Goal: Task Accomplishment & Management: Complete application form

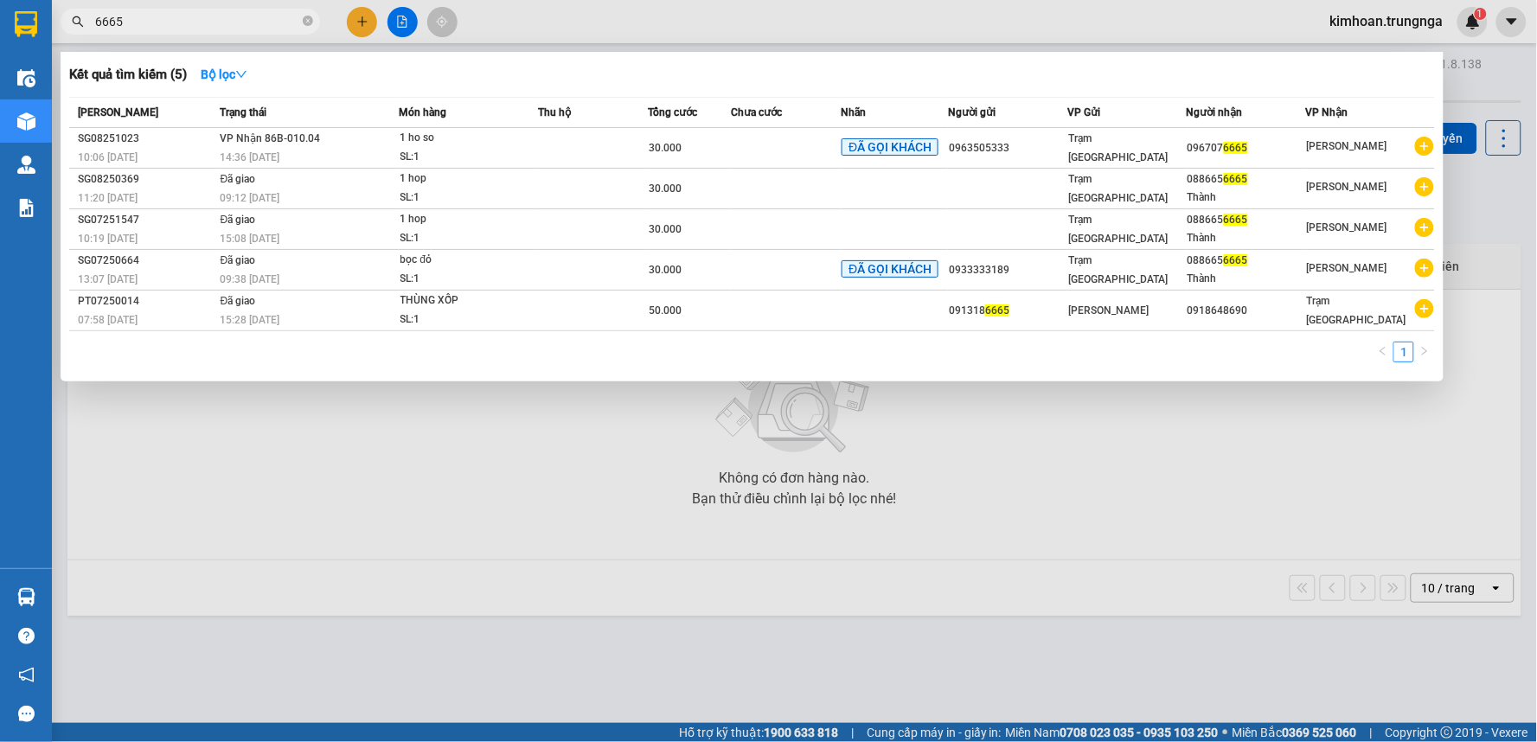
click at [630, 22] on div at bounding box center [768, 371] width 1537 height 742
click at [307, 18] on icon "close-circle" at bounding box center [308, 21] width 10 height 10
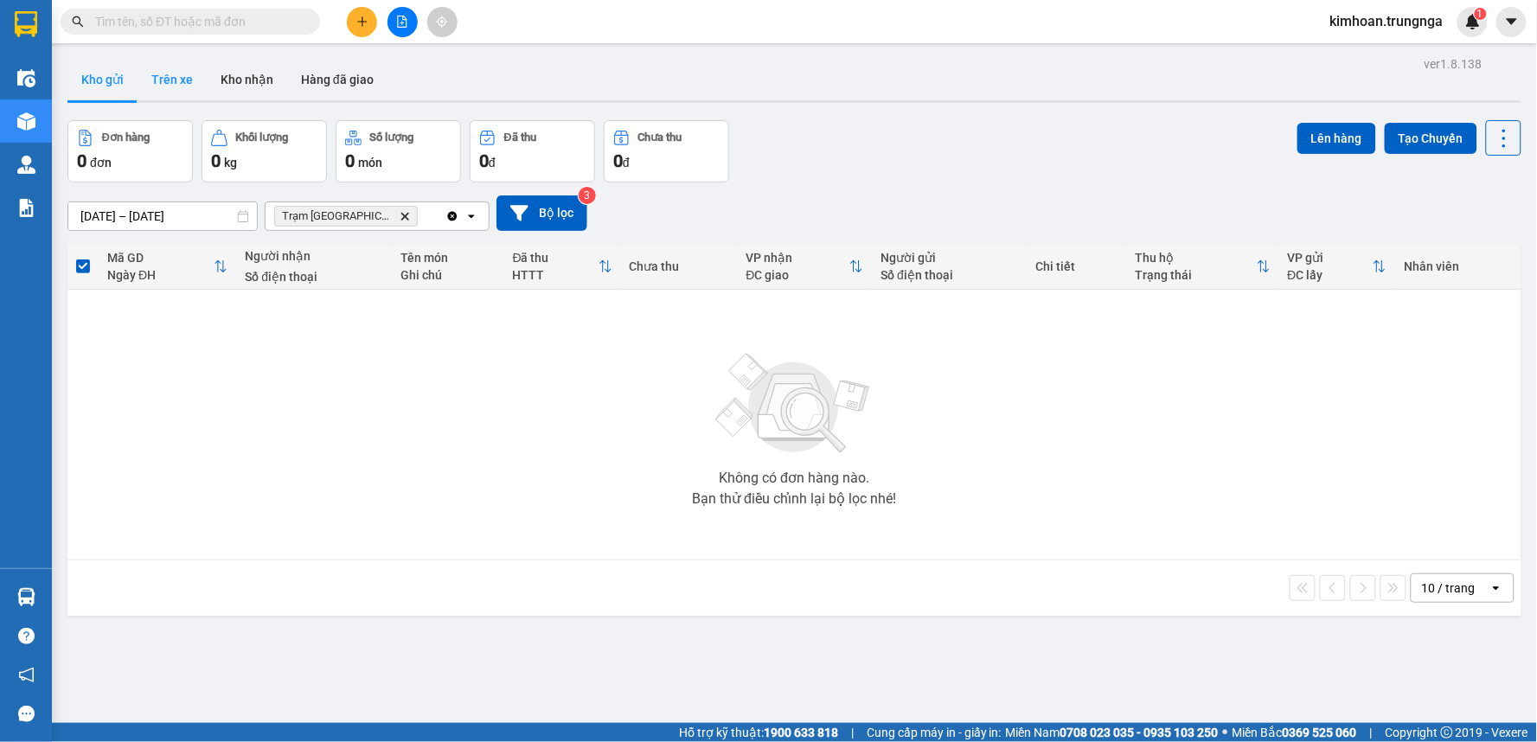
click at [180, 92] on button "Trên xe" at bounding box center [171, 80] width 69 height 42
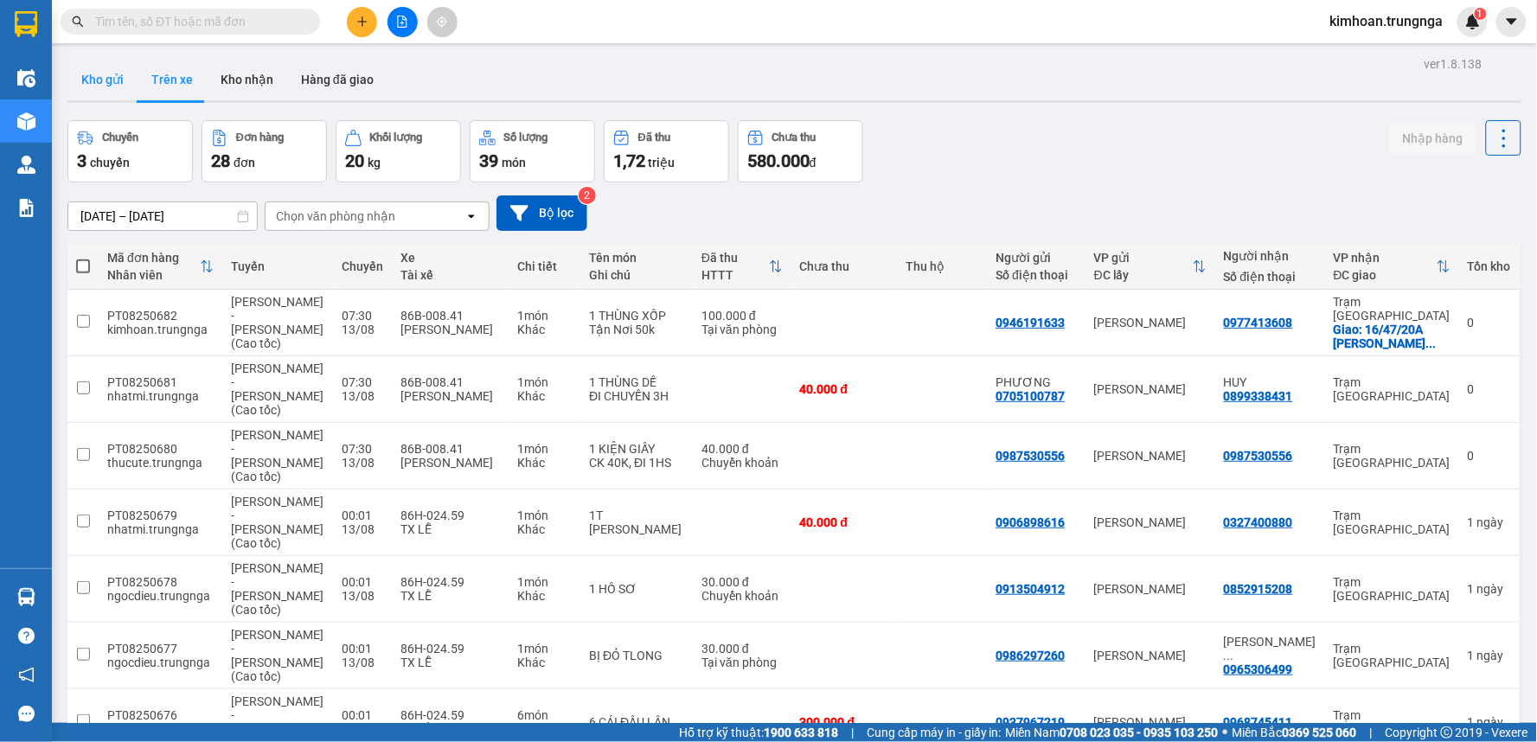
click at [105, 80] on button "Kho gửi" at bounding box center [102, 80] width 70 height 42
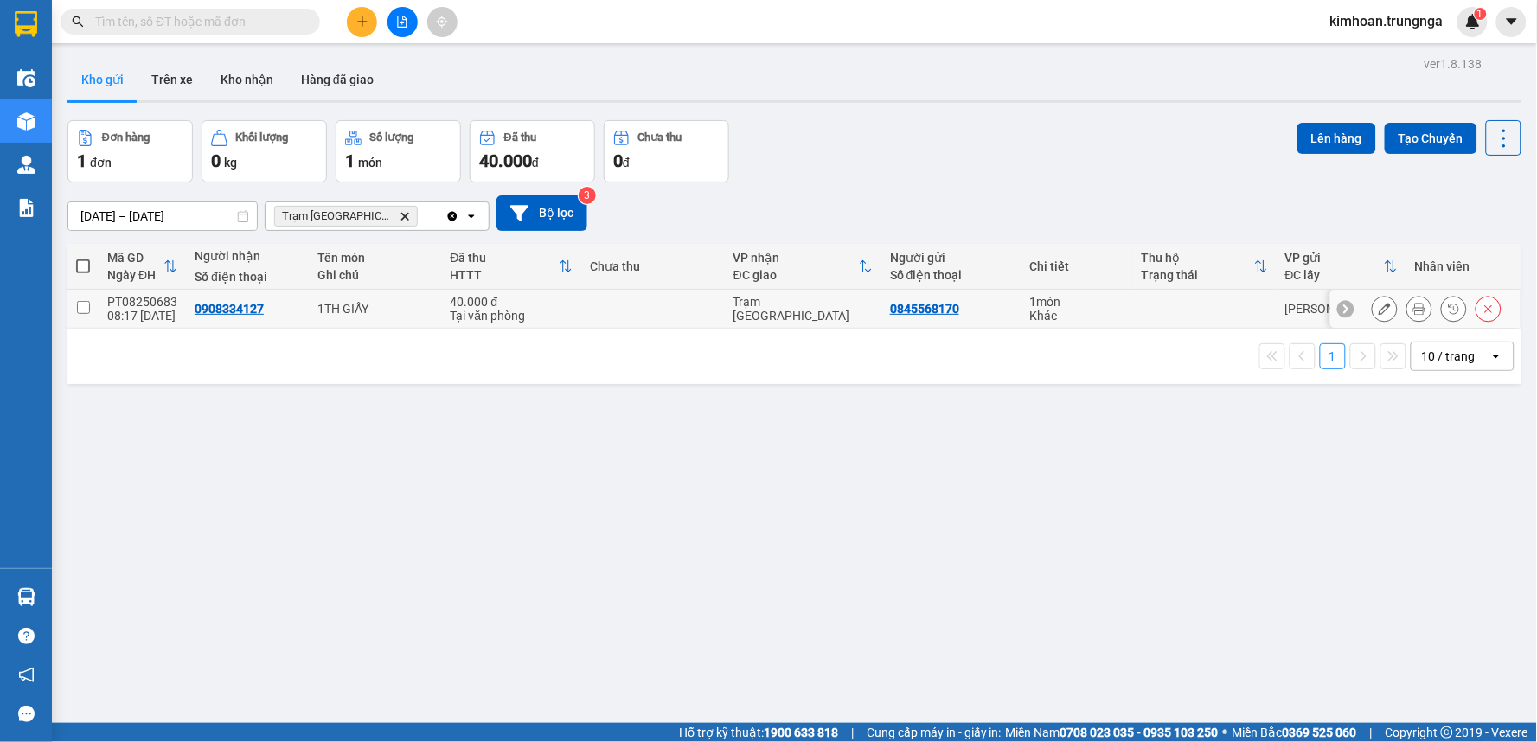
click at [1413, 308] on icon at bounding box center [1419, 309] width 12 height 12
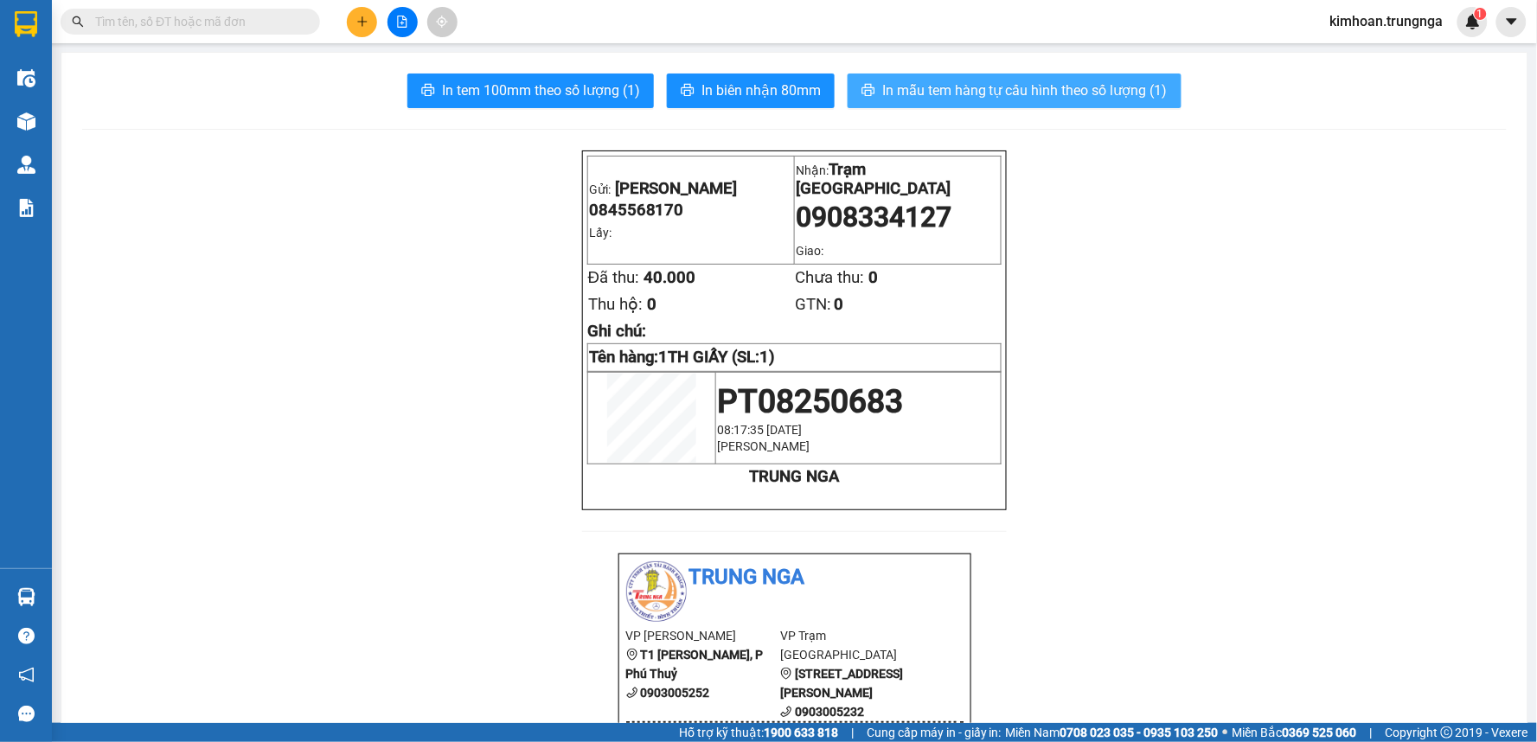
click at [911, 95] on span "In mẫu tem hàng tự cấu hình theo số lượng (1)" at bounding box center [1024, 91] width 285 height 22
click at [282, 22] on input "text" at bounding box center [197, 21] width 204 height 19
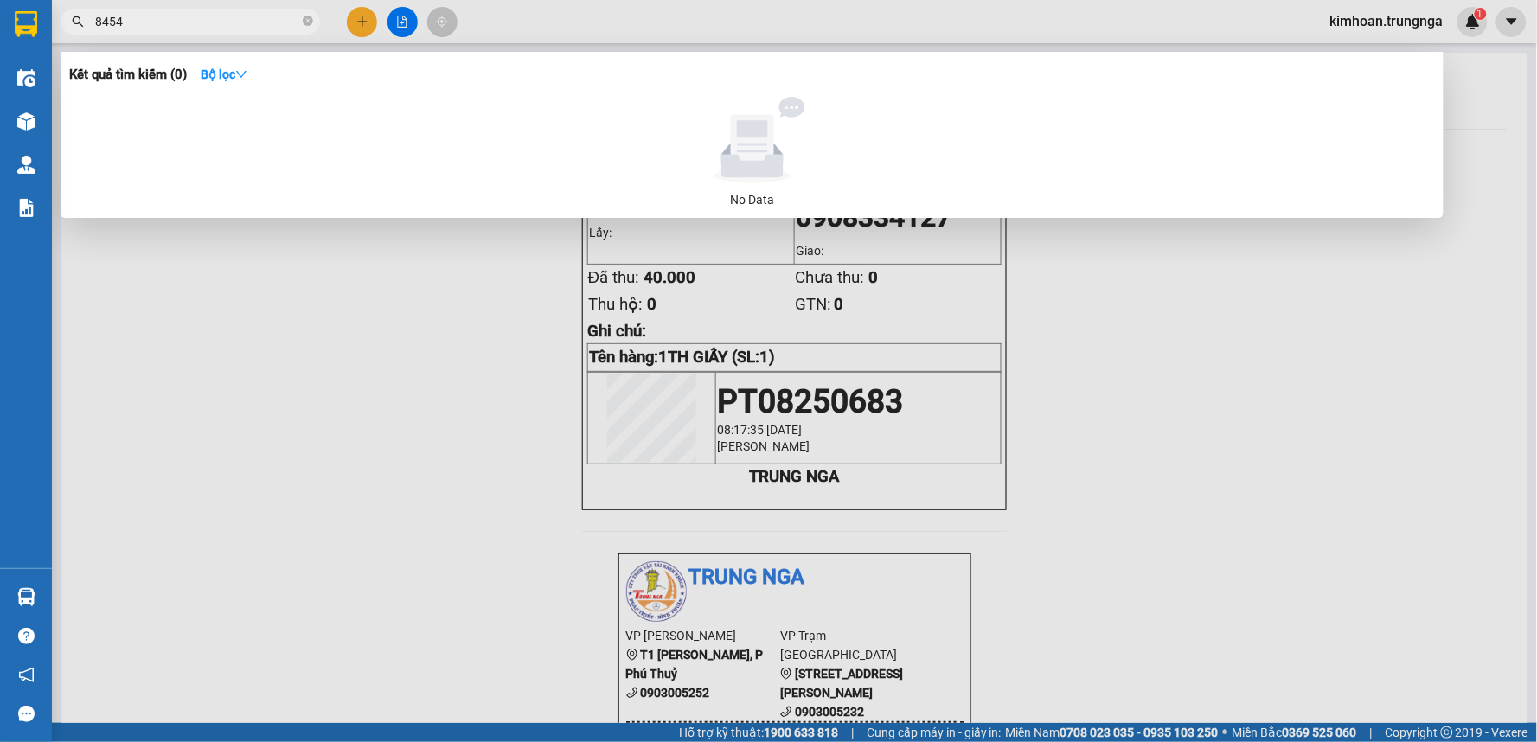
click at [142, 31] on span "8454" at bounding box center [190, 22] width 259 height 26
drag, startPoint x: 160, startPoint y: 17, endPoint x: 76, endPoint y: 17, distance: 83.9
click at [76, 17] on div "8454" at bounding box center [168, 22] width 337 height 26
drag, startPoint x: 182, startPoint y: 18, endPoint x: 50, endPoint y: 16, distance: 132.3
click at [52, 18] on div "8454" at bounding box center [168, 22] width 337 height 26
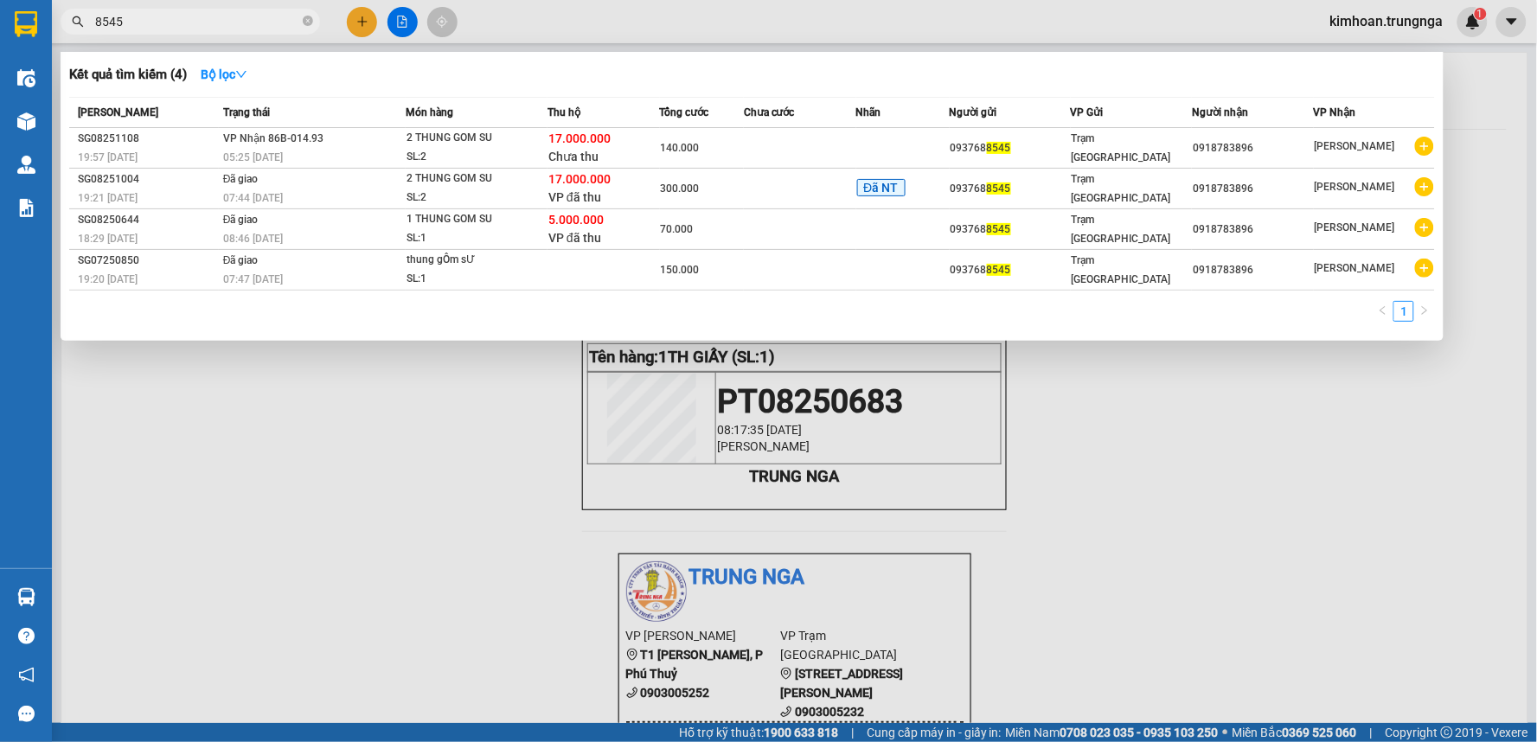
type input "8545"
click at [360, 28] on div at bounding box center [768, 371] width 1537 height 742
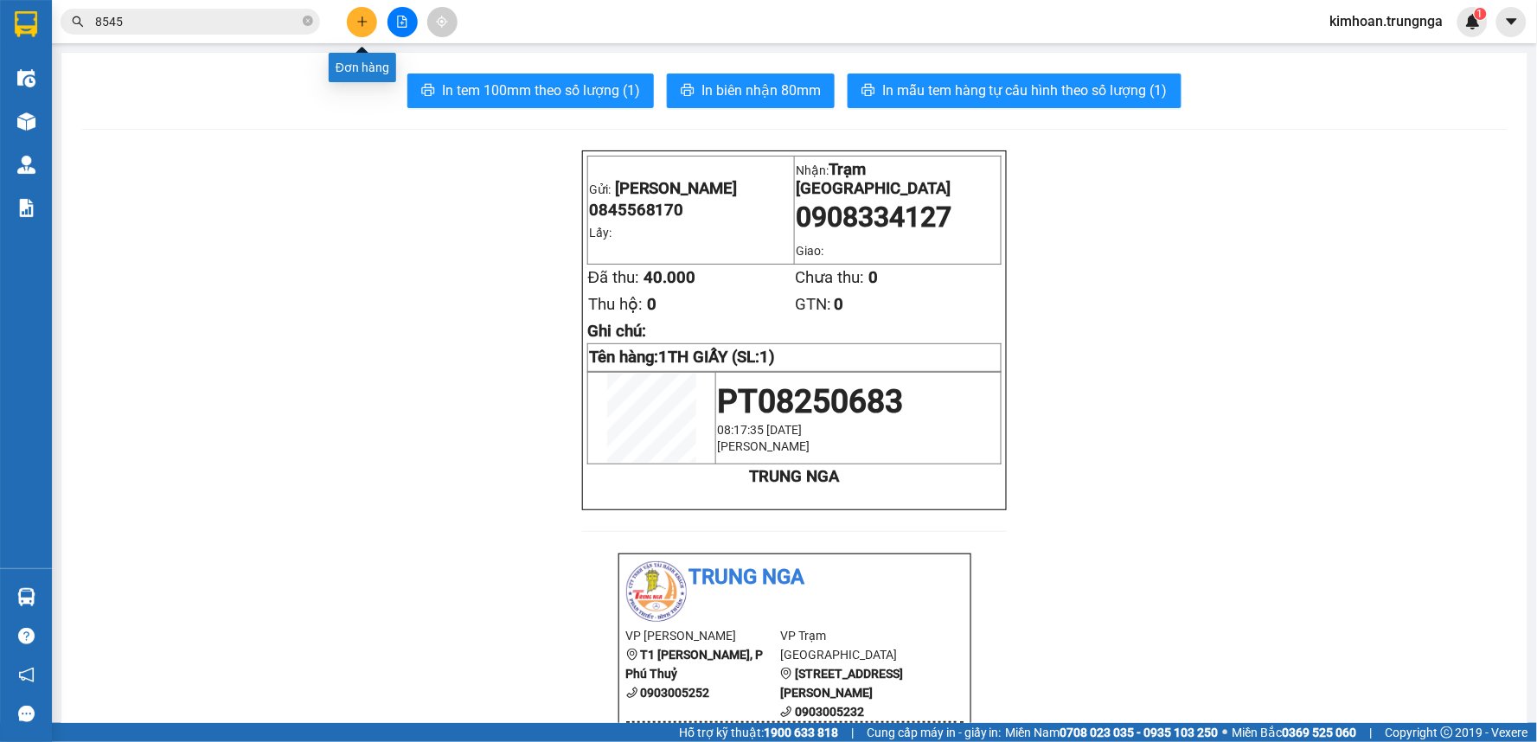
click at [360, 28] on button at bounding box center [362, 22] width 30 height 30
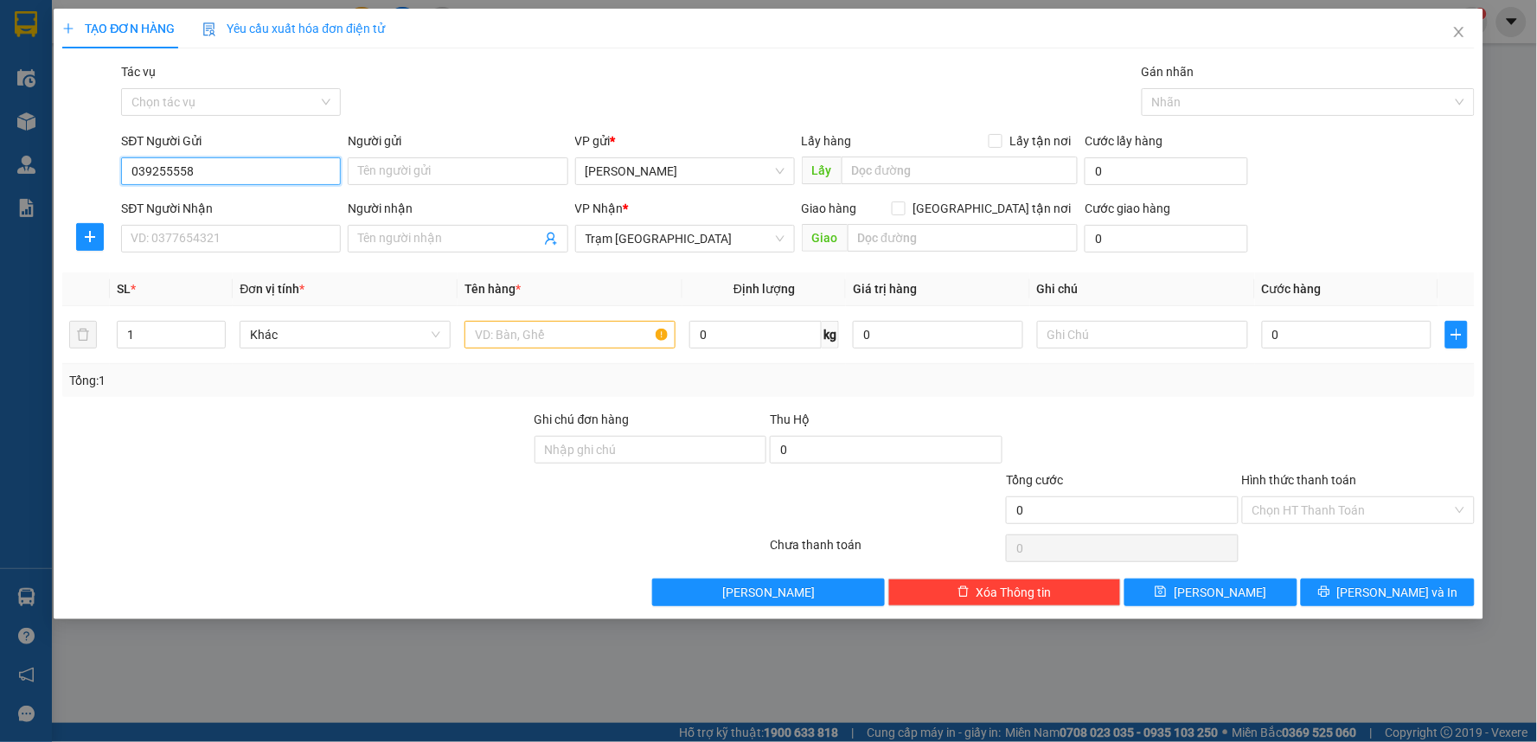
type input "0392555580"
click at [260, 213] on div "0392555580" at bounding box center [230, 205] width 199 height 19
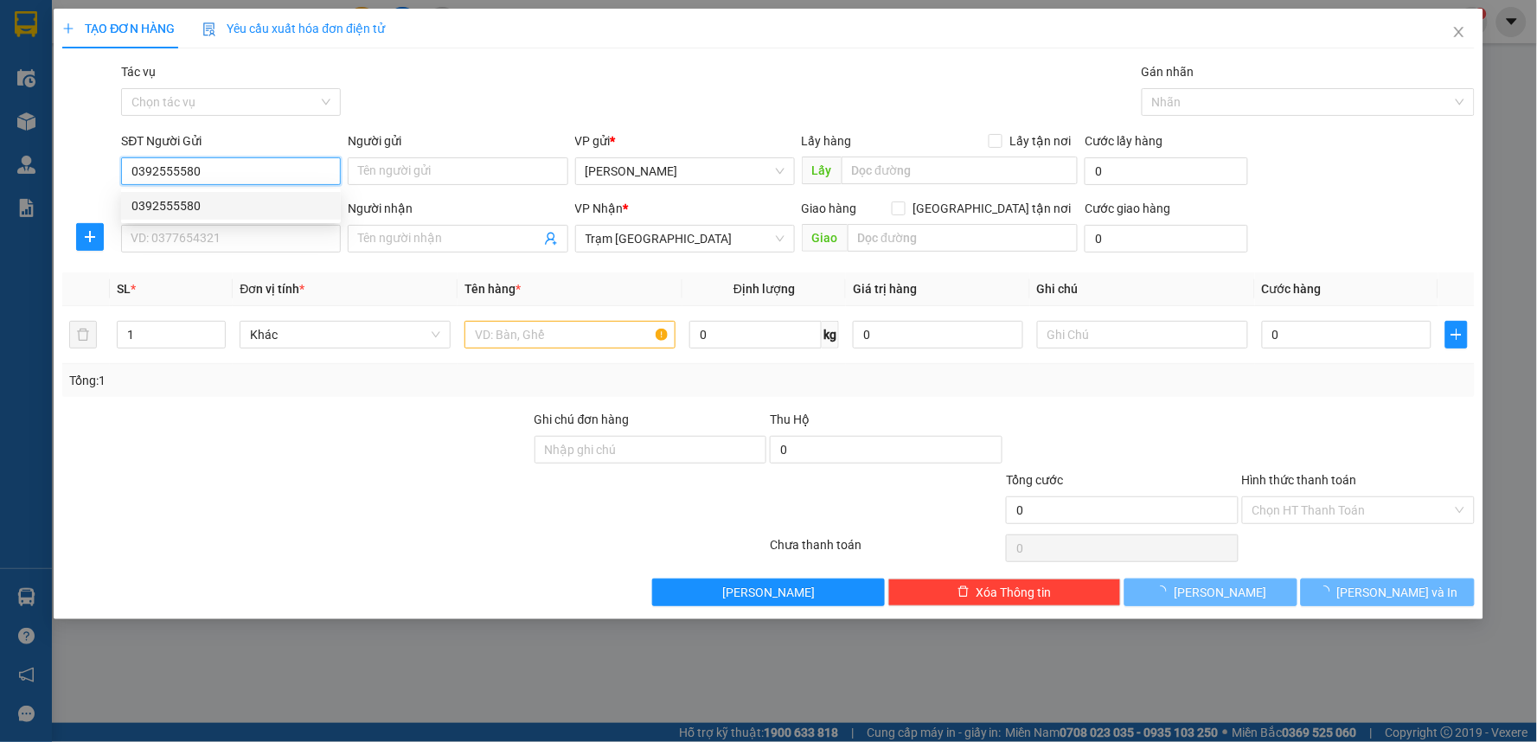
type input "100.000"
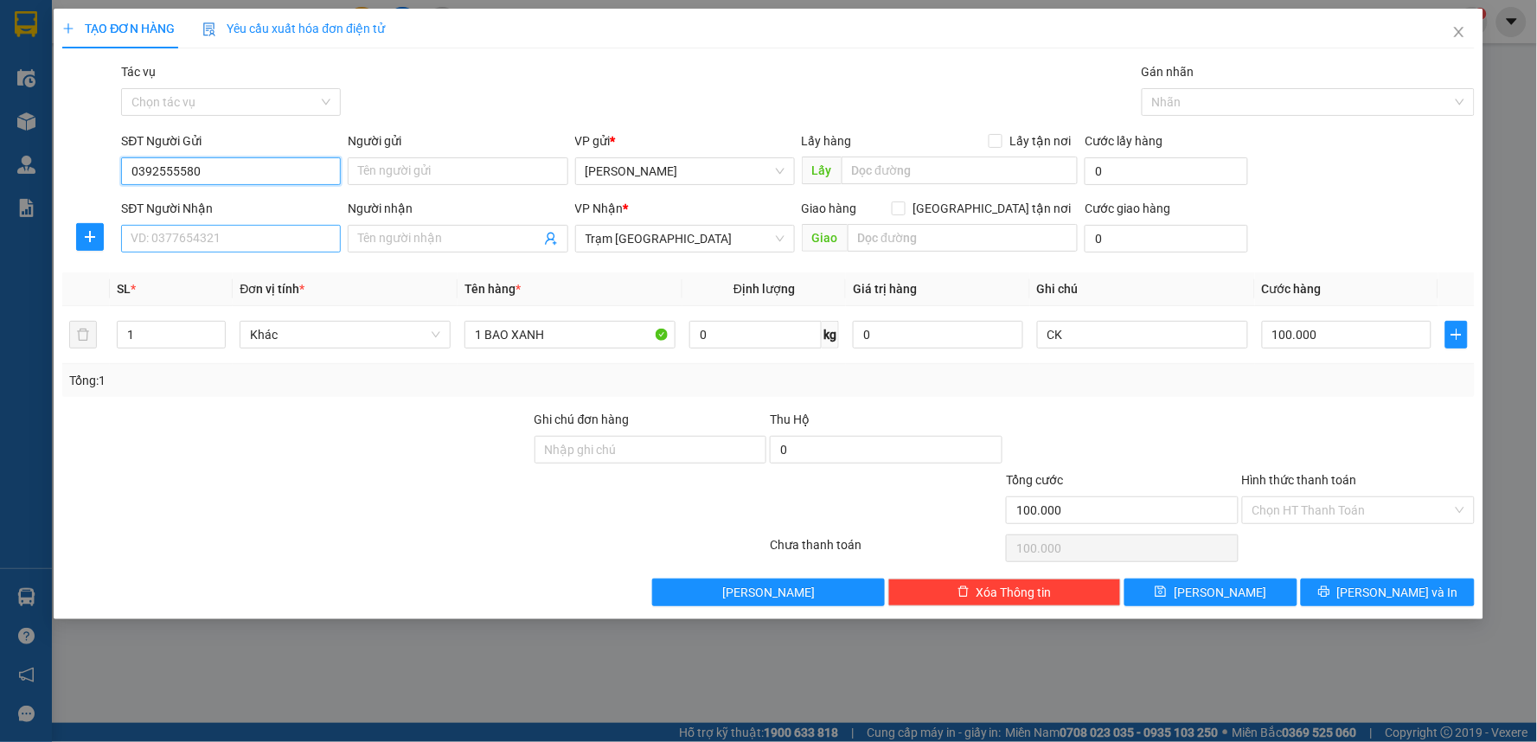
type input "0392555580"
click at [259, 242] on input "SĐT Người Nhận" at bounding box center [231, 239] width 220 height 28
click at [253, 271] on div "0944601923" at bounding box center [230, 273] width 199 height 19
type input "0944601923"
click at [1280, 500] on input "Hình thức thanh toán" at bounding box center [1352, 510] width 200 height 26
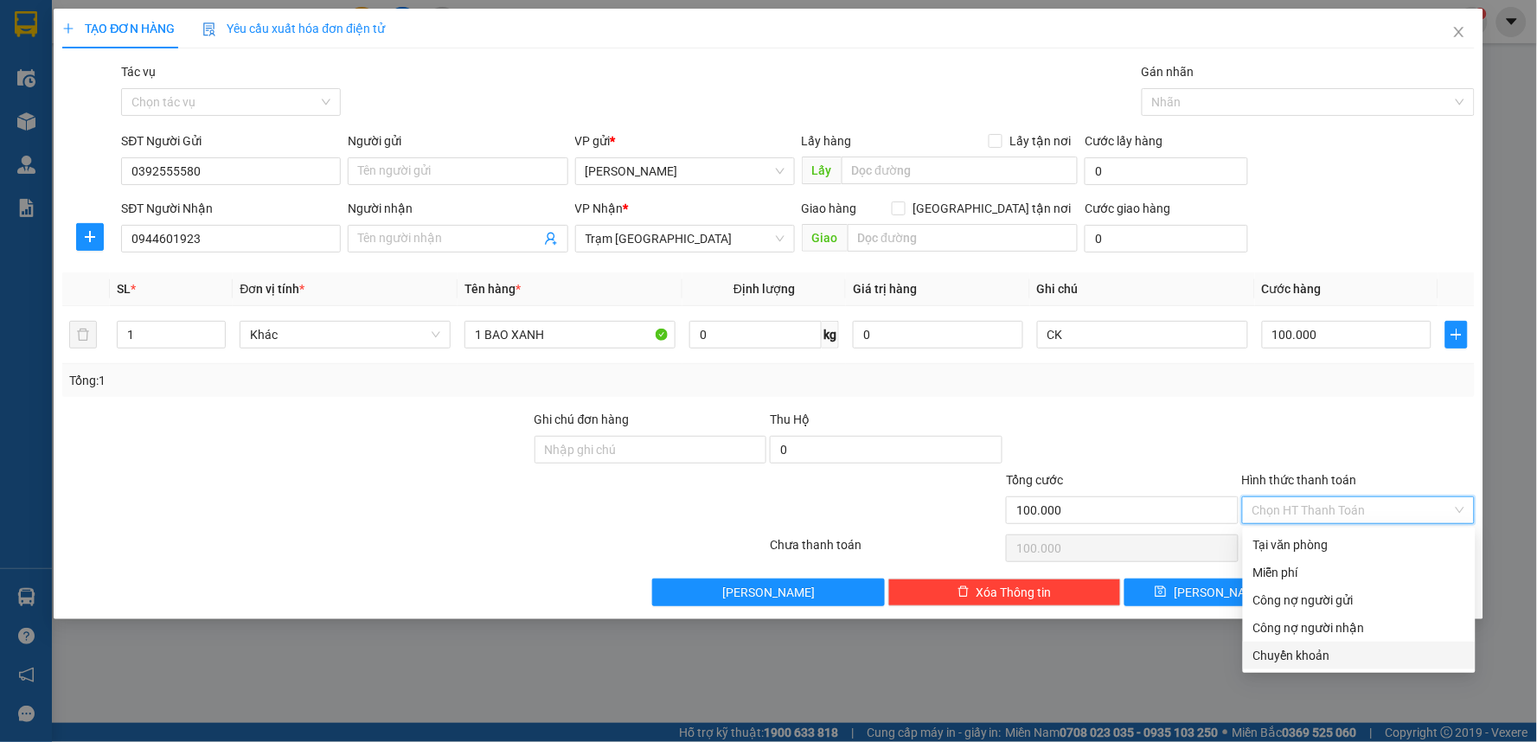
click at [1284, 658] on div "Chuyển khoản" at bounding box center [1359, 655] width 212 height 19
type input "0"
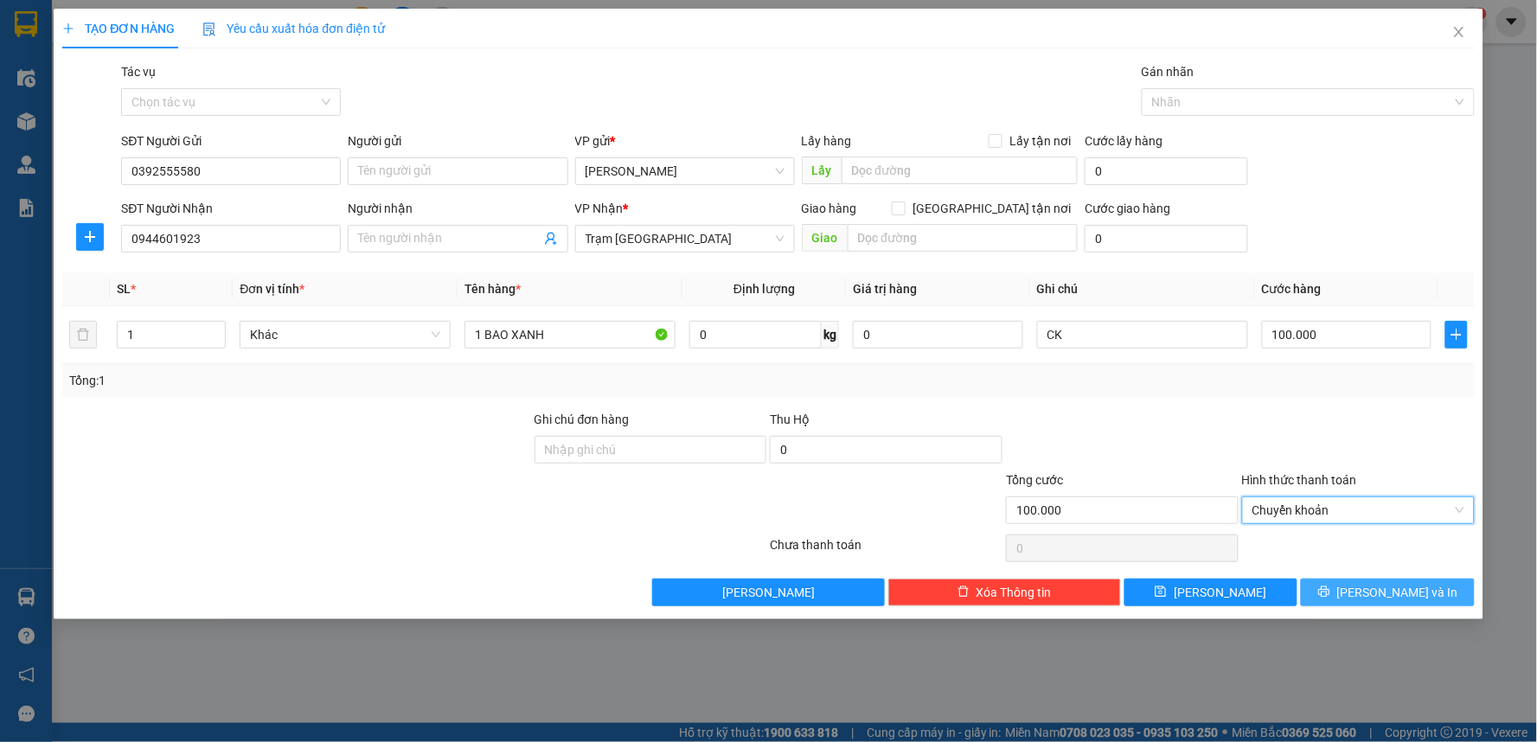
click at [1327, 585] on button "[PERSON_NAME] và In" at bounding box center [1388, 593] width 174 height 28
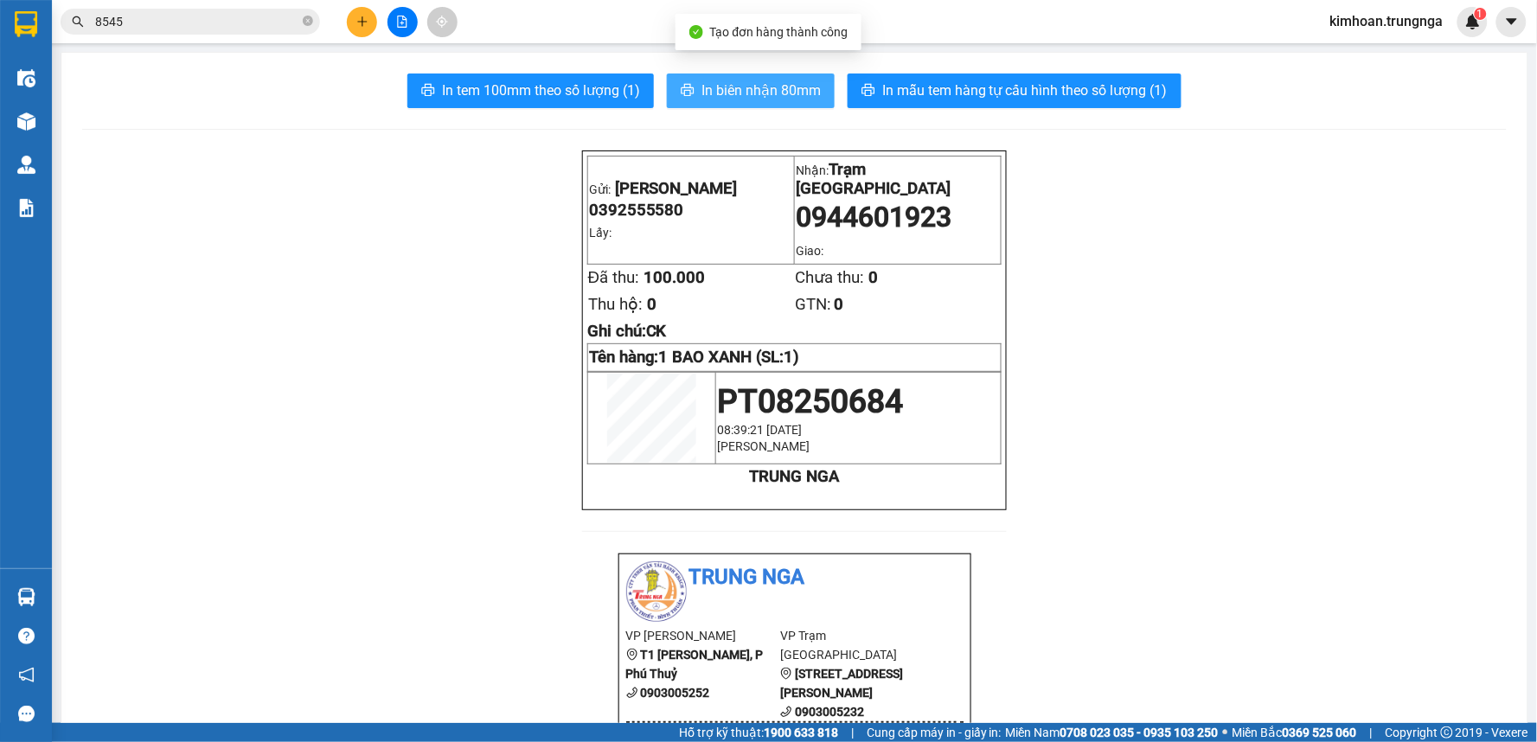
click at [757, 89] on span "In biên nhận 80mm" at bounding box center [760, 91] width 119 height 22
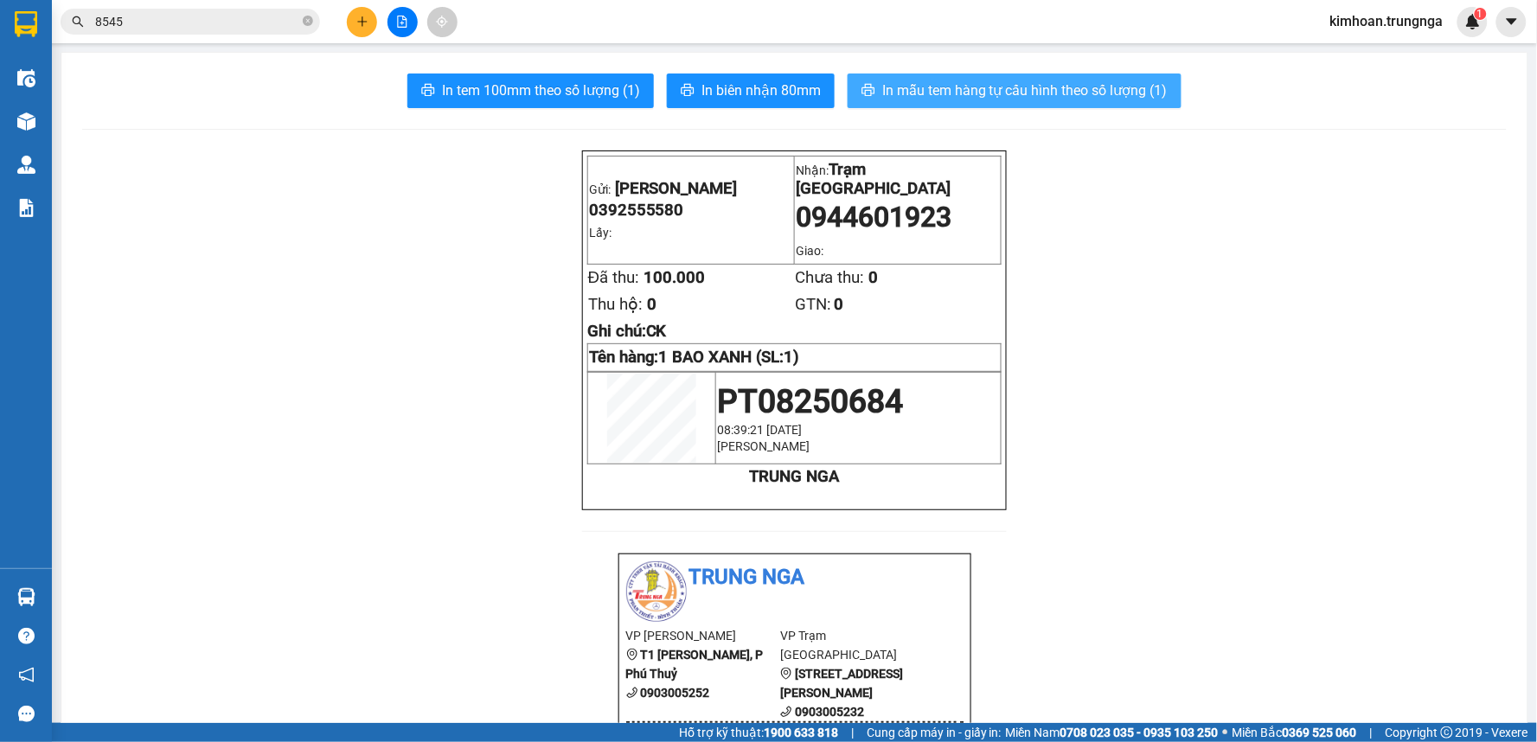
click at [991, 87] on span "In mẫu tem hàng tự cấu hình theo số lượng (1)" at bounding box center [1024, 91] width 285 height 22
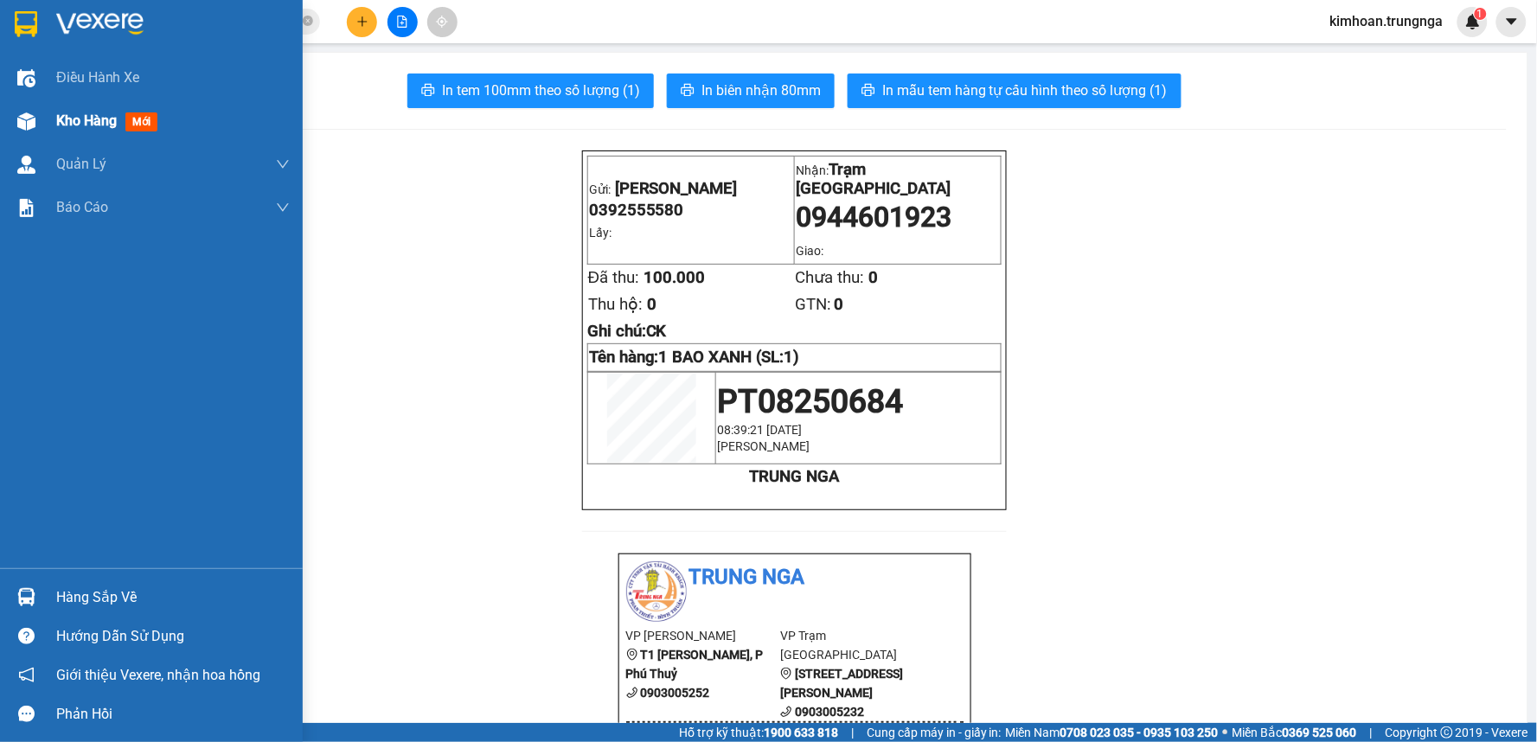
click at [47, 105] on div "Kho hàng mới" at bounding box center [151, 120] width 303 height 43
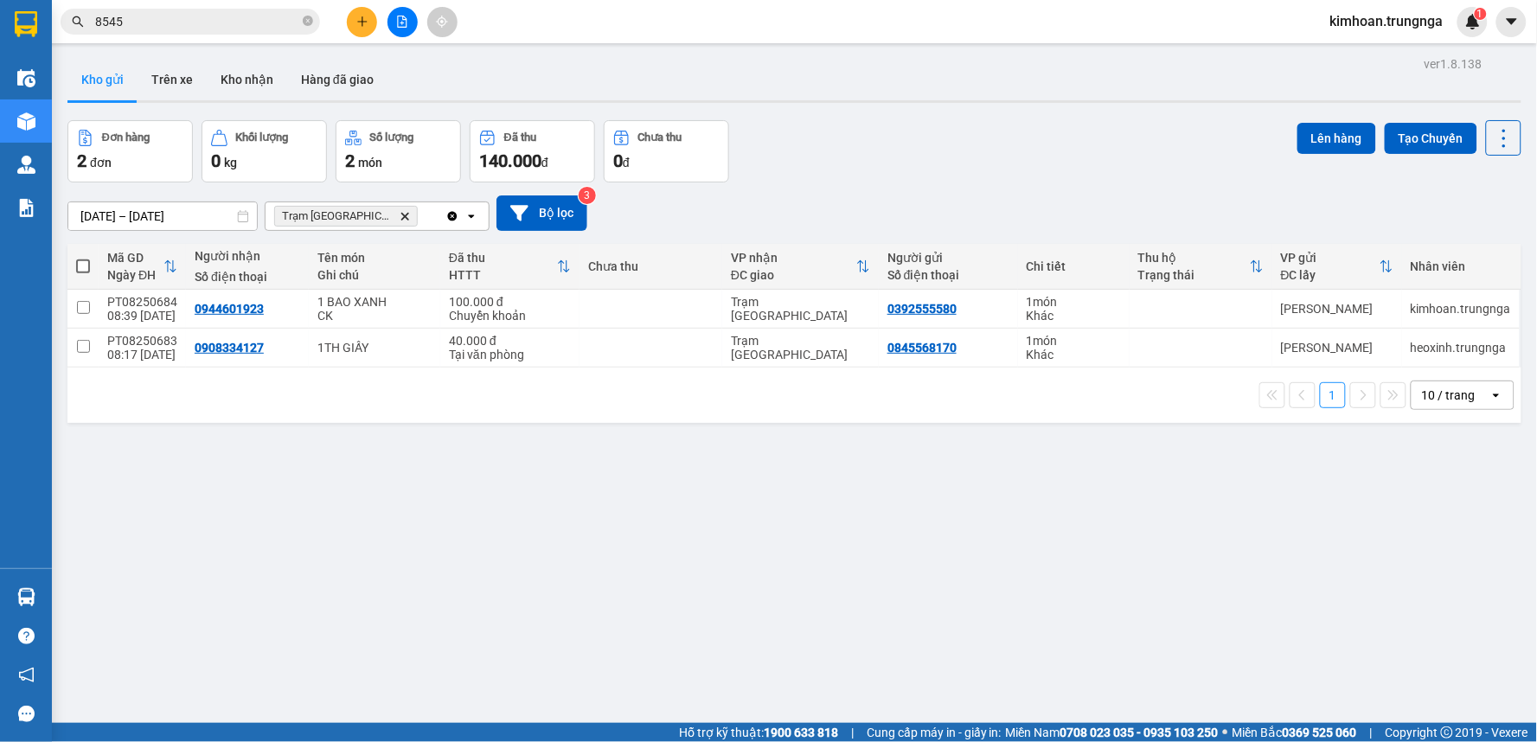
click at [363, 16] on icon "plus" at bounding box center [362, 22] width 12 height 12
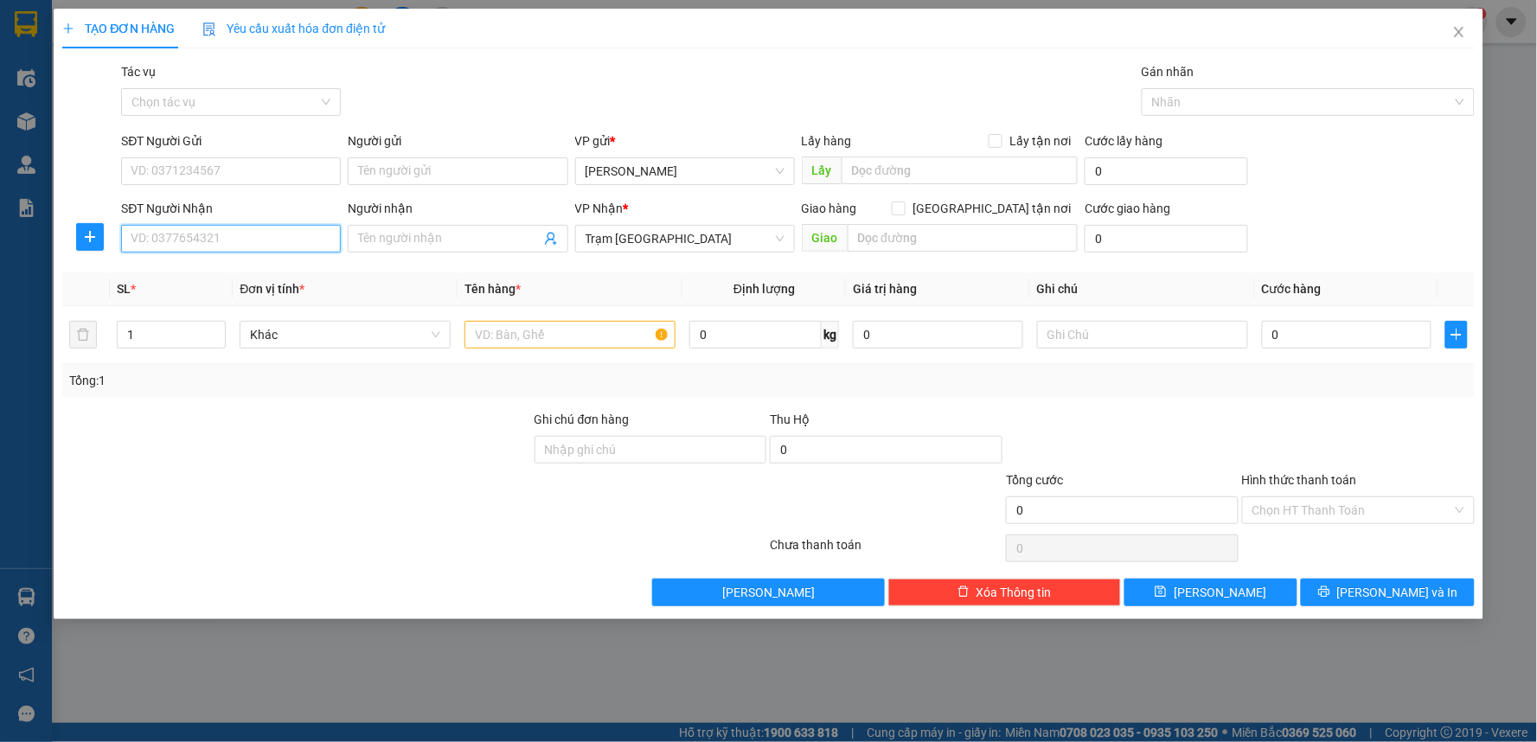
click at [301, 246] on input "SĐT Người Nhận" at bounding box center [231, 239] width 220 height 28
type input "0374362221"
click at [240, 157] on input "SĐT Người Gửi" at bounding box center [231, 171] width 220 height 28
type input "0984961363"
click at [556, 343] on input "text" at bounding box center [569, 335] width 211 height 28
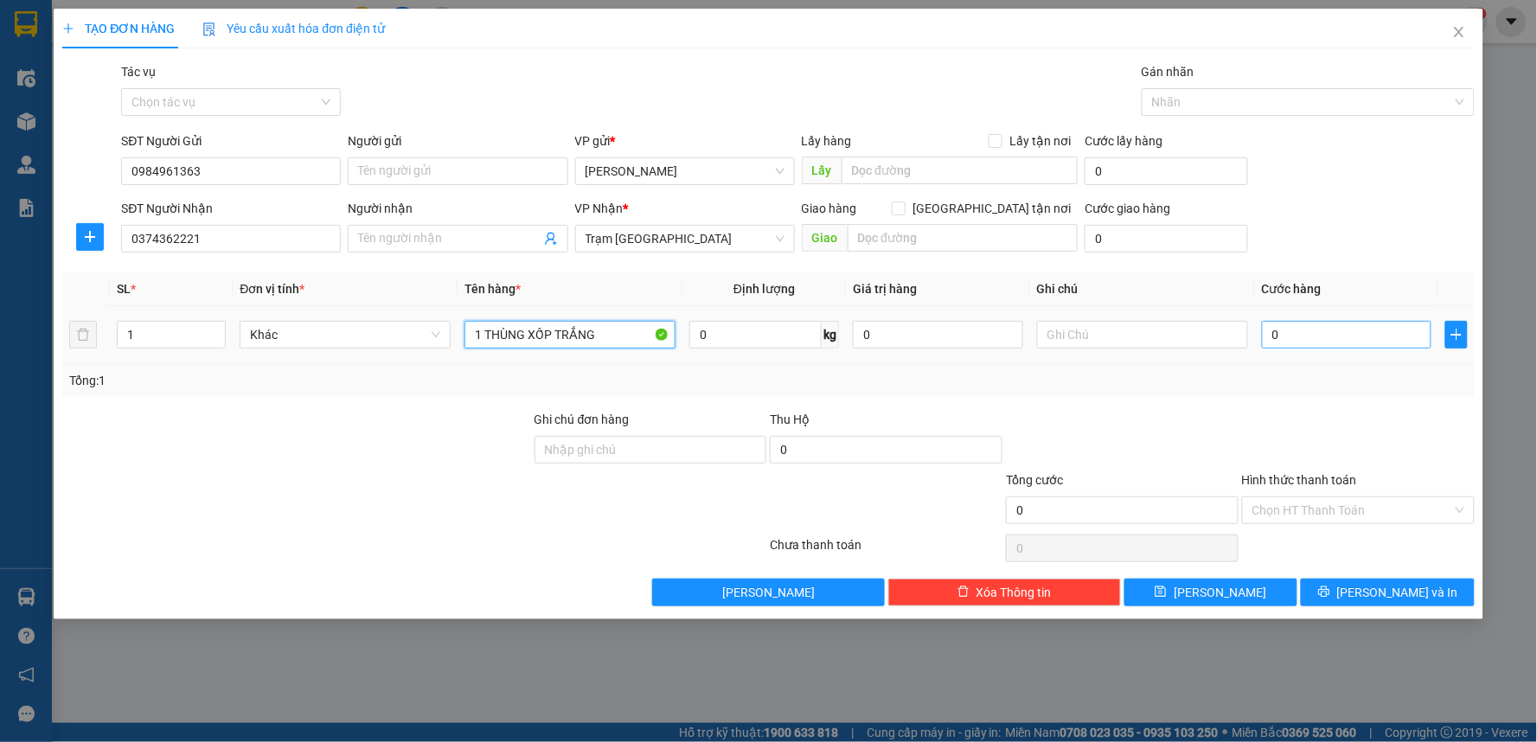
type input "1 THÙNG XỐP TRẮNG"
click at [1313, 342] on input "0" at bounding box center [1347, 335] width 170 height 28
type input "4"
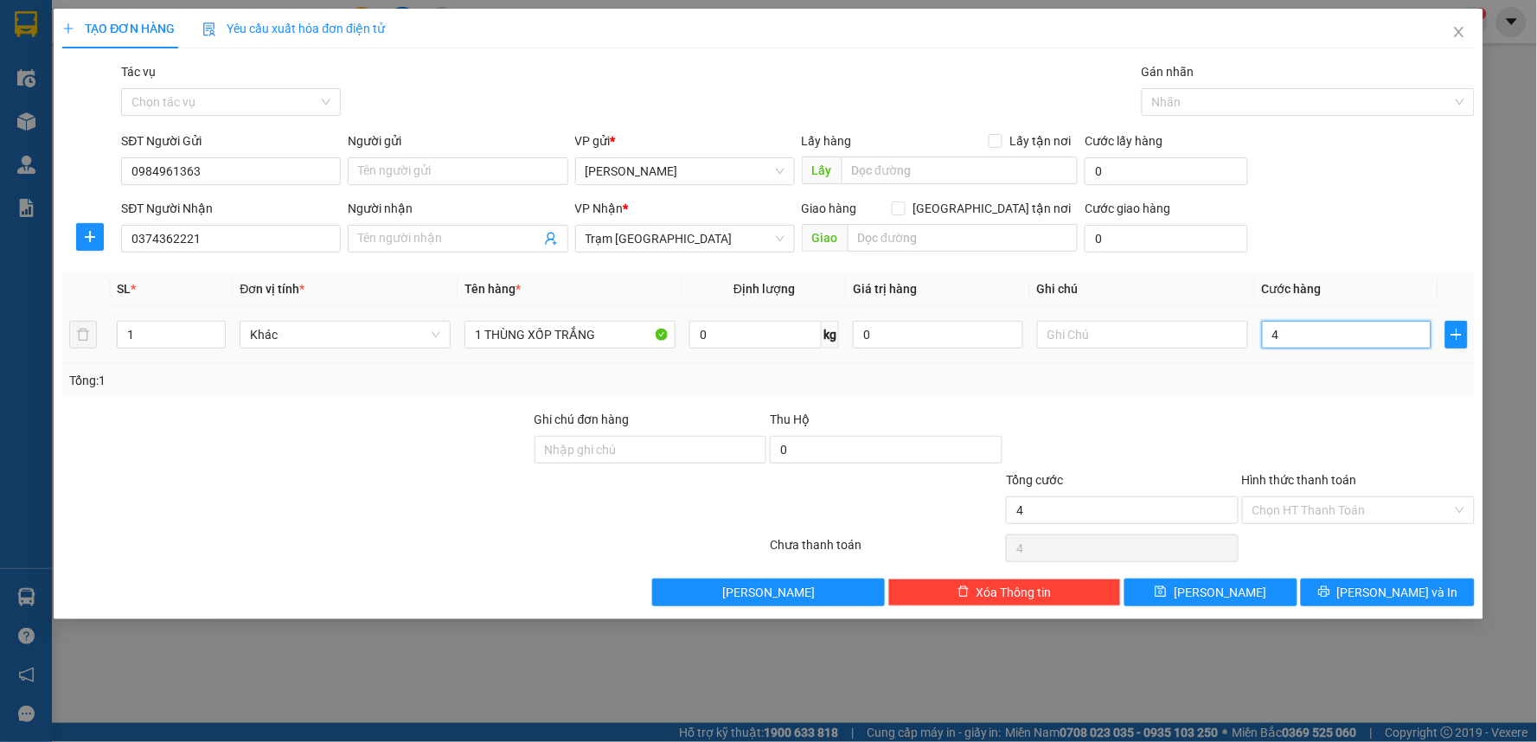
type input "40"
type input "40.000"
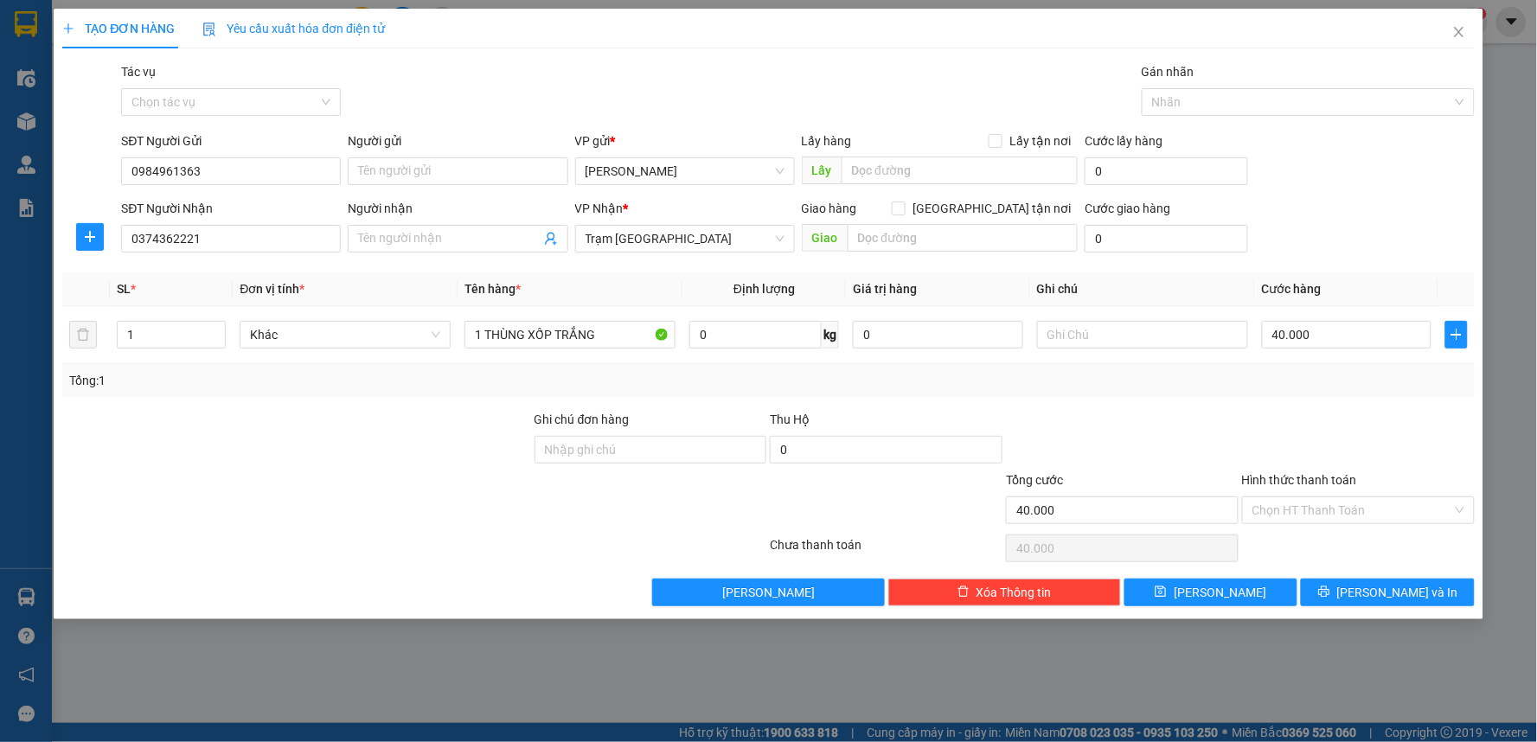
click at [1246, 415] on div at bounding box center [1358, 440] width 236 height 61
drag, startPoint x: 1284, startPoint y: 517, endPoint x: 1294, endPoint y: 522, distance: 10.8
click at [1285, 517] on input "Hình thức thanh toán" at bounding box center [1352, 510] width 200 height 26
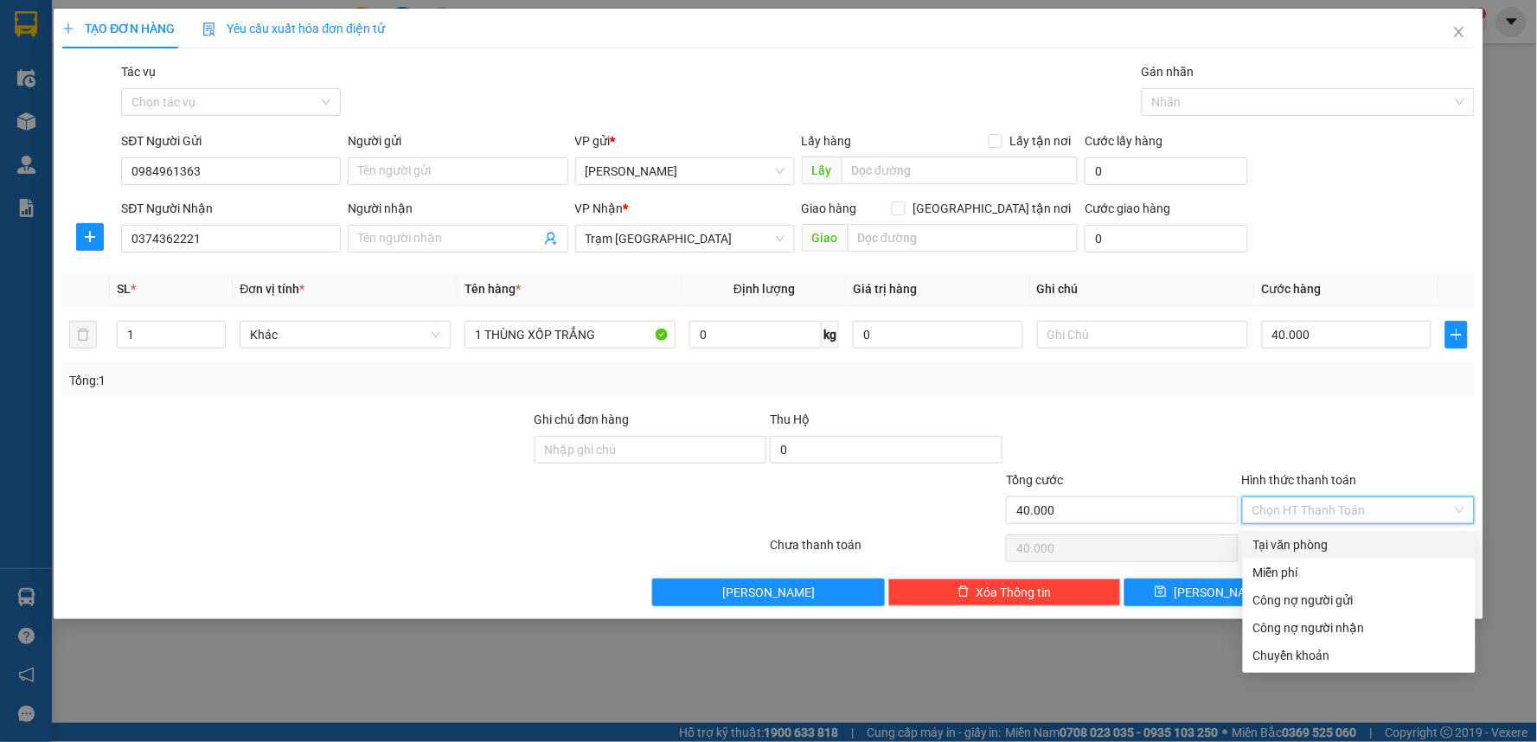
click at [1301, 547] on div "Tại văn phòng" at bounding box center [1359, 544] width 212 height 19
type input "0"
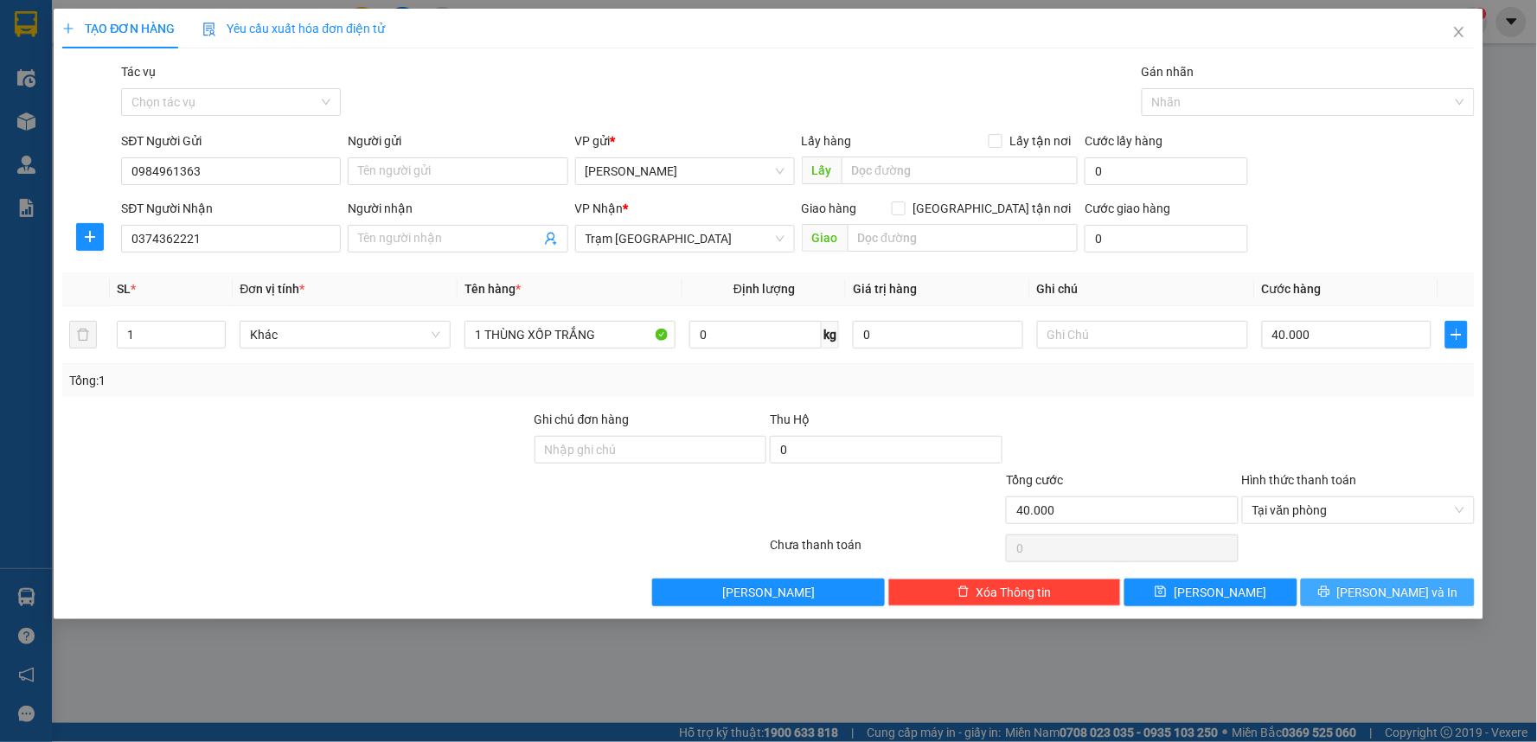
click at [1330, 591] on icon "printer" at bounding box center [1324, 591] width 12 height 12
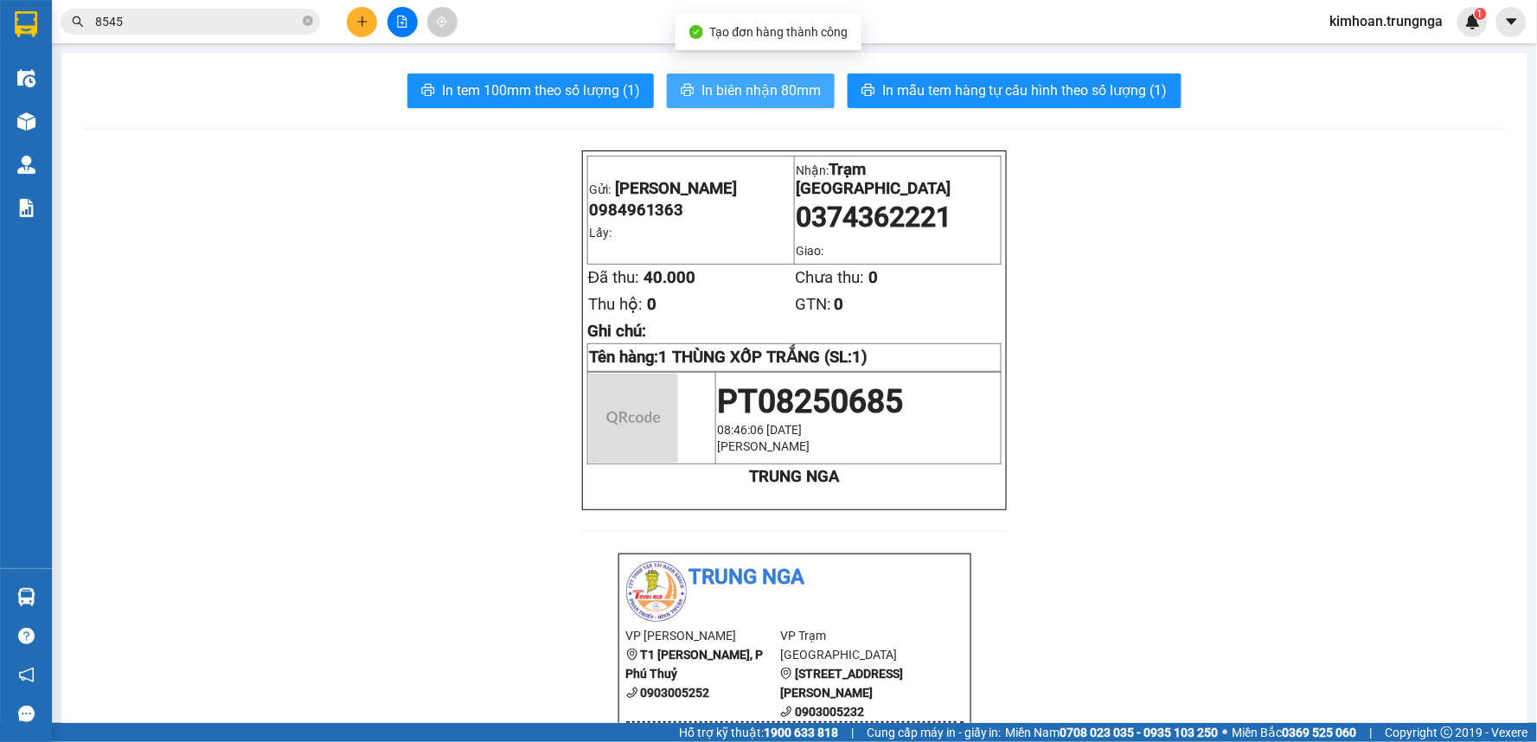
click at [761, 101] on button "In biên nhận 80mm" at bounding box center [751, 91] width 168 height 35
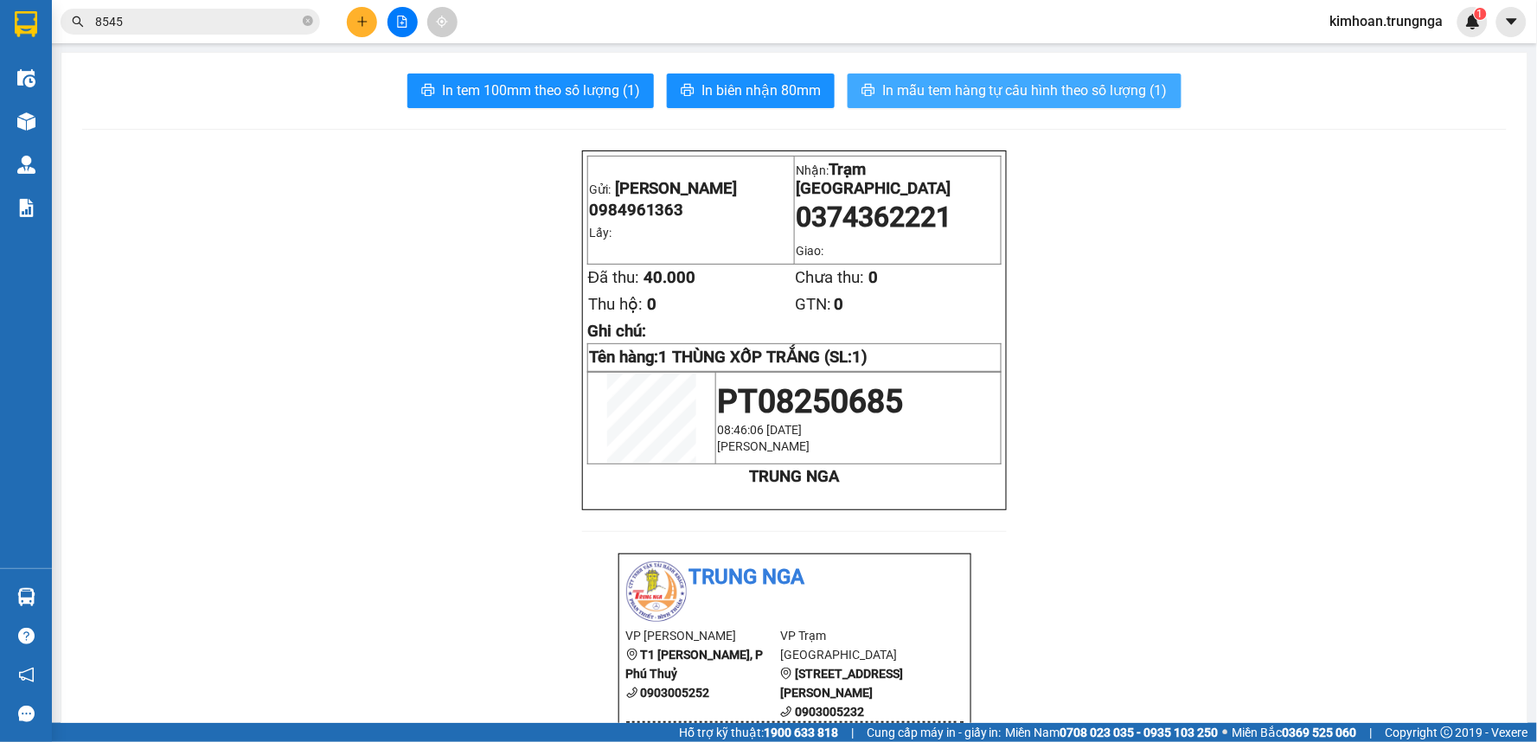
click at [1040, 97] on span "In mẫu tem hàng tự cấu hình theo số lượng (1)" at bounding box center [1024, 91] width 285 height 22
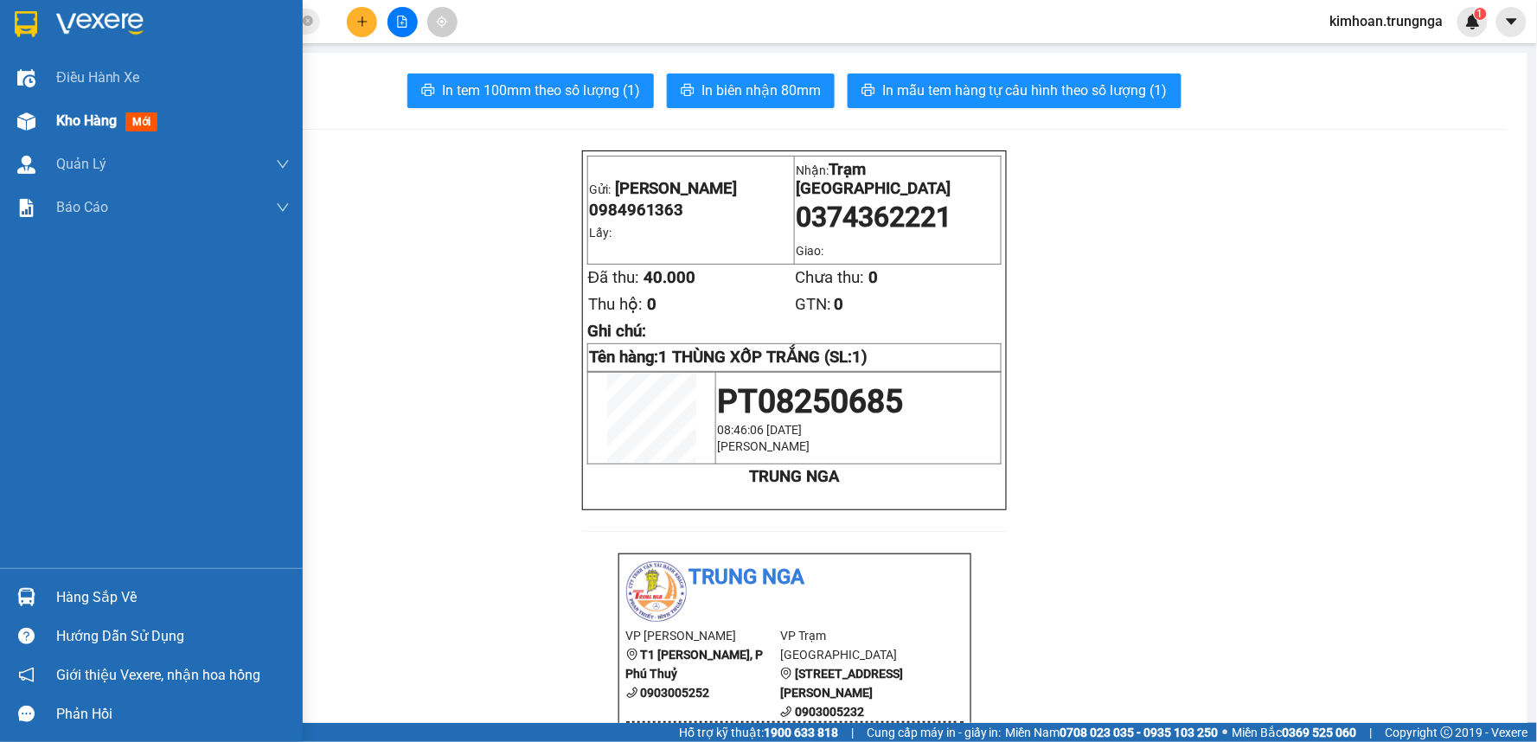
click at [59, 115] on span "Kho hàng" at bounding box center [86, 120] width 61 height 16
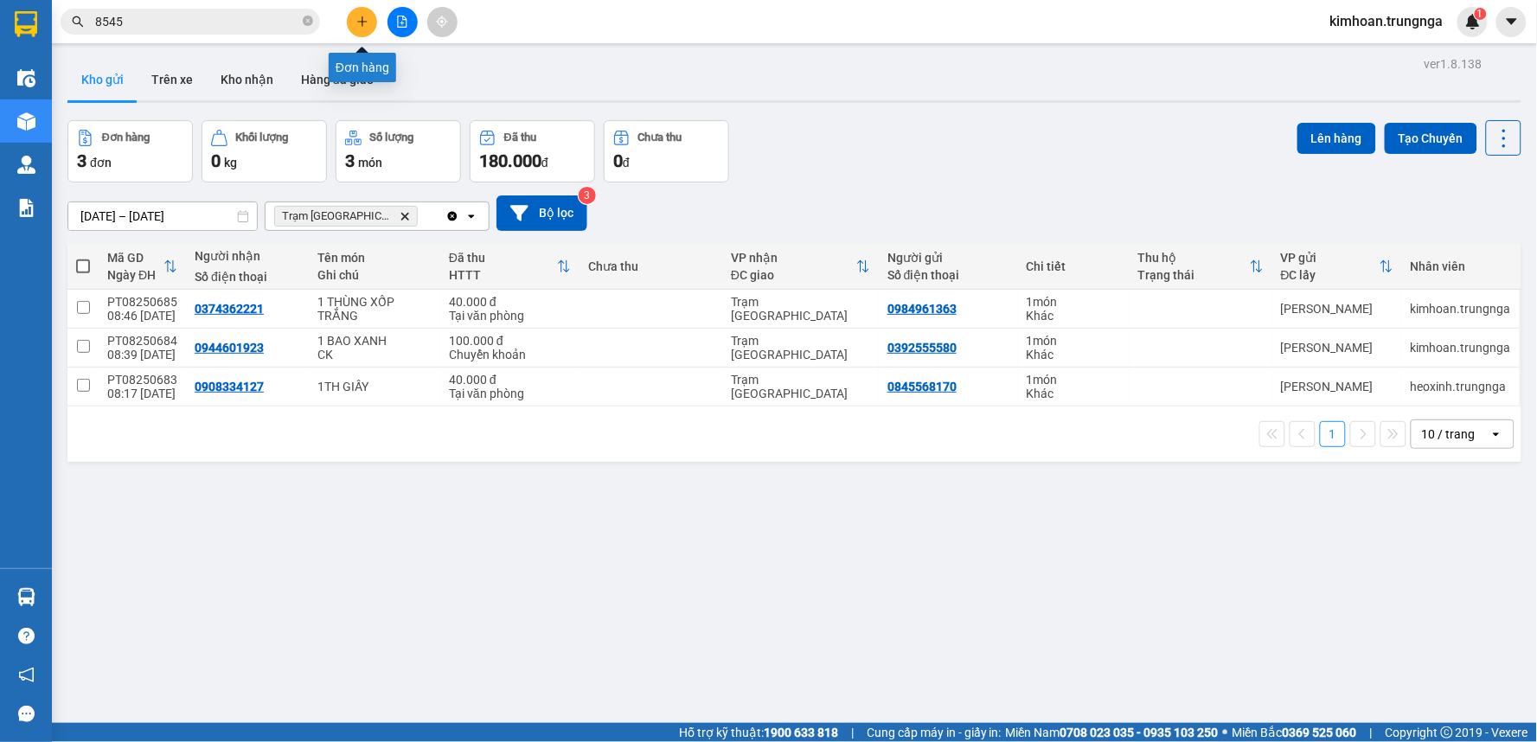
click at [361, 30] on button at bounding box center [362, 22] width 30 height 30
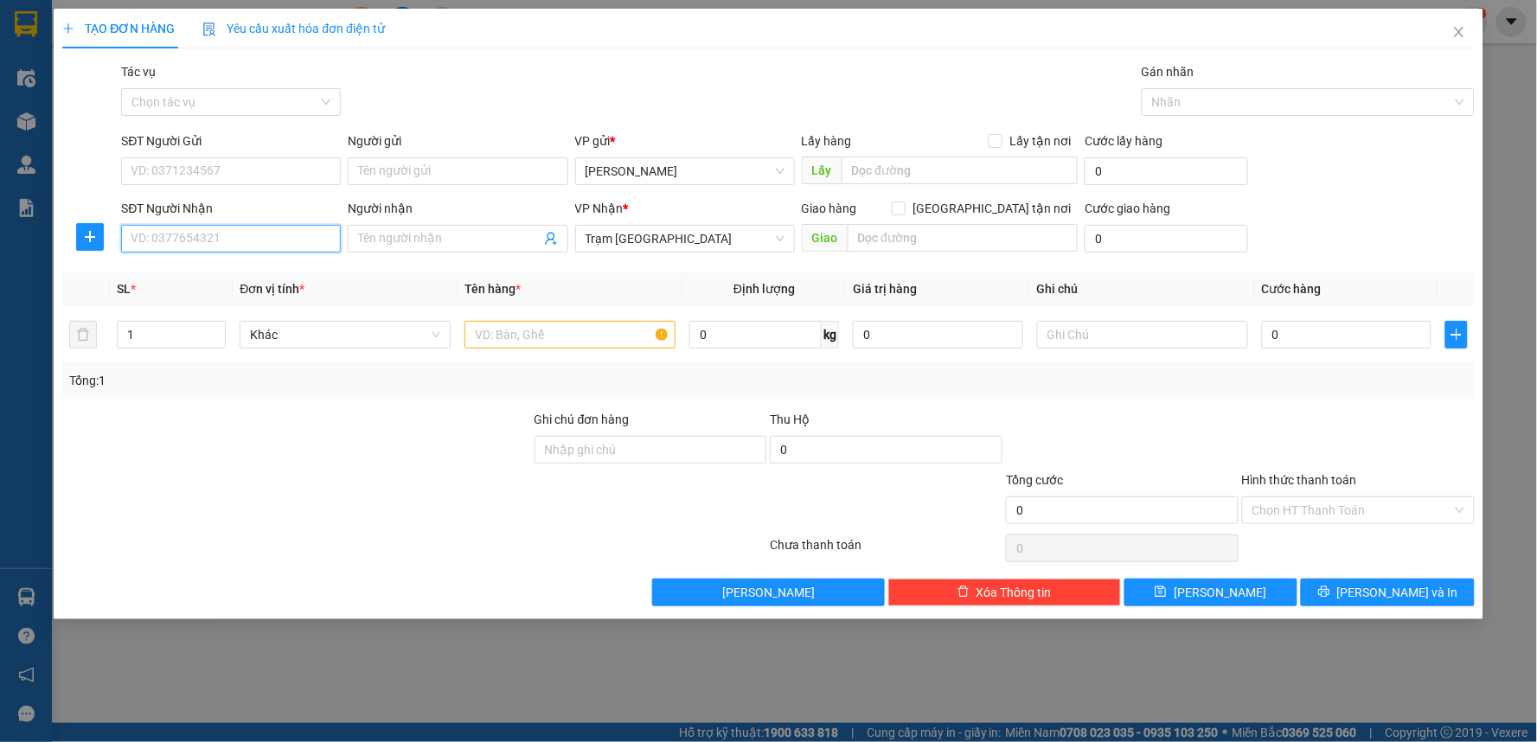
click at [259, 234] on input "SĐT Người Nhận" at bounding box center [231, 239] width 220 height 28
click at [248, 237] on input "SĐT Người Nhận" at bounding box center [231, 239] width 220 height 28
type input "0902739510"
click at [272, 173] on input "SĐT Người Gửi" at bounding box center [231, 171] width 220 height 28
type input "0933882777"
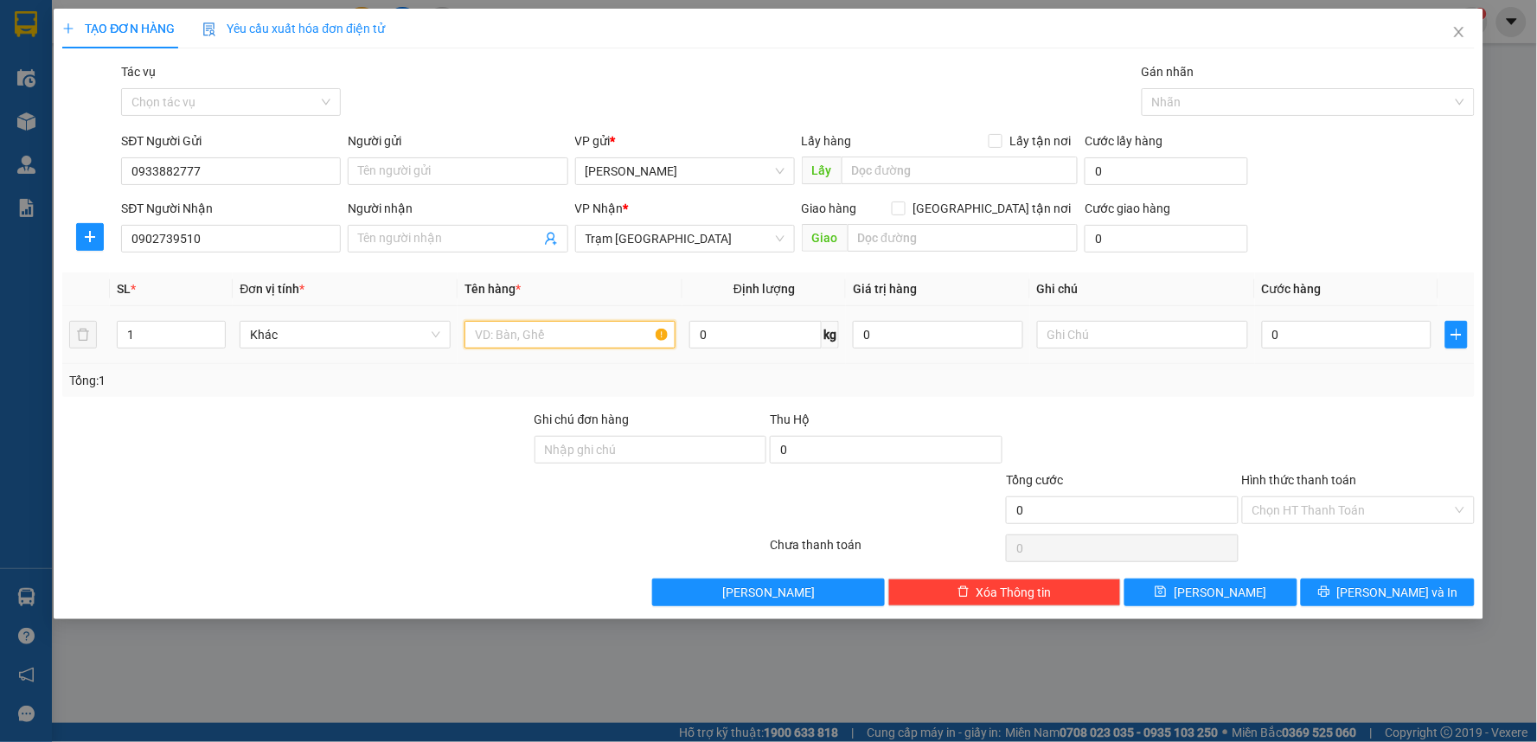
click at [579, 332] on input "text" at bounding box center [569, 335] width 211 height 28
type input "1 THÙNG XỐP"
click at [1301, 342] on input "0" at bounding box center [1347, 335] width 170 height 28
type input "4"
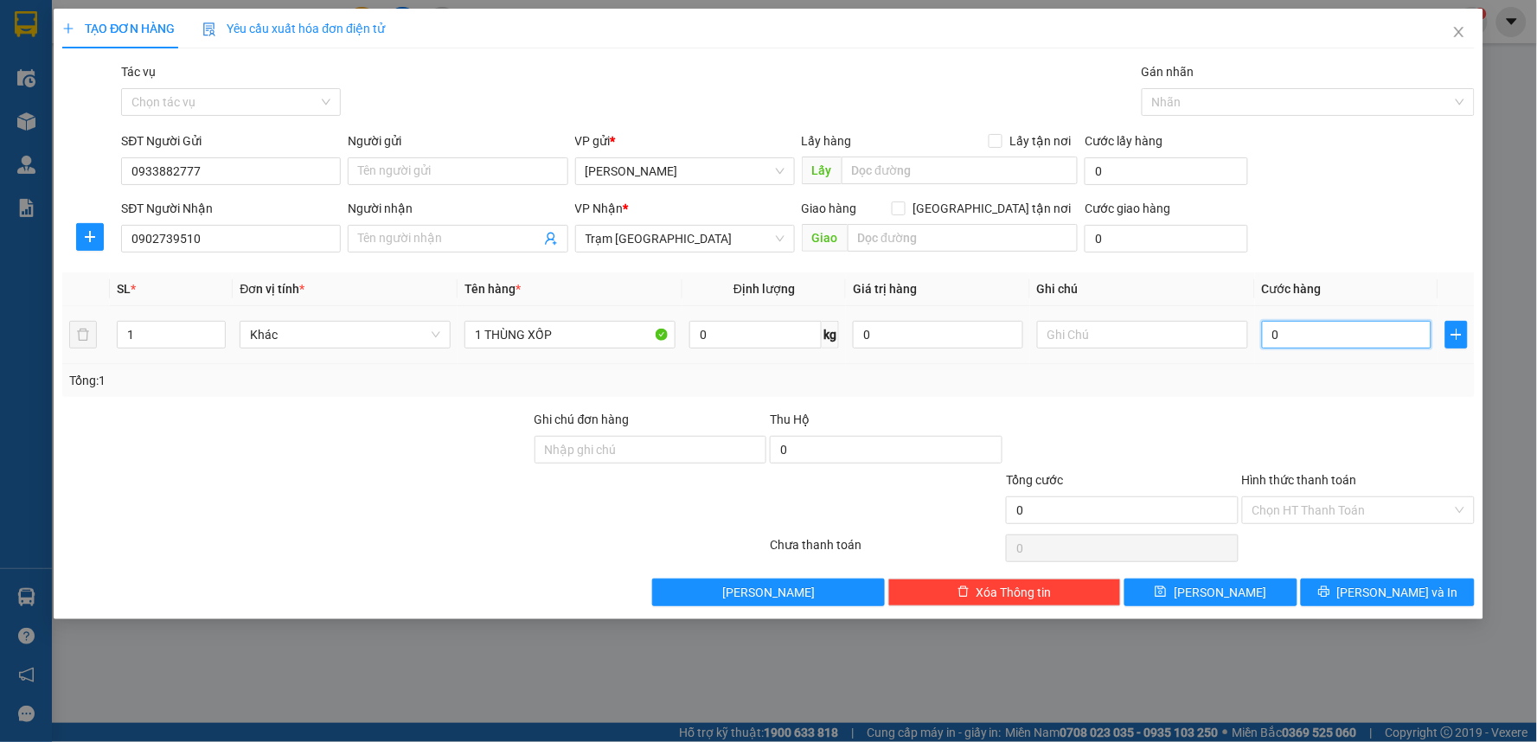
type input "4"
type input "40"
type input "40.000"
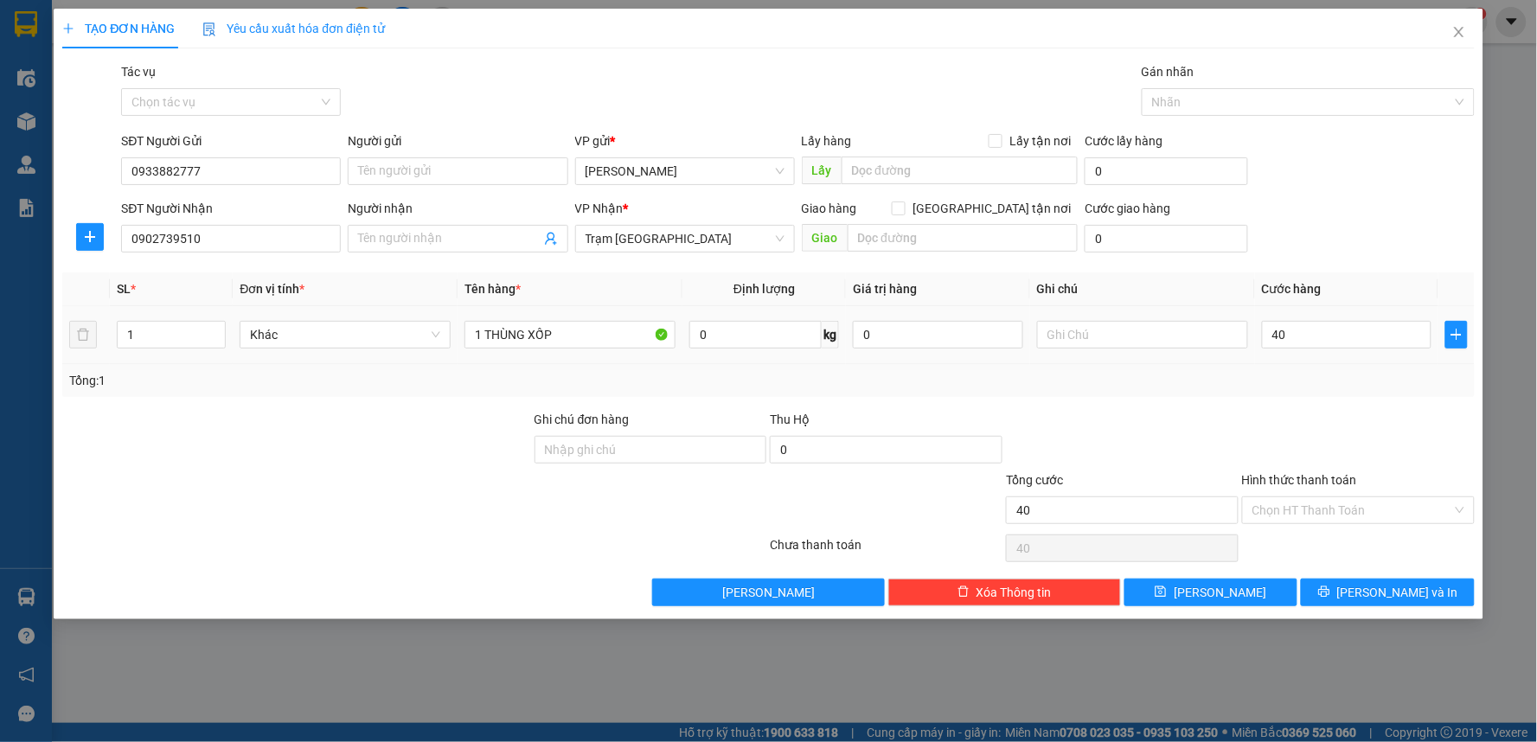
type input "40.000"
click at [1284, 411] on div at bounding box center [1358, 440] width 236 height 61
click at [1334, 595] on button "[PERSON_NAME] và In" at bounding box center [1388, 593] width 174 height 28
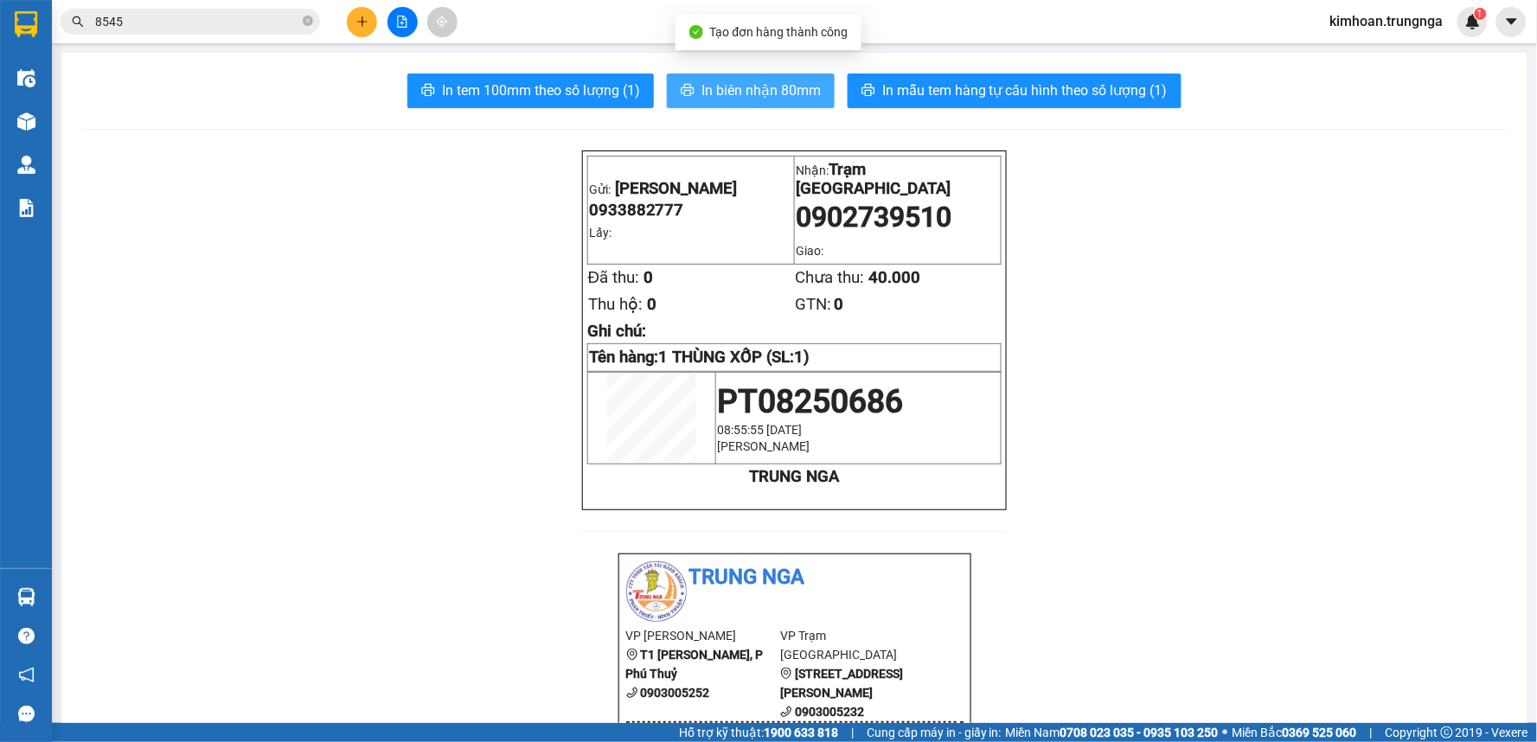
click at [716, 87] on span "In biên nhận 80mm" at bounding box center [760, 91] width 119 height 22
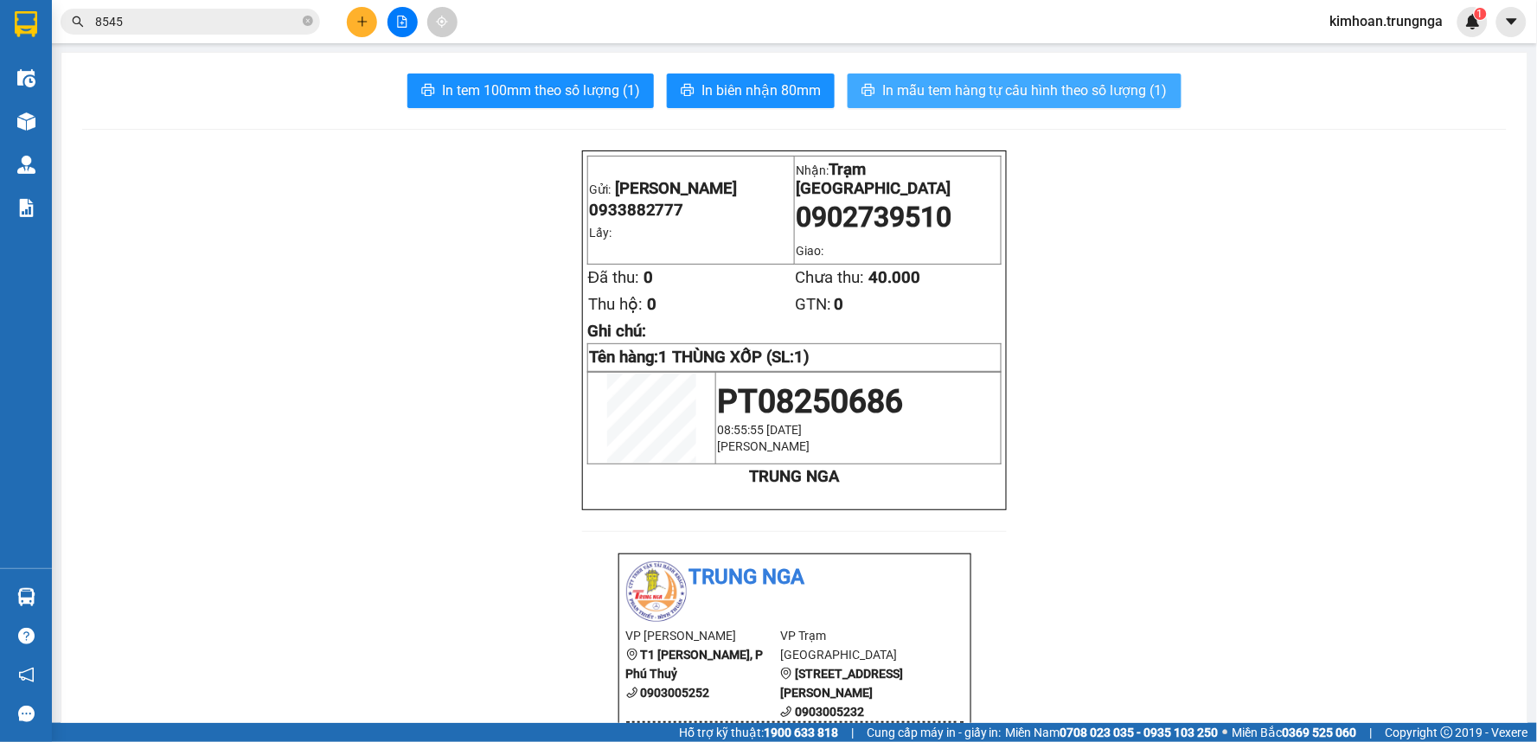
click at [1008, 92] on span "In mẫu tem hàng tự cấu hình theo số lượng (1)" at bounding box center [1024, 91] width 285 height 22
click at [259, 26] on input "8545" at bounding box center [197, 21] width 204 height 19
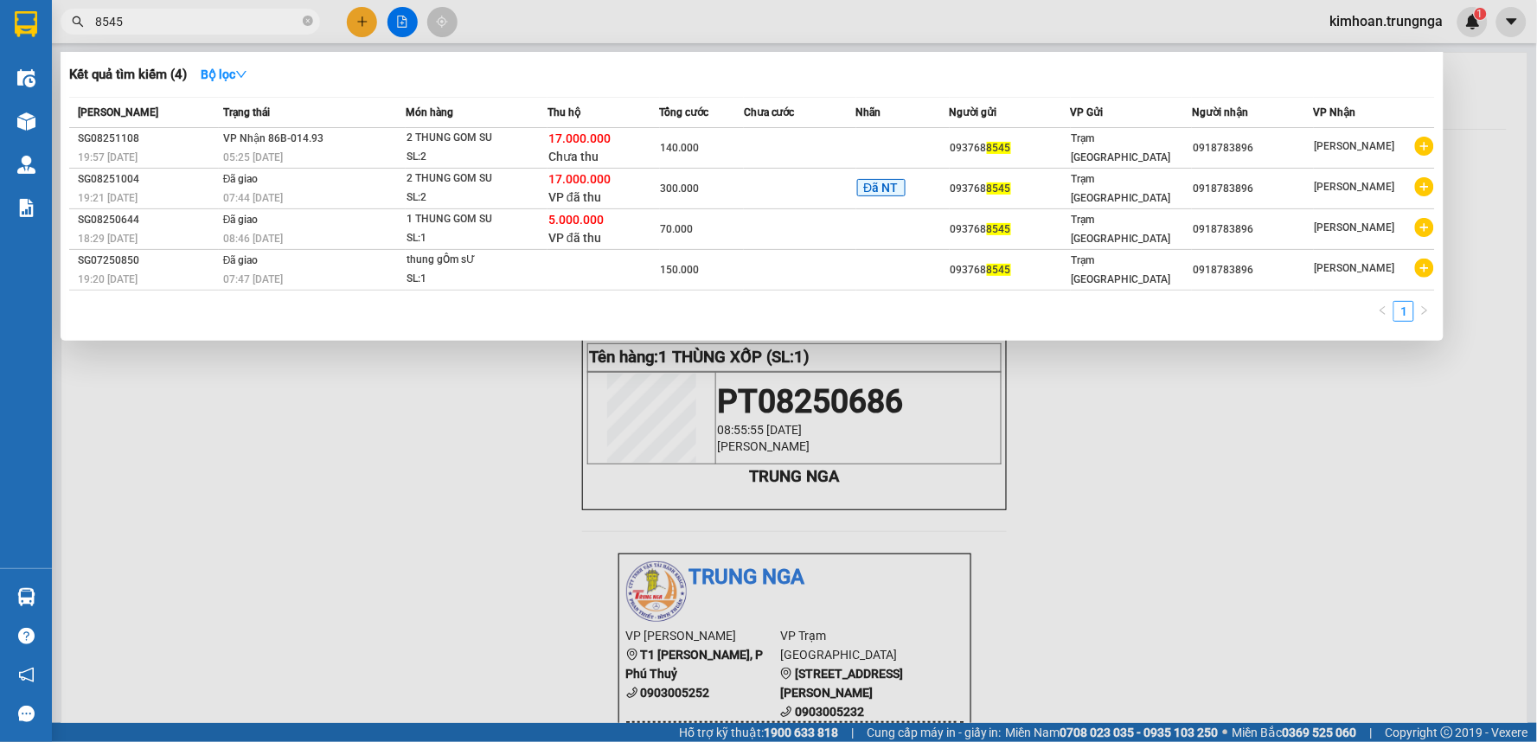
click at [259, 26] on input "8545" at bounding box center [197, 21] width 204 height 19
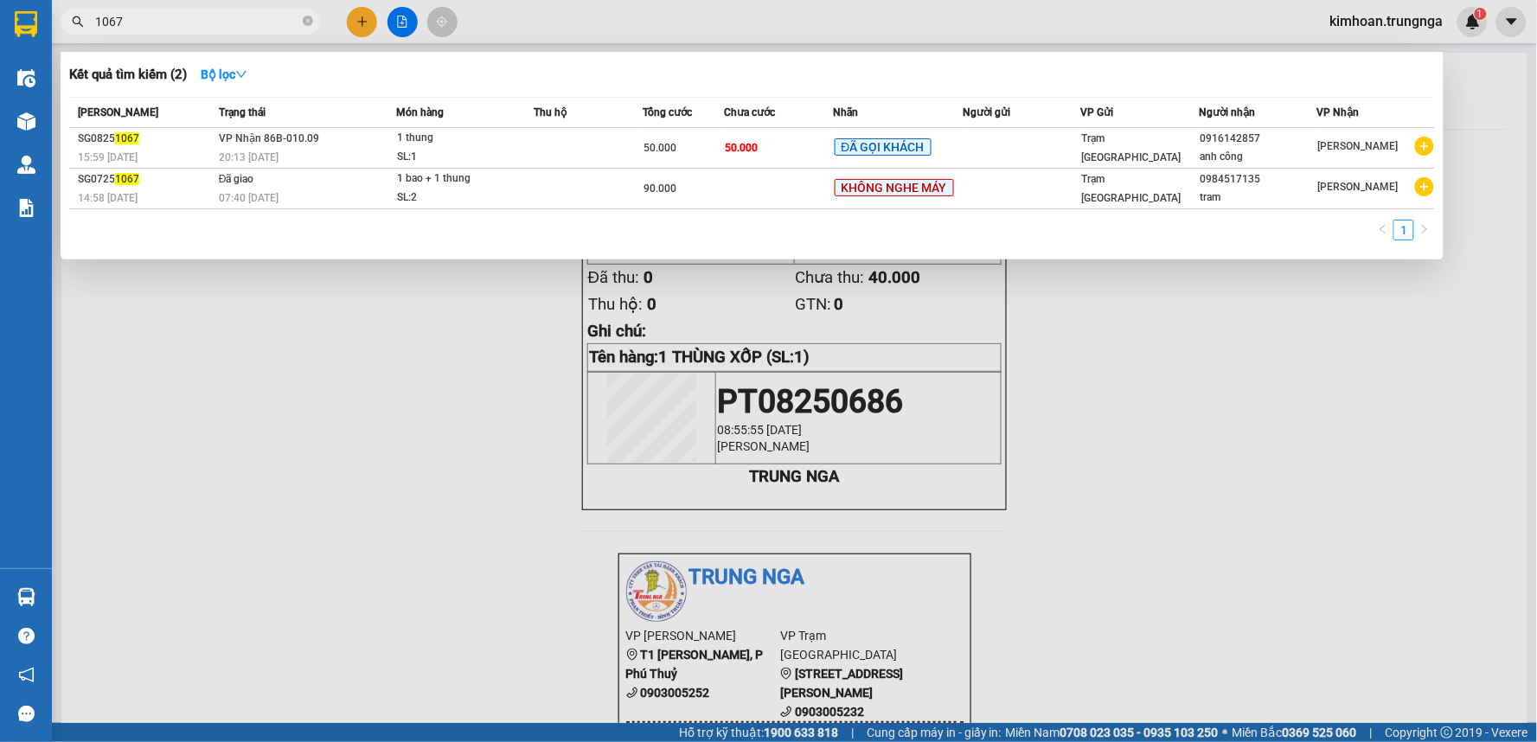
type input "1067"
click at [429, 382] on div at bounding box center [768, 371] width 1537 height 742
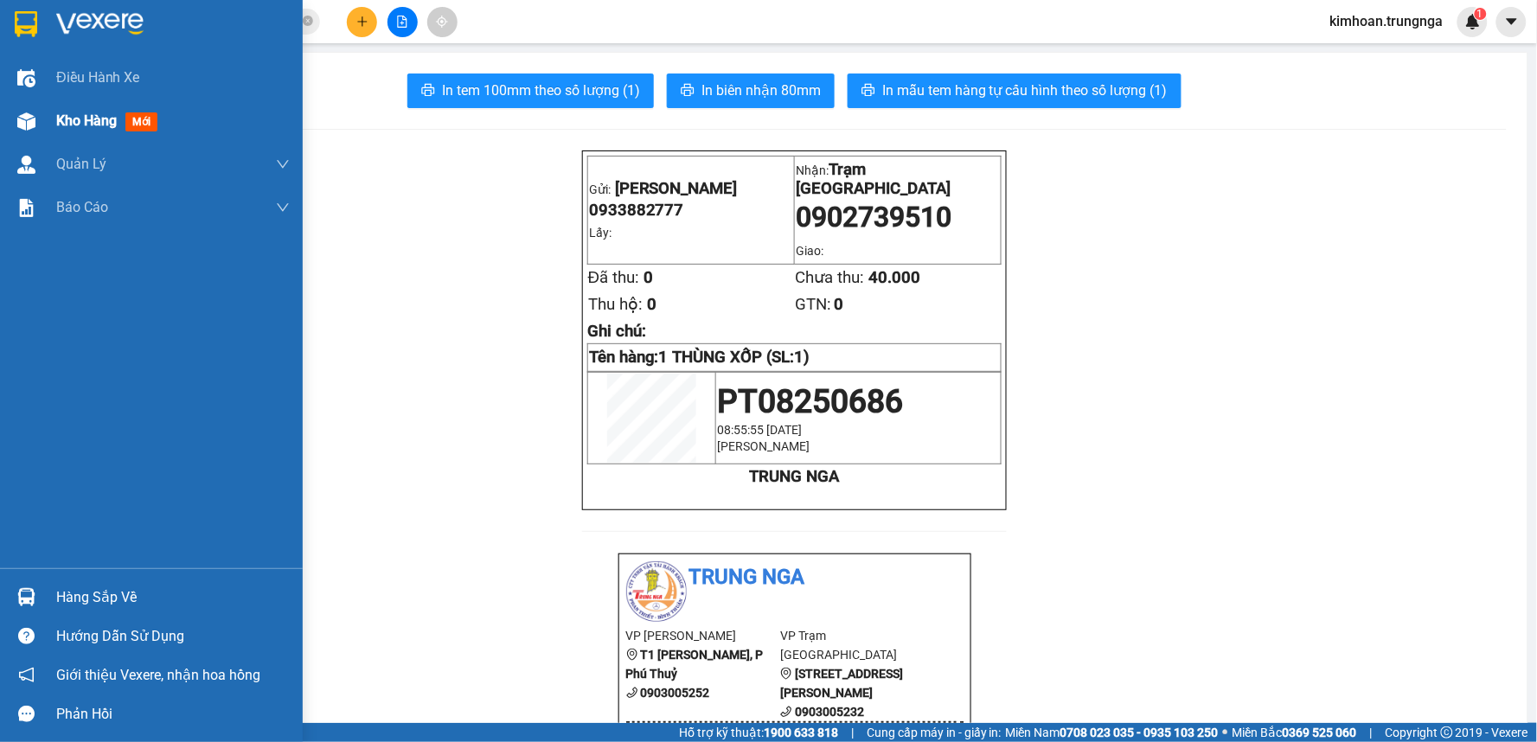
click at [46, 121] on div "Kho hàng mới" at bounding box center [151, 120] width 303 height 43
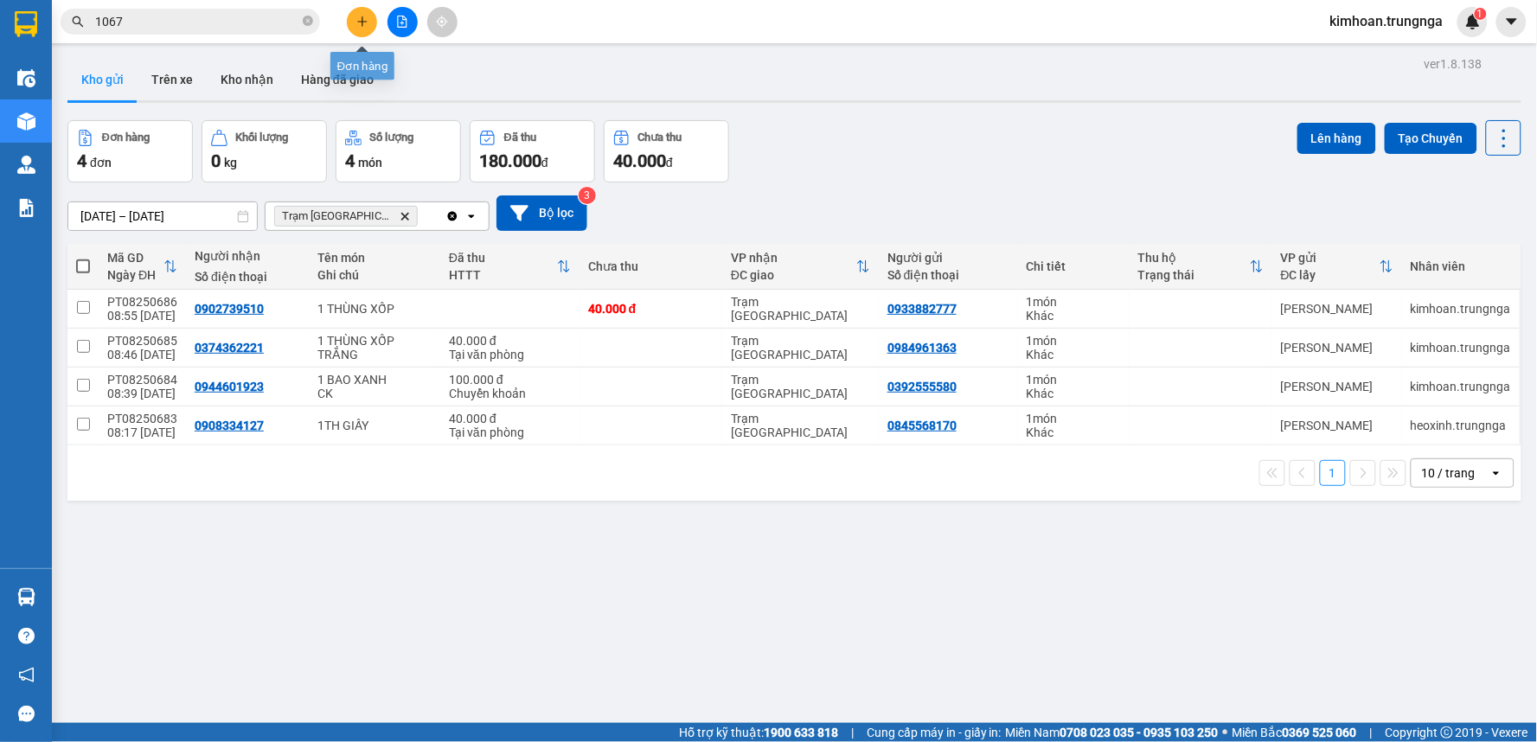
click at [352, 10] on button at bounding box center [362, 22] width 30 height 30
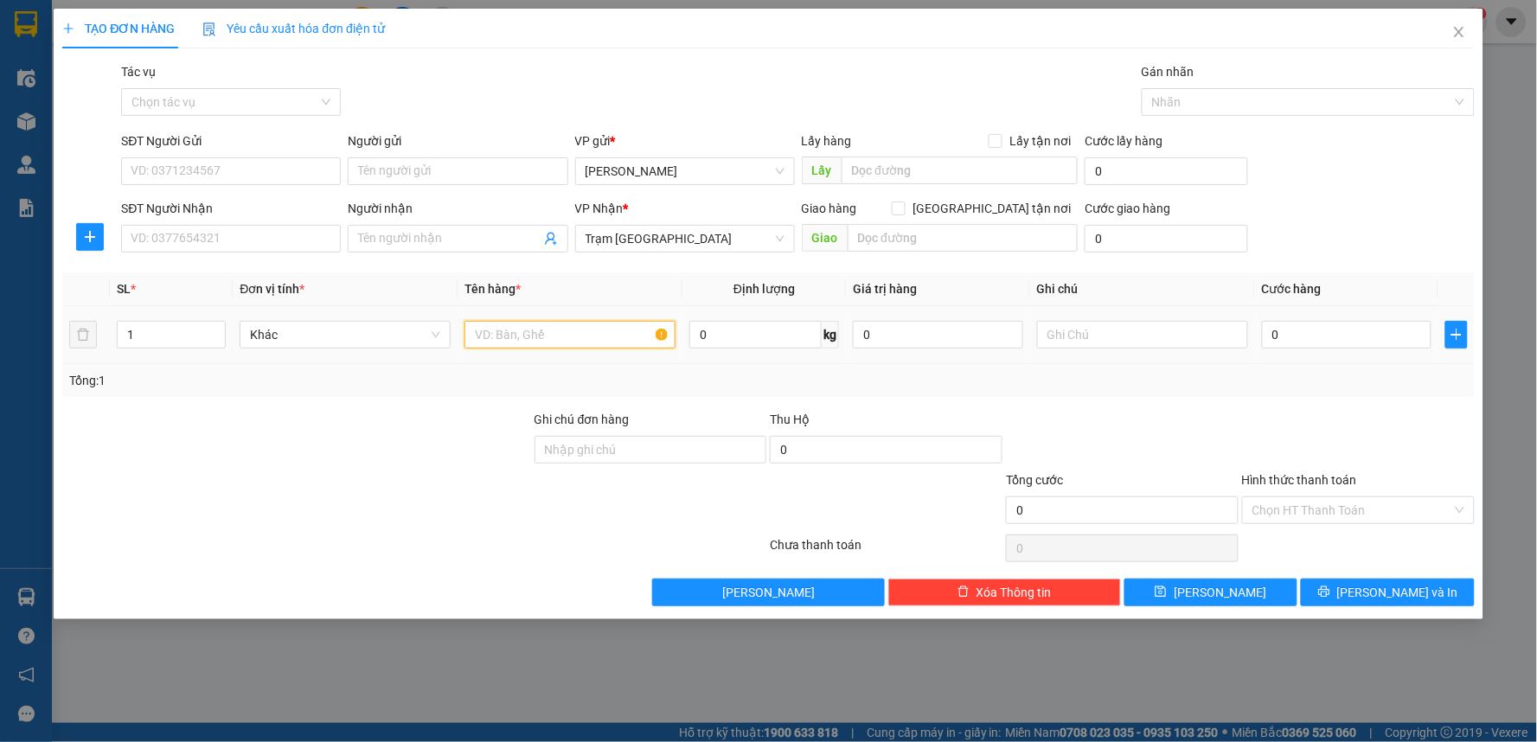
click at [521, 340] on input "text" at bounding box center [569, 335] width 211 height 28
click at [521, 340] on input "1 HỒ SƠ" at bounding box center [569, 335] width 211 height 28
drag, startPoint x: 550, startPoint y: 327, endPoint x: 451, endPoint y: 329, distance: 98.6
click at [451, 329] on tr "1 Khác 1 HỒ SƠ 0 kg 0 0" at bounding box center [768, 335] width 1412 height 58
type input "1 TẬP GIẤY TỜ"
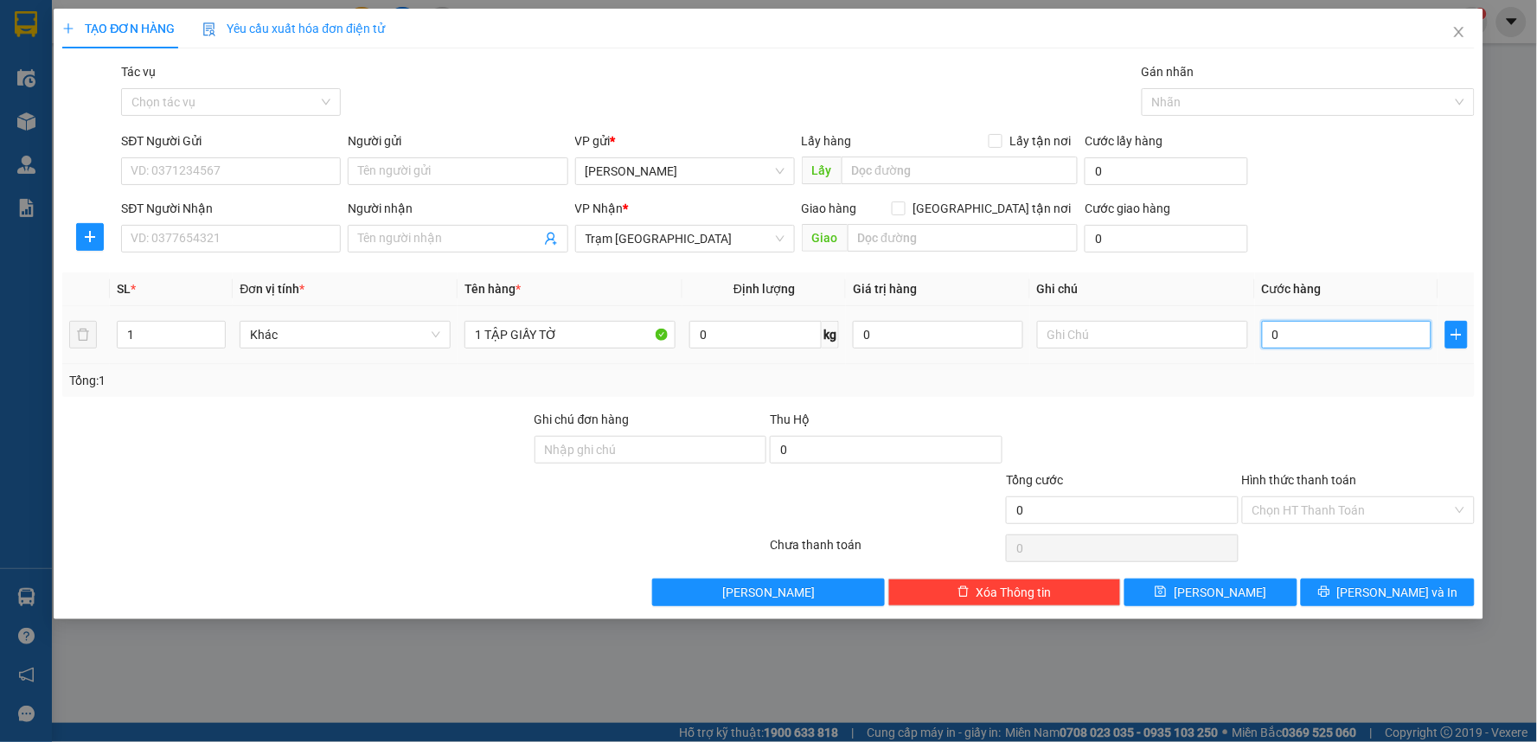
click at [1352, 331] on input "0" at bounding box center [1347, 335] width 170 height 28
type input "3"
type input "30"
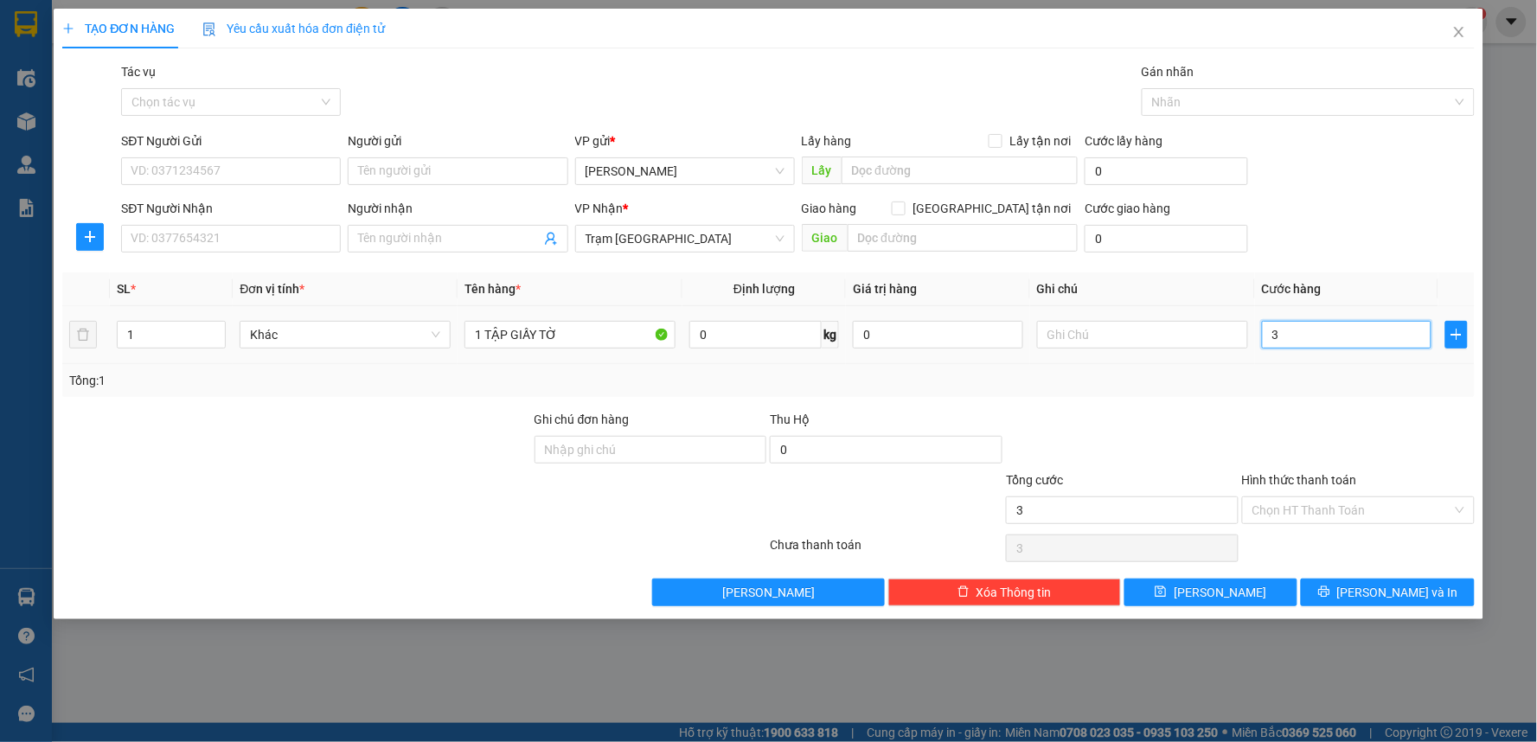
type input "30"
type input "30.000"
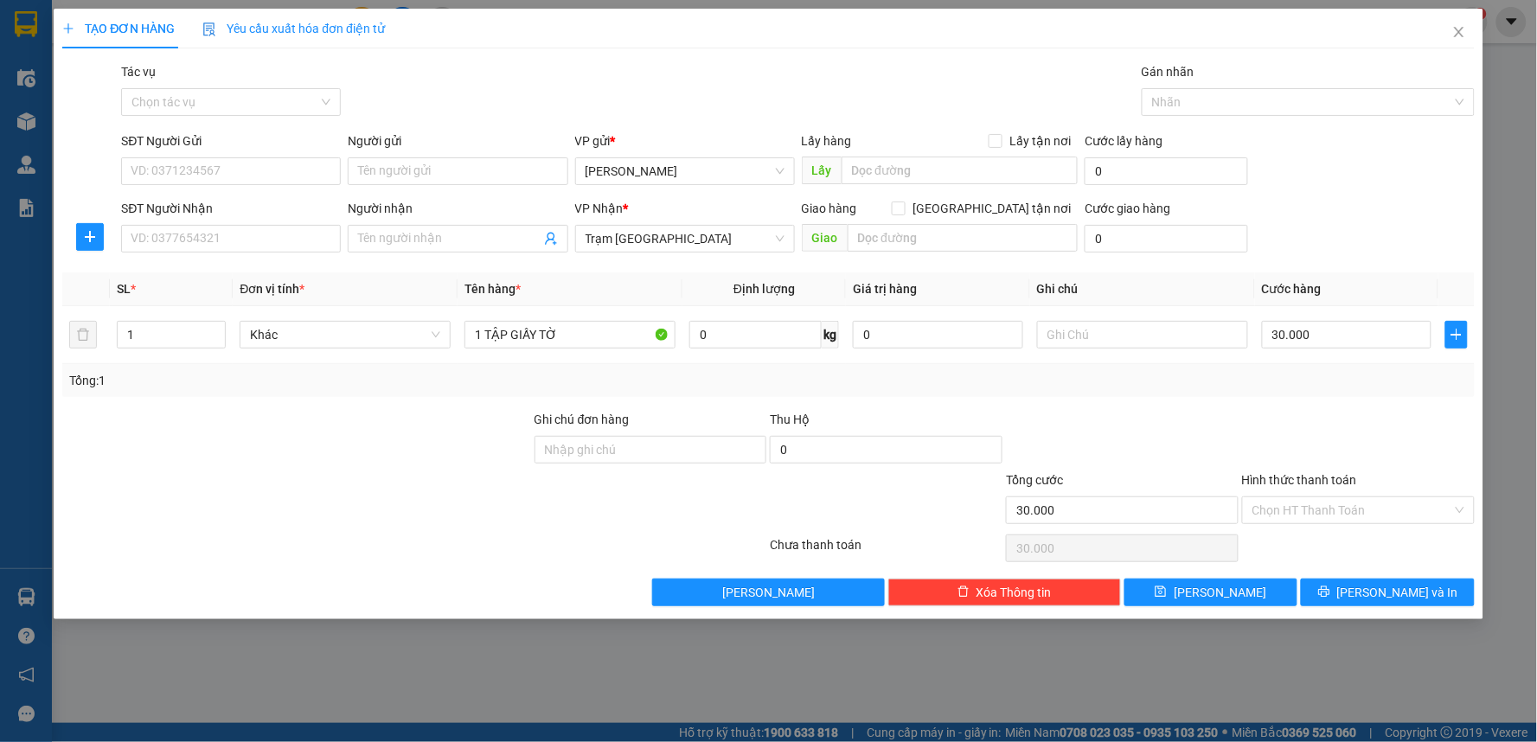
click at [1283, 394] on div "Tổng: 1" at bounding box center [768, 380] width 1412 height 33
drag, startPoint x: 574, startPoint y: 338, endPoint x: 487, endPoint y: 335, distance: 87.4
click at [487, 335] on input "1 TẬP GIẤY TỜ" at bounding box center [569, 335] width 211 height 28
click at [584, 325] on input "1 TẬP GIẤY TỜ" at bounding box center [569, 335] width 211 height 28
click at [209, 255] on div "SĐT Người Nhận VD: 0377654321" at bounding box center [231, 229] width 220 height 61
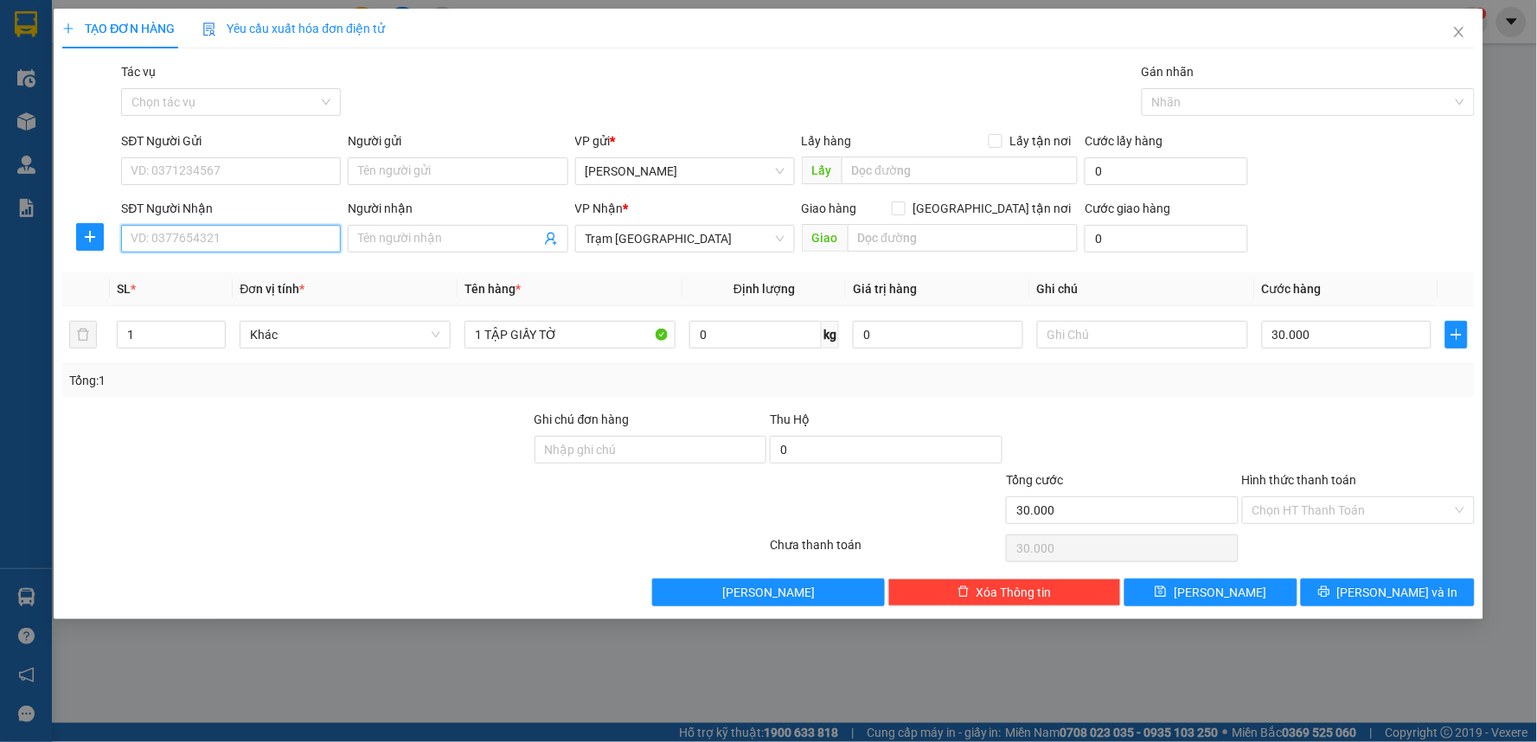
click at [218, 245] on input "SĐT Người Nhận" at bounding box center [231, 239] width 220 height 28
click at [1154, 380] on div "Tổng: 1" at bounding box center [768, 380] width 1398 height 19
click at [233, 238] on input "SĐT Người Nhận" at bounding box center [231, 239] width 220 height 28
type input "0902120639"
click at [253, 164] on input "SĐT Người Gửi" at bounding box center [231, 171] width 220 height 28
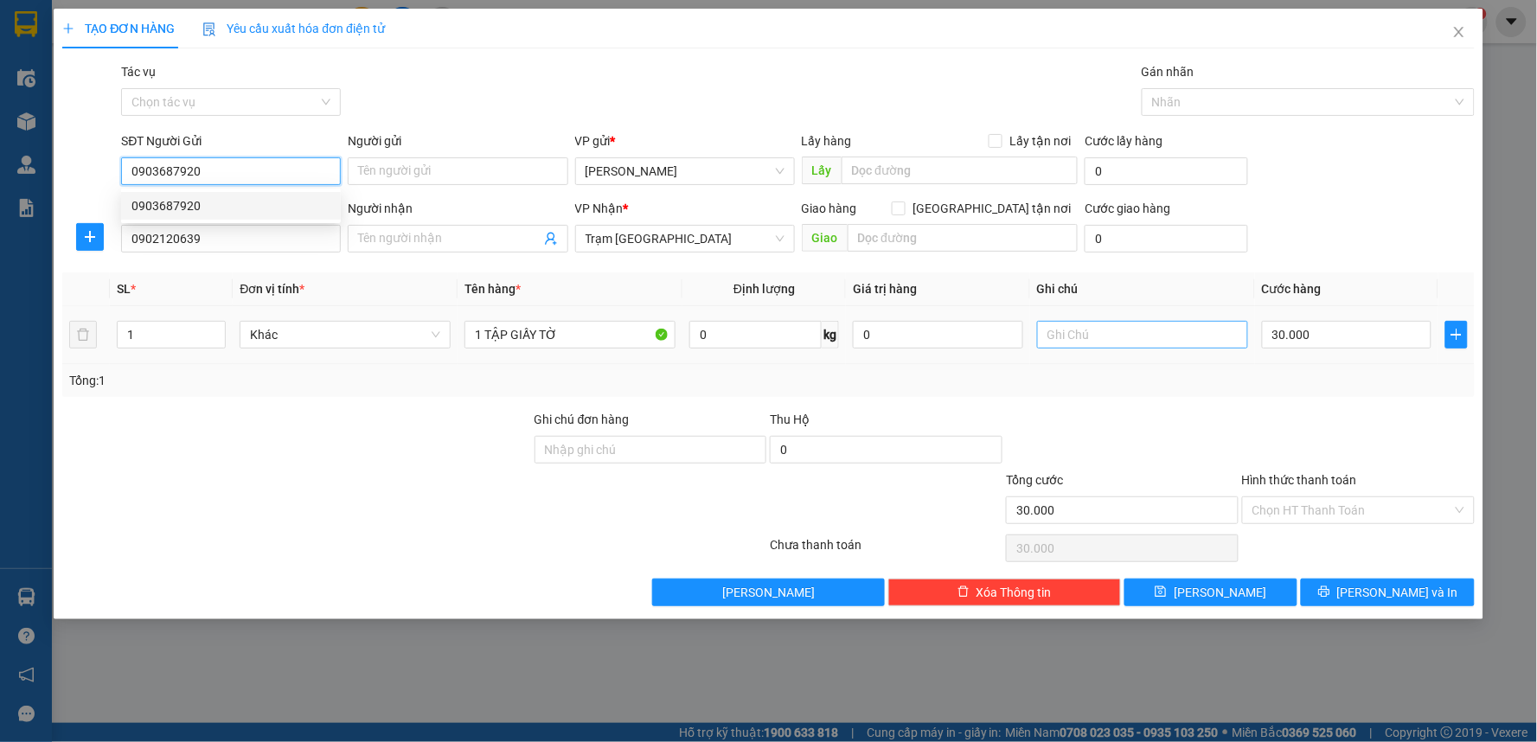
type input "0903687920"
click at [1094, 336] on input "text" at bounding box center [1142, 335] width 211 height 28
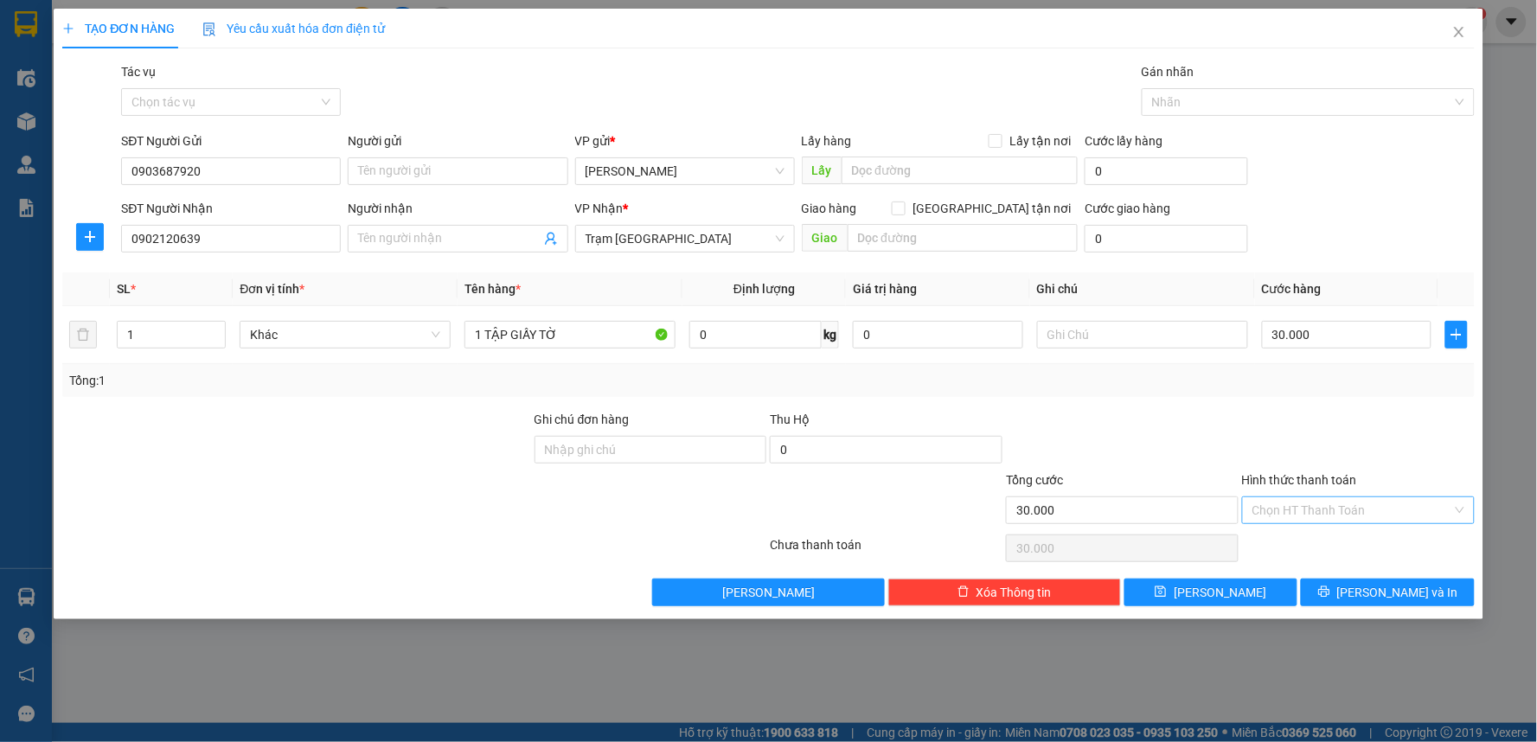
click at [1293, 503] on input "Hình thức thanh toán" at bounding box center [1352, 510] width 200 height 26
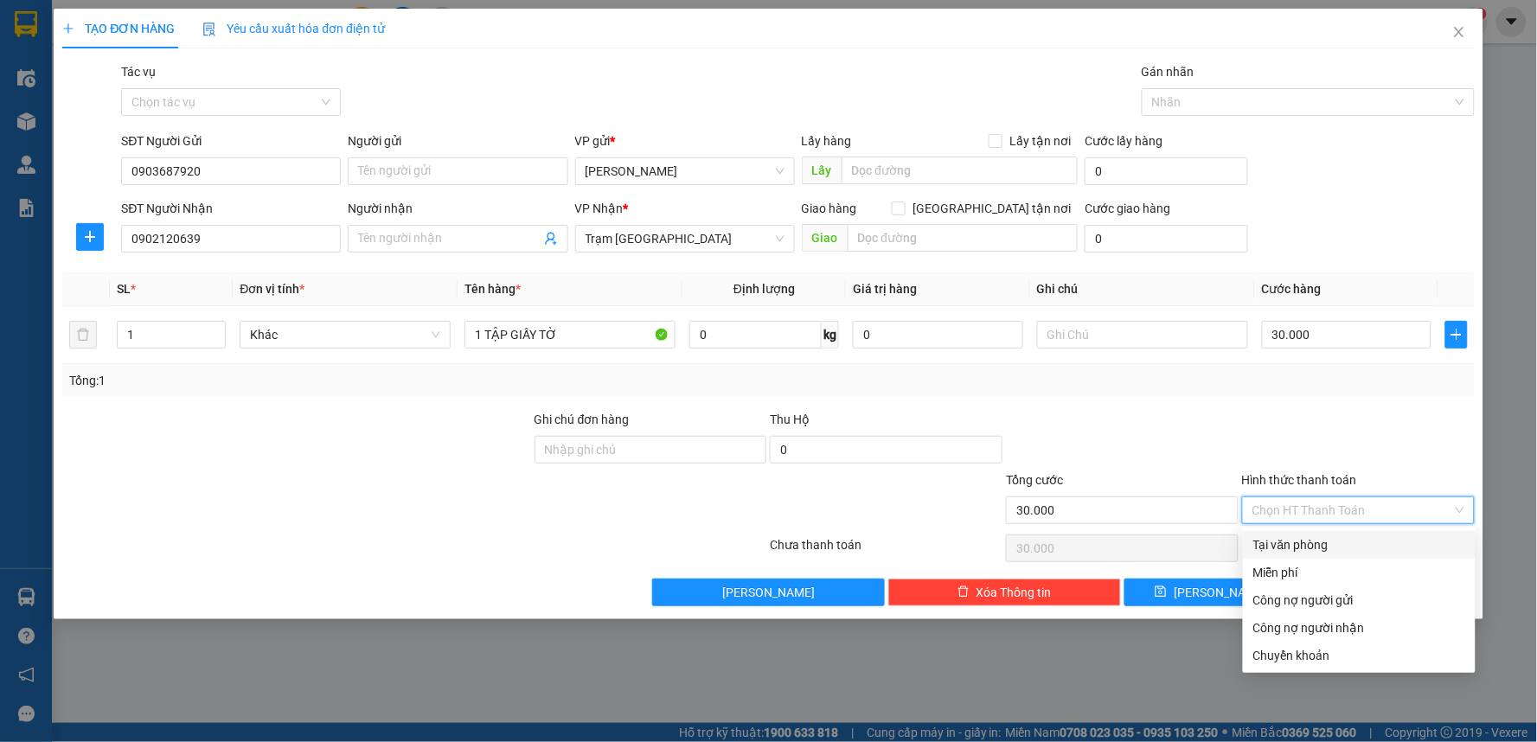
click at [1295, 545] on div "Tại văn phòng" at bounding box center [1359, 544] width 212 height 19
type input "0"
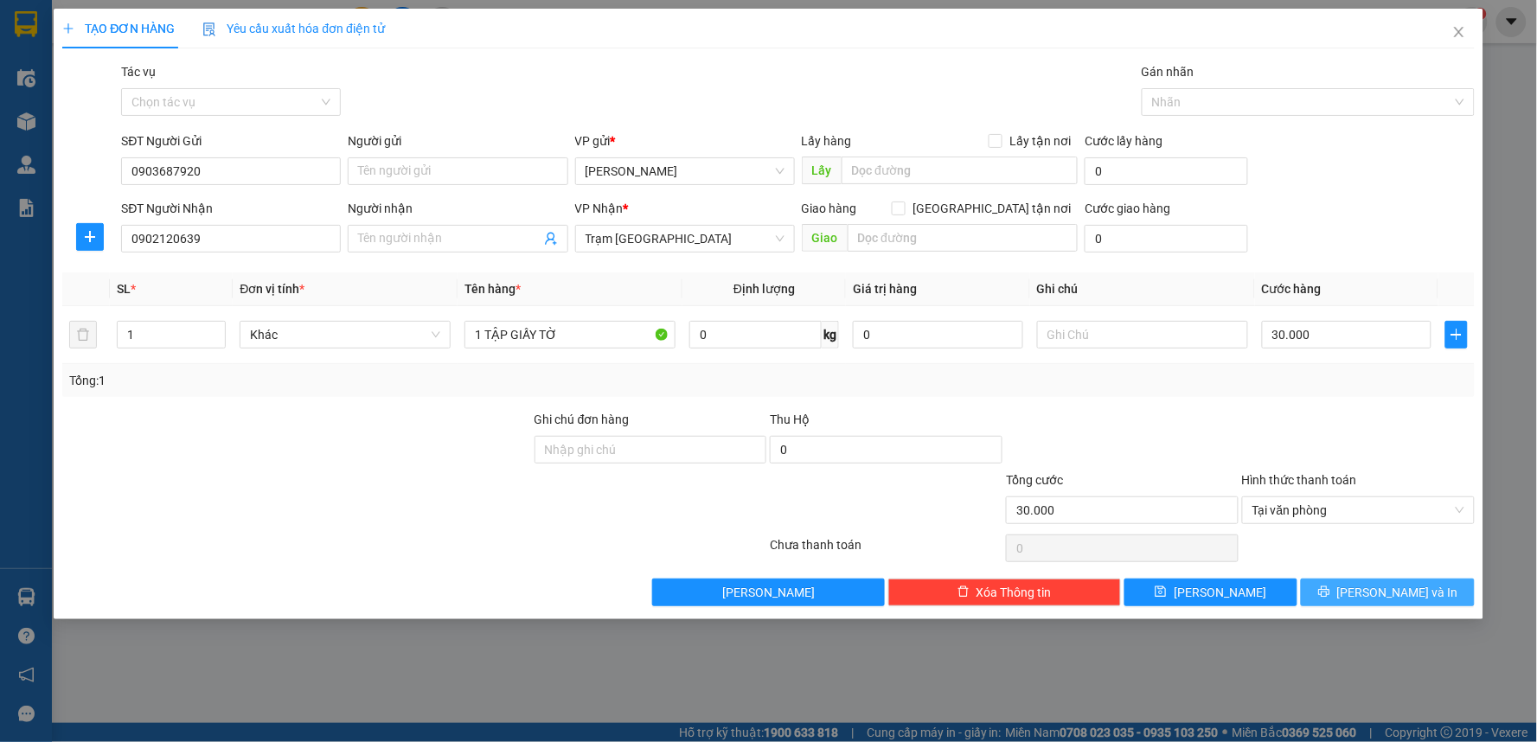
click at [1362, 601] on button "[PERSON_NAME] và In" at bounding box center [1388, 593] width 174 height 28
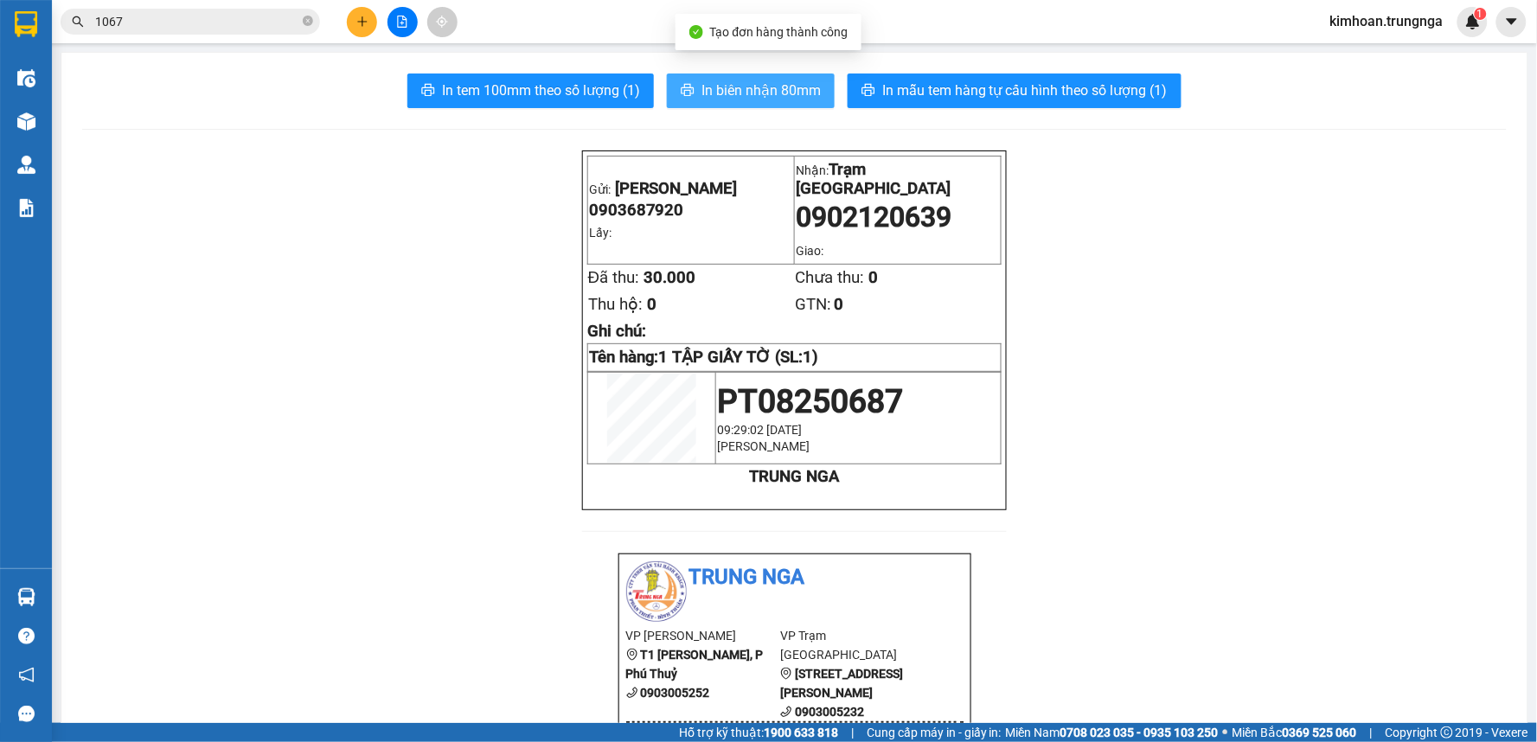
click at [732, 92] on span "In biên nhận 80mm" at bounding box center [760, 91] width 119 height 22
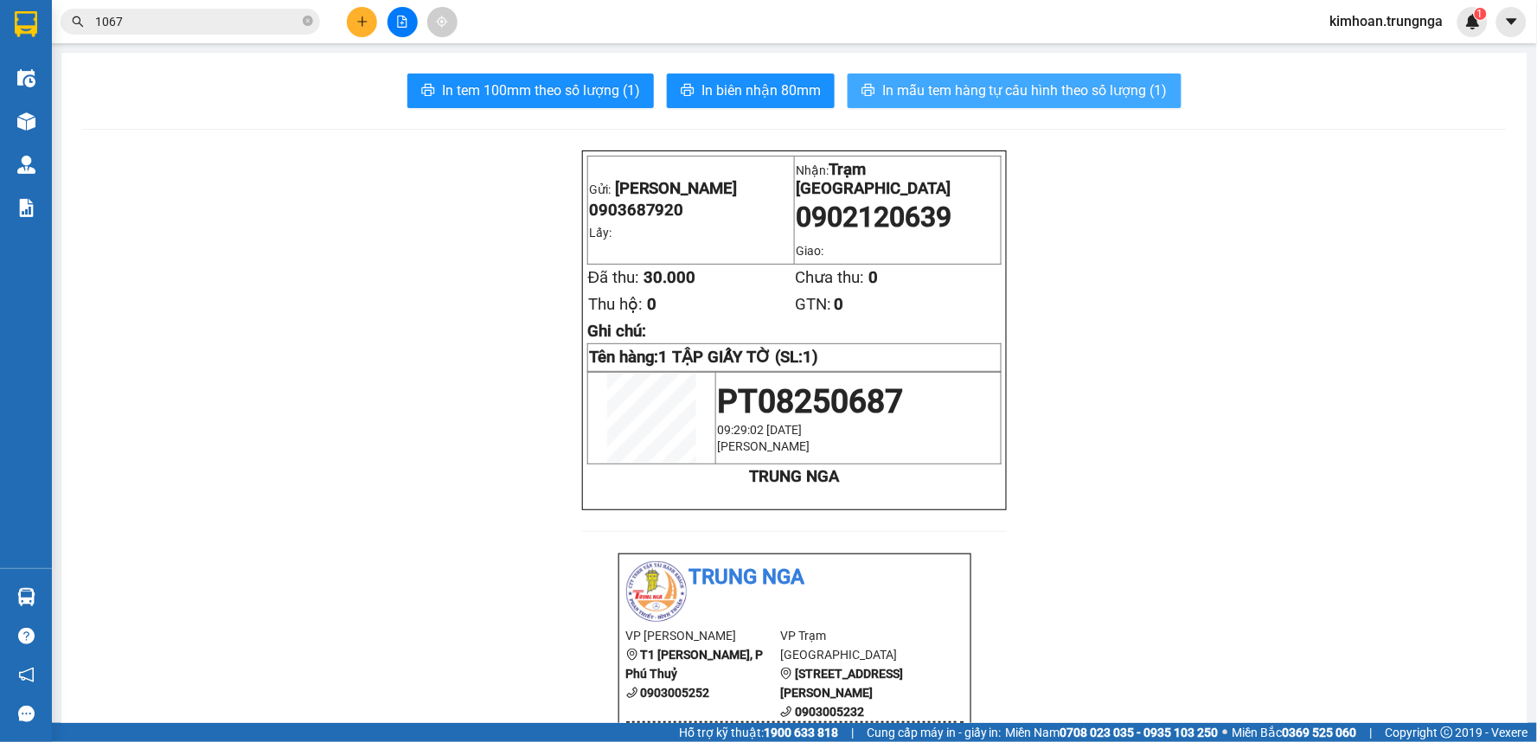
click at [887, 98] on span "In mẫu tem hàng tự cấu hình theo số lượng (1)" at bounding box center [1024, 91] width 285 height 22
click at [997, 80] on span "In mẫu tem hàng tự cấu hình theo số lượng (1)" at bounding box center [1024, 91] width 285 height 22
click at [355, 9] on button at bounding box center [362, 22] width 30 height 30
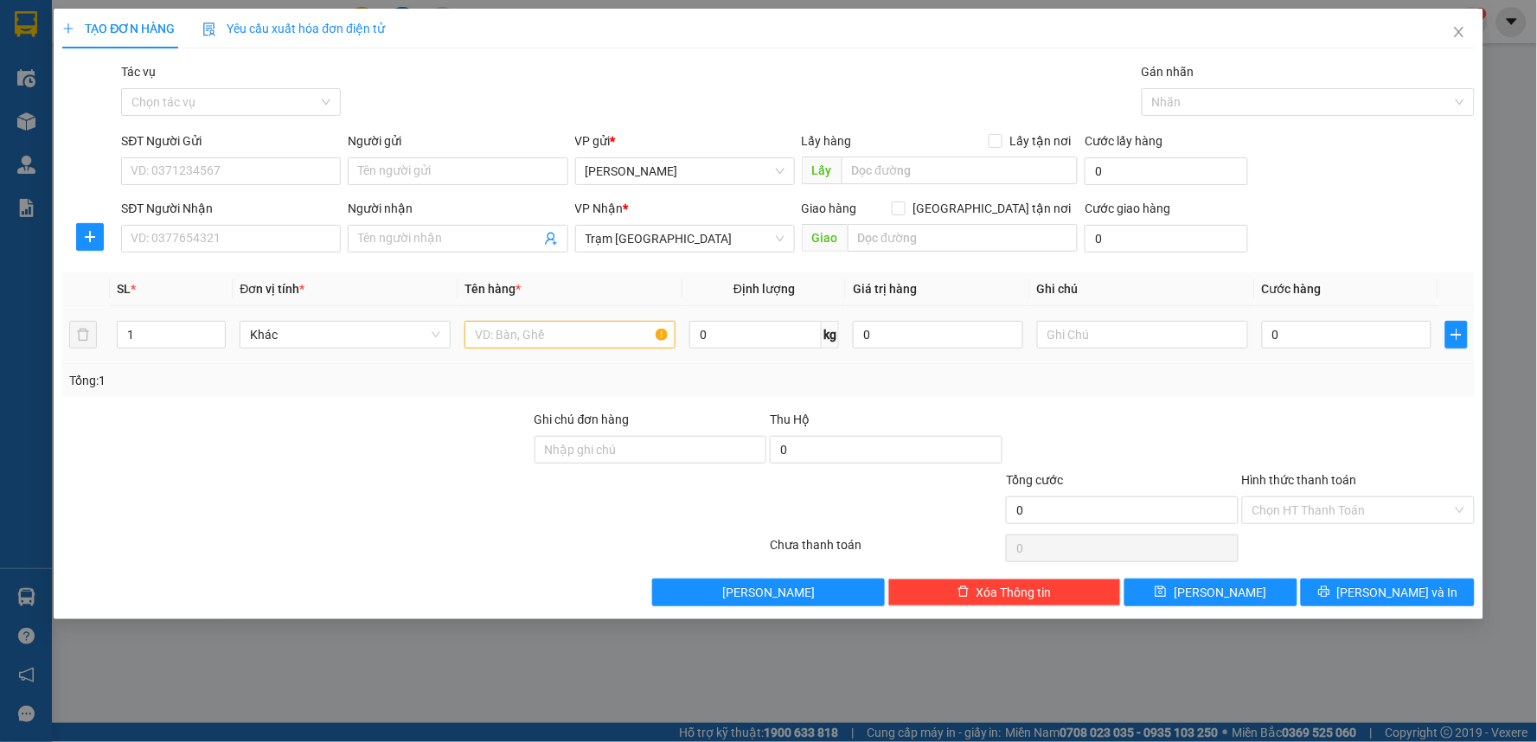
click at [556, 350] on div at bounding box center [569, 334] width 211 height 35
click at [564, 342] on input "text" at bounding box center [569, 335] width 211 height 28
type input "1 HỘP ĐIỆN THOẠI"
click at [264, 242] on input "SĐT Người Nhận" at bounding box center [231, 239] width 220 height 28
type input "0917337160"
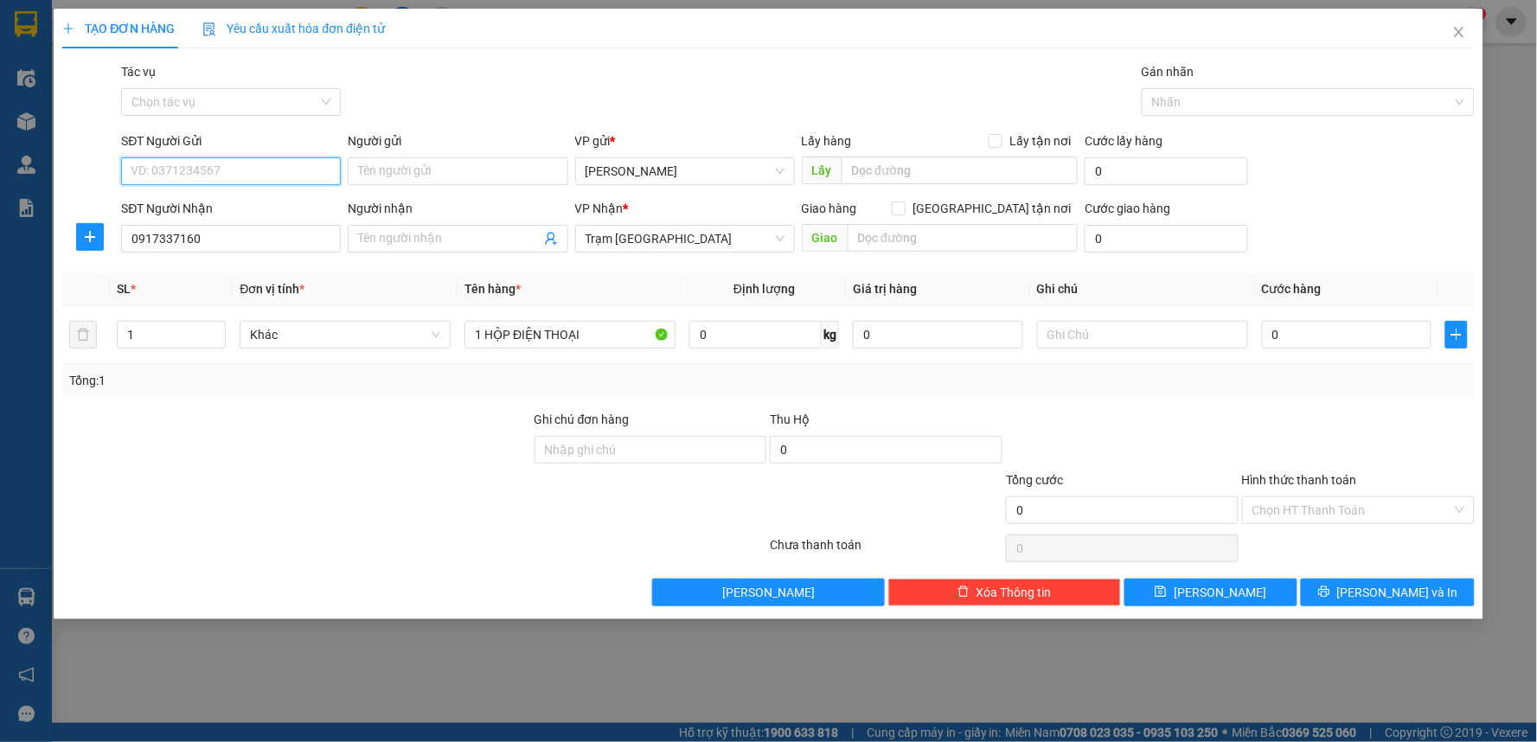
click at [152, 175] on input "SĐT Người Gửi" at bounding box center [231, 171] width 220 height 28
type input "0902428088"
click at [1251, 340] on td at bounding box center [1142, 335] width 225 height 58
click at [1275, 334] on input "0" at bounding box center [1347, 335] width 170 height 28
type input "1"
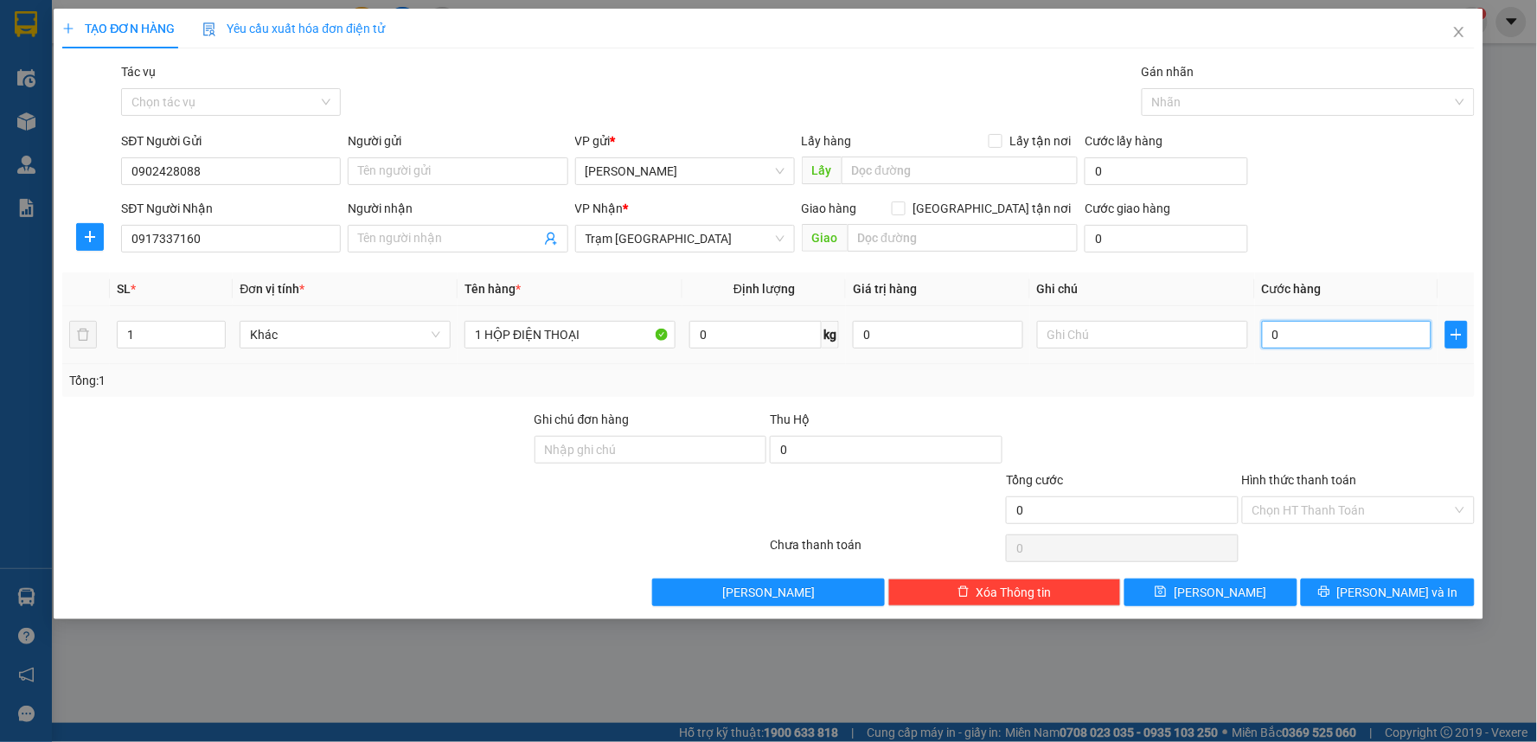
type input "1"
type input "10"
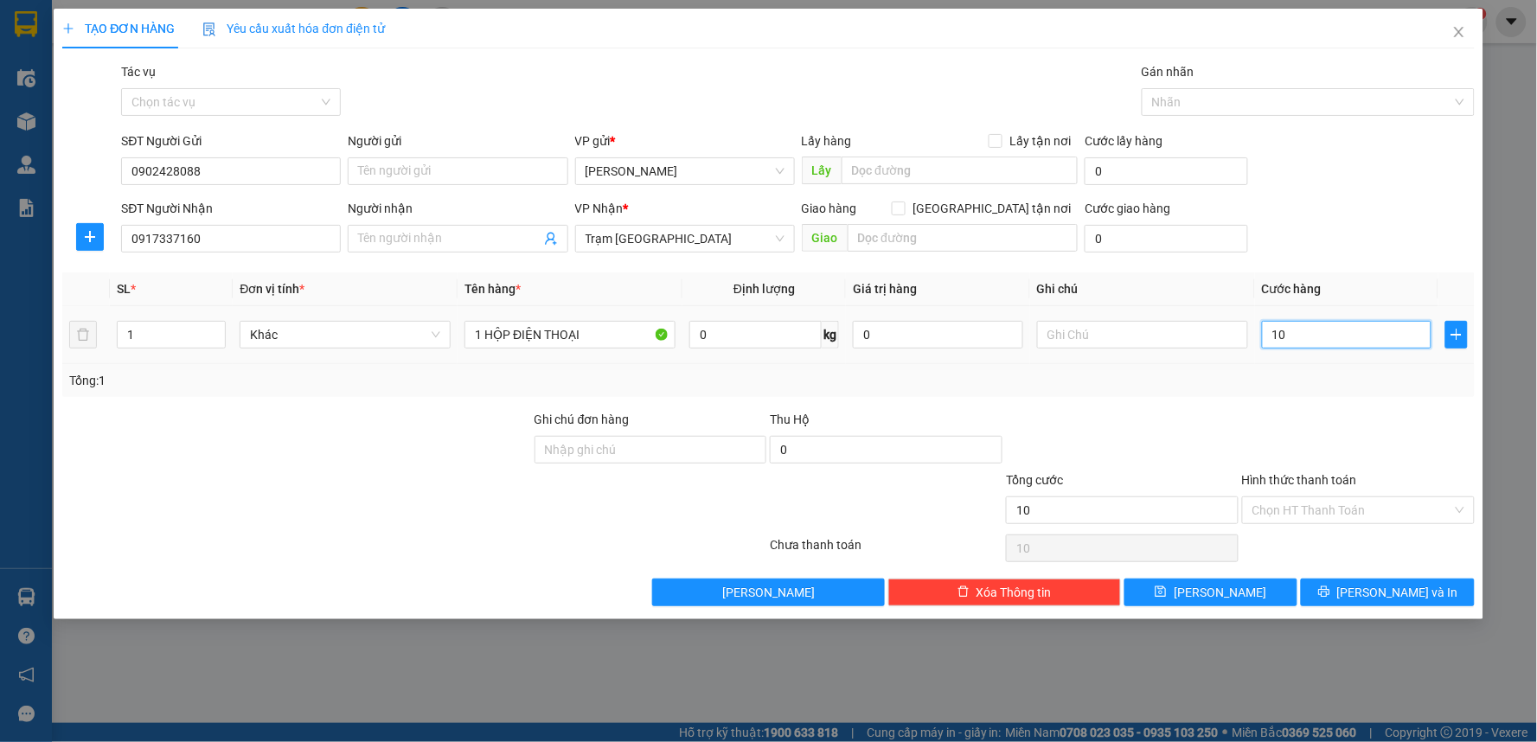
type input "100"
type input "100.000"
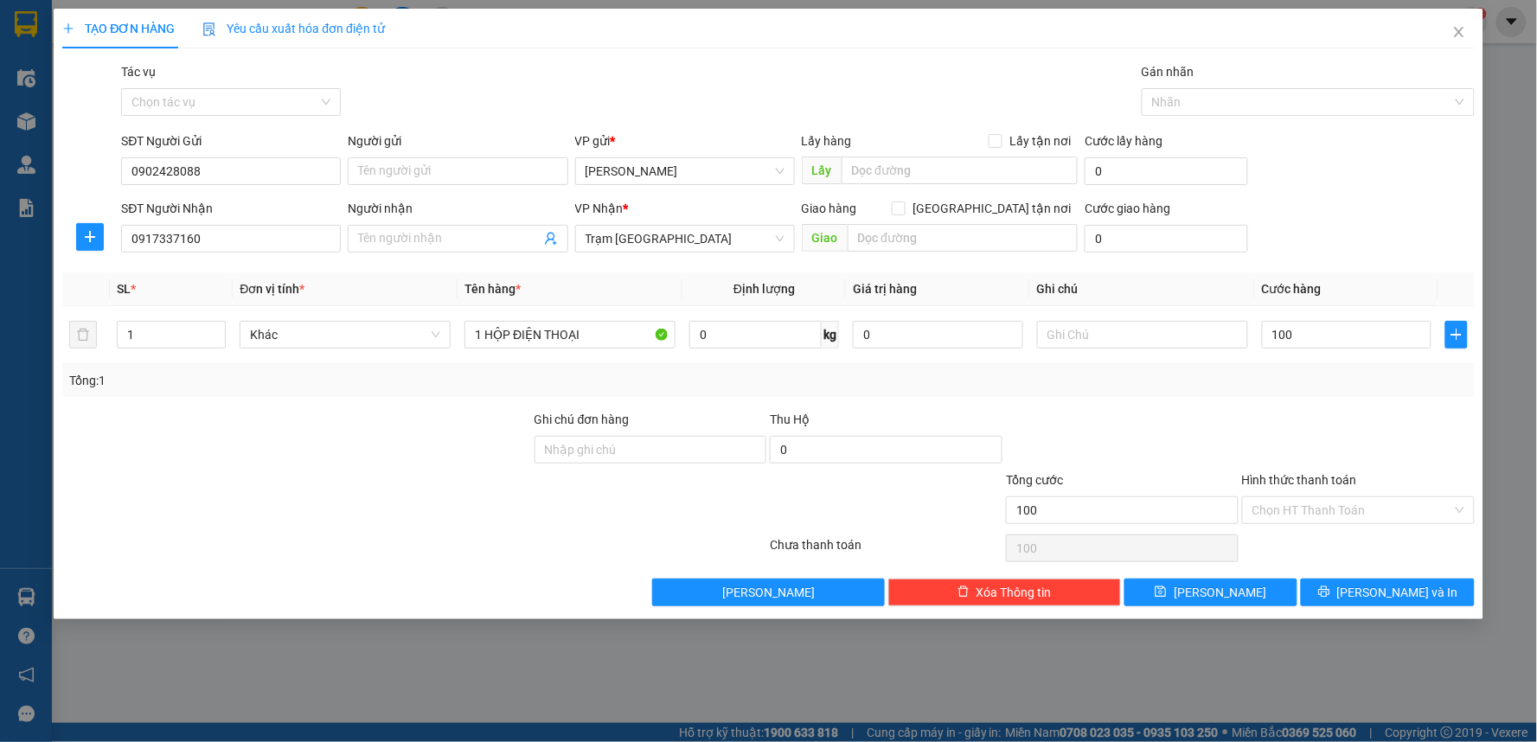
type input "100.000"
click at [1250, 387] on div "Tổng: 1" at bounding box center [768, 380] width 1398 height 19
click at [1369, 334] on input "100.000" at bounding box center [1347, 335] width 170 height 28
type input "7"
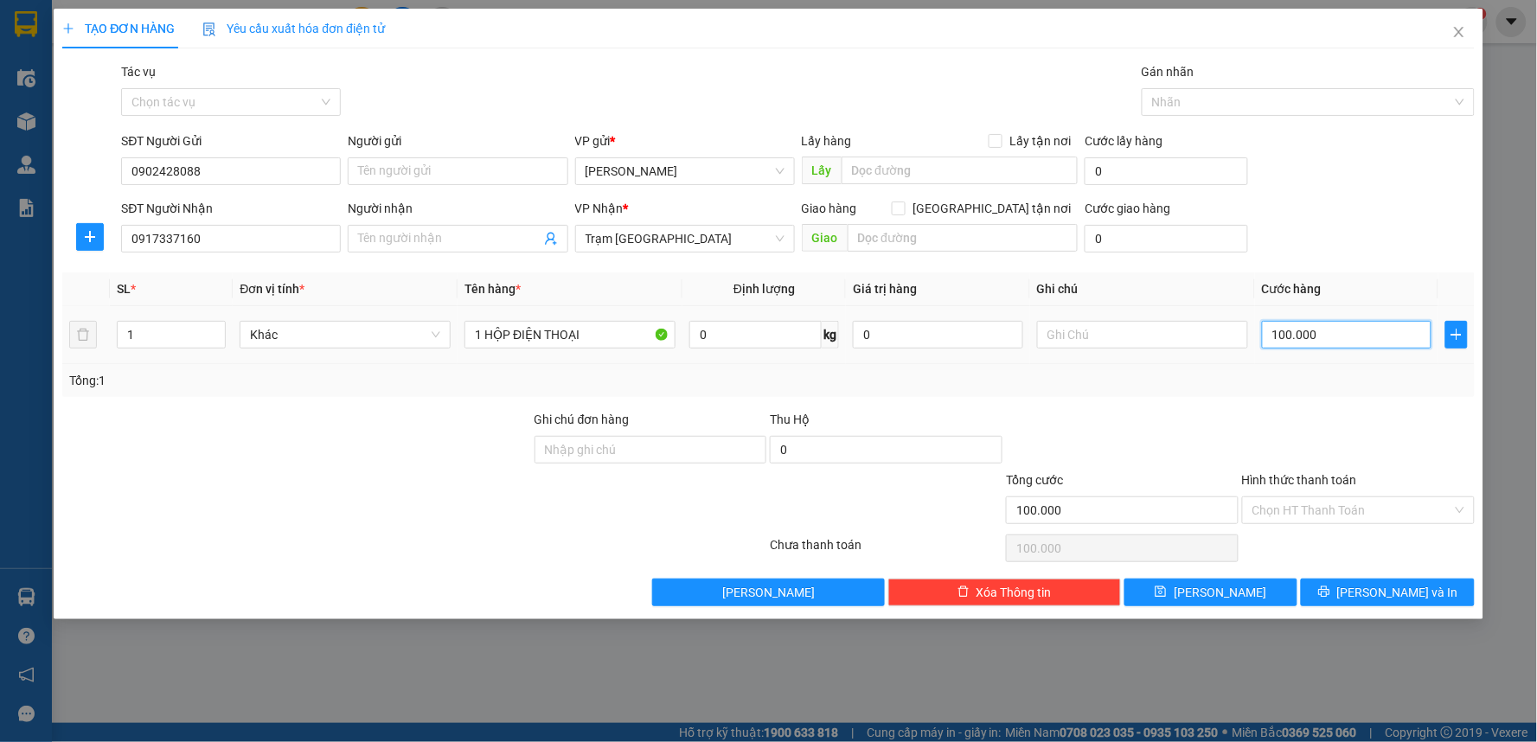
type input "7"
type input "70"
type input "7"
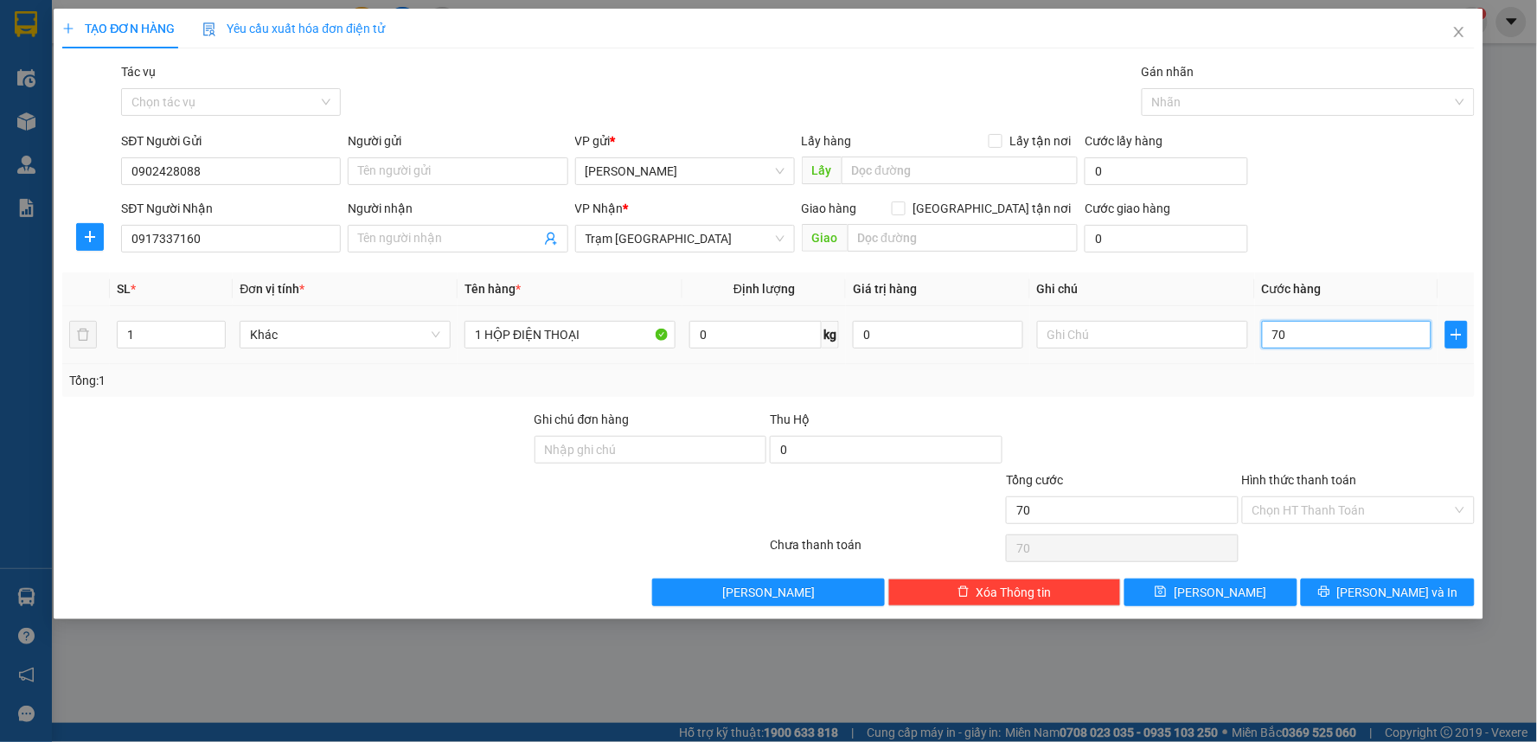
type input "7"
type input "0"
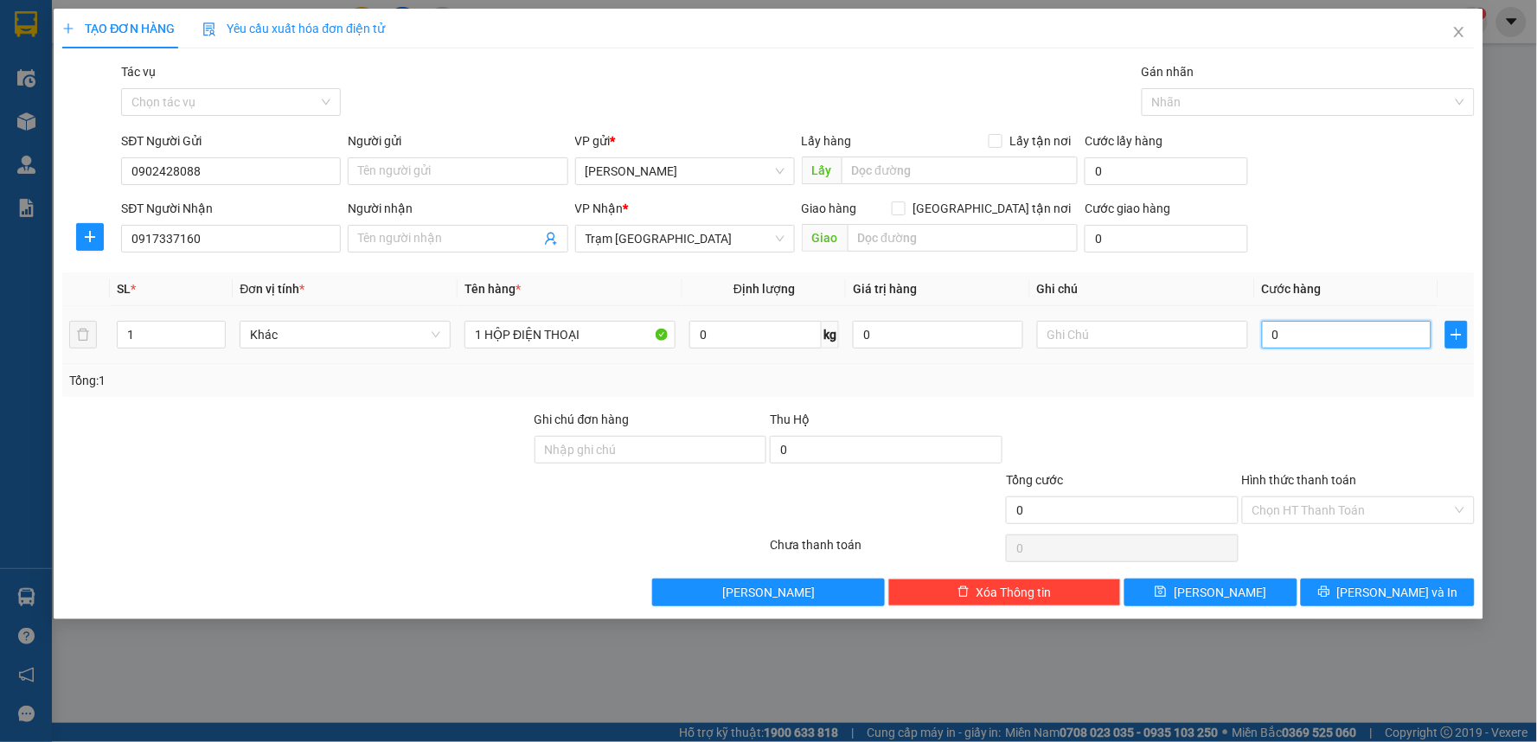
type input "07"
type input "7"
type input "070"
type input "70"
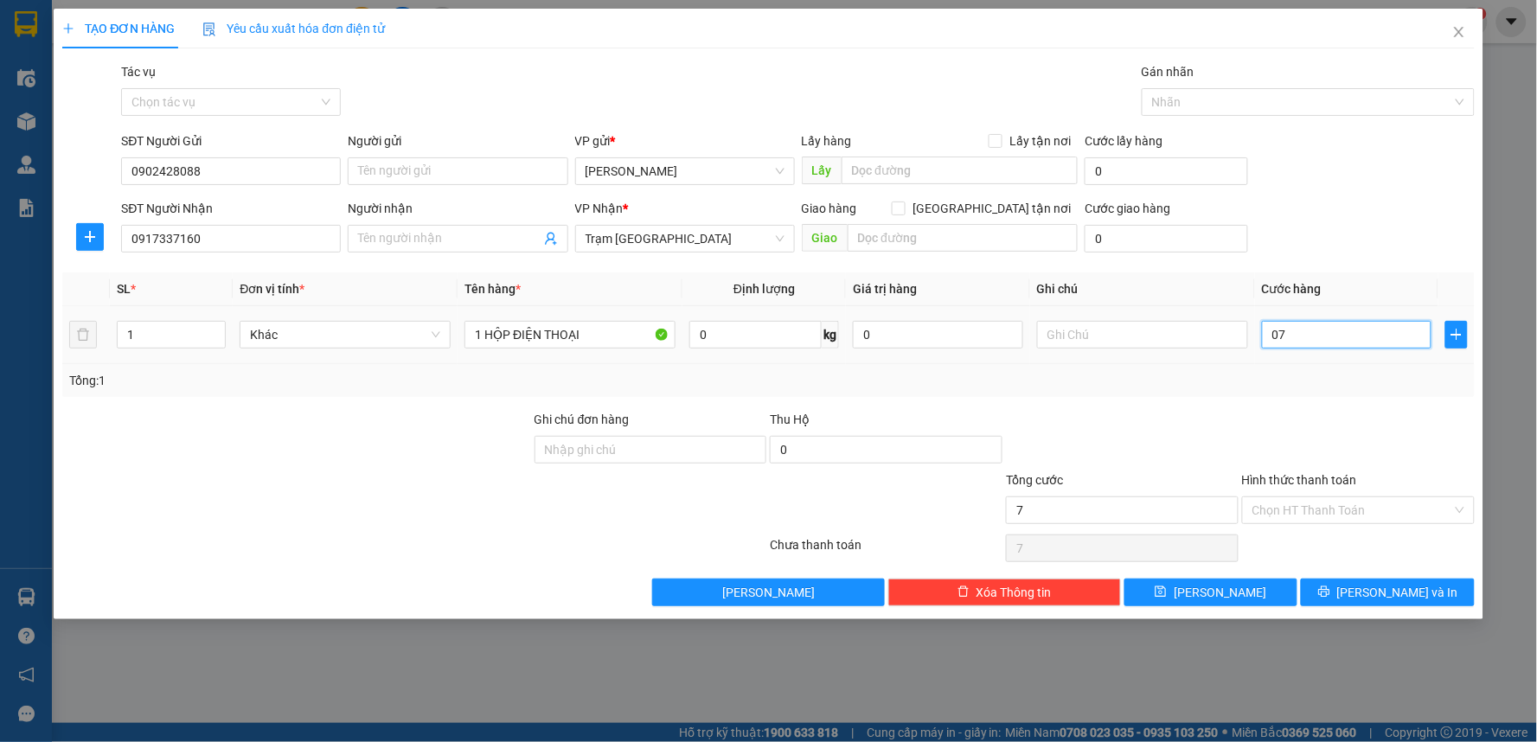
type input "70"
drag, startPoint x: 1338, startPoint y: 333, endPoint x: 1207, endPoint y: 334, distance: 130.6
click at [1208, 334] on tr "1 Khác 1 HỘP ĐIỆN THOẠI 0 kg 0 070" at bounding box center [768, 335] width 1412 height 58
type input "6"
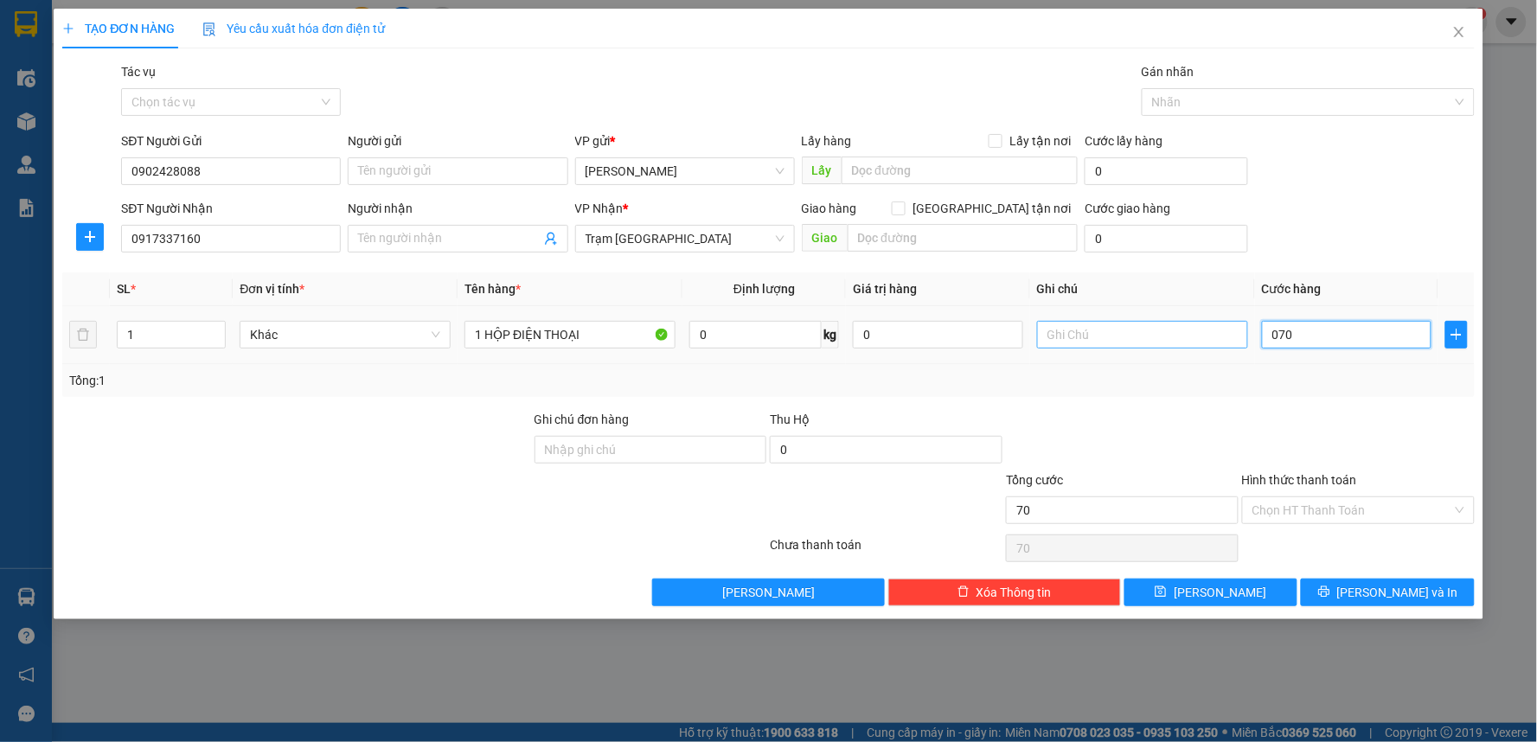
type input "6"
type input "60"
type input "60.000"
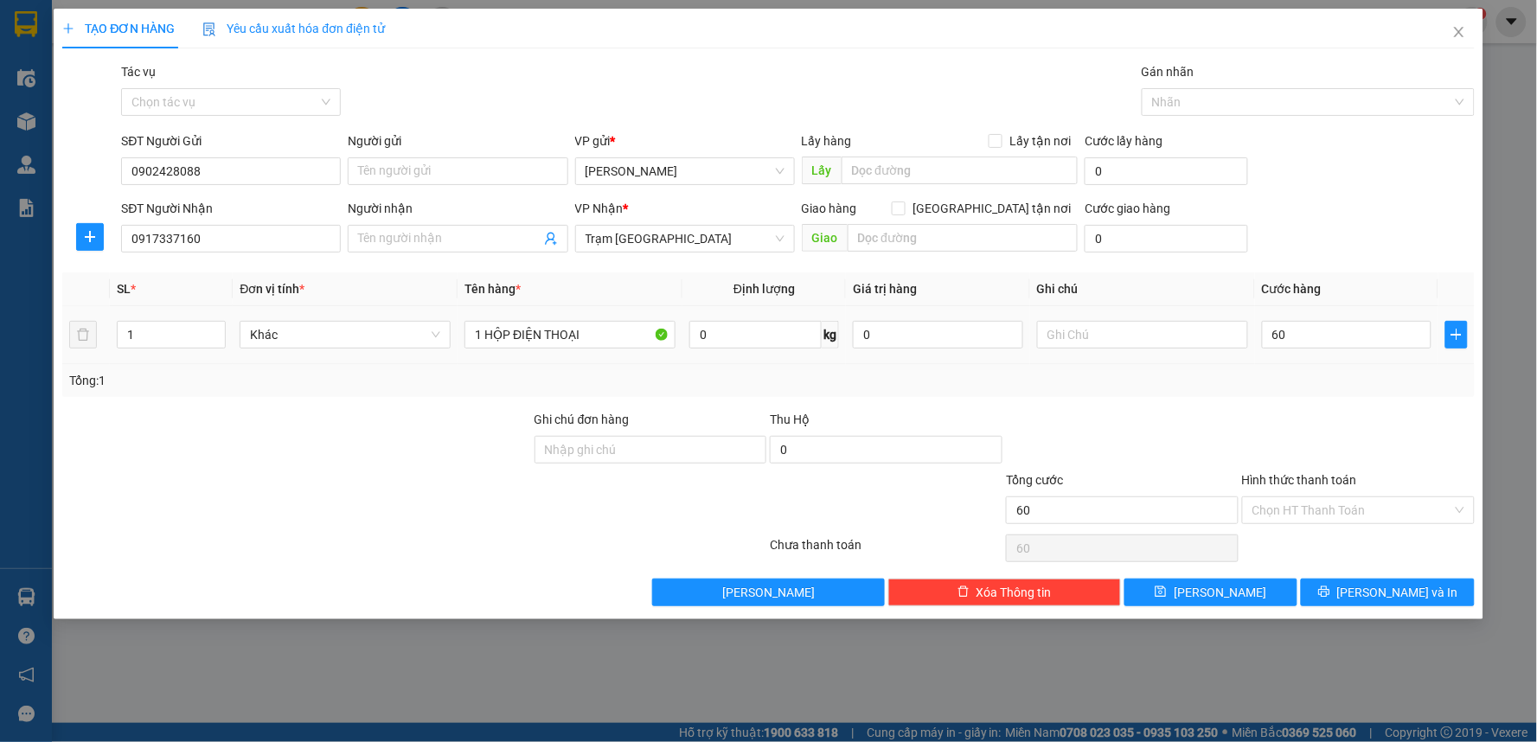
type input "60.000"
click at [1182, 391] on div "Tổng: 1" at bounding box center [768, 380] width 1412 height 33
click at [1091, 329] on input "text" at bounding box center [1142, 335] width 211 height 28
click at [1108, 327] on input "Trị giá 2tr200" at bounding box center [1142, 335] width 211 height 28
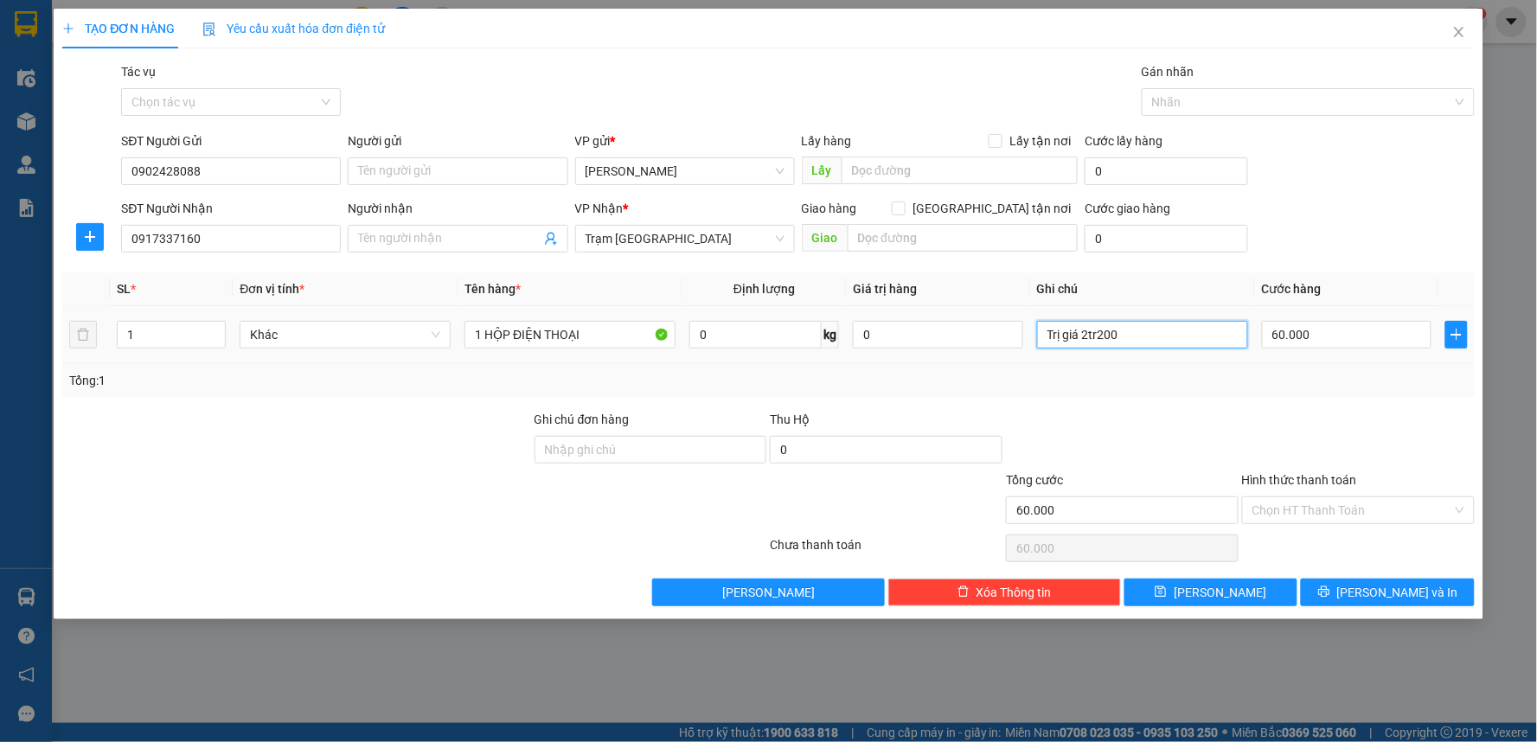
click at [1186, 338] on input "Trị giá 2tr200" at bounding box center [1142, 335] width 211 height 28
drag, startPoint x: 1151, startPoint y: 336, endPoint x: 1095, endPoint y: 335, distance: 56.2
click at [1095, 335] on input "Trị giá 2tr200" at bounding box center [1142, 335] width 211 height 28
type input "Trị giá 2 triệu"
drag, startPoint x: 1240, startPoint y: 433, endPoint x: 1251, endPoint y: 432, distance: 11.3
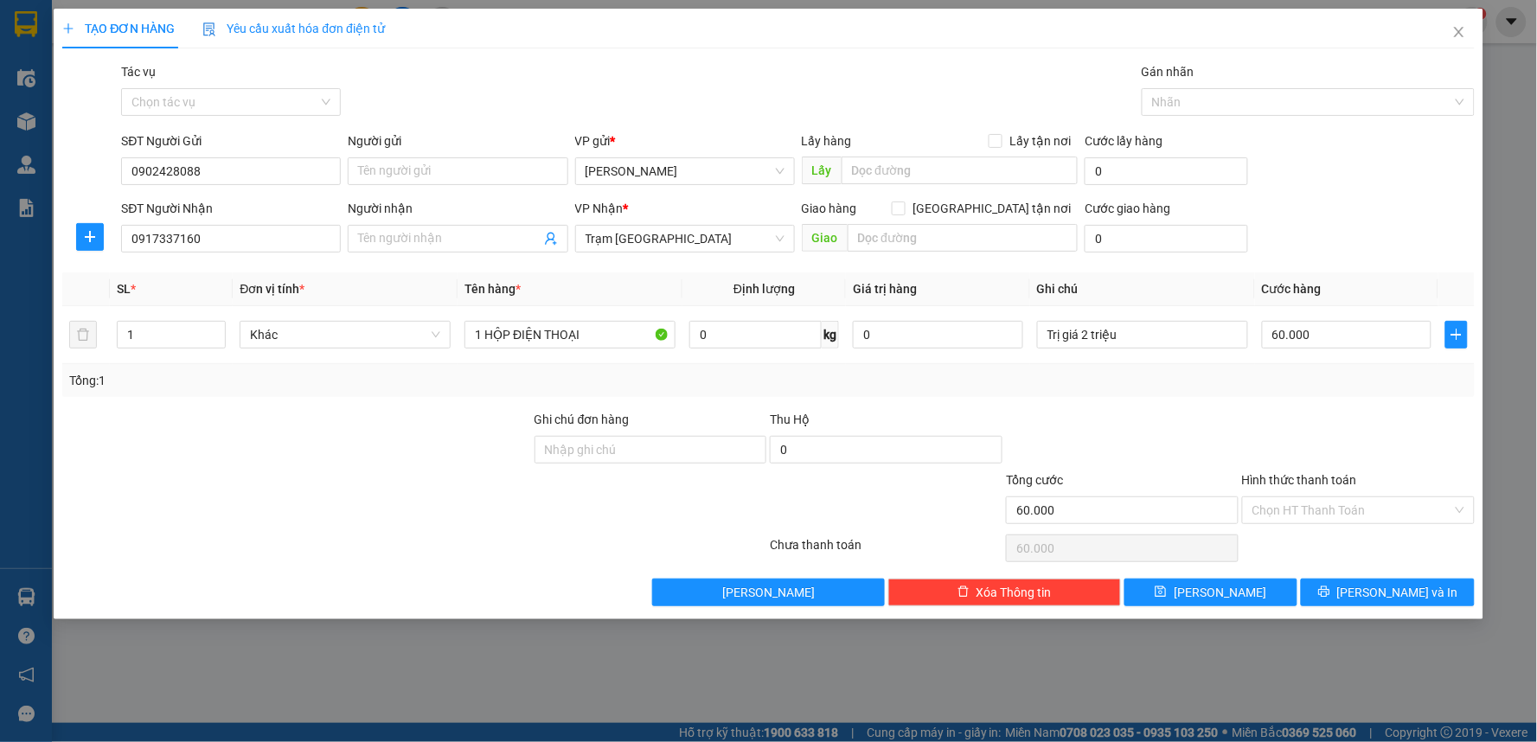
click at [1240, 432] on div at bounding box center [1358, 440] width 236 height 61
click at [1337, 508] on input "Hình thức thanh toán" at bounding box center [1352, 510] width 200 height 26
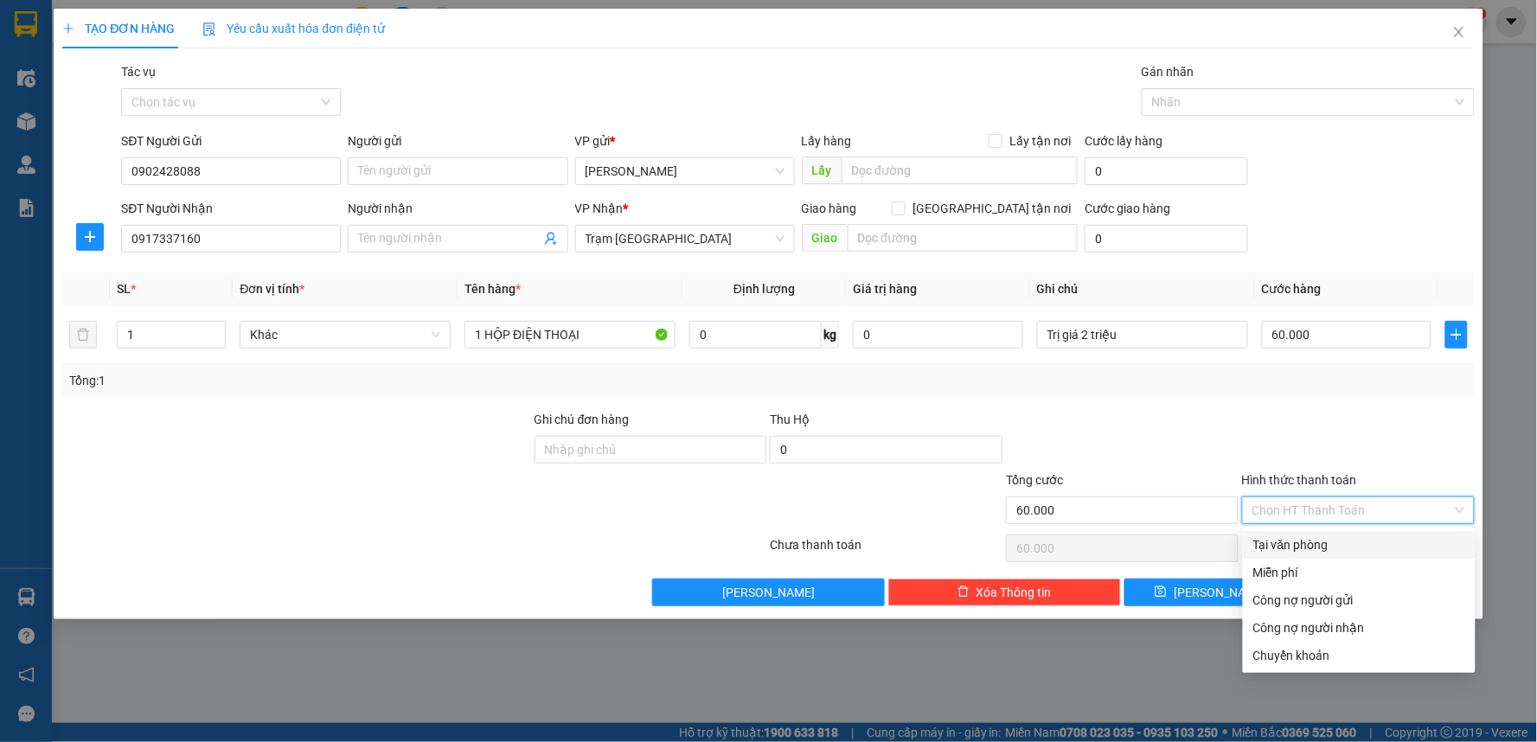
click at [1317, 545] on div "Tại văn phòng" at bounding box center [1359, 544] width 212 height 19
type input "0"
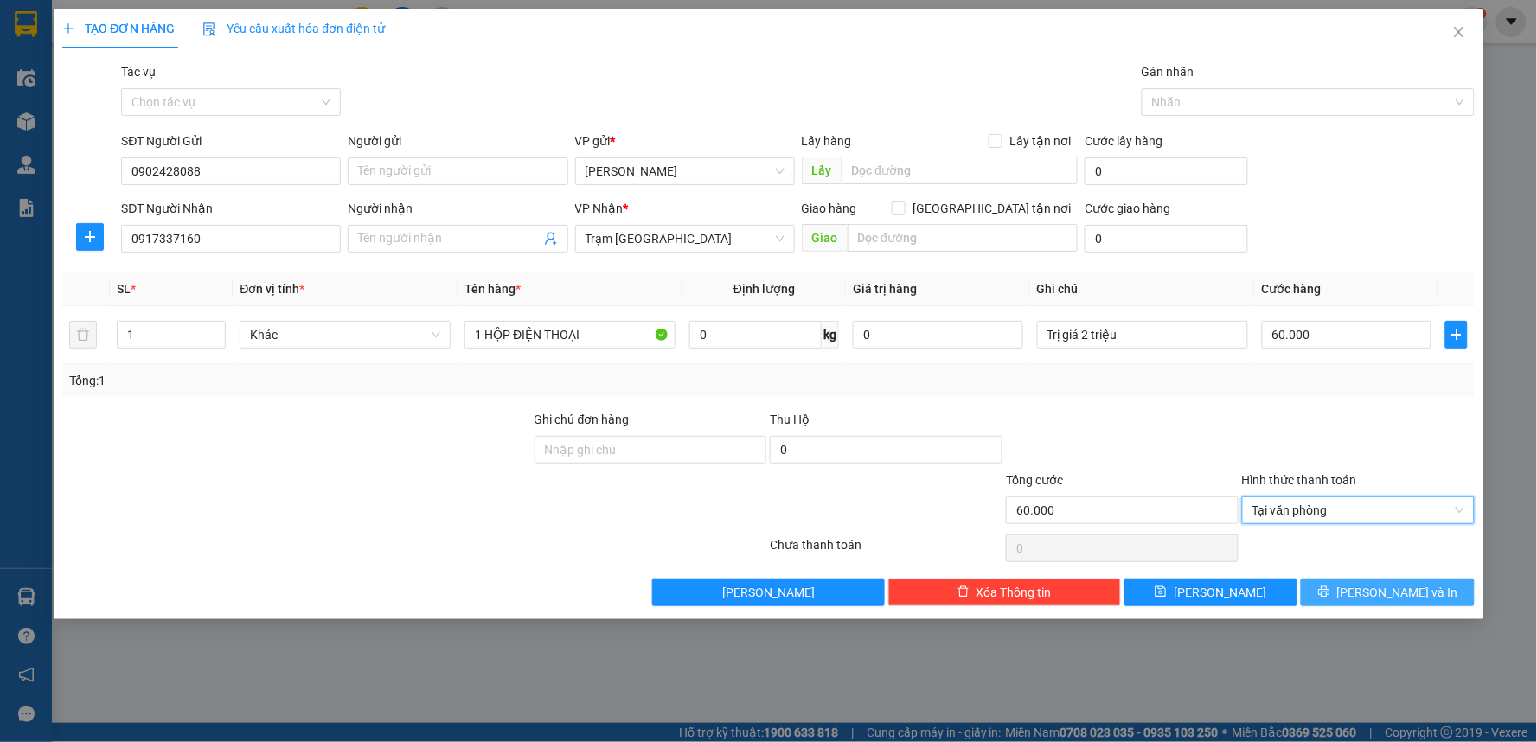
click at [1385, 603] on button "[PERSON_NAME] và In" at bounding box center [1388, 593] width 174 height 28
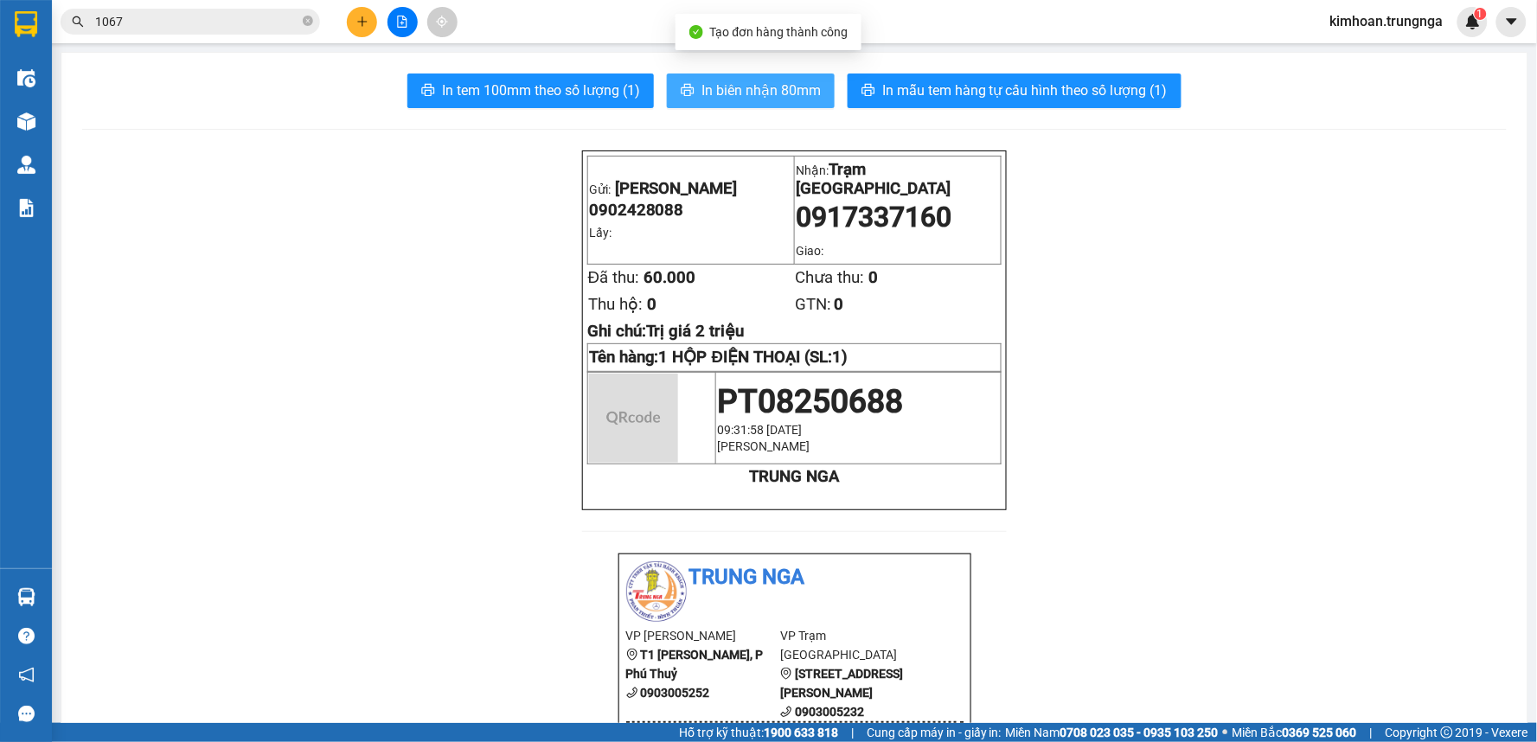
click at [778, 86] on span "In biên nhận 80mm" at bounding box center [760, 91] width 119 height 22
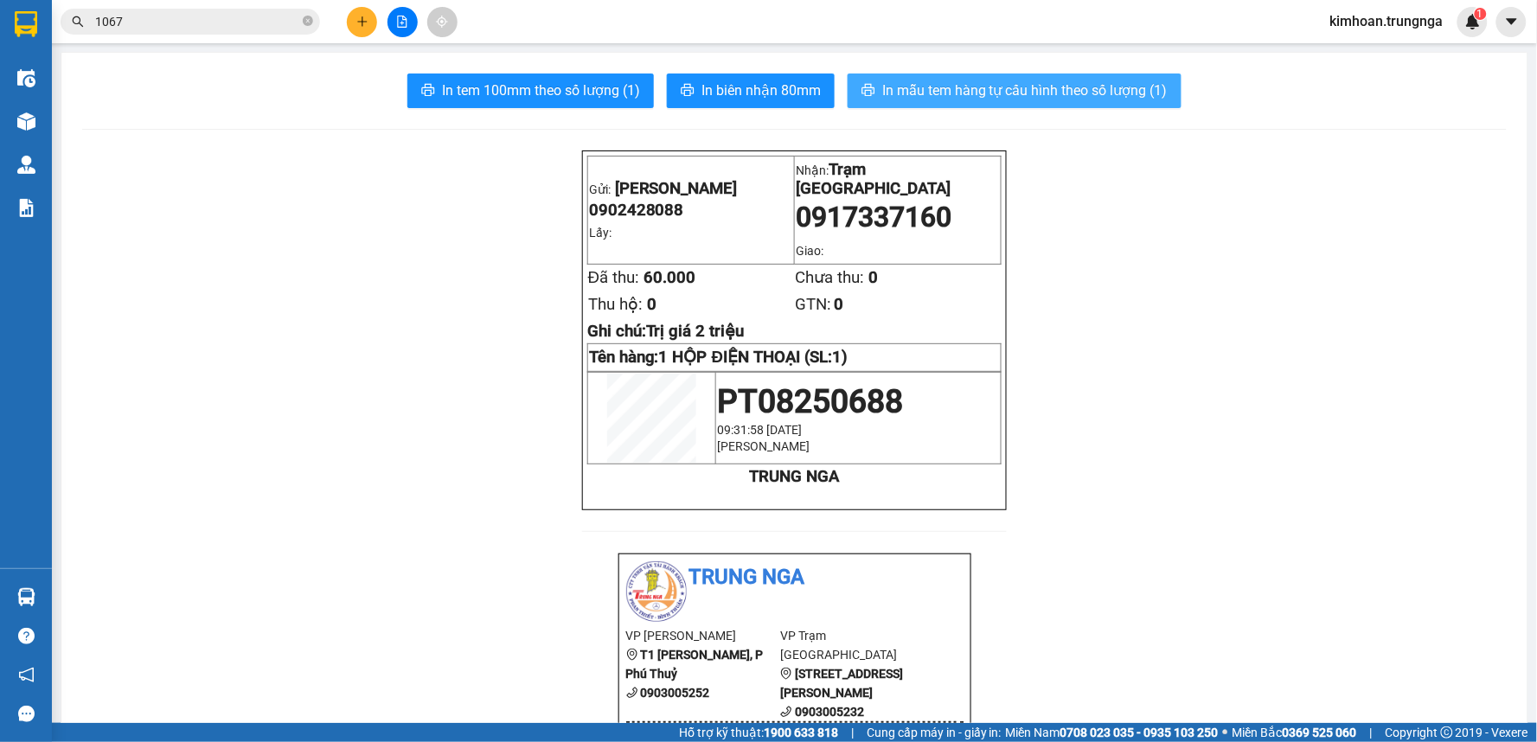
click at [962, 91] on span "In mẫu tem hàng tự cấu hình theo số lượng (1)" at bounding box center [1024, 91] width 285 height 22
click at [349, 22] on button at bounding box center [362, 22] width 30 height 30
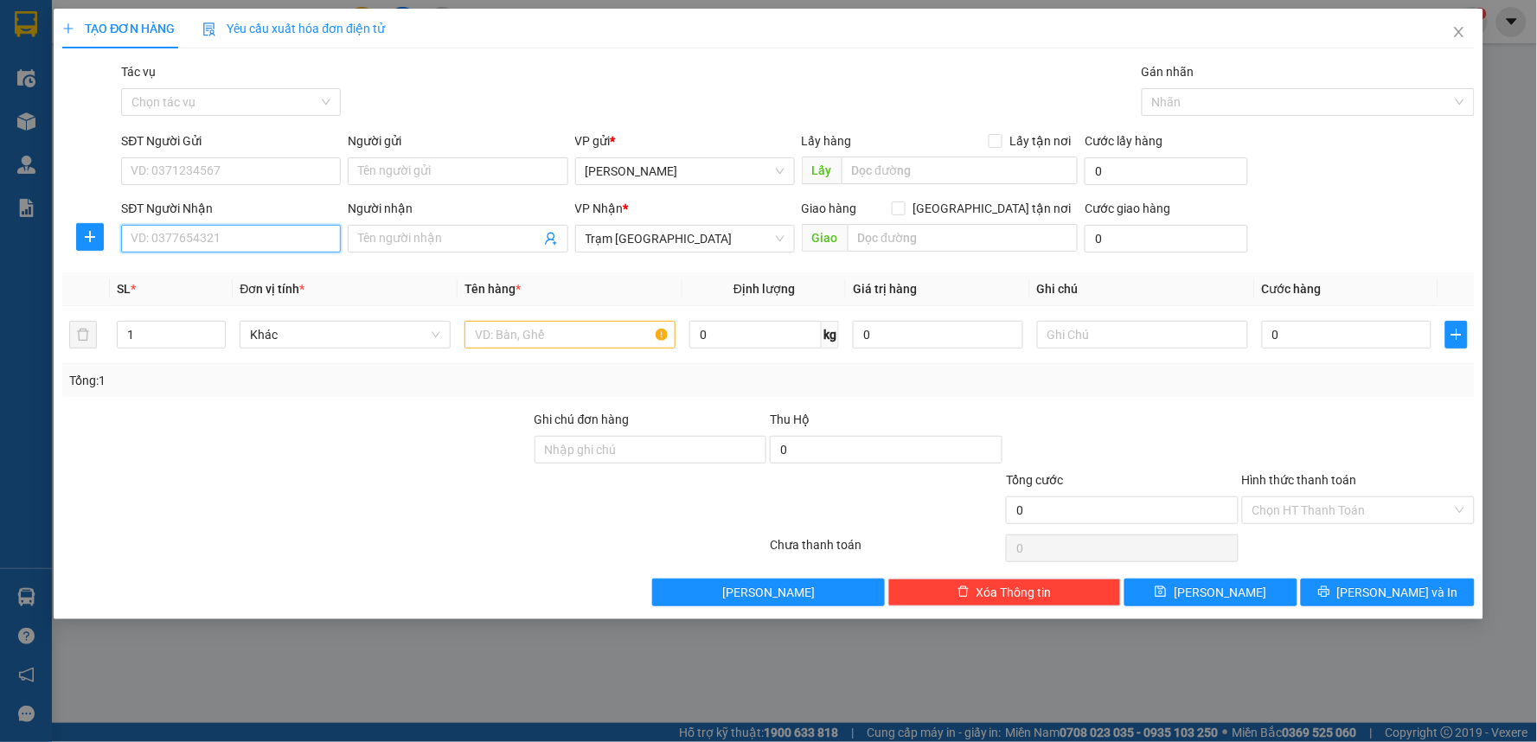
click at [320, 240] on input "SĐT Người Nhận" at bounding box center [231, 239] width 220 height 28
type input "0943344830"
click at [320, 275] on div "0943344830" at bounding box center [230, 273] width 199 height 19
type input "30.000"
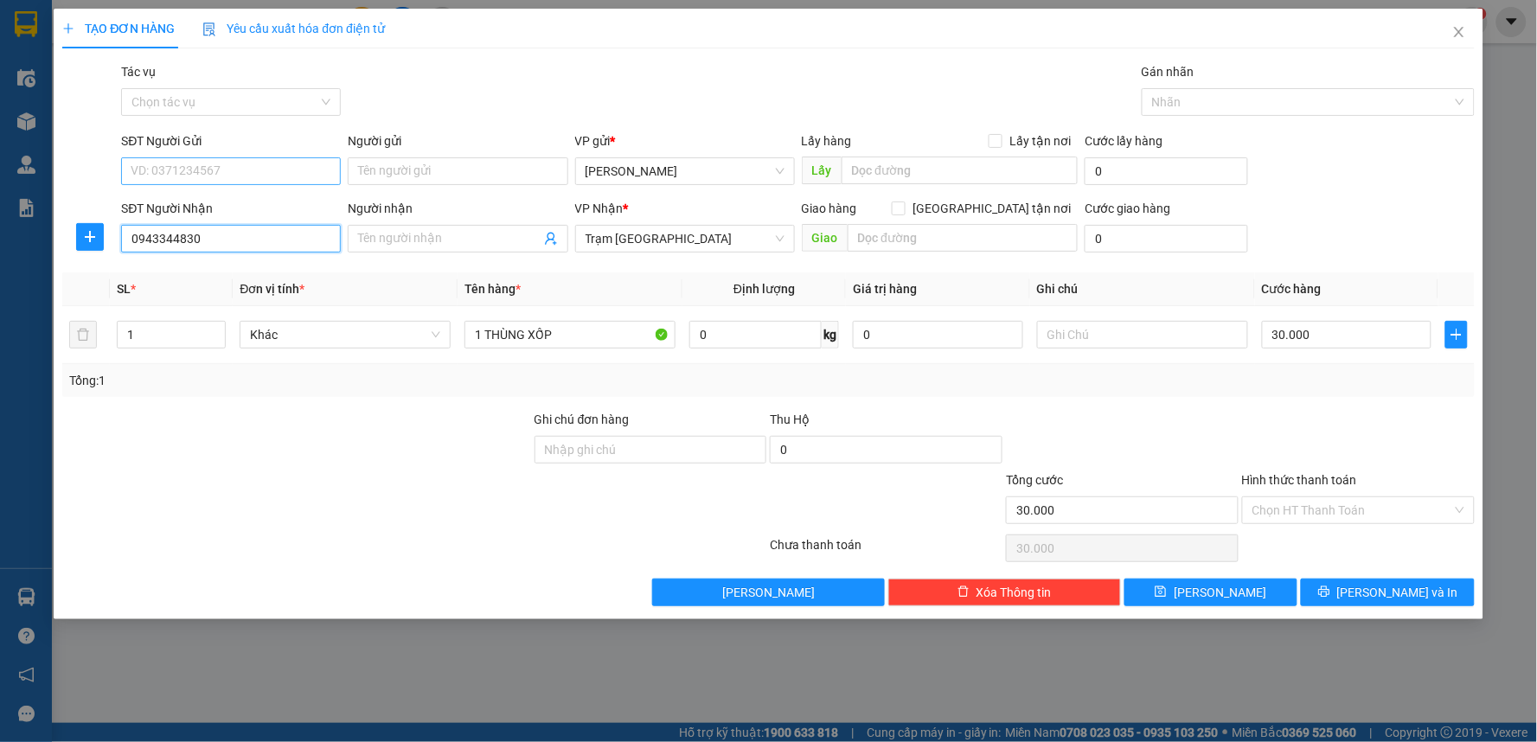
type input "0943344830"
click at [287, 162] on input "SĐT Người Gửi" at bounding box center [231, 171] width 220 height 28
click at [216, 234] on div "0941488514" at bounding box center [230, 233] width 199 height 19
type input "0941488514"
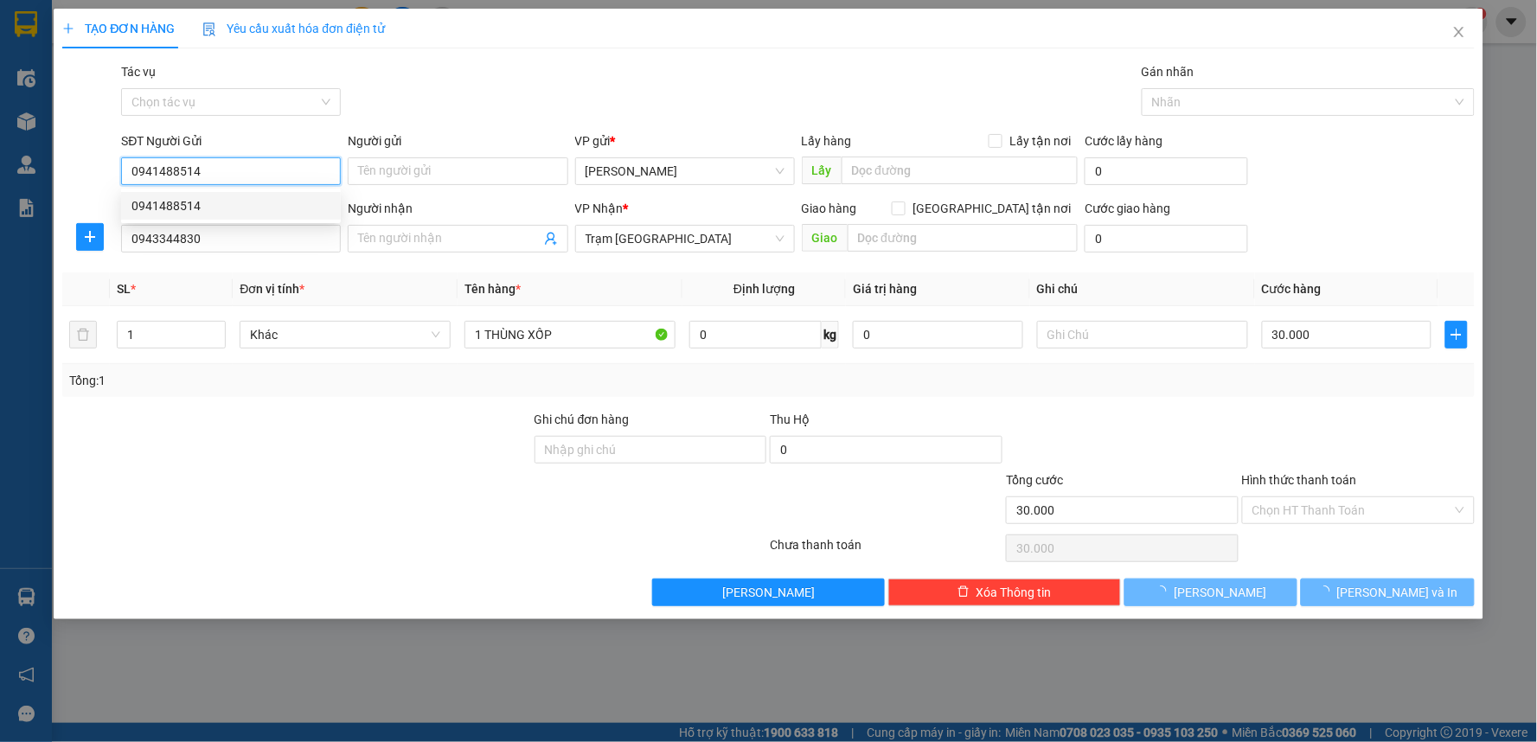
type input "40.000"
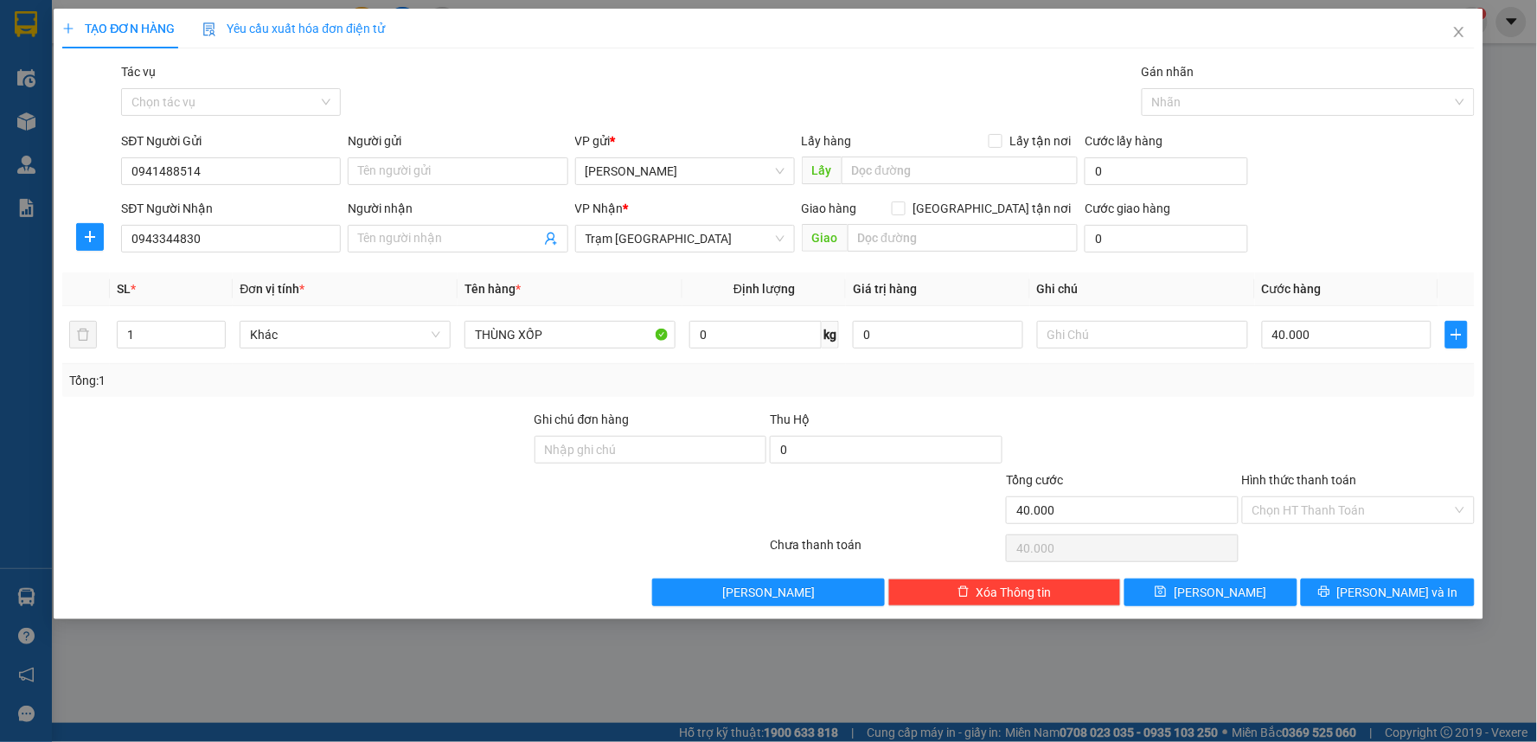
drag, startPoint x: 1250, startPoint y: 415, endPoint x: 1239, endPoint y: 415, distance: 11.2
click at [1248, 415] on div at bounding box center [1358, 440] width 236 height 61
click at [1092, 323] on input "text" at bounding box center [1142, 335] width 211 height 28
click at [471, 334] on input "THÙNG XỐP" at bounding box center [569, 335] width 211 height 28
type input "1 THÙNG XỐP"
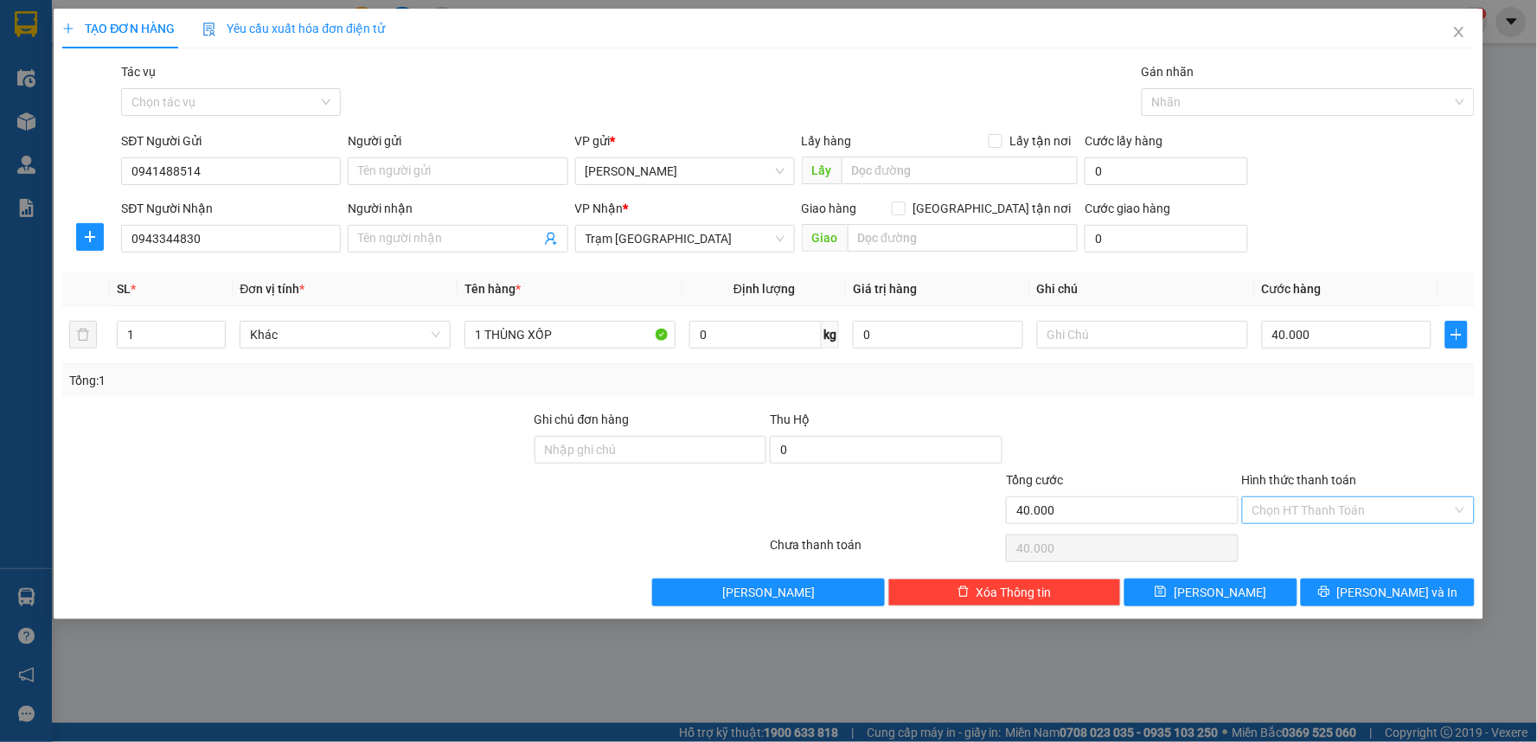
click at [1329, 513] on input "Hình thức thanh toán" at bounding box center [1352, 510] width 200 height 26
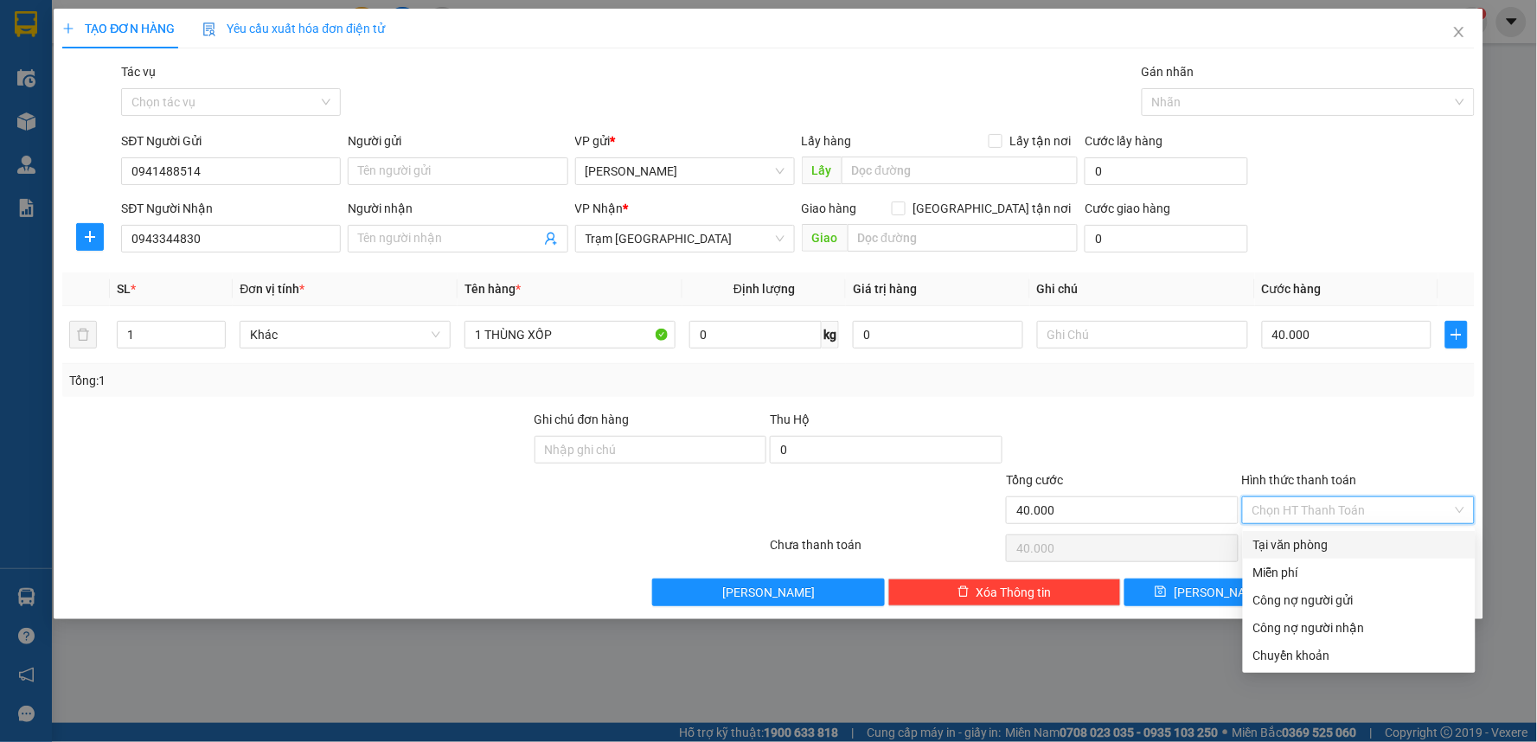
click at [1301, 542] on div "Tại văn phòng" at bounding box center [1359, 544] width 212 height 19
type input "0"
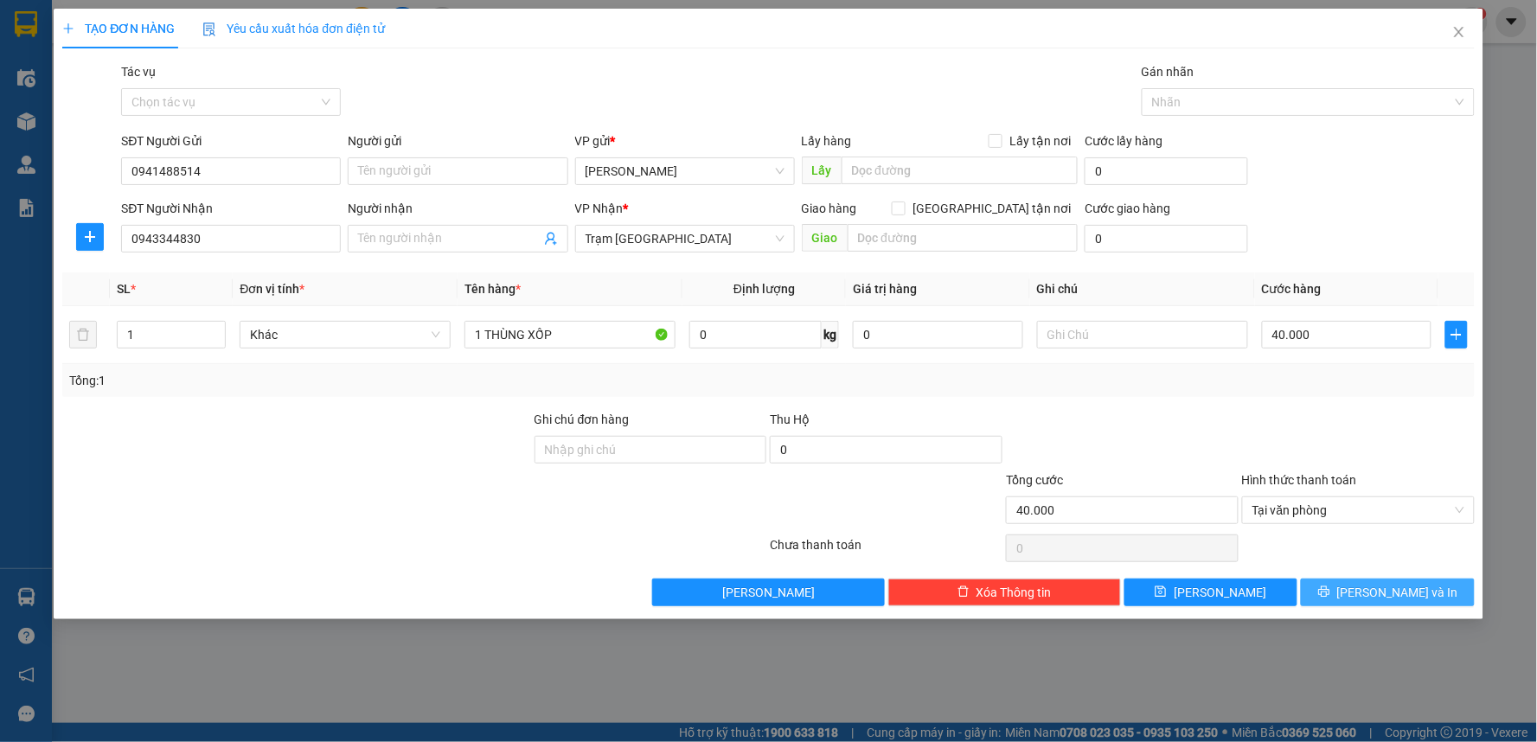
click at [1352, 589] on button "[PERSON_NAME] và In" at bounding box center [1388, 593] width 174 height 28
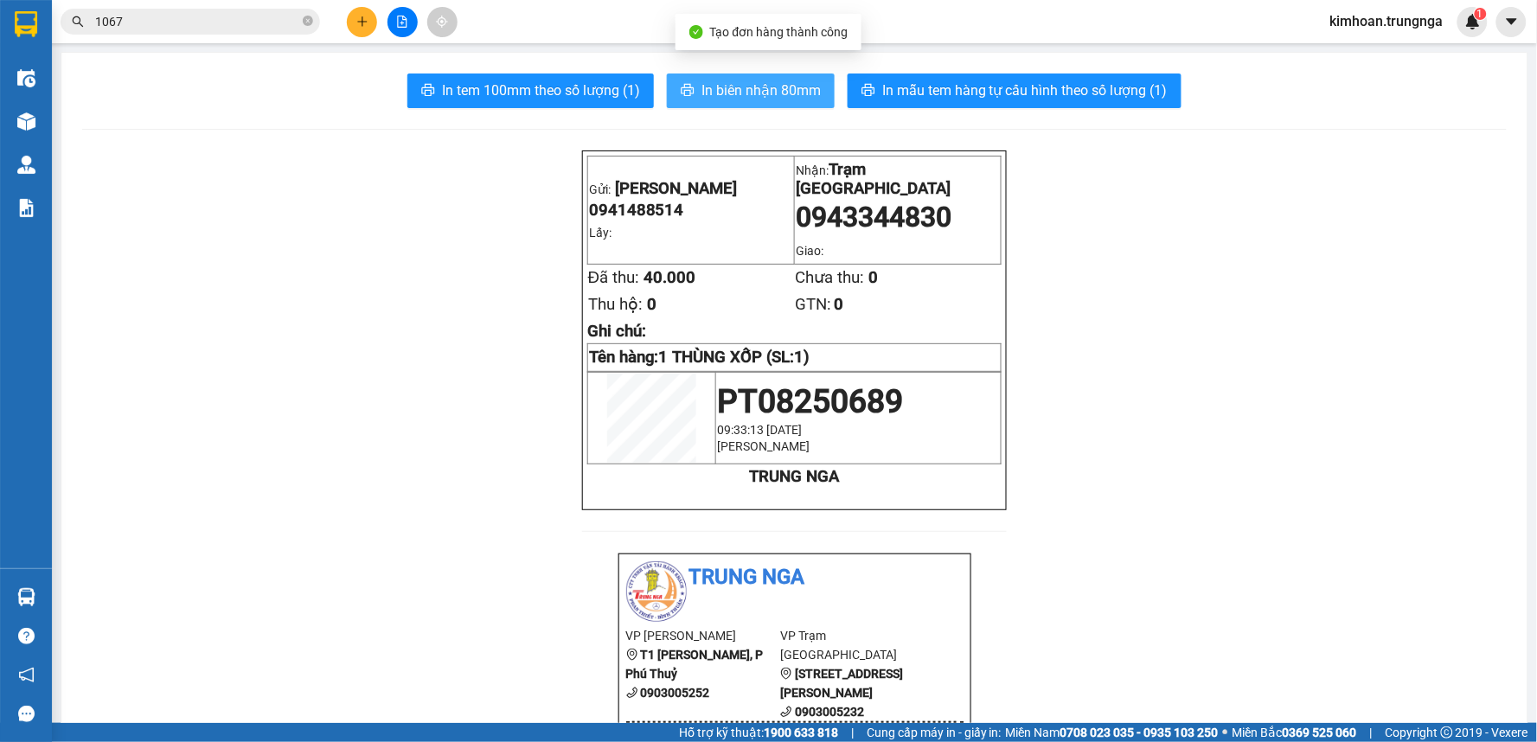
click at [755, 96] on span "In biên nhận 80mm" at bounding box center [760, 91] width 119 height 22
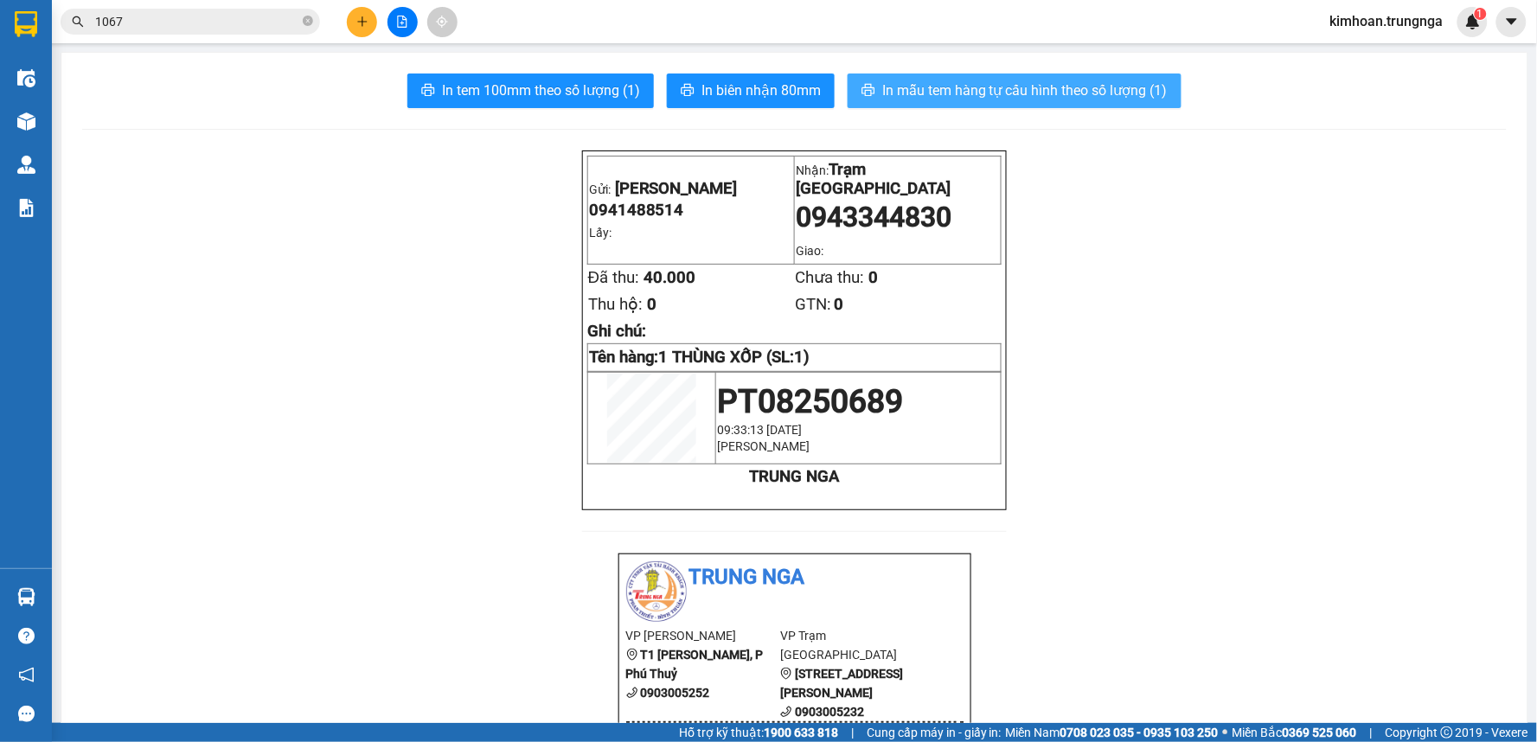
click at [1017, 88] on span "In mẫu tem hàng tự cấu hình theo số lượng (1)" at bounding box center [1024, 91] width 285 height 22
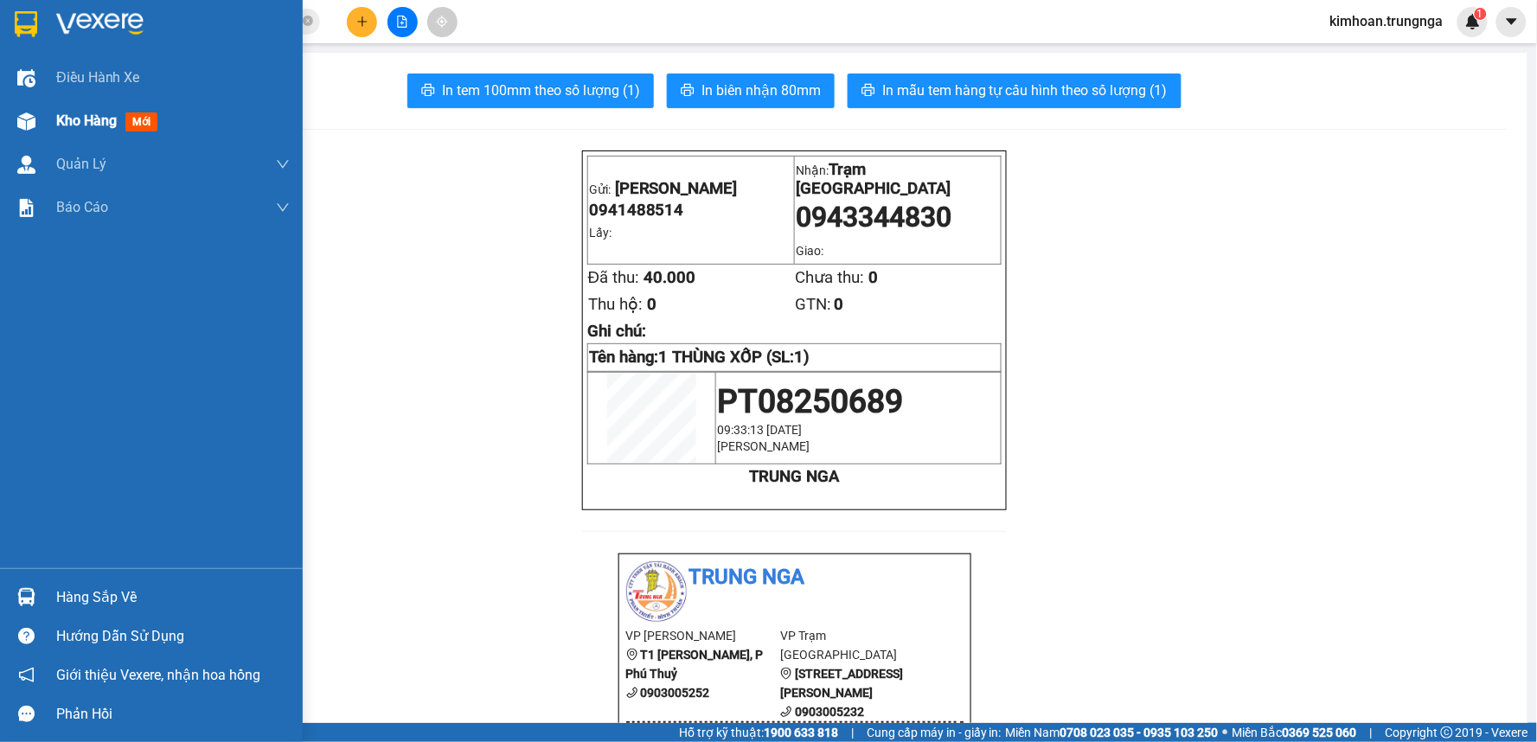
click at [32, 122] on img at bounding box center [26, 121] width 18 height 18
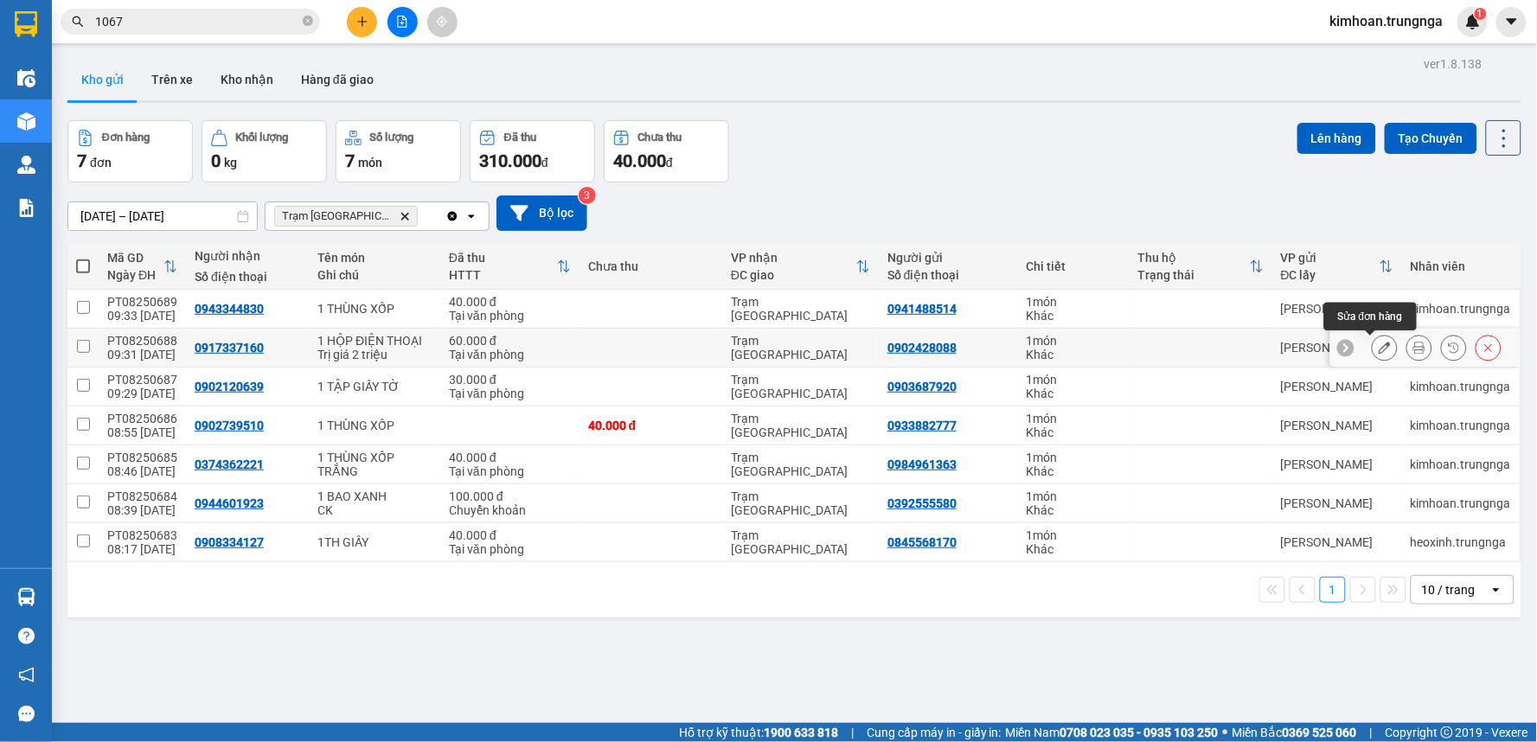
click at [1378, 354] on icon at bounding box center [1384, 348] width 12 height 12
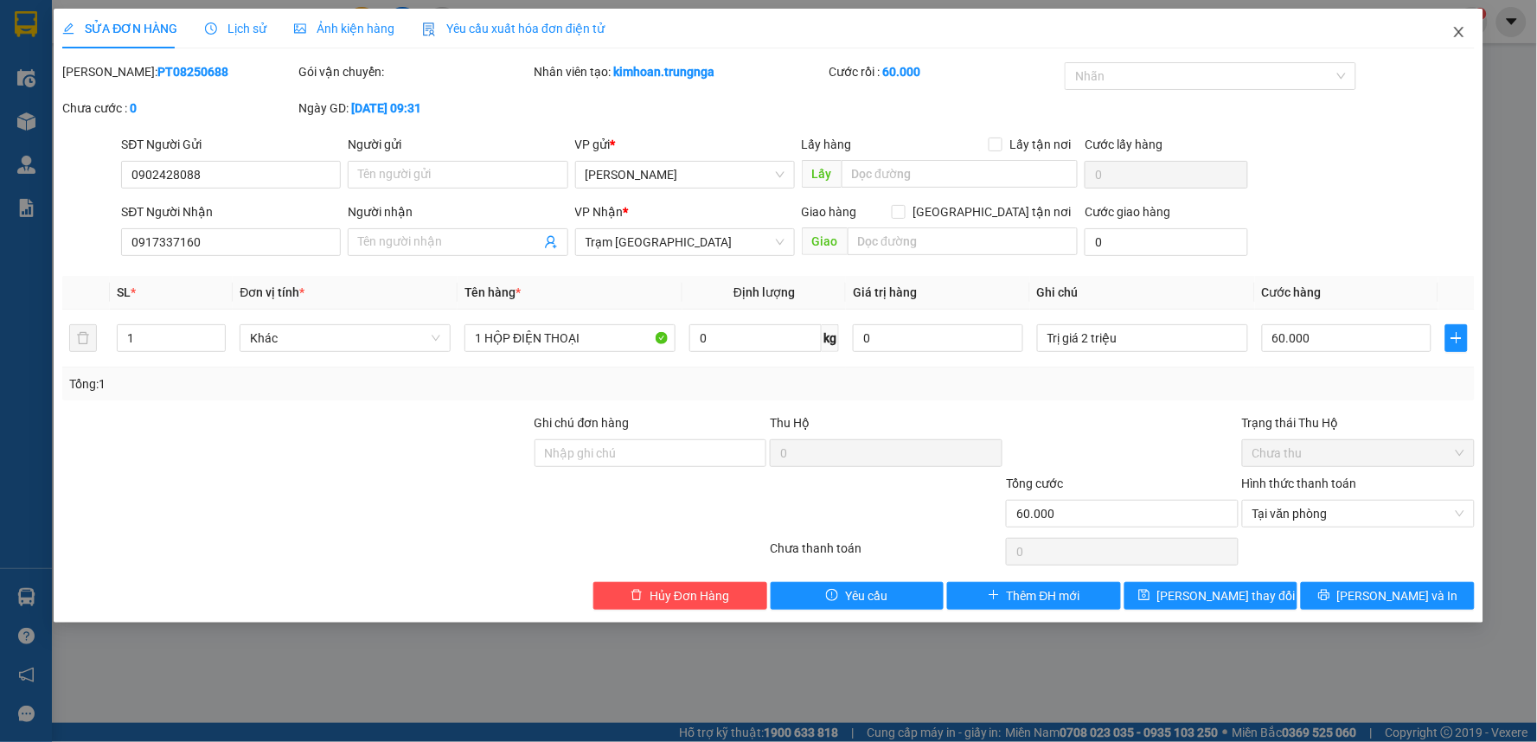
click at [1456, 35] on icon "close" at bounding box center [1459, 32] width 14 height 14
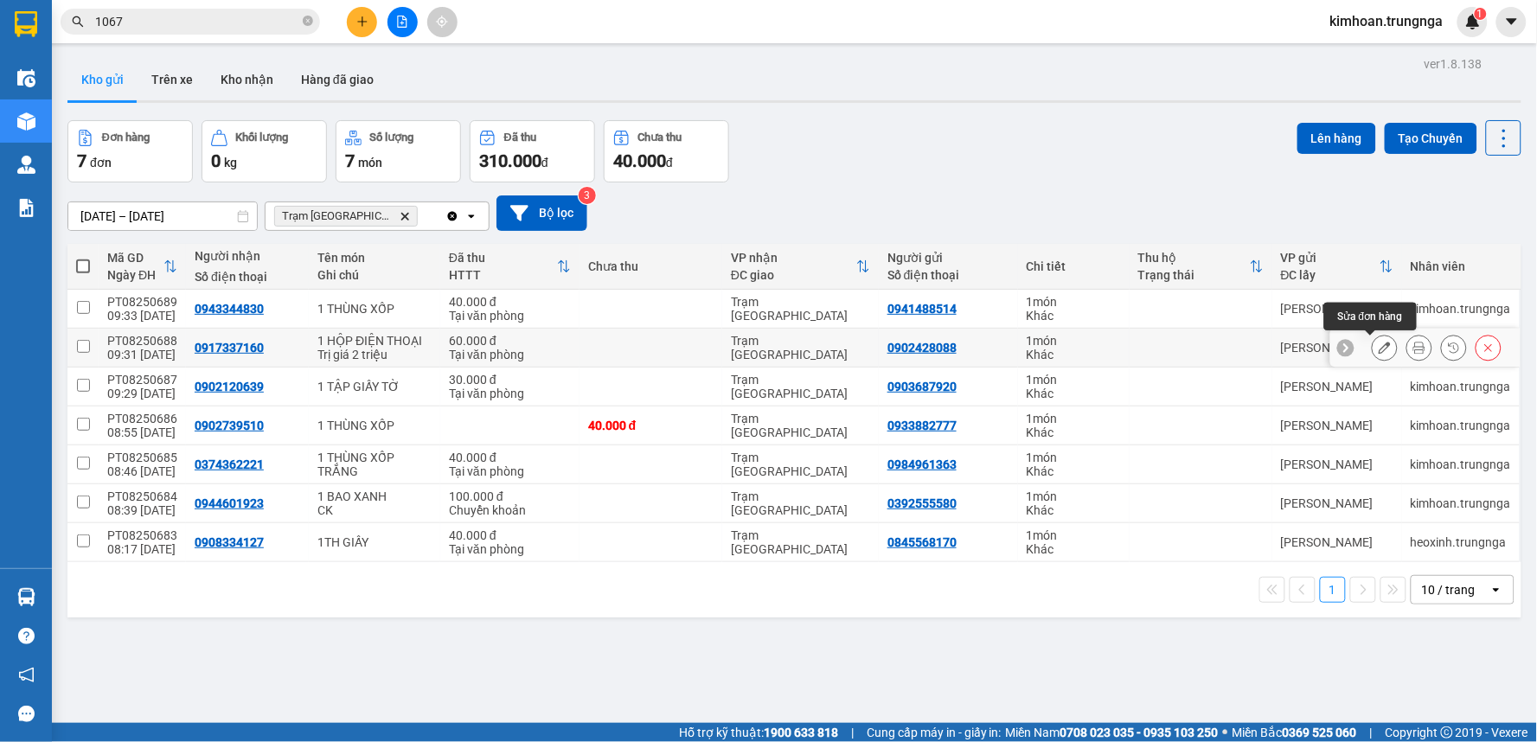
click at [1378, 347] on icon at bounding box center [1384, 348] width 12 height 12
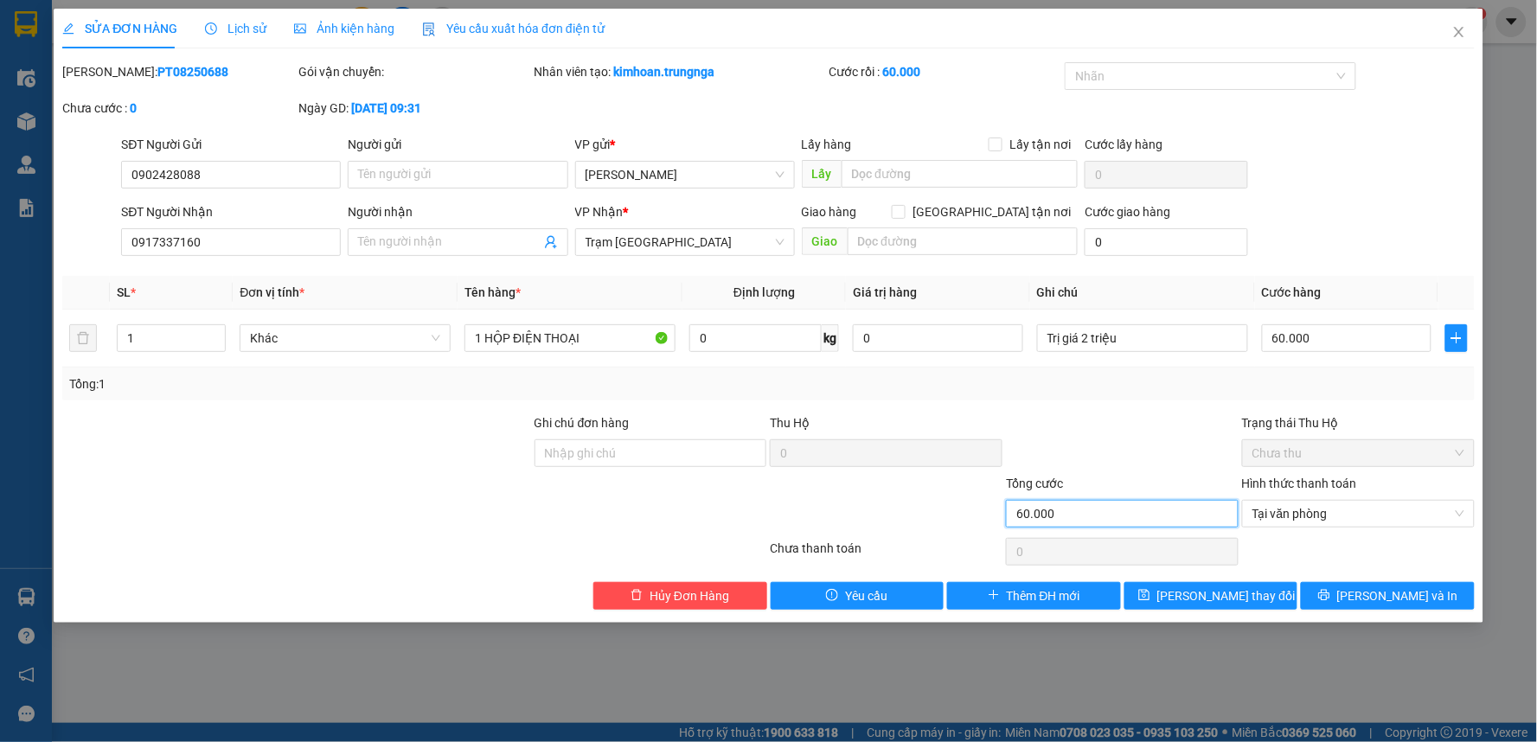
click at [1103, 517] on input "60.000" at bounding box center [1122, 514] width 233 height 28
click at [1350, 344] on input "60.000" at bounding box center [1347, 338] width 170 height 28
type input "4"
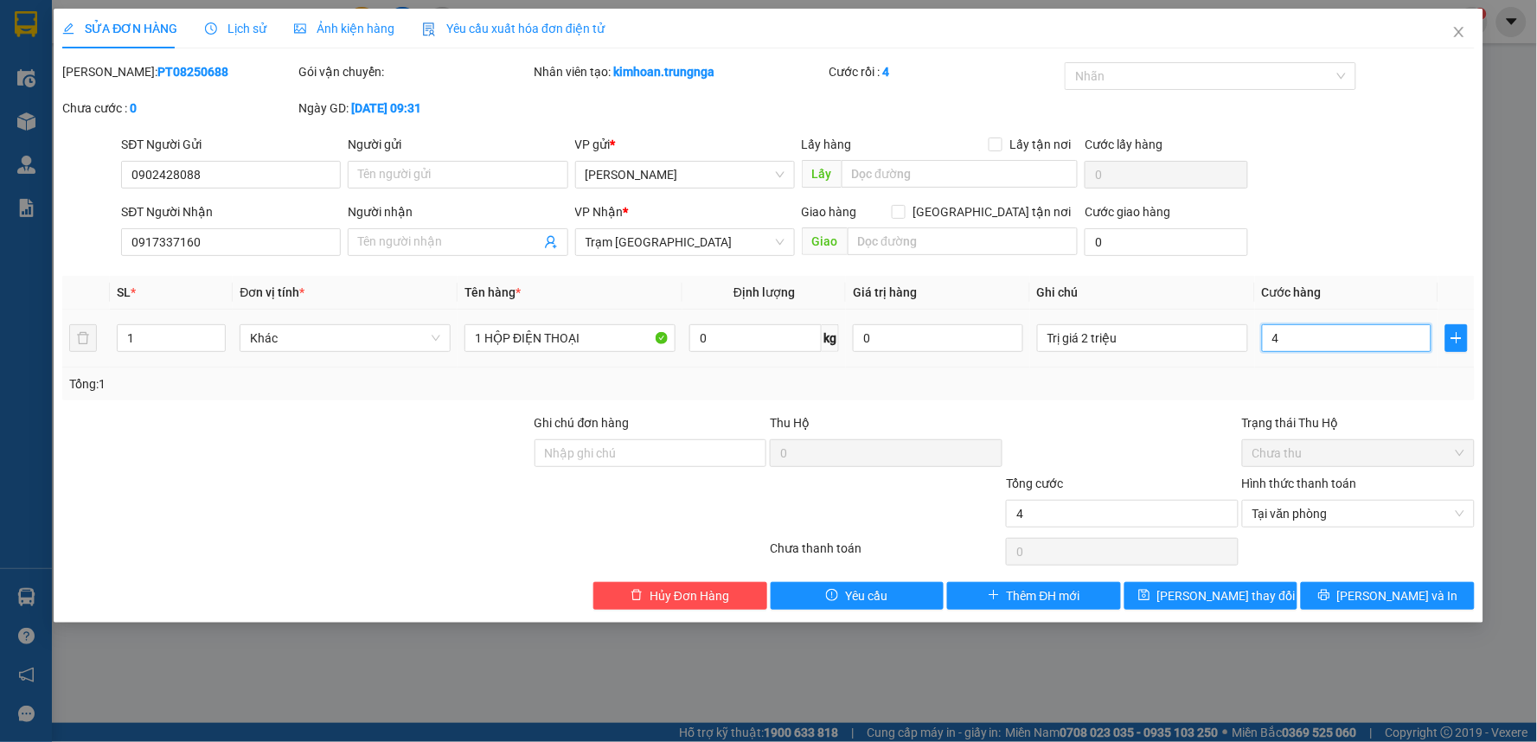
type input "40"
type input "40.000"
click at [1273, 393] on div "Tổng: 1" at bounding box center [768, 384] width 1412 height 33
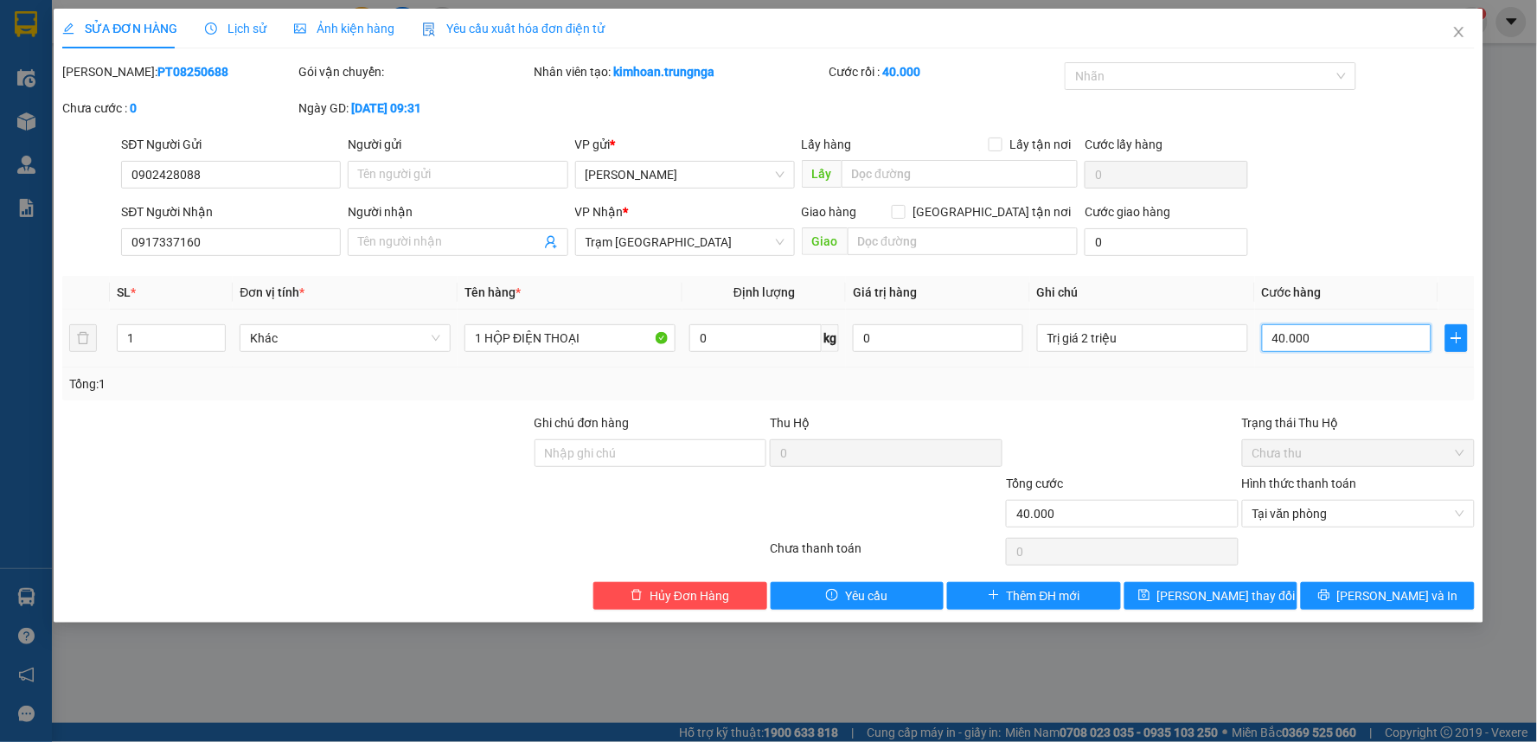
click at [1297, 342] on input "40.000" at bounding box center [1347, 338] width 170 height 28
click at [1323, 329] on input "40.000" at bounding box center [1347, 338] width 170 height 28
type input "3"
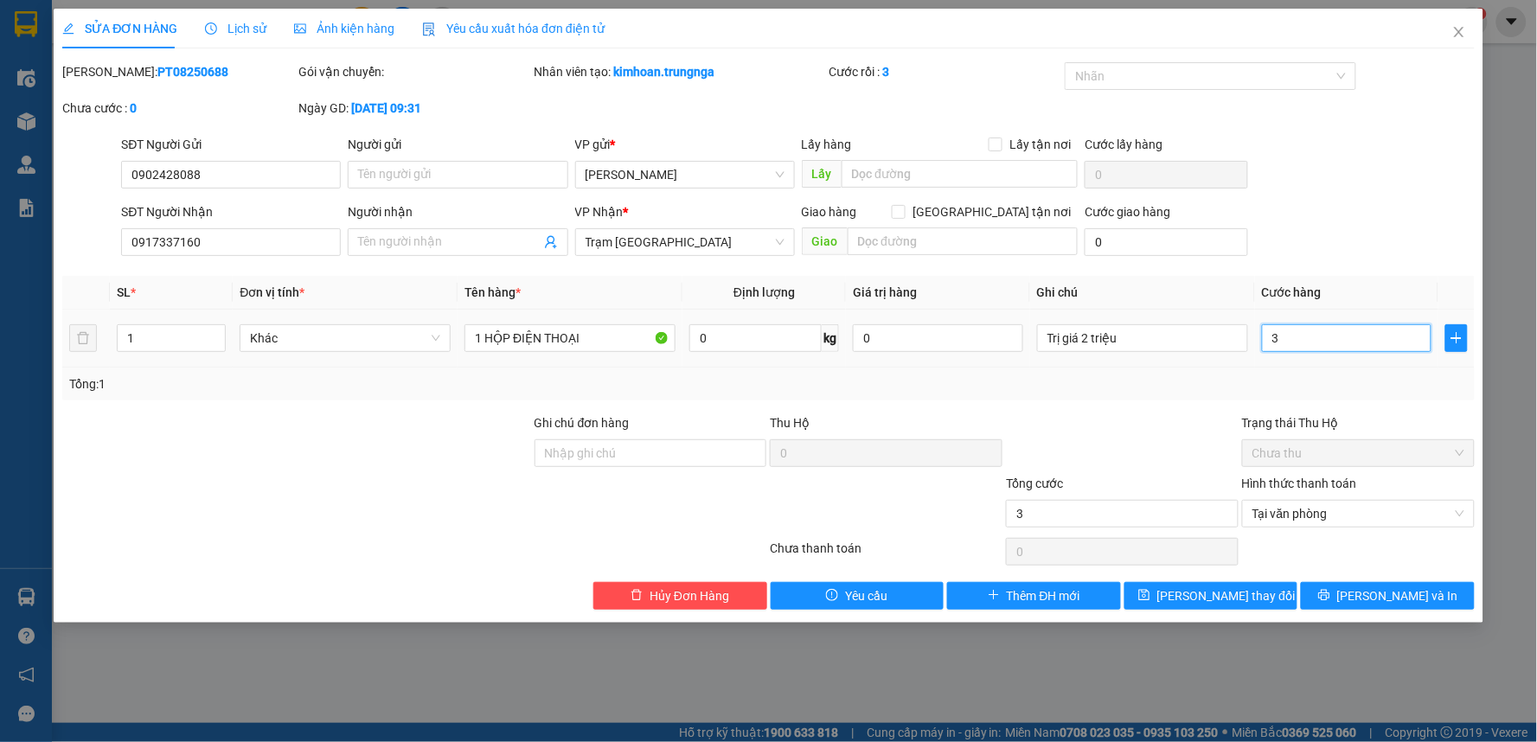
type input "30"
type input "30.000"
click at [1182, 379] on div "Tổng: 1" at bounding box center [768, 383] width 1398 height 19
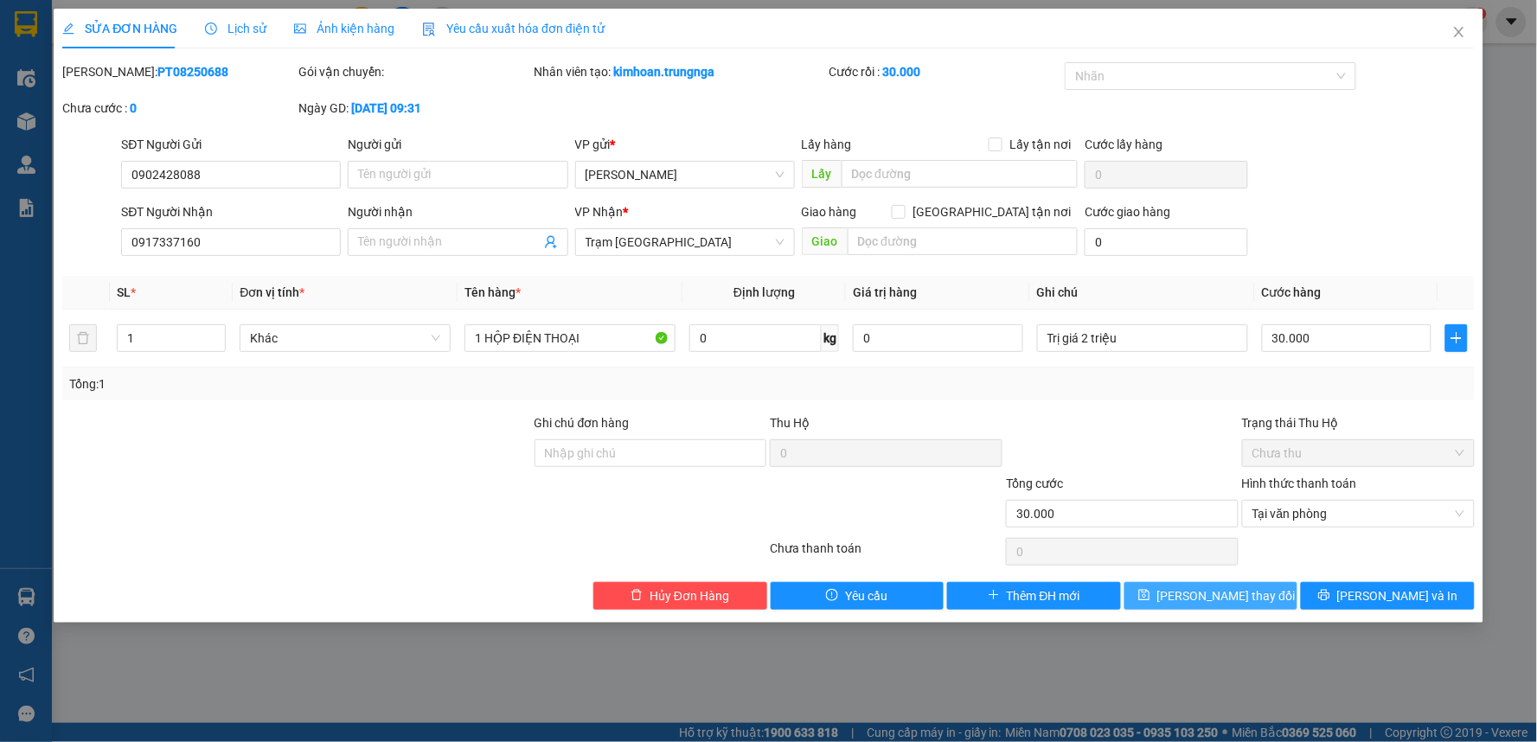
click at [1225, 605] on span "[PERSON_NAME] thay đổi" at bounding box center [1226, 595] width 138 height 19
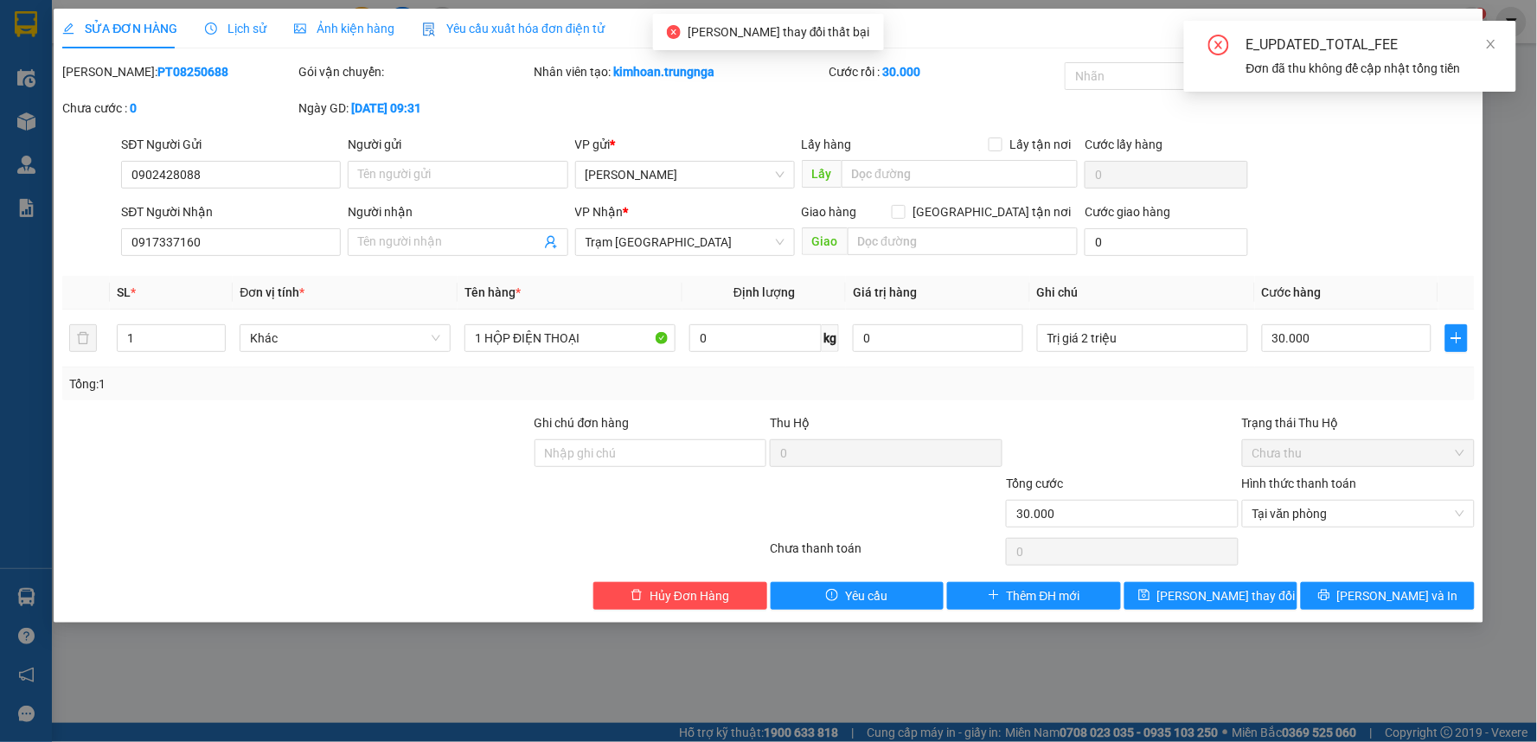
click at [1481, 48] on div "E_UPDATED_TOTAL_FEE" at bounding box center [1370, 45] width 249 height 21
click at [1489, 45] on icon "close" at bounding box center [1491, 44] width 12 height 12
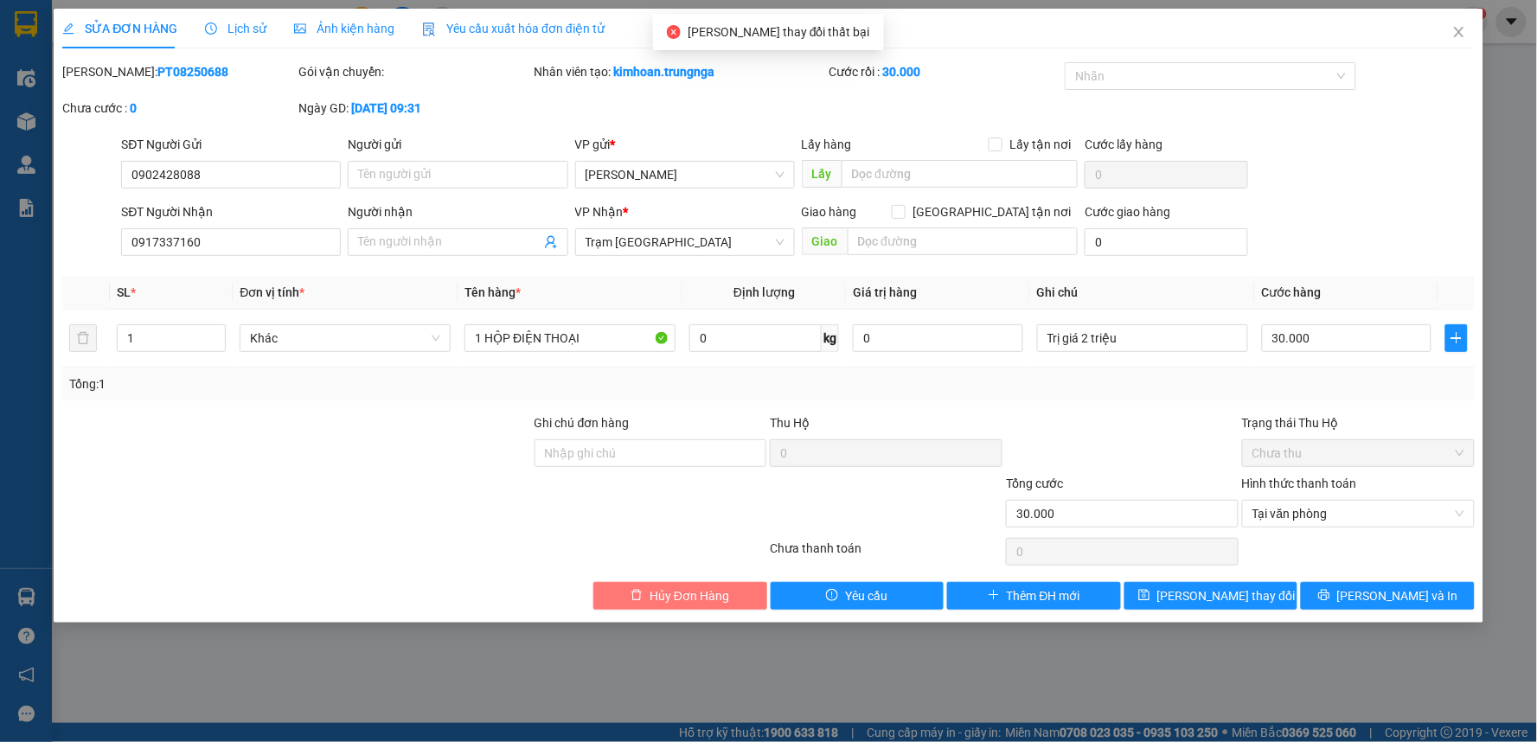
click at [684, 606] on button "Hủy Đơn Hàng" at bounding box center [680, 596] width 174 height 28
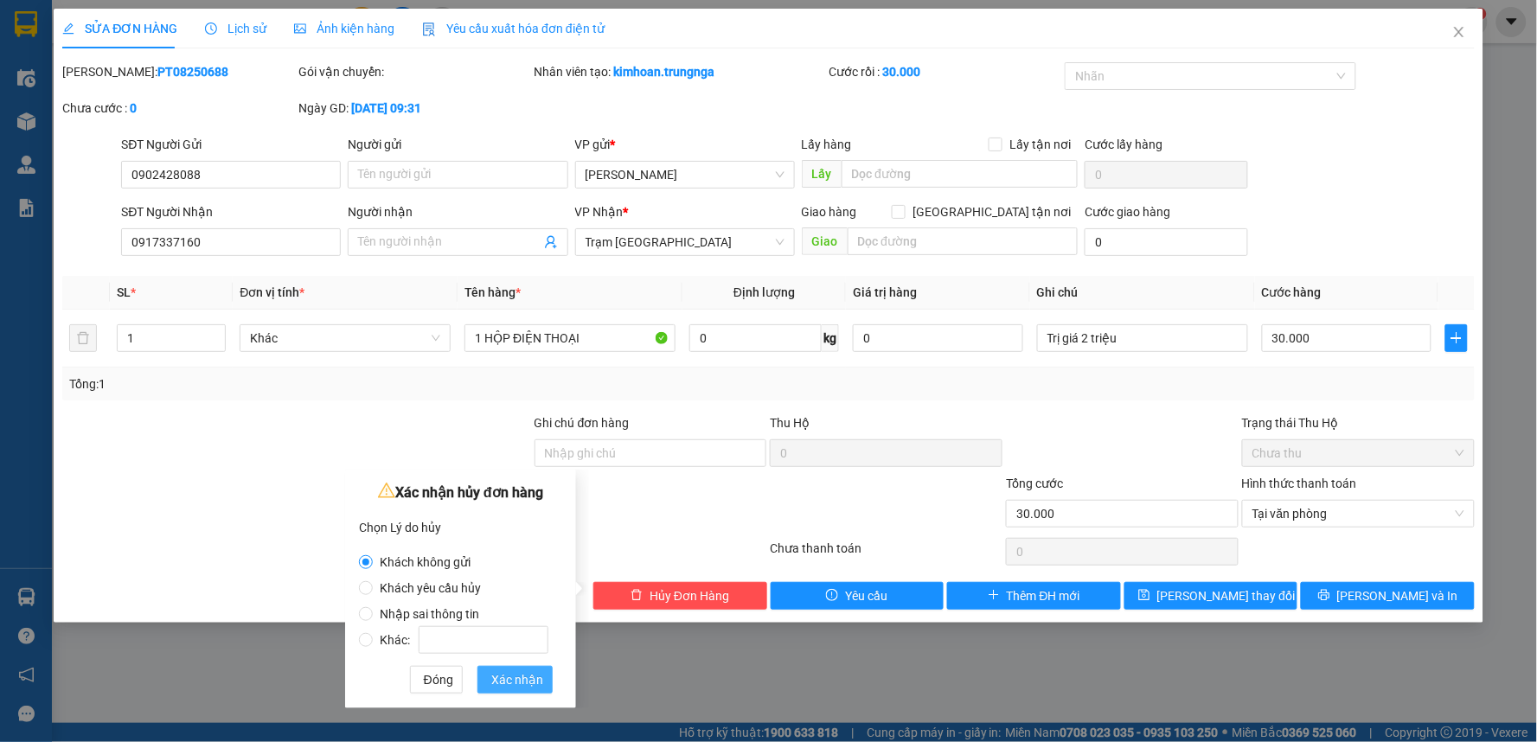
click at [531, 681] on span "Xác nhận" at bounding box center [517, 679] width 52 height 19
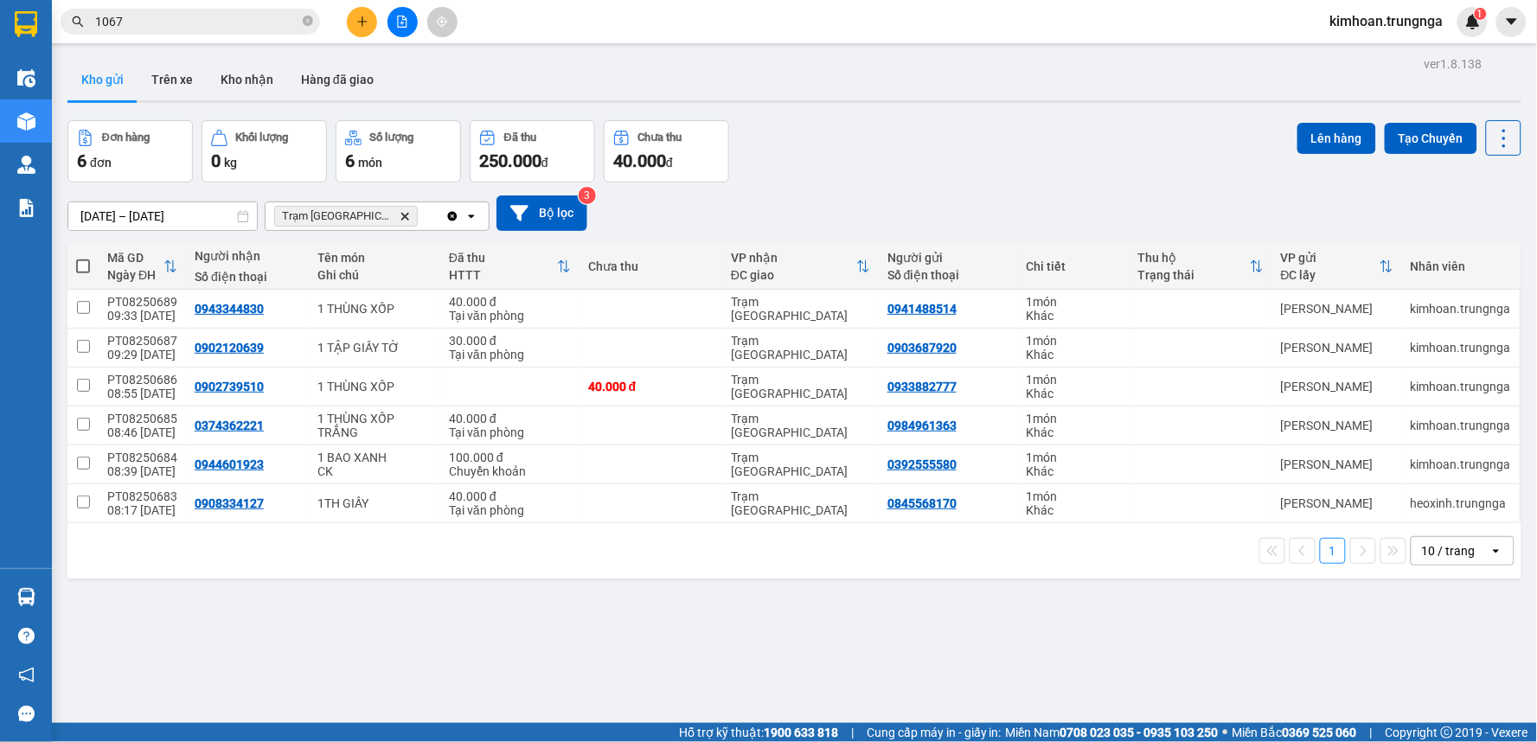
click at [357, 22] on icon "plus" at bounding box center [362, 22] width 12 height 12
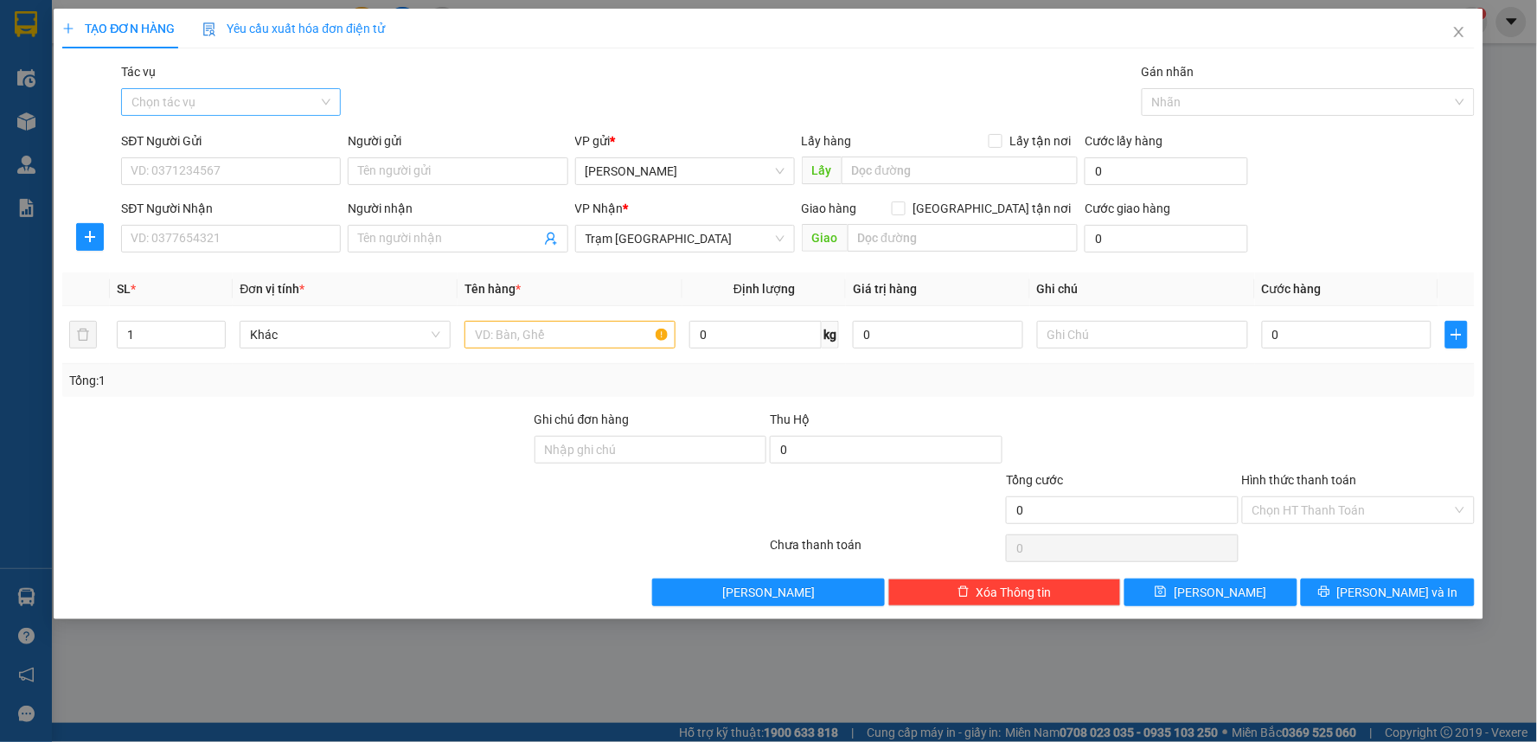
click at [191, 95] on input "Tác vụ" at bounding box center [224, 102] width 187 height 26
click at [522, 124] on div "Transit Pickup Surcharge Ids Transit Deliver Surcharge Ids Transit Deliver Surc…" at bounding box center [768, 334] width 1412 height 544
click at [287, 223] on div "SĐT Người Nhận" at bounding box center [231, 212] width 220 height 26
click at [288, 233] on input "SĐT Người Nhận" at bounding box center [231, 239] width 220 height 28
type input "0917337160"
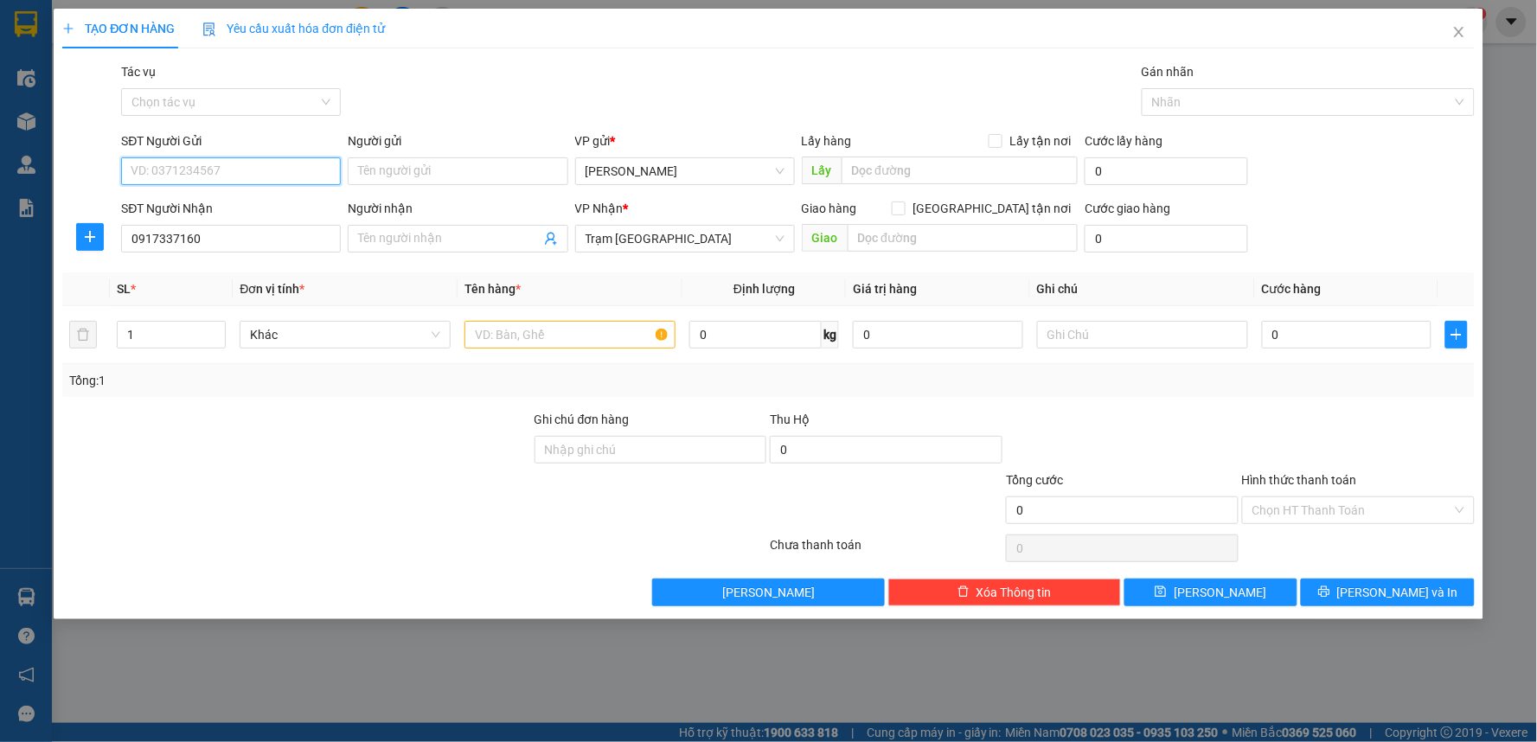
click at [257, 163] on input "SĐT Người Gửi" at bounding box center [231, 171] width 220 height 28
type input "0902428088"
click at [502, 329] on input "text" at bounding box center [569, 335] width 211 height 28
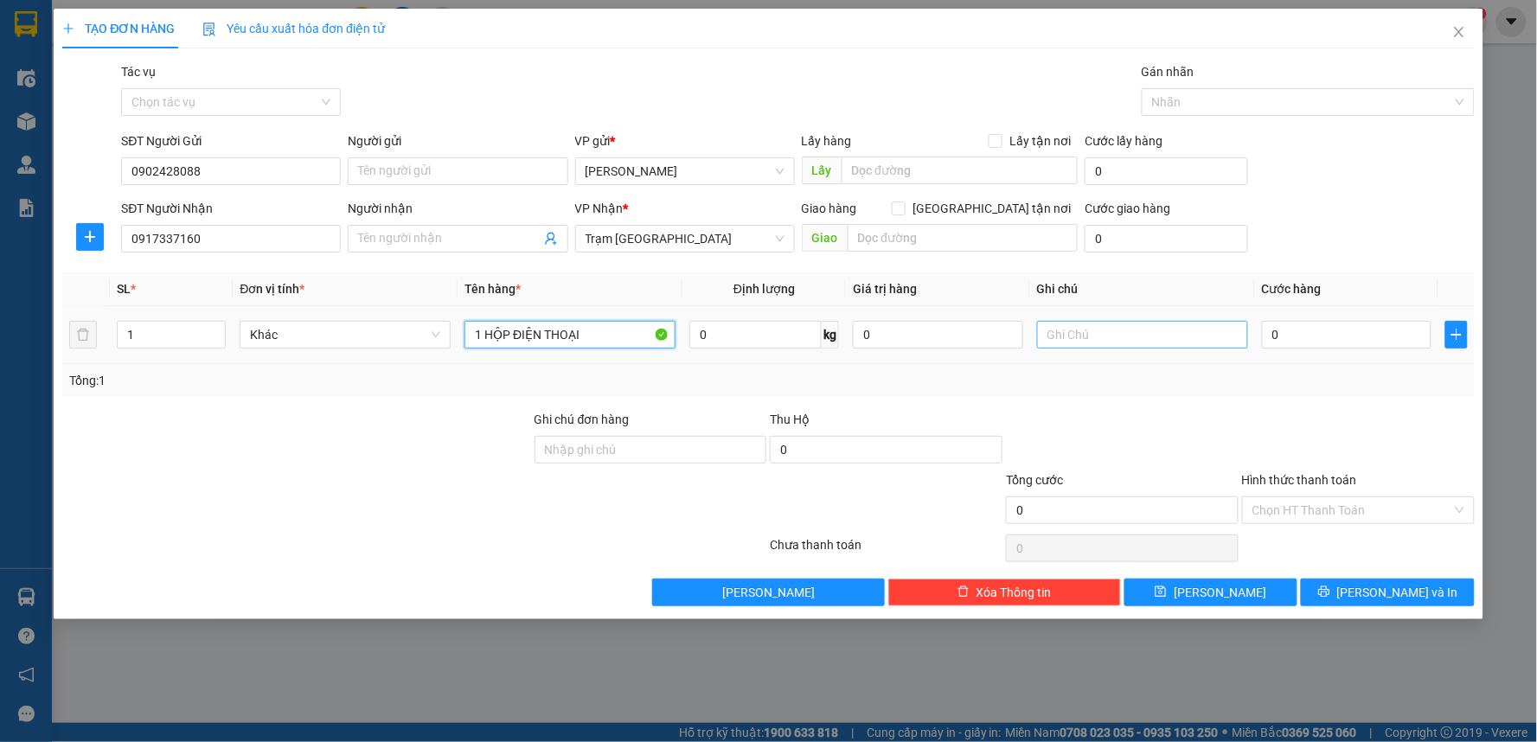
type input "1 HỘP ĐIỆN THOẠI"
click at [1084, 348] on input "text" at bounding box center [1142, 335] width 211 height 28
type input "trị giá 2 triệu"
click at [1298, 341] on input "0" at bounding box center [1347, 335] width 170 height 28
type input "3"
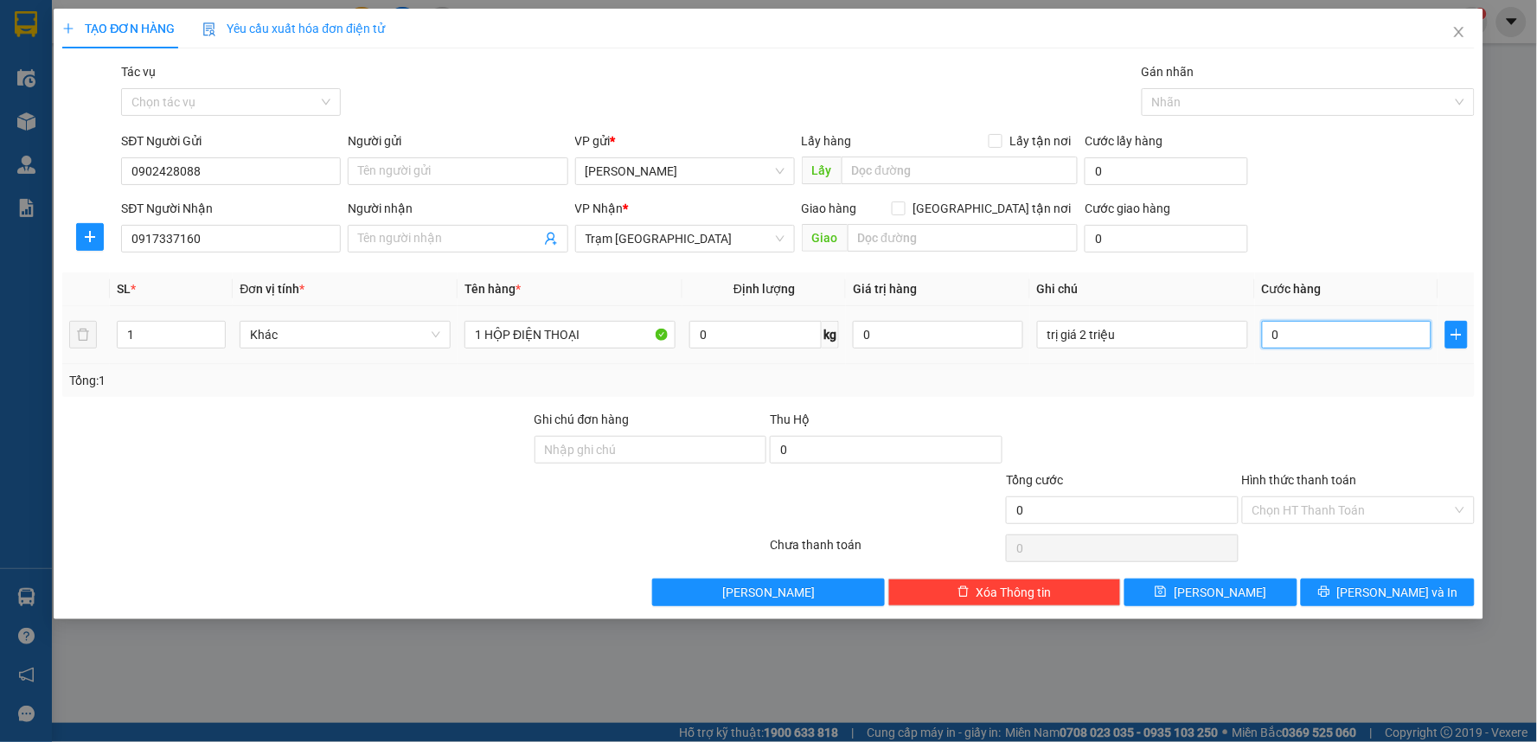
type input "3"
type input "30"
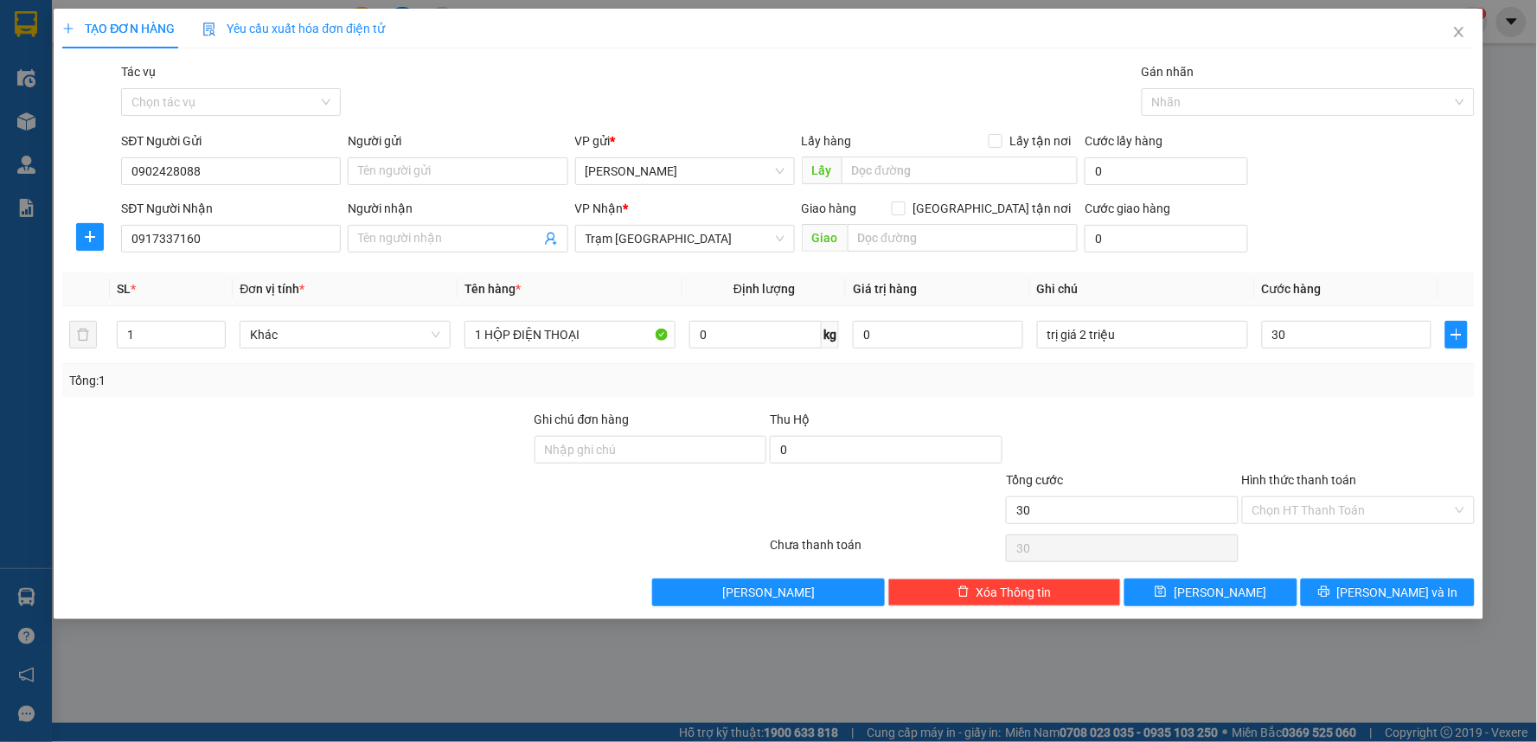
type input "30.000"
click at [1259, 417] on div at bounding box center [1358, 440] width 236 height 61
click at [1313, 498] on input "Hình thức thanh toán" at bounding box center [1352, 510] width 200 height 26
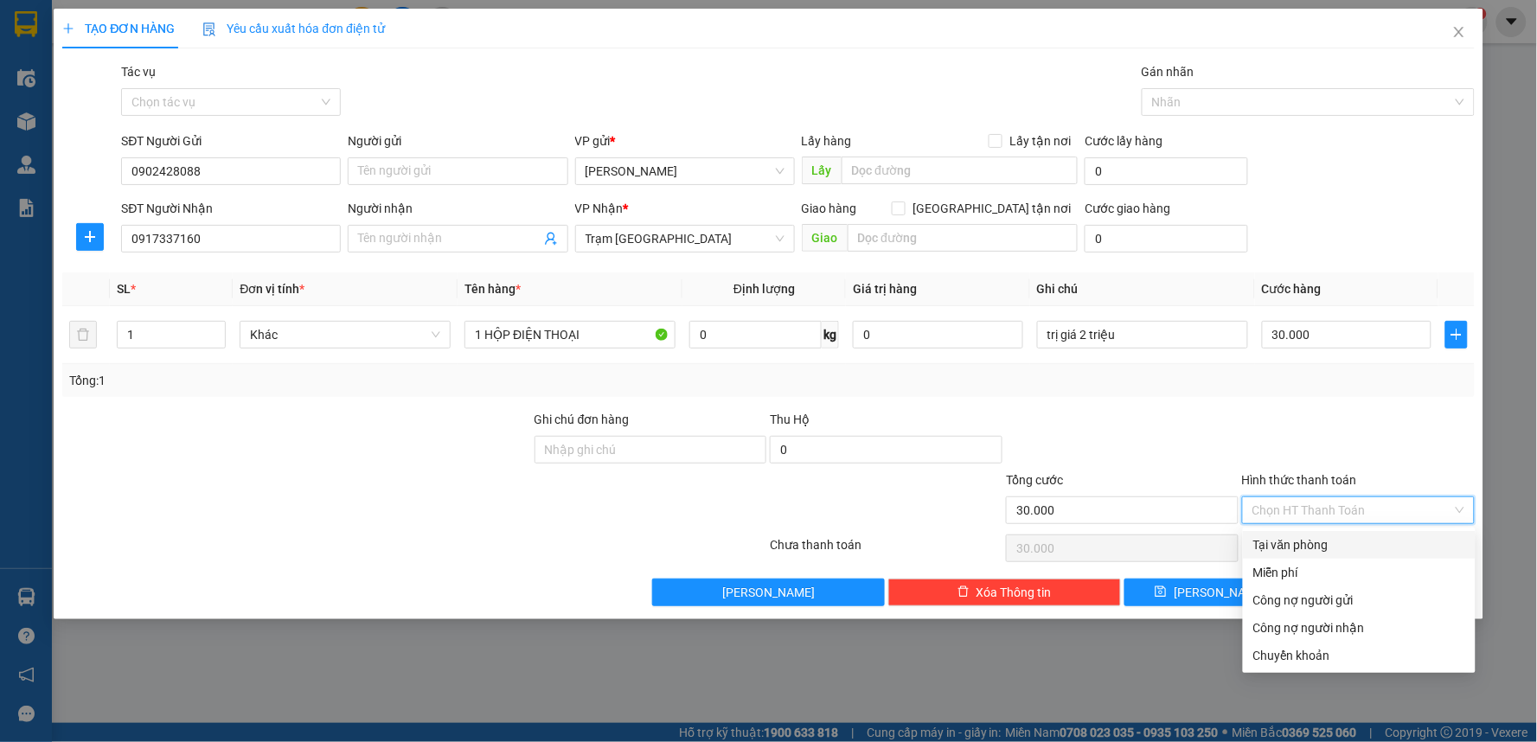
click at [1313, 546] on div "Tại văn phòng" at bounding box center [1359, 544] width 212 height 19
type input "0"
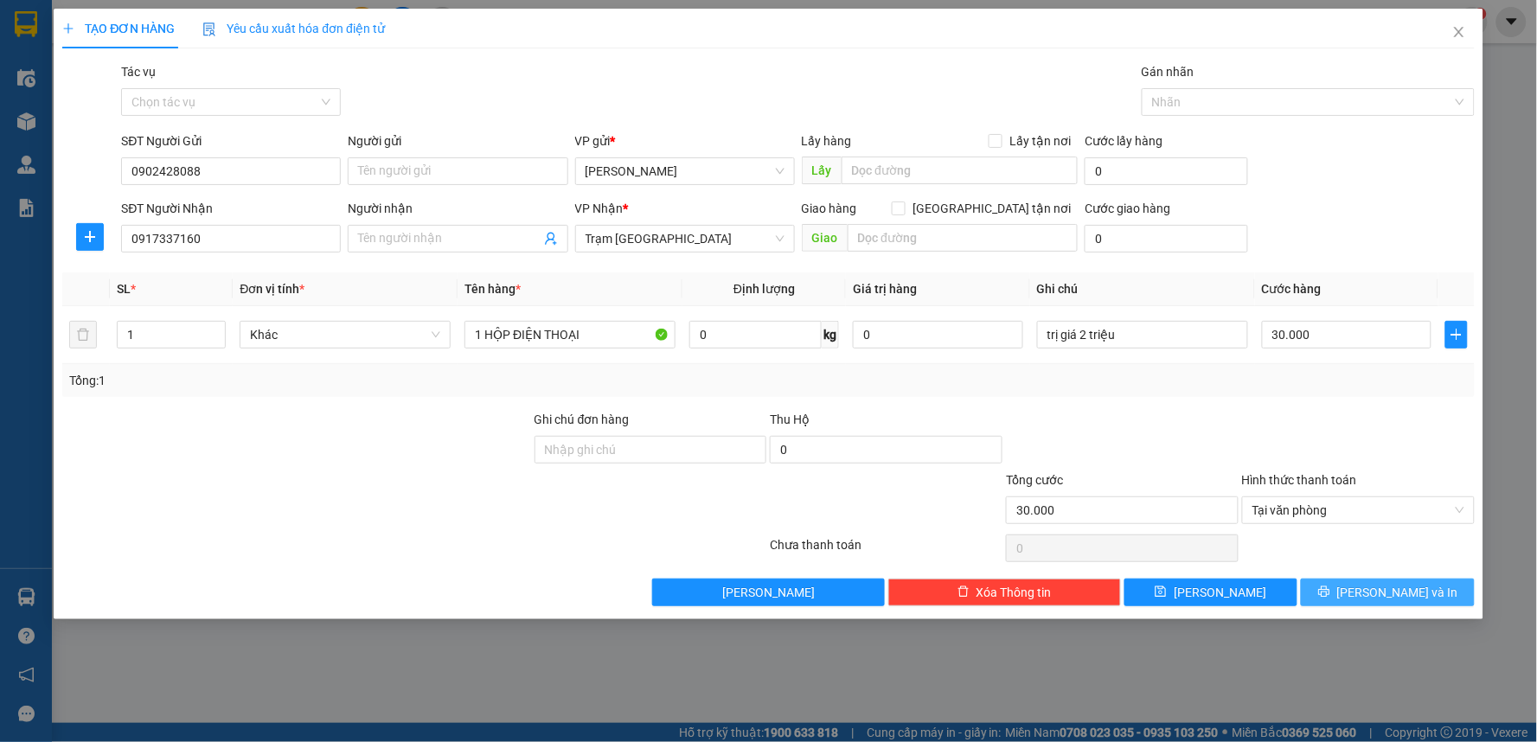
click at [1329, 598] on icon "printer" at bounding box center [1323, 591] width 11 height 11
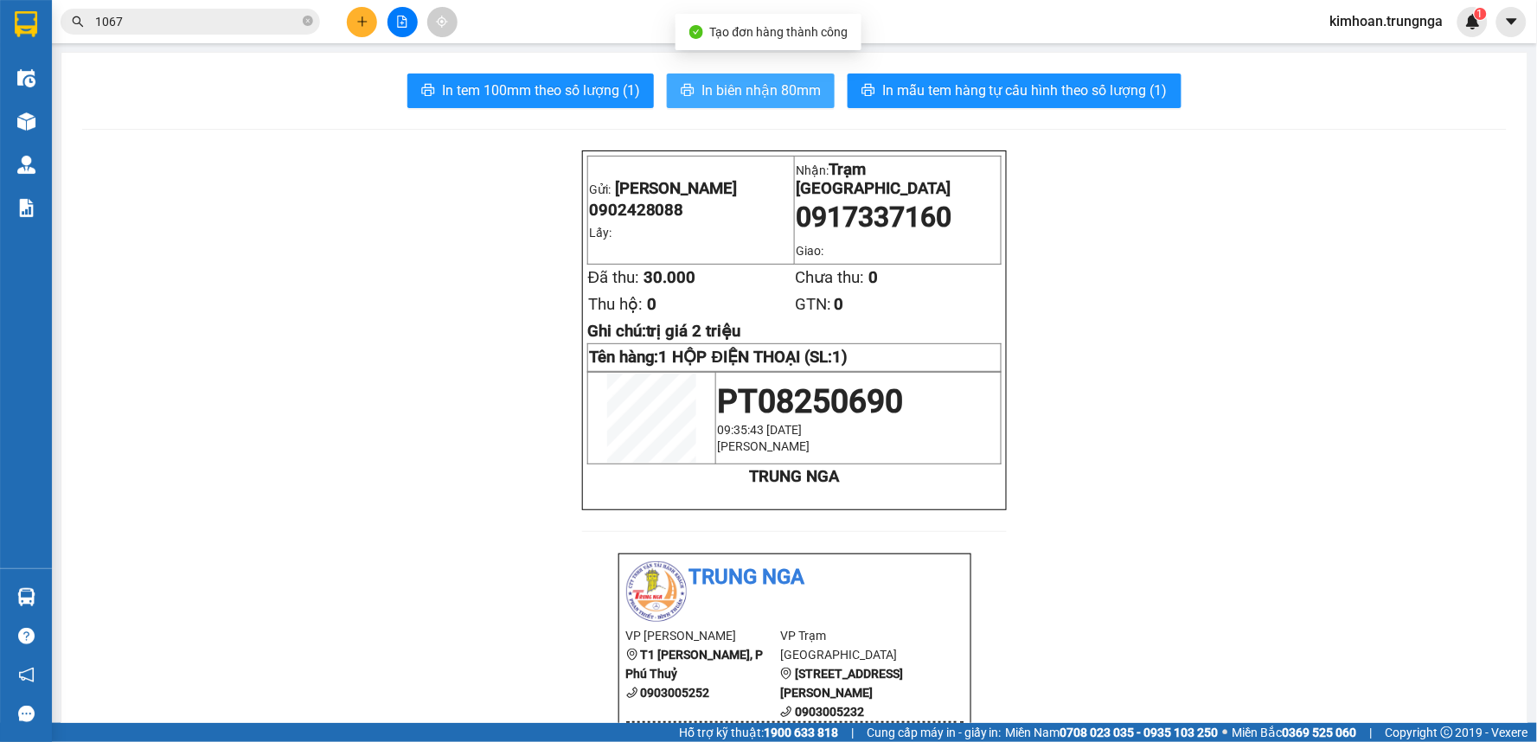
click at [752, 95] on span "In biên nhận 80mm" at bounding box center [760, 91] width 119 height 22
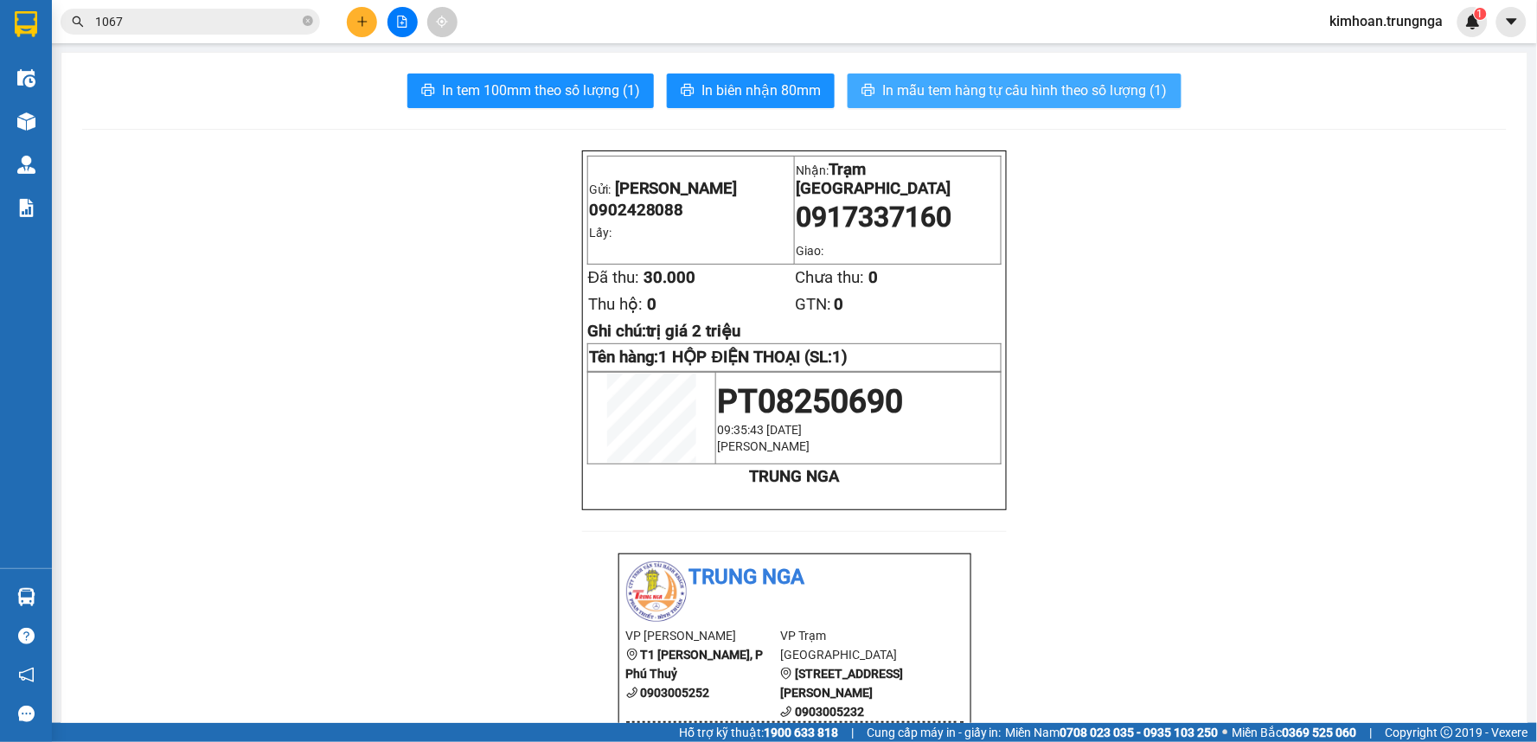
click at [962, 95] on span "In mẫu tem hàng tự cấu hình theo số lượng (1)" at bounding box center [1024, 91] width 285 height 22
click at [358, 29] on button at bounding box center [362, 22] width 30 height 30
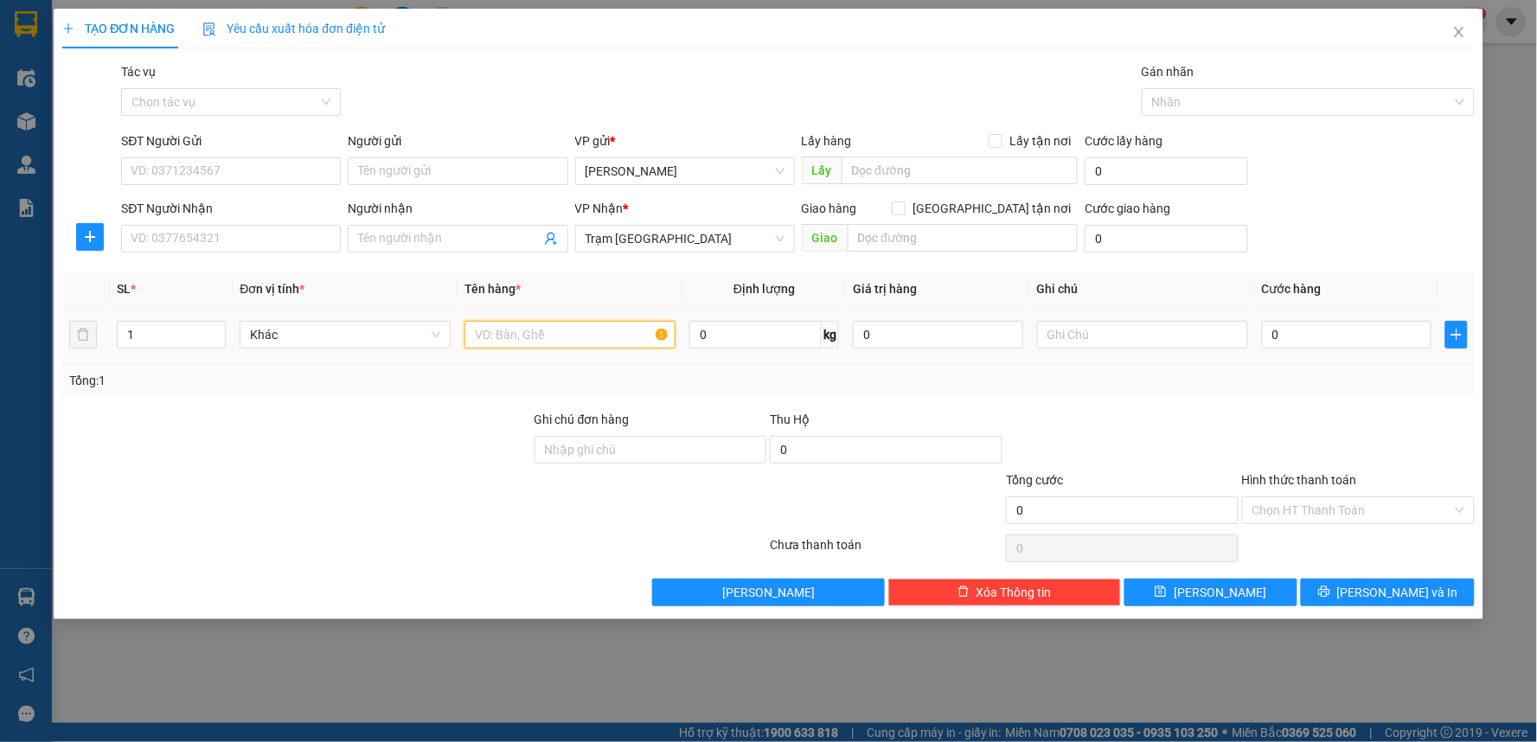
click at [517, 333] on input "text" at bounding box center [569, 335] width 211 height 28
type input "1 HỘP NƯỚC MẮM"
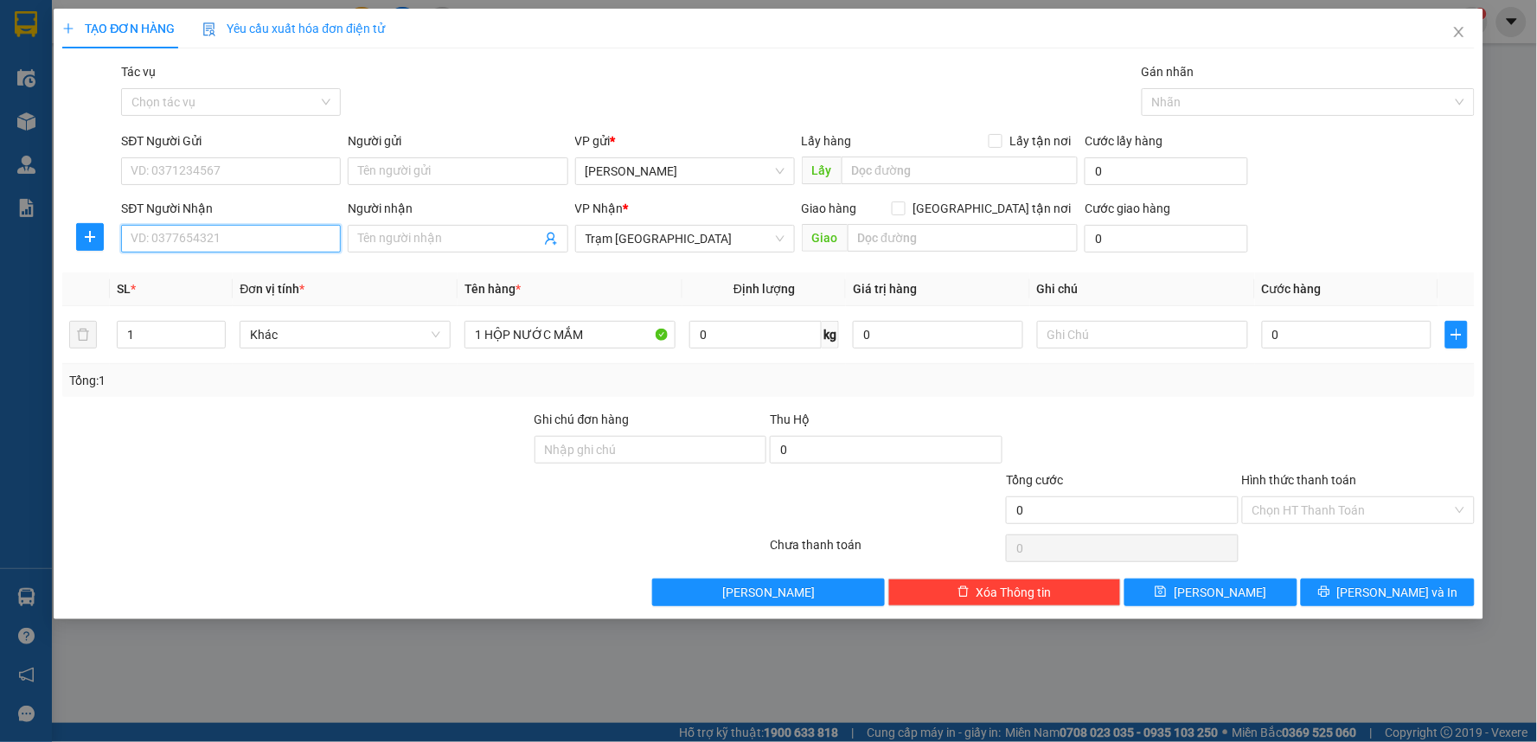
click at [183, 240] on input "SĐT Người Nhận" at bounding box center [231, 239] width 220 height 28
type input "0986296693"
click at [1404, 336] on input "0" at bounding box center [1347, 335] width 170 height 28
type input "3"
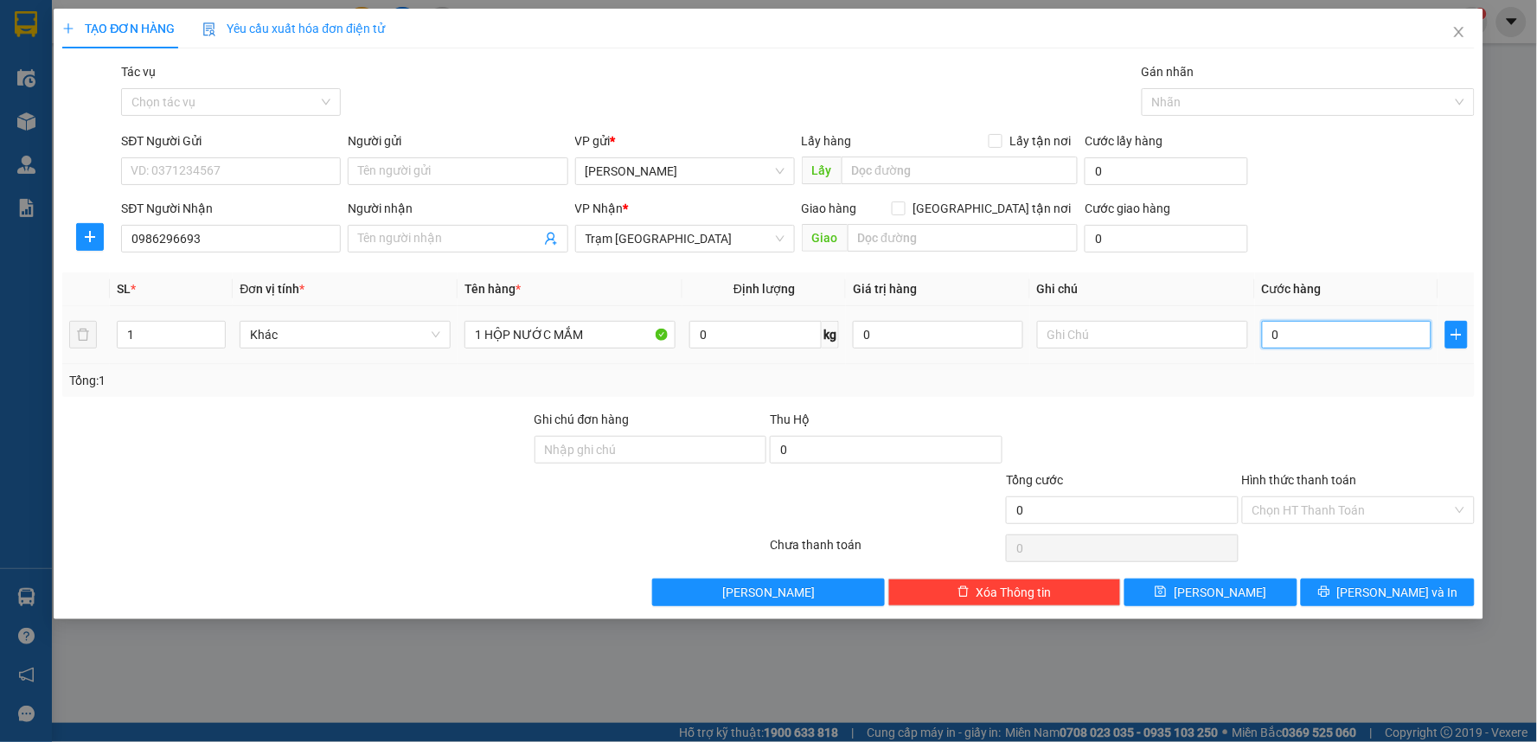
type input "3"
type input "30"
type input "30.000"
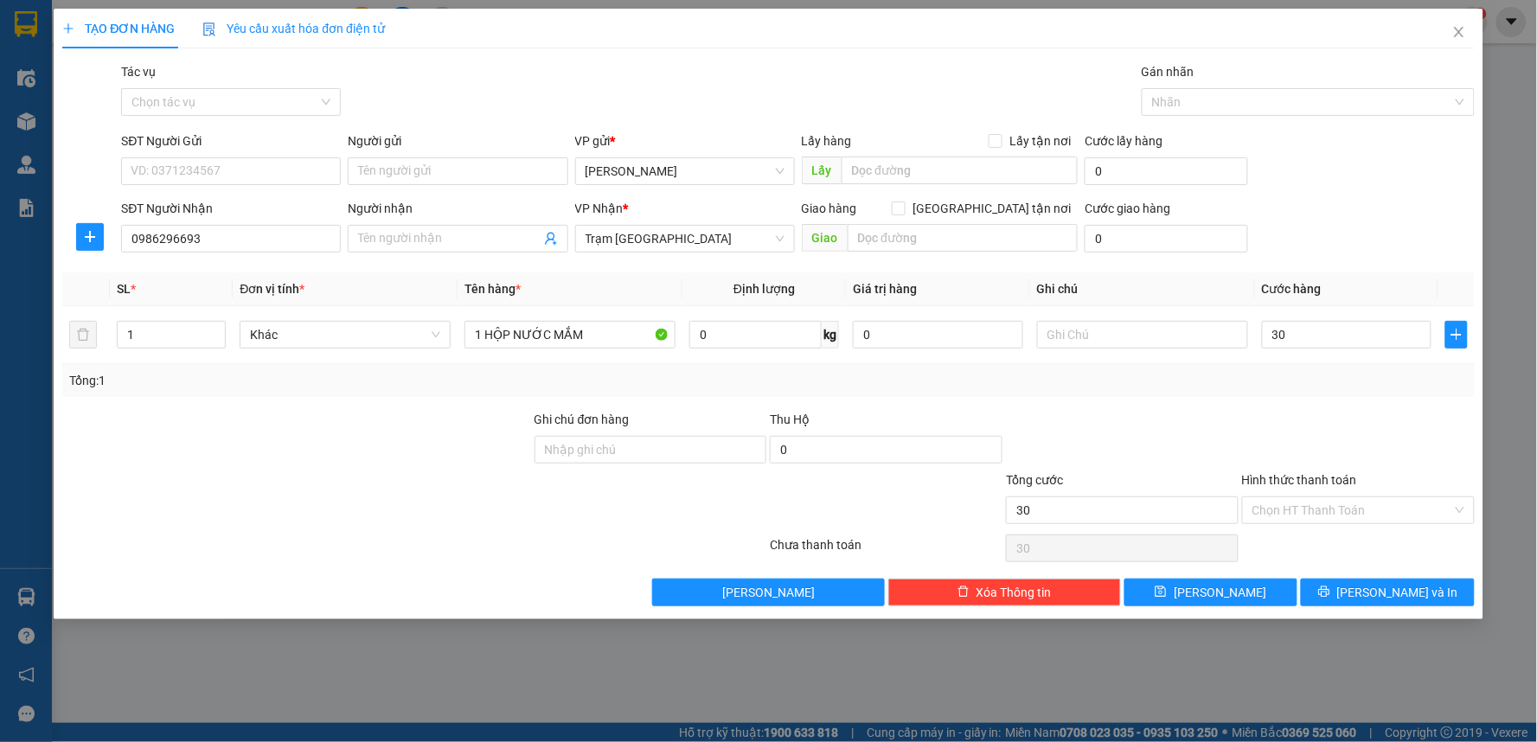
type input "30.000"
click at [1308, 399] on div "Transit Pickup Surcharge Ids Transit Deliver Surcharge Ids Transit Deliver Surc…" at bounding box center [768, 334] width 1412 height 544
click at [180, 173] on input "SĐT Người Gửi" at bounding box center [231, 171] width 220 height 28
type input "0978810860"
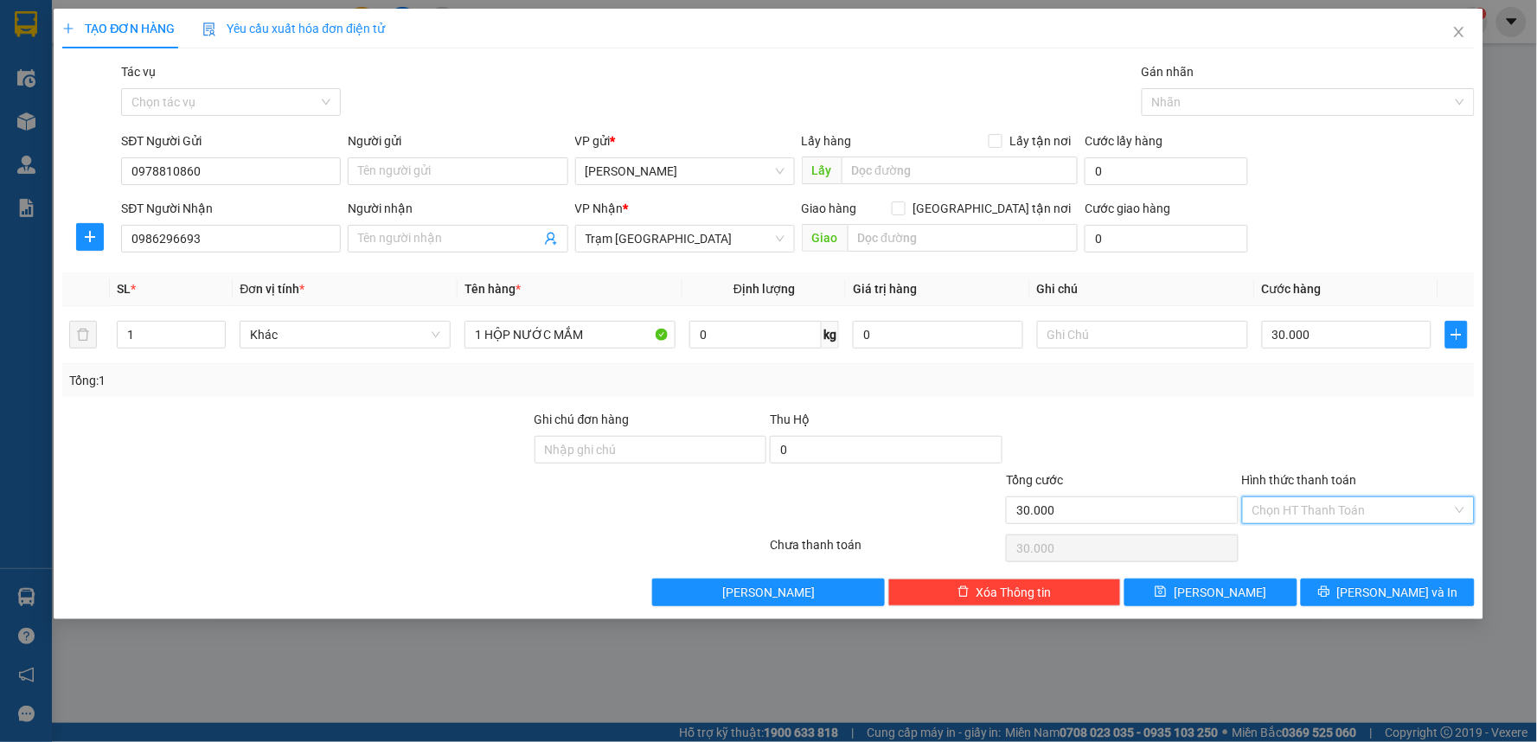
click at [1327, 512] on input "Hình thức thanh toán" at bounding box center [1352, 510] width 200 height 26
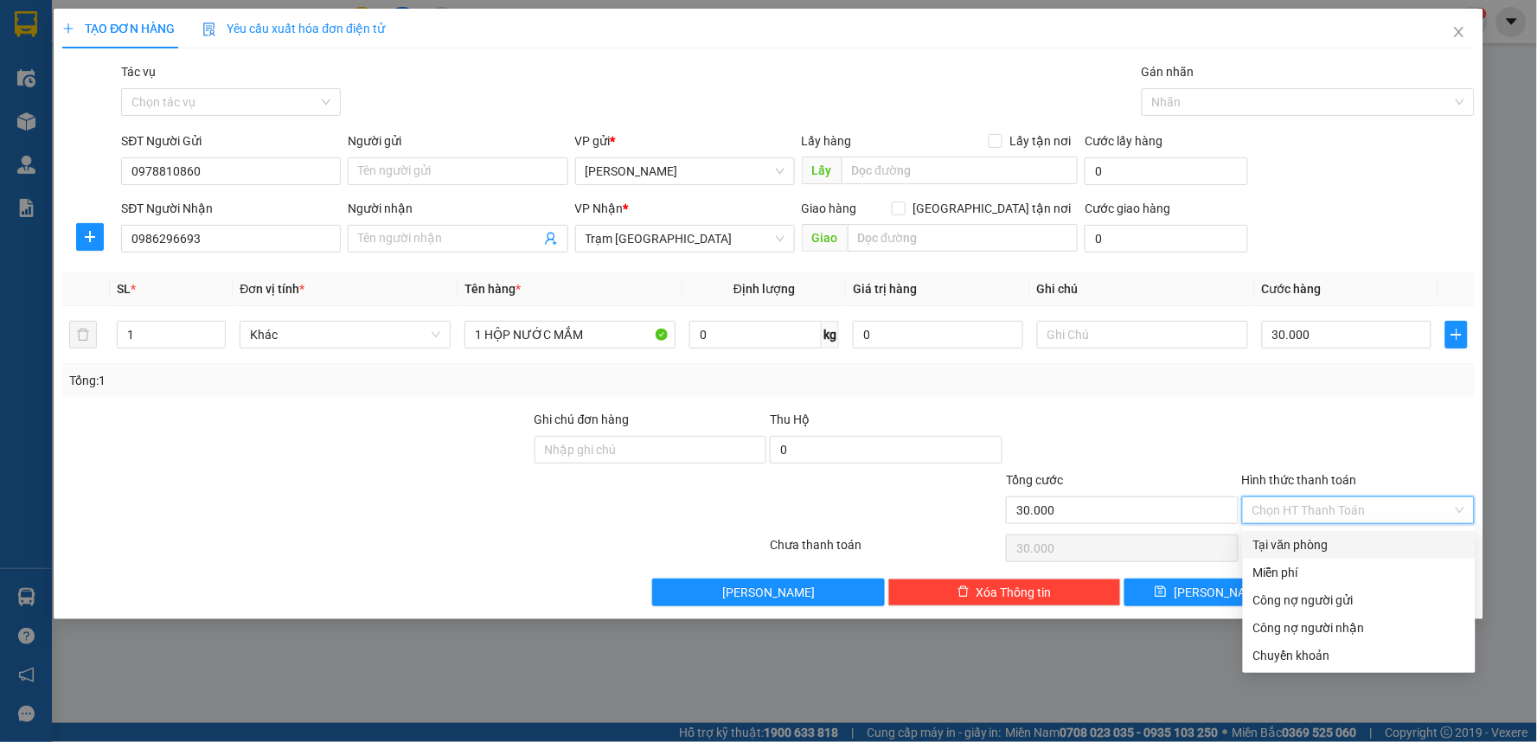
click at [1327, 512] on input "Hình thức thanh toán" at bounding box center [1352, 510] width 200 height 26
click at [1113, 329] on input "text" at bounding box center [1142, 335] width 211 height 28
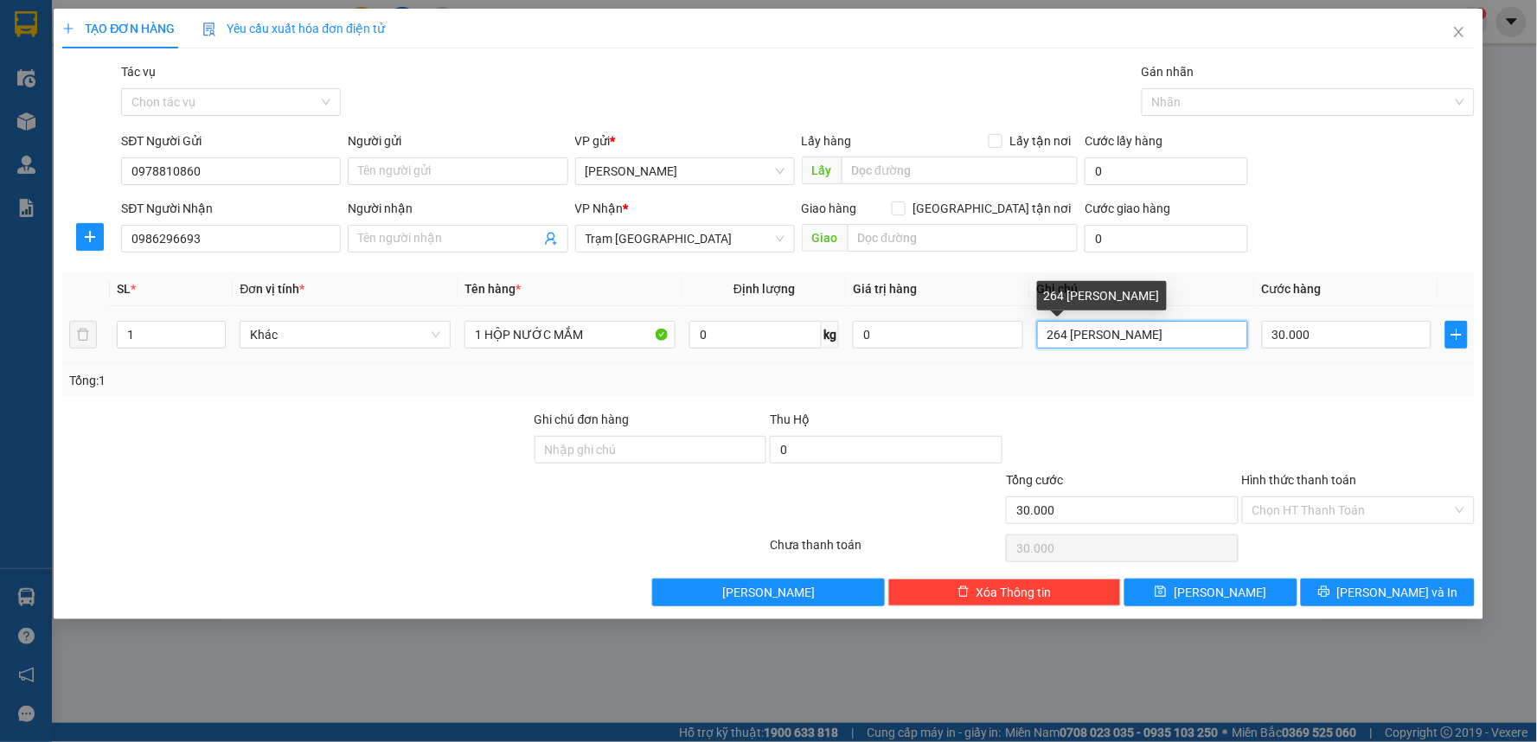
click at [1041, 342] on input "264 Mai Chí Thọ" at bounding box center [1142, 335] width 211 height 28
type input "Khách nhận 264 Mai Chí Thọ"
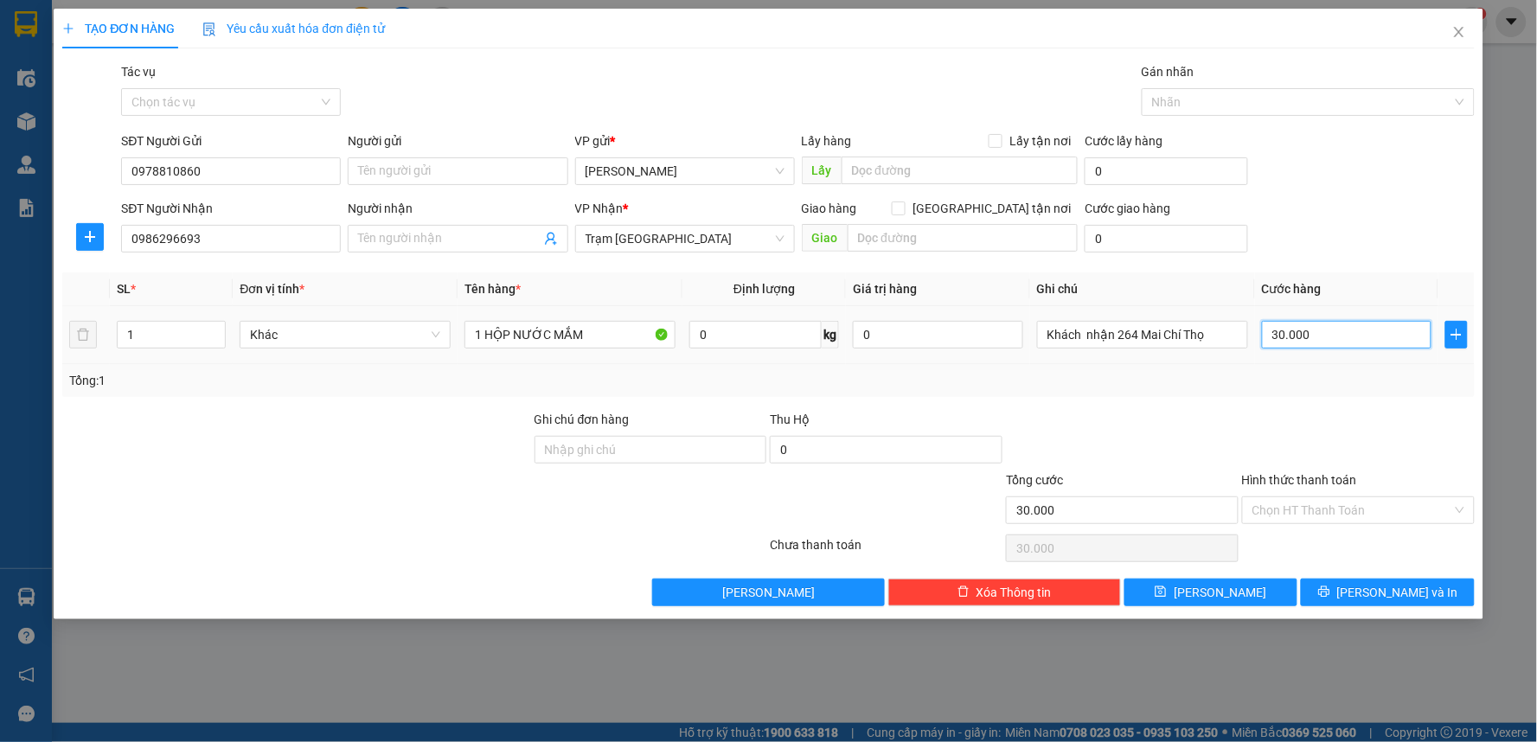
click at [1321, 340] on input "30.000" at bounding box center [1347, 335] width 170 height 28
type input "4"
type input "40"
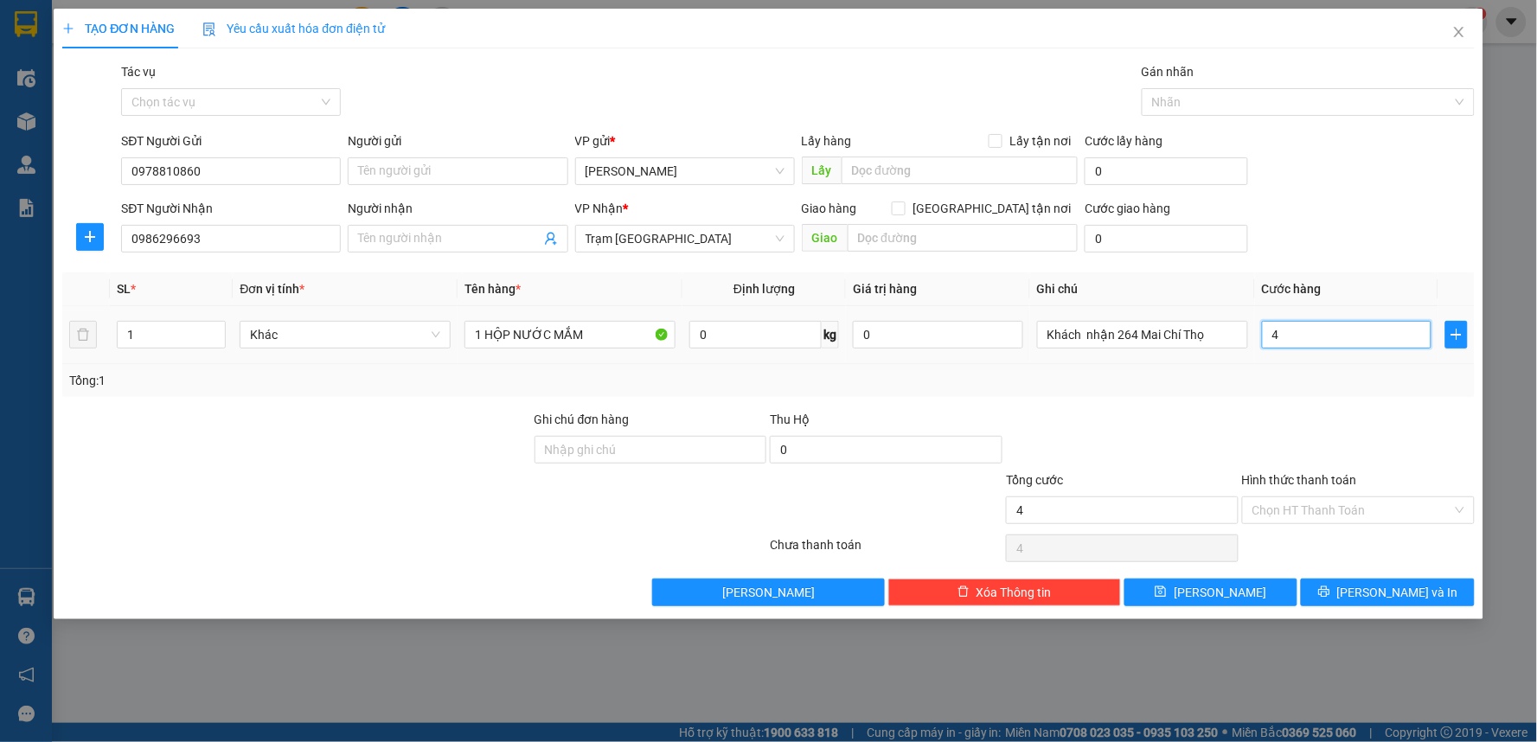
type input "40"
type input "40.000"
click at [1280, 442] on div at bounding box center [1358, 440] width 236 height 61
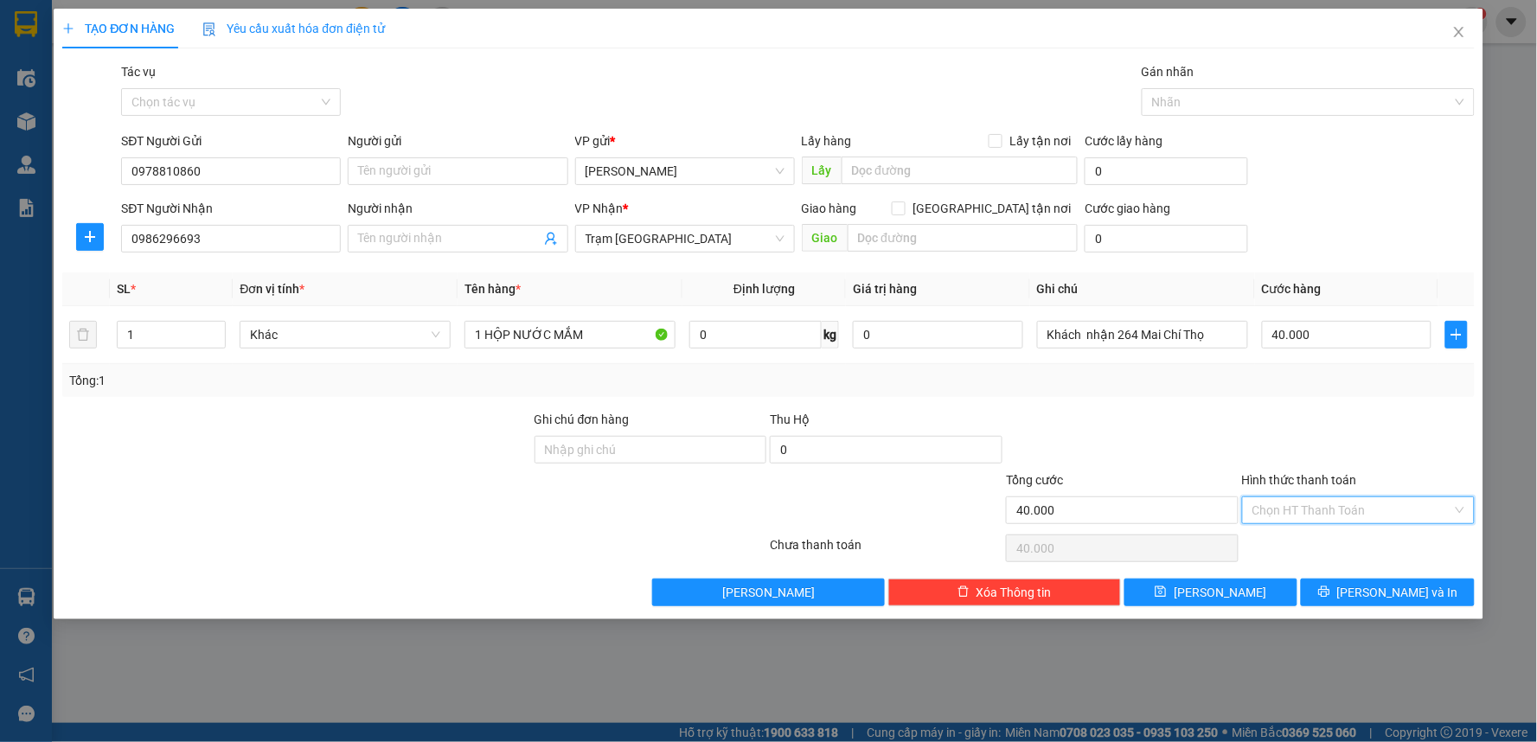
click at [1354, 516] on input "Hình thức thanh toán" at bounding box center [1352, 510] width 200 height 26
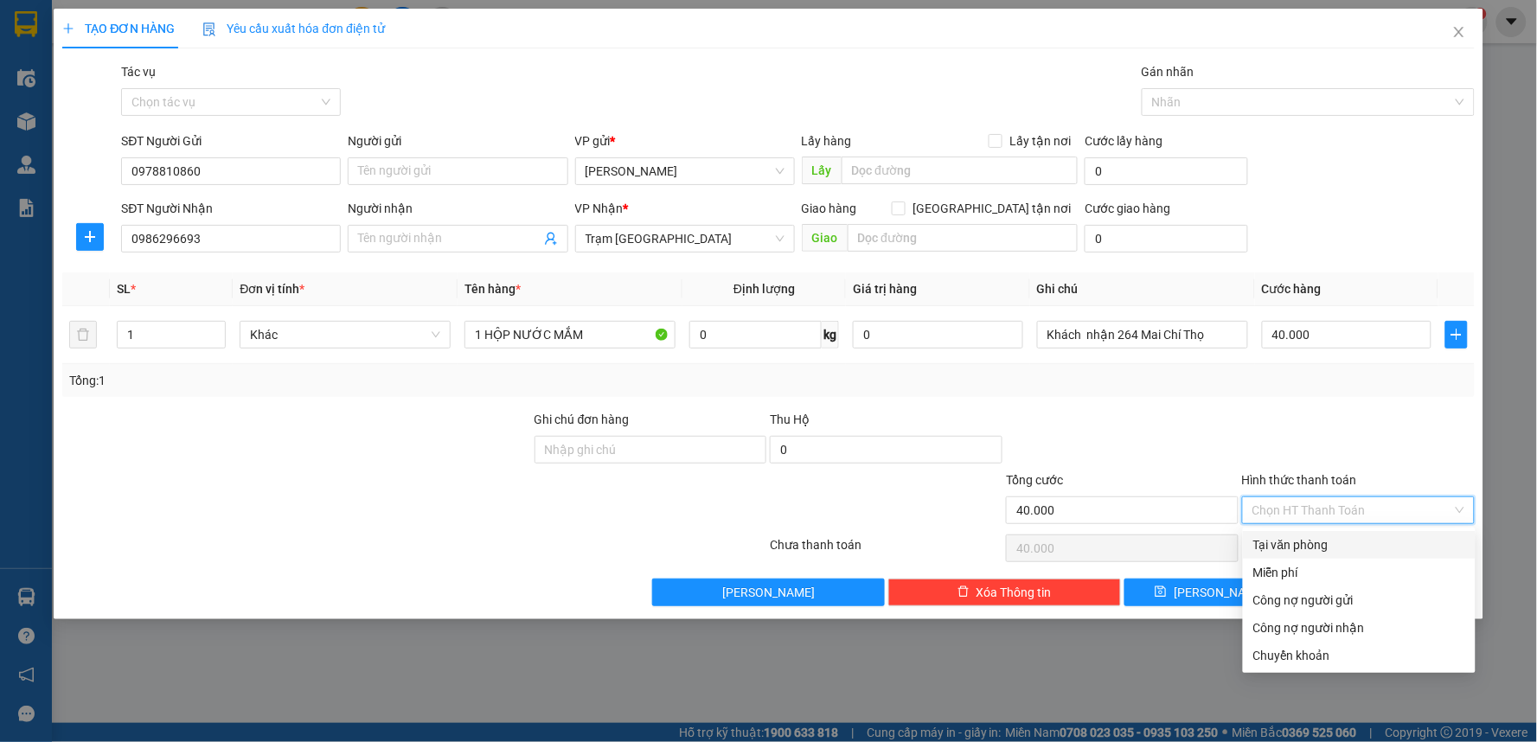
click at [1315, 543] on div "Tại văn phòng" at bounding box center [1359, 544] width 212 height 19
type input "0"
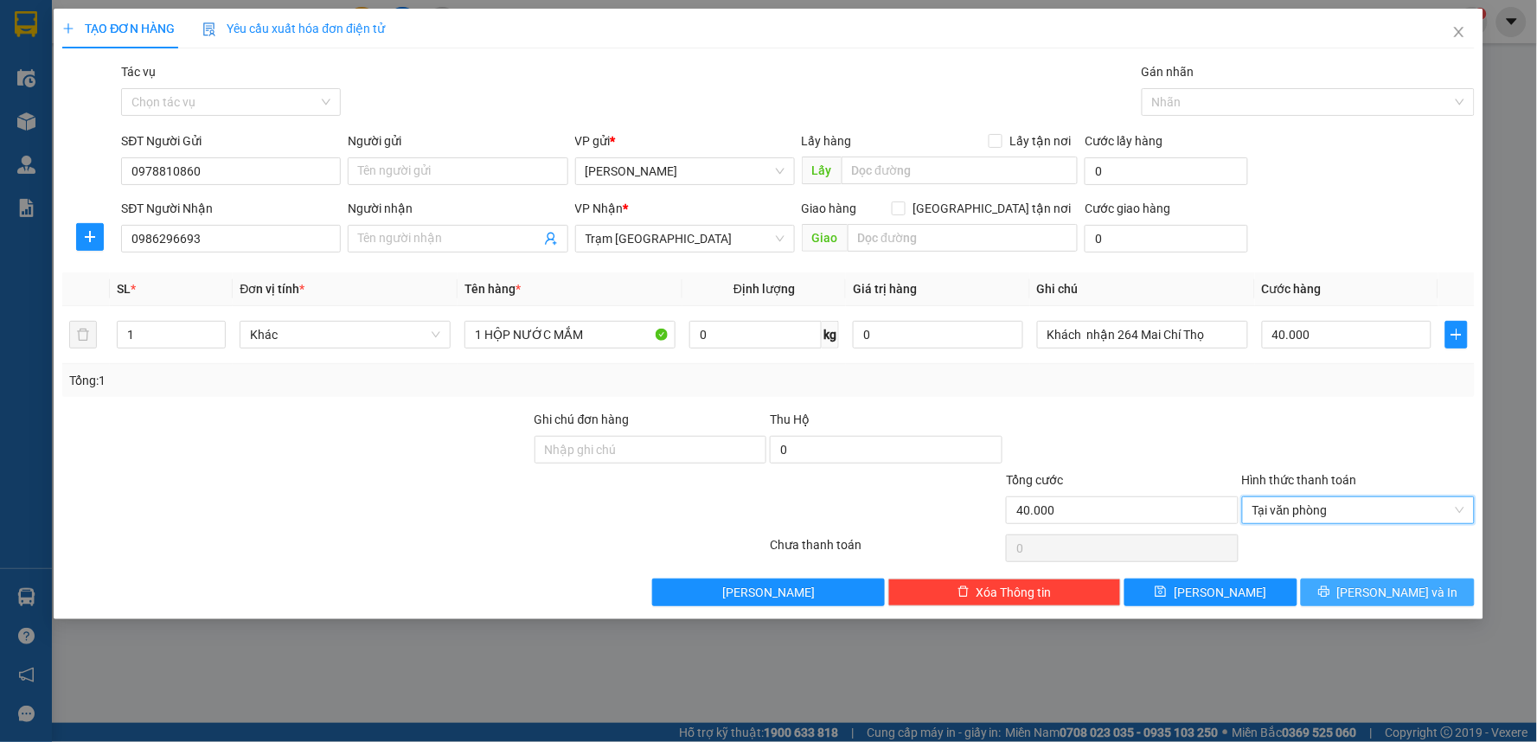
click at [1399, 585] on span "[PERSON_NAME] và In" at bounding box center [1397, 592] width 121 height 19
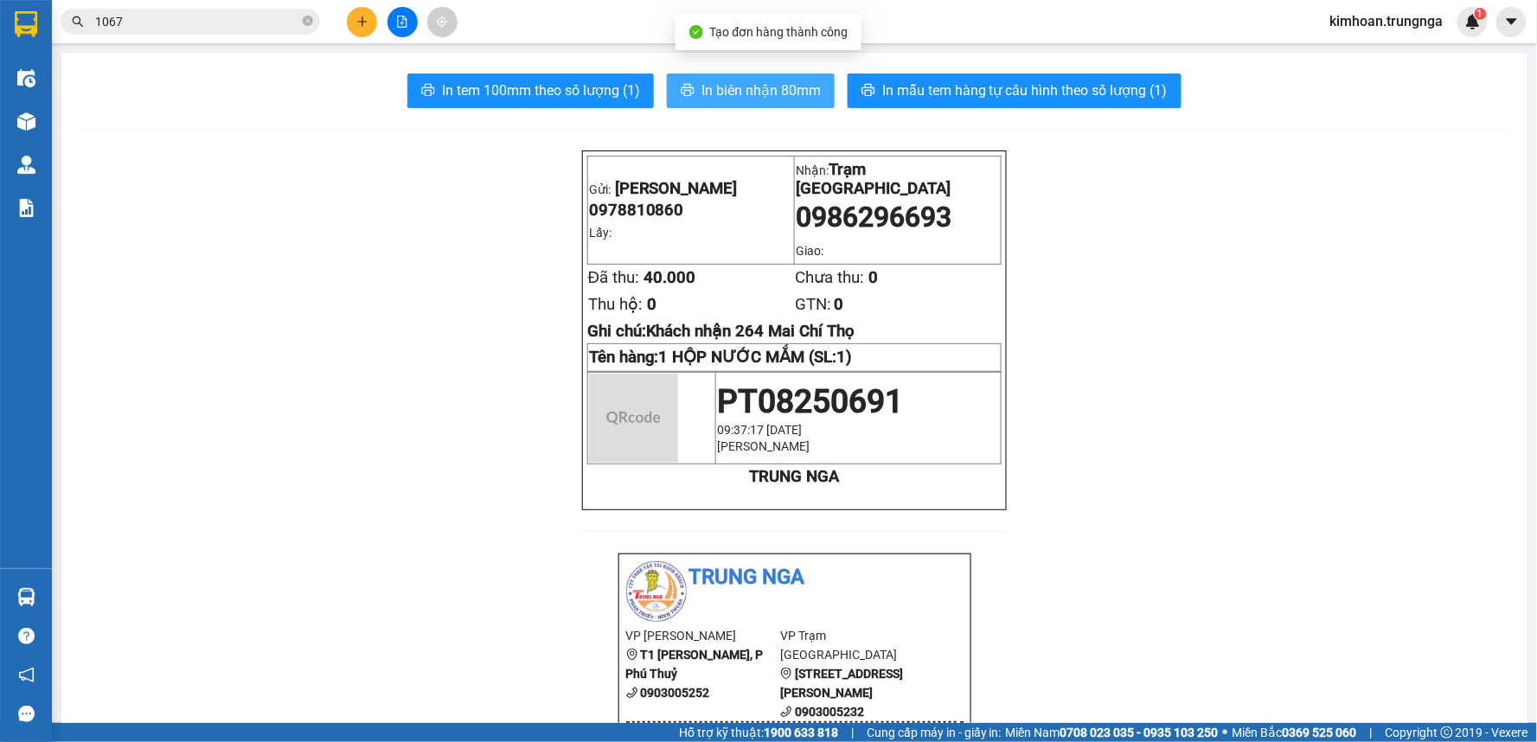
click at [703, 97] on span "In biên nhận 80mm" at bounding box center [760, 91] width 119 height 22
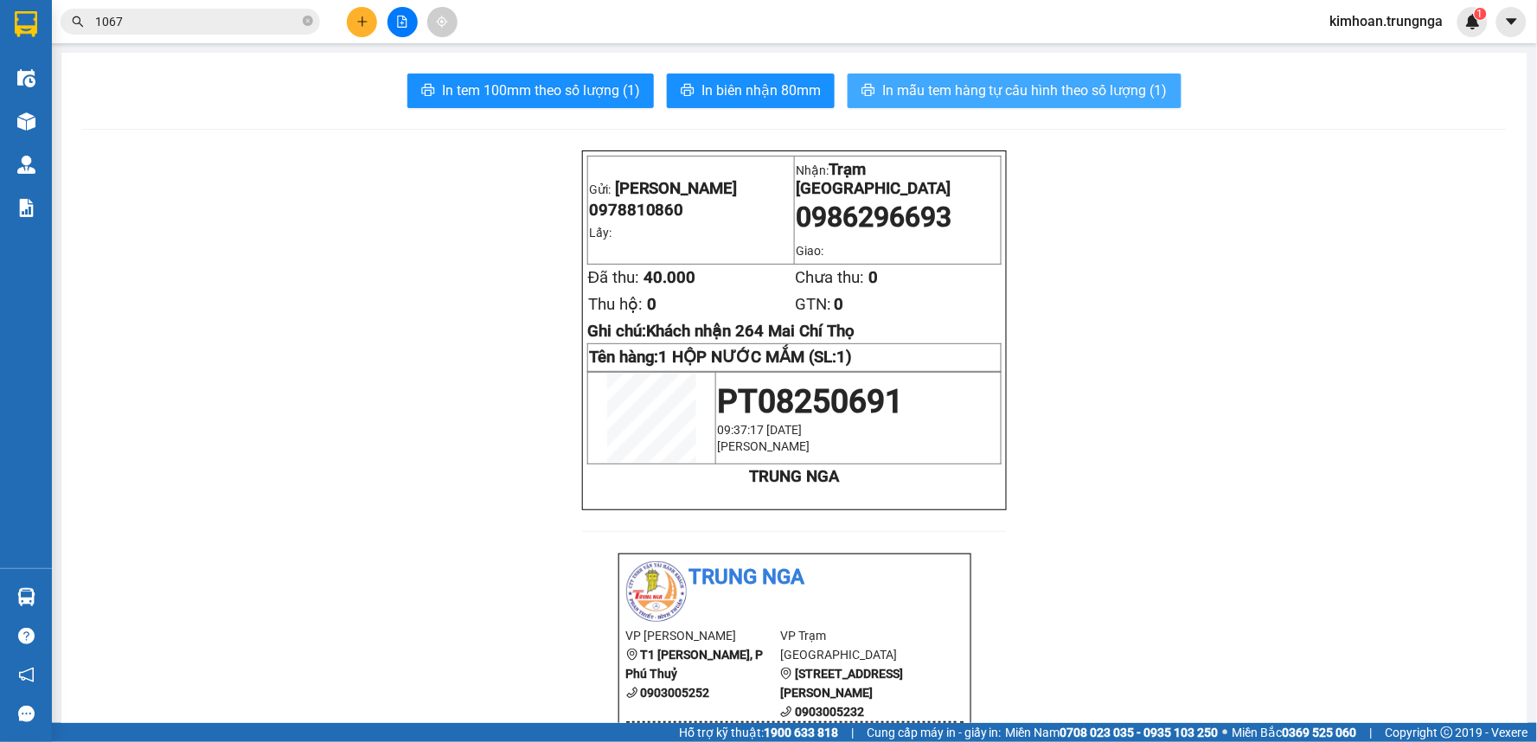
click at [1039, 97] on span "In mẫu tem hàng tự cấu hình theo số lượng (1)" at bounding box center [1024, 91] width 285 height 22
click at [364, 24] on icon "plus" at bounding box center [362, 22] width 12 height 12
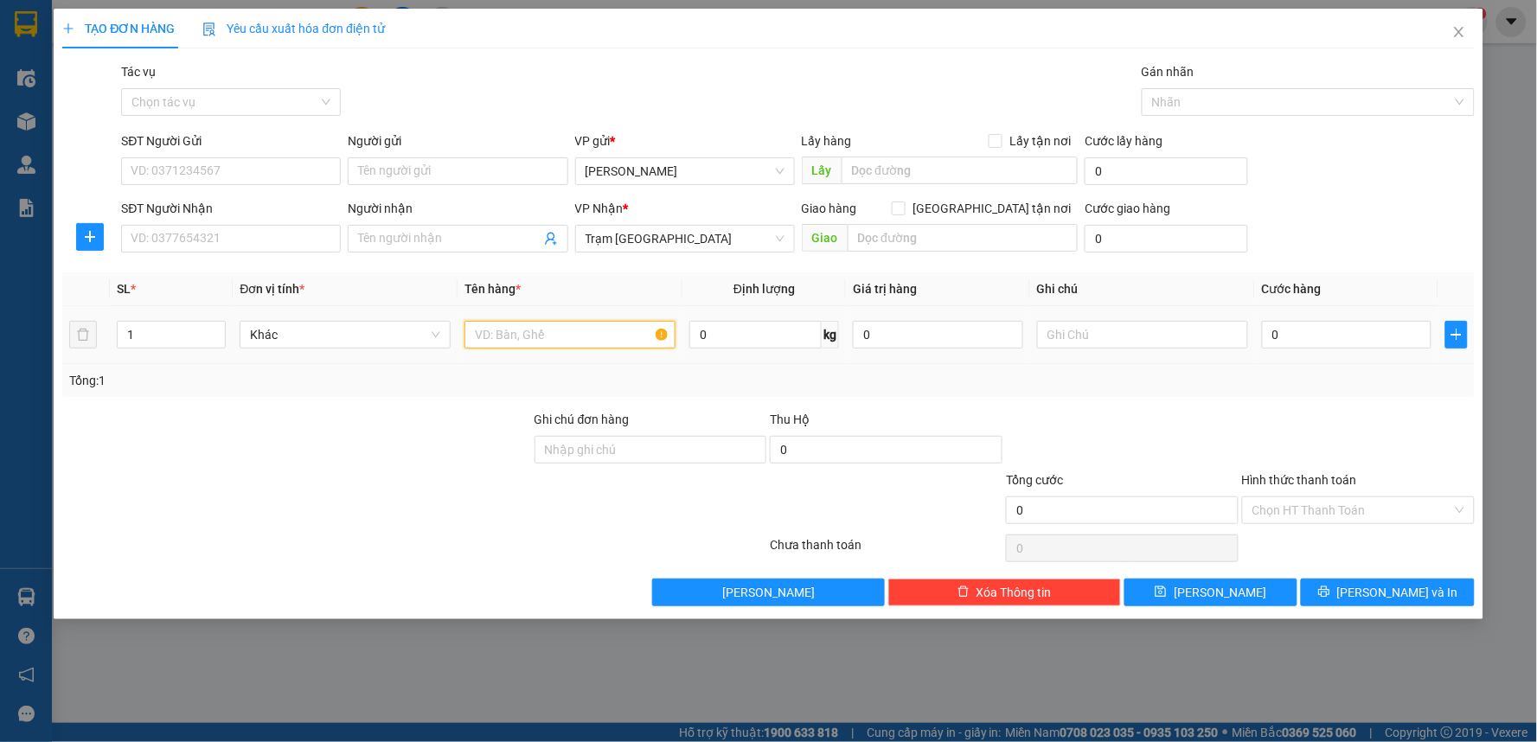
click at [531, 323] on input "text" at bounding box center [569, 335] width 211 height 28
type input "1 THÙNG"
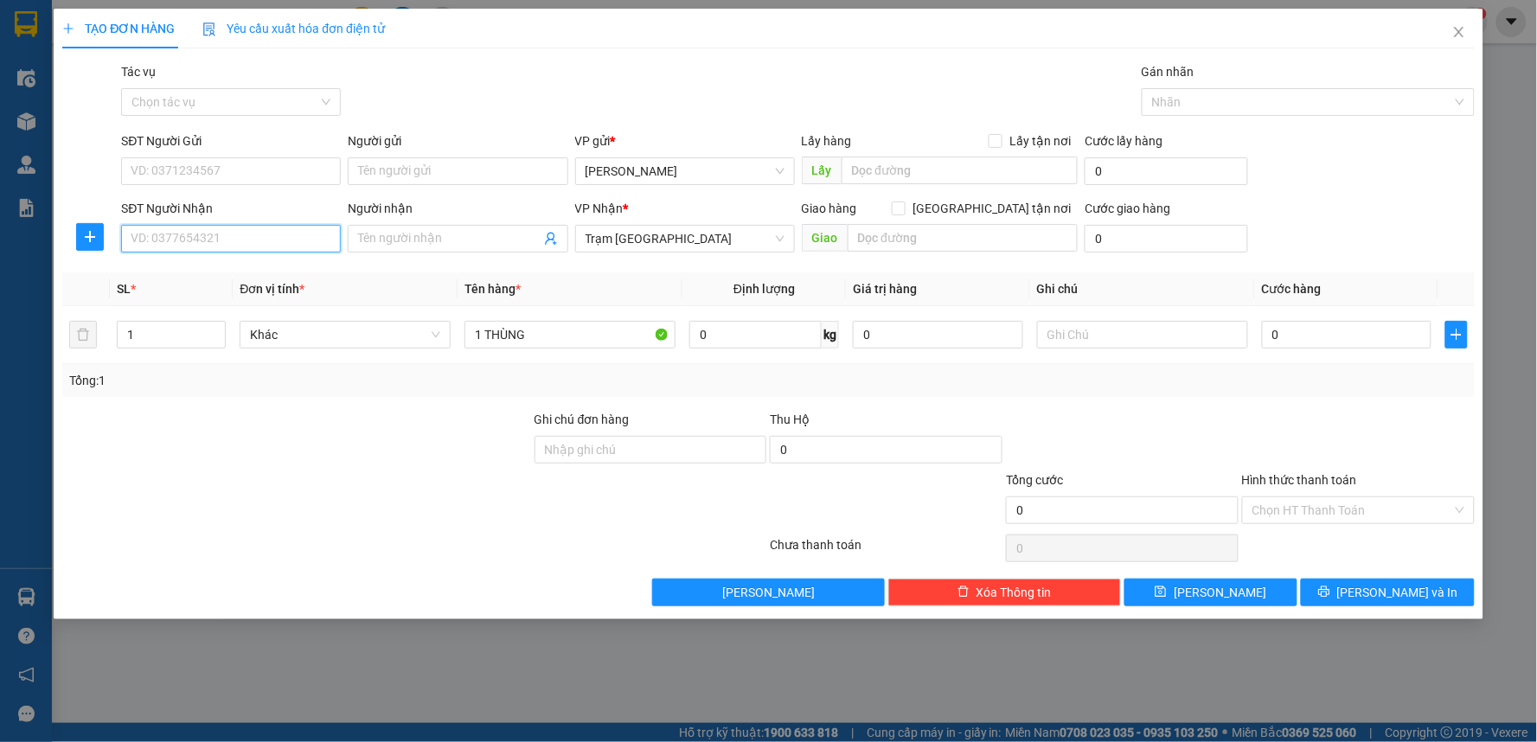
click at [318, 244] on input "SĐT Người Nhận" at bounding box center [231, 239] width 220 height 28
type input "0903994004"
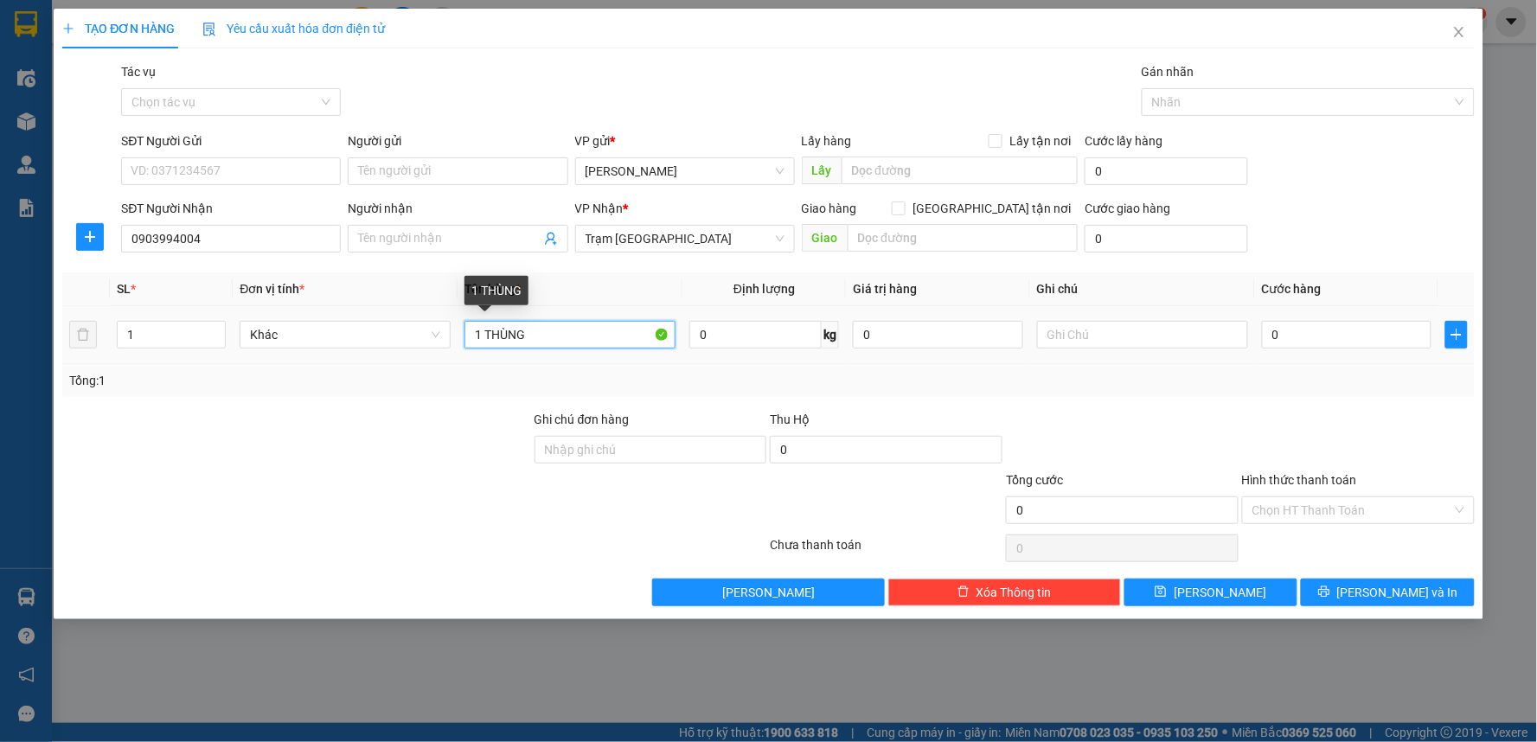
click at [525, 339] on input "1 THÙNG" at bounding box center [569, 335] width 211 height 28
type input "1 THÙNG NƯỚC ,Ă,S"
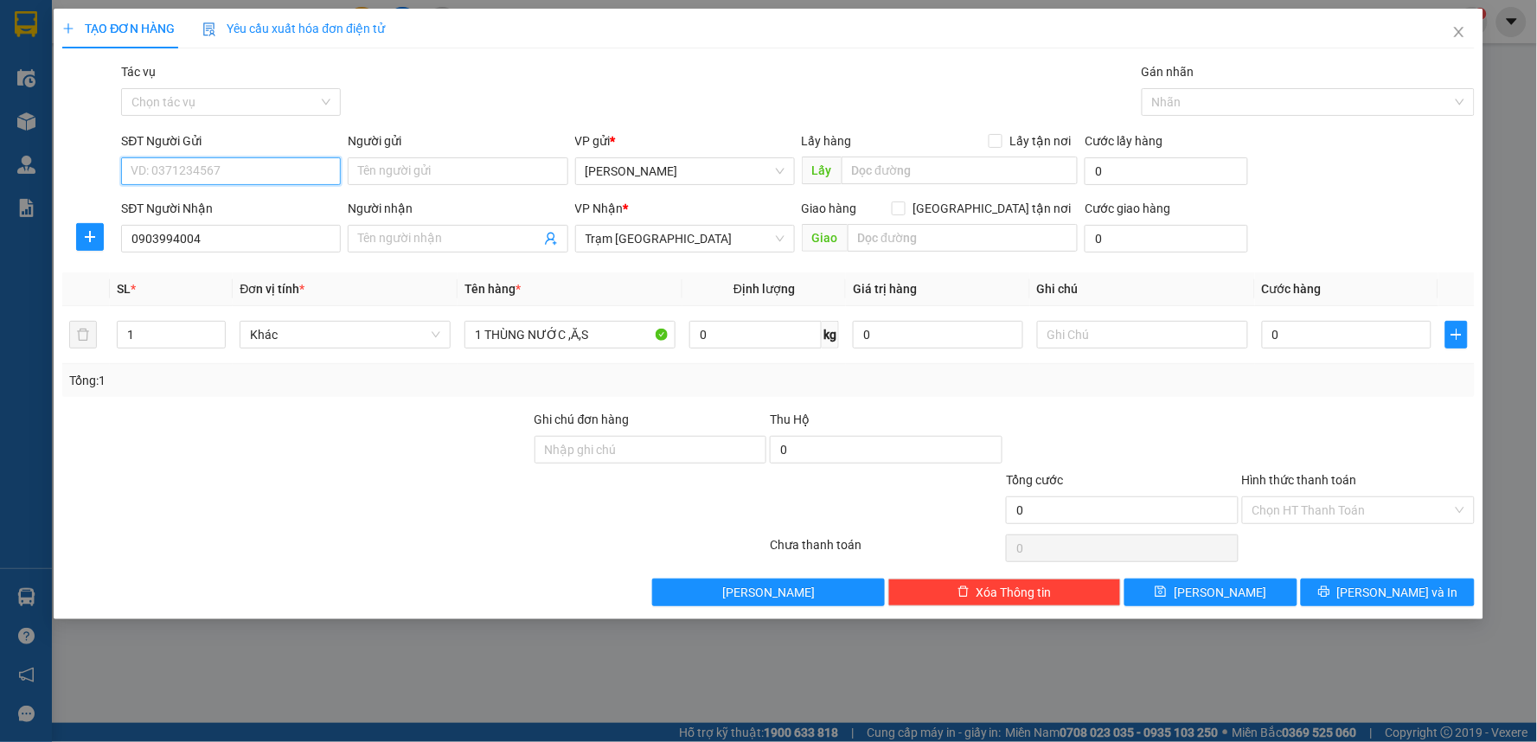
click at [294, 178] on input "SĐT Người Gửi" at bounding box center [231, 171] width 220 height 28
type input "0363900263"
click at [633, 343] on input "1 THÙNG NƯỚC ,Ă,S" at bounding box center [569, 335] width 211 height 28
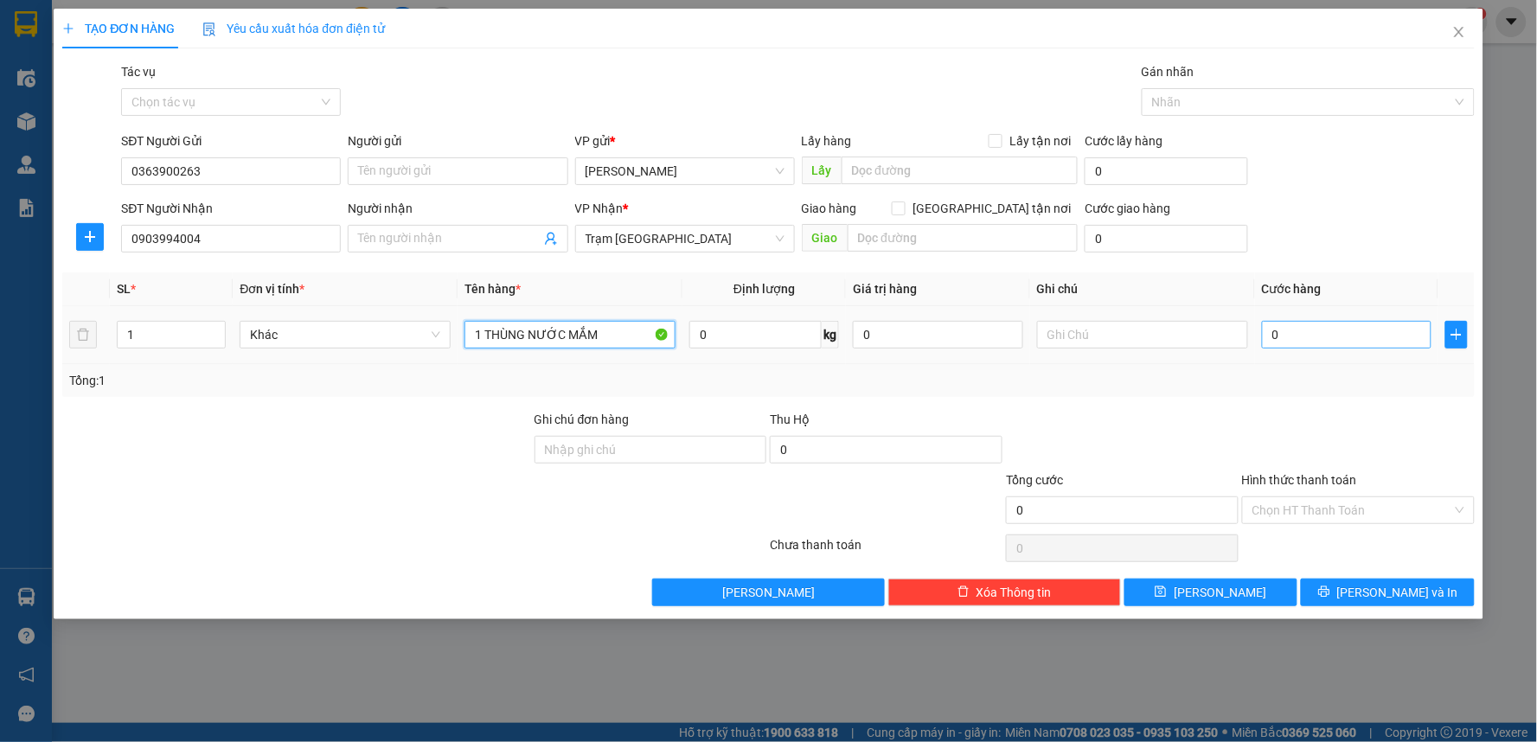
type input "1 THÙNG NƯỚC MẮM"
click at [1289, 342] on input "0" at bounding box center [1347, 335] width 170 height 28
type input "3"
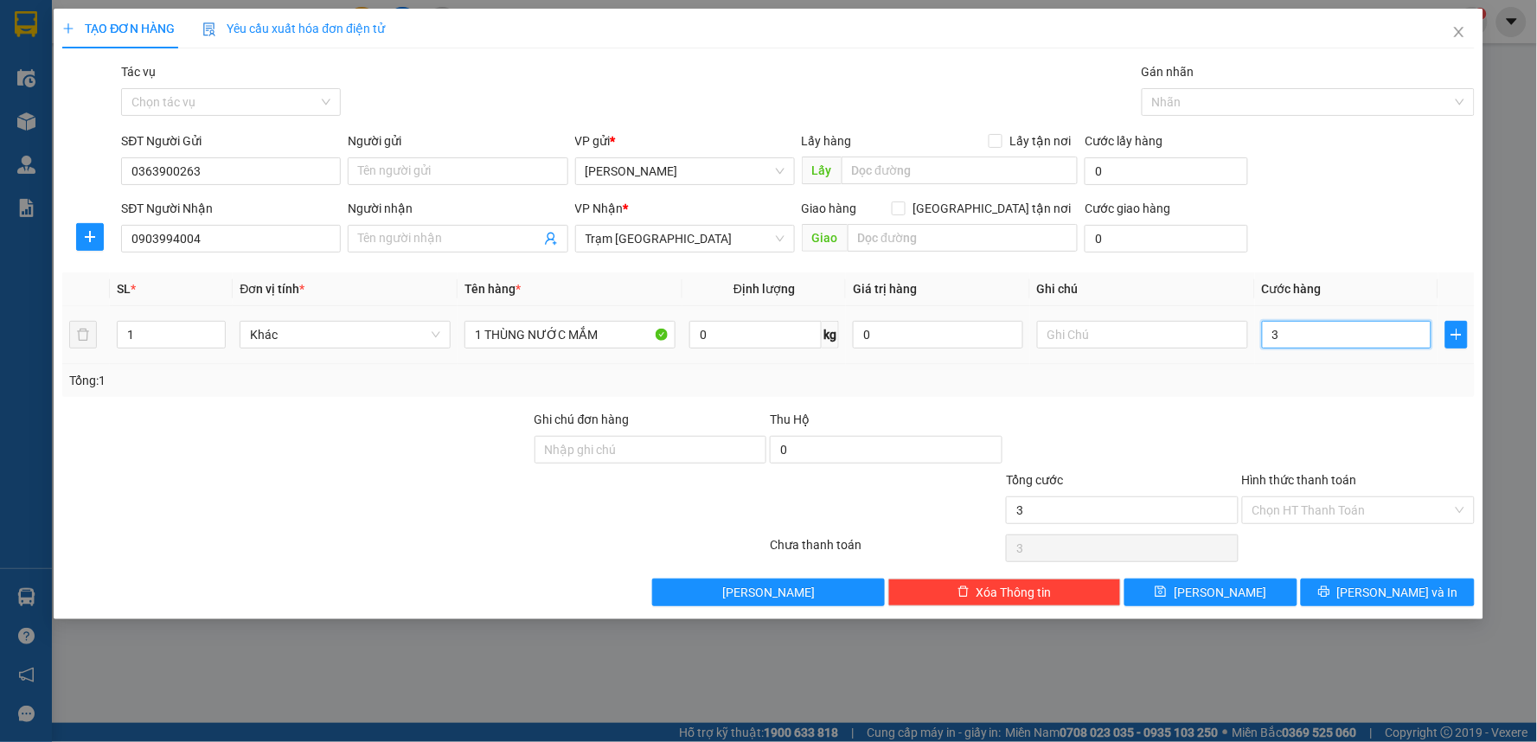
type input "30"
type input "30.000"
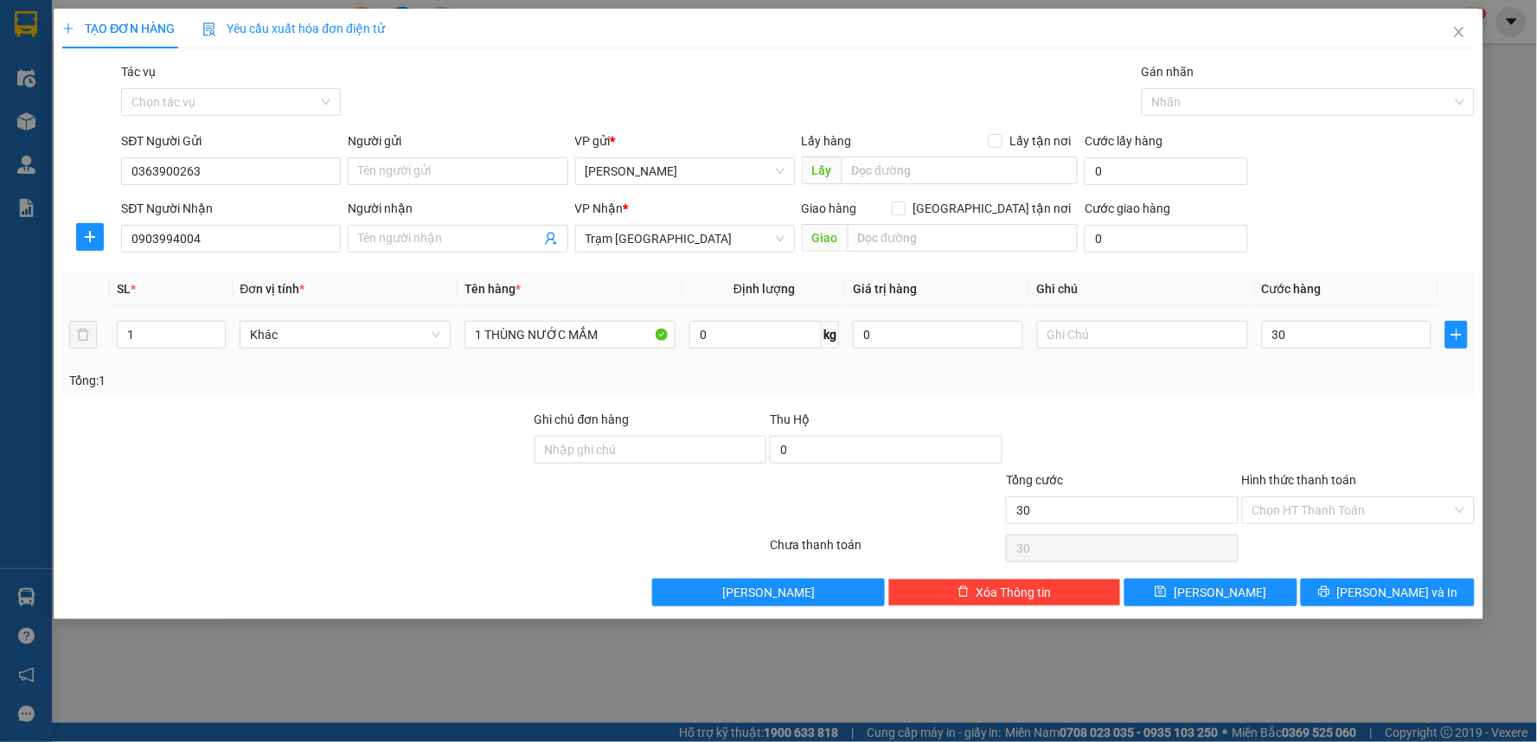
type input "30.000"
click at [1265, 419] on div at bounding box center [1358, 440] width 236 height 61
click at [1344, 589] on button "[PERSON_NAME] và In" at bounding box center [1388, 593] width 174 height 28
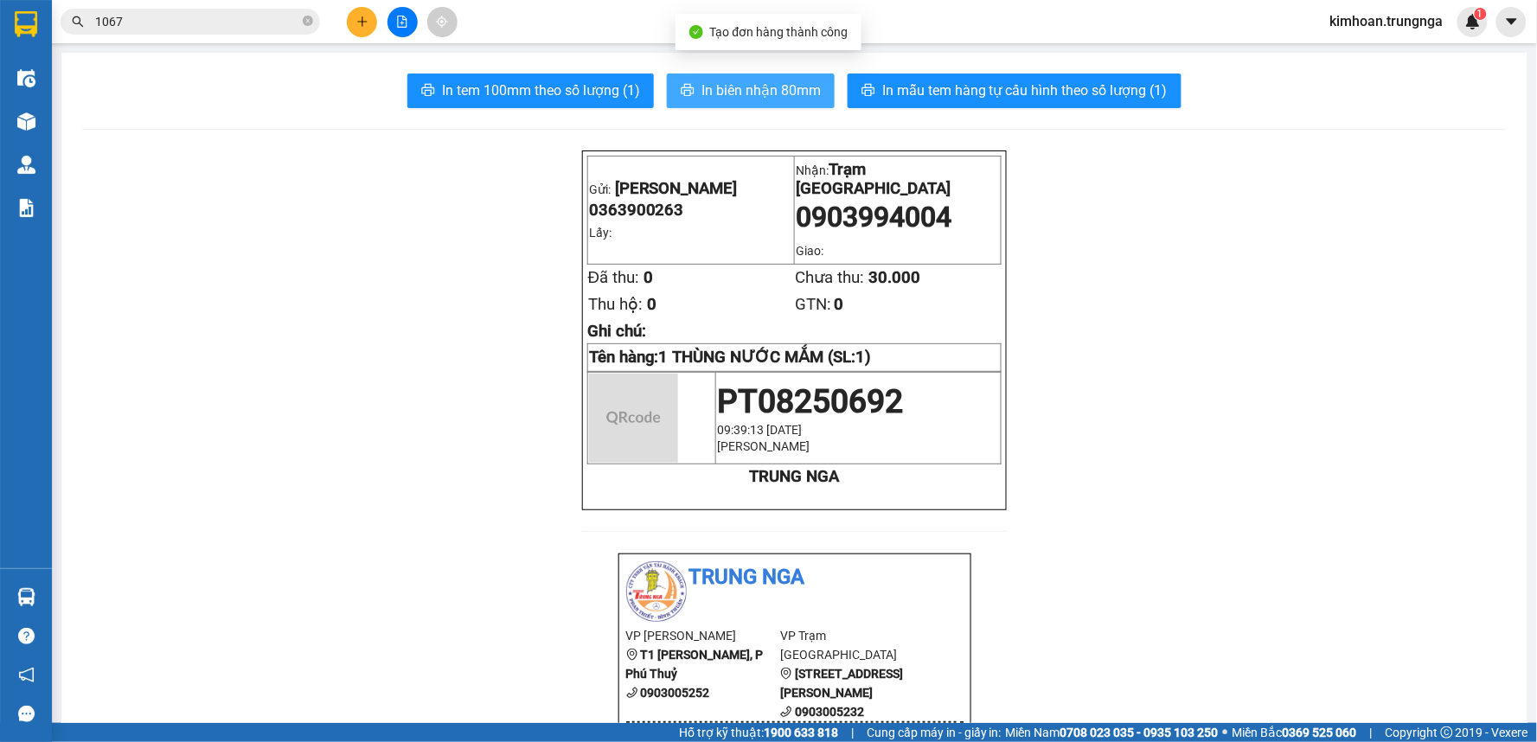
click at [720, 96] on span "In biên nhận 80mm" at bounding box center [760, 91] width 119 height 22
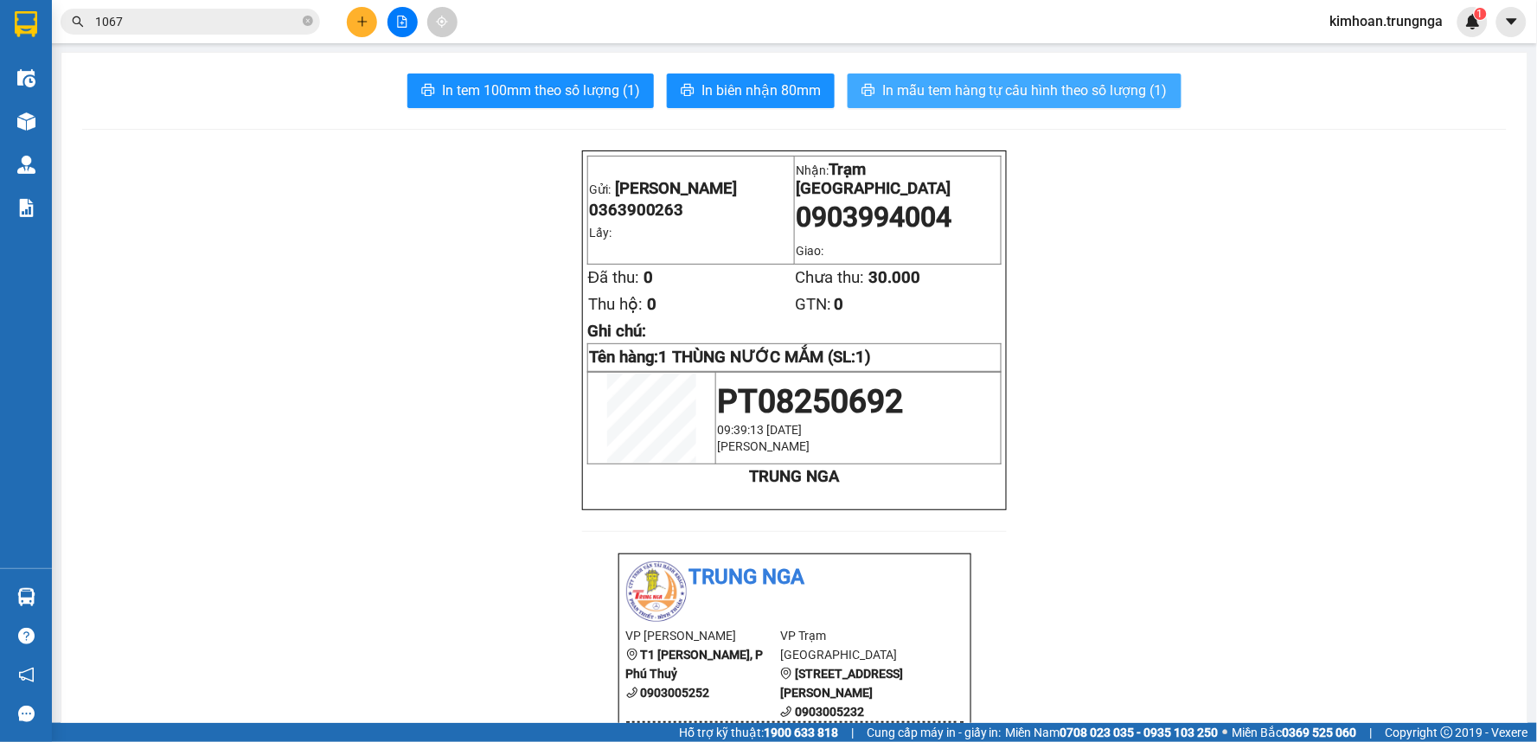
click at [892, 98] on span "In mẫu tem hàng tự cấu hình theo số lượng (1)" at bounding box center [1024, 91] width 285 height 22
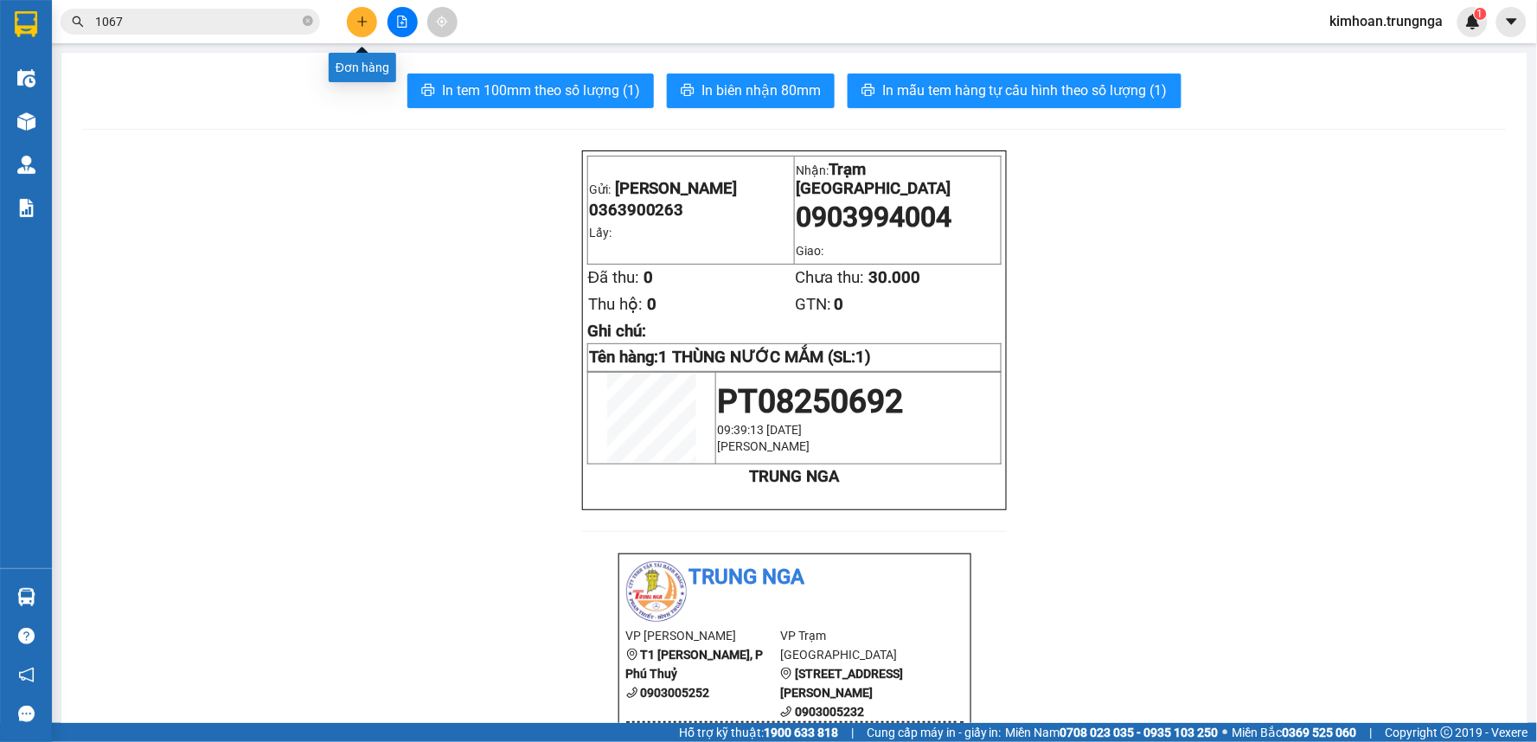
click at [361, 26] on icon "plus" at bounding box center [362, 22] width 12 height 12
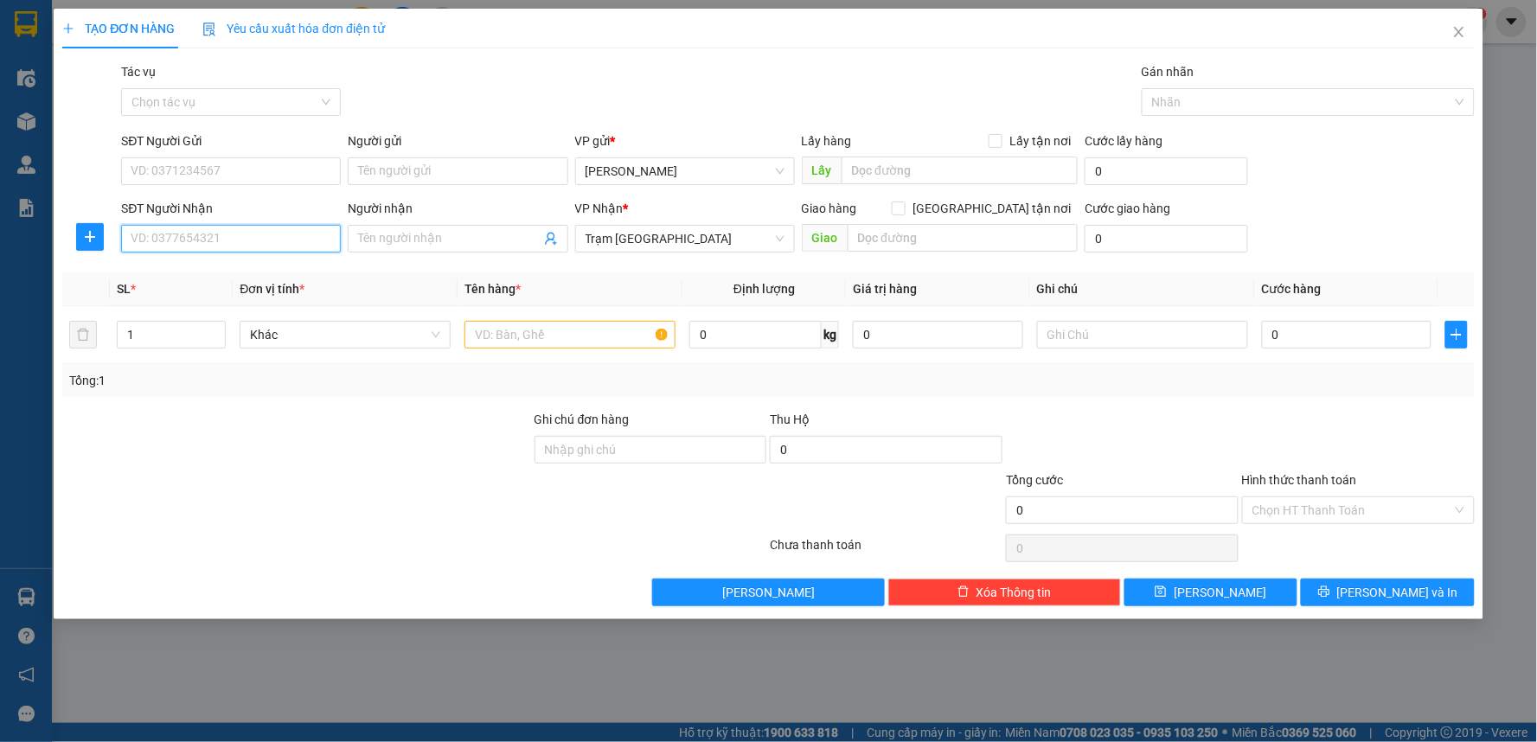
click at [278, 233] on input "SĐT Người Nhận" at bounding box center [231, 239] width 220 height 28
type input "0908392897"
click at [186, 169] on input "SĐT Người Gửi" at bounding box center [231, 171] width 220 height 28
type input "0986333597"
click at [554, 326] on input "text" at bounding box center [569, 335] width 211 height 28
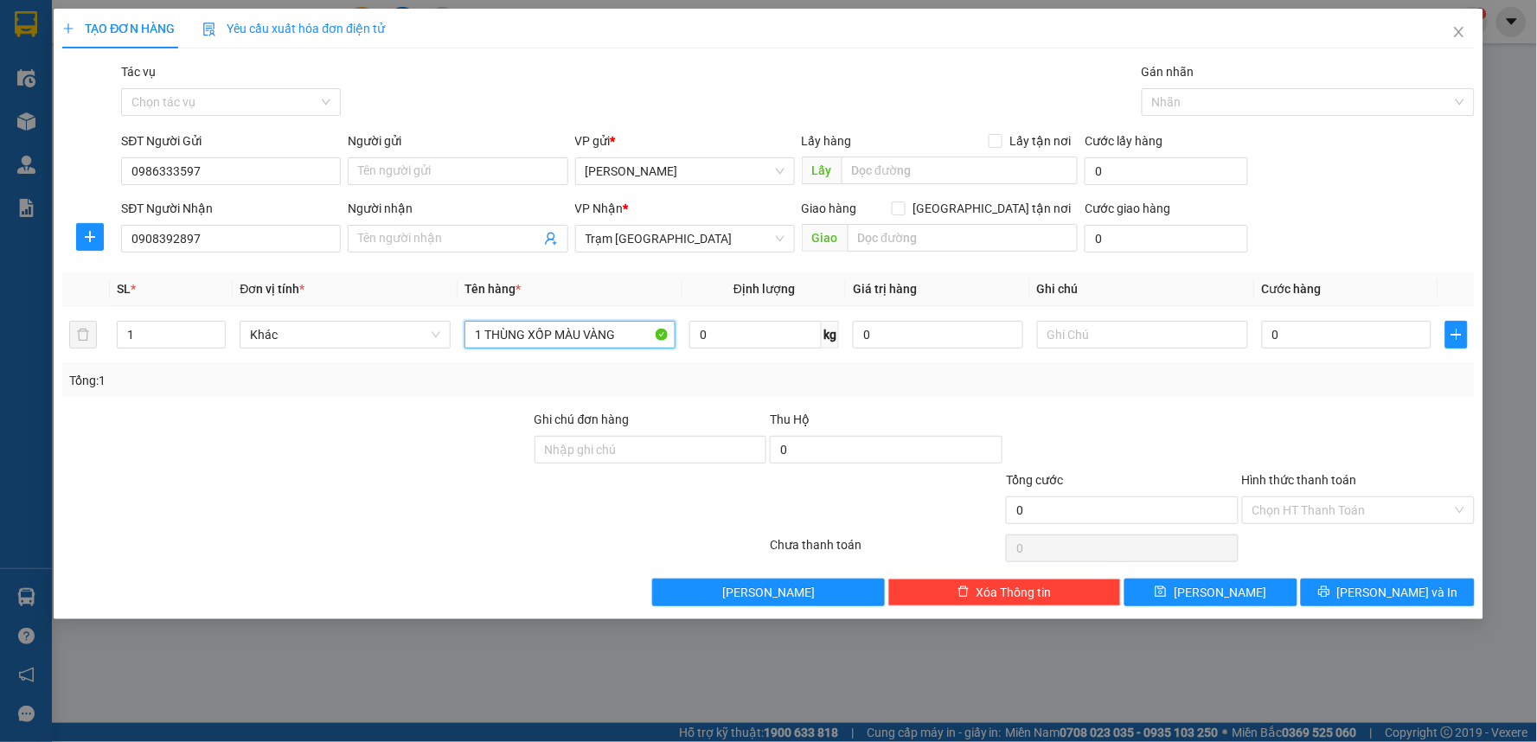
type input "1 THÙNG XỐP MÀU VÀNG"
click at [893, 100] on div "Tác vụ Chọn tác vụ Gán nhãn Nhãn" at bounding box center [797, 92] width 1359 height 61
click at [830, 83] on div "Tác vụ Chọn tác vụ Gán nhãn Nhãn" at bounding box center [797, 92] width 1359 height 61
click at [1339, 327] on input "0" at bounding box center [1347, 335] width 170 height 28
click at [956, 242] on input "text" at bounding box center [962, 238] width 231 height 28
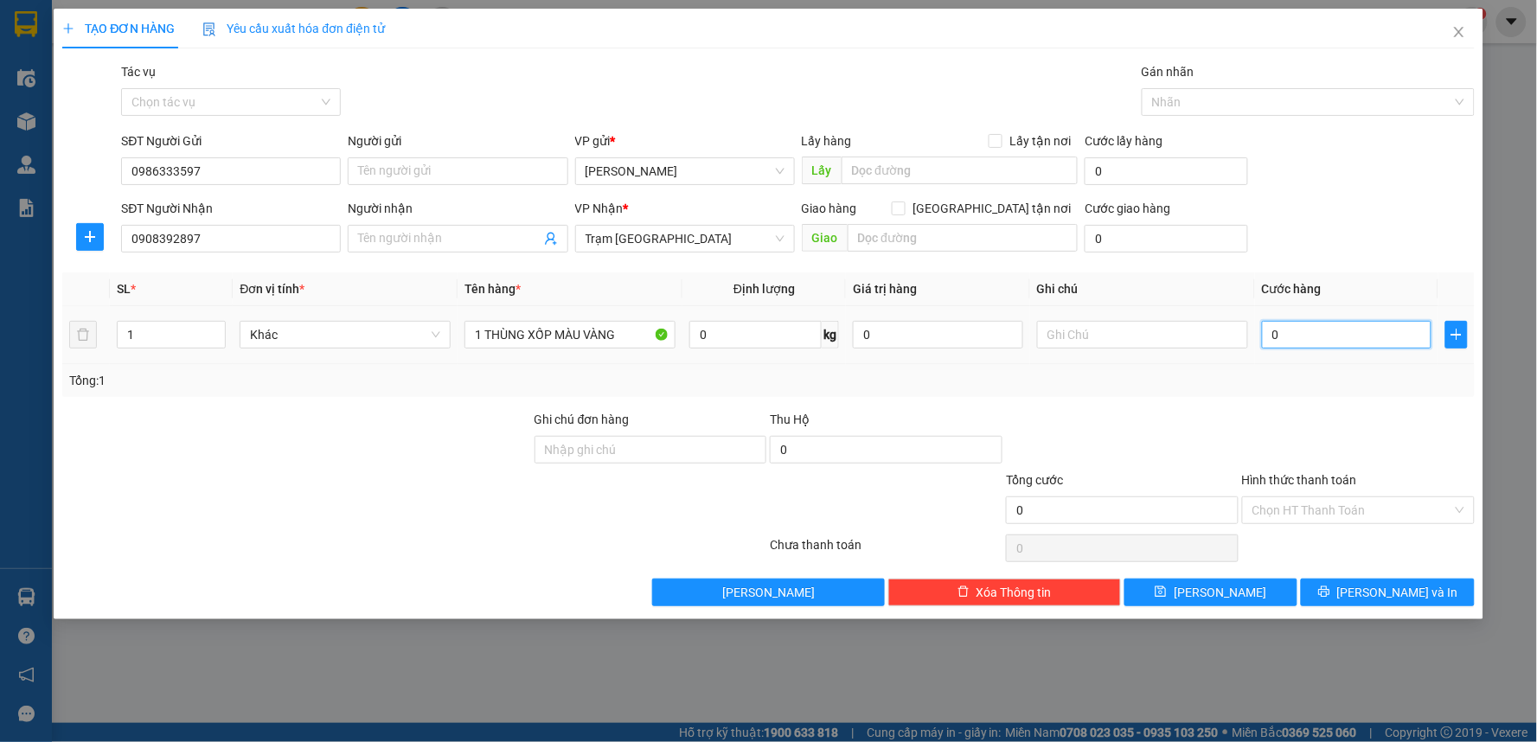
click at [1320, 330] on input "0" at bounding box center [1347, 335] width 170 height 28
type input "6"
type input "60"
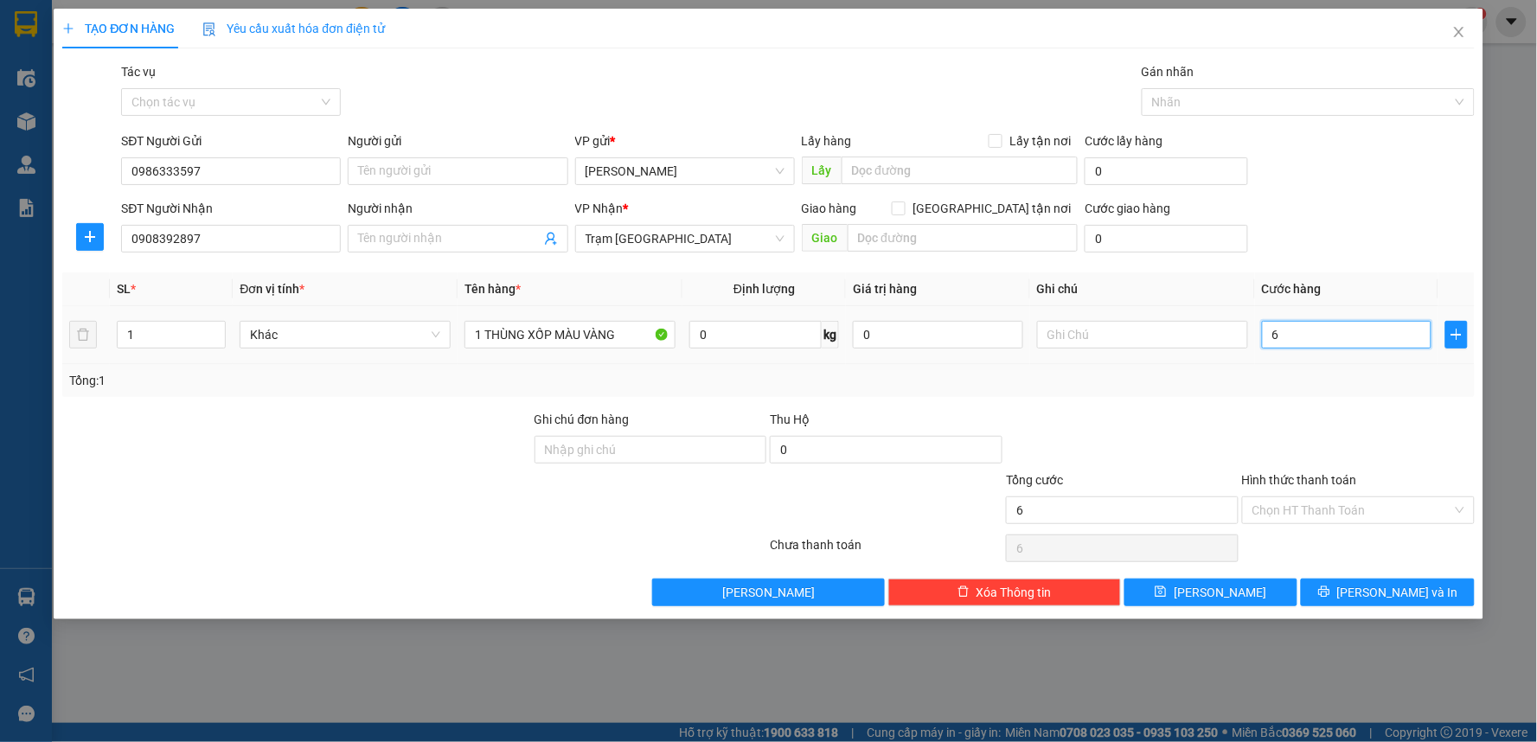
type input "60"
type input "60.000"
click at [1313, 371] on div "Tổng: 1" at bounding box center [768, 380] width 1398 height 19
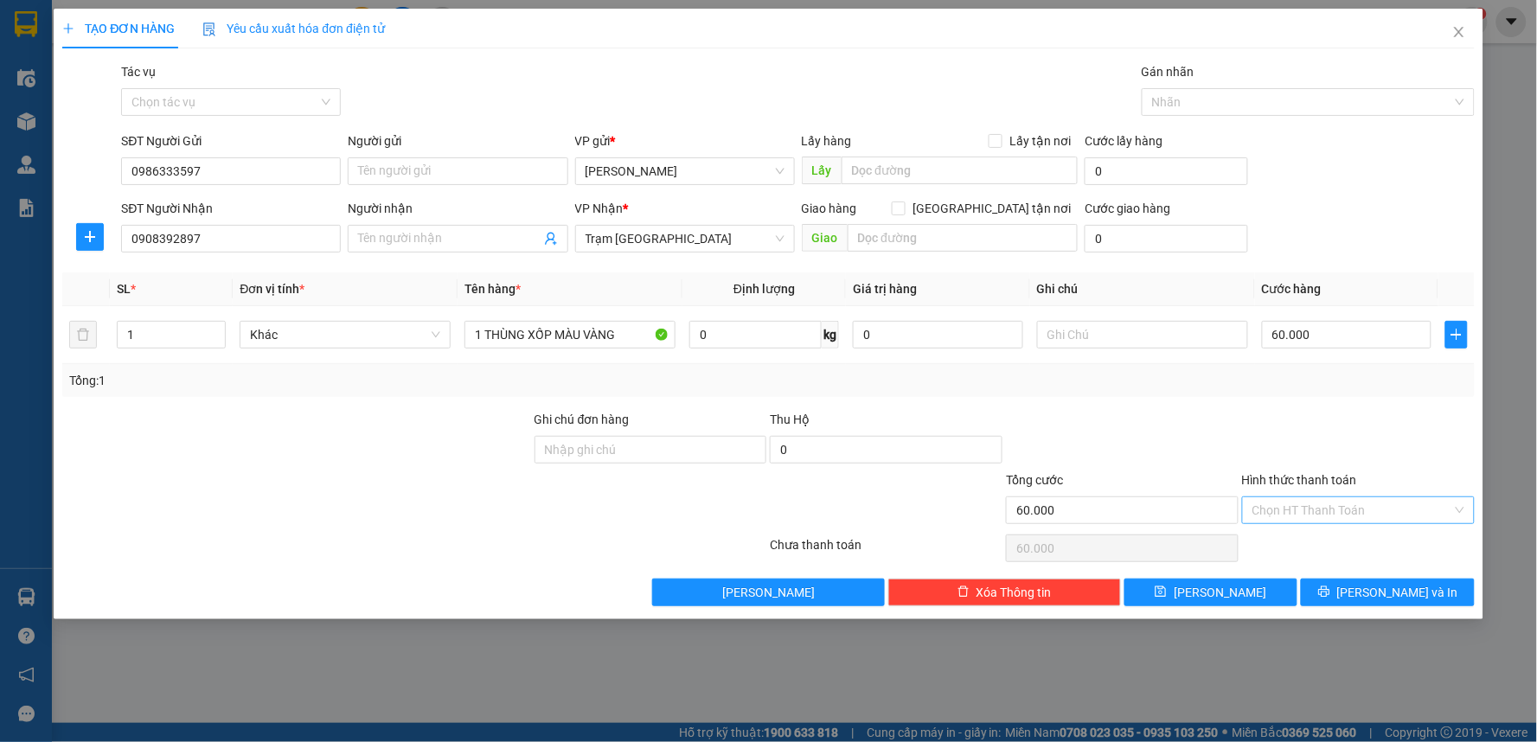
click at [1315, 502] on input "Hình thức thanh toán" at bounding box center [1352, 510] width 200 height 26
click at [1257, 393] on div "Tổng: 1" at bounding box center [768, 380] width 1412 height 33
click at [1308, 514] on input "Hình thức thanh toán" at bounding box center [1352, 510] width 200 height 26
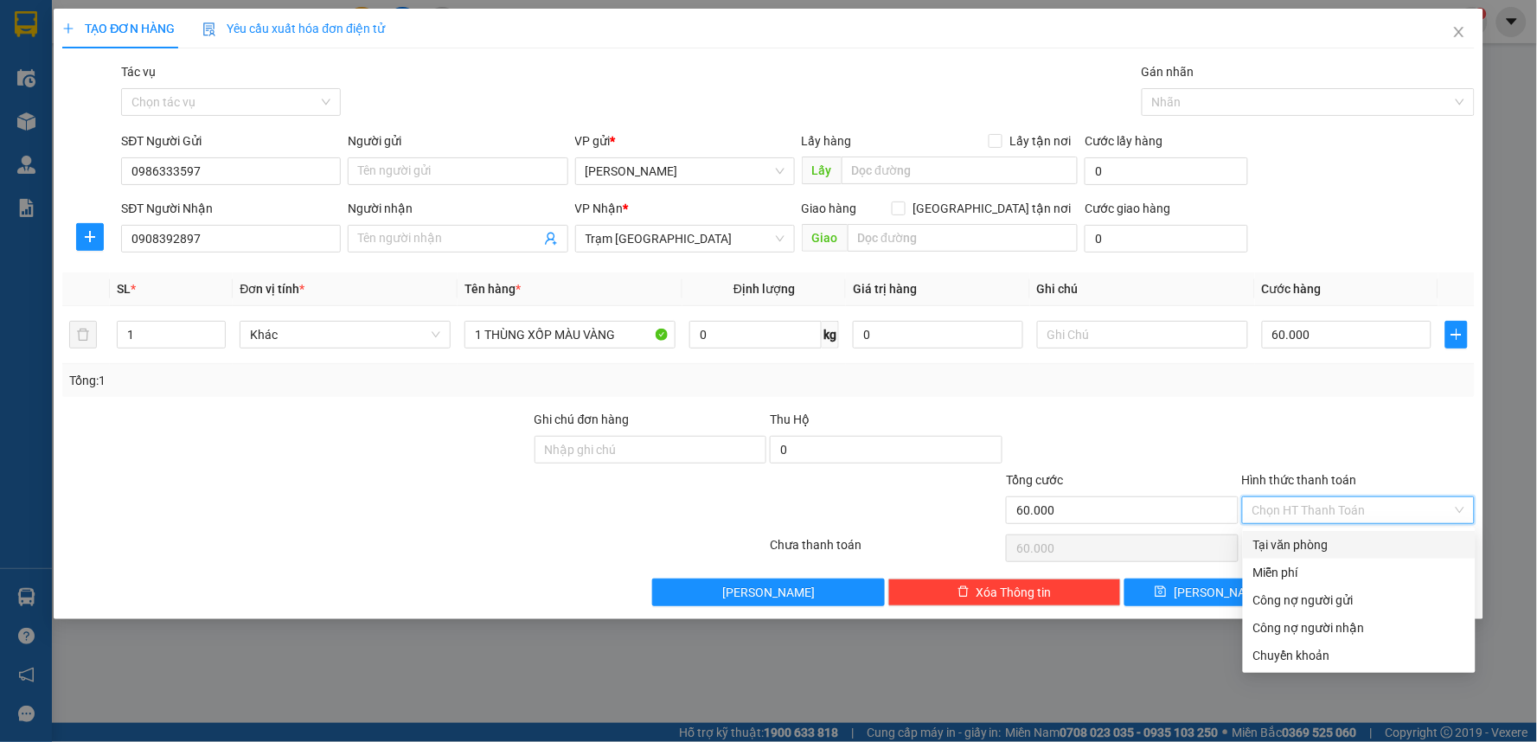
click at [1320, 550] on div "Tại văn phòng" at bounding box center [1359, 544] width 212 height 19
type input "0"
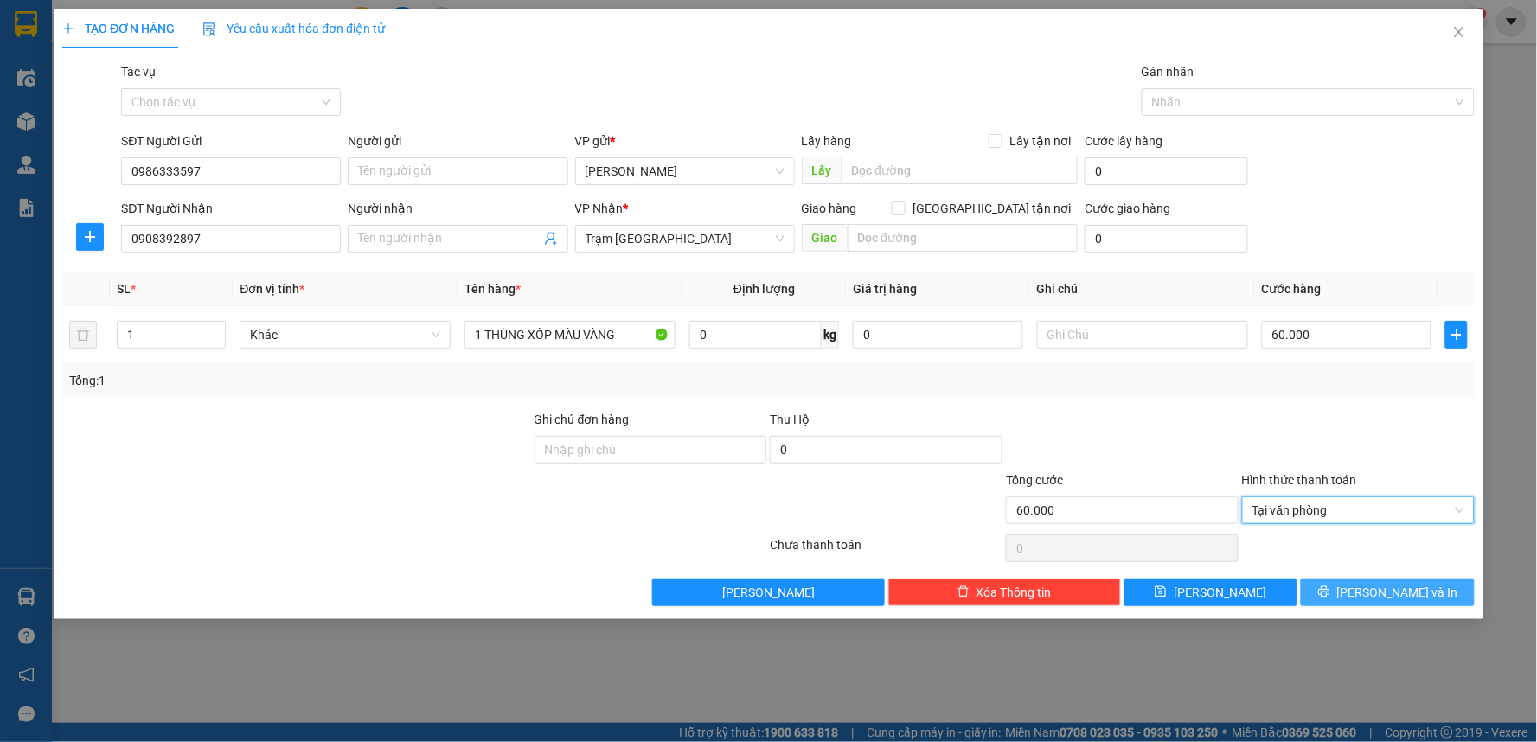
click at [1395, 594] on span "[PERSON_NAME] và In" at bounding box center [1397, 592] width 121 height 19
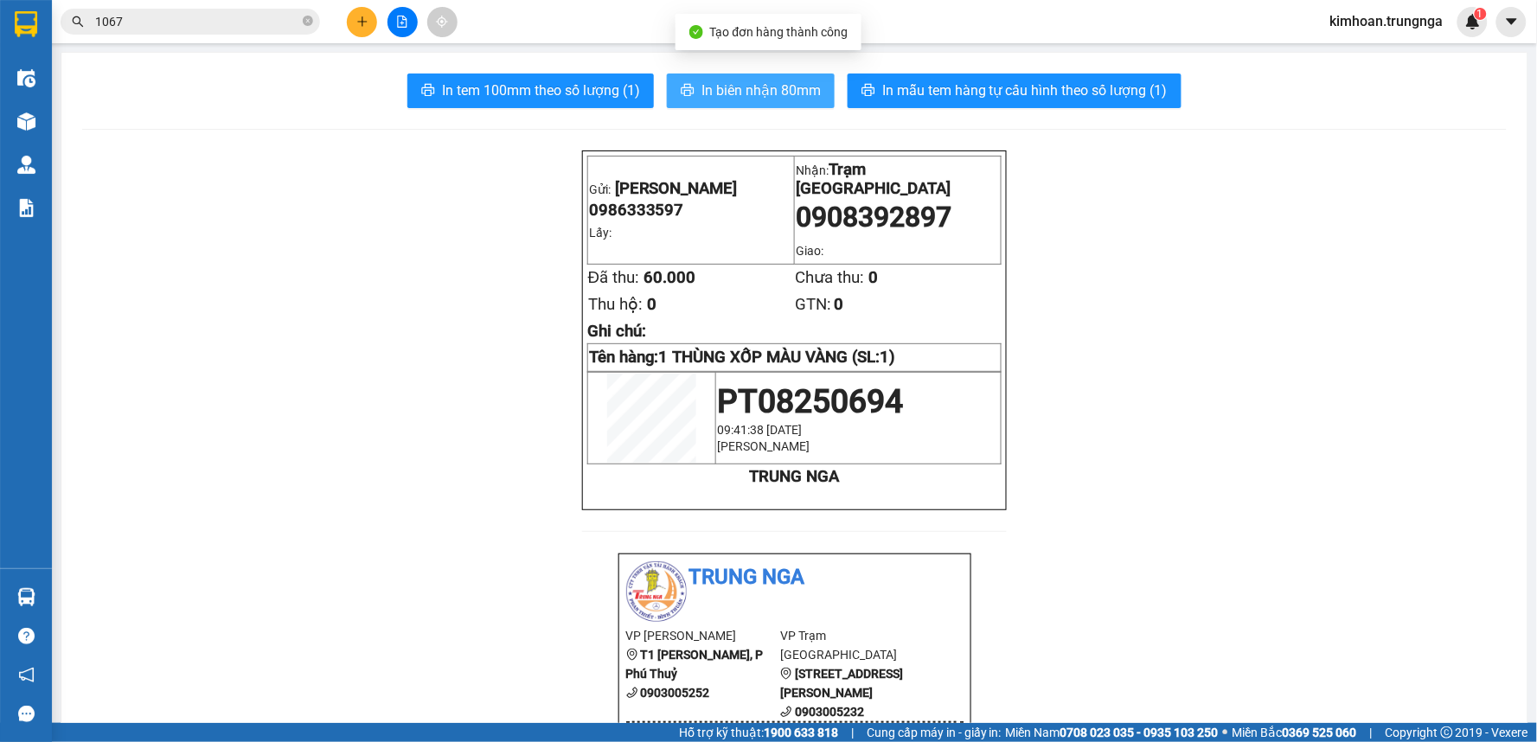
click at [740, 96] on span "In biên nhận 80mm" at bounding box center [760, 91] width 119 height 22
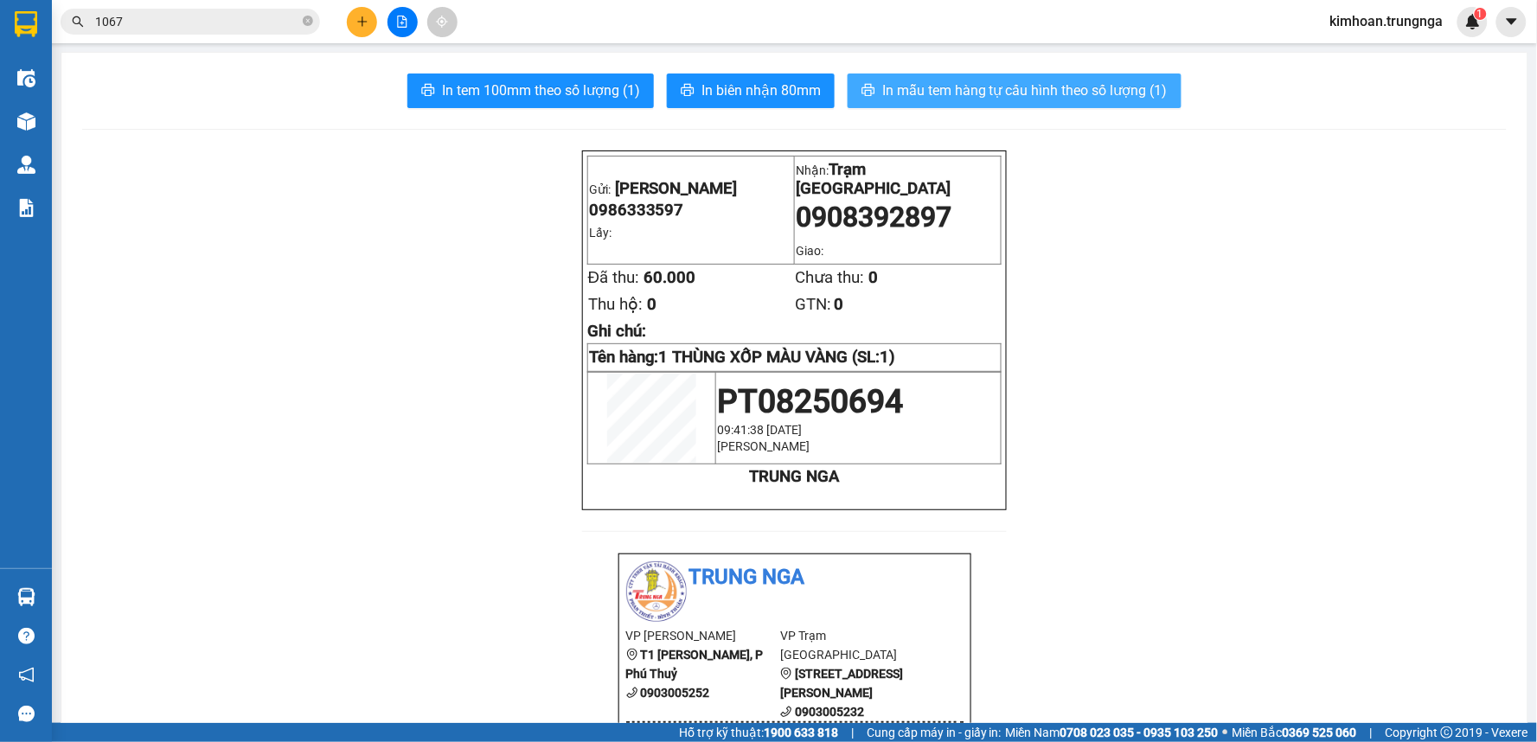
click at [1023, 90] on span "In mẫu tem hàng tự cấu hình theo số lượng (1)" at bounding box center [1024, 91] width 285 height 22
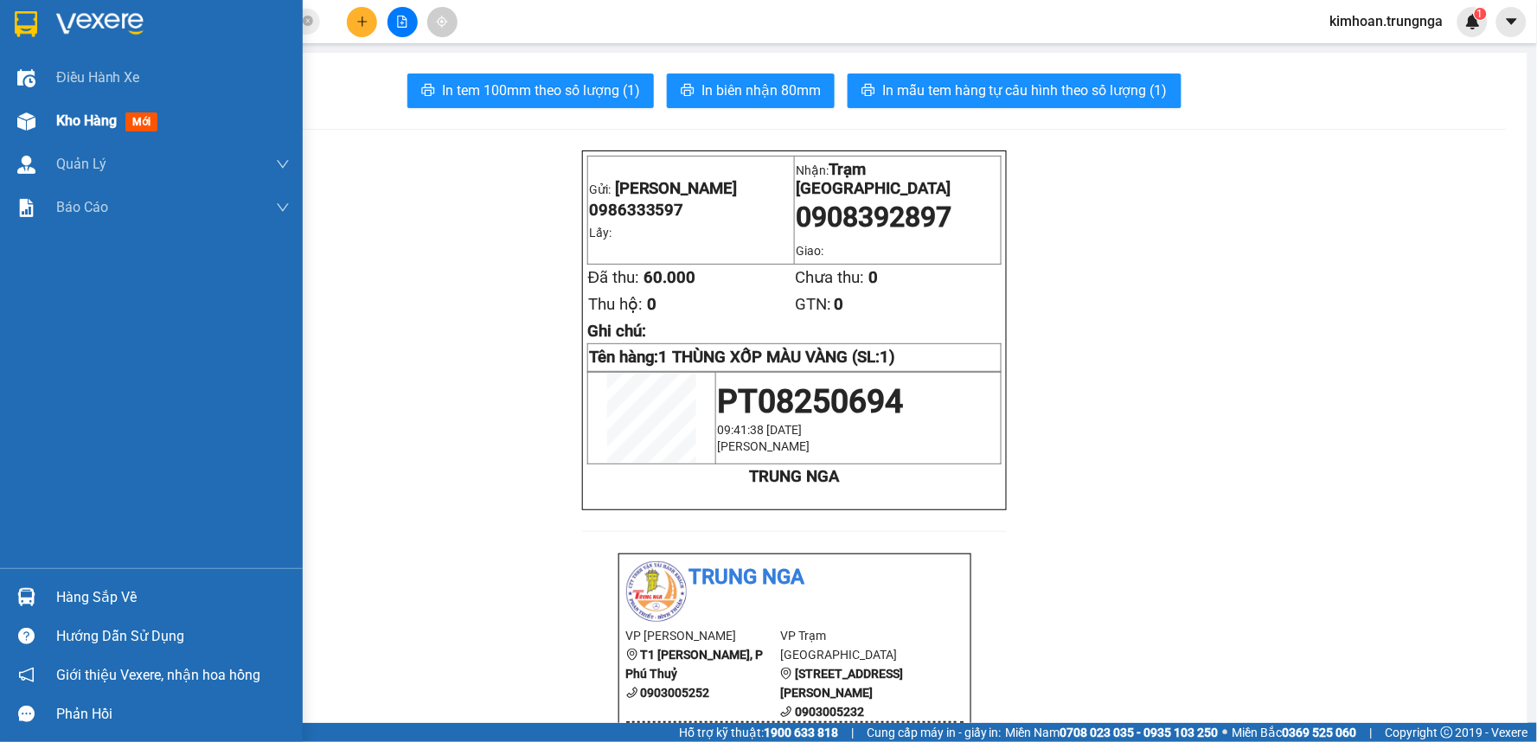
click at [49, 112] on div "Kho hàng mới" at bounding box center [151, 120] width 303 height 43
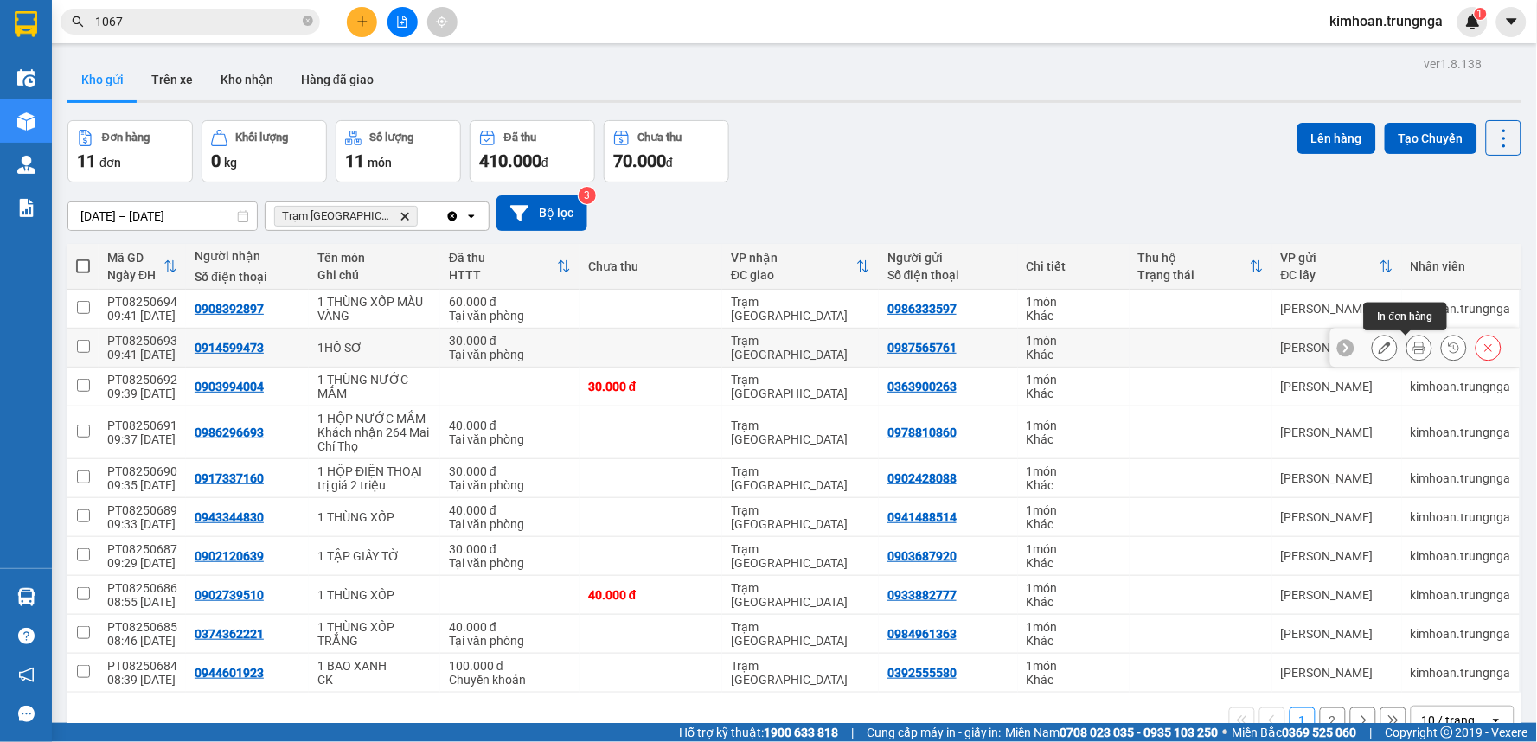
click at [1413, 354] on icon at bounding box center [1419, 348] width 12 height 12
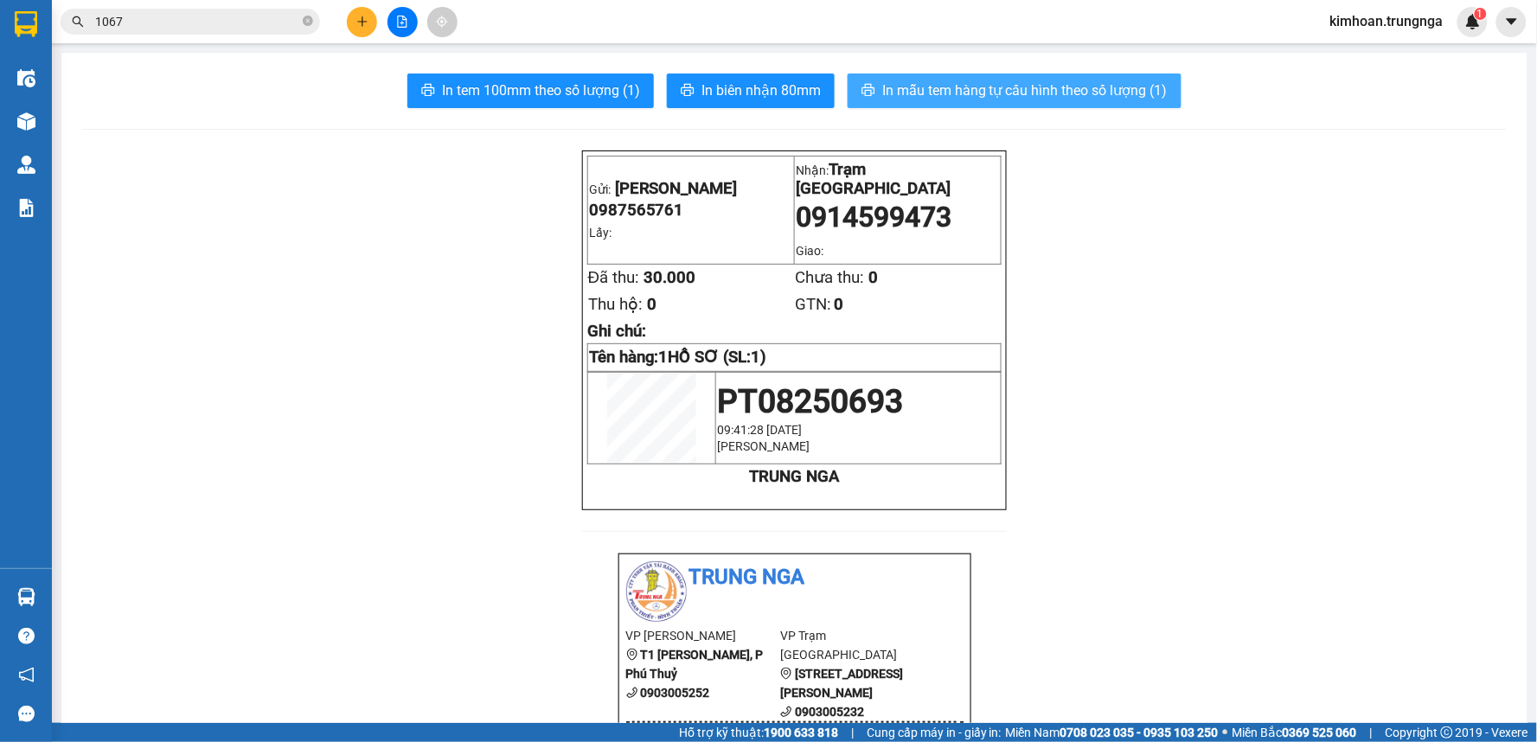
click at [909, 85] on span "In mẫu tem hàng tự cấu hình theo số lượng (1)" at bounding box center [1024, 91] width 285 height 22
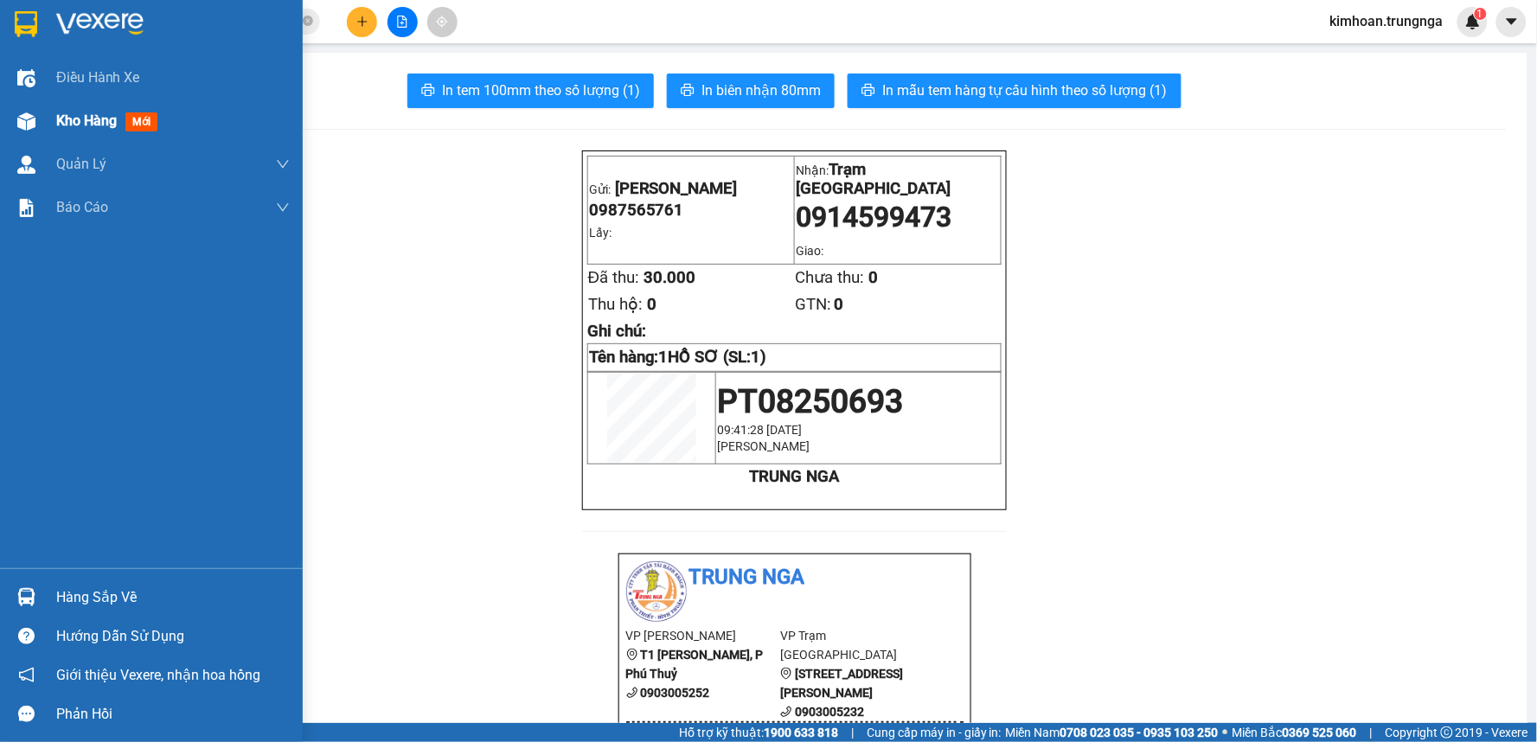
click at [41, 124] on div "Kho hàng mới" at bounding box center [151, 120] width 303 height 43
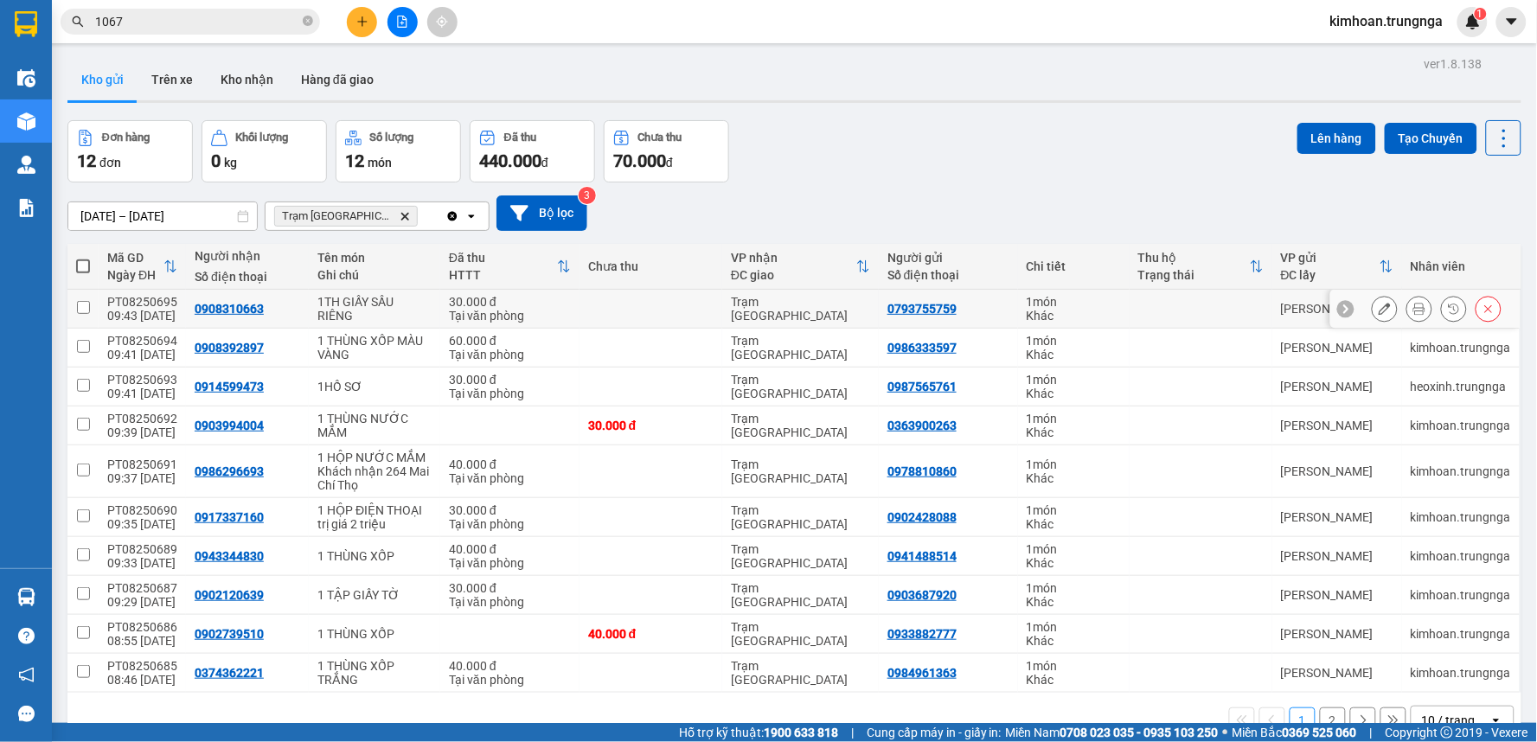
click at [1413, 309] on icon at bounding box center [1419, 309] width 12 height 12
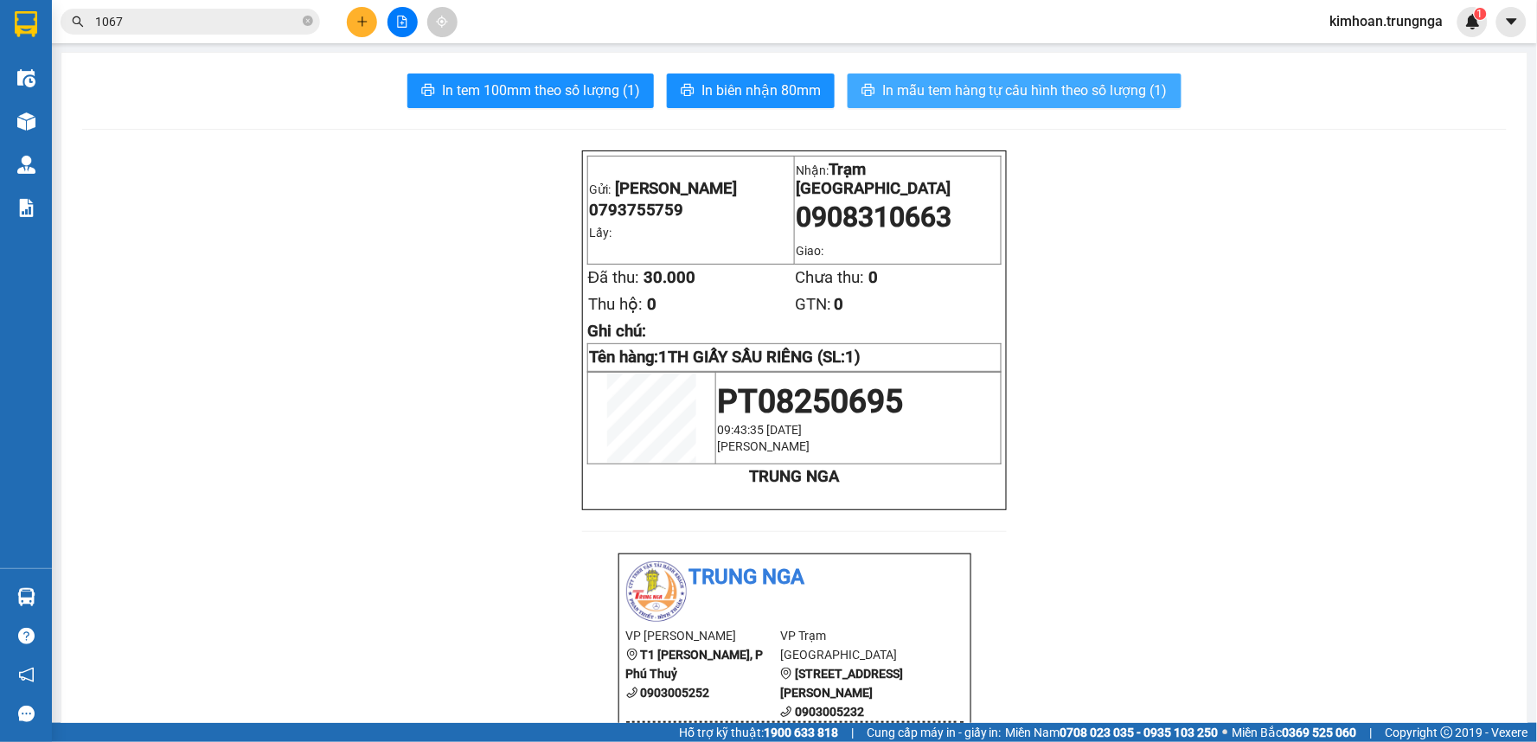
click at [988, 96] on span "In mẫu tem hàng tự cấu hình theo số lượng (1)" at bounding box center [1024, 91] width 285 height 22
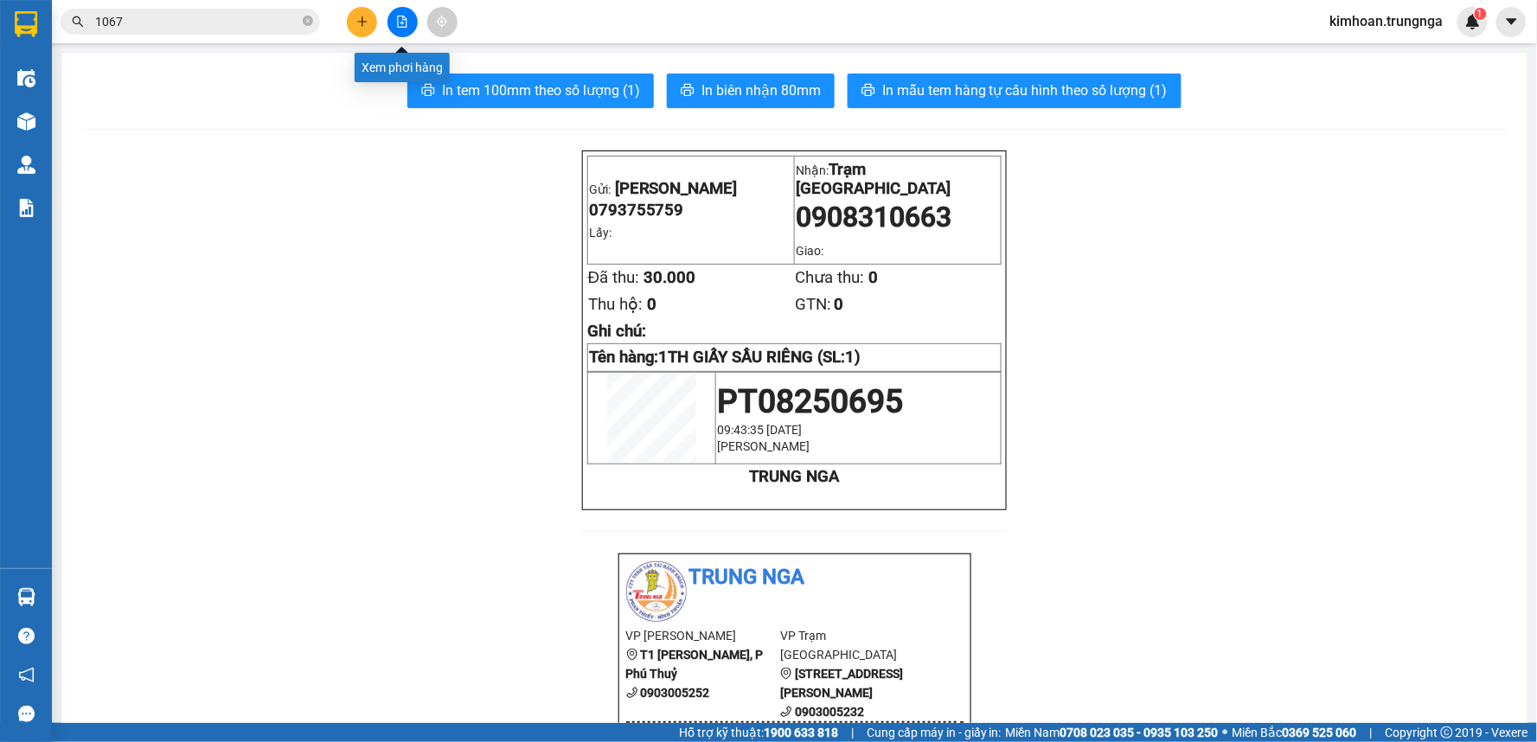
click at [368, 24] on button at bounding box center [362, 22] width 30 height 30
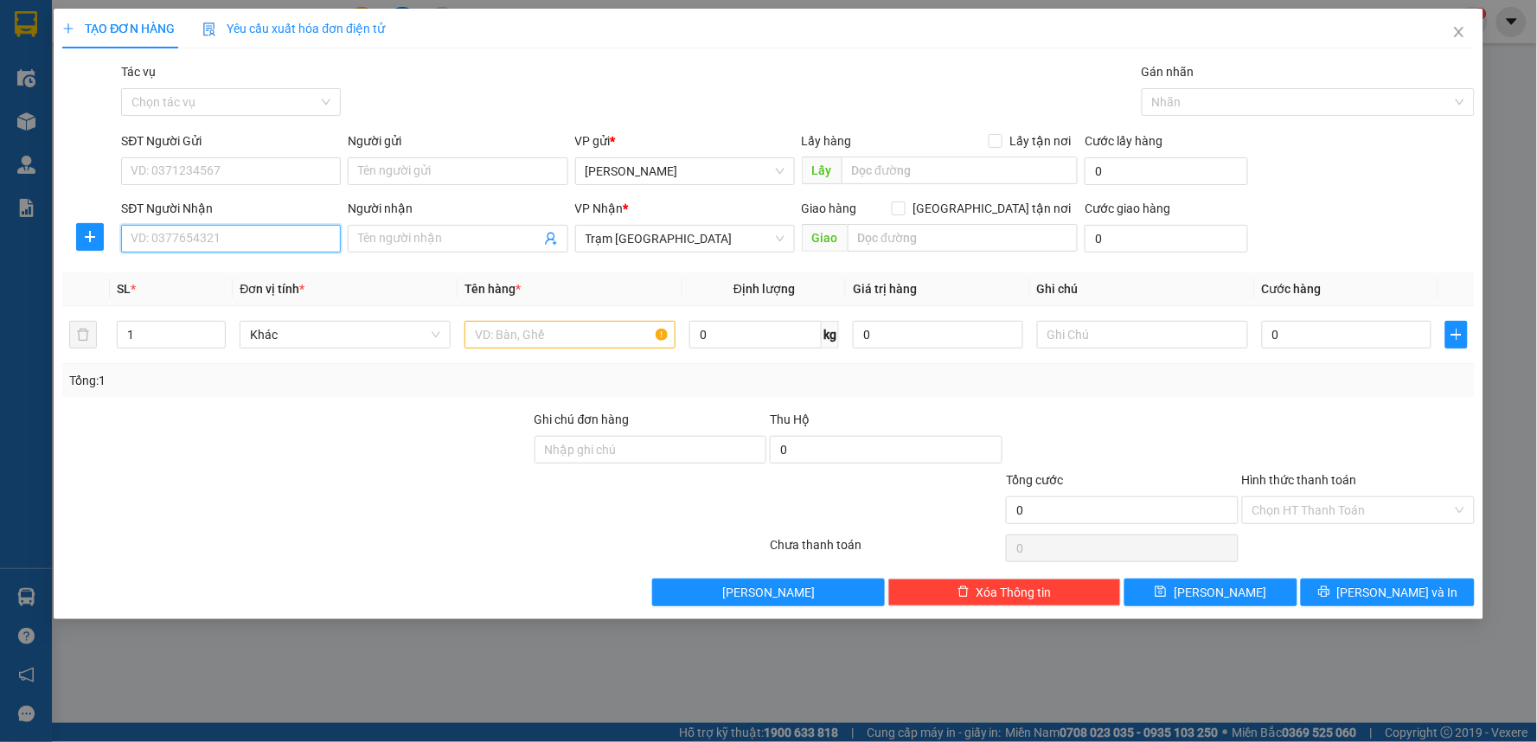
click at [195, 240] on input "SĐT Người Nhận" at bounding box center [231, 239] width 220 height 28
type input "0907091579"
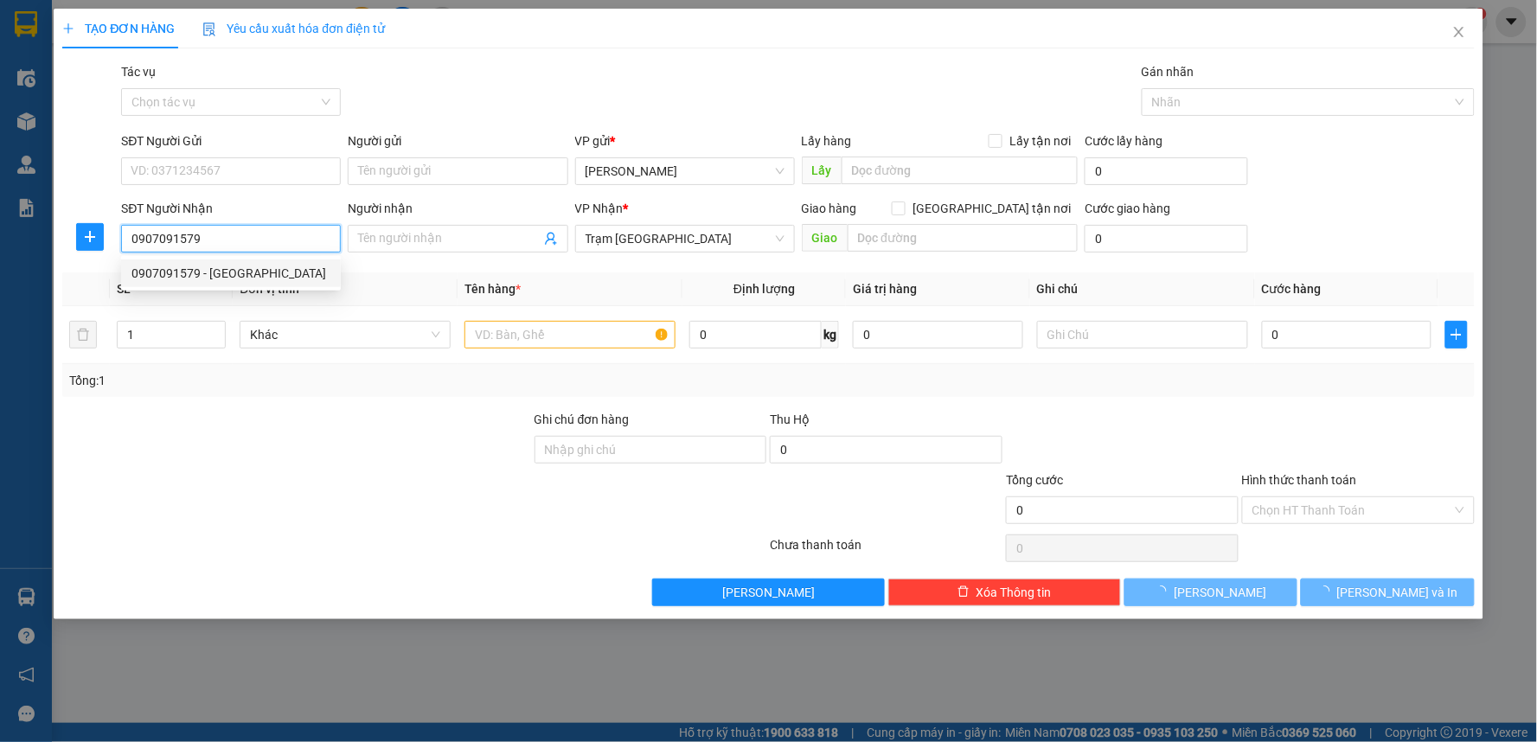
click at [208, 281] on div "0907091579 - [GEOGRAPHIC_DATA]" at bounding box center [230, 273] width 199 height 19
type input "Hải"
type input "30.000"
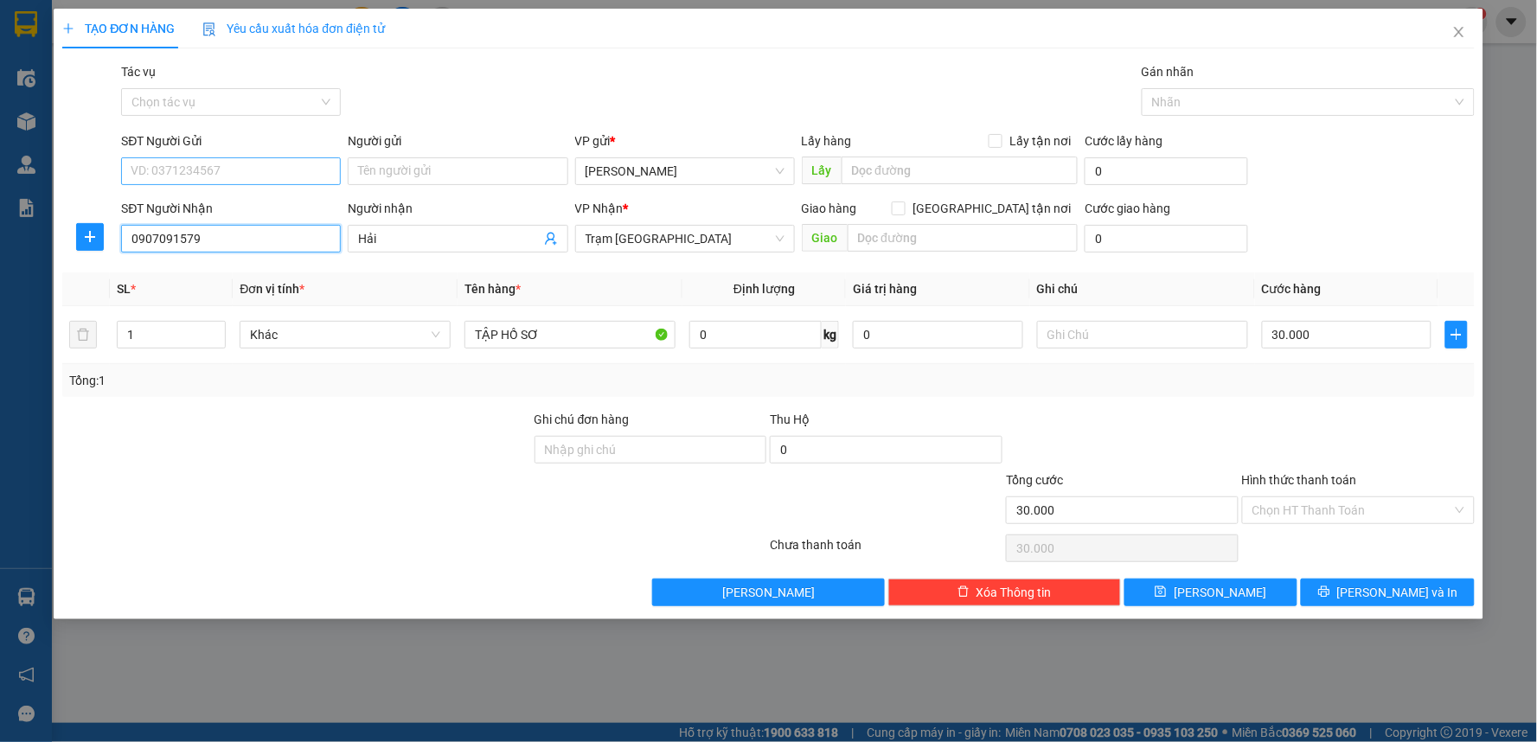
type input "0907091579"
click at [236, 169] on input "SĐT Người Gửi" at bounding box center [231, 171] width 220 height 28
click at [213, 208] on div "0946762408" at bounding box center [230, 205] width 199 height 19
type input "0946762408"
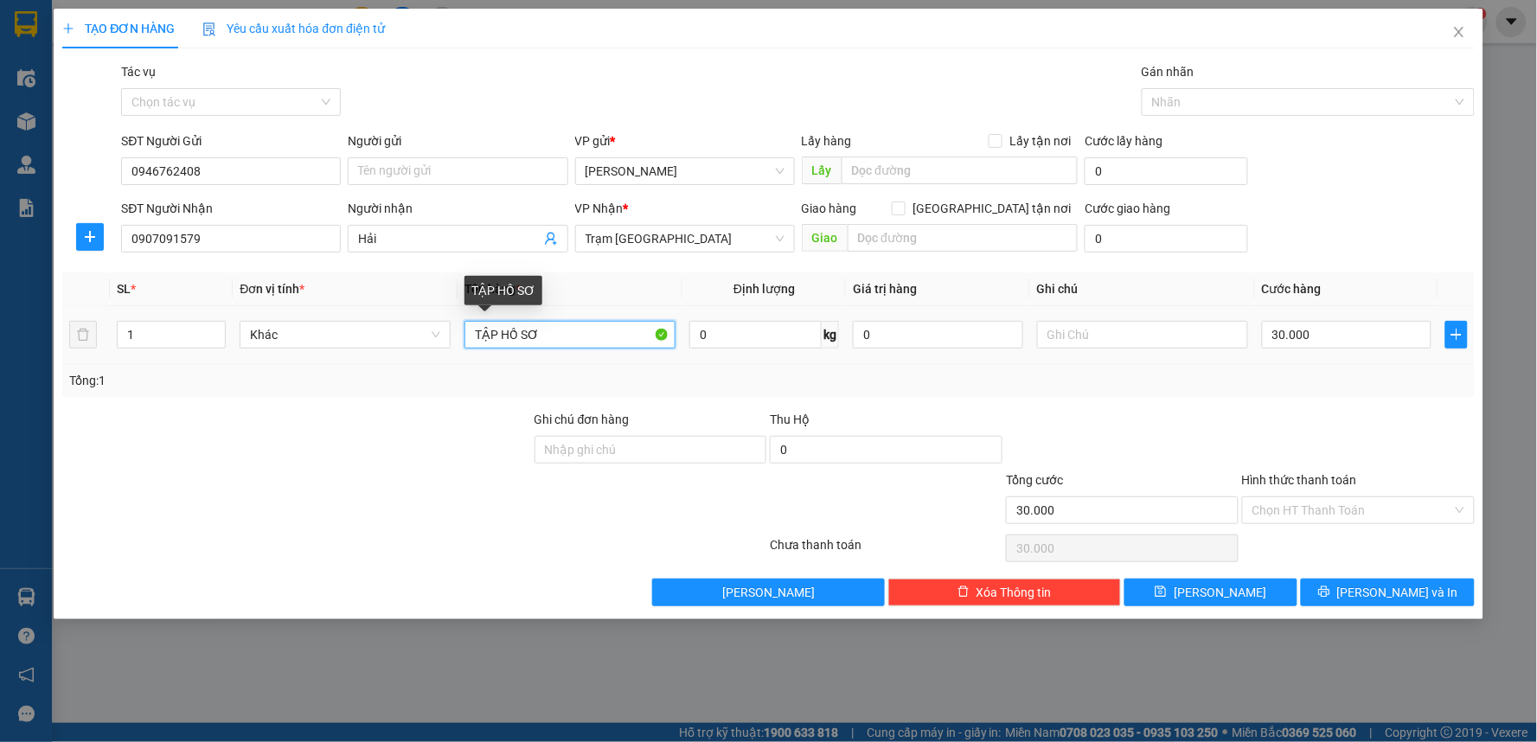
drag, startPoint x: 490, startPoint y: 324, endPoint x: 451, endPoint y: 330, distance: 39.4
click at [451, 330] on tr "1 Khác TẬP HỒ SƠ 0 kg 0 30.000" at bounding box center [768, 335] width 1412 height 58
type input "1 HỒ SƠ"
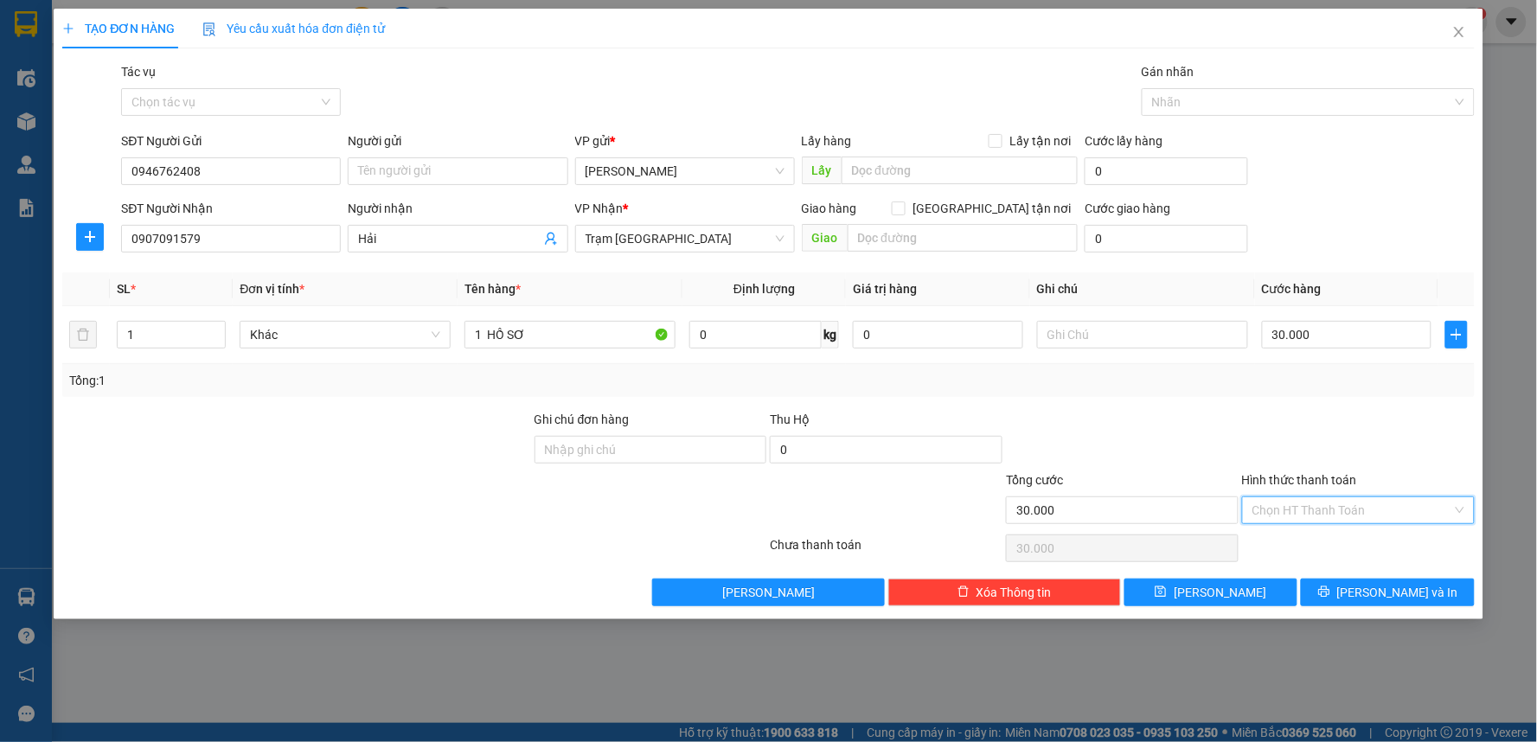
click at [1311, 516] on input "Hình thức thanh toán" at bounding box center [1352, 510] width 200 height 26
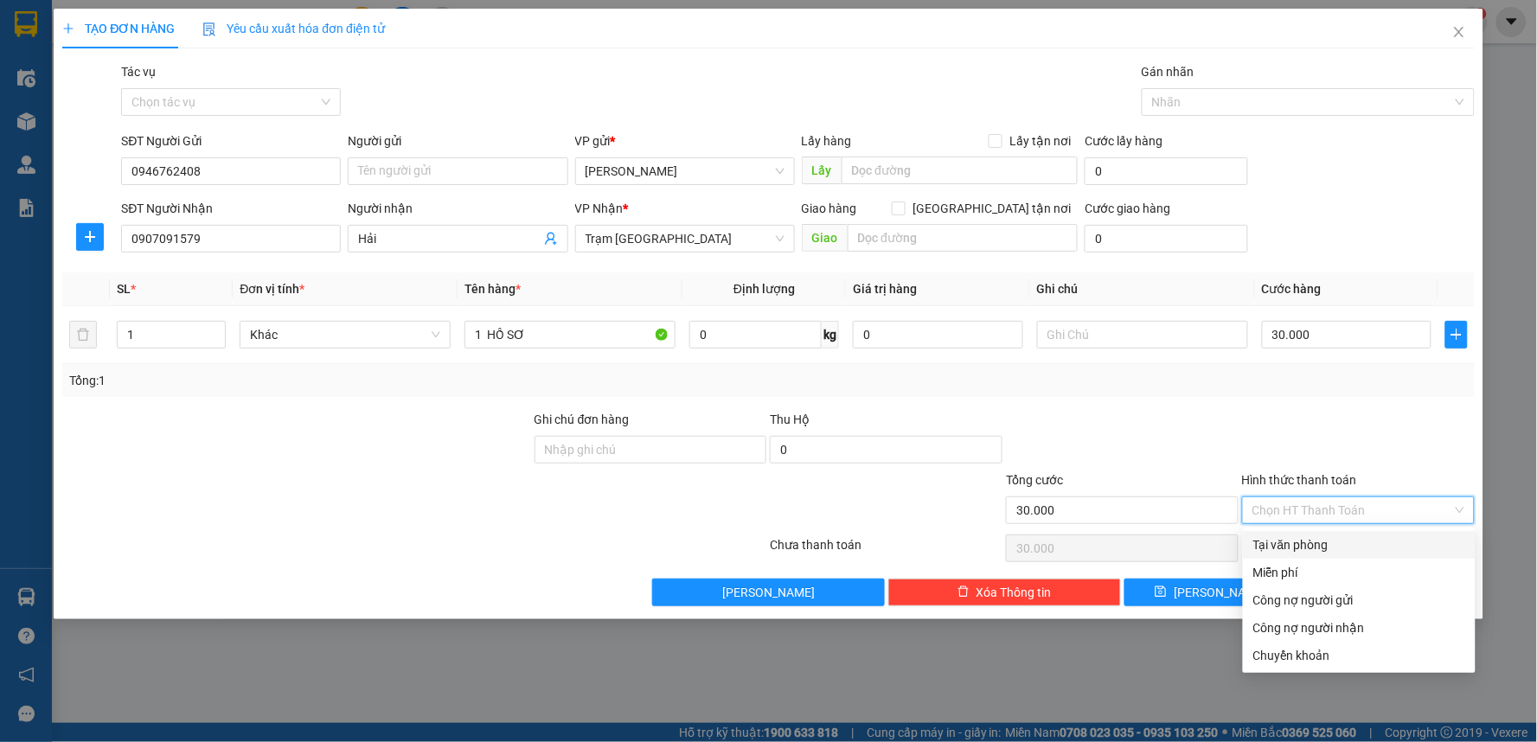
click at [1298, 550] on div "Tại văn phòng" at bounding box center [1359, 544] width 212 height 19
type input "0"
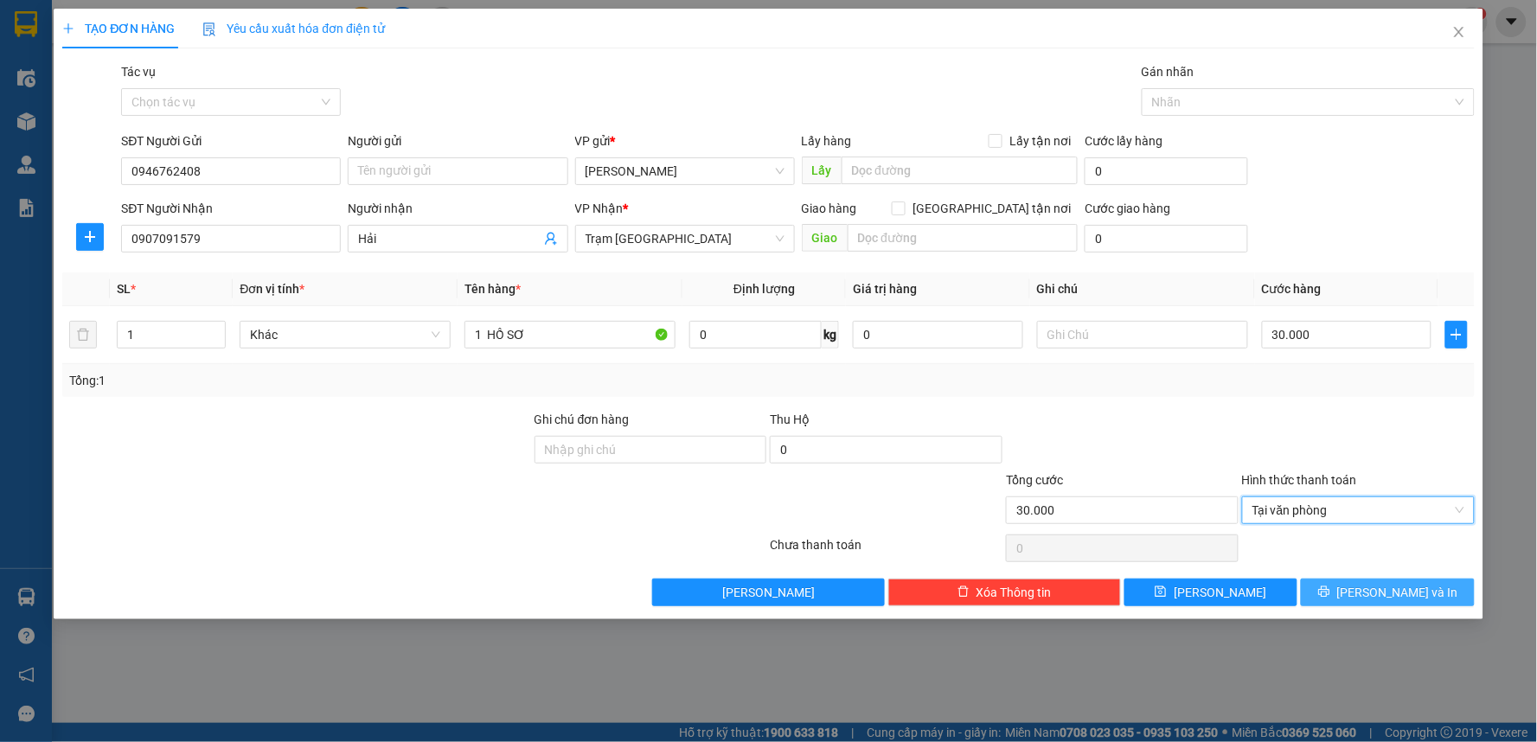
click at [1372, 594] on span "[PERSON_NAME] và In" at bounding box center [1397, 592] width 121 height 19
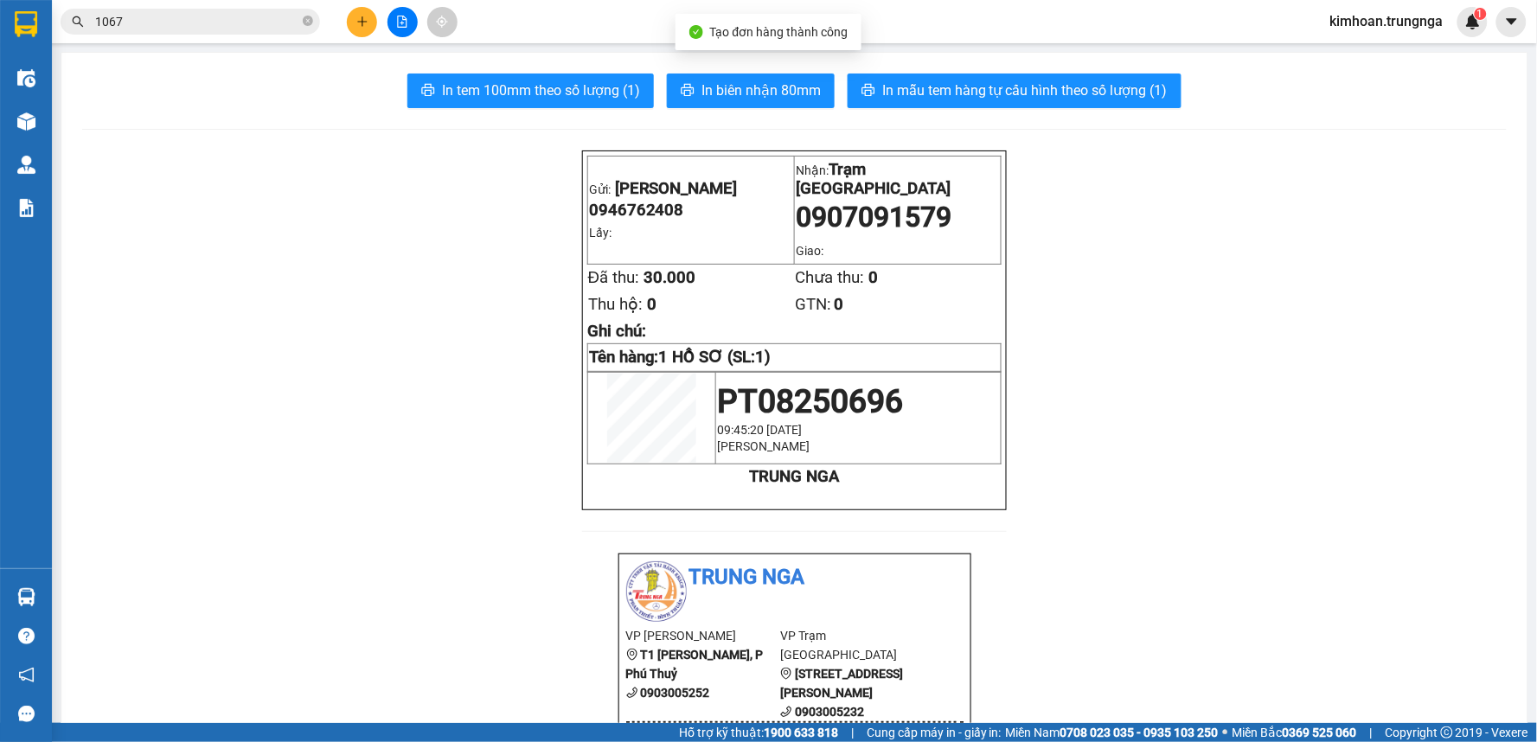
click at [758, 86] on span "In biên nhận 80mm" at bounding box center [760, 91] width 119 height 22
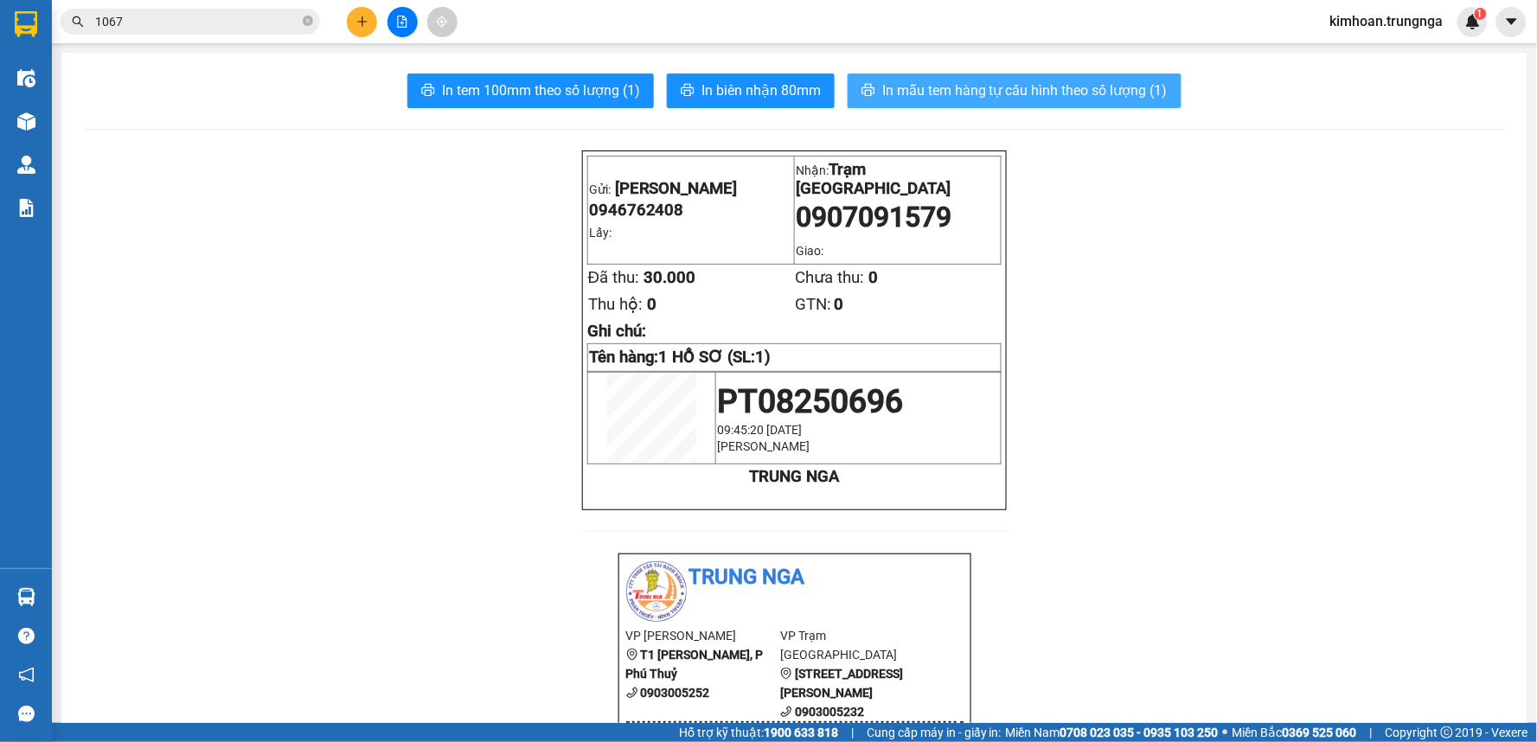
click at [947, 98] on span "In mẫu tem hàng tự cấu hình theo số lượng (1)" at bounding box center [1024, 91] width 285 height 22
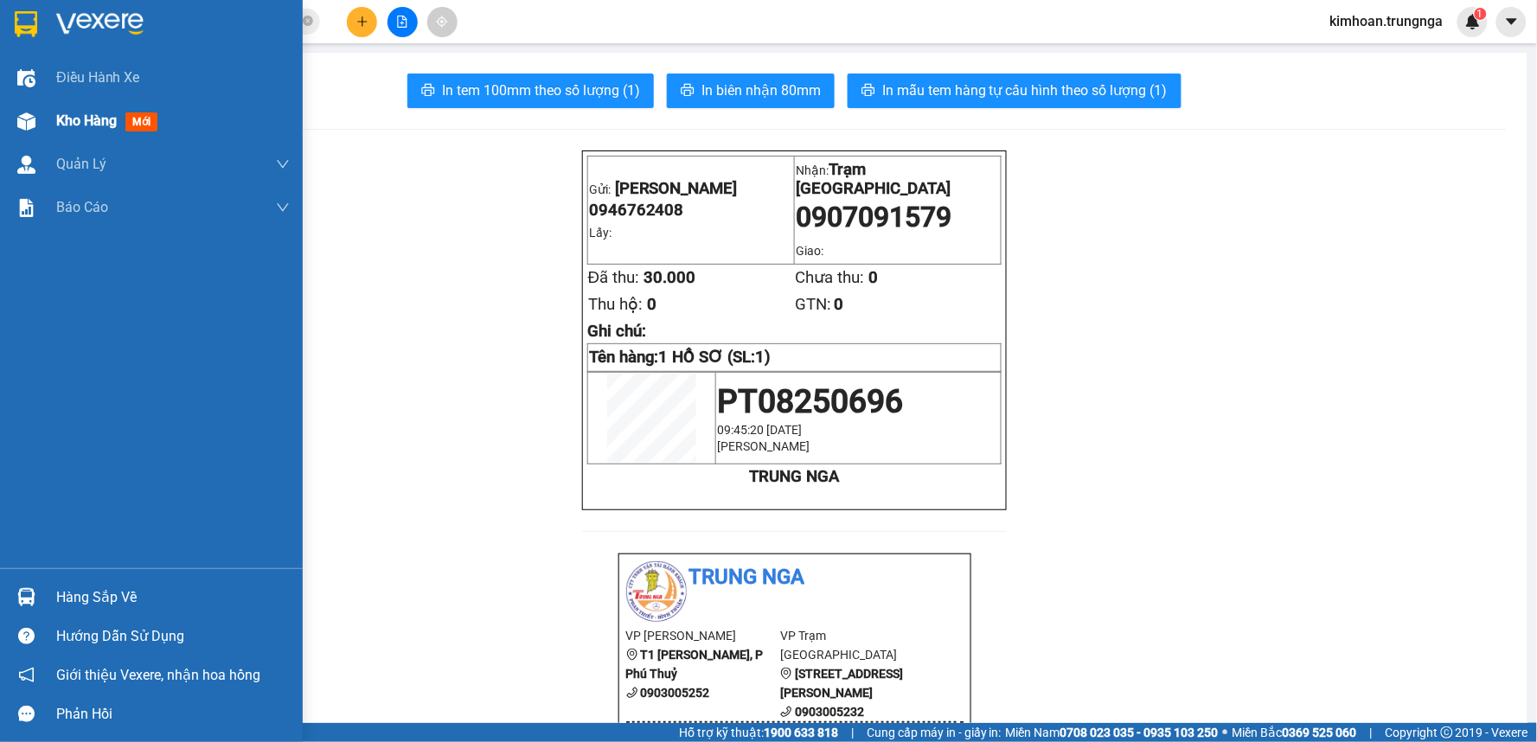
click at [93, 118] on span "Kho hàng" at bounding box center [86, 120] width 61 height 16
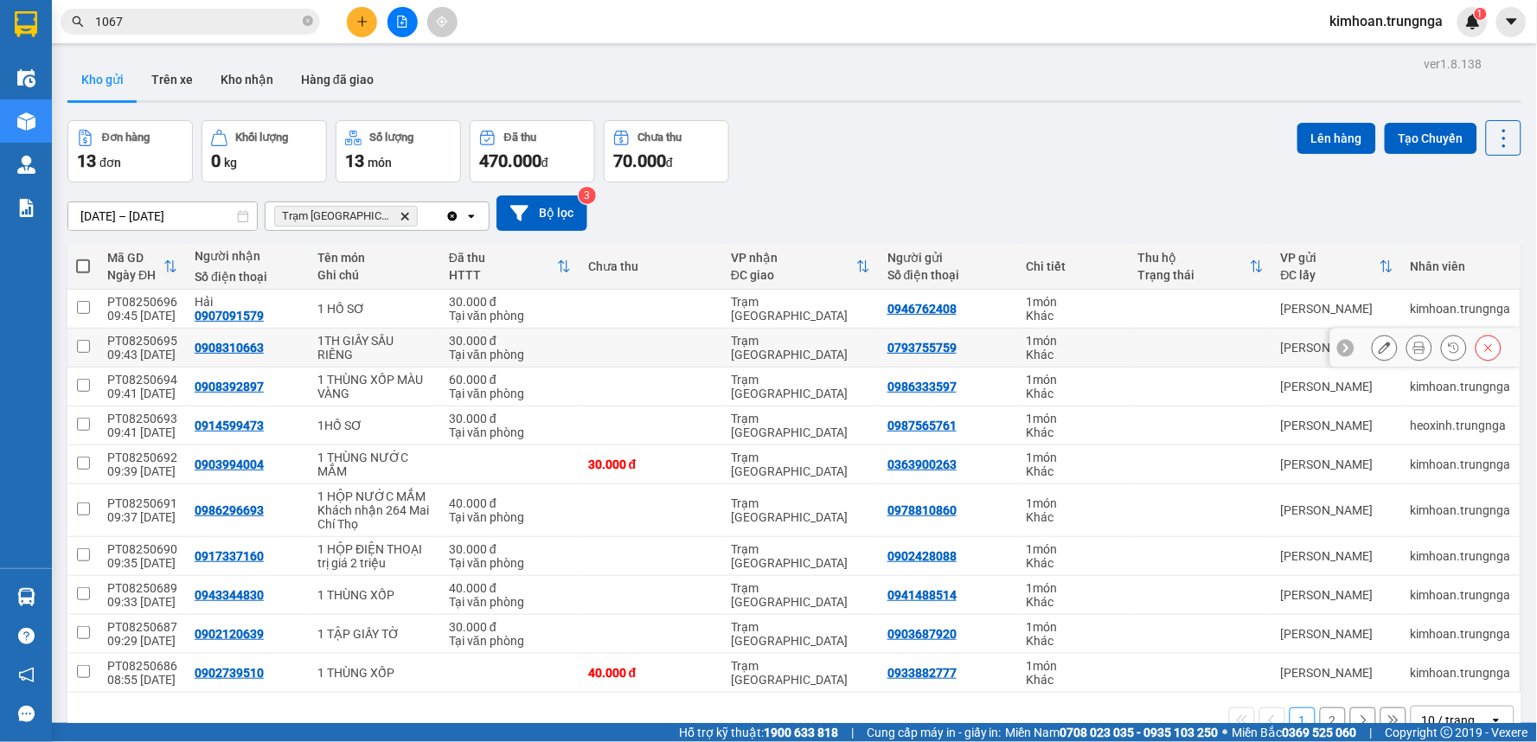
scroll to position [80, 0]
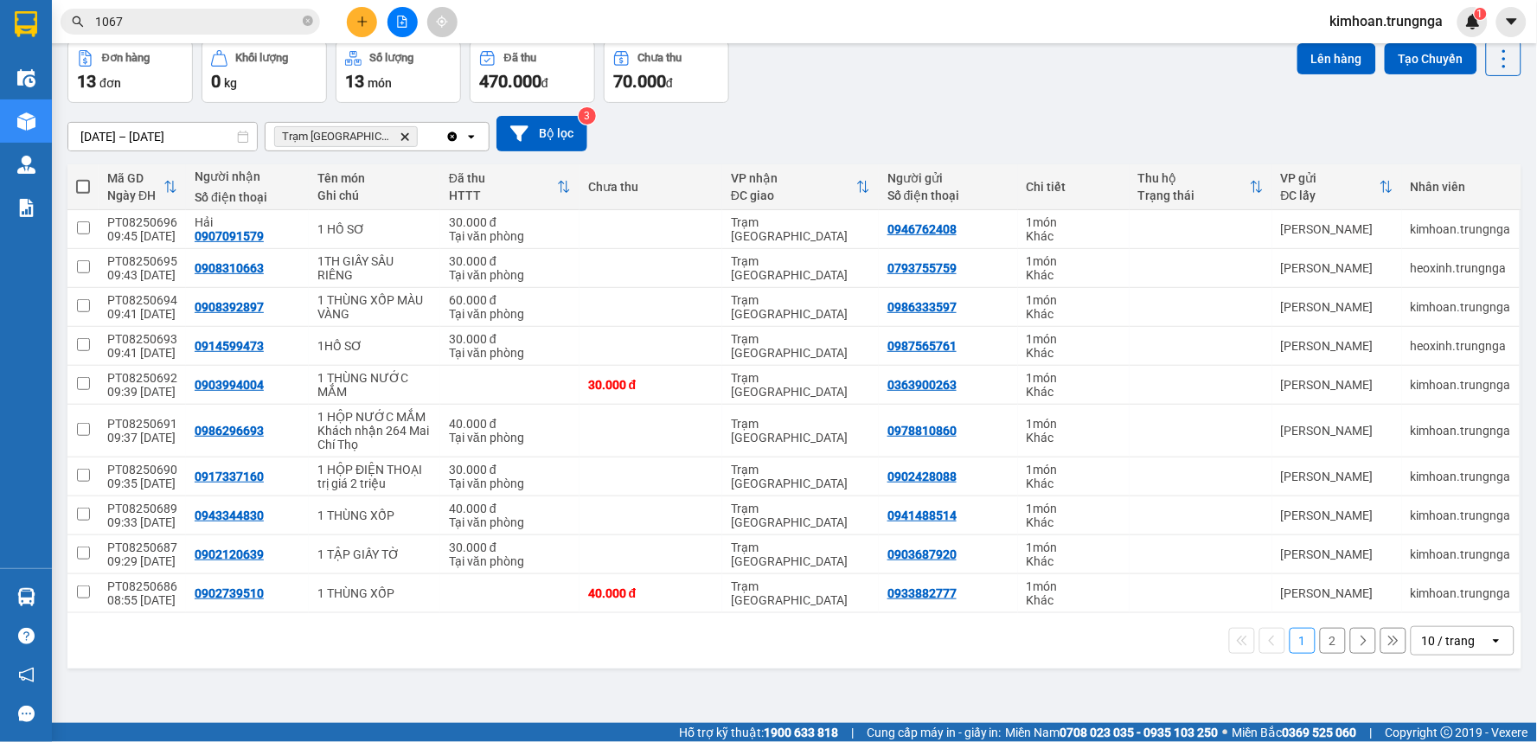
click at [1448, 636] on div "10 / trang" at bounding box center [1449, 640] width 54 height 17
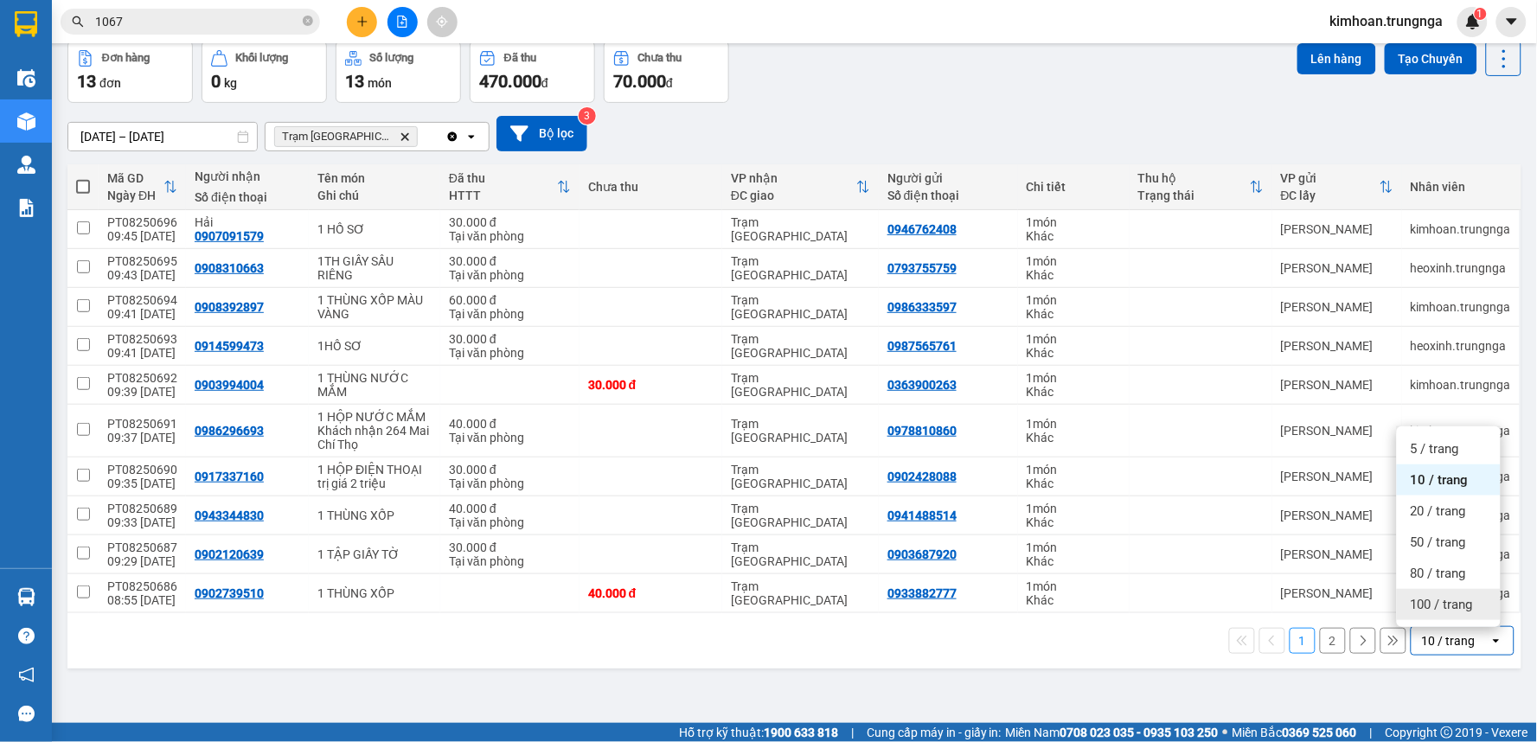
click at [1437, 600] on span "100 / trang" at bounding box center [1441, 604] width 62 height 17
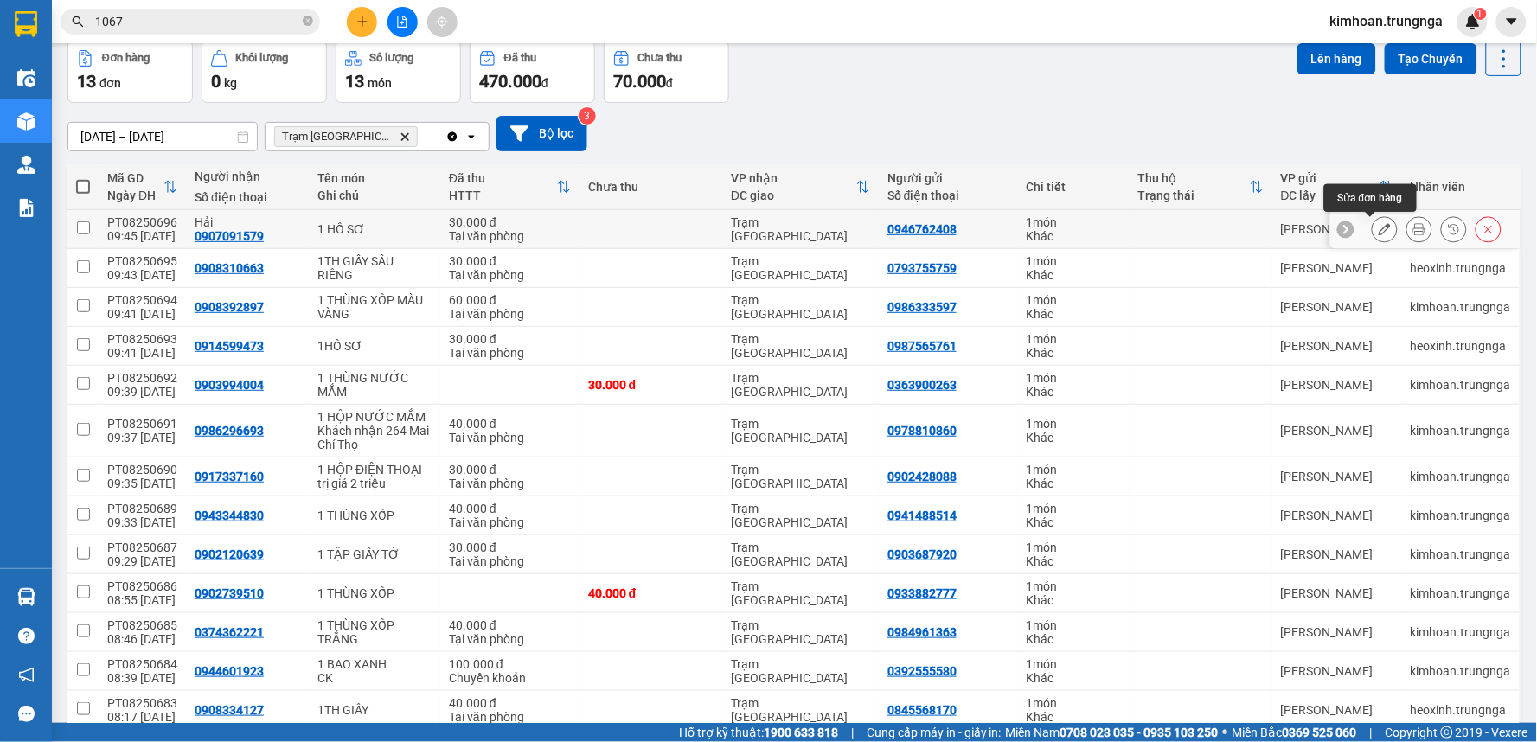
click at [1378, 231] on icon at bounding box center [1384, 229] width 12 height 12
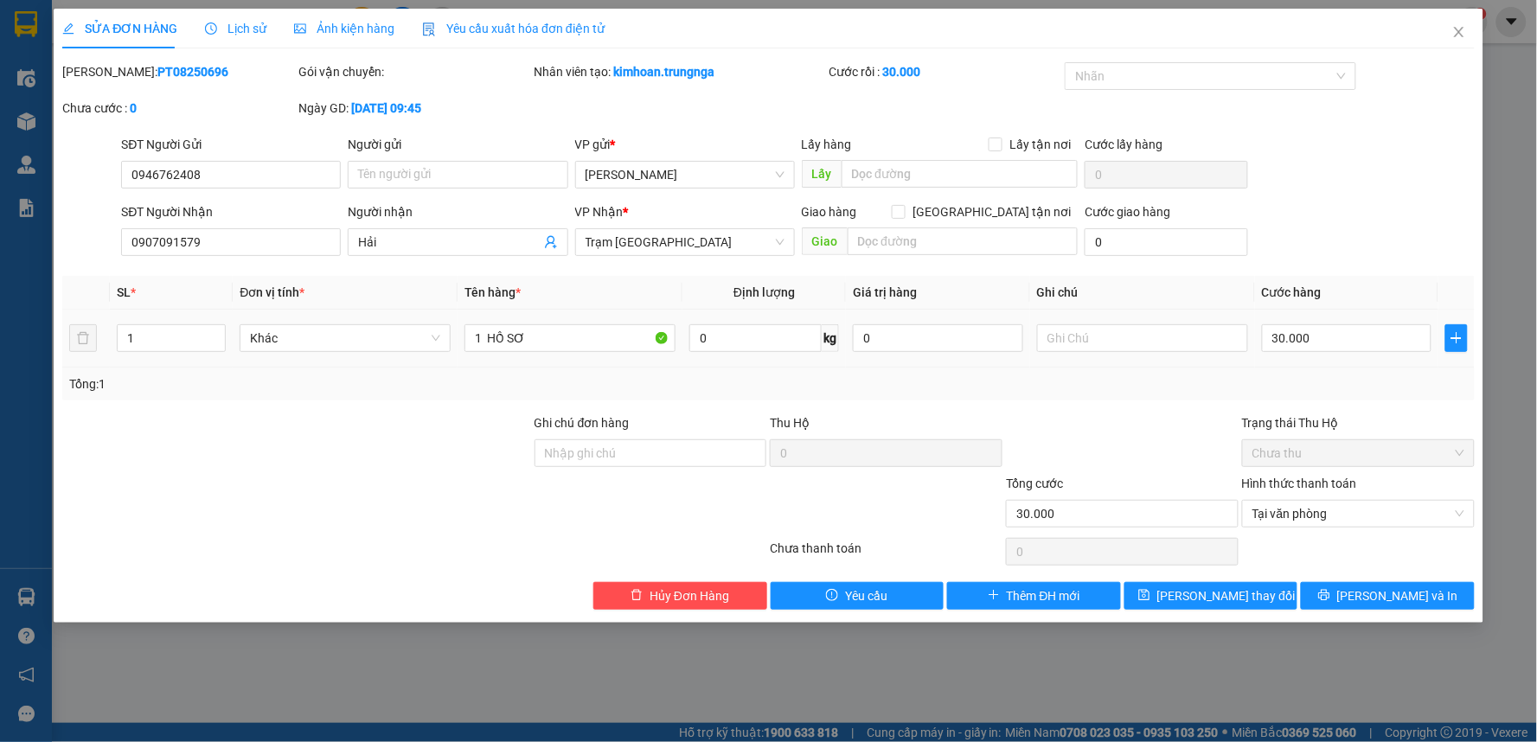
click at [1035, 335] on td at bounding box center [1142, 339] width 225 height 58
click at [1064, 338] on input "text" at bounding box center [1142, 338] width 211 height 28
type input "d"
type input "đi limo 10h"
click at [1177, 586] on button "[PERSON_NAME] thay đổi" at bounding box center [1211, 596] width 174 height 28
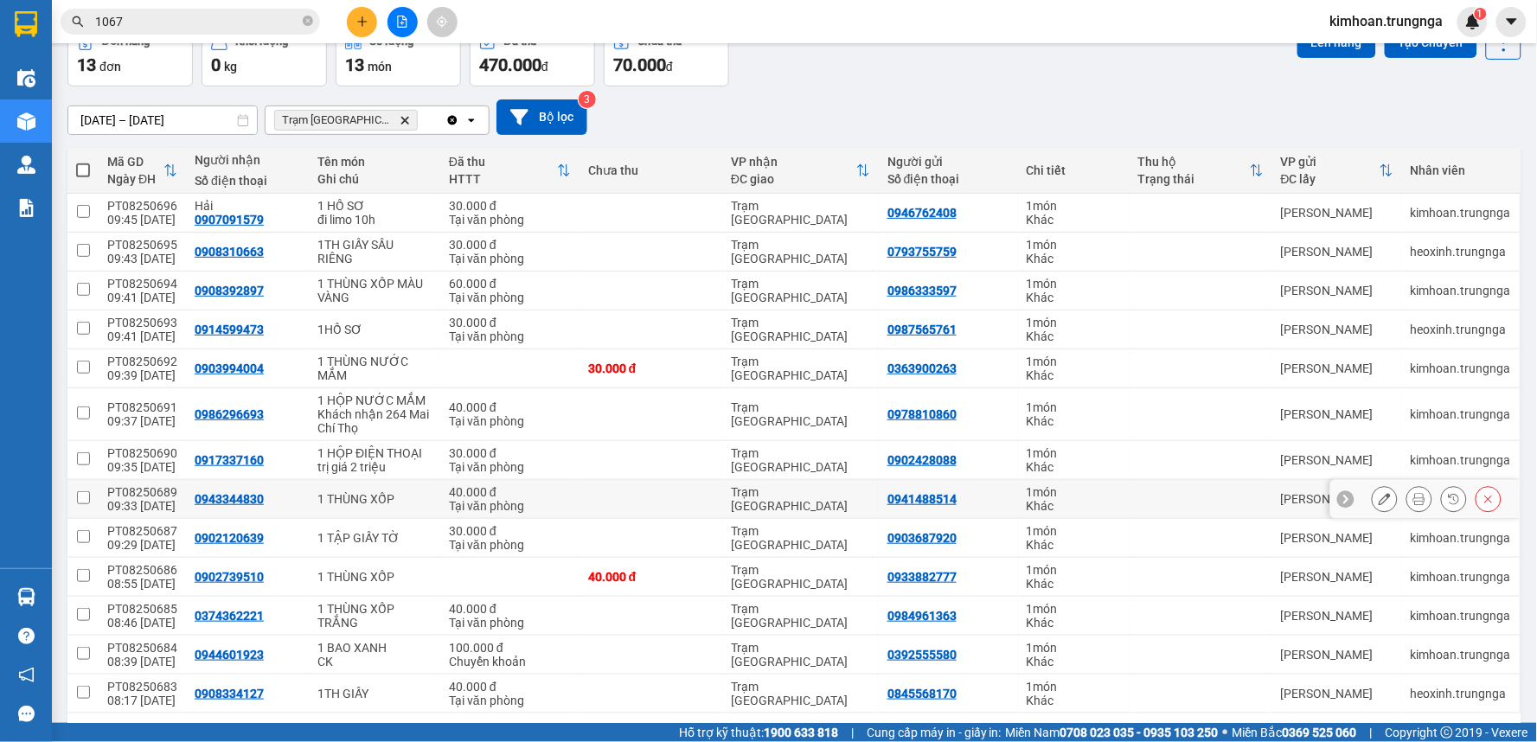
scroll to position [158, 0]
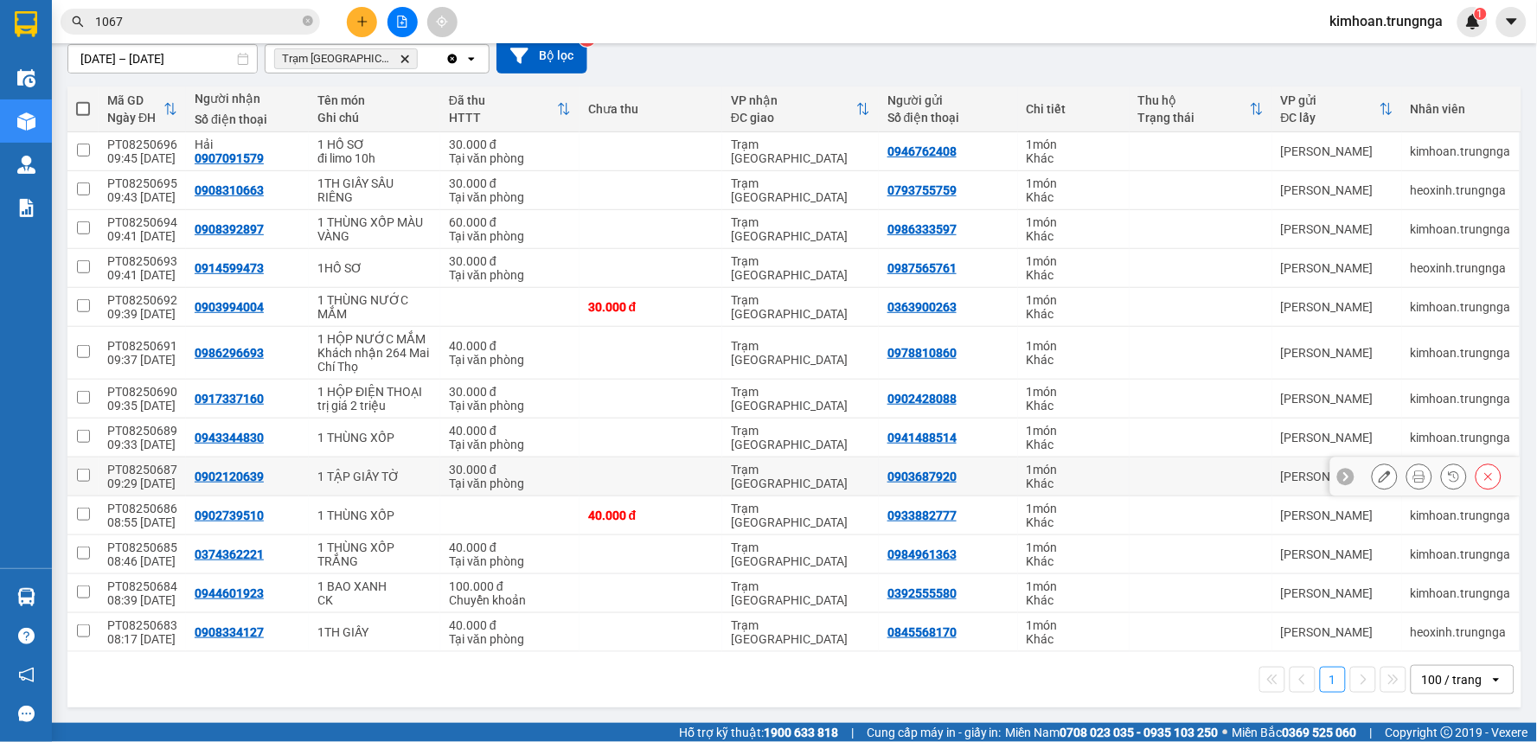
click at [1378, 473] on icon at bounding box center [1384, 476] width 12 height 12
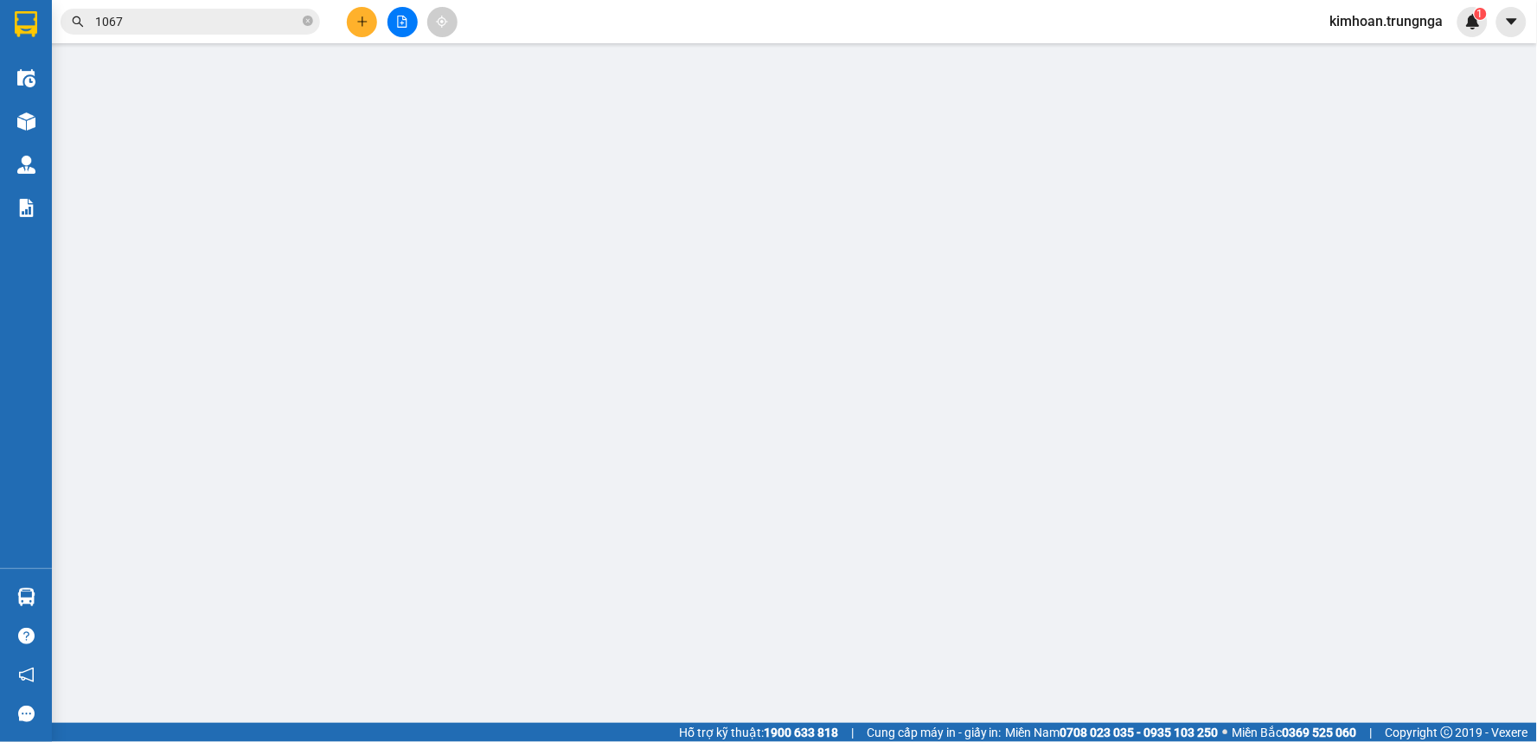
type input "0903687920"
type input "0902120639"
type input "30.000"
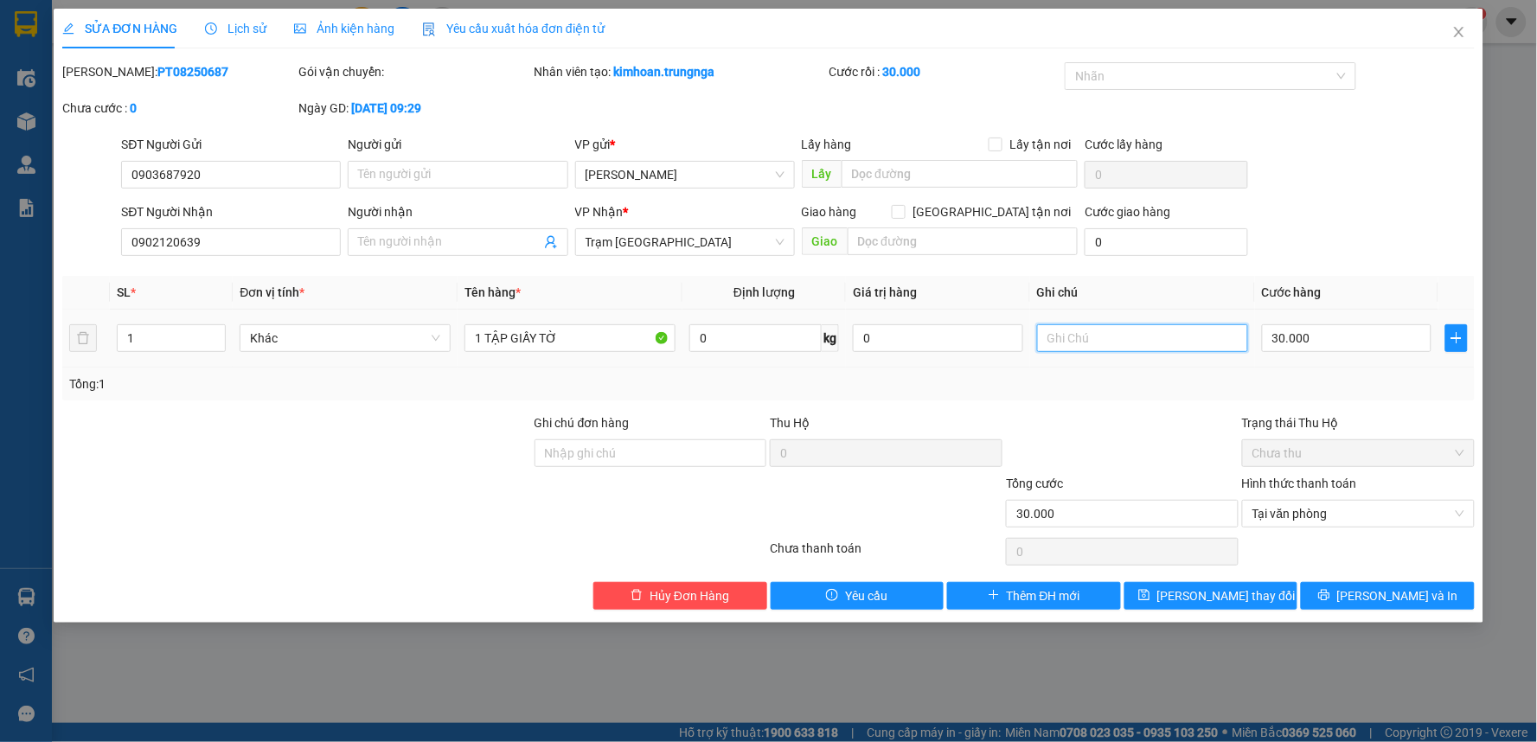
click at [1126, 333] on input "text" at bounding box center [1142, 338] width 211 height 28
type input "d"
type input "đi limo 10h"
click at [1219, 606] on button "[PERSON_NAME] thay đổi" at bounding box center [1211, 596] width 174 height 28
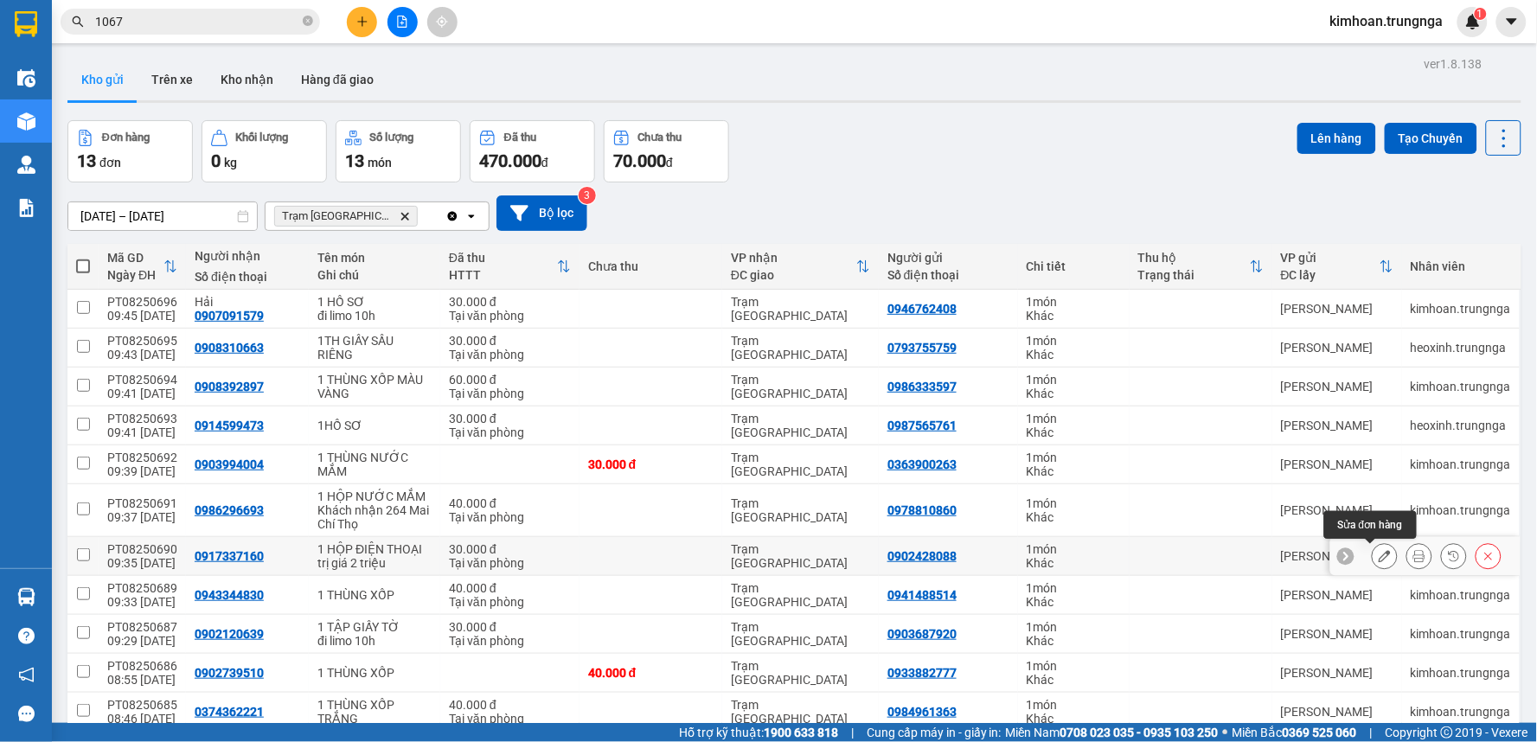
click at [1377, 560] on button at bounding box center [1384, 556] width 24 height 30
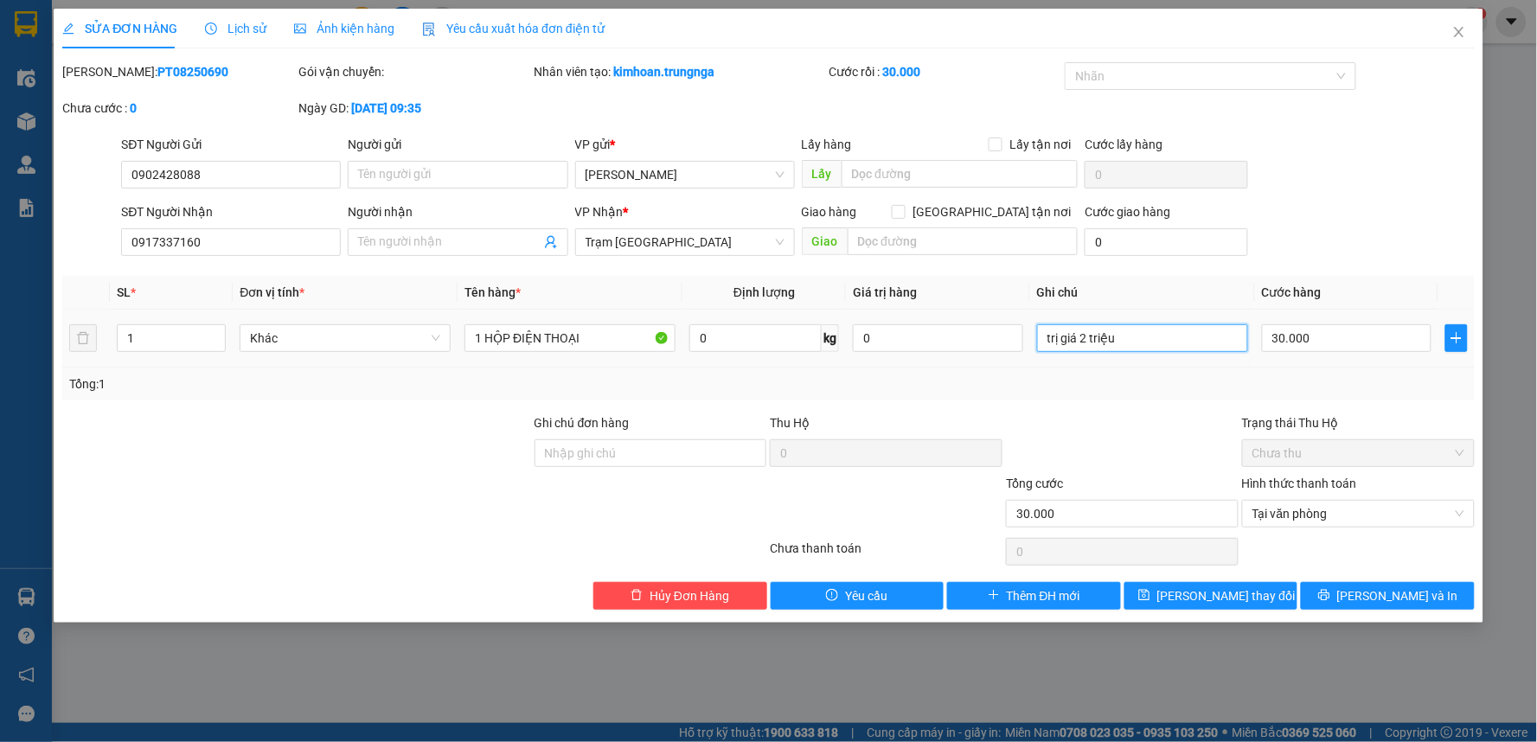
click at [1194, 337] on input "trị giá 2 triệu" at bounding box center [1142, 338] width 211 height 28
type input "trị giá 2 triệu - đi limo 10h"
click at [1254, 601] on button "[PERSON_NAME] thay đổi" at bounding box center [1211, 596] width 174 height 28
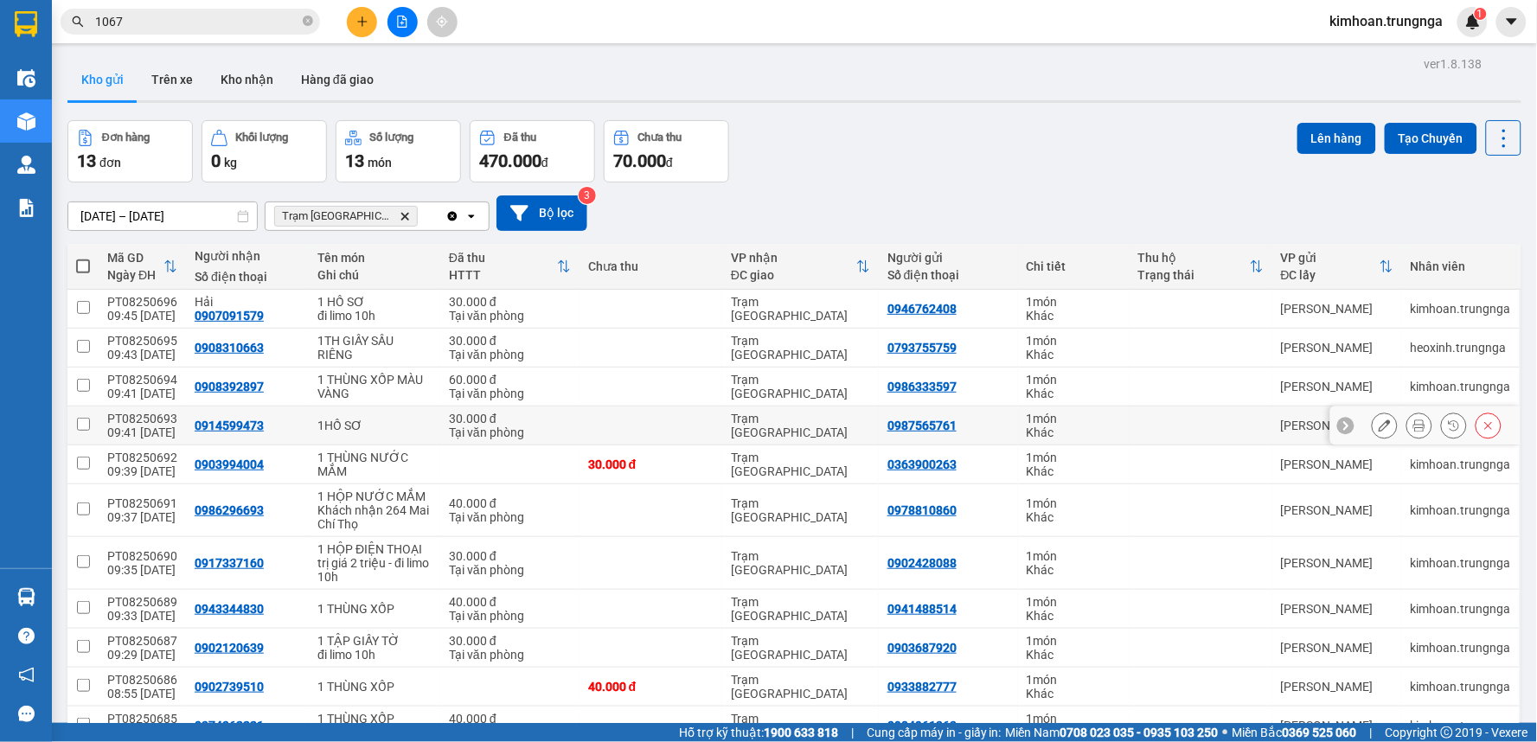
click at [1378, 421] on icon at bounding box center [1384, 425] width 12 height 12
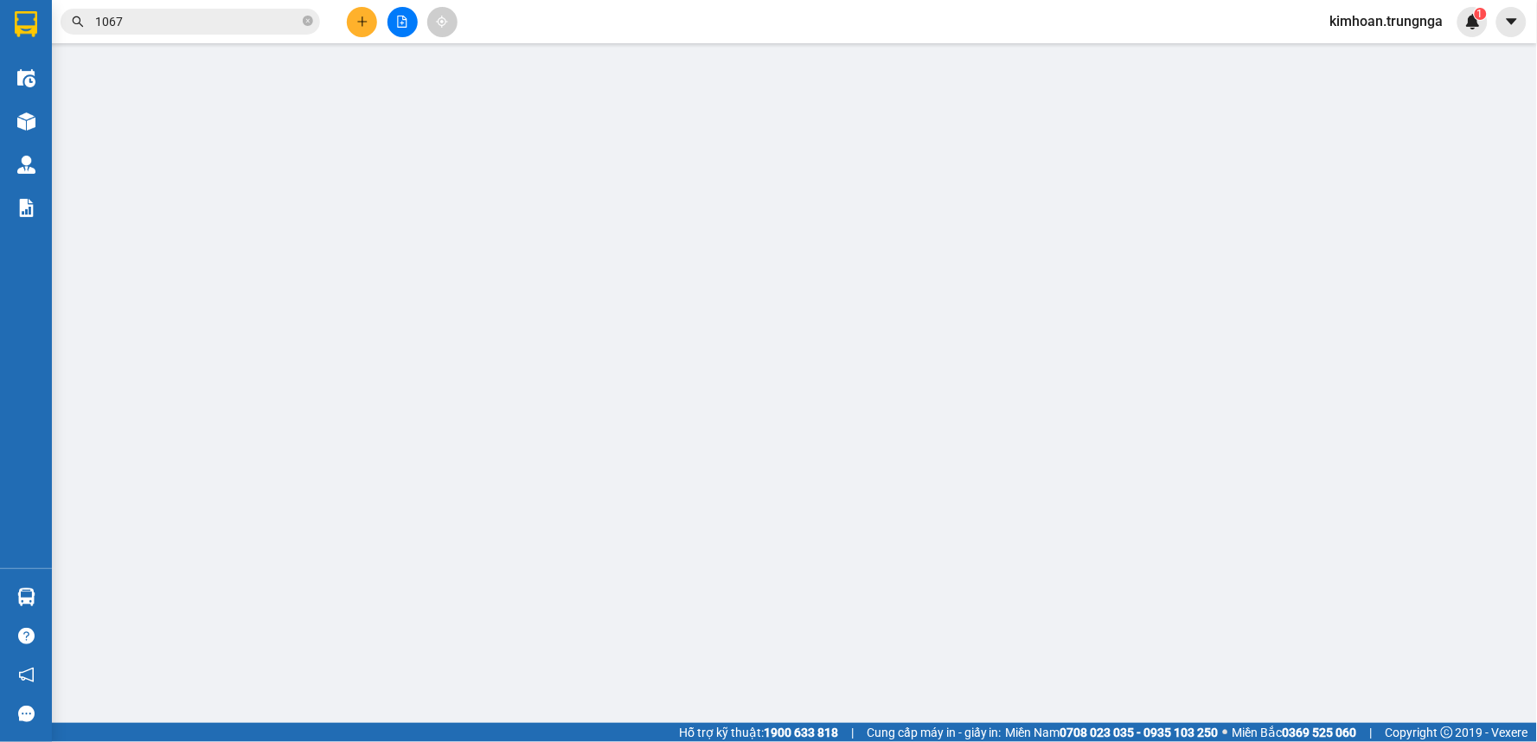
type input "0987565761"
type input "0914599473"
type input "30.000"
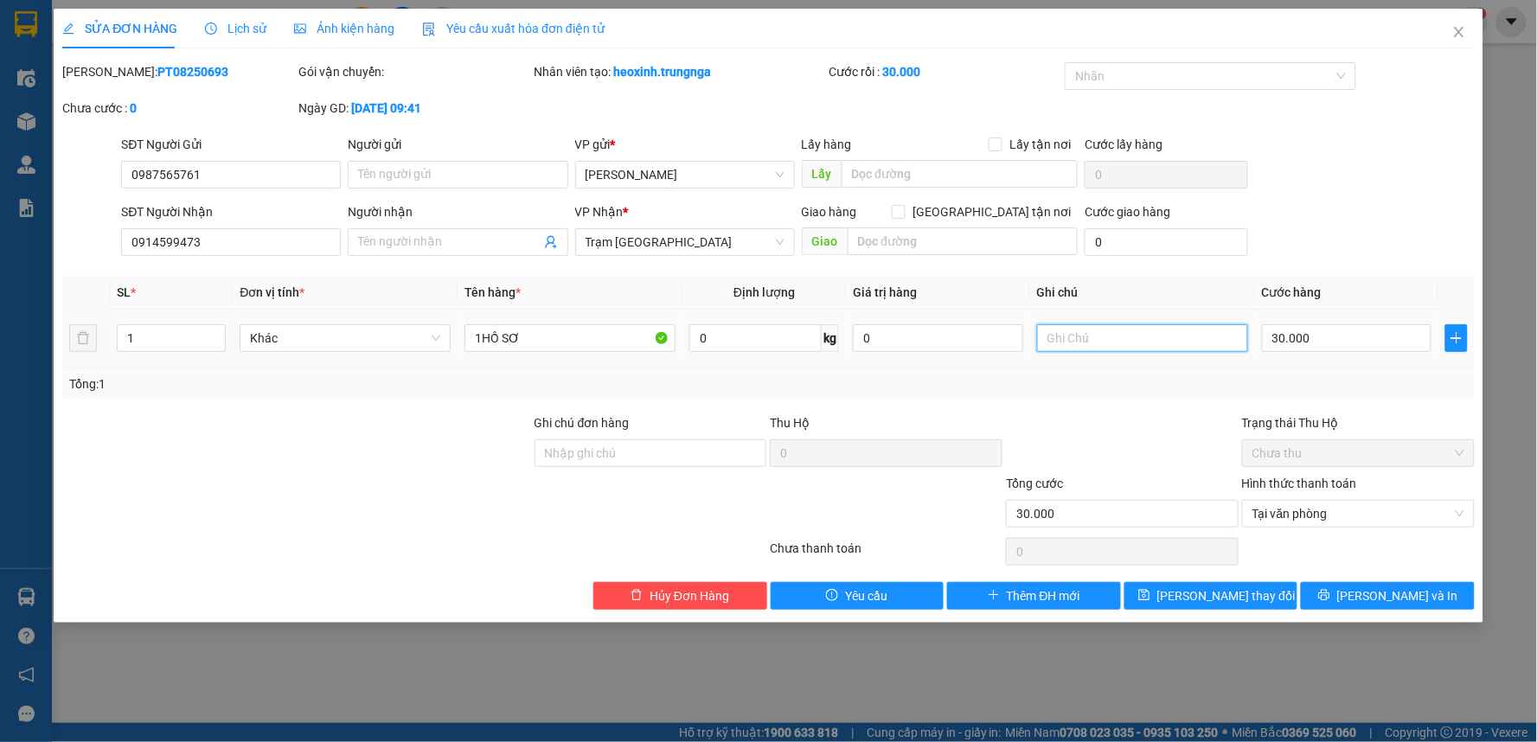
click at [1187, 346] on input "text" at bounding box center [1142, 338] width 211 height 28
type input "d"
type input "đi limo 10h"
click at [1149, 593] on icon "save" at bounding box center [1143, 595] width 11 height 11
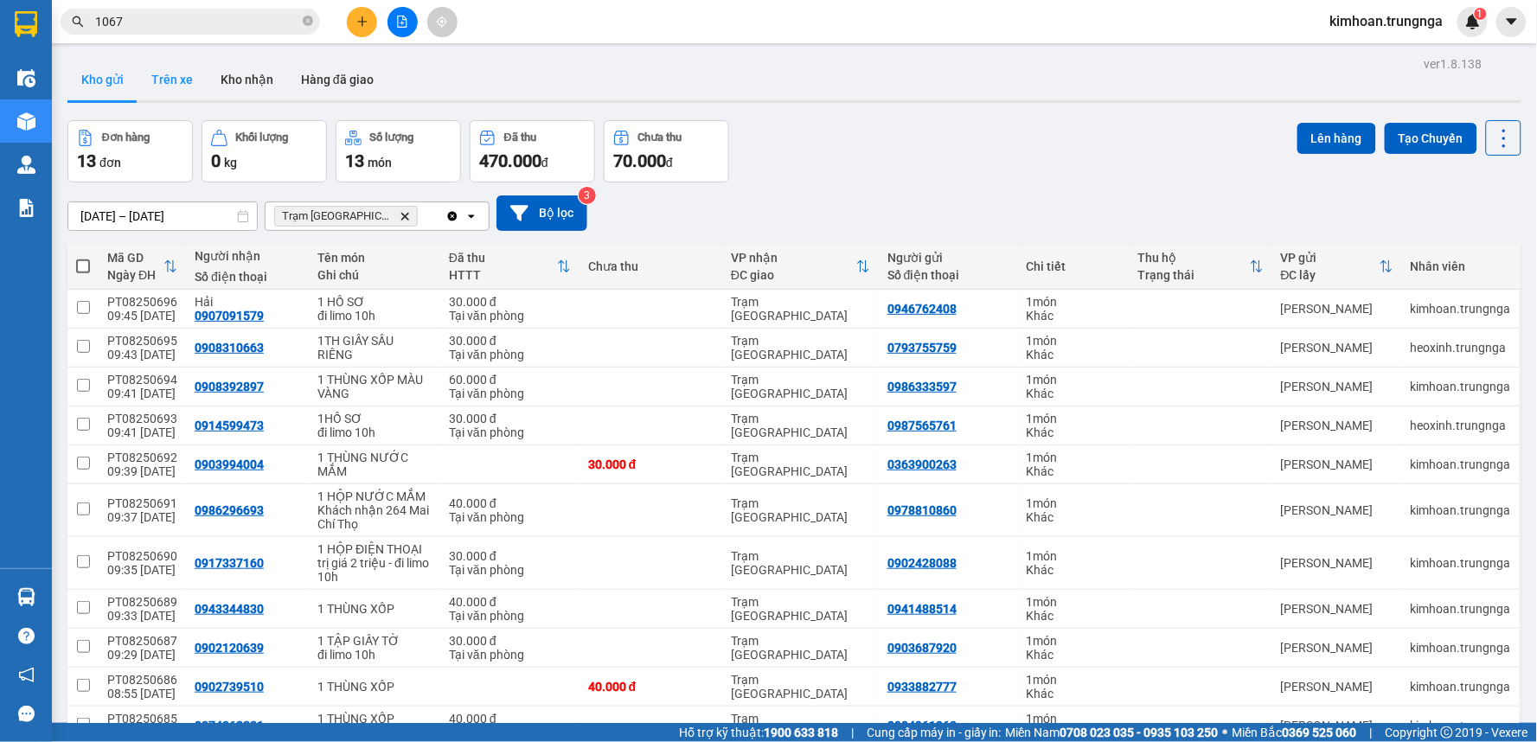
click at [177, 71] on button "Trên xe" at bounding box center [171, 80] width 69 height 42
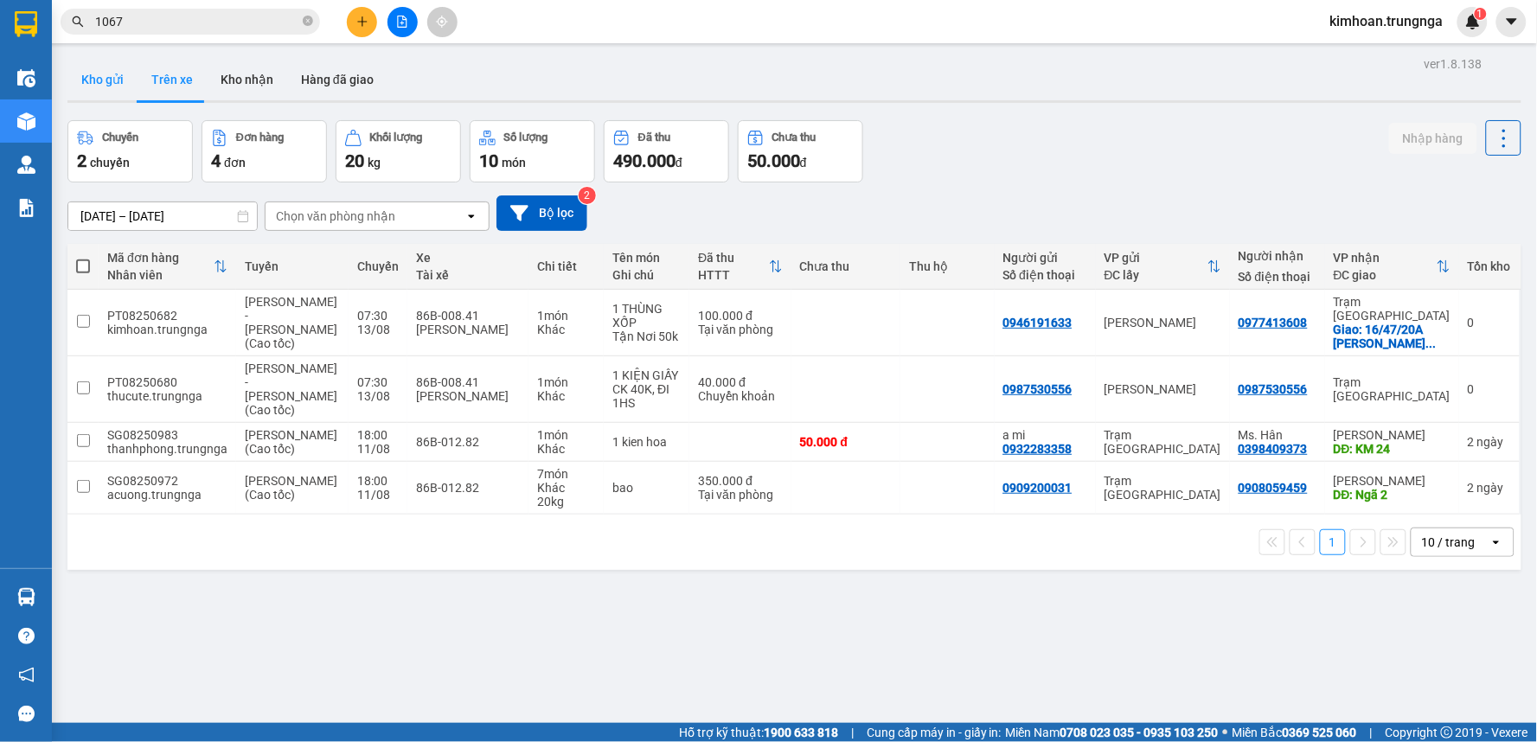
click at [101, 81] on button "Kho gửi" at bounding box center [102, 80] width 70 height 42
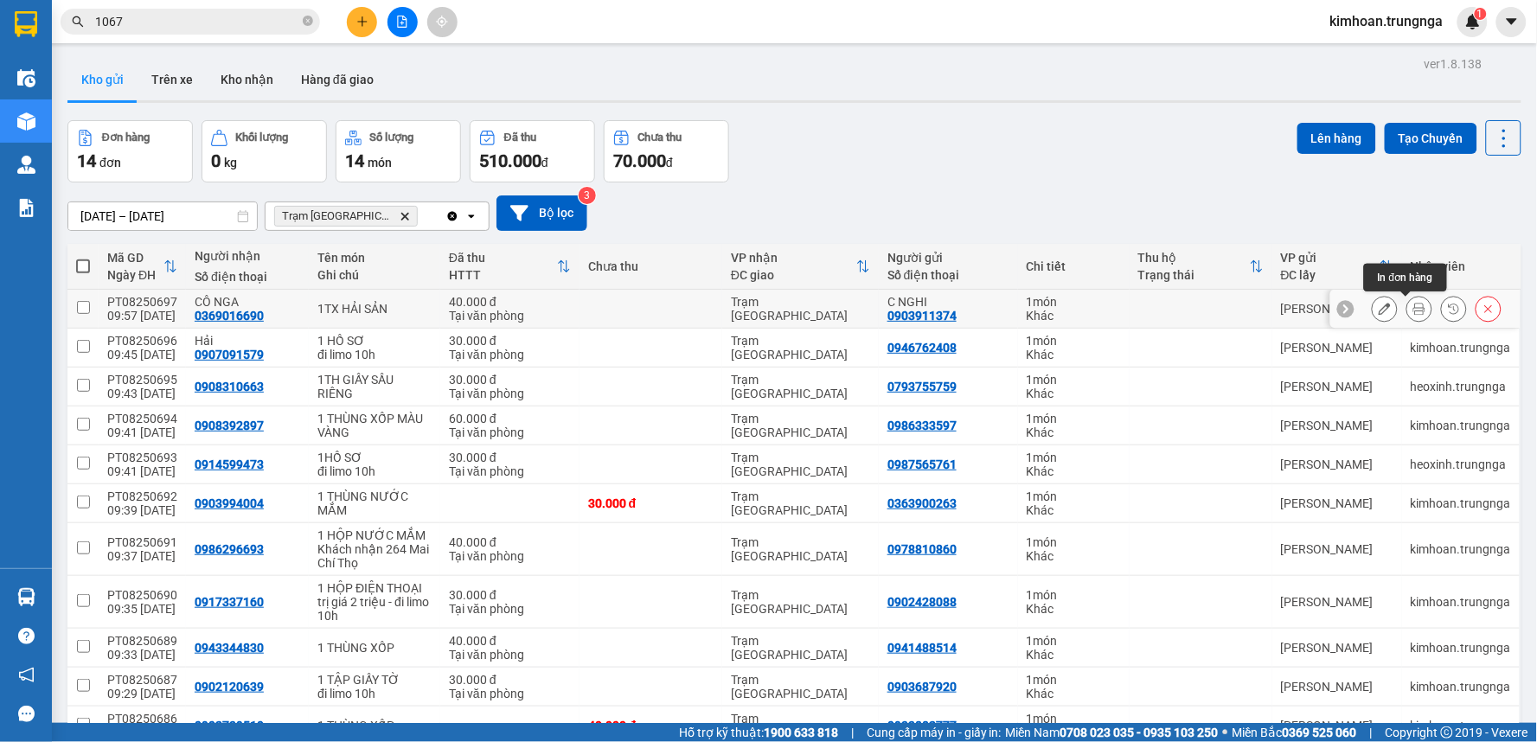
click at [1413, 310] on icon at bounding box center [1419, 309] width 12 height 12
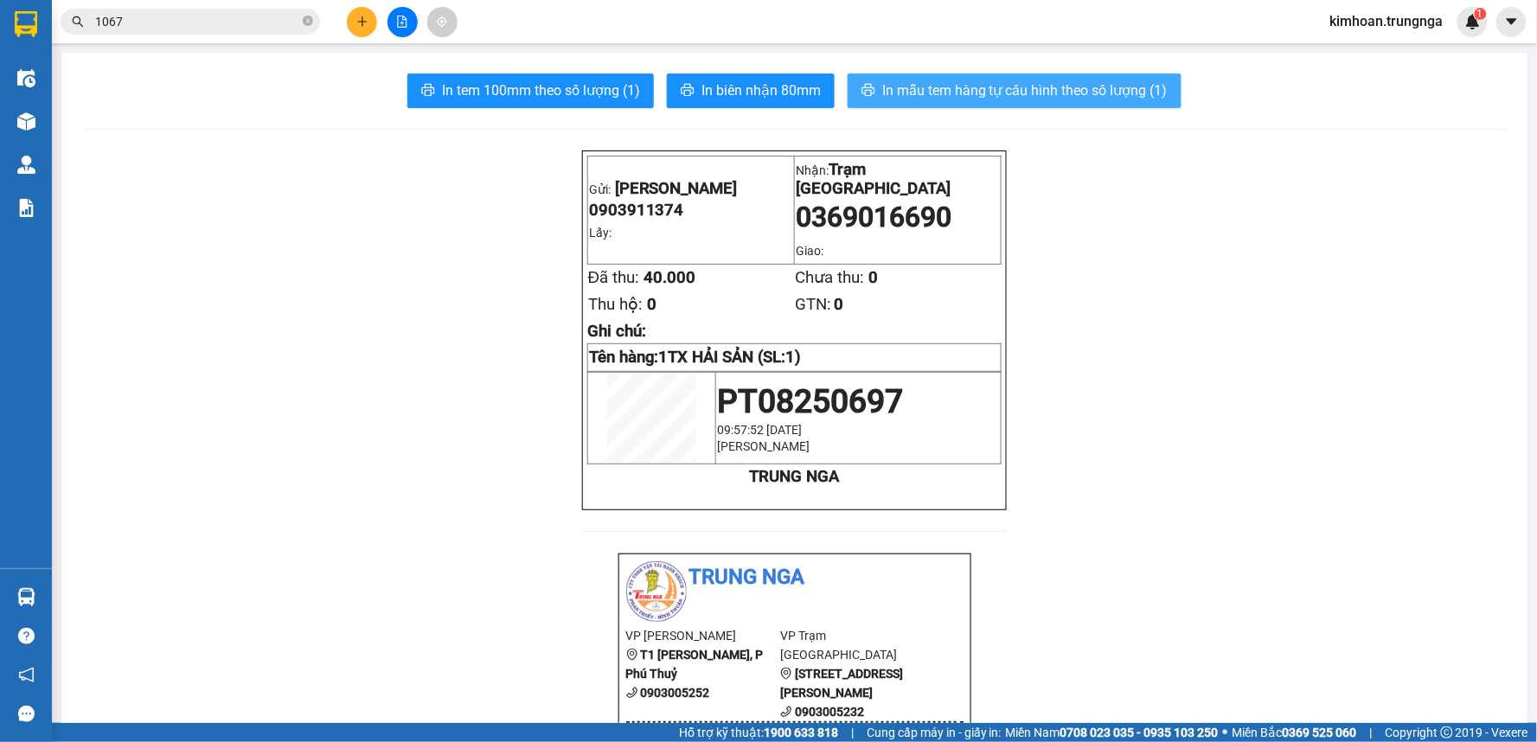
click at [901, 97] on span "In mẫu tem hàng tự cấu hình theo số lượng (1)" at bounding box center [1024, 91] width 285 height 22
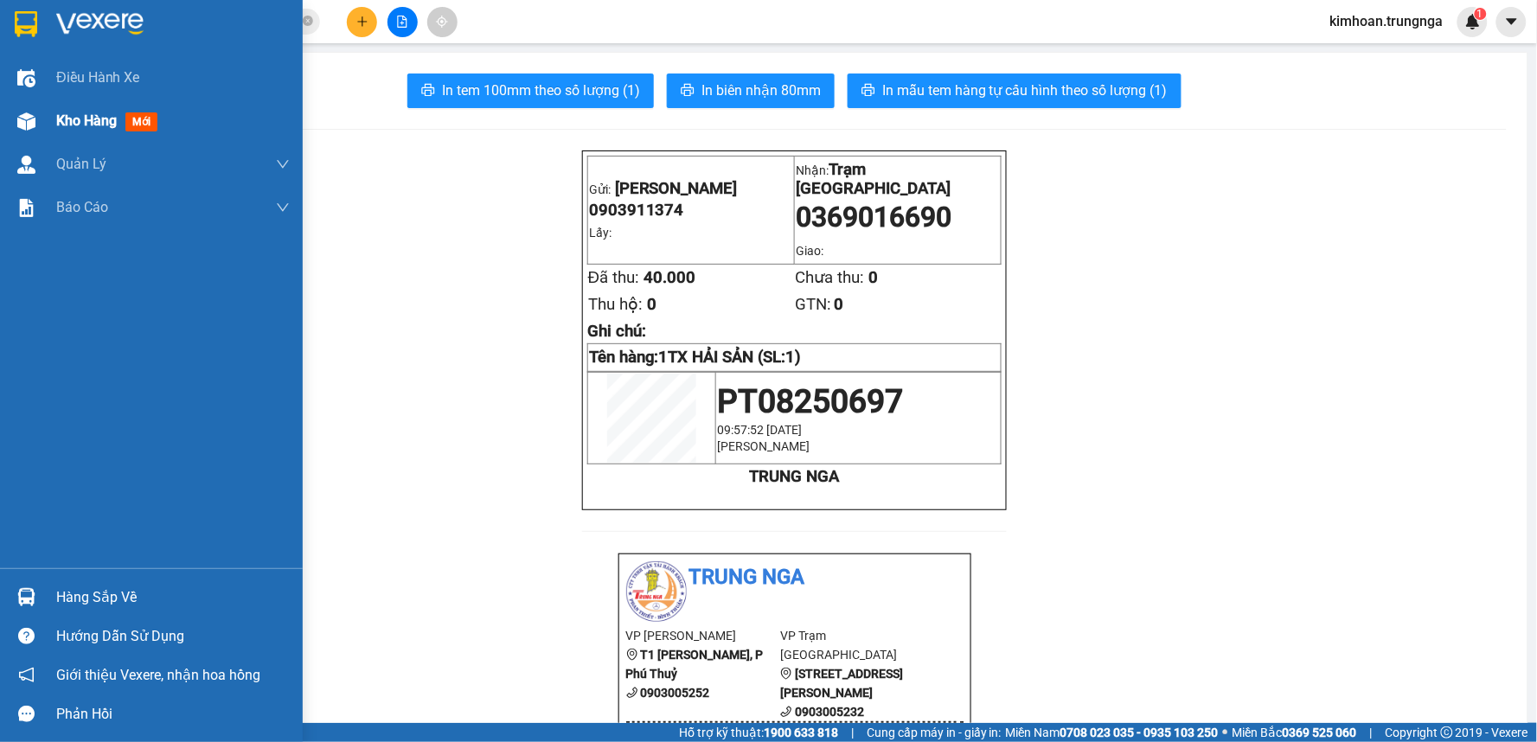
click at [154, 127] on span "mới" at bounding box center [141, 121] width 32 height 19
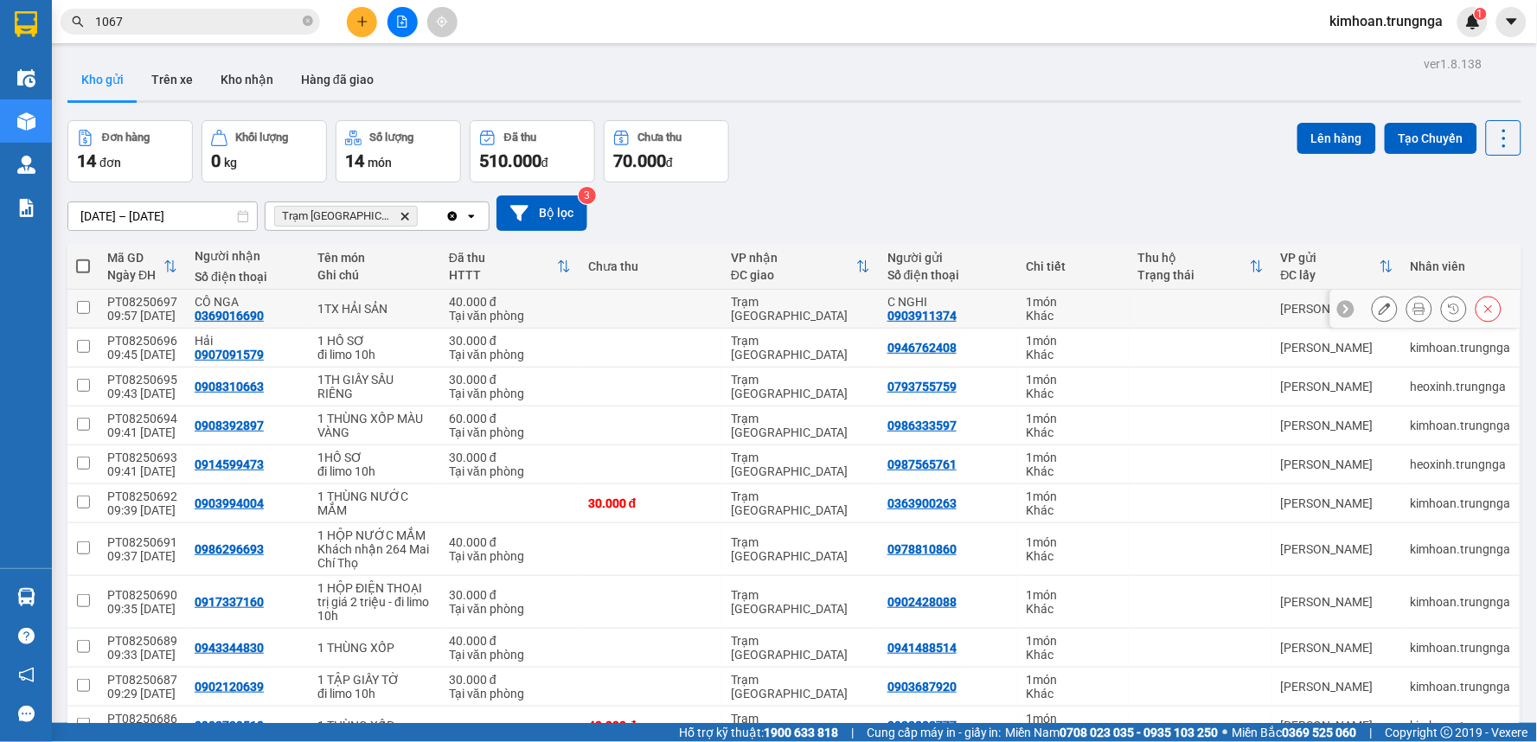
click at [1378, 306] on icon at bounding box center [1384, 309] width 12 height 12
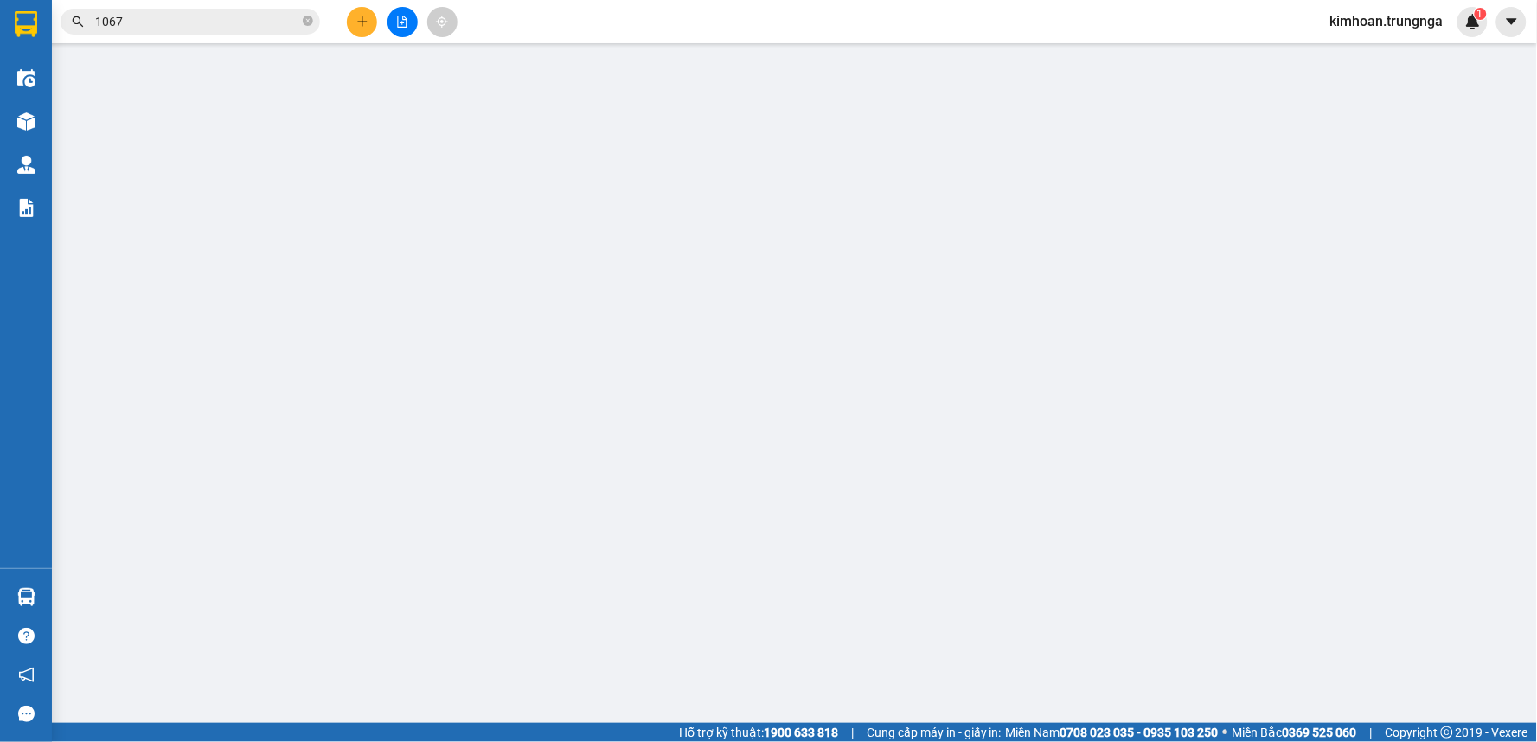
type input "0903911374"
type input "C NGHI"
type input "0369016690"
type input "CÔ NGA"
type input "40.000"
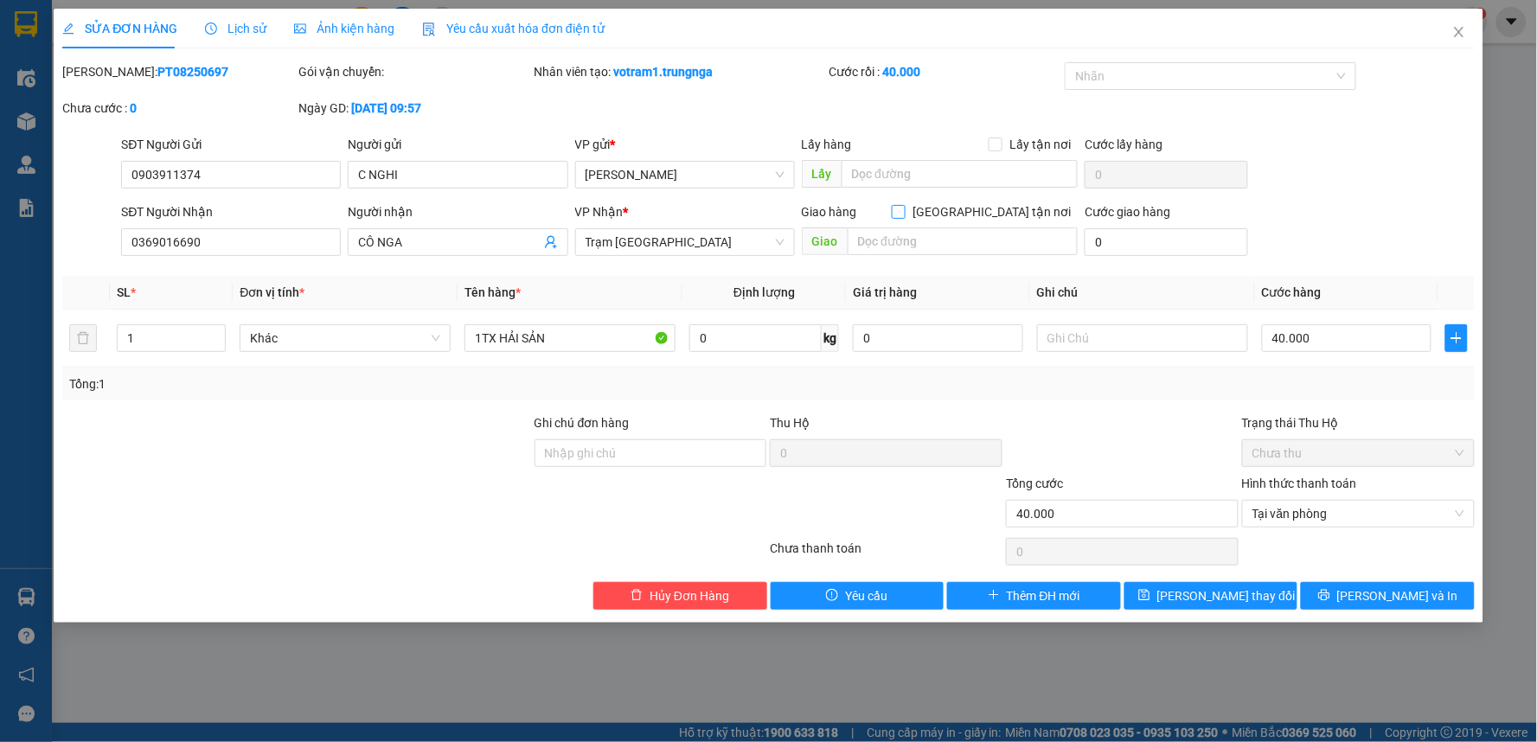
click at [904, 211] on input "[GEOGRAPHIC_DATA] tận nơi" at bounding box center [898, 211] width 12 height 12
checkbox input "true"
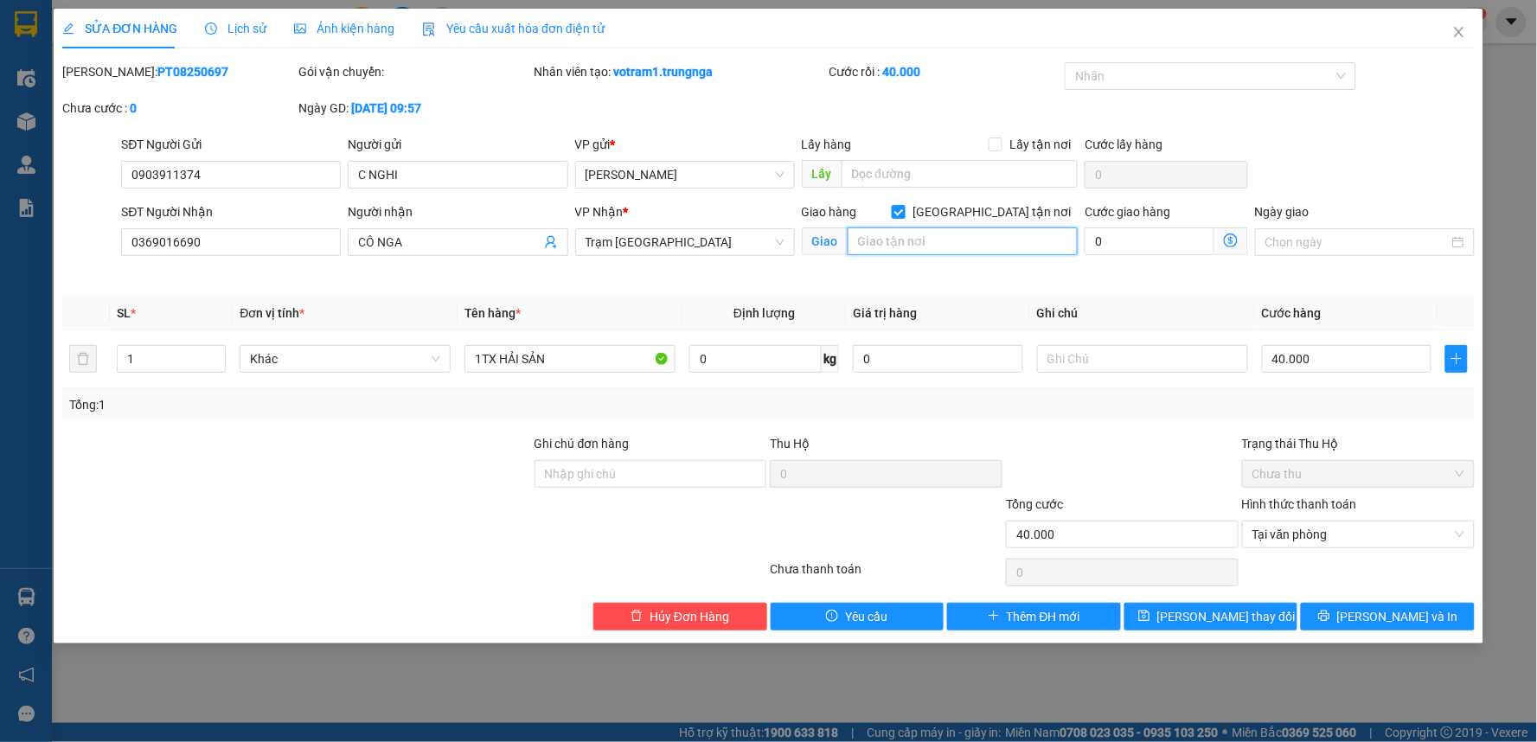
click at [934, 246] on input "text" at bounding box center [962, 241] width 231 height 28
type input "147A/5/7 Đường Gò Công, P13, Q5"
click at [1124, 253] on input "0" at bounding box center [1149, 241] width 130 height 28
type input "40.005"
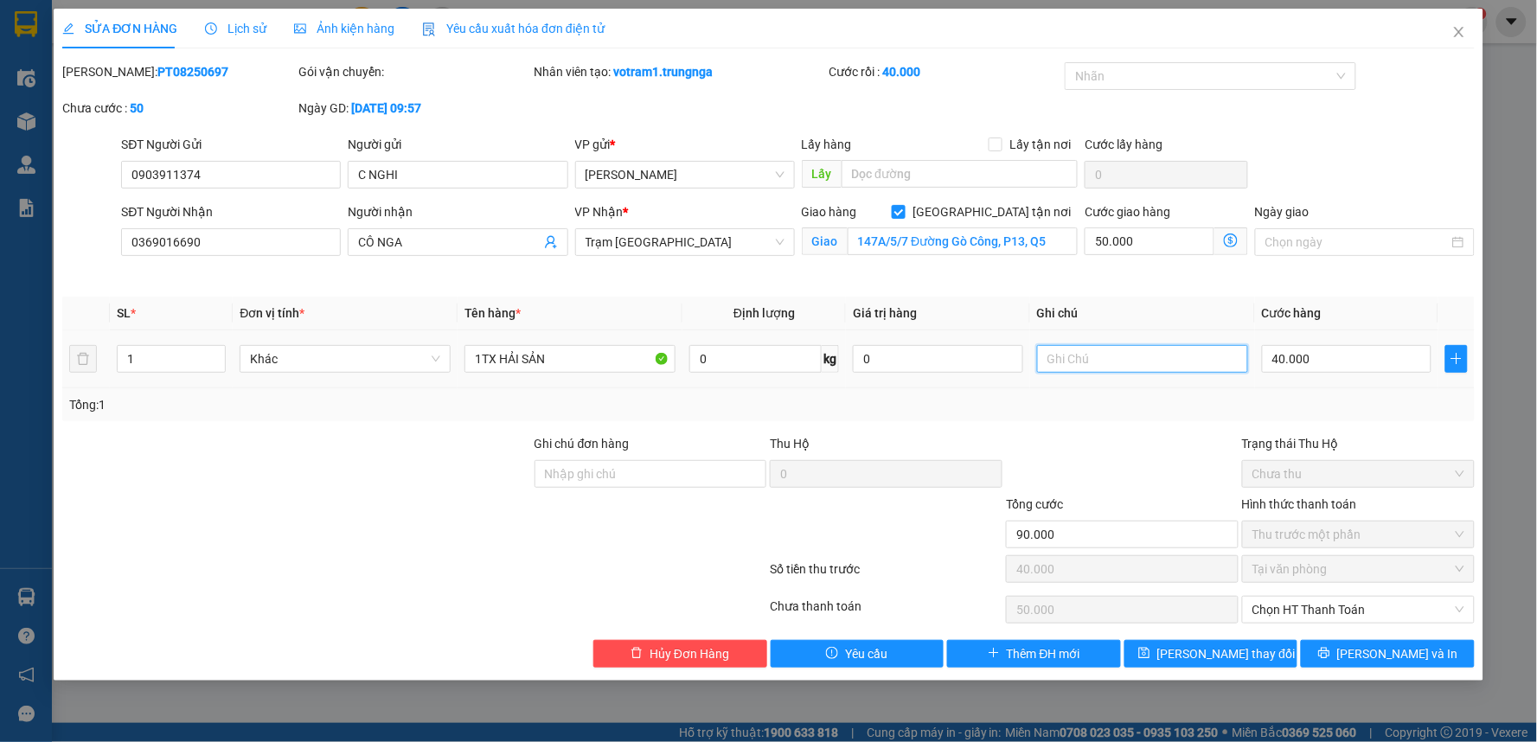
click at [1096, 358] on input "text" at bounding box center [1142, 359] width 211 height 28
click at [1366, 606] on span "Chọn HT Thanh Toán" at bounding box center [1358, 610] width 212 height 26
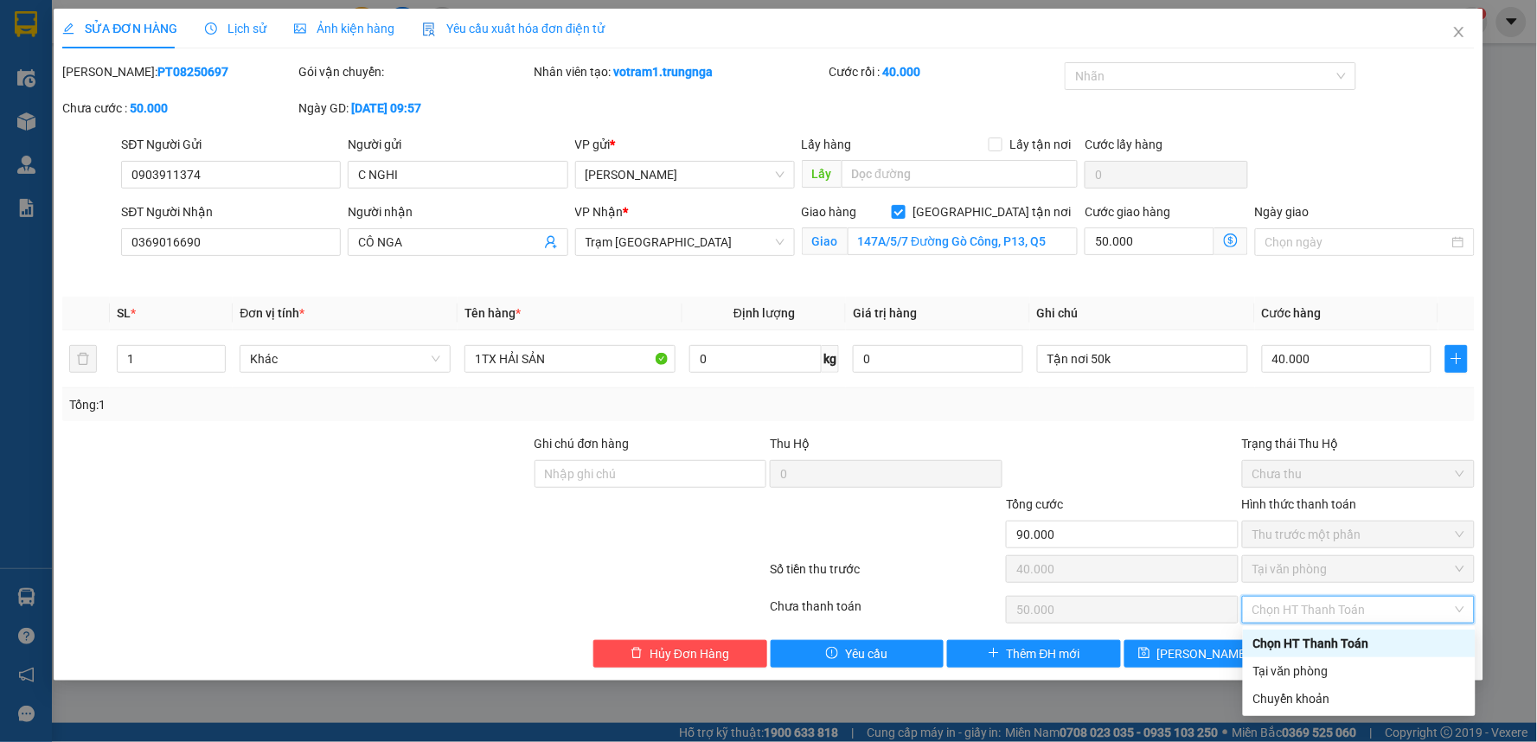
click at [1321, 638] on div "Chọn HT Thanh Toán" at bounding box center [1359, 643] width 212 height 19
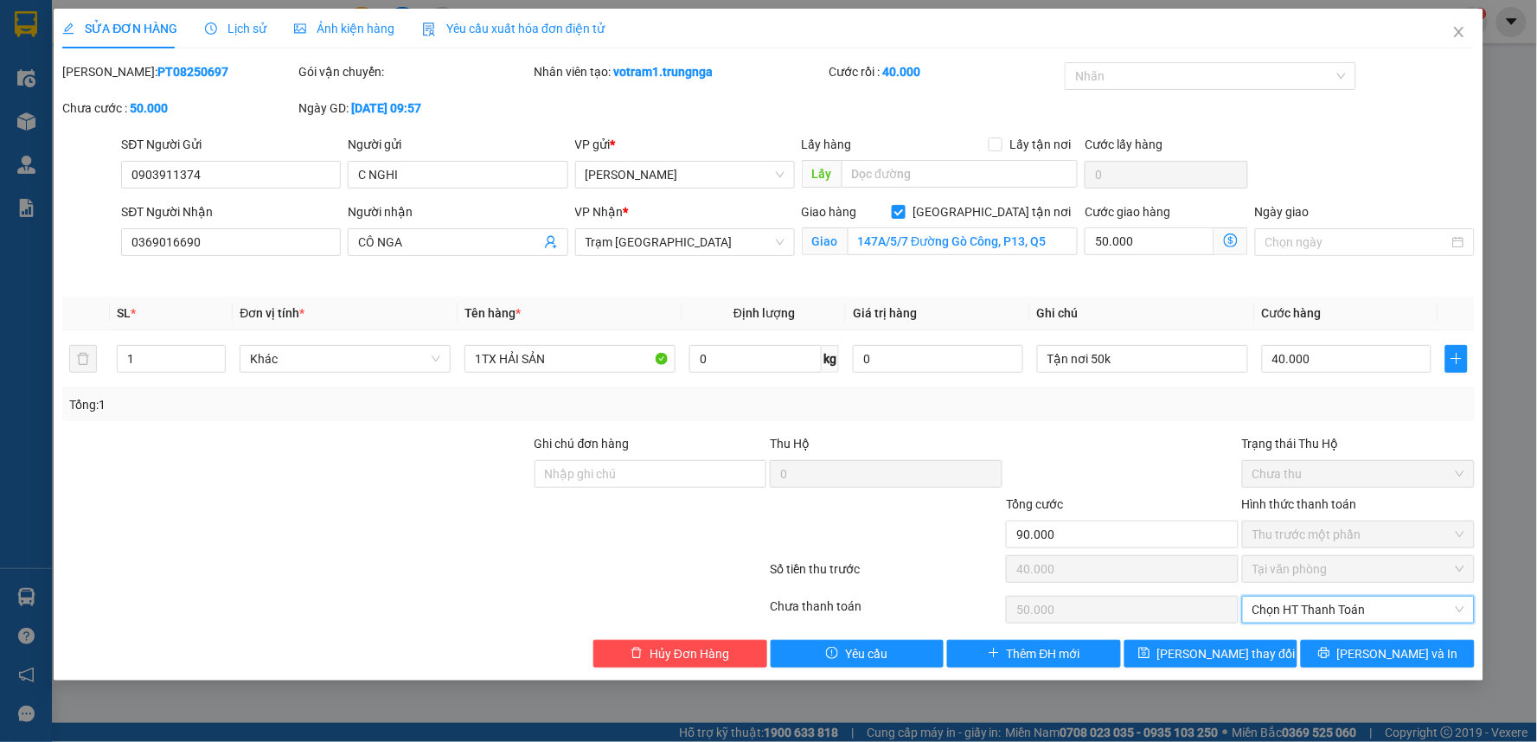
click at [1333, 616] on span "Chọn HT Thanh Toán" at bounding box center [1358, 610] width 212 height 26
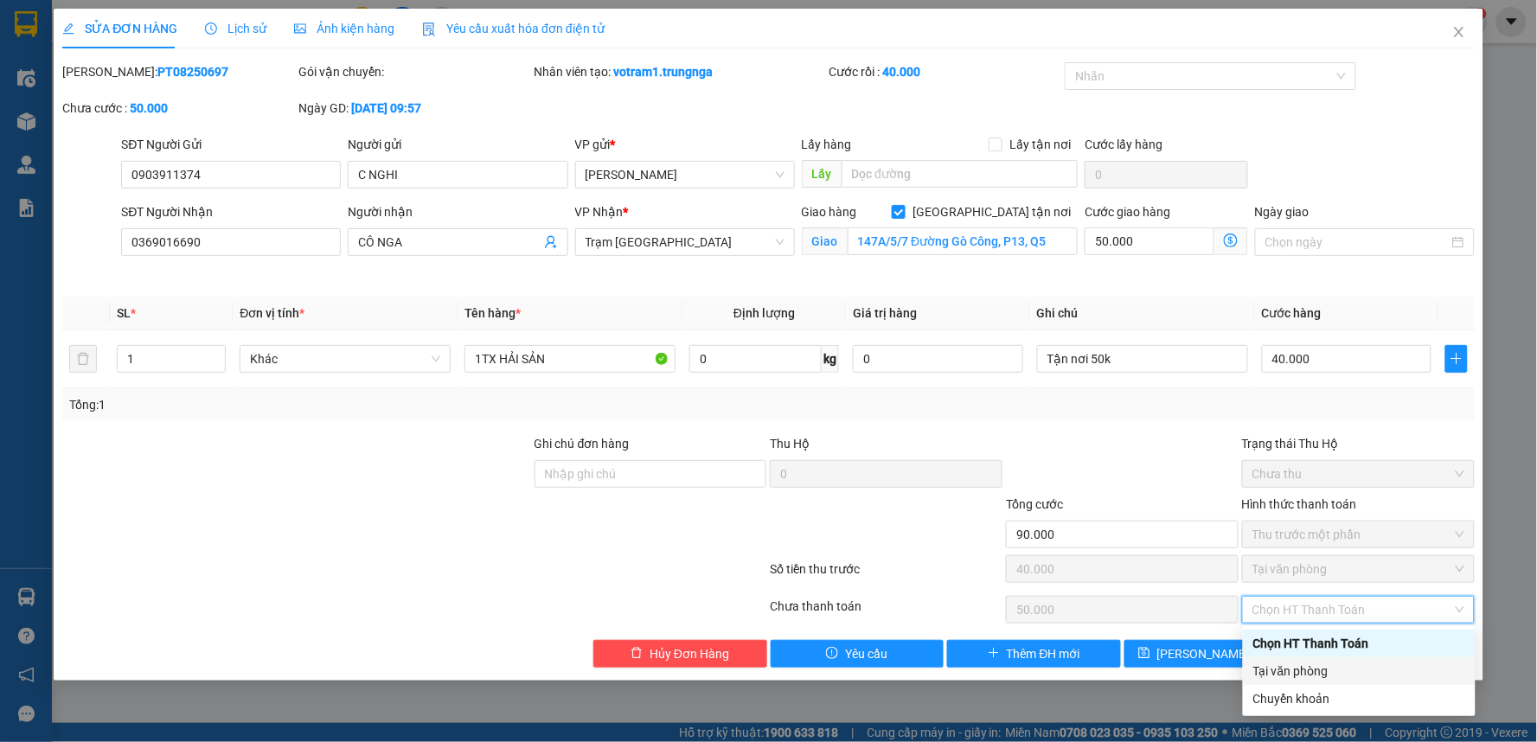
click at [1315, 669] on div "Tại văn phòng" at bounding box center [1359, 671] width 212 height 19
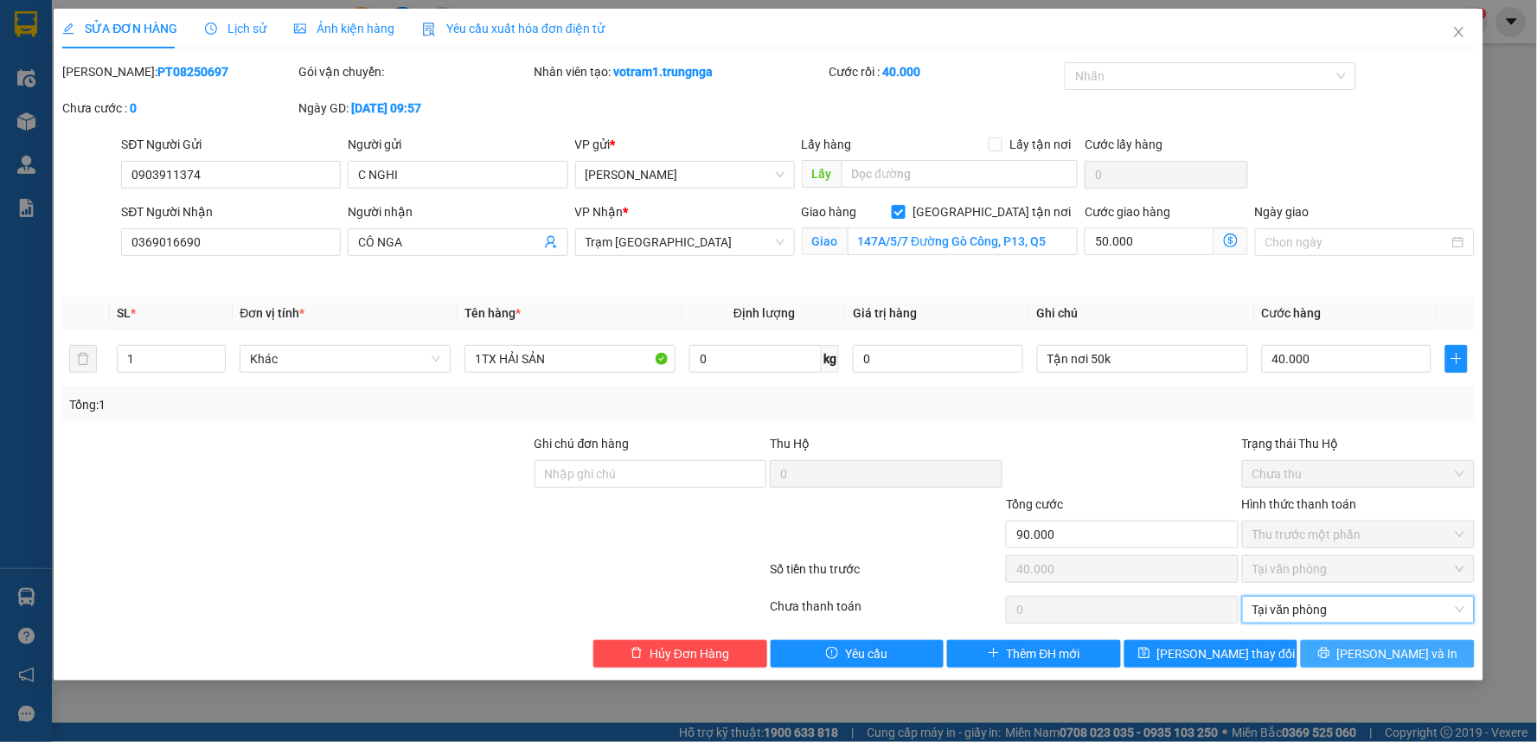
click at [1373, 650] on span "[PERSON_NAME] và In" at bounding box center [1397, 653] width 121 height 19
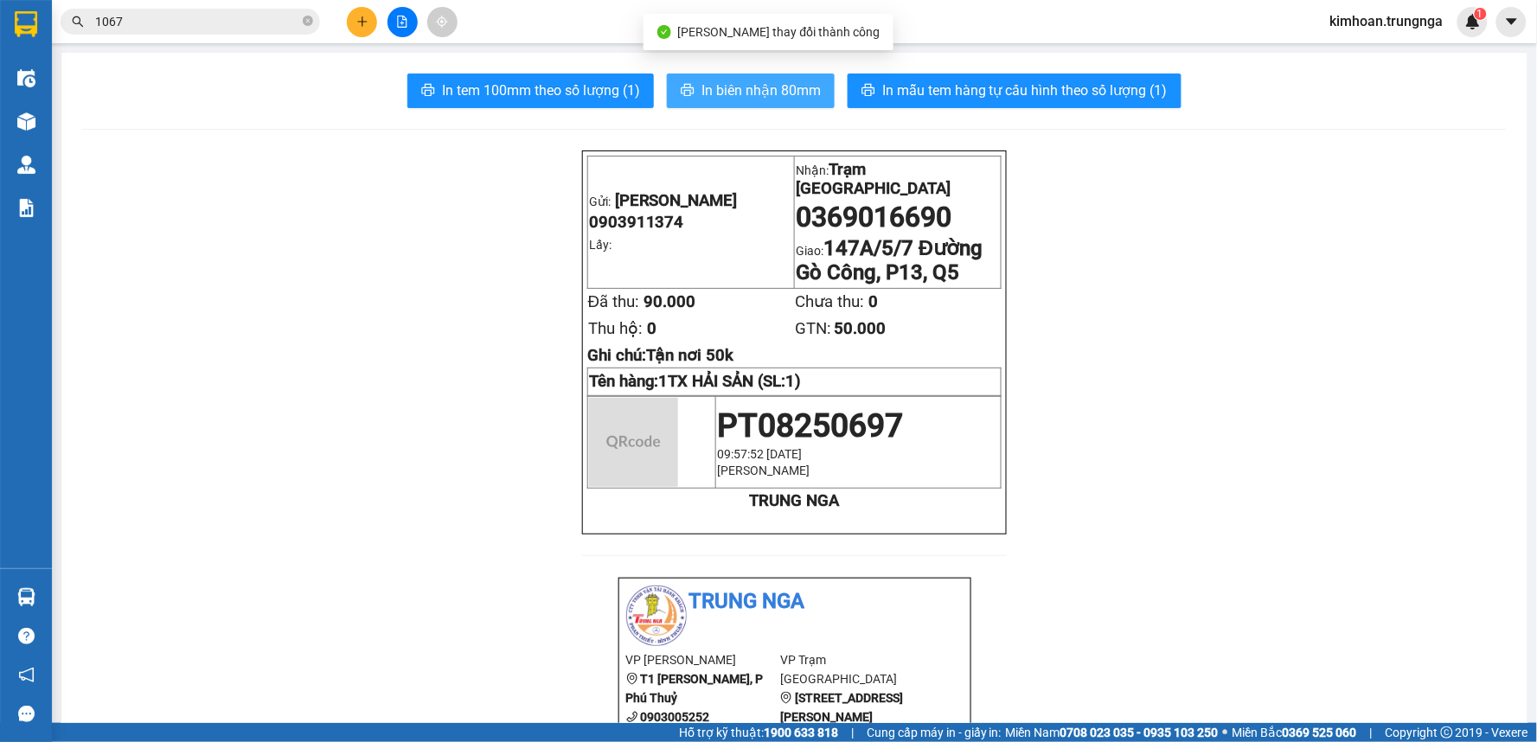
click at [701, 88] on span "In biên nhận 80mm" at bounding box center [760, 91] width 119 height 22
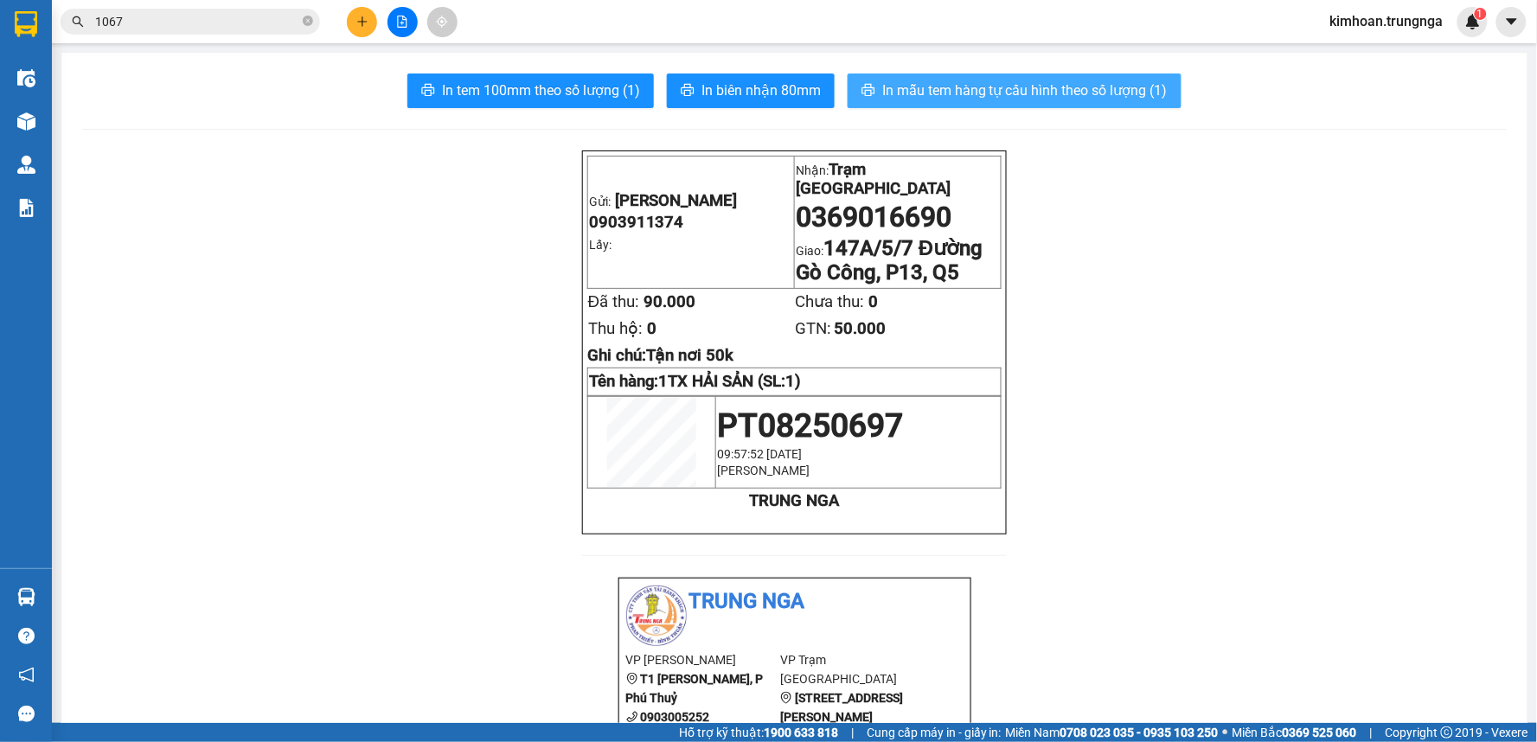
click at [943, 88] on span "In mẫu tem hàng tự cấu hình theo số lượng (1)" at bounding box center [1024, 91] width 285 height 22
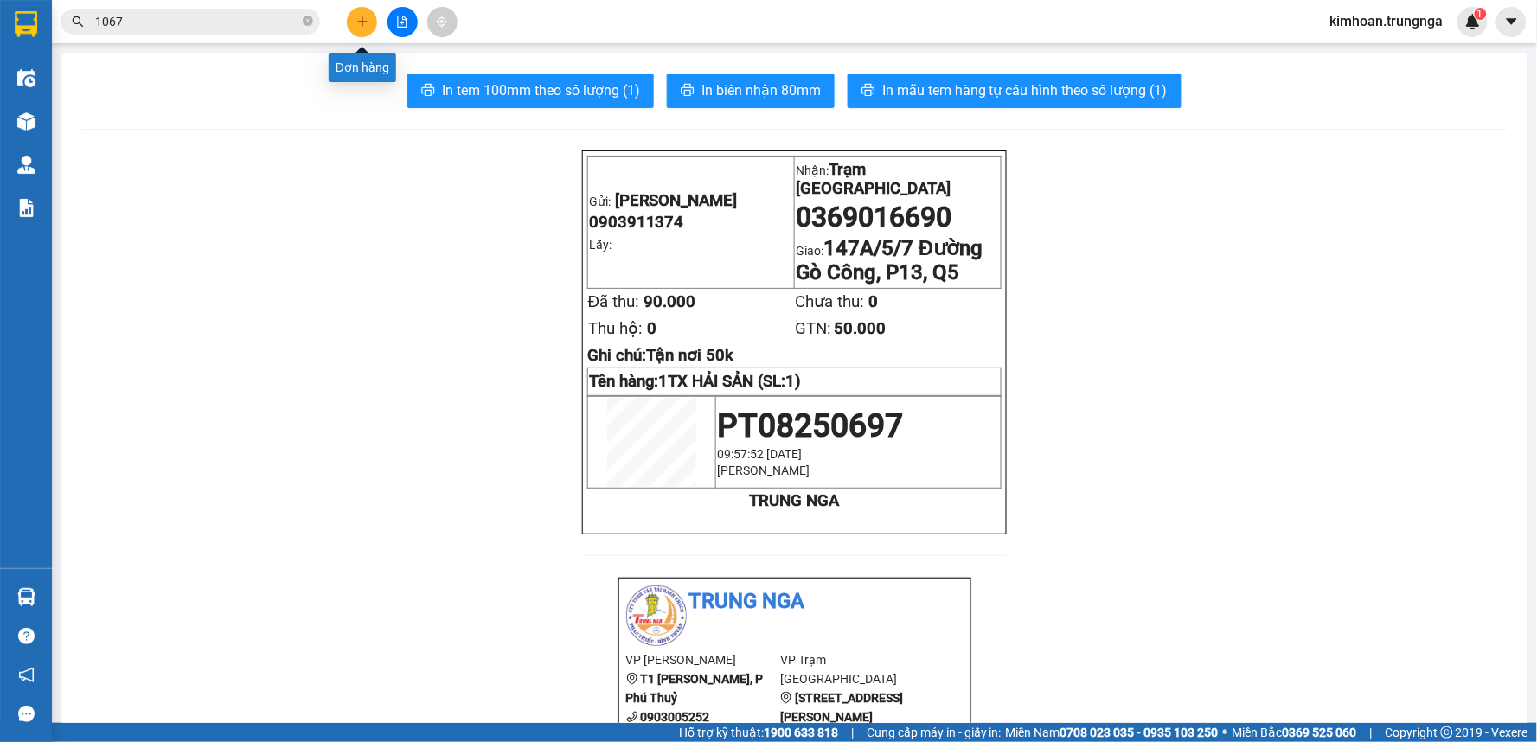
click at [360, 20] on icon "plus" at bounding box center [362, 22] width 12 height 12
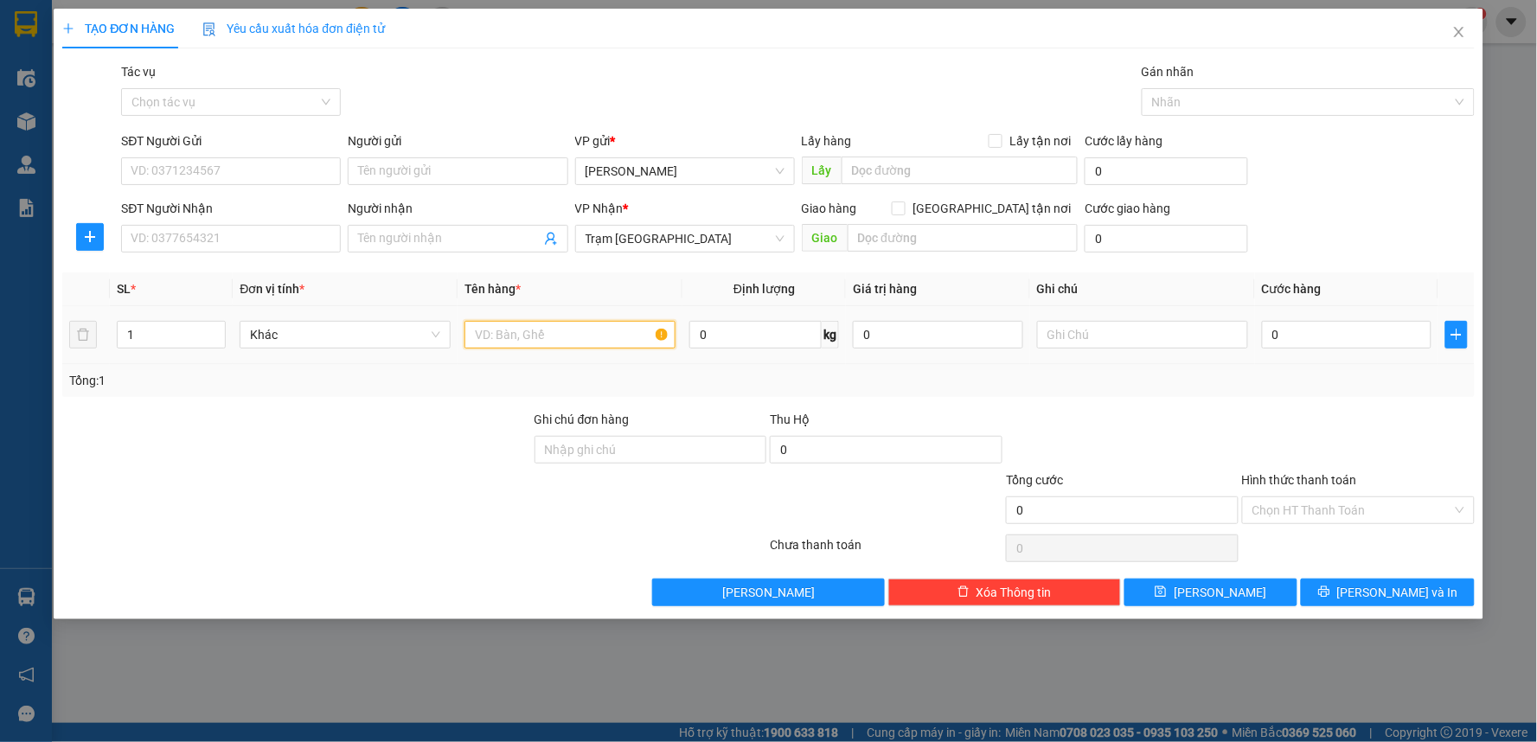
click at [480, 338] on input "text" at bounding box center [569, 335] width 211 height 28
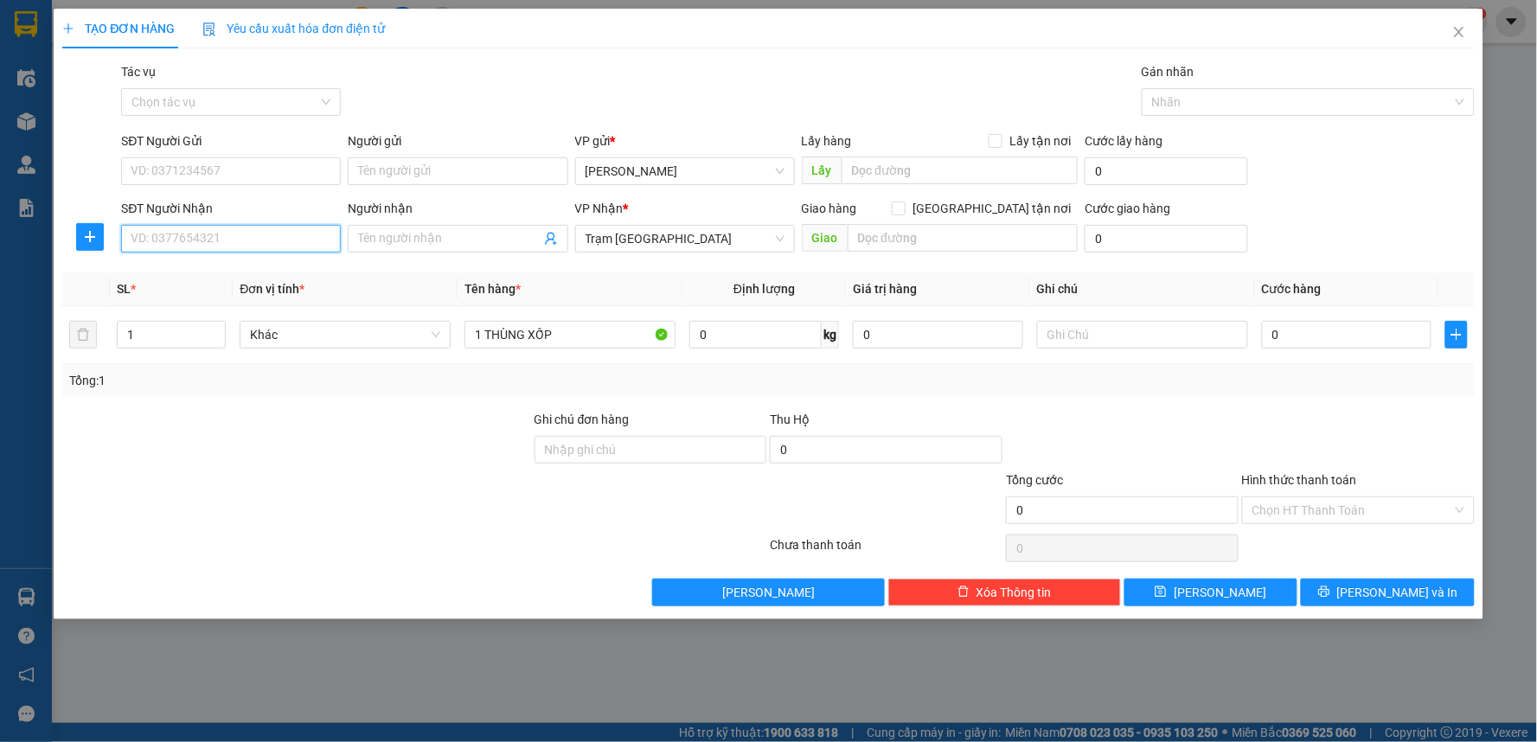
click at [271, 229] on input "SĐT Người Nhận" at bounding box center [231, 239] width 220 height 28
click at [905, 214] on span at bounding box center [899, 208] width 14 height 14
click at [904, 214] on input "[GEOGRAPHIC_DATA] tận nơi" at bounding box center [898, 207] width 12 height 12
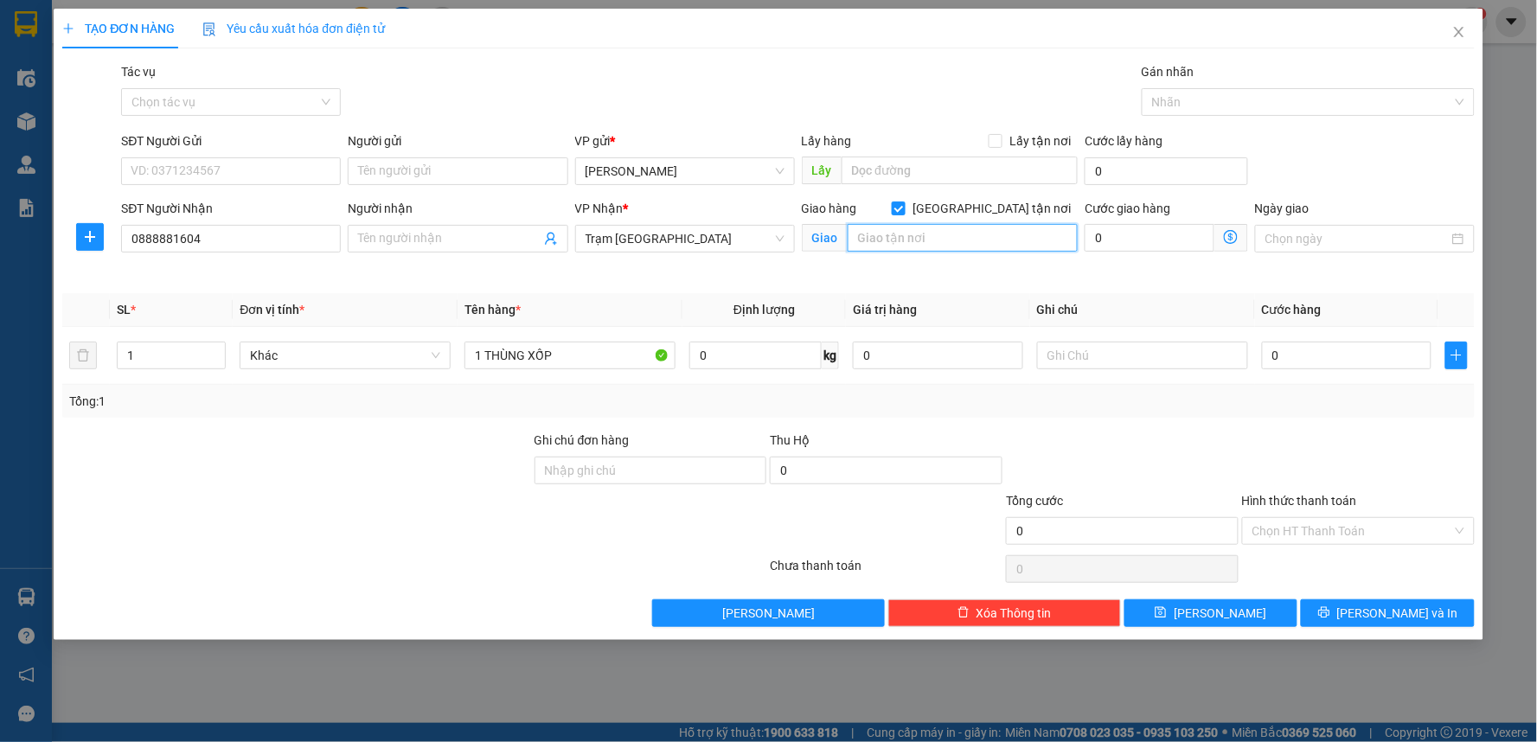
click at [949, 238] on input "text" at bounding box center [962, 238] width 231 height 28
click at [277, 168] on input "SĐT Người Gửi" at bounding box center [231, 171] width 220 height 28
click at [156, 167] on input "SĐT Người Gửi" at bounding box center [231, 171] width 220 height 28
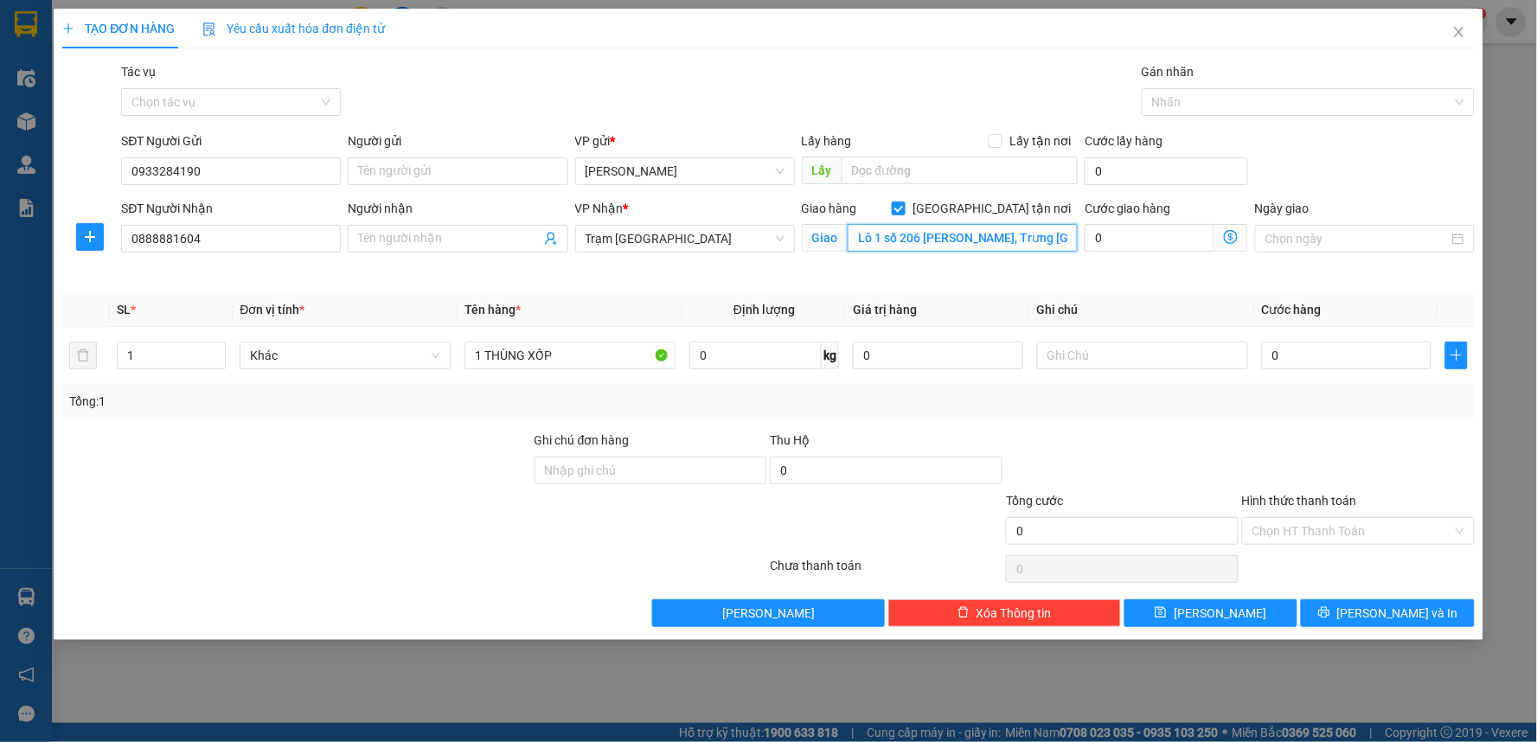
click at [1043, 243] on input "Lô 1 số 206 Lê Quang Đạo, Trưng Mỹ Tây" at bounding box center [962, 238] width 231 height 28
click at [1154, 236] on input "0" at bounding box center [1149, 238] width 130 height 28
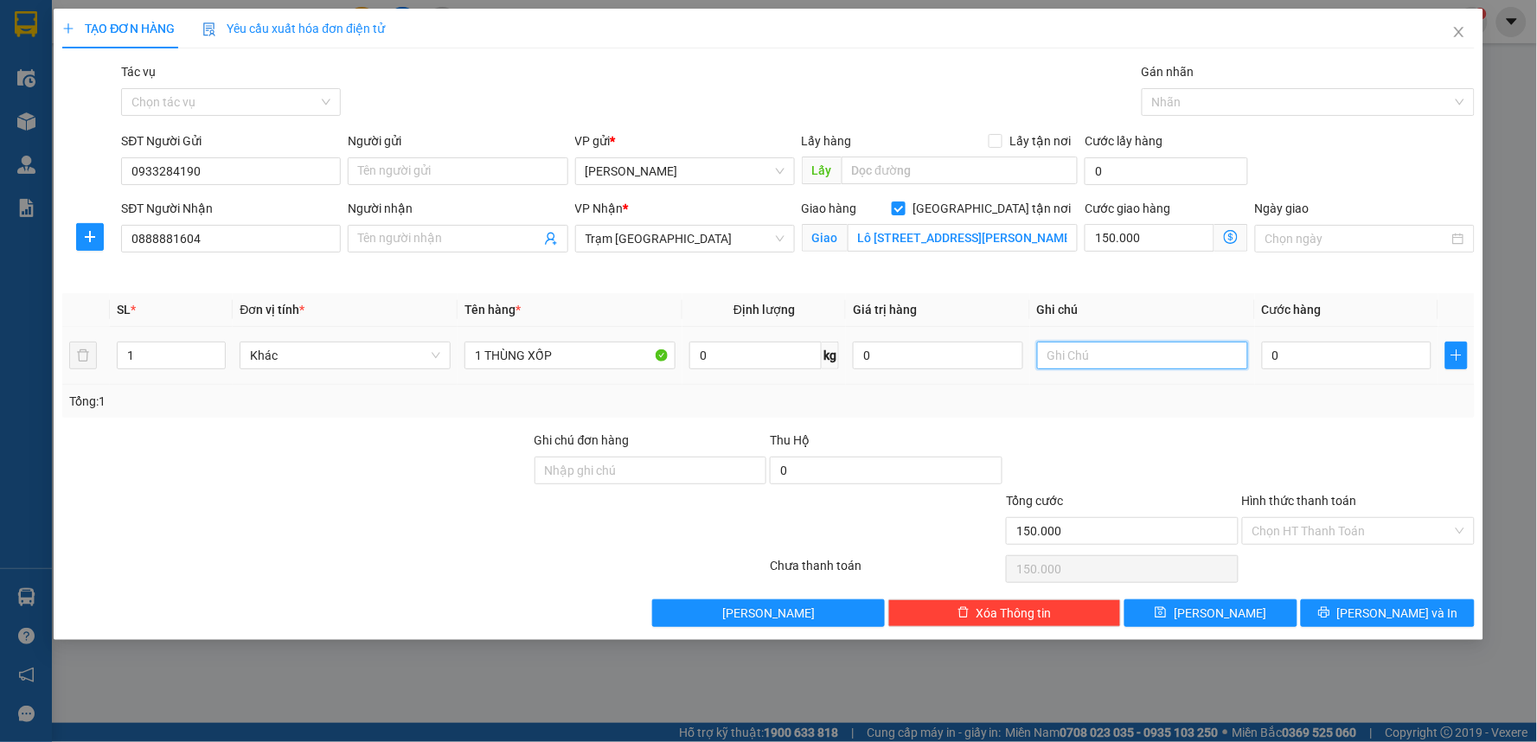
click at [1078, 353] on input "text" at bounding box center [1142, 356] width 211 height 28
click at [1282, 359] on input "0" at bounding box center [1347, 356] width 170 height 28
click at [1230, 431] on div at bounding box center [1122, 461] width 236 height 61
click at [1302, 530] on input "Hình thức thanh toán" at bounding box center [1352, 531] width 200 height 26
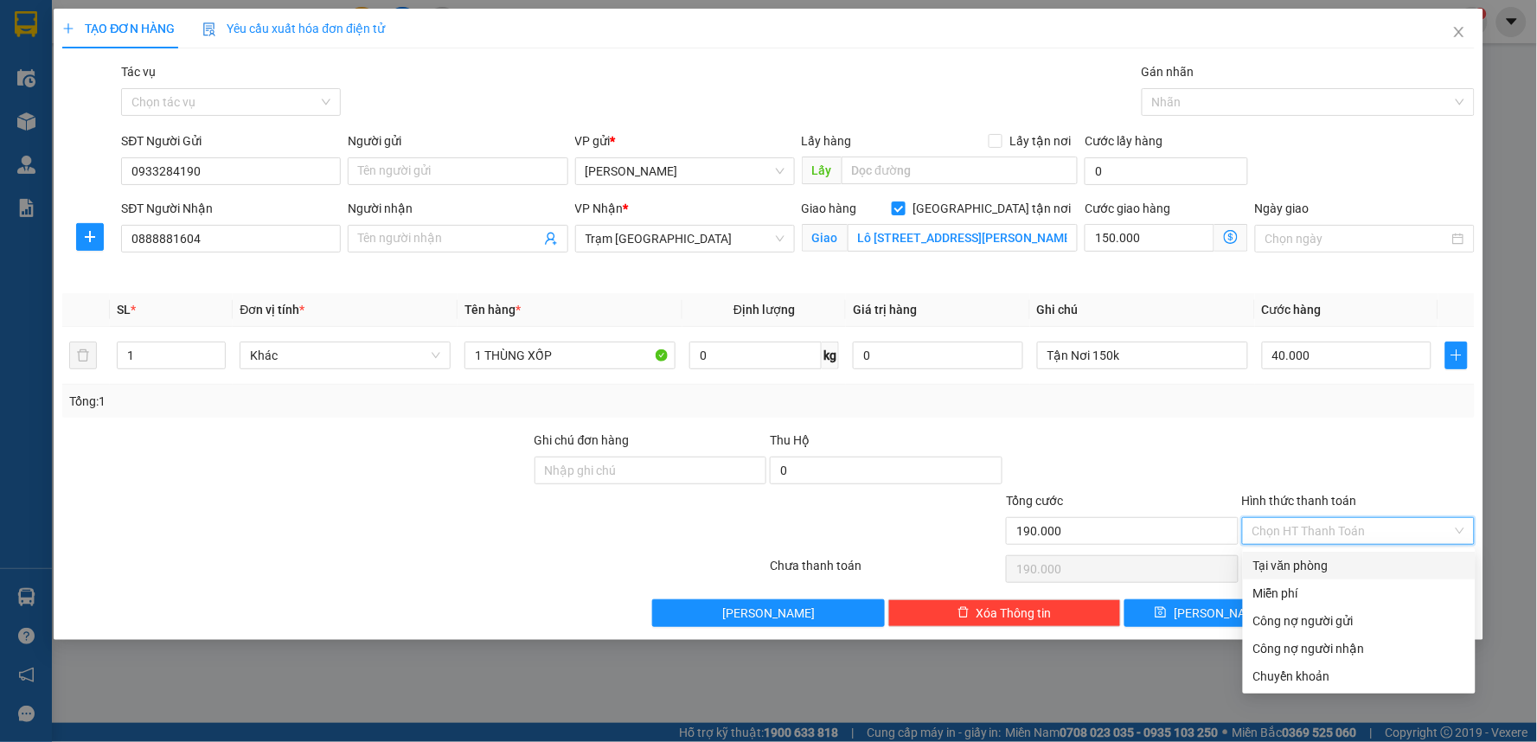
click at [1294, 577] on div "Tại văn phòng" at bounding box center [1359, 566] width 233 height 28
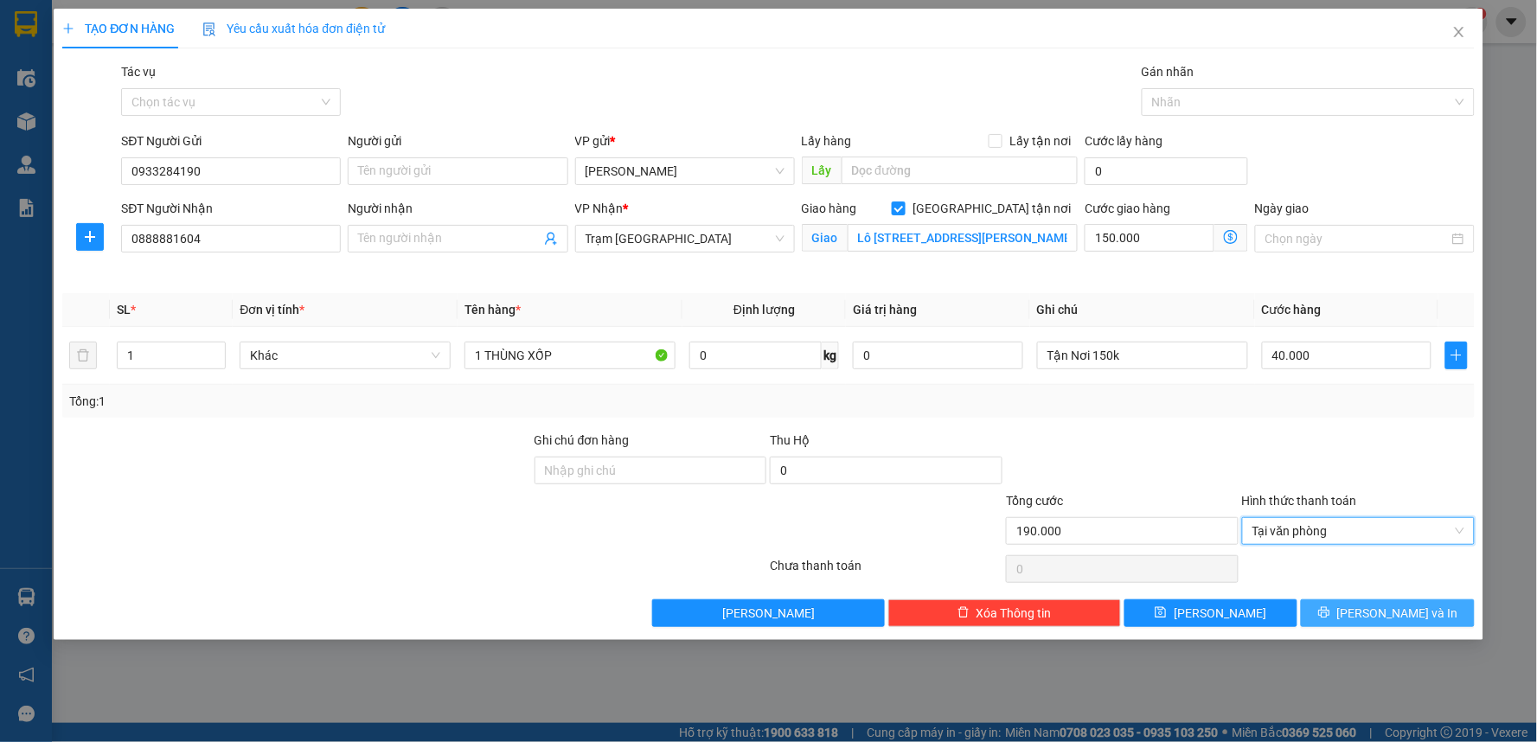
click at [1368, 615] on button "[PERSON_NAME] và In" at bounding box center [1388, 613] width 174 height 28
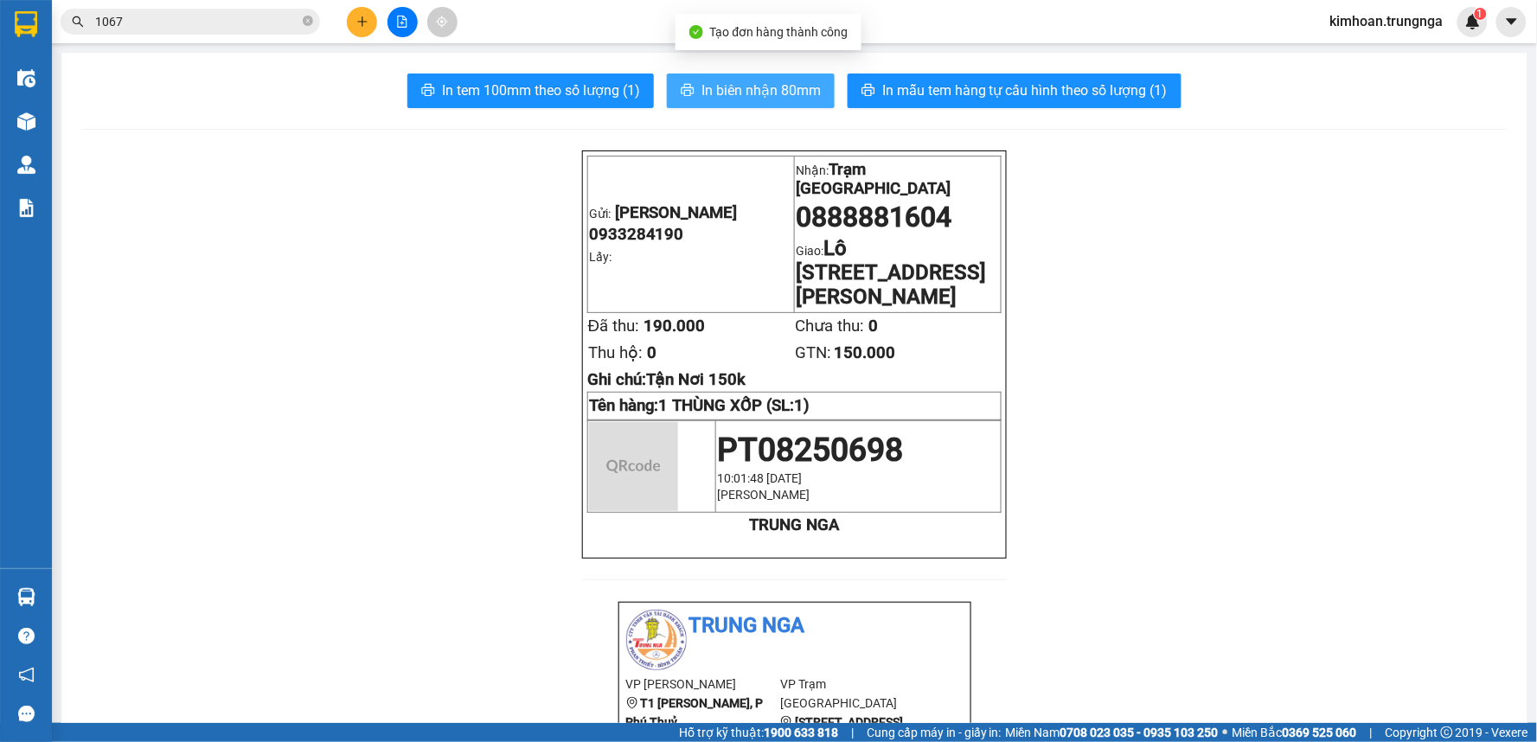
click at [756, 95] on span "In biên nhận 80mm" at bounding box center [760, 91] width 119 height 22
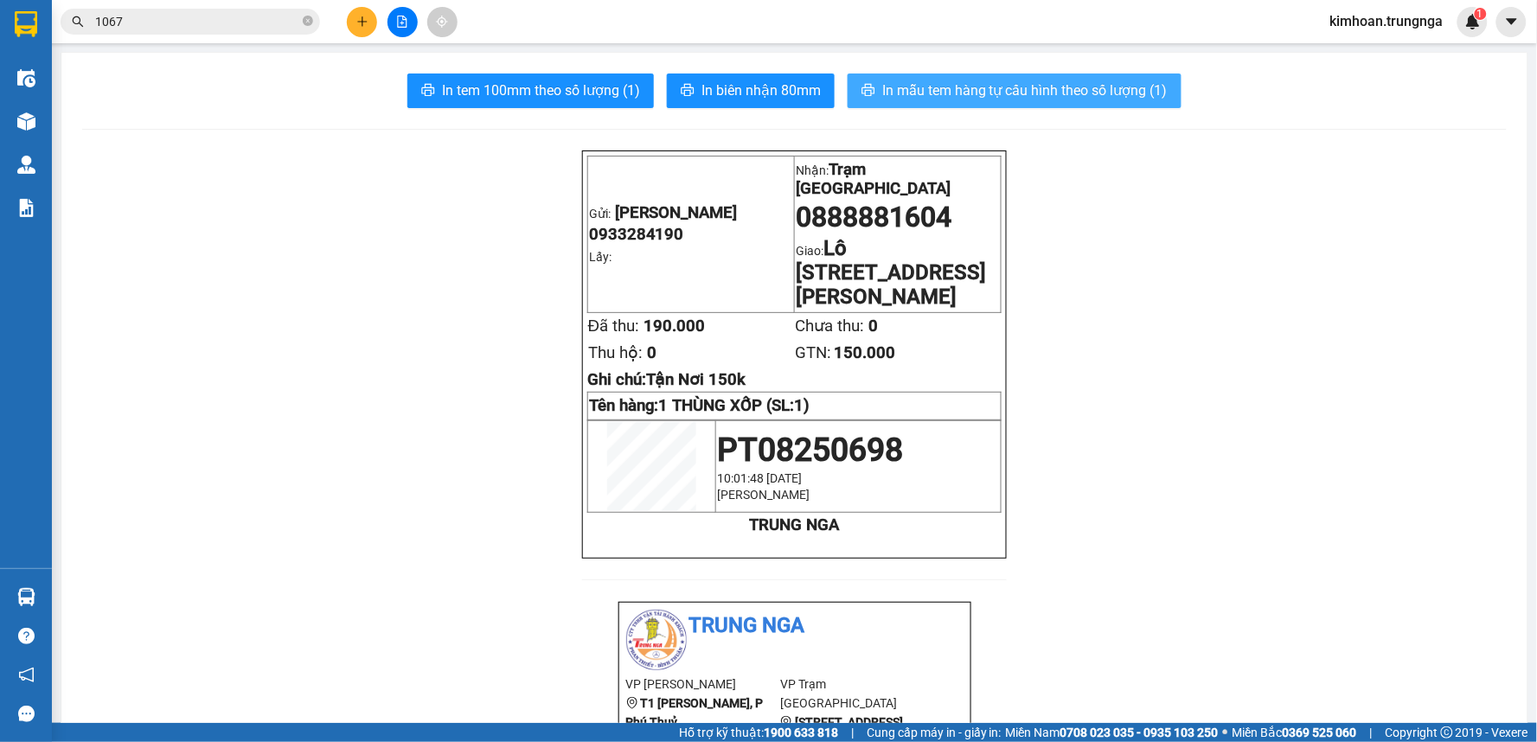
click at [1084, 102] on button "In mẫu tem hàng tự cấu hình theo số lượng (1)" at bounding box center [1014, 91] width 334 height 35
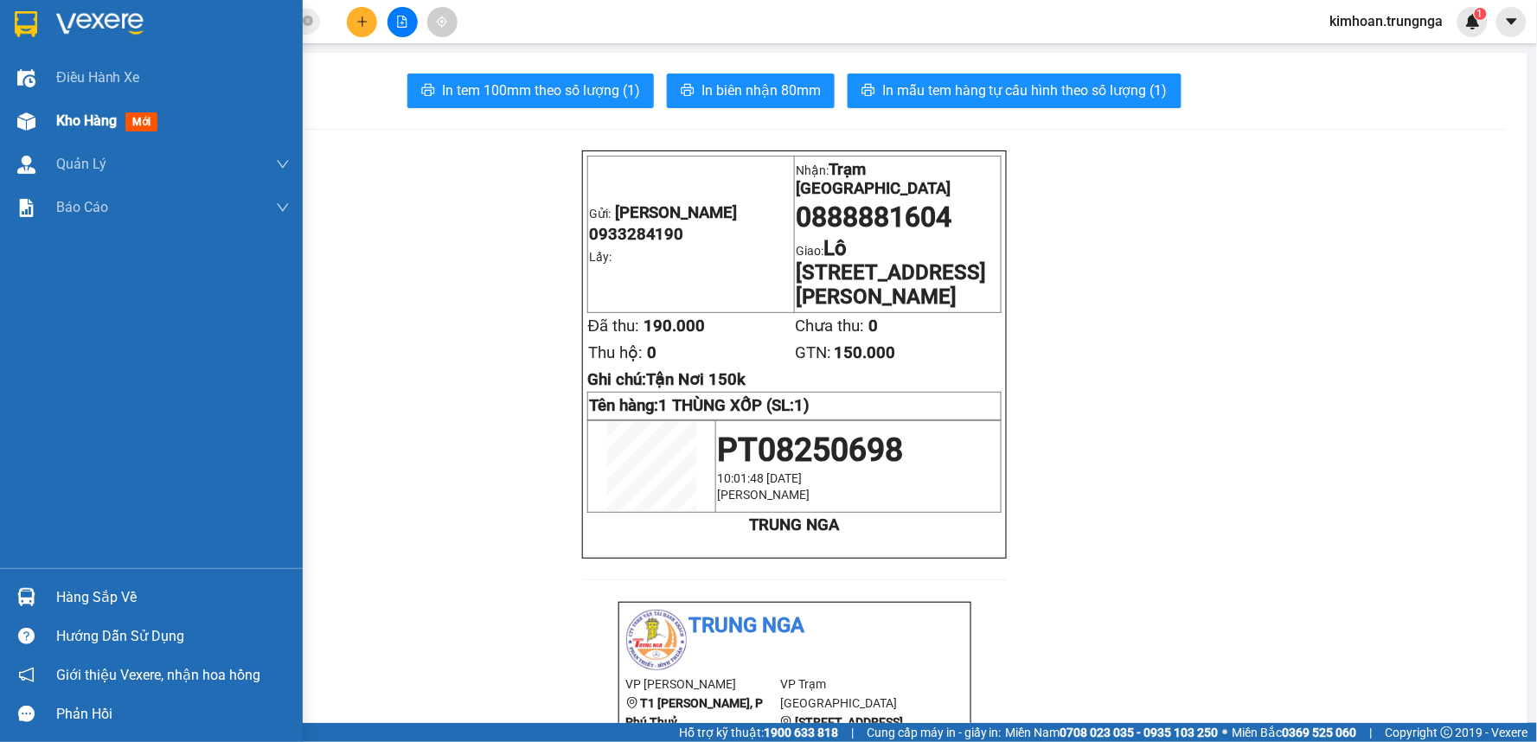
click at [26, 117] on img at bounding box center [26, 121] width 18 height 18
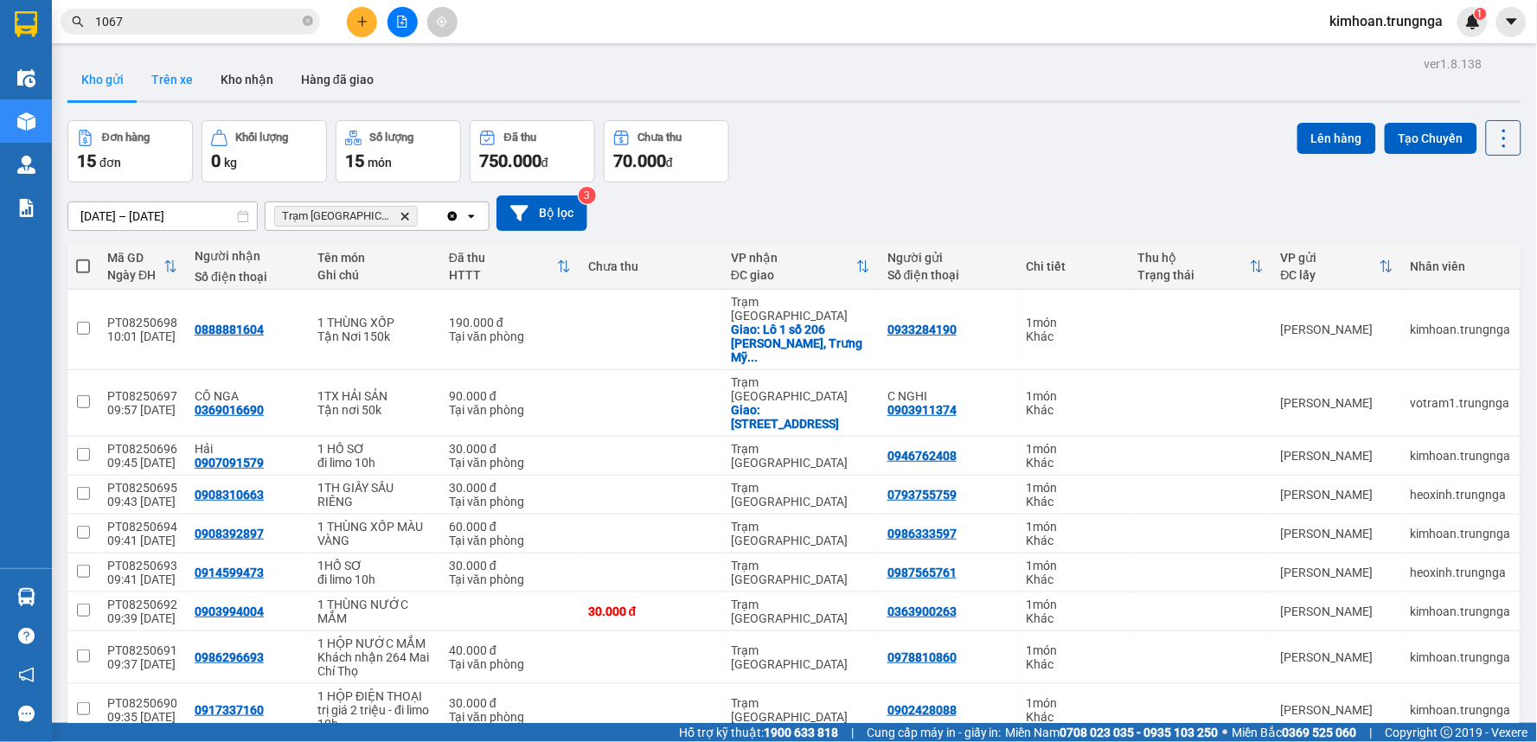
click at [176, 89] on button "Trên xe" at bounding box center [171, 80] width 69 height 42
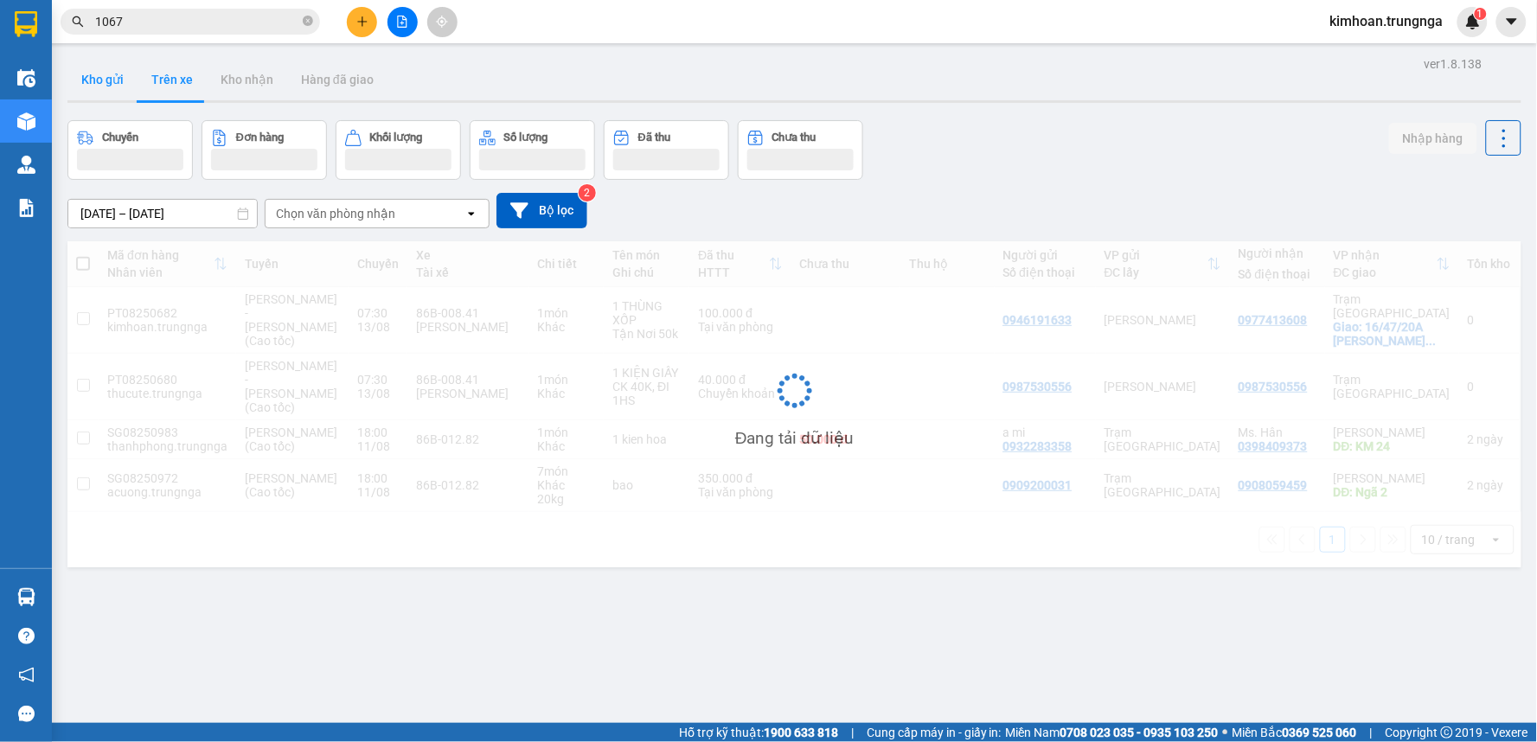
click at [105, 86] on button "Kho gửi" at bounding box center [102, 80] width 70 height 42
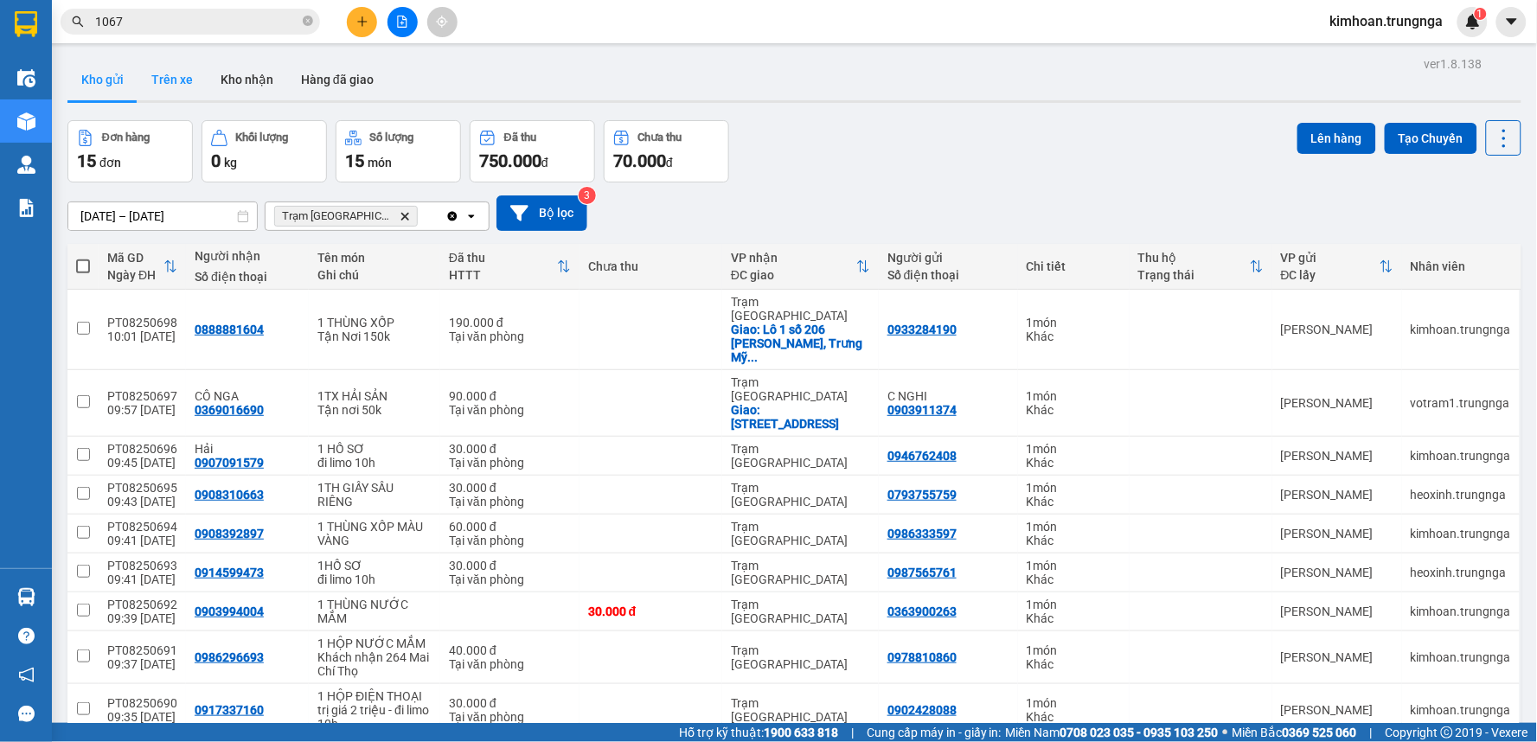
click at [162, 67] on button "Trên xe" at bounding box center [171, 80] width 69 height 42
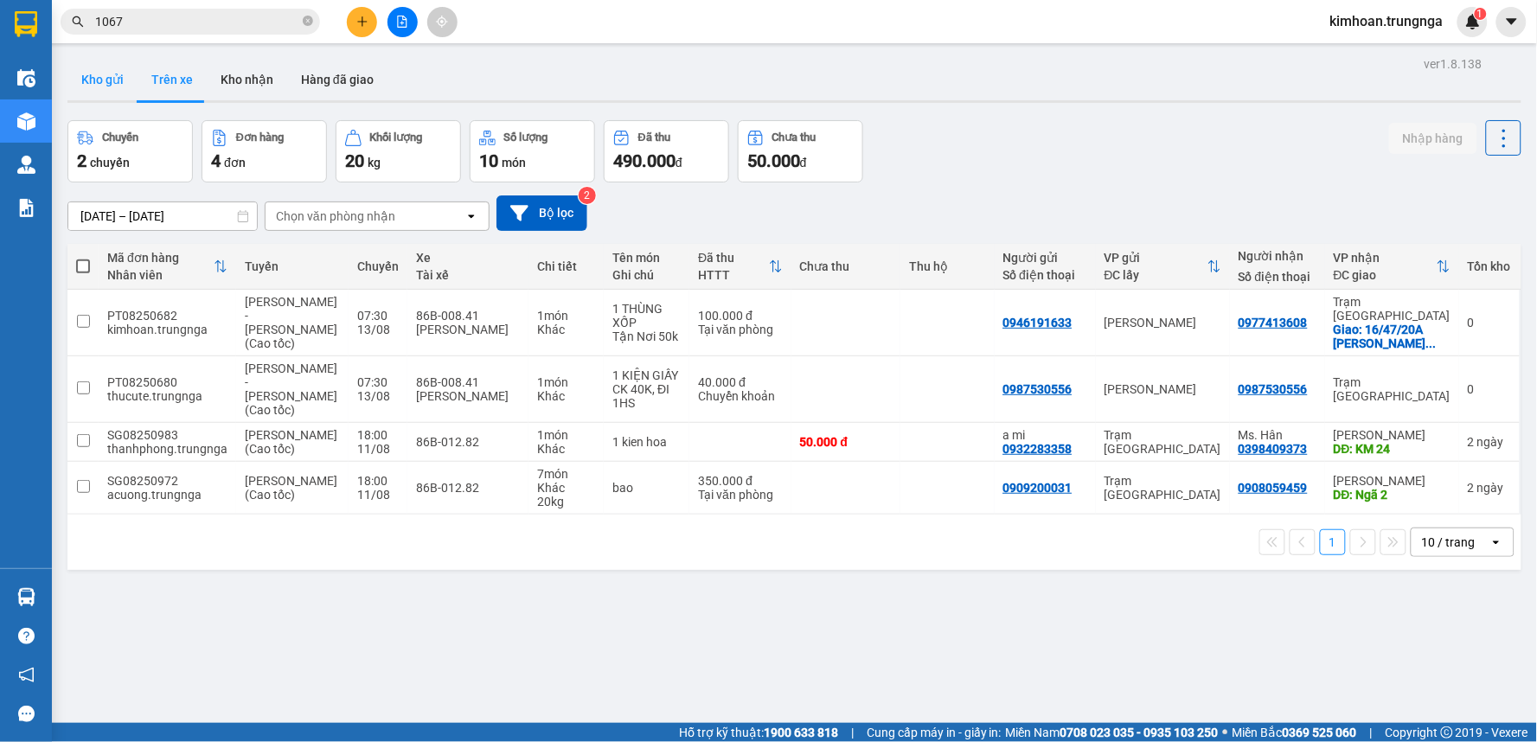
click at [93, 84] on button "Kho gửi" at bounding box center [102, 80] width 70 height 42
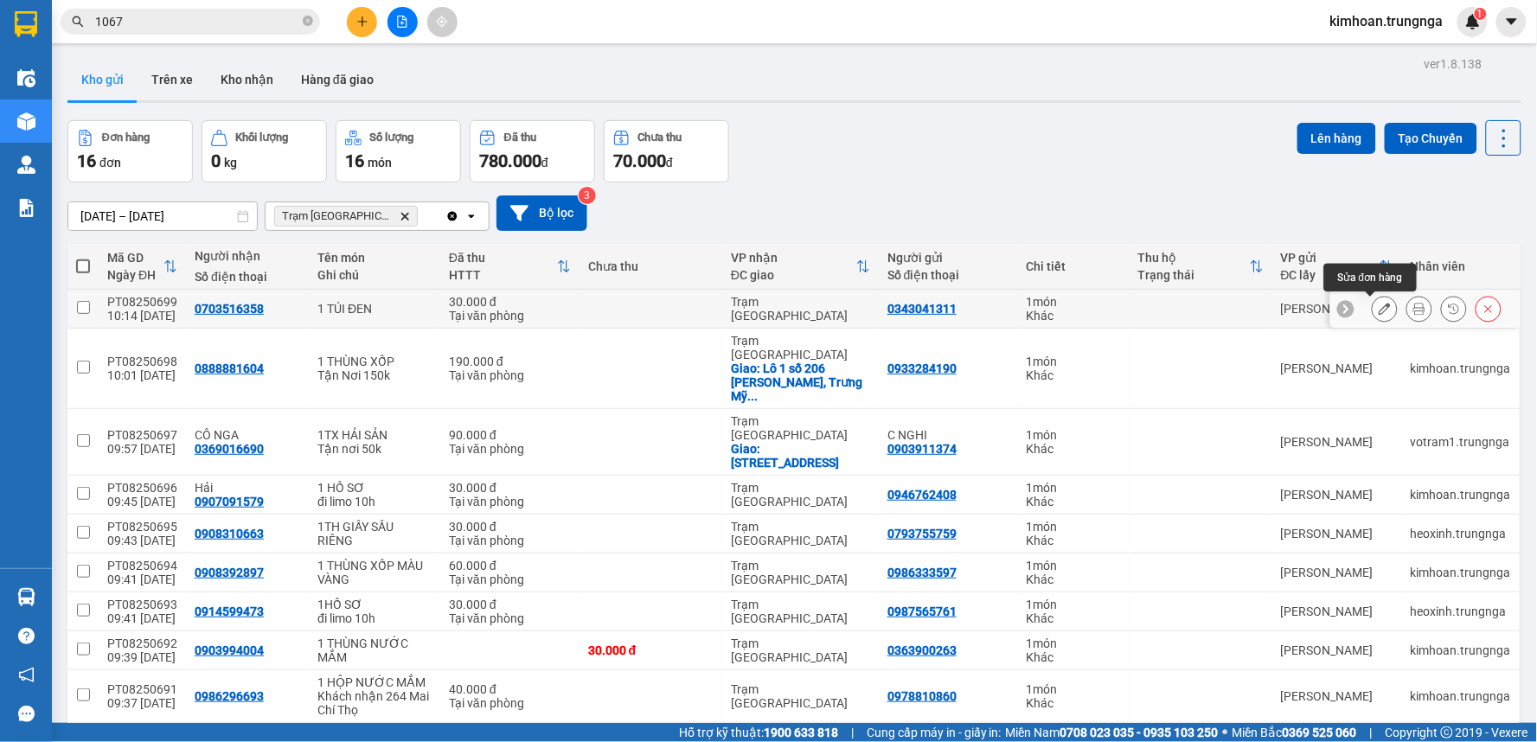
click at [1413, 307] on icon at bounding box center [1419, 309] width 12 height 12
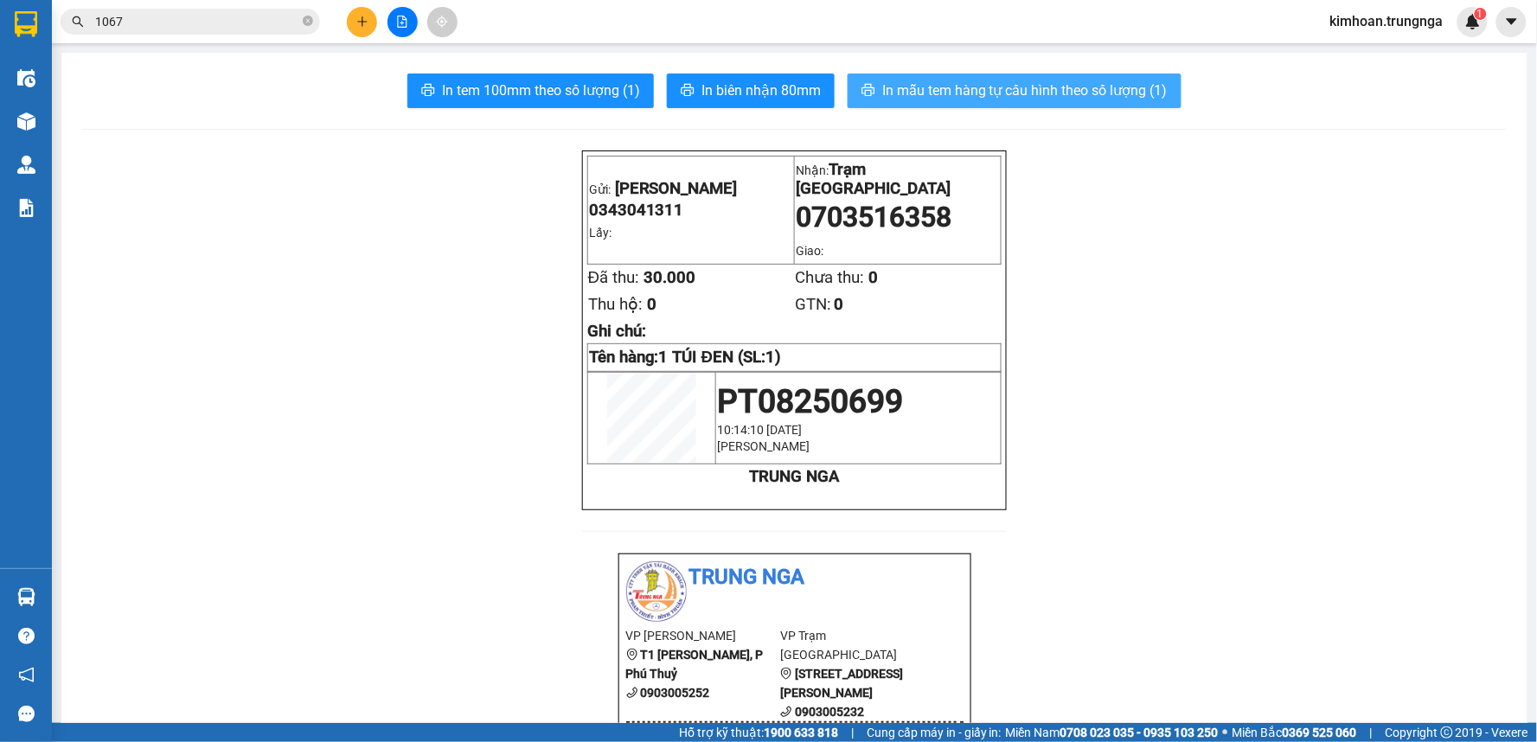
click at [996, 95] on span "In mẫu tem hàng tự cấu hình theo số lượng (1)" at bounding box center [1024, 91] width 285 height 22
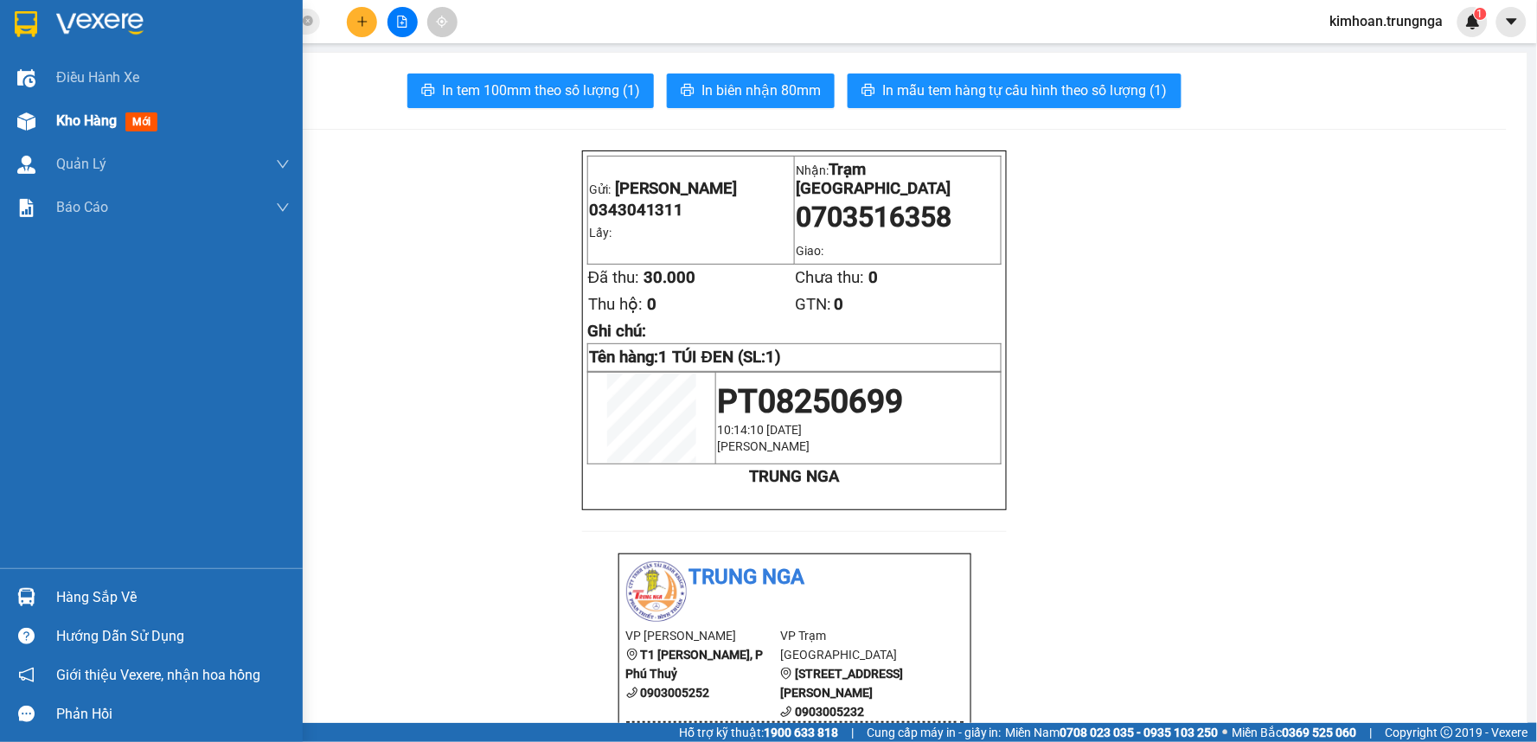
click at [91, 112] on span "Kho hàng" at bounding box center [86, 120] width 61 height 16
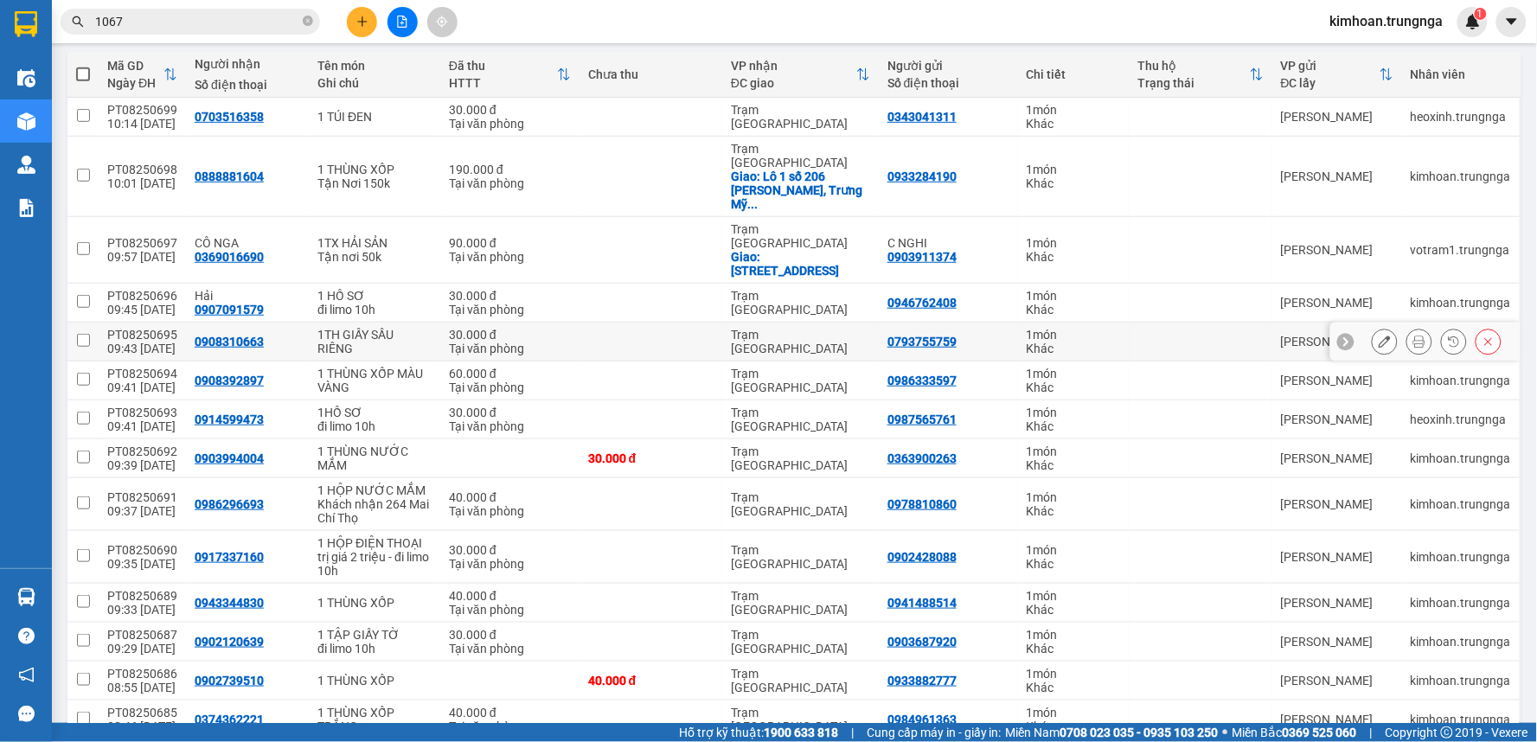
scroll to position [316, 0]
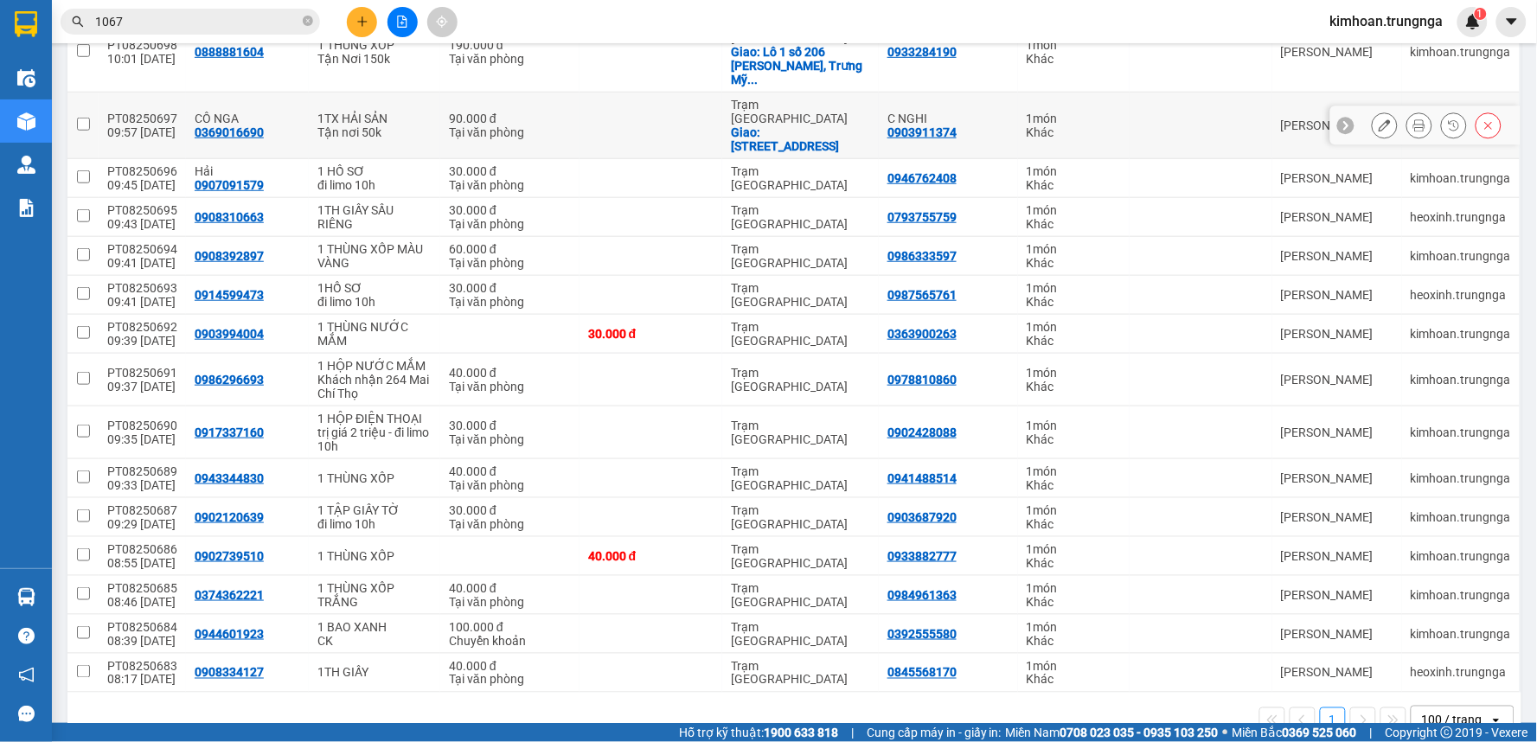
click at [81, 118] on input "checkbox" at bounding box center [83, 124] width 13 height 13
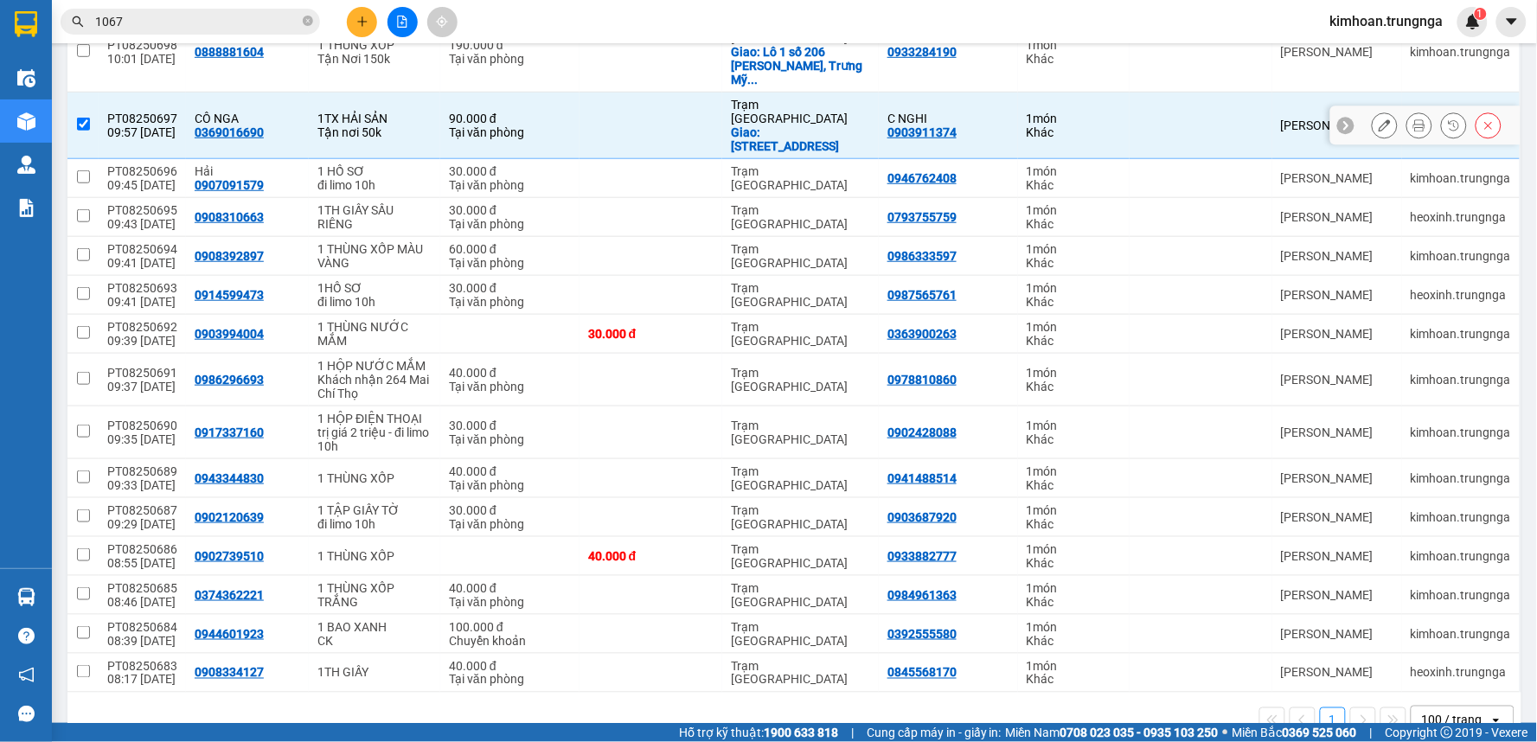
click at [81, 118] on input "checkbox" at bounding box center [83, 124] width 13 height 13
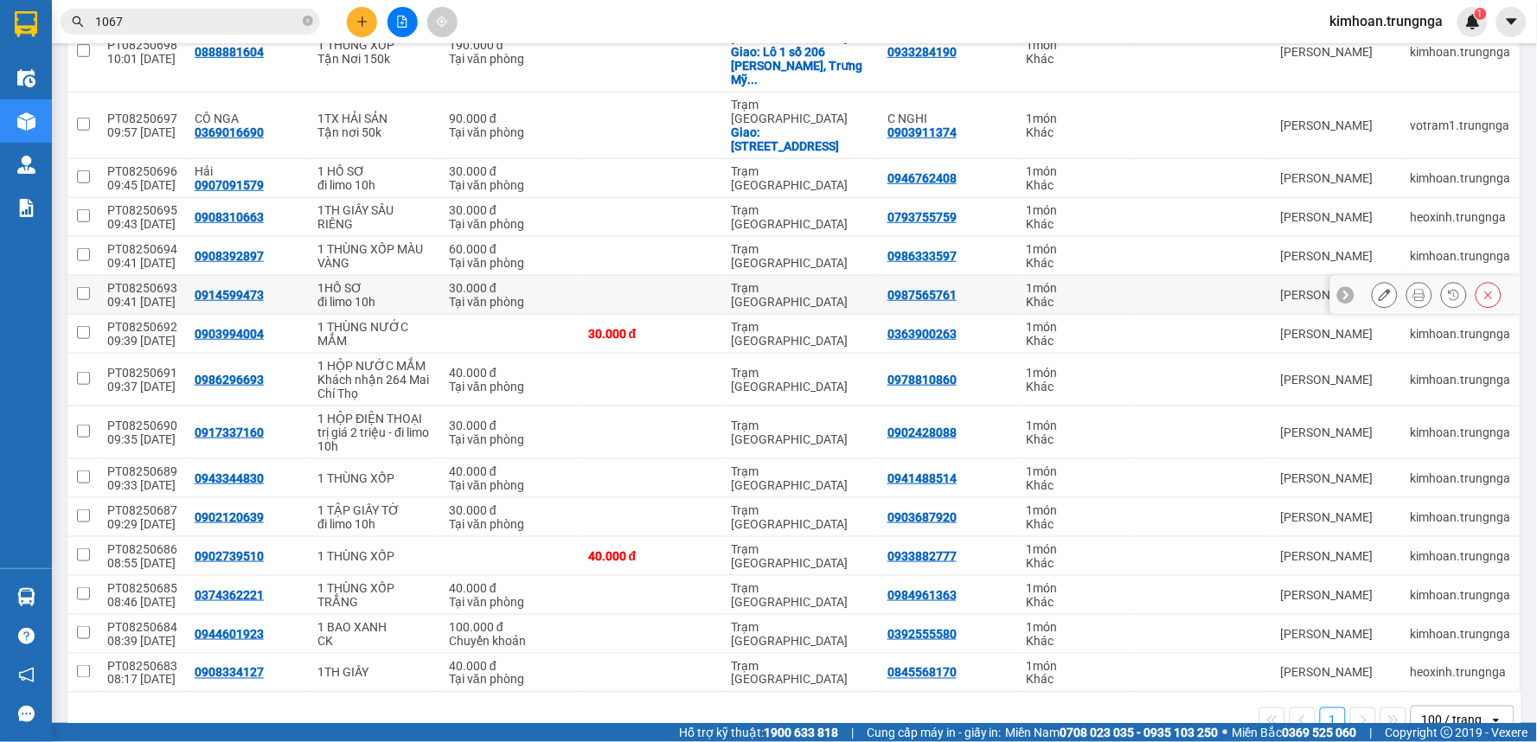
scroll to position [0, 0]
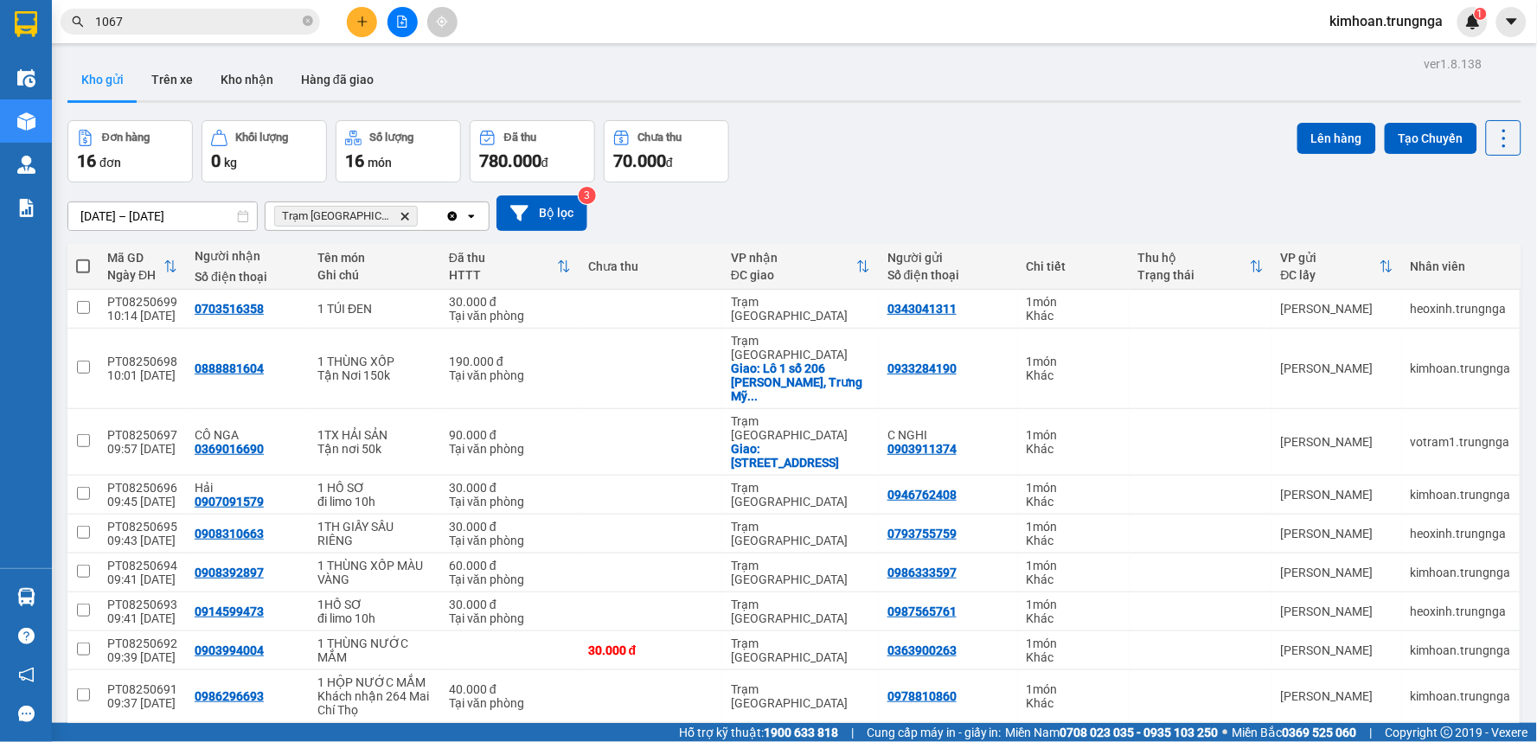
click at [86, 269] on span at bounding box center [83, 266] width 14 height 14
click at [83, 258] on input "checkbox" at bounding box center [83, 258] width 0 height 0
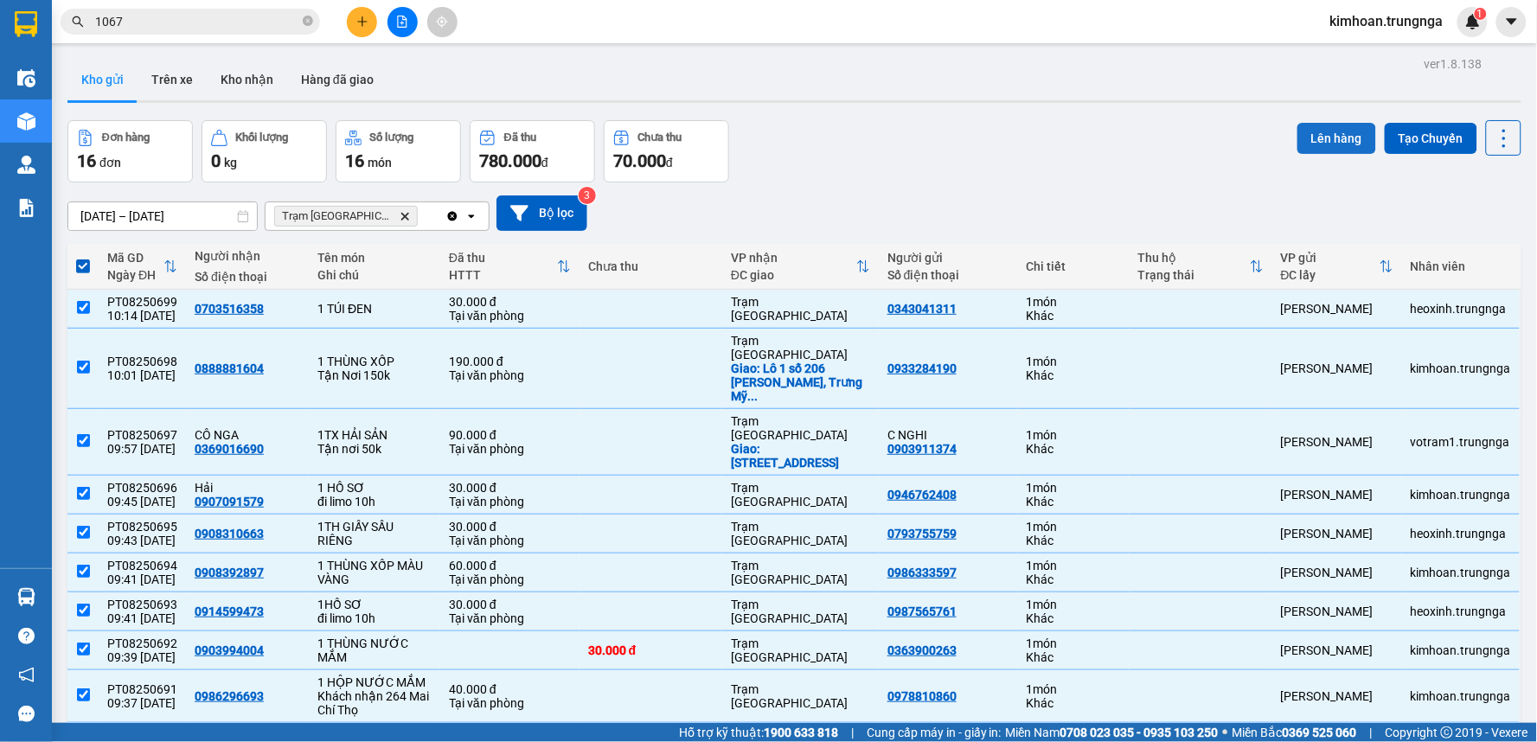
click at [1329, 140] on button "Lên hàng" at bounding box center [1336, 138] width 79 height 31
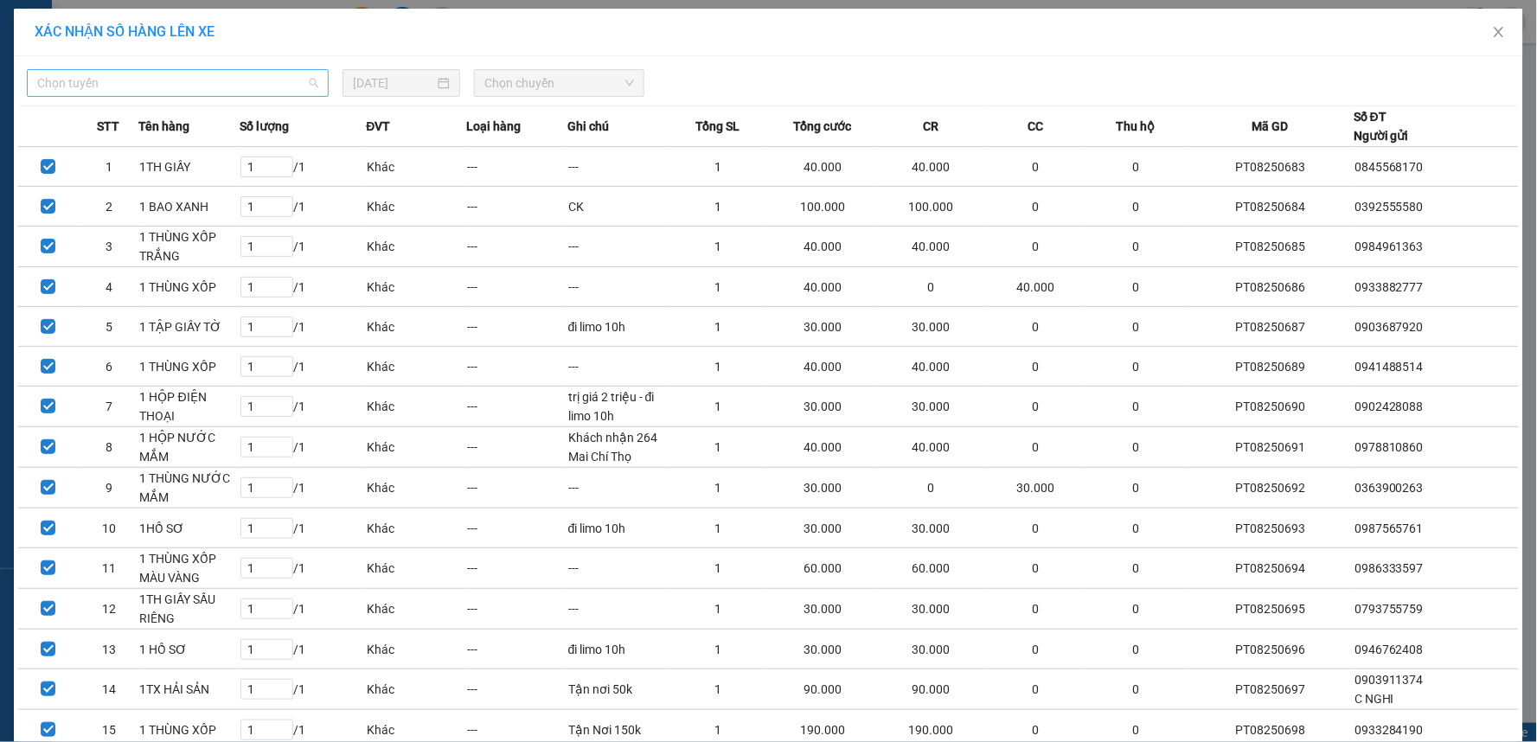
click at [262, 81] on span "Chọn tuyến" at bounding box center [177, 83] width 281 height 26
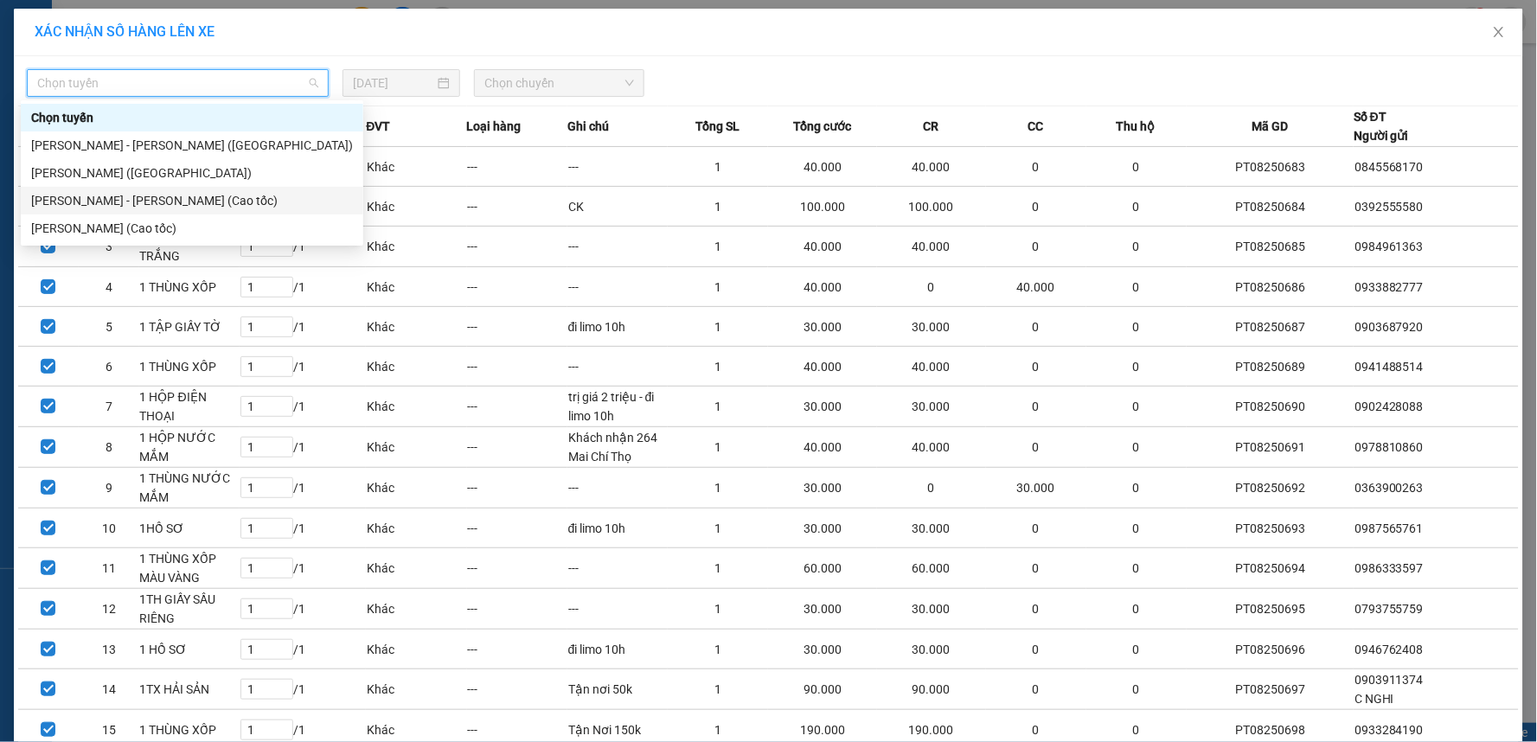
click at [159, 196] on div "[PERSON_NAME] - [PERSON_NAME] (Cao tốc)" at bounding box center [192, 200] width 322 height 19
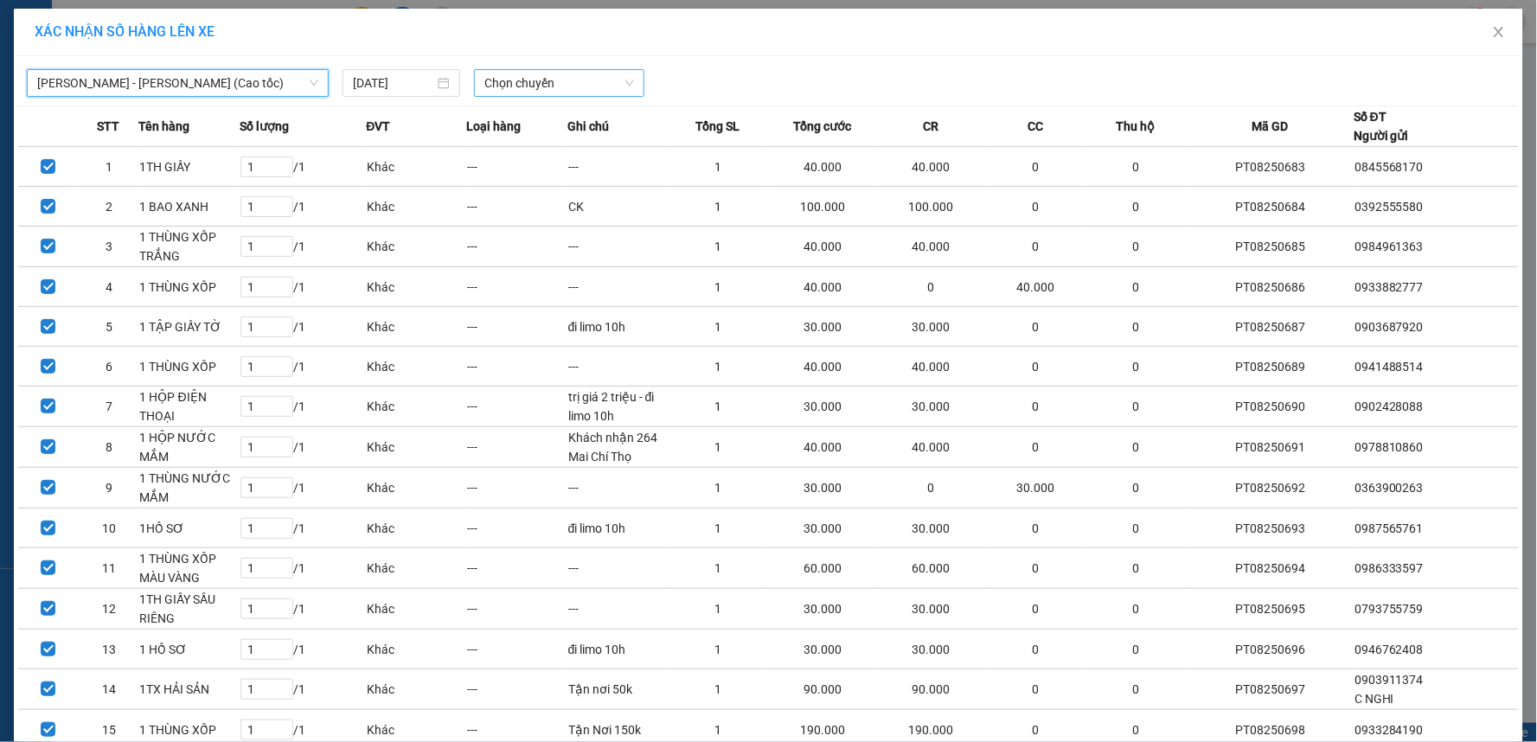
click at [515, 74] on span "Chọn chuyến" at bounding box center [559, 83] width 150 height 26
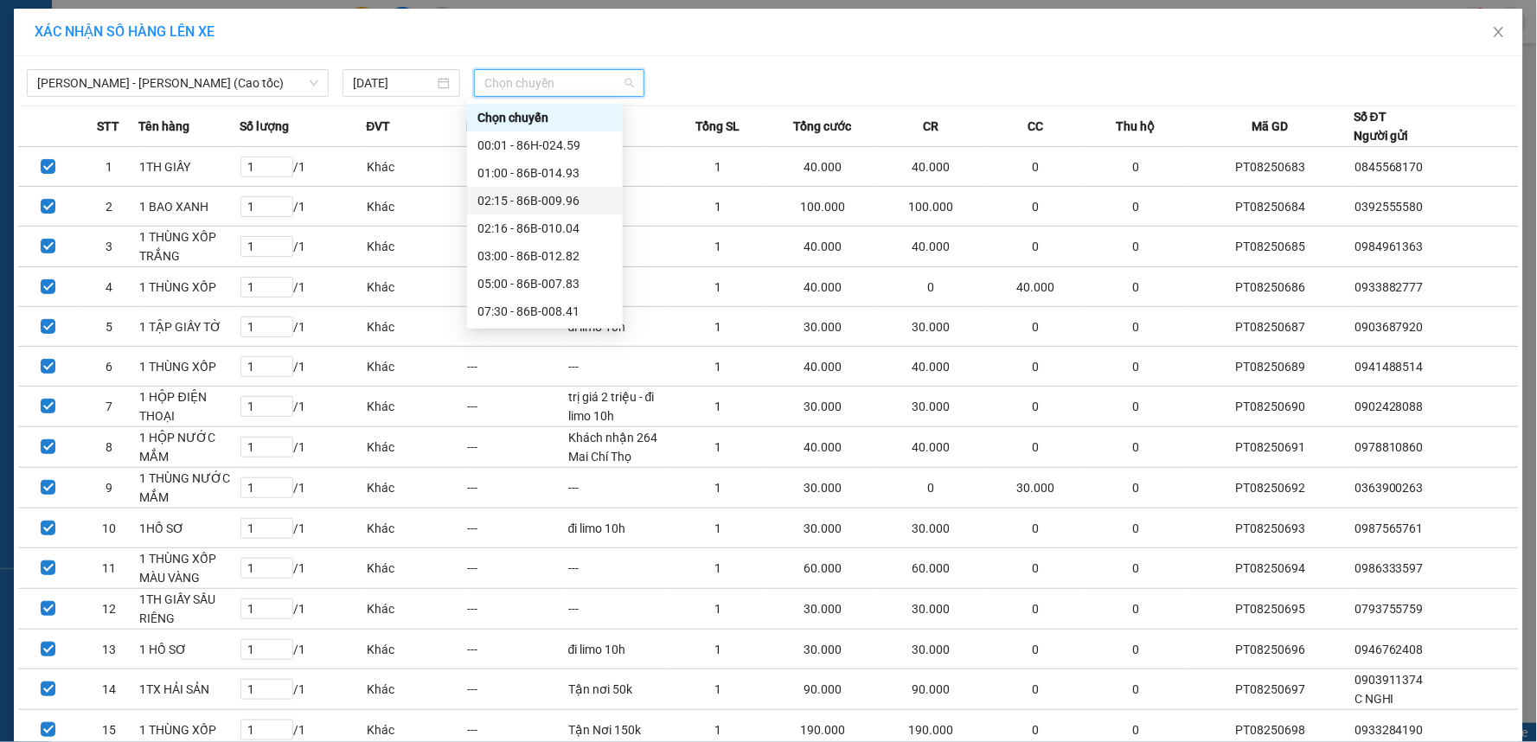
scroll to position [111, 0]
click at [515, 231] on div "10:30 - 86B-010.09" at bounding box center [544, 228] width 135 height 19
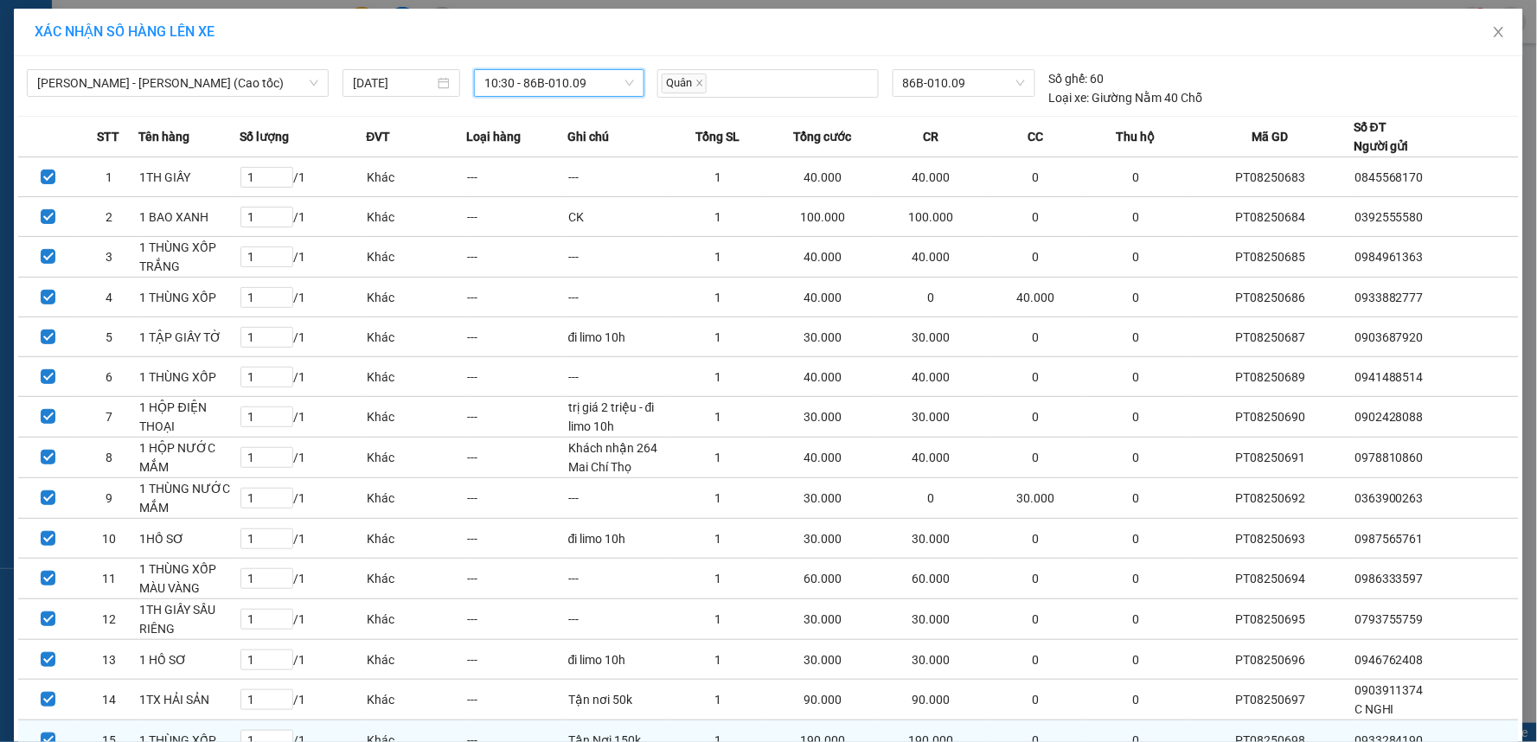
scroll to position [176, 0]
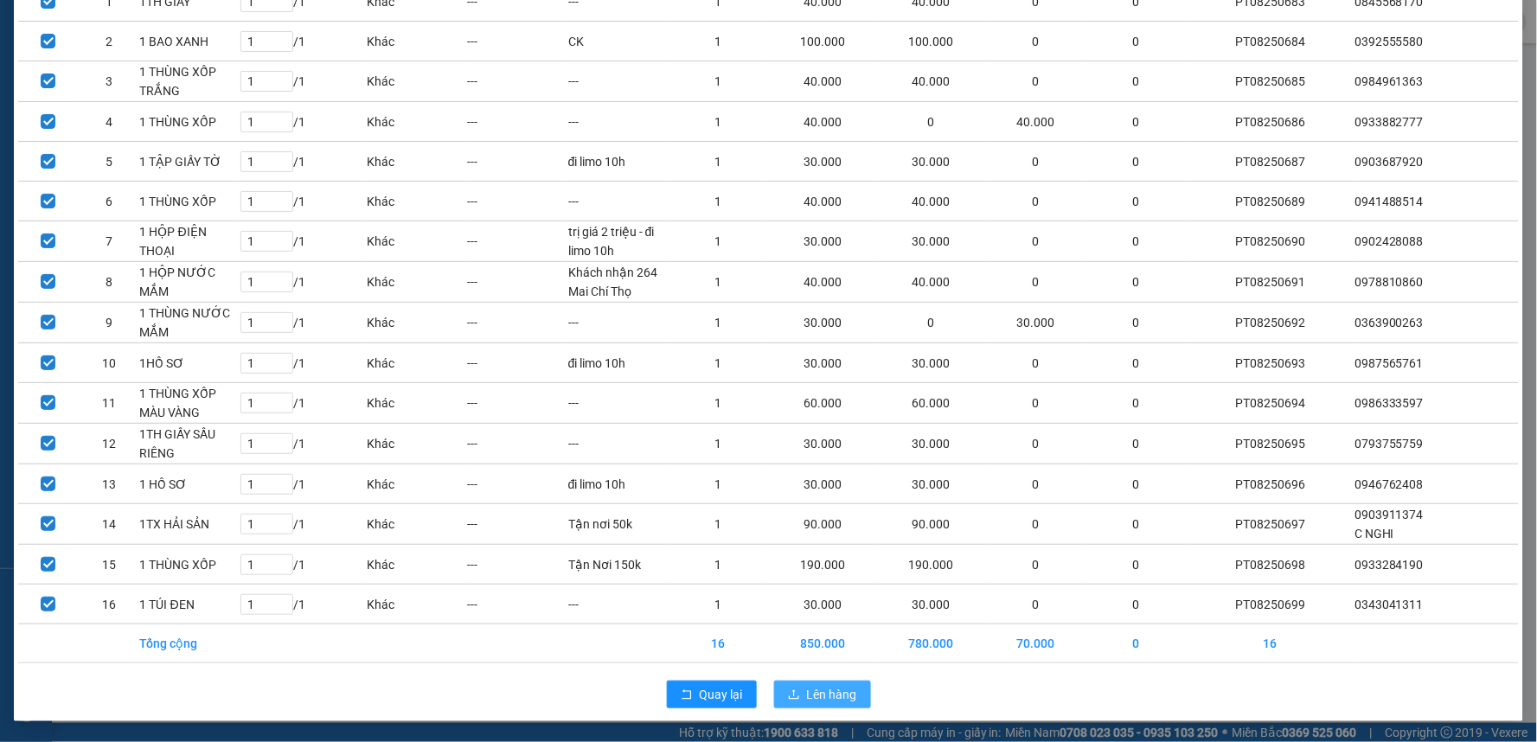
click at [809, 705] on button "Lên hàng" at bounding box center [822, 695] width 97 height 28
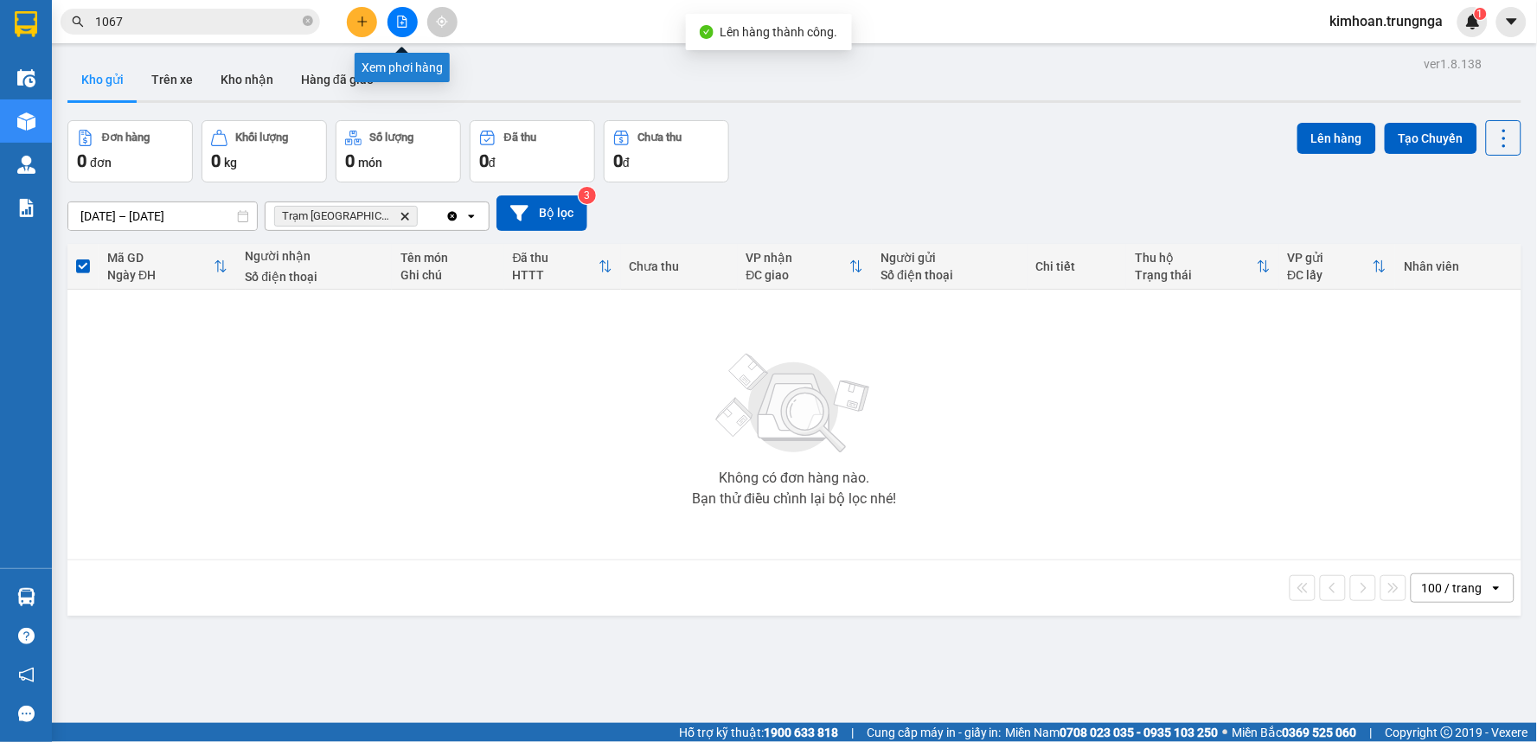
click at [400, 19] on icon "file-add" at bounding box center [402, 22] width 12 height 12
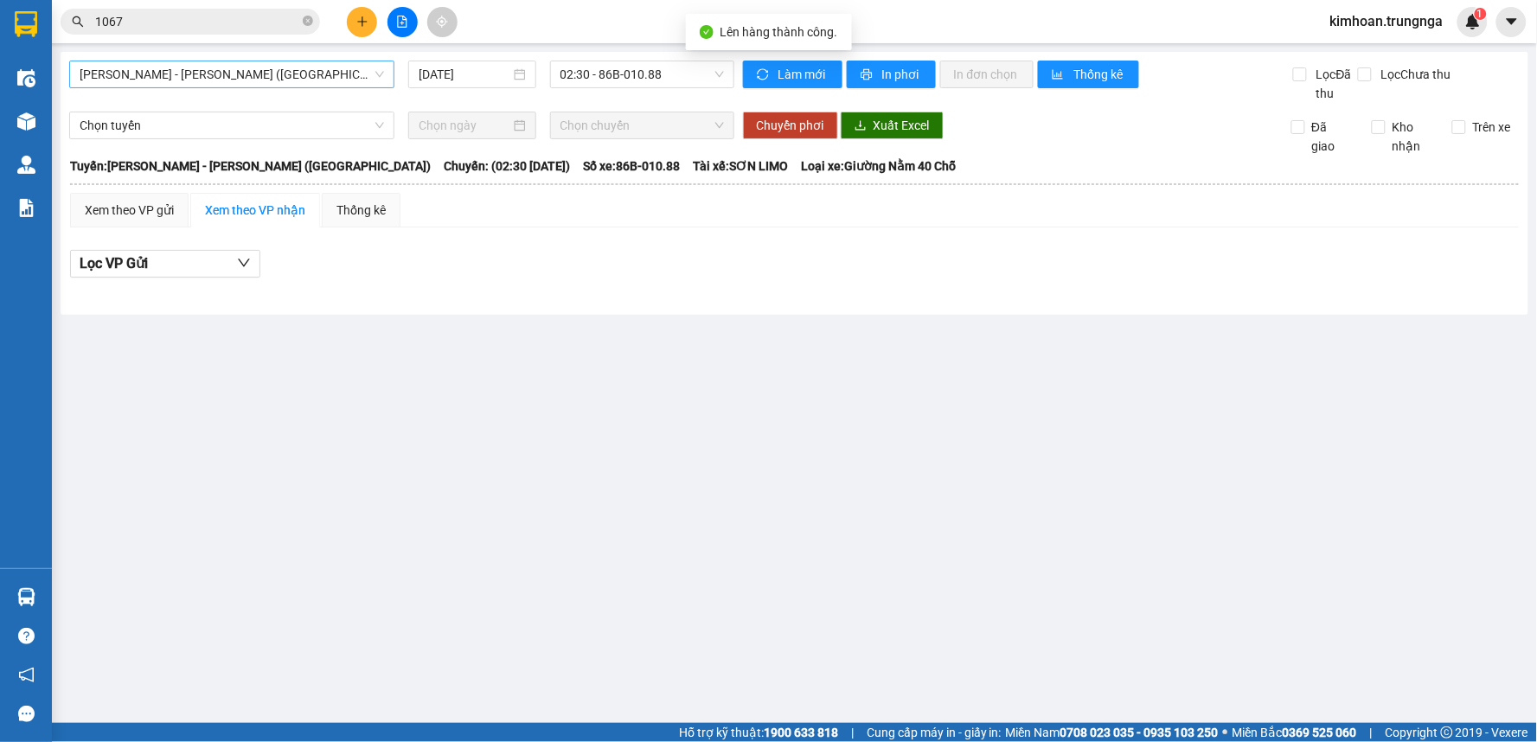
click at [237, 65] on span "[PERSON_NAME] - [PERSON_NAME] ([GEOGRAPHIC_DATA])" at bounding box center [232, 74] width 304 height 26
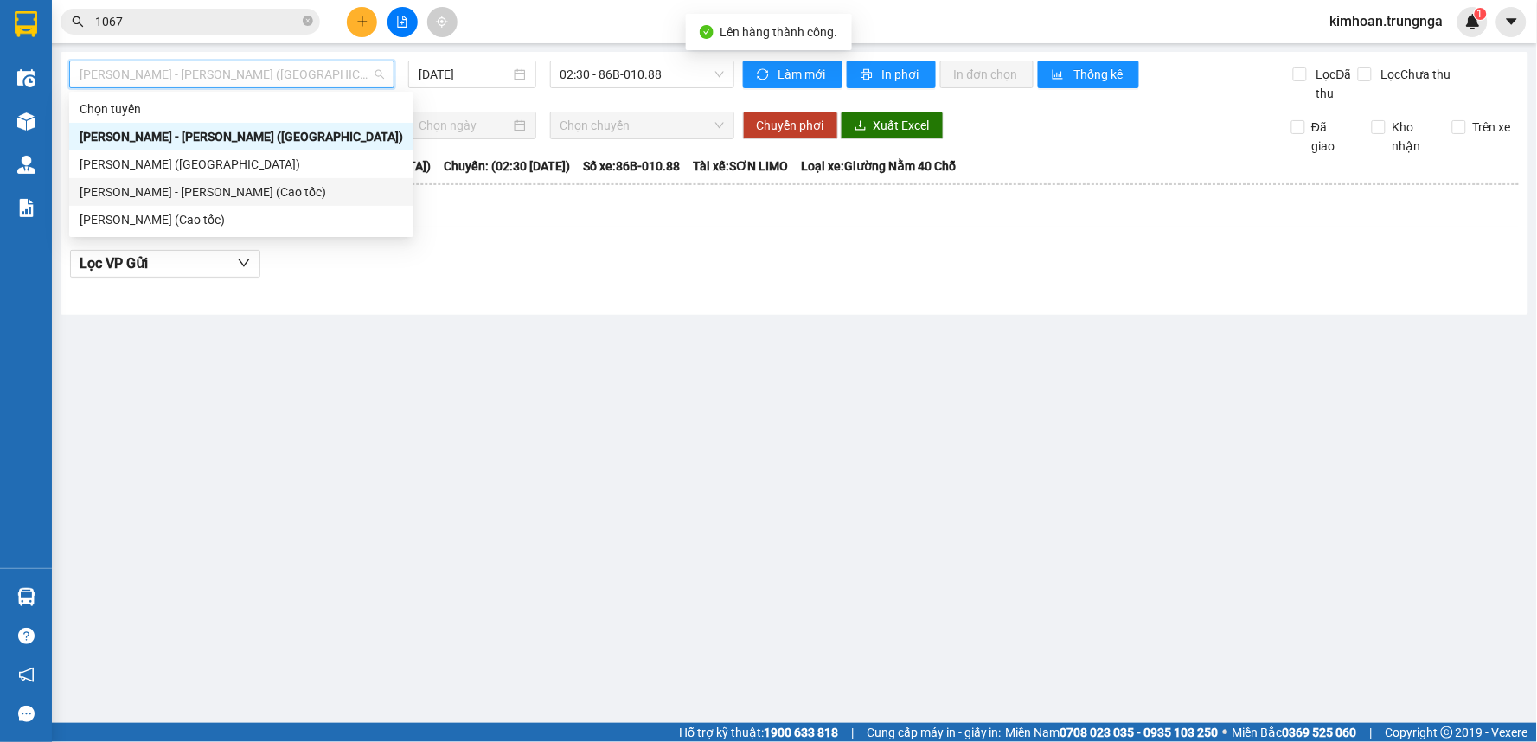
click at [208, 195] on div "[PERSON_NAME] - [PERSON_NAME] (Cao tốc)" at bounding box center [241, 191] width 323 height 19
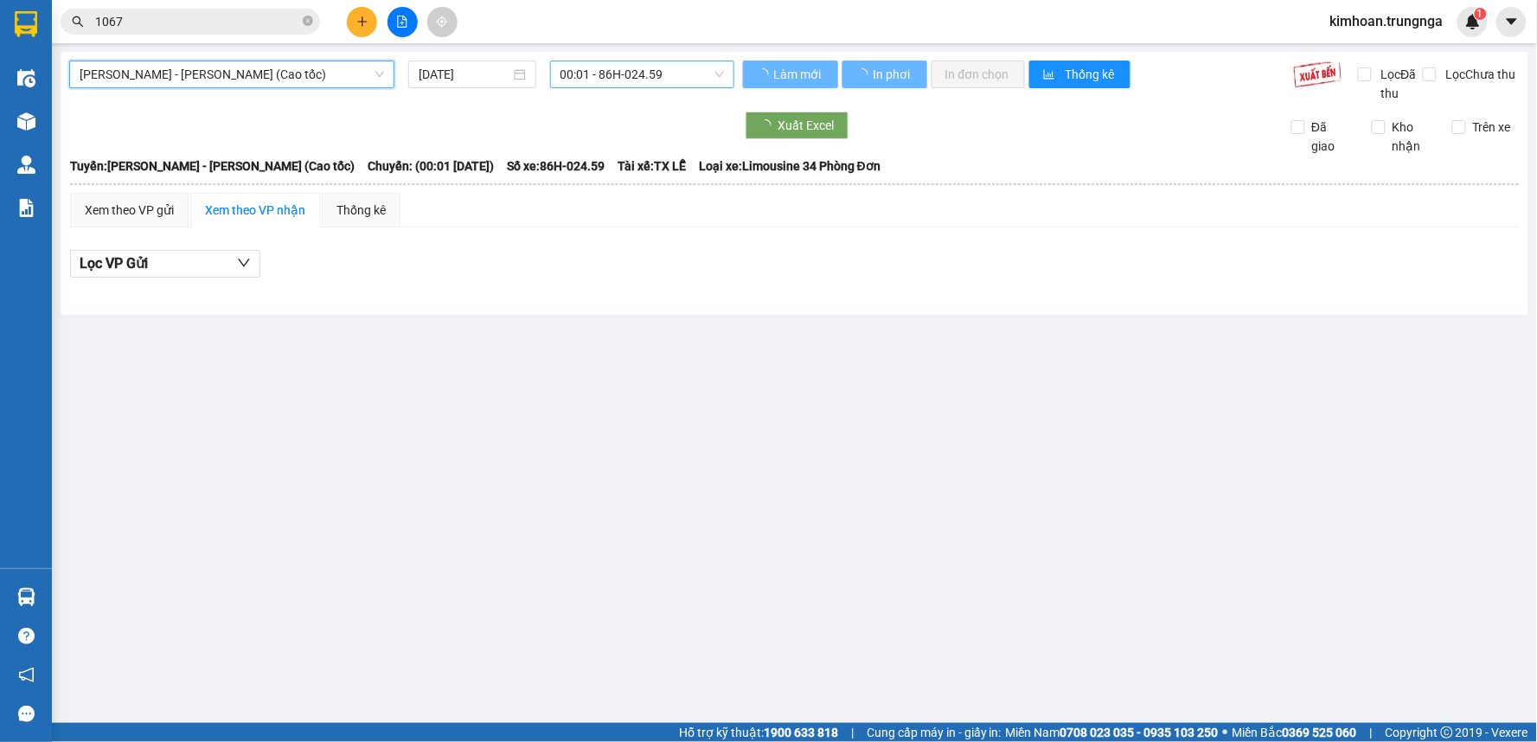
click at [620, 74] on span "00:01 - 86H-024.59" at bounding box center [641, 74] width 163 height 26
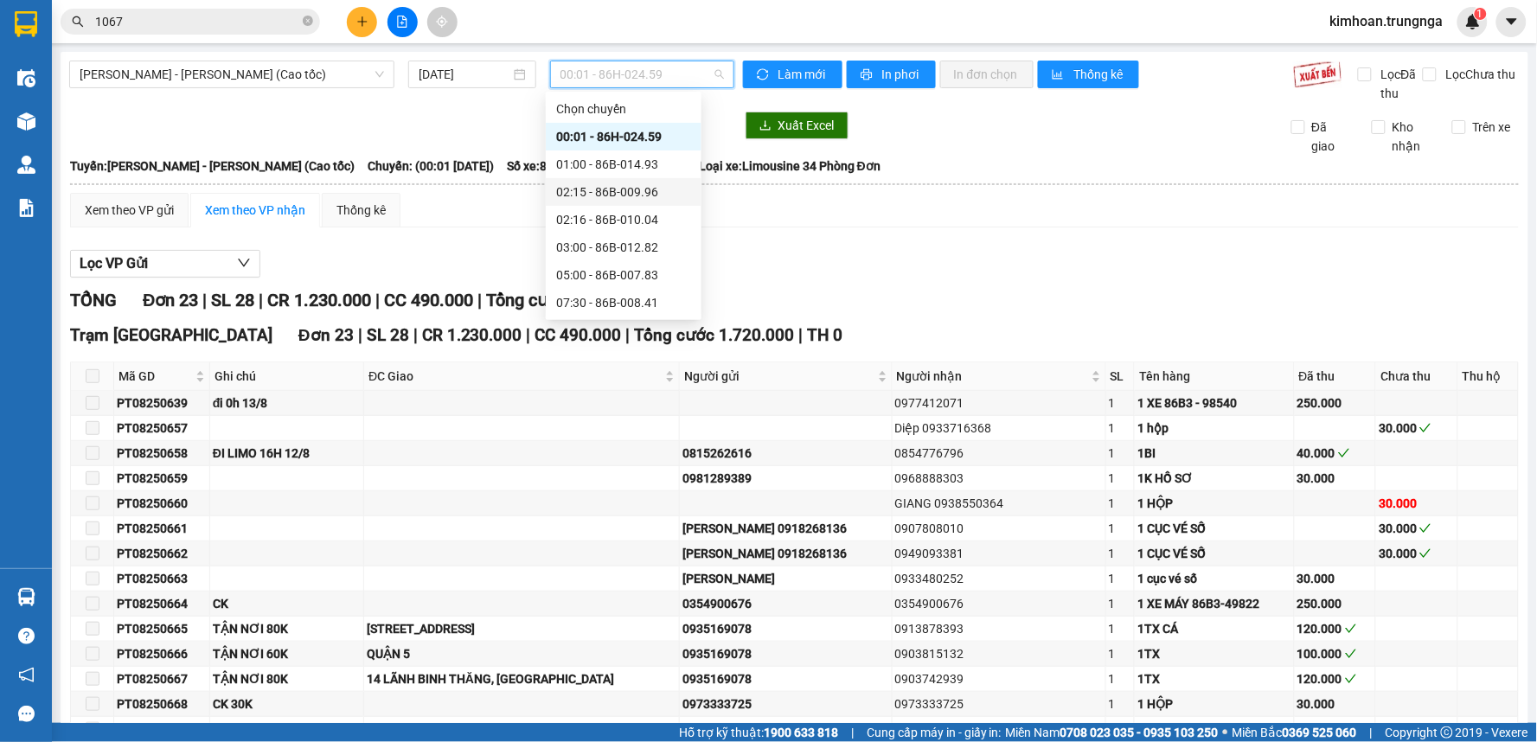
scroll to position [110, 0]
click at [617, 208] on div "10:30 - 86B-010.09" at bounding box center [624, 221] width 156 height 28
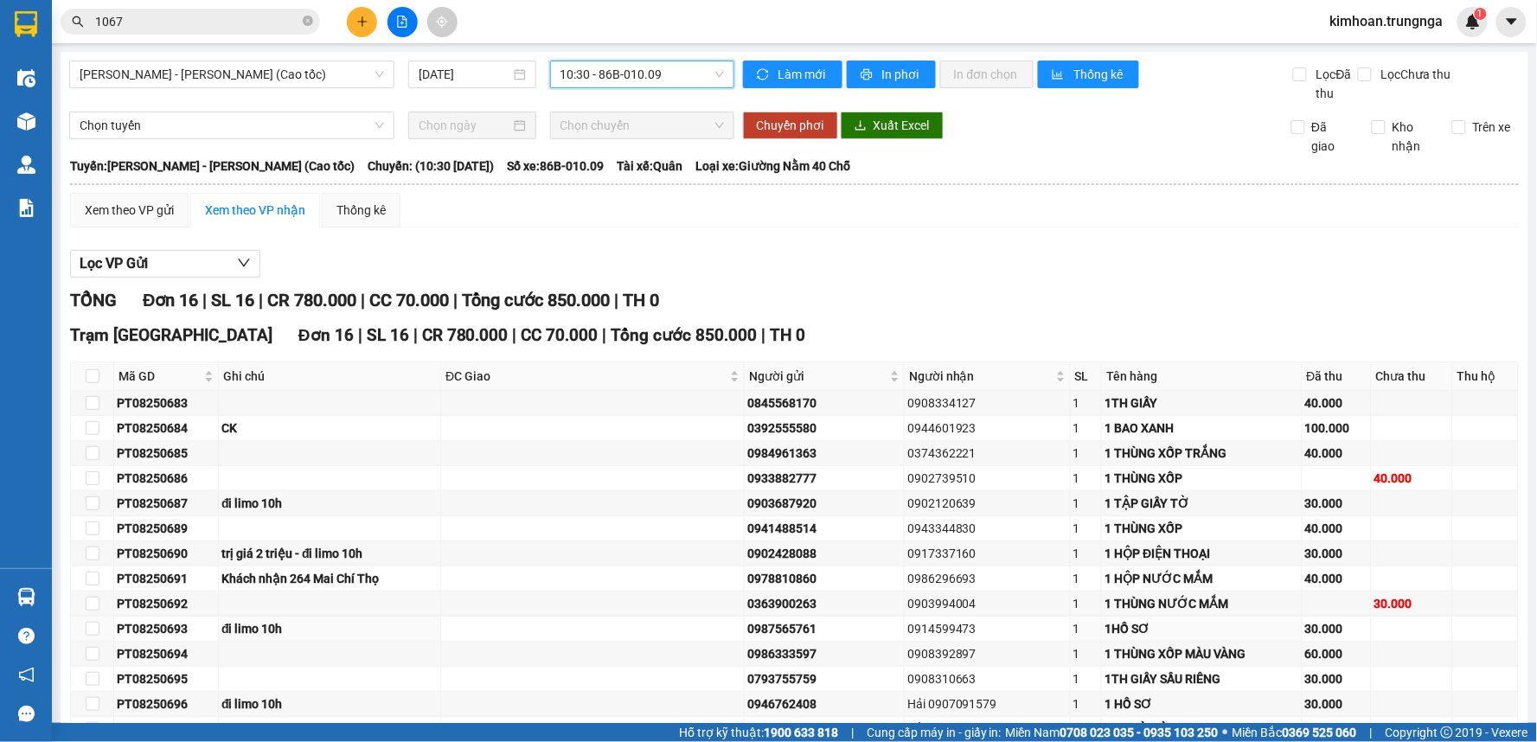
scroll to position [159, 0]
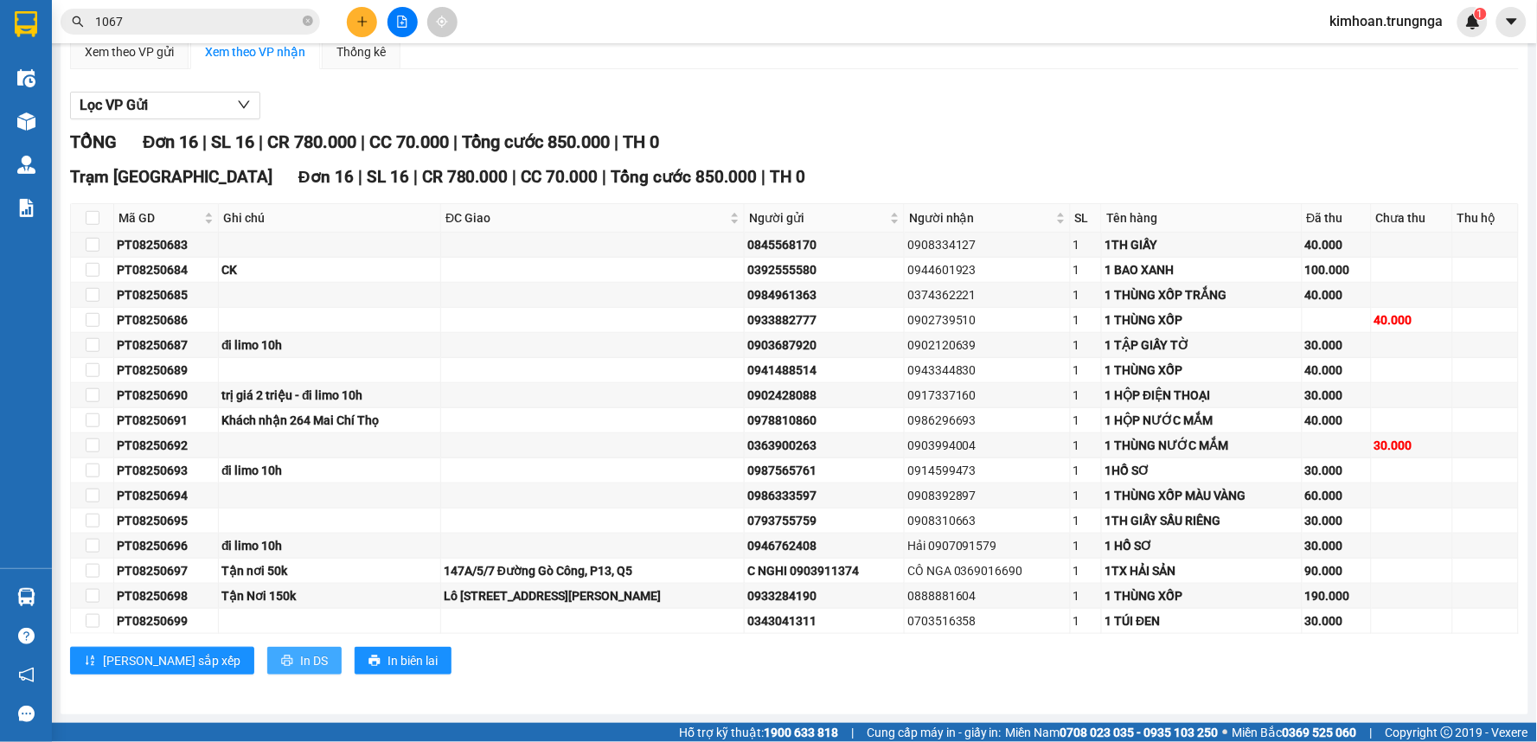
click at [300, 663] on span "In DS" at bounding box center [314, 660] width 28 height 19
click at [206, 17] on input "1067" at bounding box center [197, 21] width 204 height 19
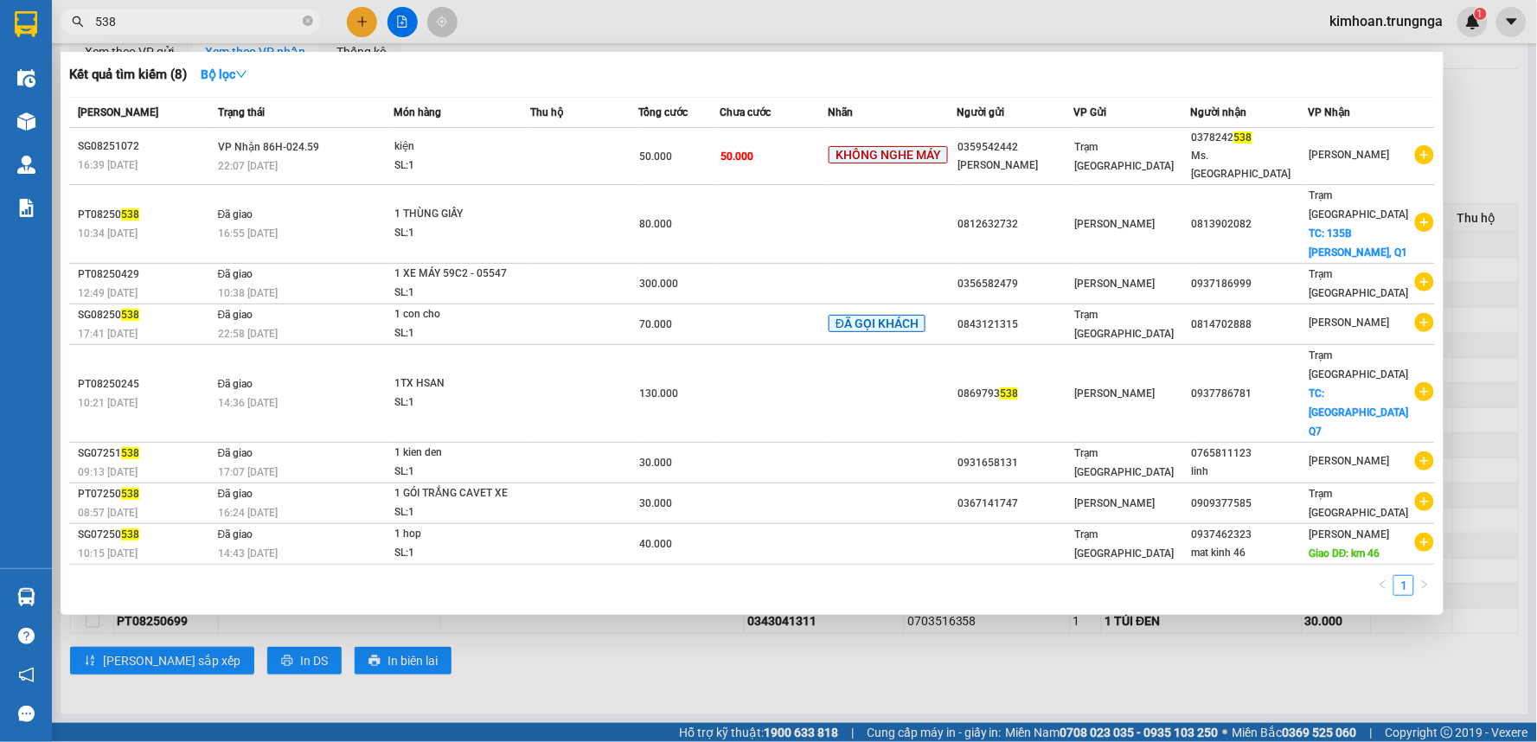
click at [911, 3] on div at bounding box center [768, 371] width 1537 height 742
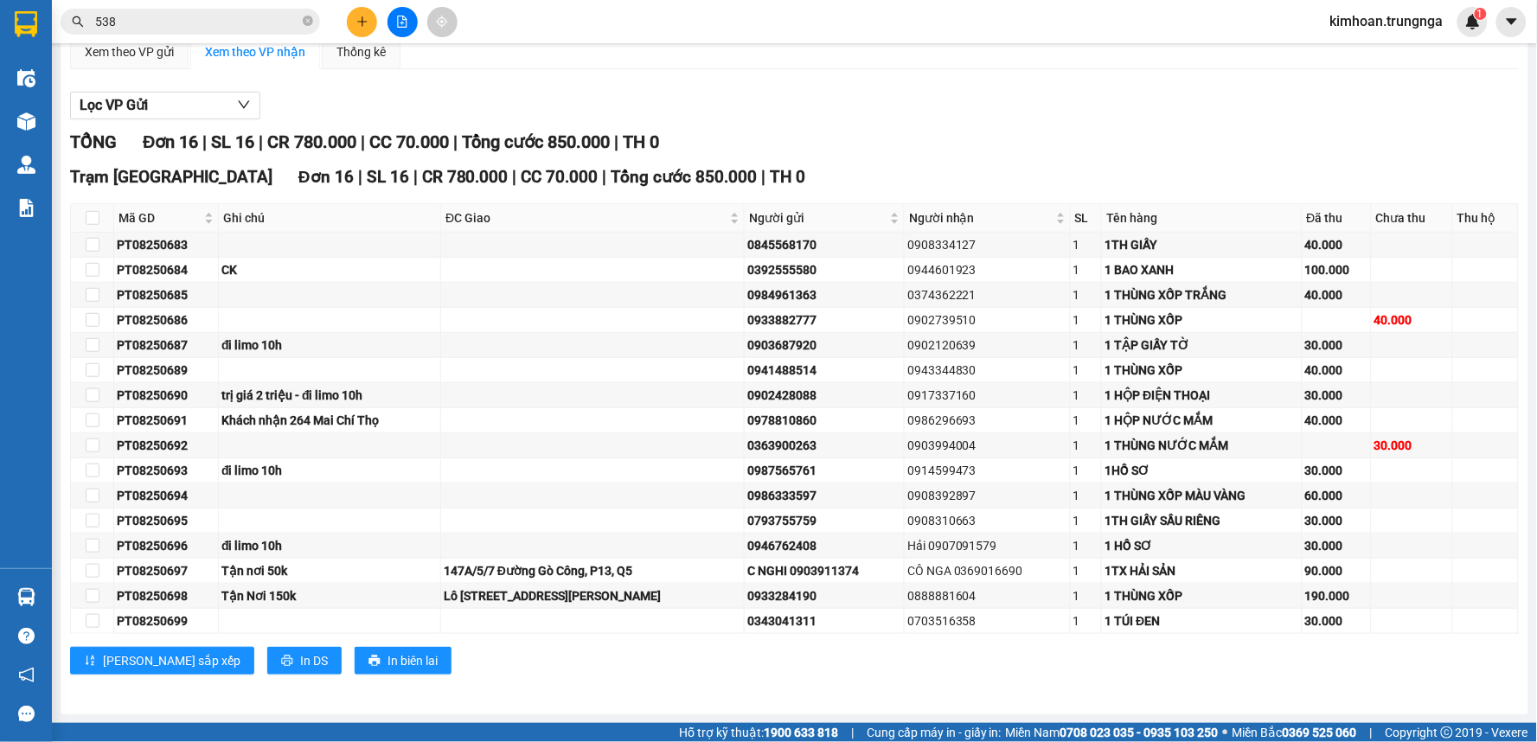
scroll to position [63, 0]
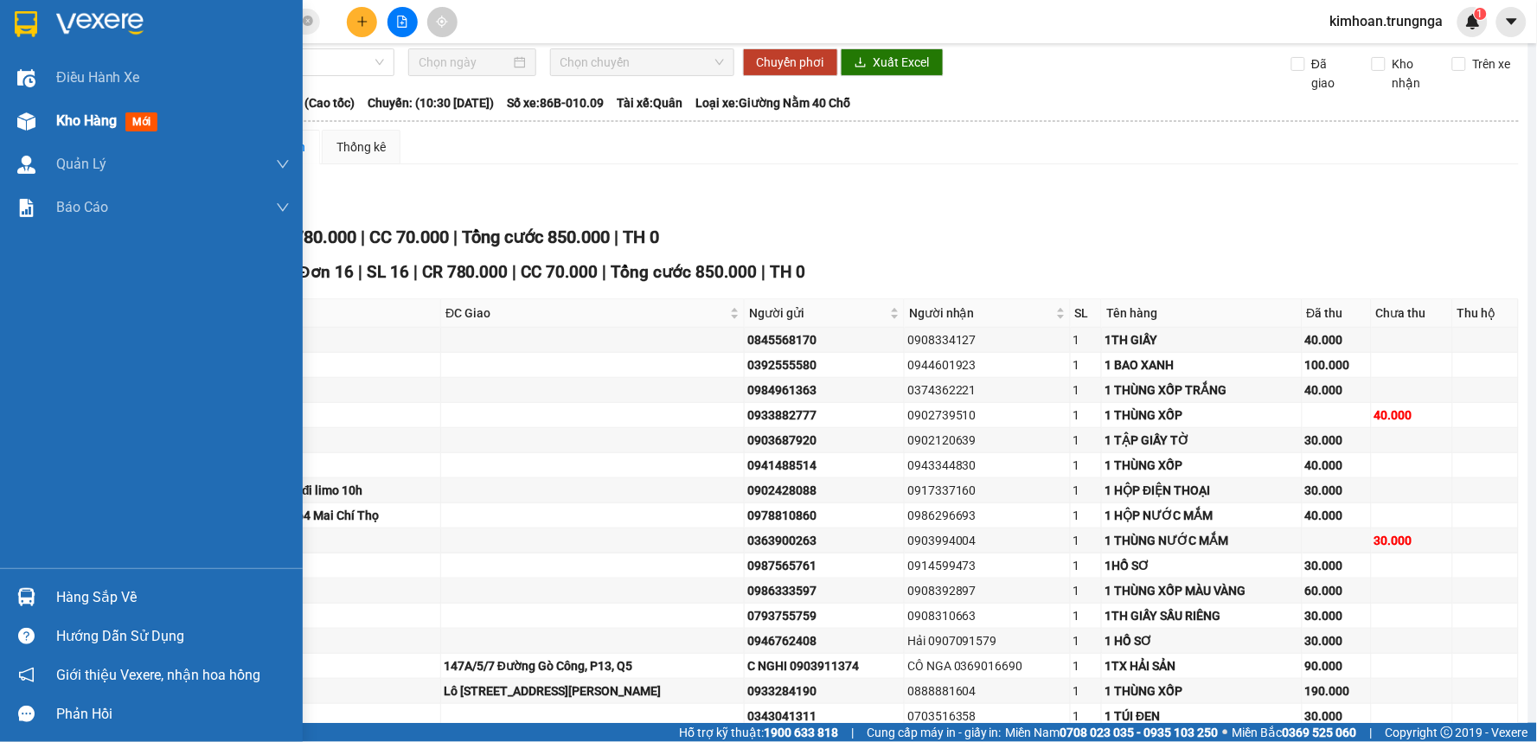
click at [78, 125] on span "Kho hàng" at bounding box center [86, 120] width 61 height 16
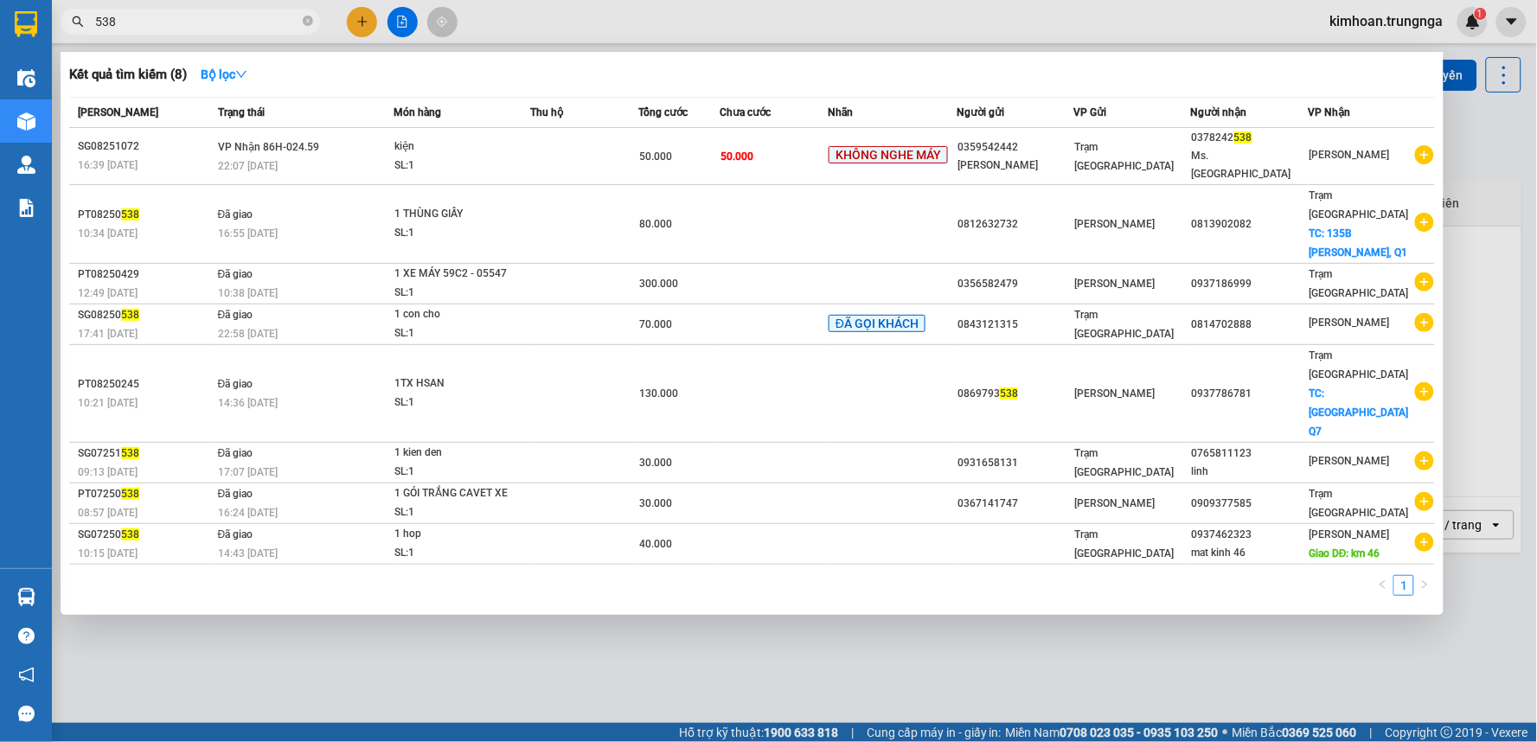
click at [140, 10] on span "538" at bounding box center [190, 22] width 259 height 26
click at [147, 22] on input "538" at bounding box center [197, 21] width 204 height 19
click at [739, 22] on div at bounding box center [768, 371] width 1537 height 742
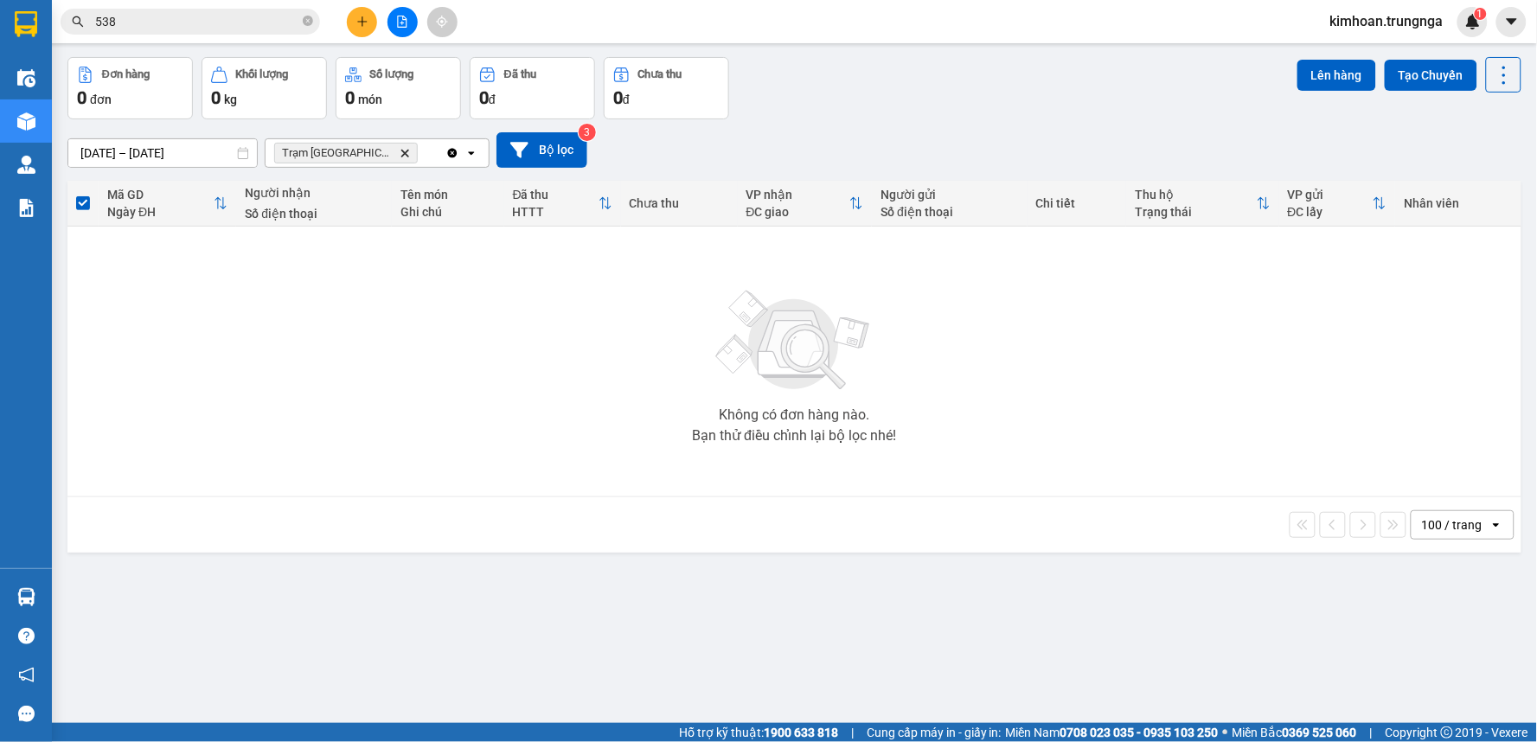
click at [412, 29] on button at bounding box center [402, 22] width 30 height 30
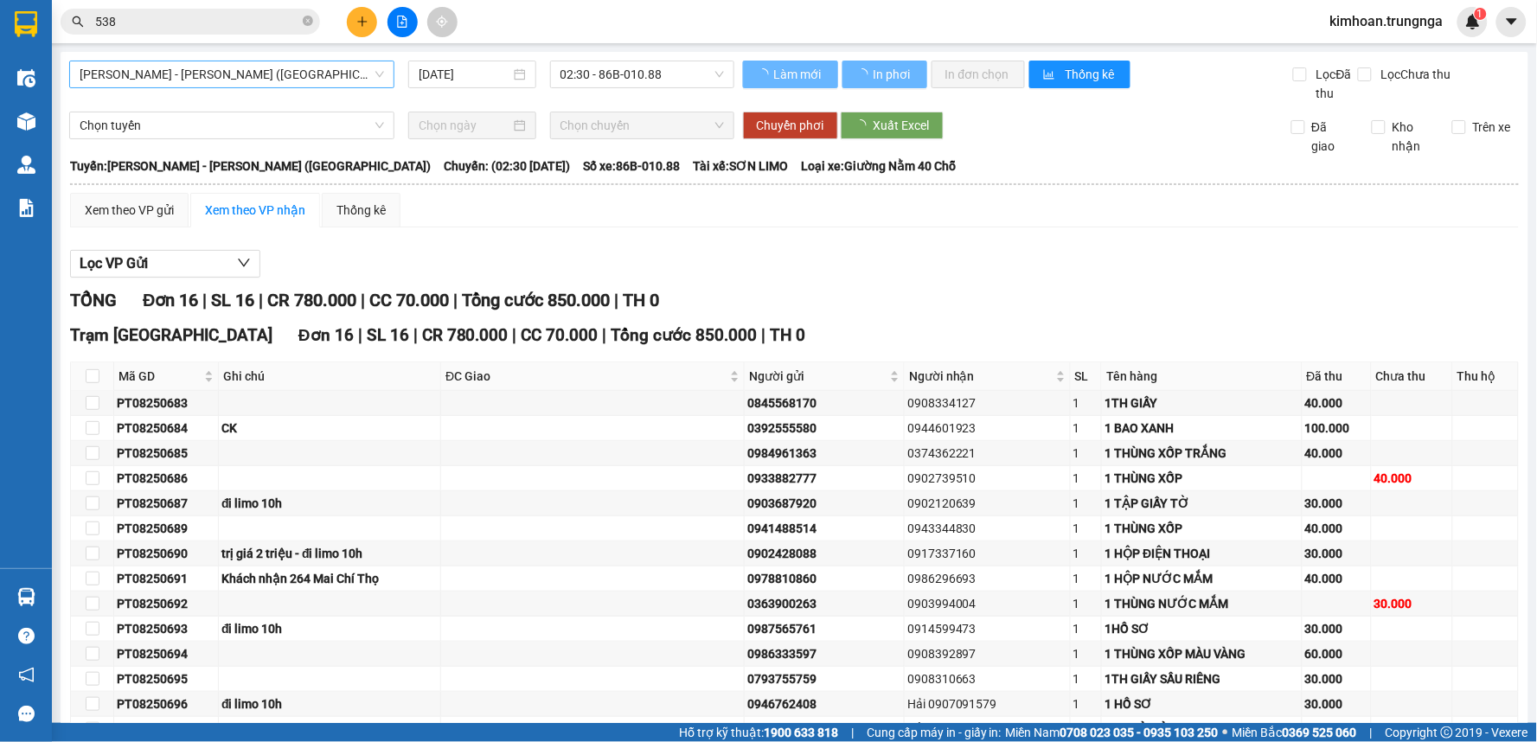
click at [281, 83] on span "[PERSON_NAME] - [PERSON_NAME] ([GEOGRAPHIC_DATA])" at bounding box center [232, 74] width 304 height 26
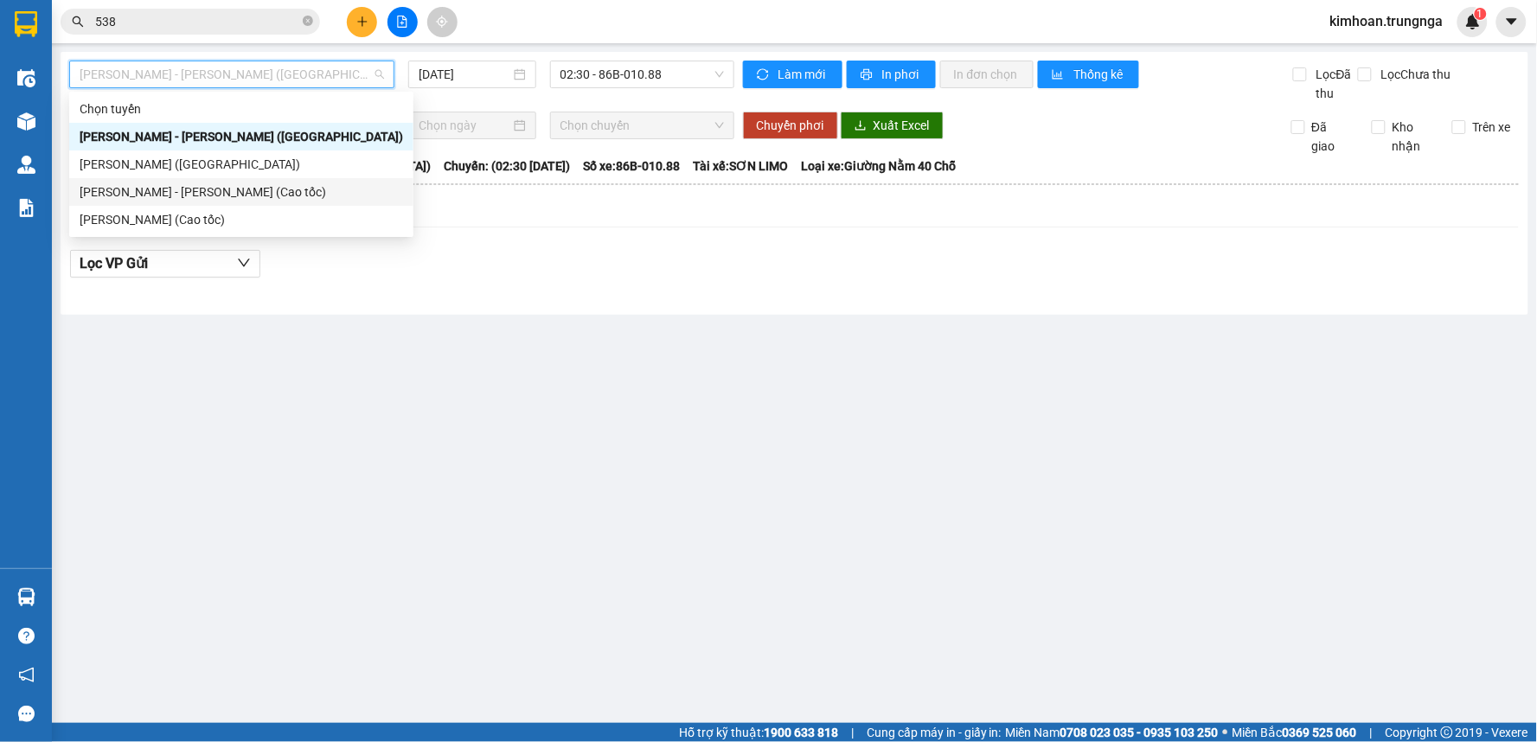
drag, startPoint x: 235, startPoint y: 190, endPoint x: 547, endPoint y: 71, distance: 334.2
click at [235, 191] on div "[PERSON_NAME] - [PERSON_NAME] (Cao tốc)" at bounding box center [241, 191] width 323 height 19
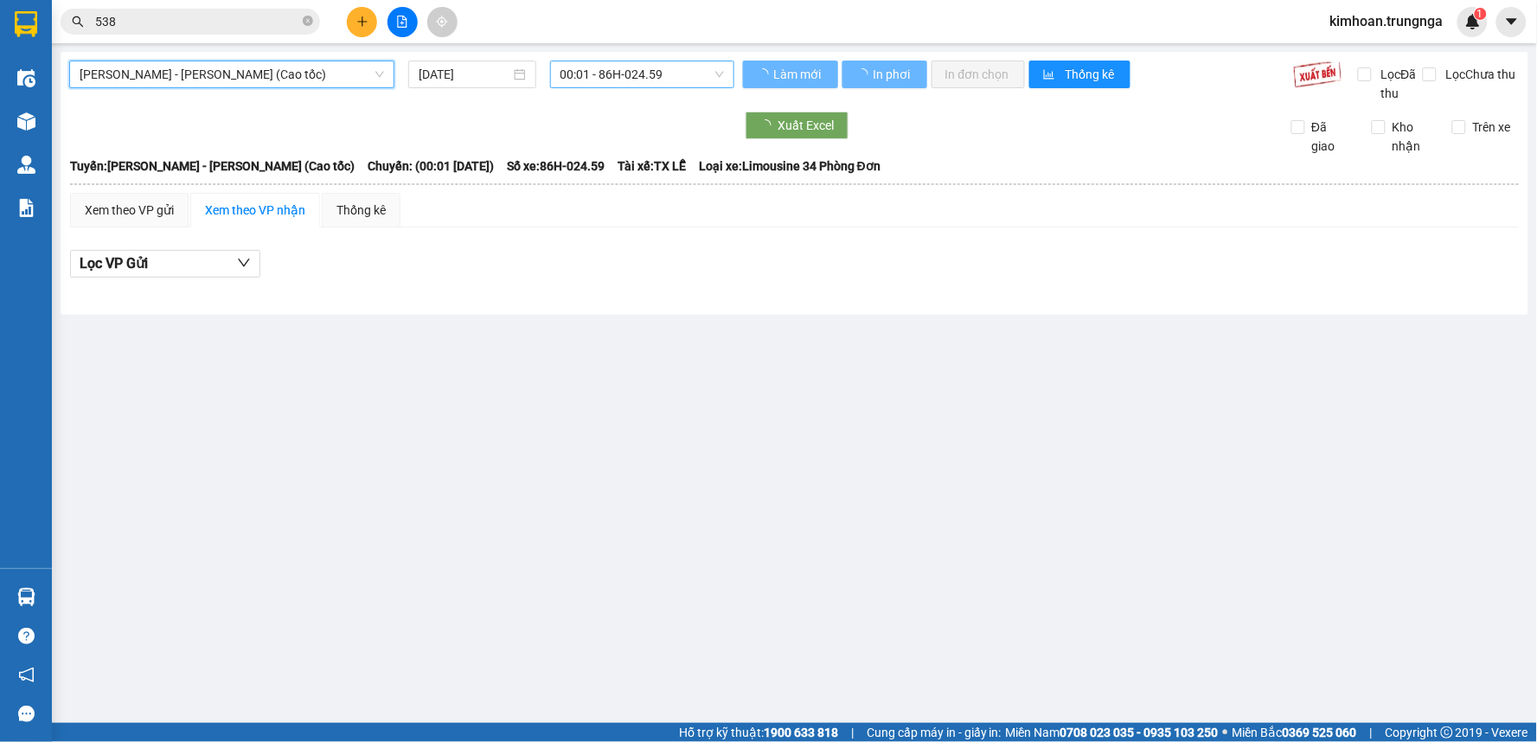
click at [607, 70] on span "00:01 - 86H-024.59" at bounding box center [641, 74] width 163 height 26
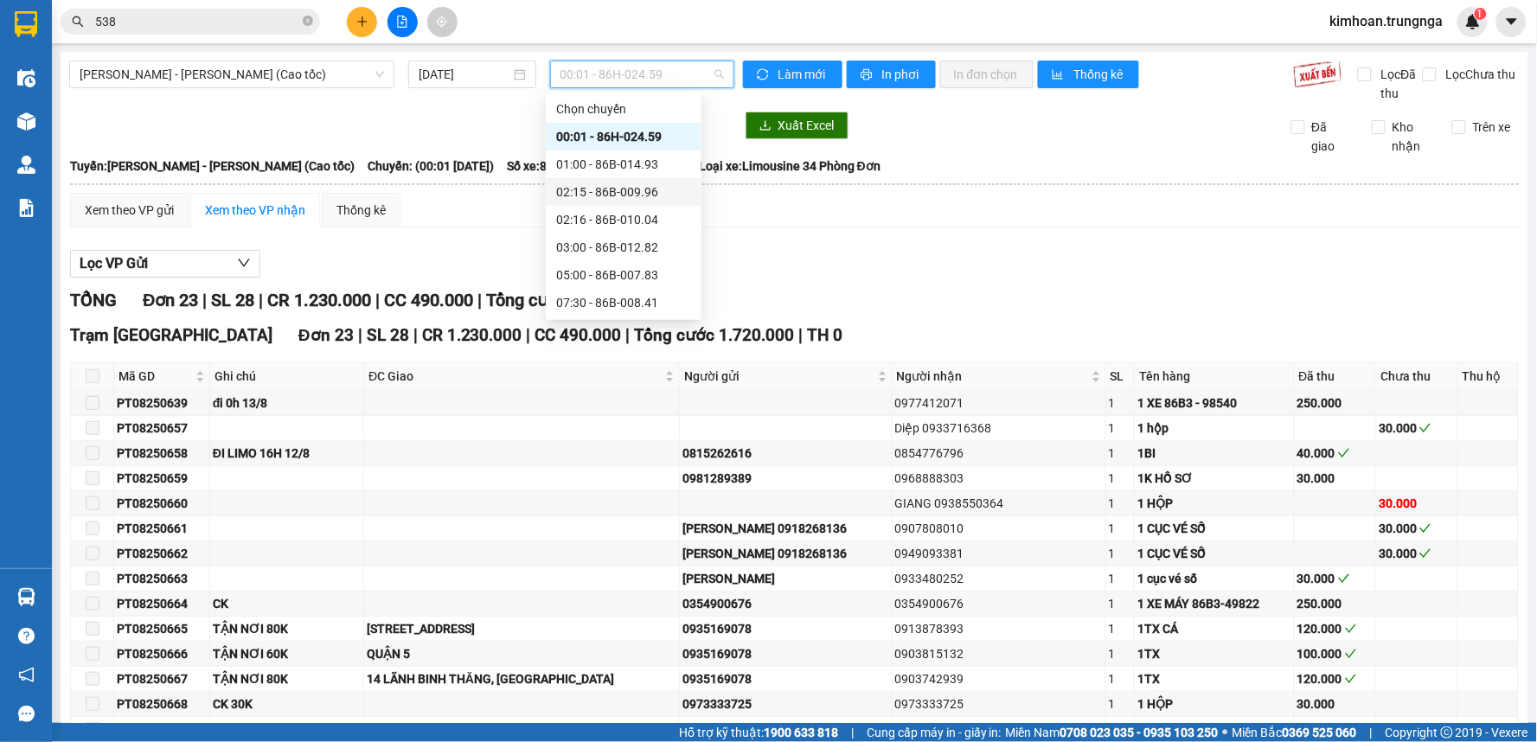
scroll to position [111, 0]
click at [588, 221] on div "10:30 - 86B-010.09" at bounding box center [623, 219] width 135 height 19
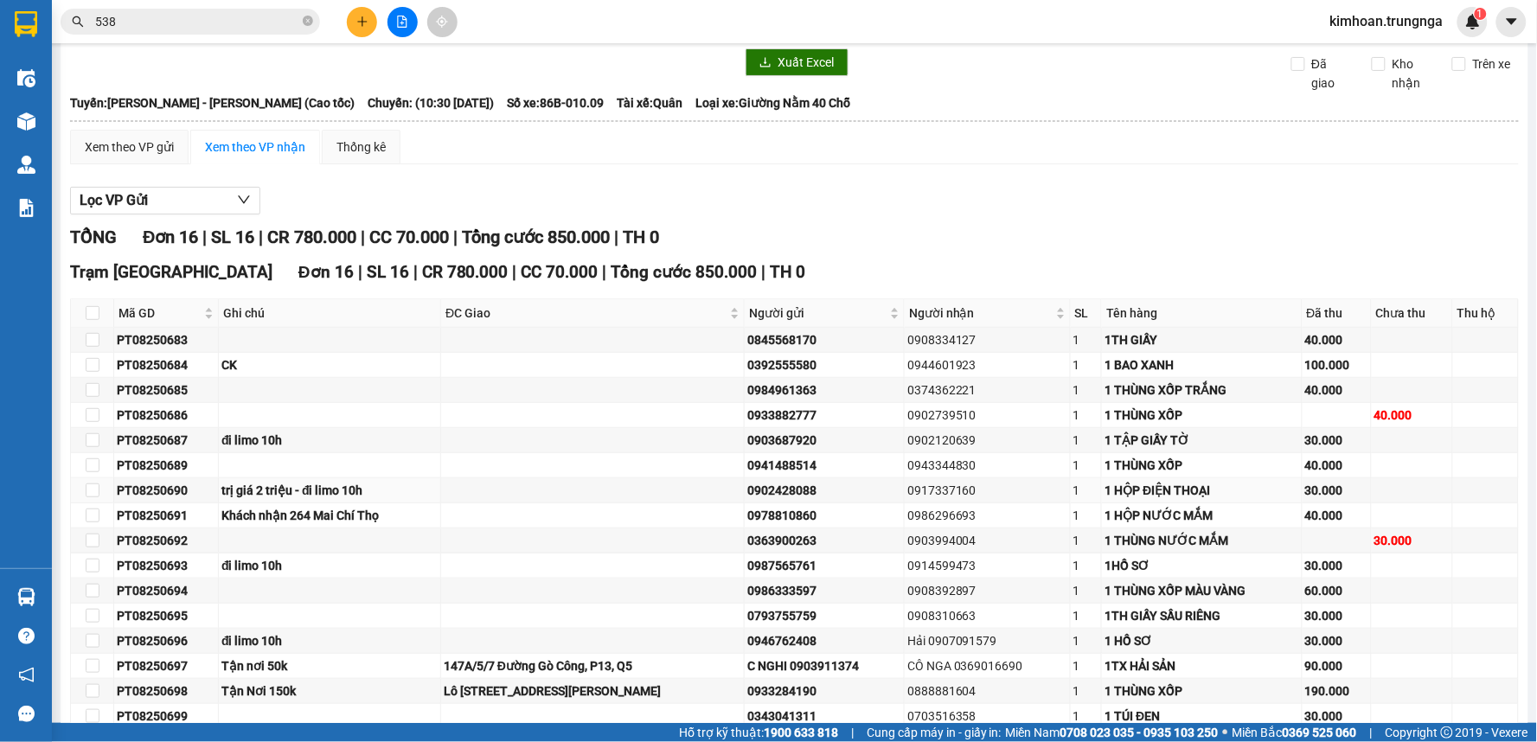
scroll to position [159, 0]
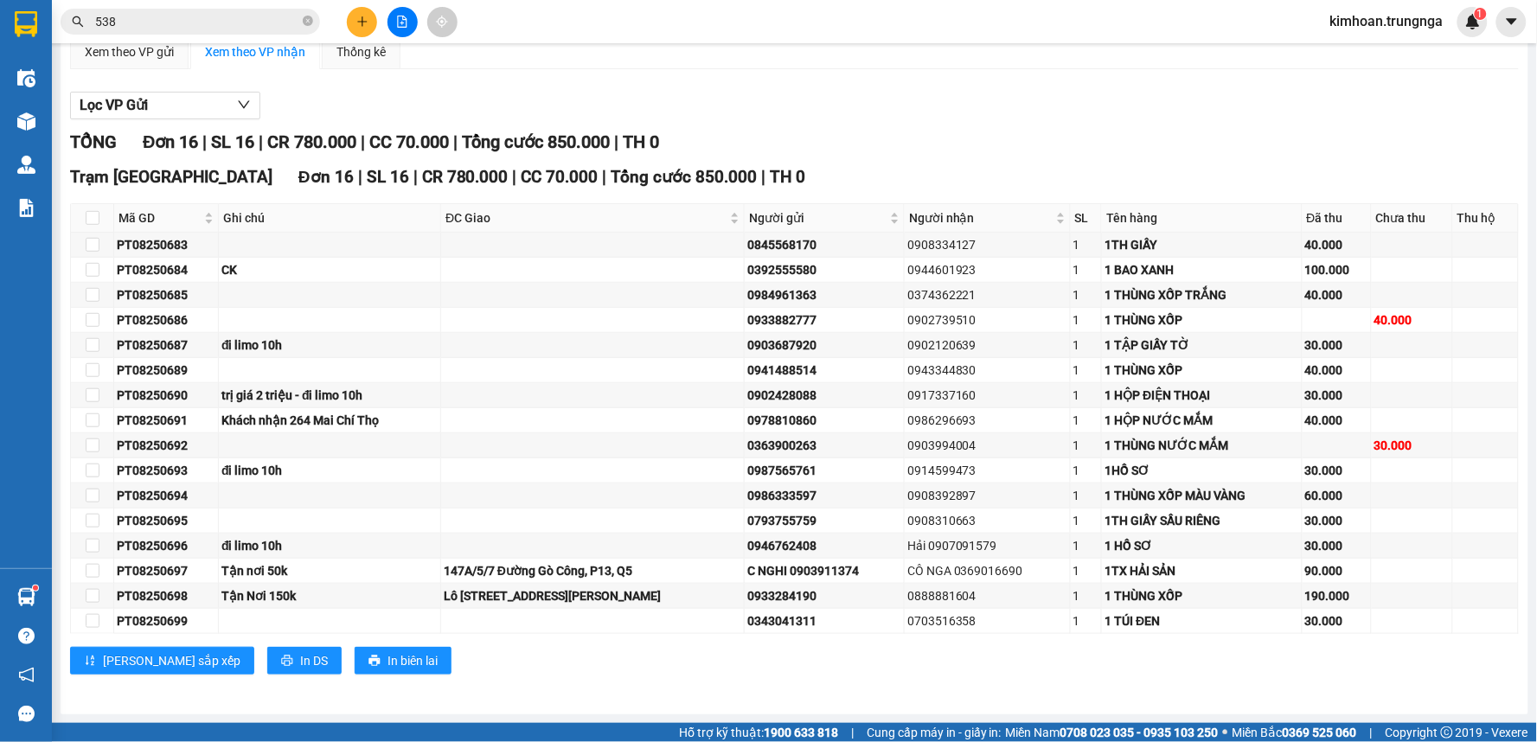
click at [366, 33] on button at bounding box center [362, 22] width 30 height 30
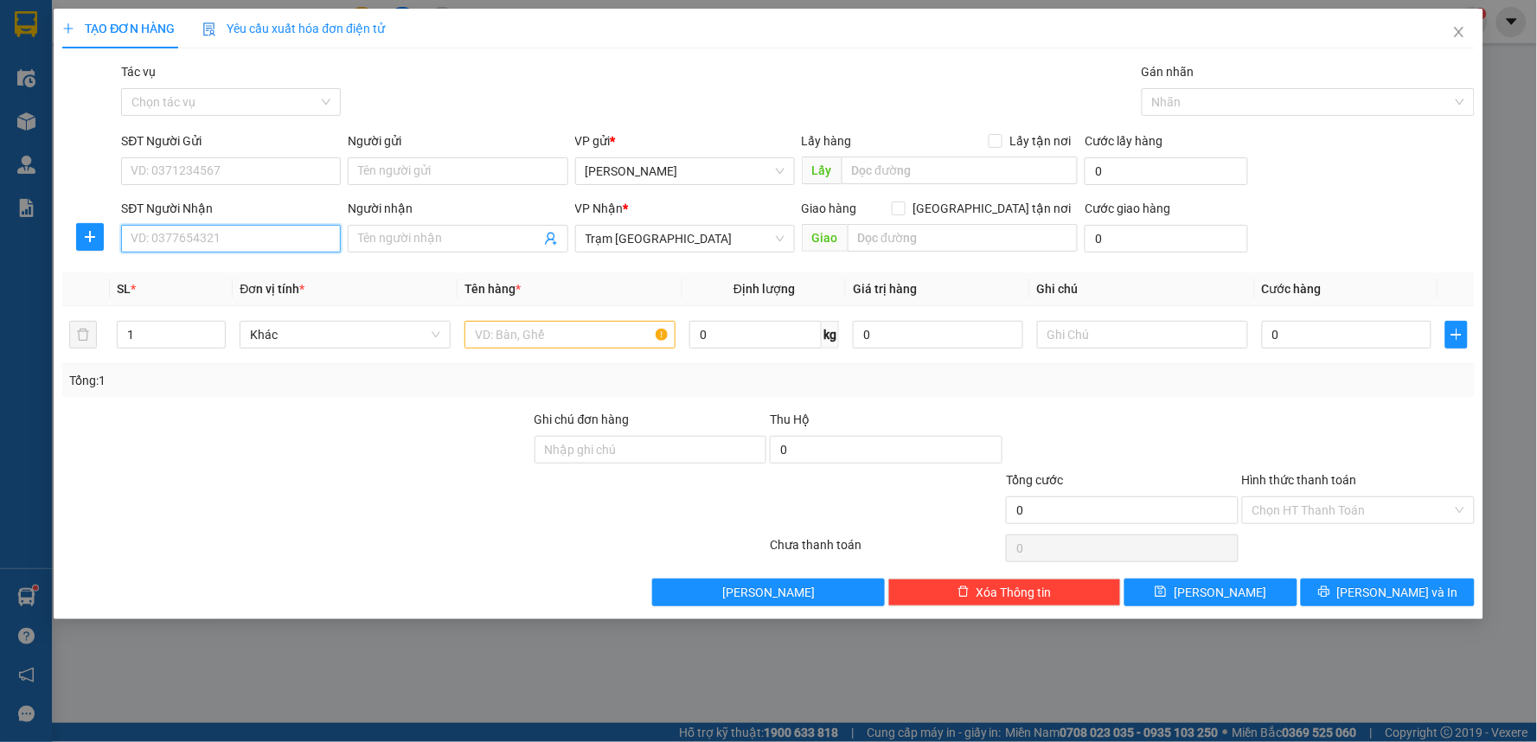
click at [313, 244] on input "SĐT Người Nhận" at bounding box center [231, 239] width 220 height 28
click at [278, 174] on input "SĐT Người Gửi" at bounding box center [231, 171] width 220 height 28
click at [905, 209] on span at bounding box center [899, 208] width 14 height 14
click at [904, 209] on input "[GEOGRAPHIC_DATA] tận nơi" at bounding box center [898, 207] width 12 height 12
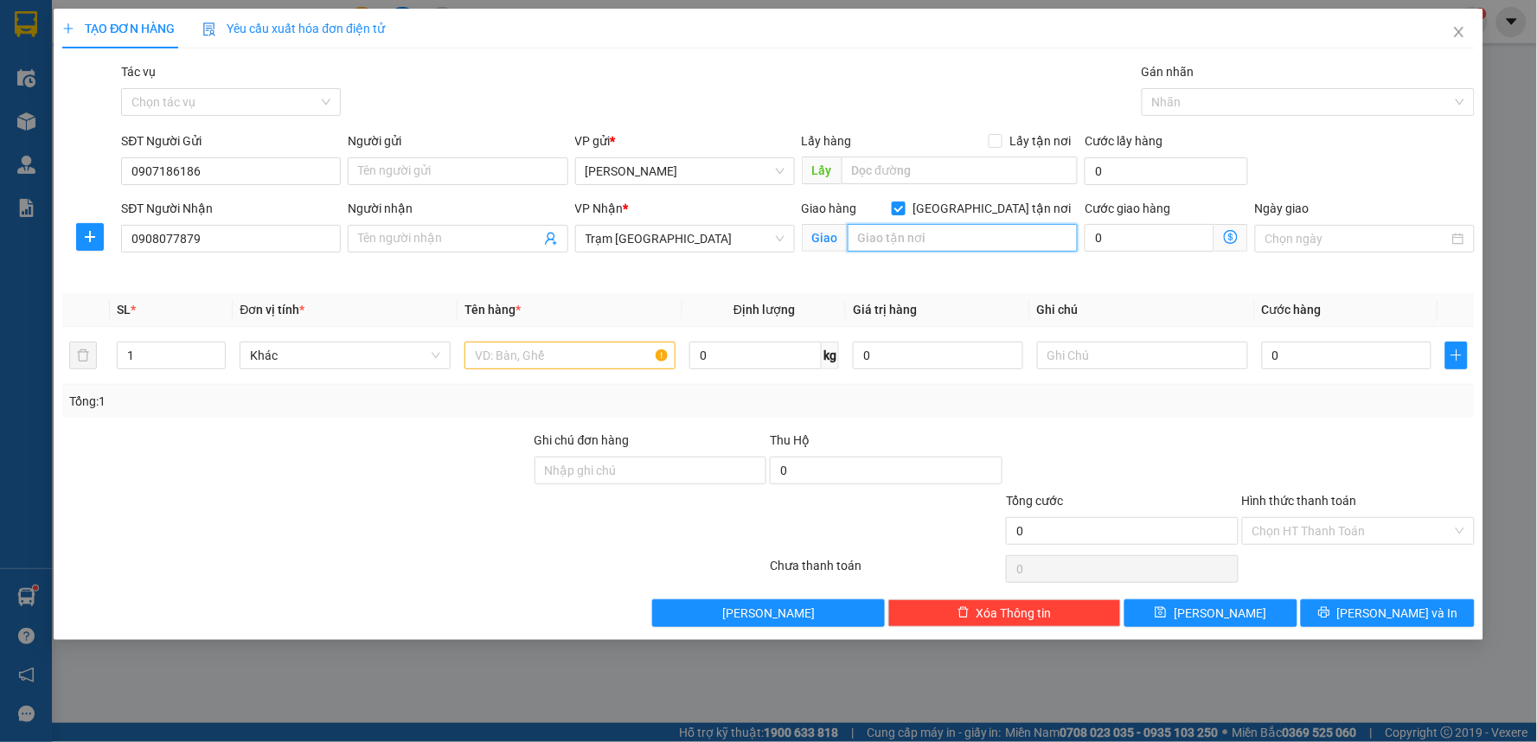
click at [956, 246] on input "text" at bounding box center [962, 238] width 231 height 28
click at [618, 361] on input "text" at bounding box center [569, 356] width 211 height 28
click at [1188, 255] on div "Cước giao hàng 0" at bounding box center [1165, 229] width 163 height 61
click at [1162, 239] on input "0" at bounding box center [1149, 238] width 130 height 28
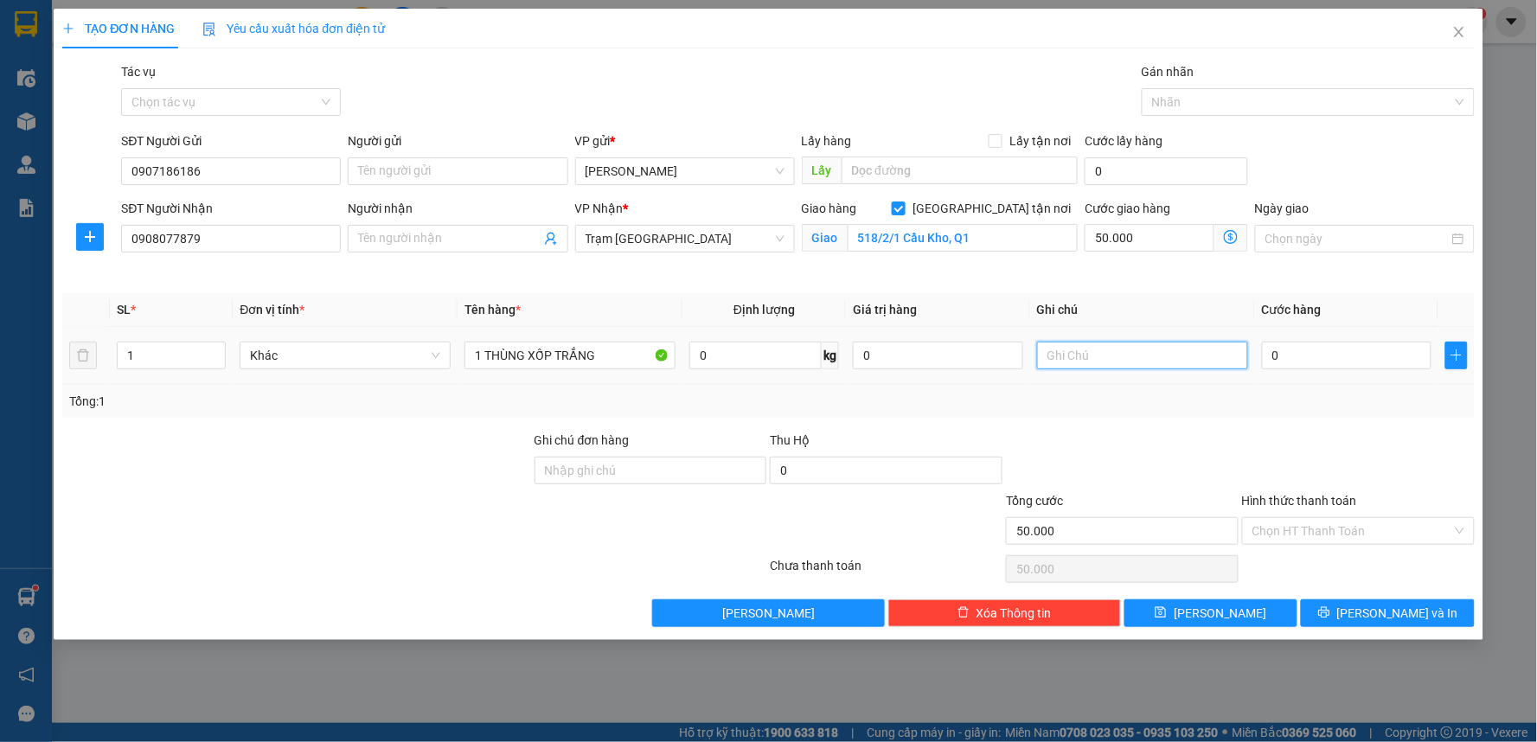
click at [1144, 350] on input "text" at bounding box center [1142, 356] width 211 height 28
click at [1280, 361] on input "0" at bounding box center [1347, 356] width 170 height 28
click at [1280, 434] on div at bounding box center [1358, 461] width 236 height 61
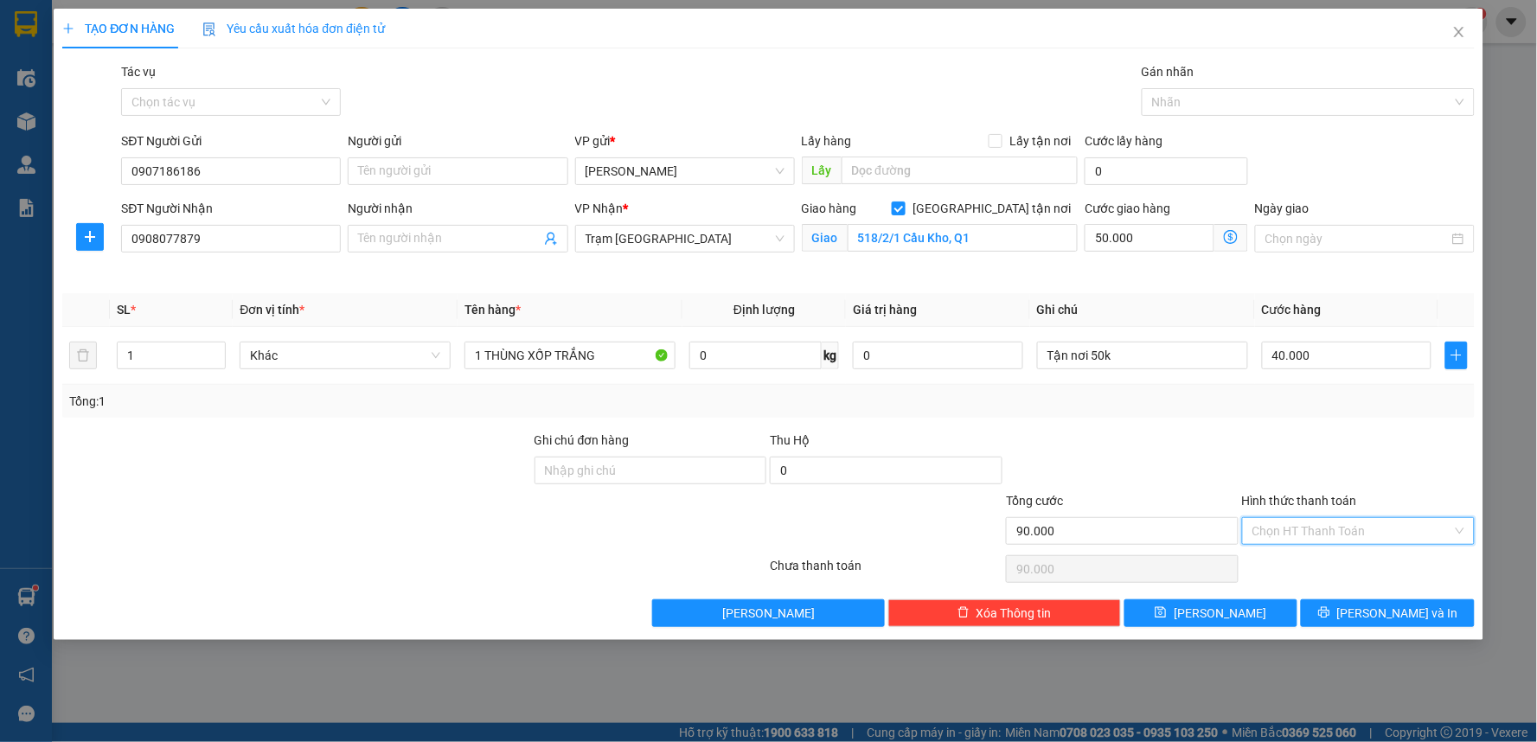
click at [1281, 528] on input "Hình thức thanh toán" at bounding box center [1352, 531] width 200 height 26
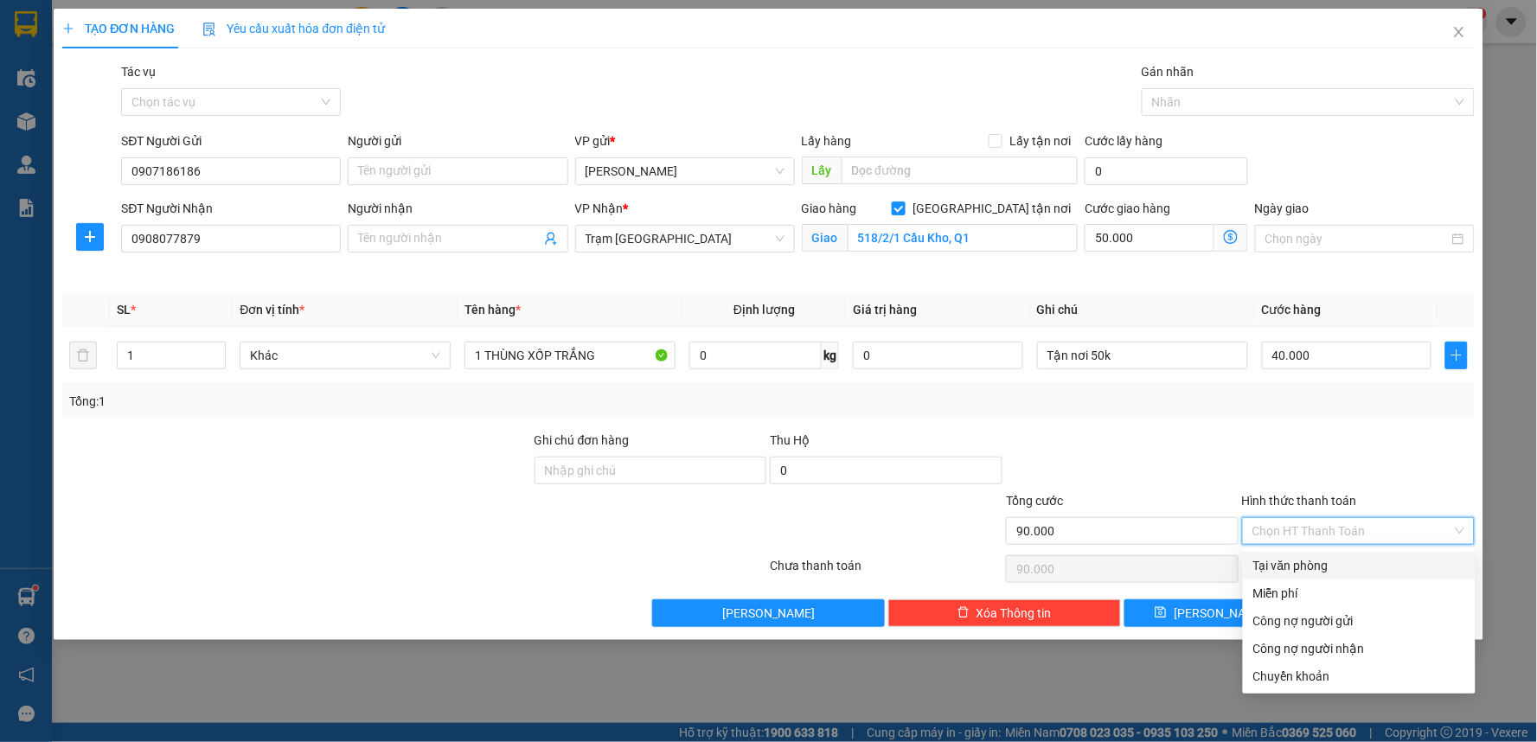
click at [1292, 559] on div "Tại văn phòng" at bounding box center [1359, 565] width 212 height 19
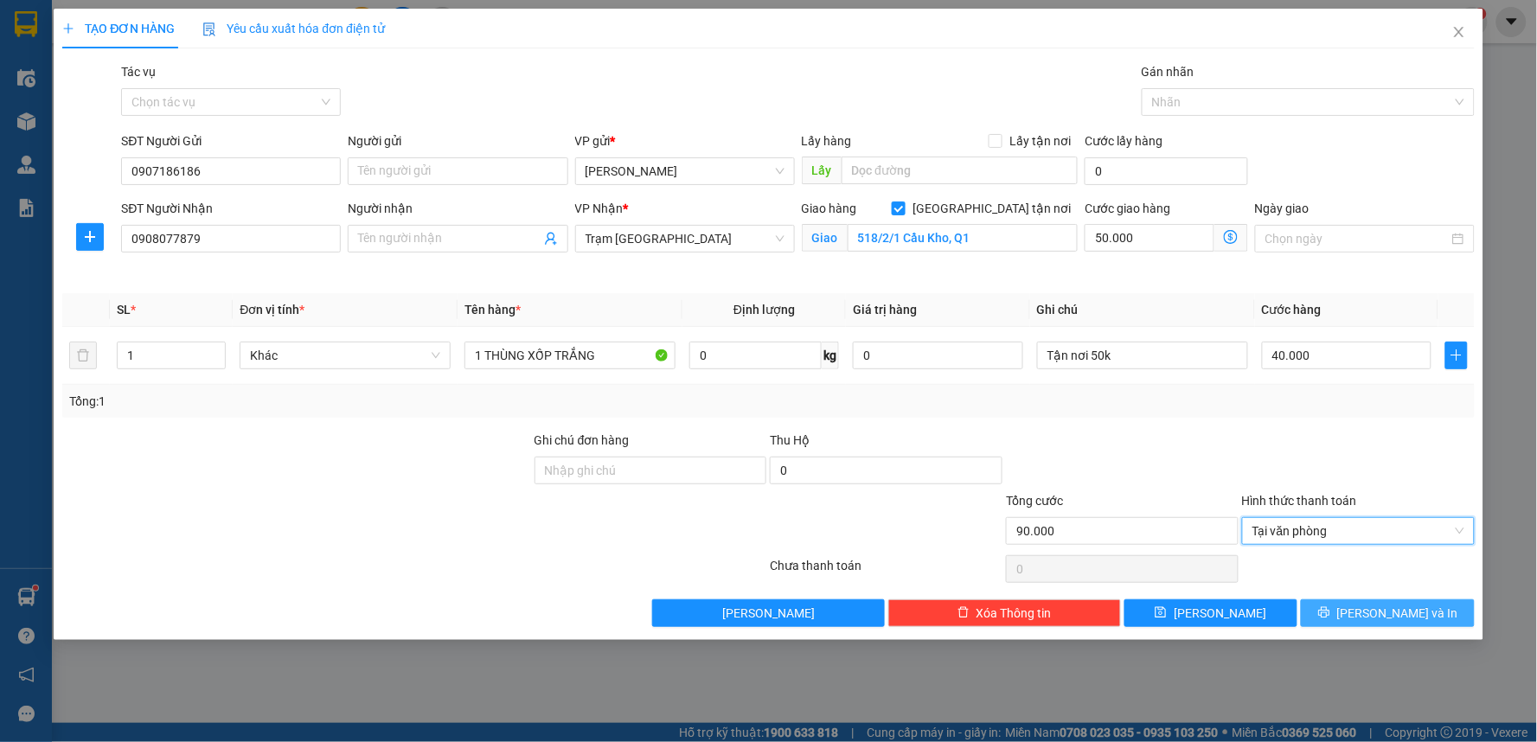
click at [1371, 611] on button "[PERSON_NAME] và In" at bounding box center [1388, 613] width 174 height 28
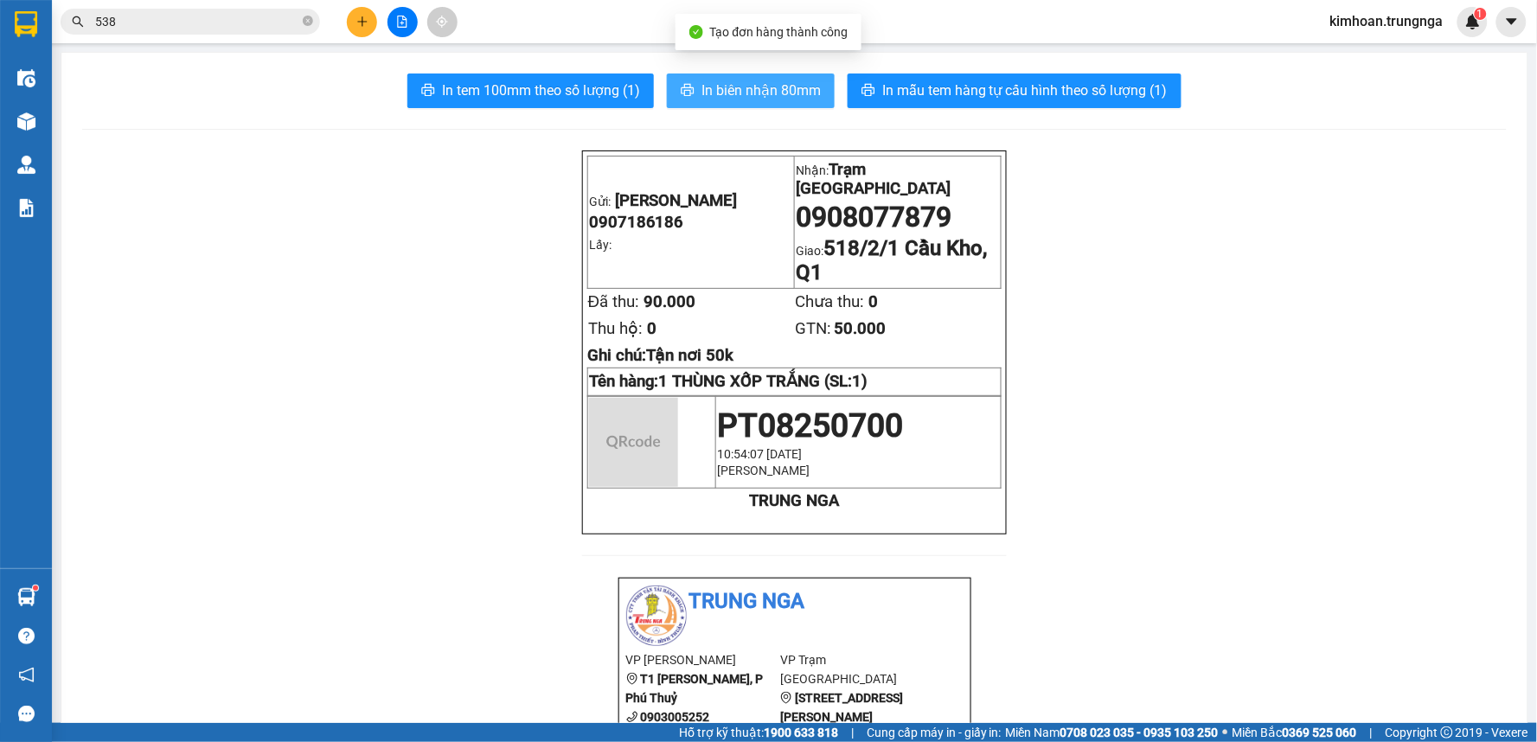
click at [752, 93] on span "In biên nhận 80mm" at bounding box center [760, 91] width 119 height 22
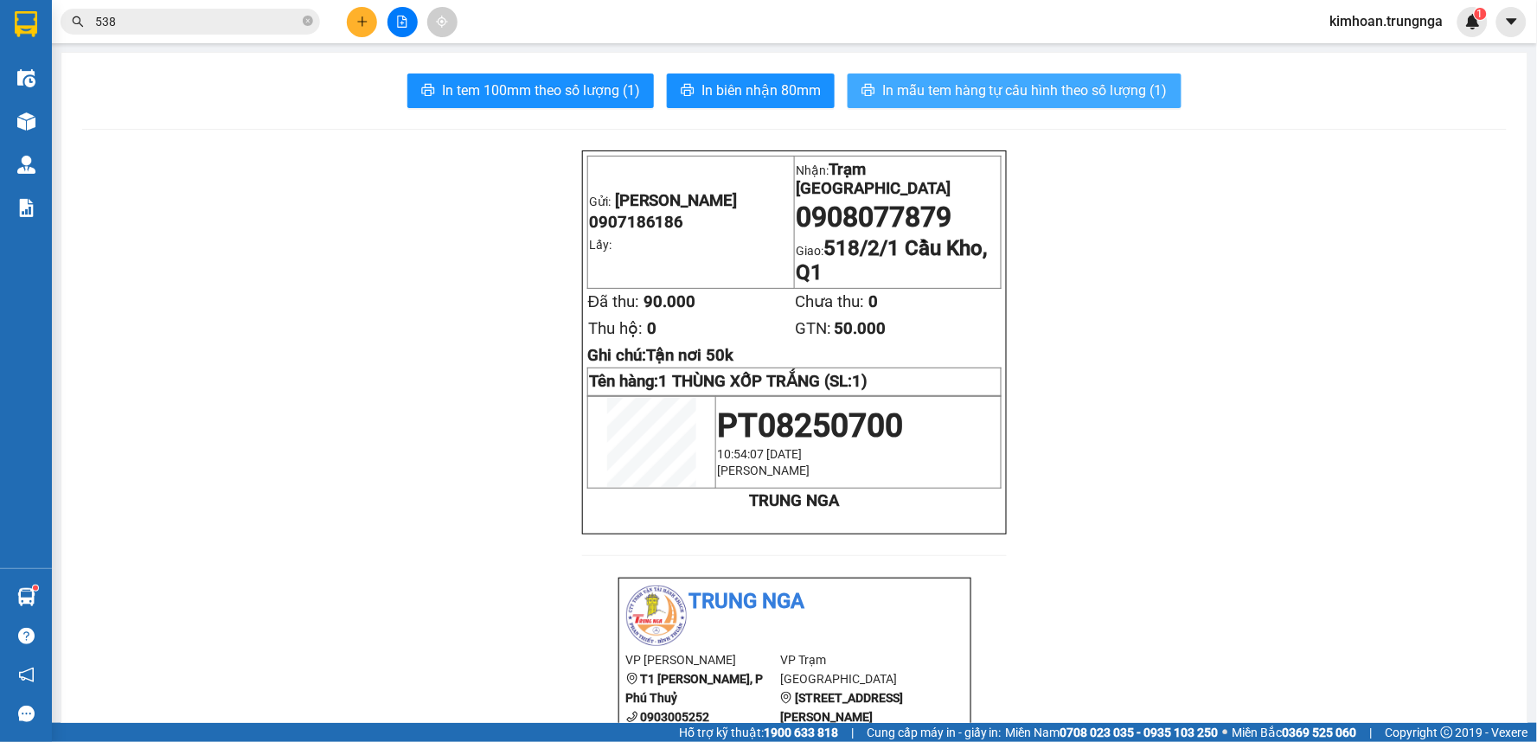
click at [918, 87] on span "In mẫu tem hàng tự cấu hình theo số lượng (1)" at bounding box center [1024, 91] width 285 height 22
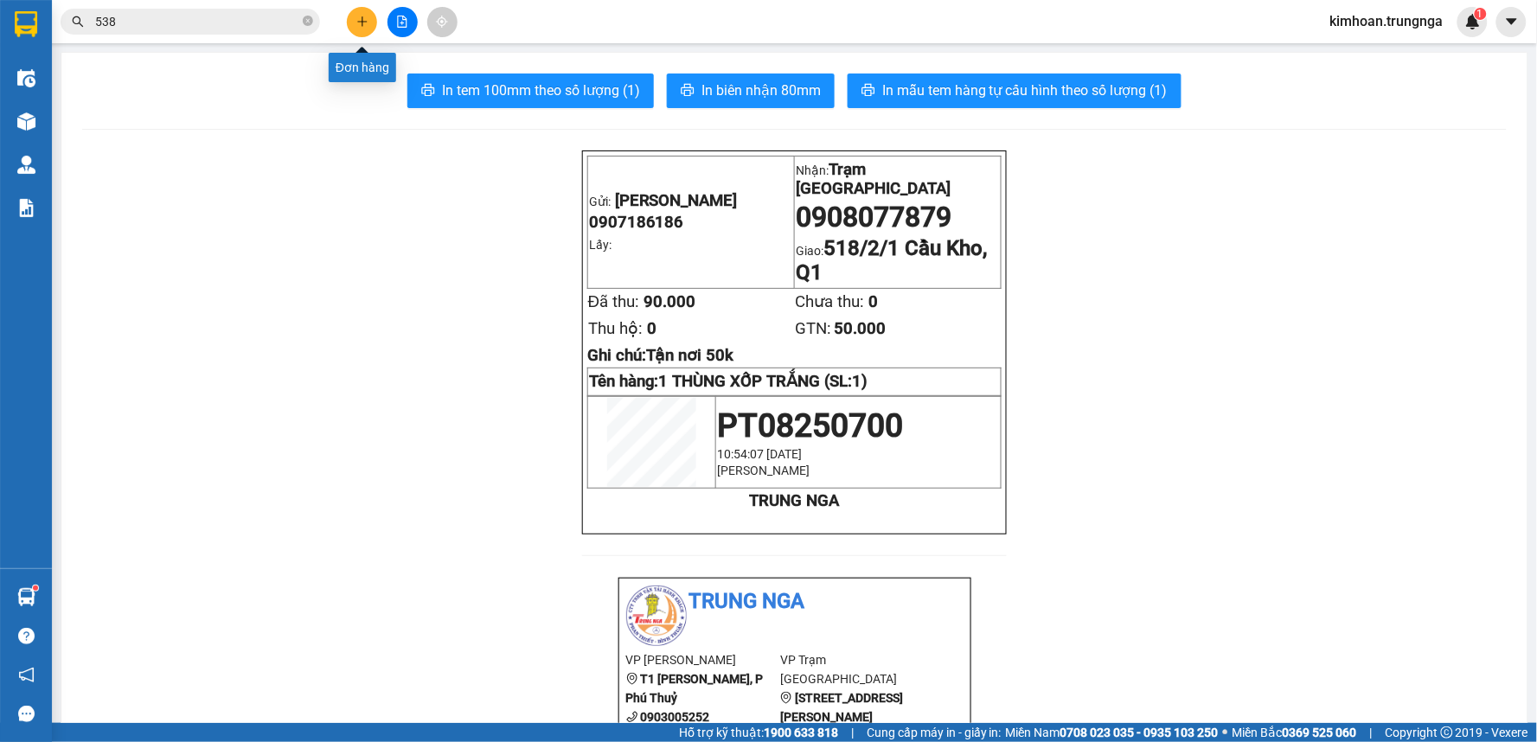
click at [370, 22] on button at bounding box center [362, 22] width 30 height 30
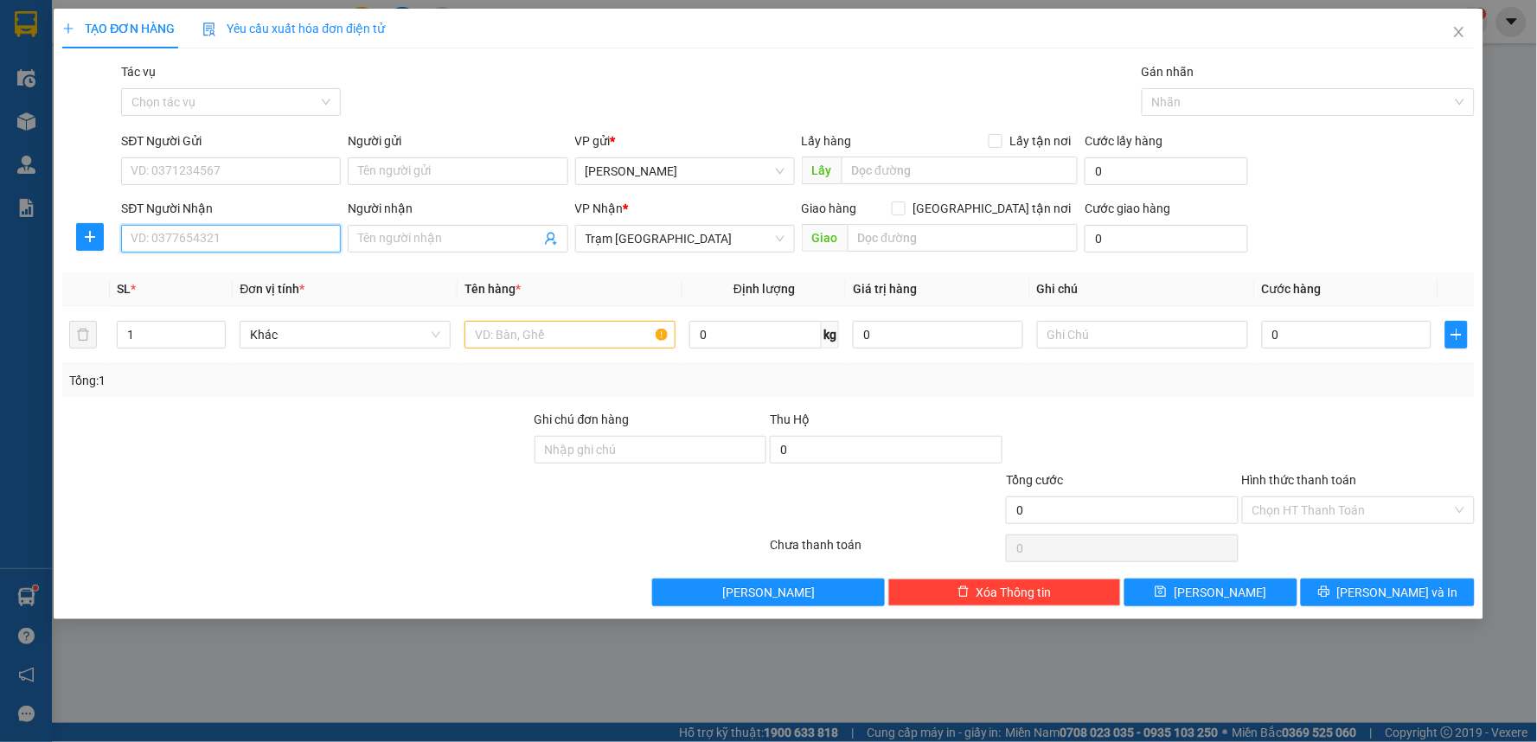
click at [242, 239] on input "SĐT Người Nhận" at bounding box center [231, 239] width 220 height 28
paste input "0867.078.831"
type input "0867.078.831"
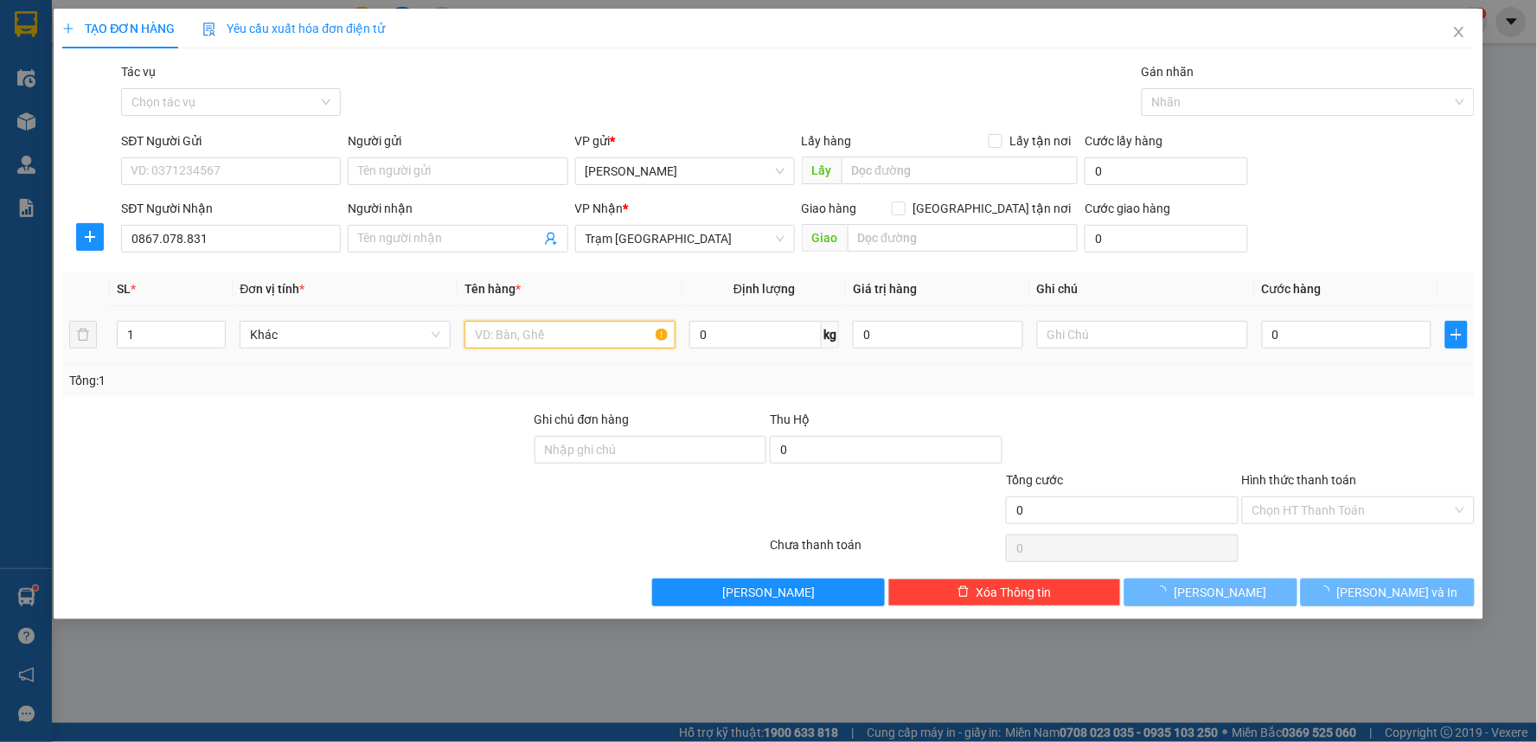
click at [502, 331] on input "text" at bounding box center [569, 335] width 211 height 28
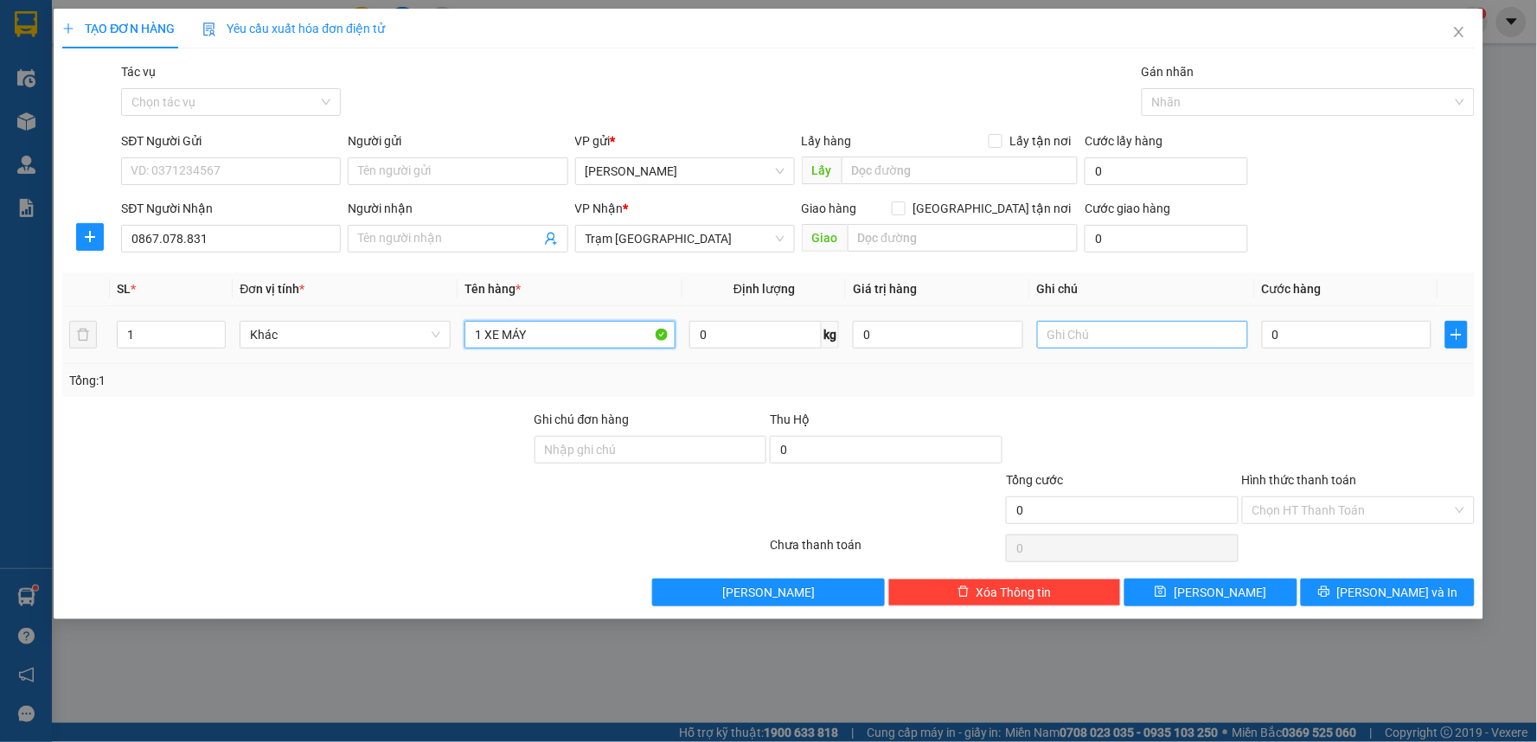
type input "1 XE MÁY"
click at [1055, 336] on input "text" at bounding box center [1142, 335] width 211 height 28
type input "[PERSON_NAME] 12h30"
click at [1342, 503] on input "Hình thức thanh toán" at bounding box center [1352, 510] width 200 height 26
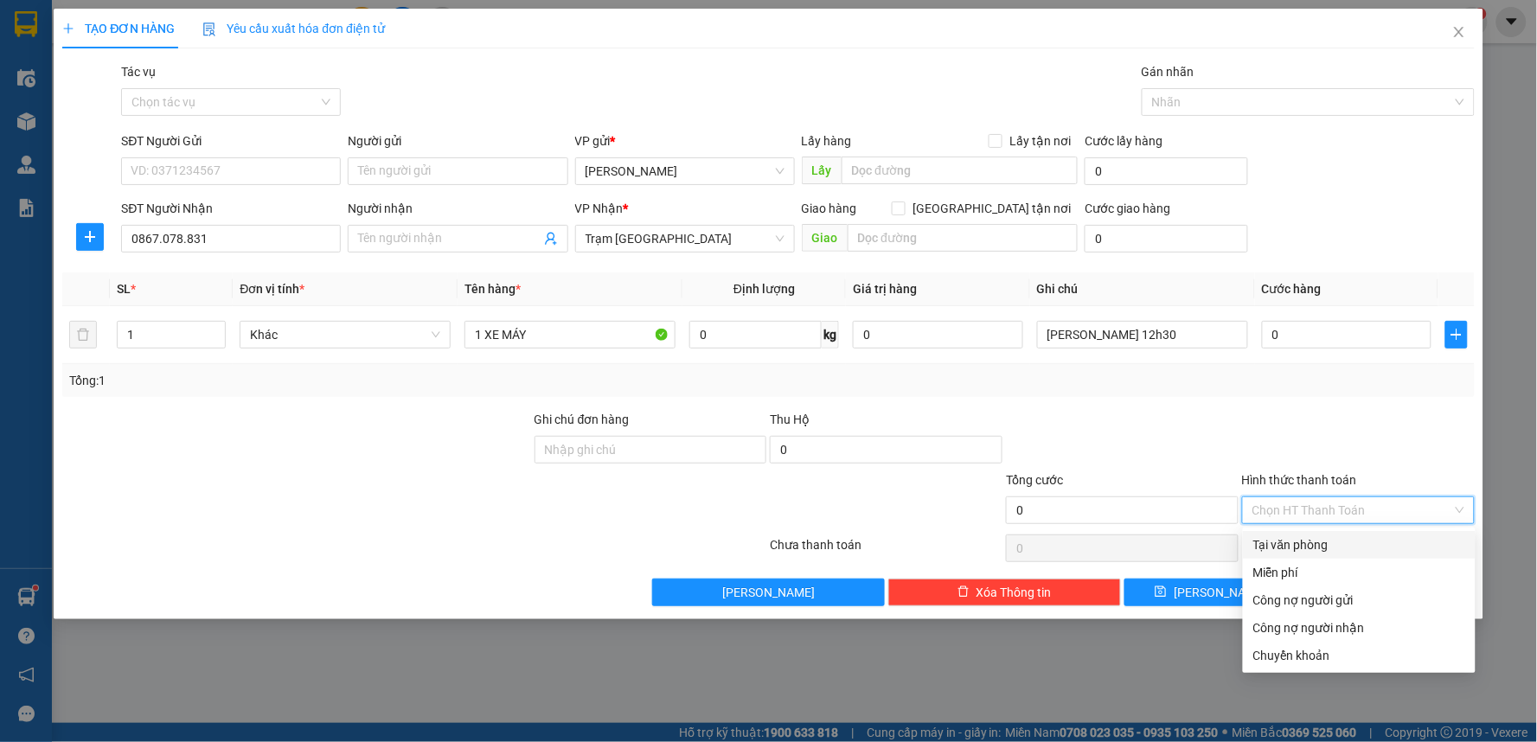
click at [1320, 545] on div "Tại văn phòng" at bounding box center [1359, 544] width 212 height 19
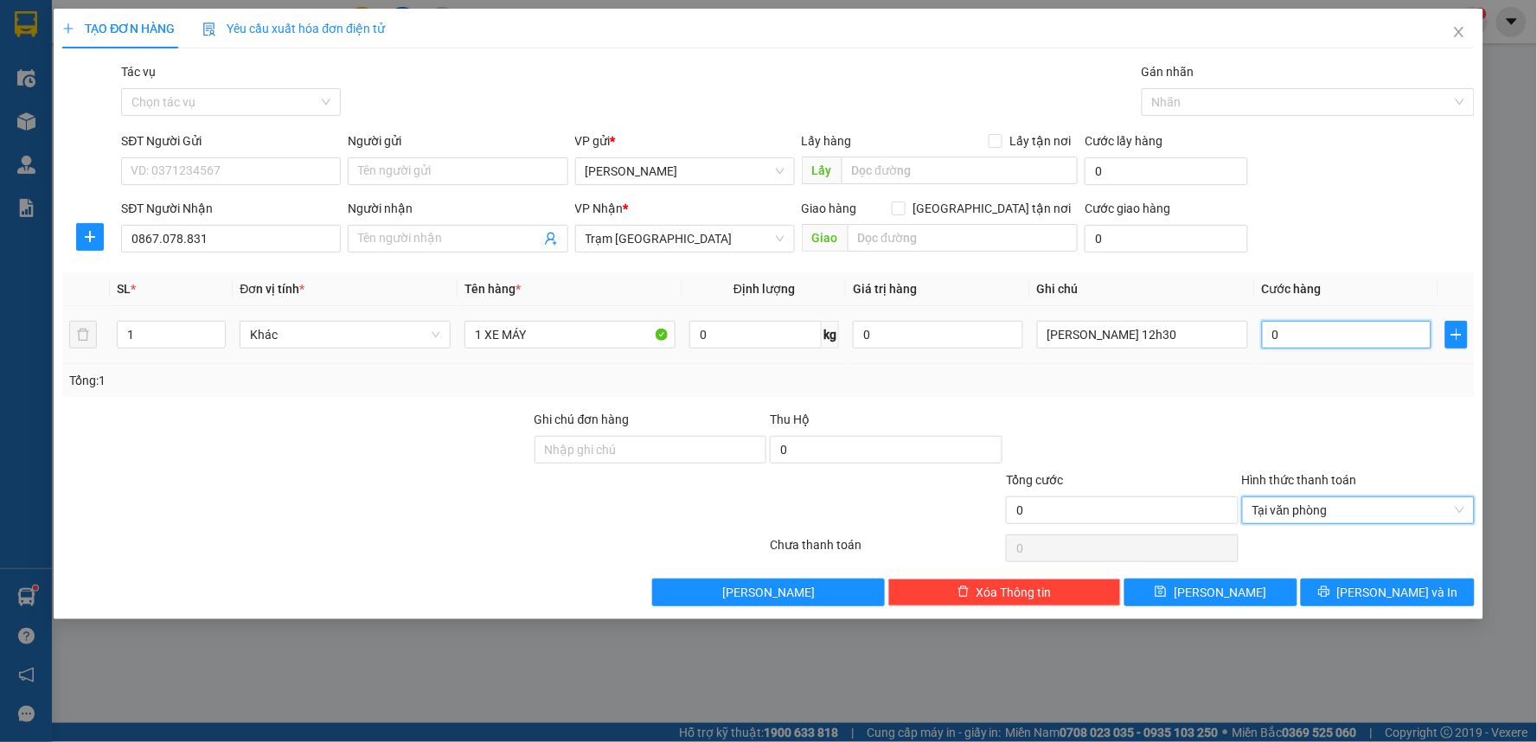
click at [1303, 332] on input "0" at bounding box center [1347, 335] width 170 height 28
type input "1"
type input "120"
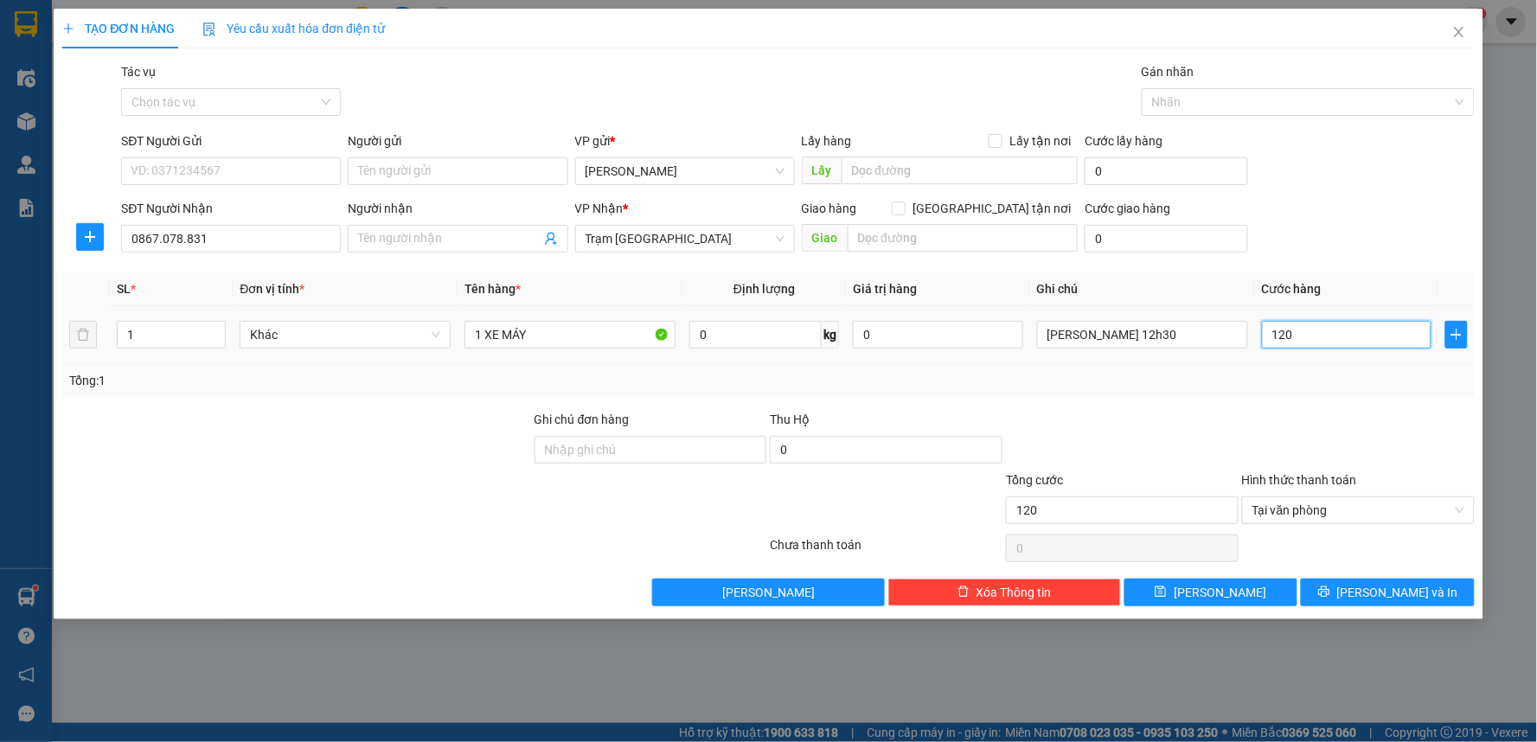
type input "1.200"
type input "120"
type input "12"
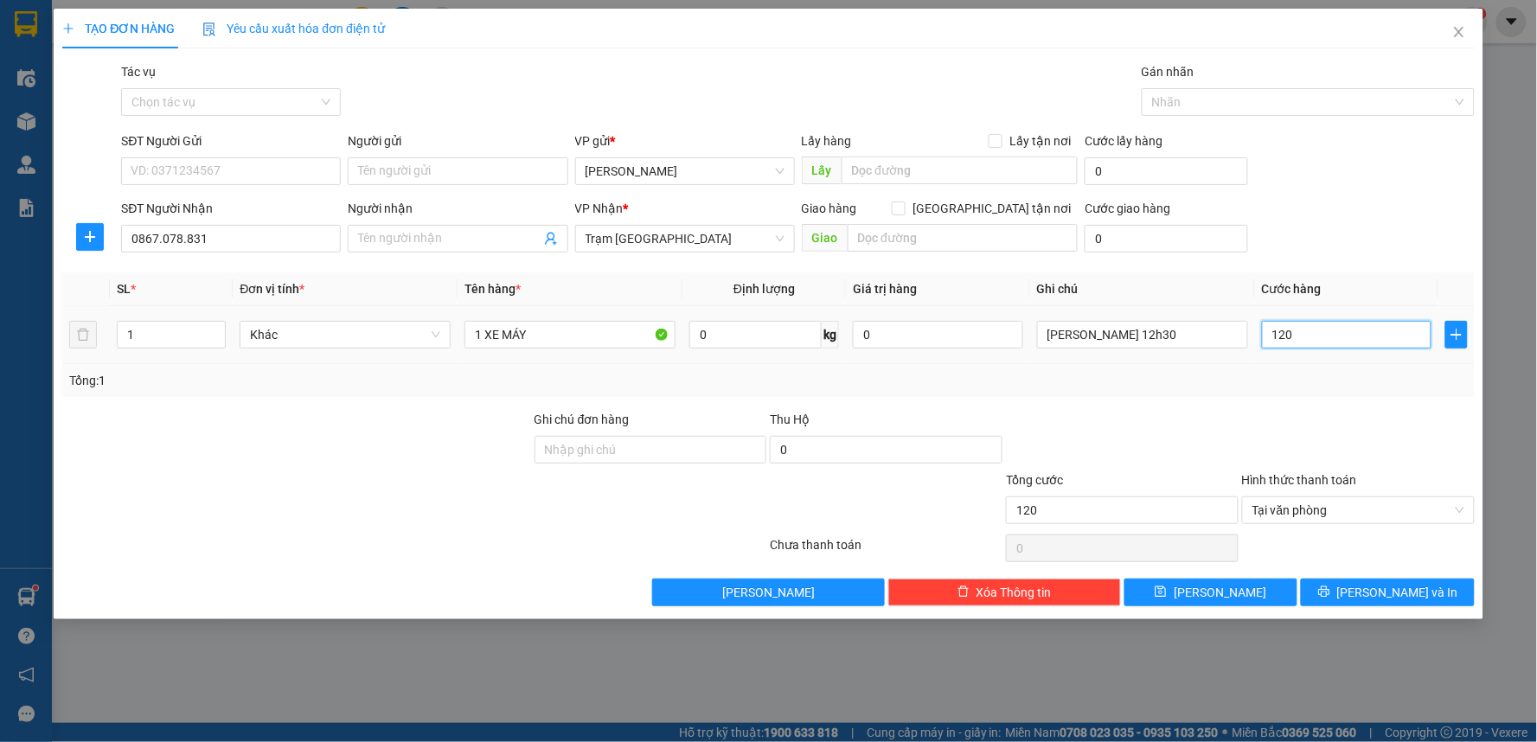
type input "12"
type input "1"
type input "15"
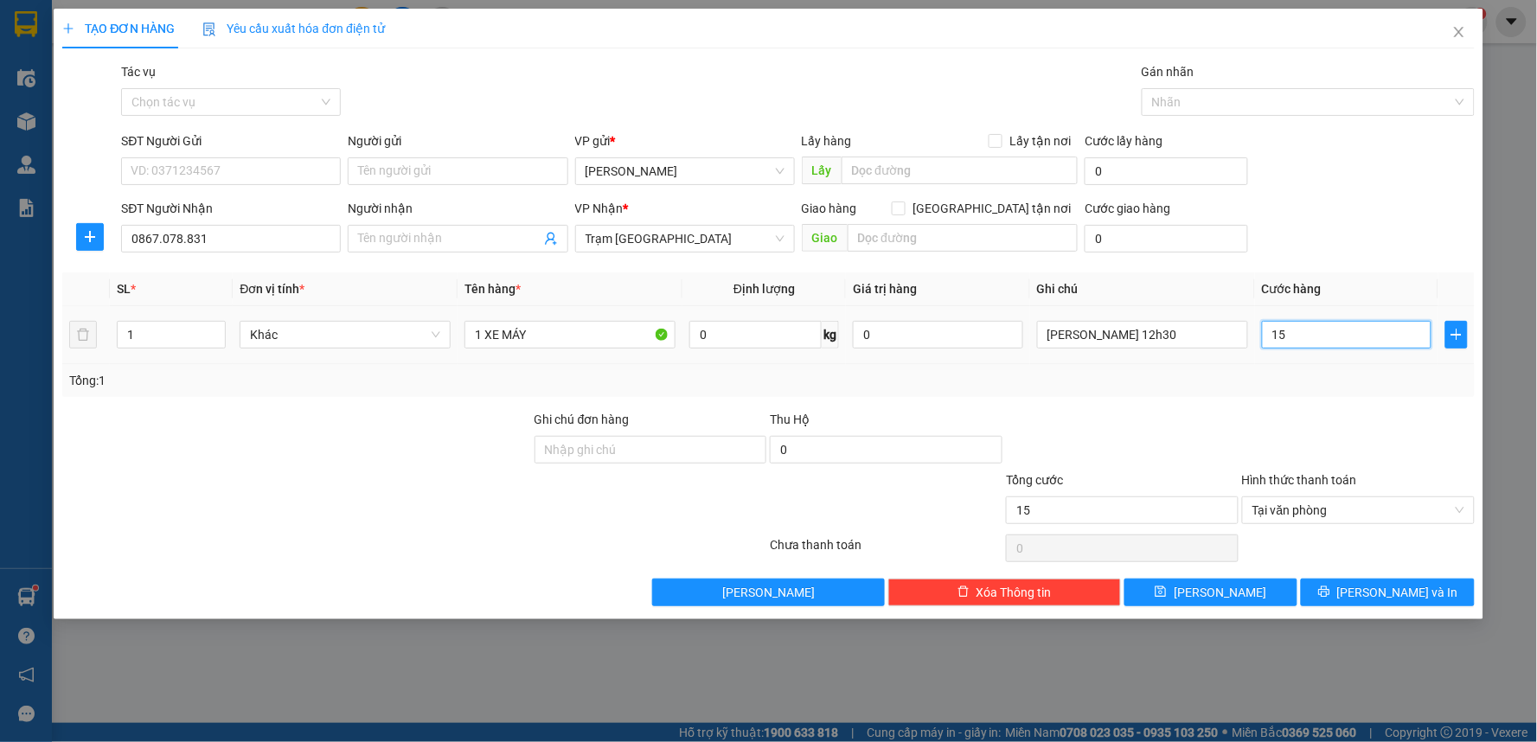
type input "150"
type input "15"
type input "1"
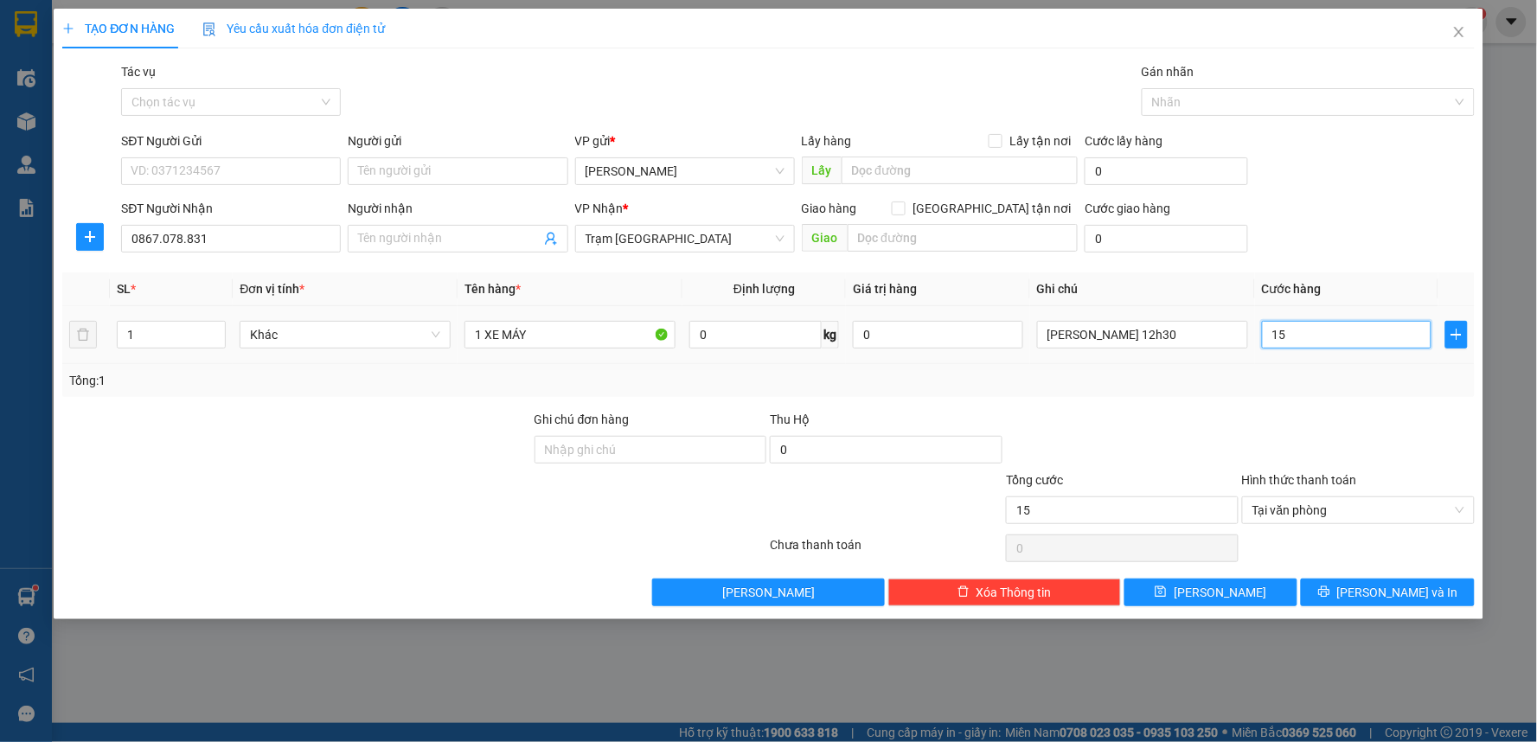
type input "1"
type input "0"
type input "02"
type input "2"
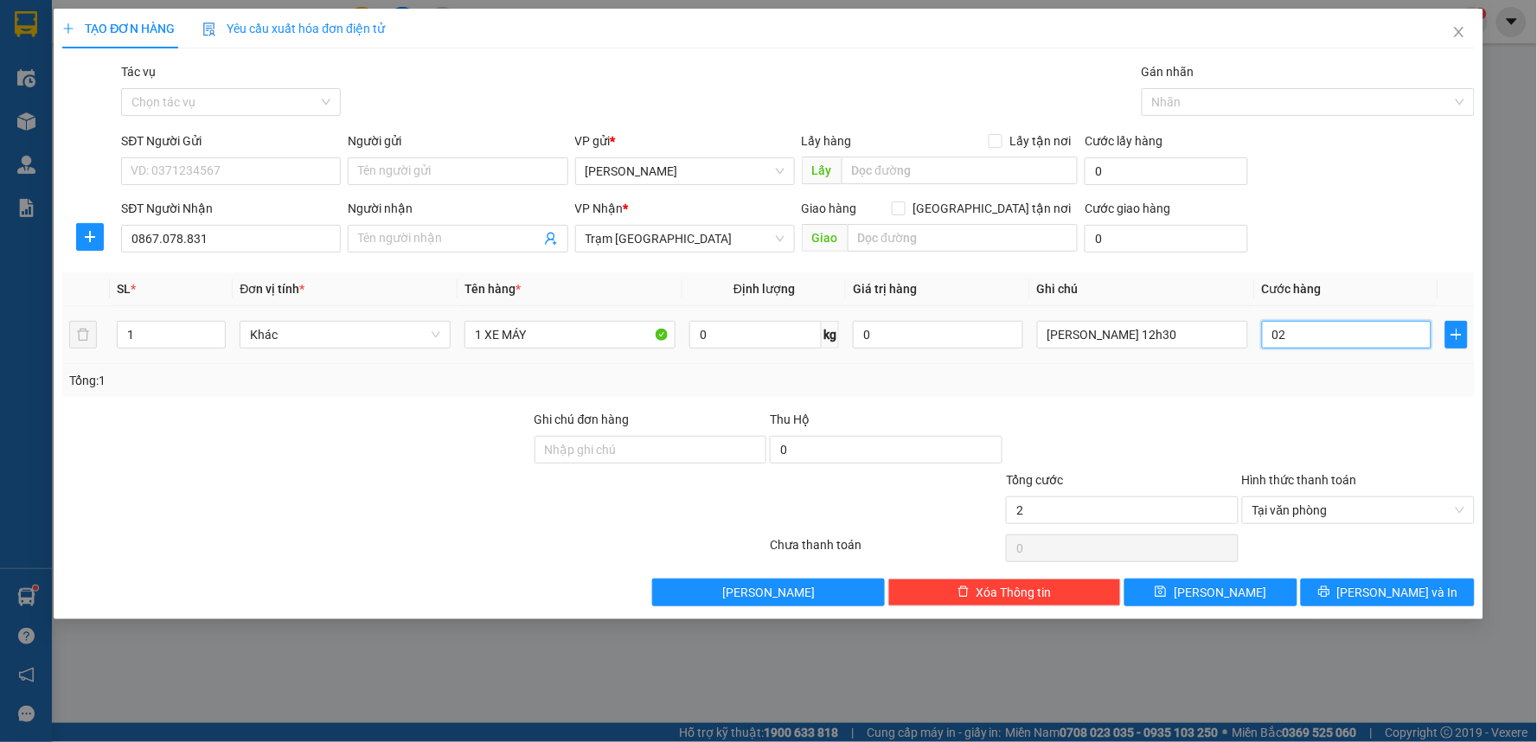
type input "025"
type input "25"
type input "0.250"
type input "250"
drag, startPoint x: 1313, startPoint y: 341, endPoint x: 1180, endPoint y: 327, distance: 133.0
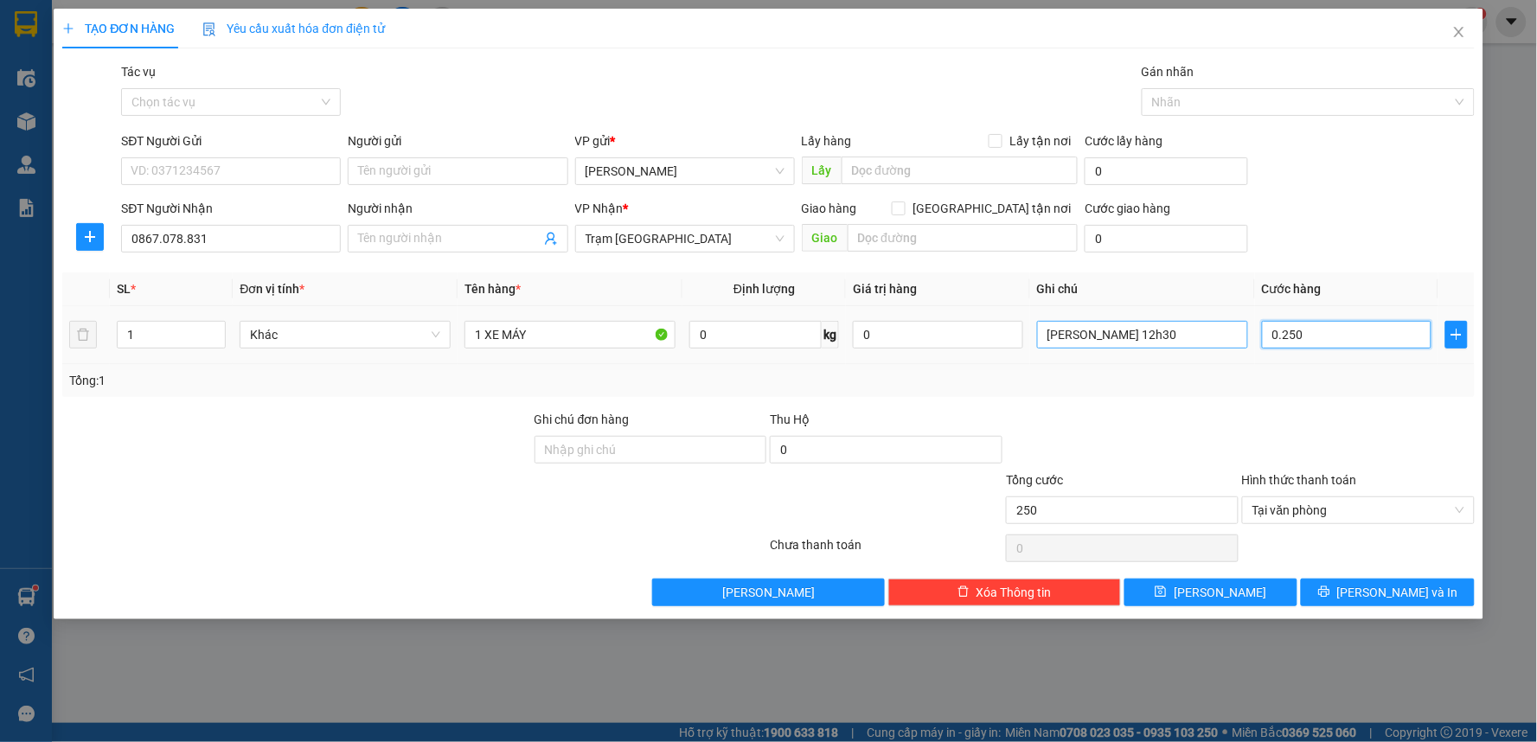
click at [1180, 327] on tr "1 Khác 1 XE MÁY 0 kg 0 Theo Khách 12h30 0.250" at bounding box center [768, 335] width 1412 height 58
type input "2"
type input "25"
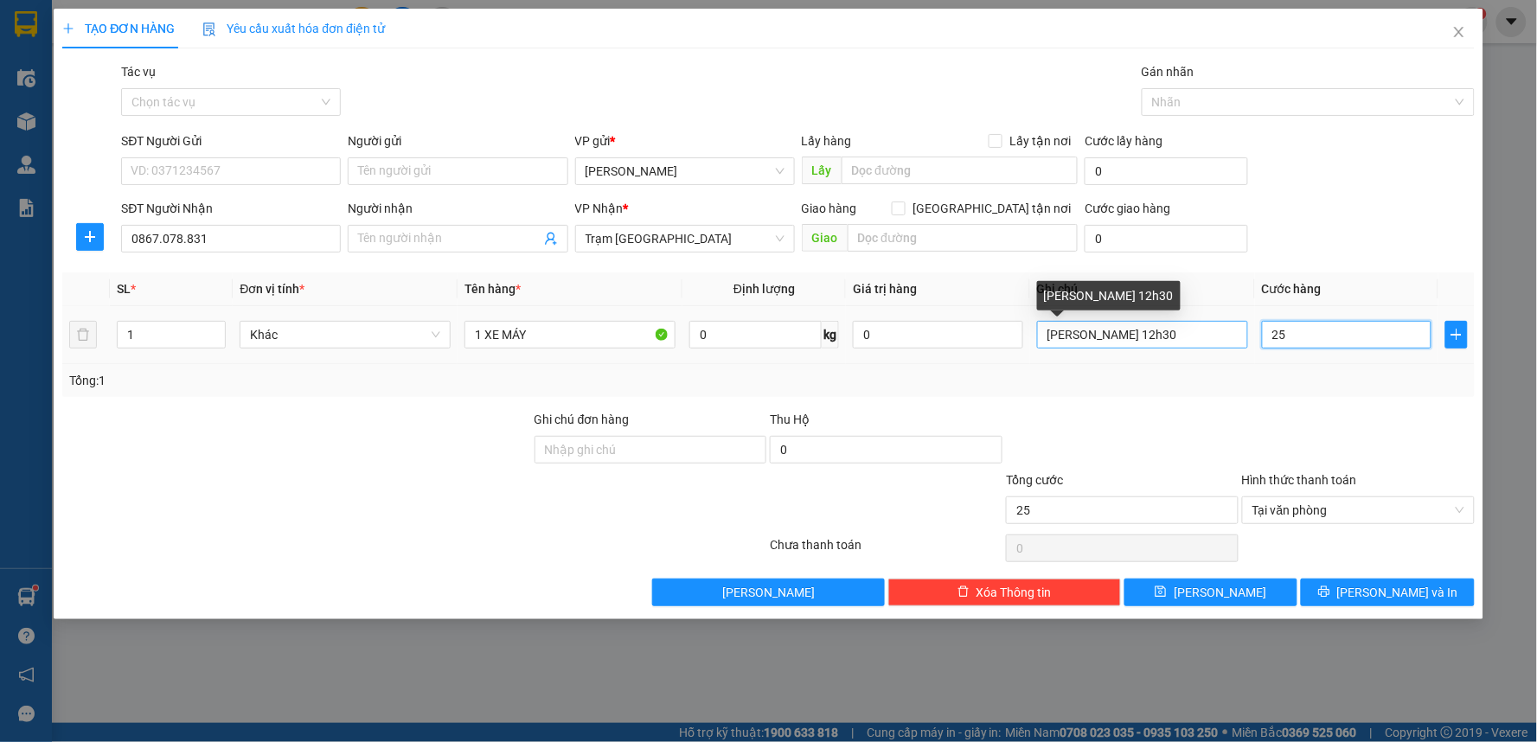
type input "250"
type input "250.000"
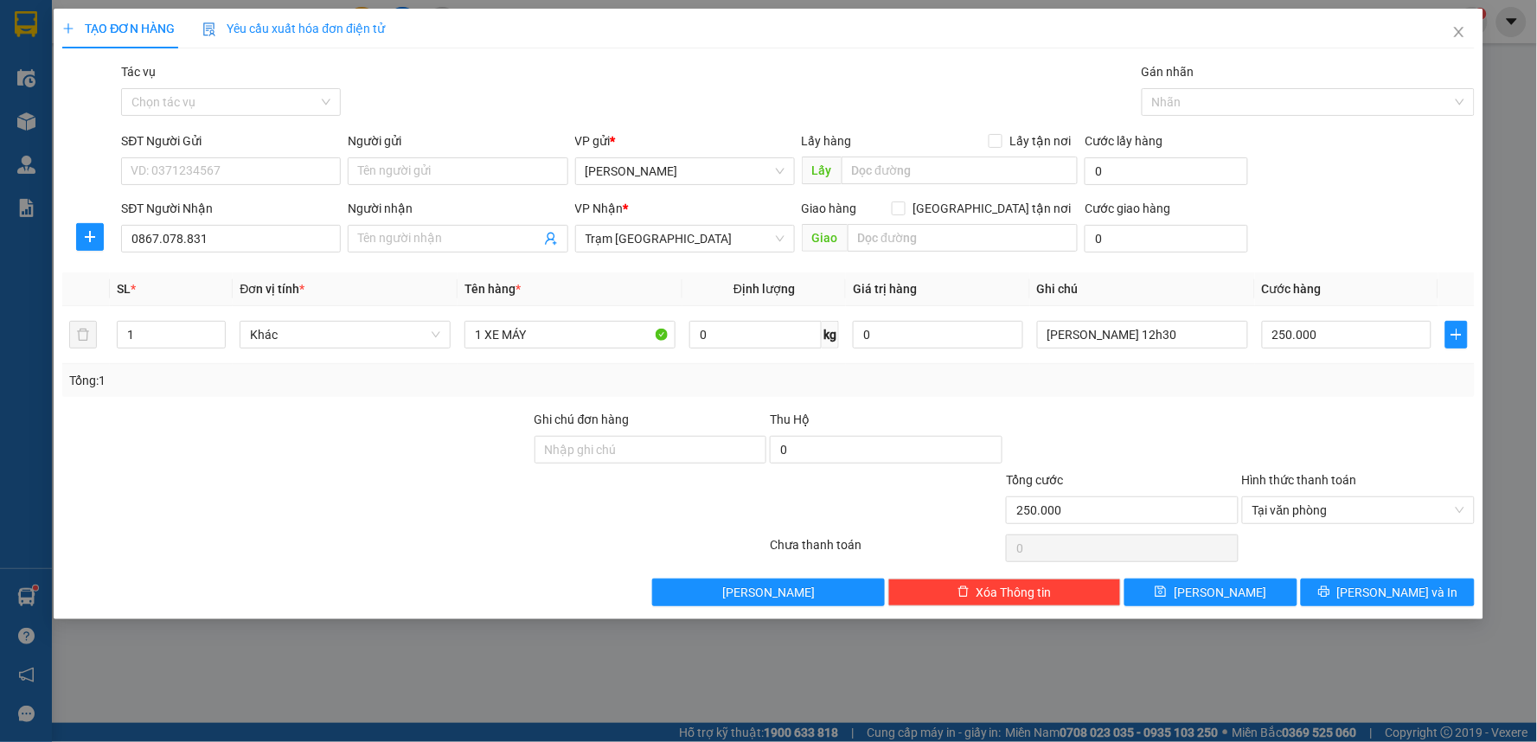
click at [1172, 390] on div "Tổng: 1" at bounding box center [768, 380] width 1412 height 33
click at [1360, 517] on span "Tại văn phòng" at bounding box center [1358, 510] width 212 height 26
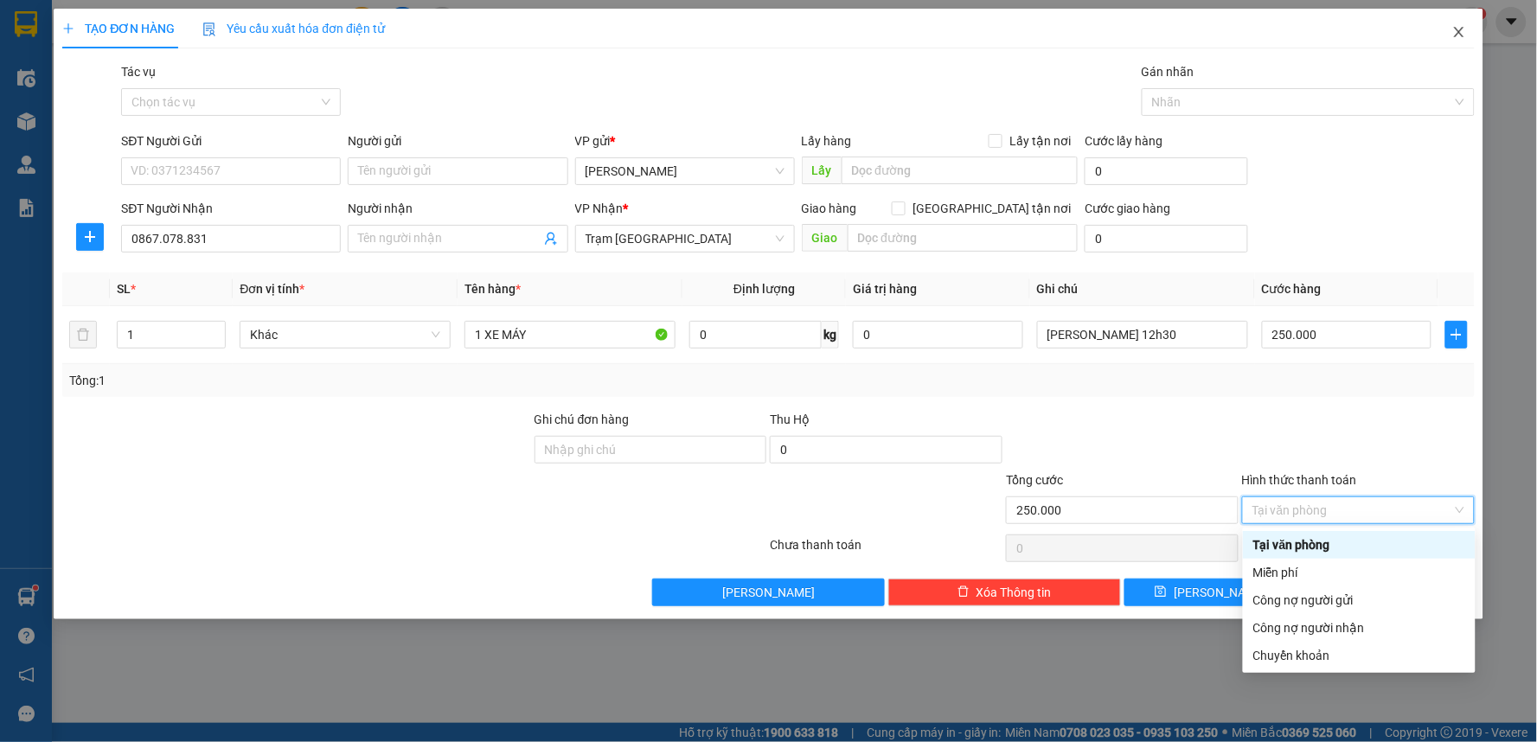
click at [1460, 31] on icon "close" at bounding box center [1459, 32] width 10 height 10
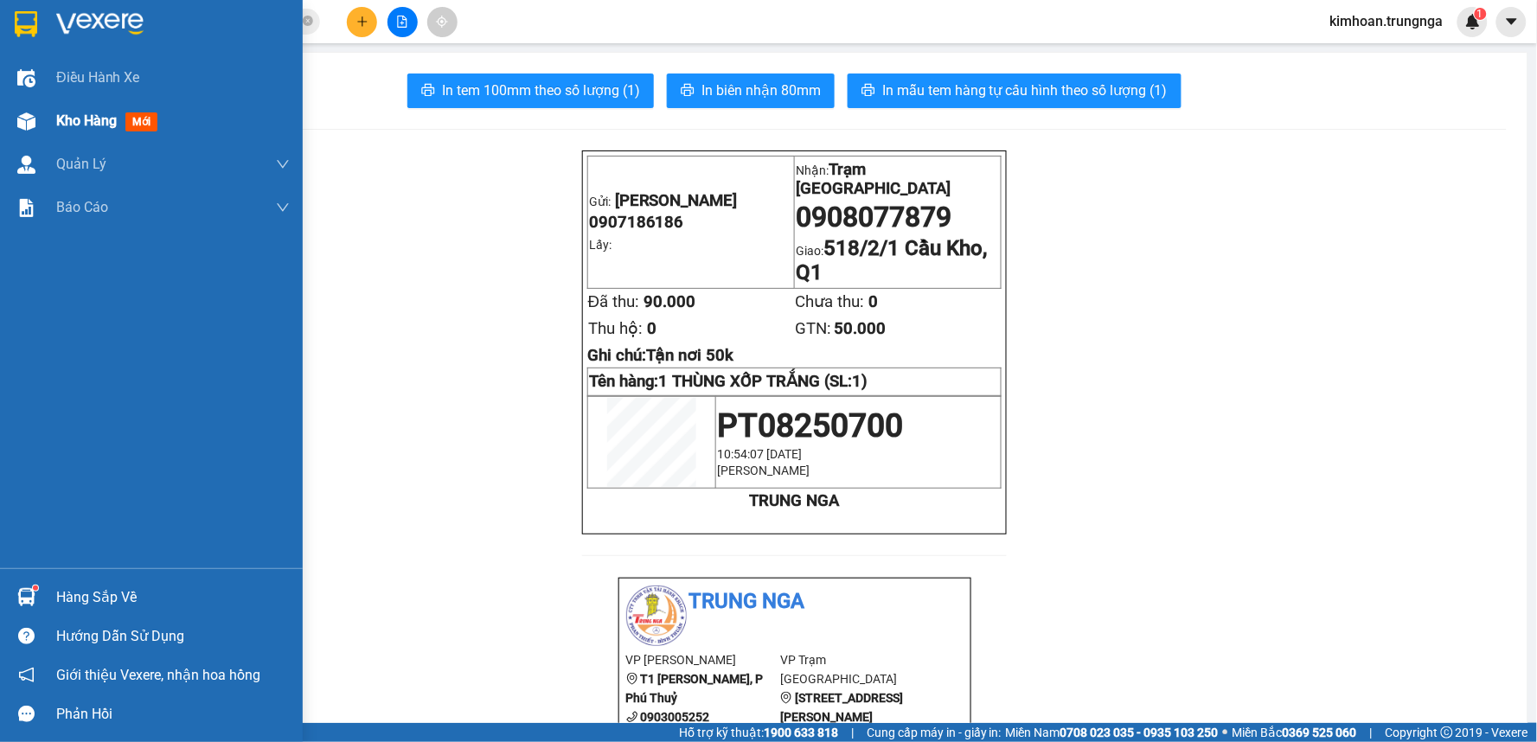
click at [83, 114] on span "Kho hàng" at bounding box center [86, 120] width 61 height 16
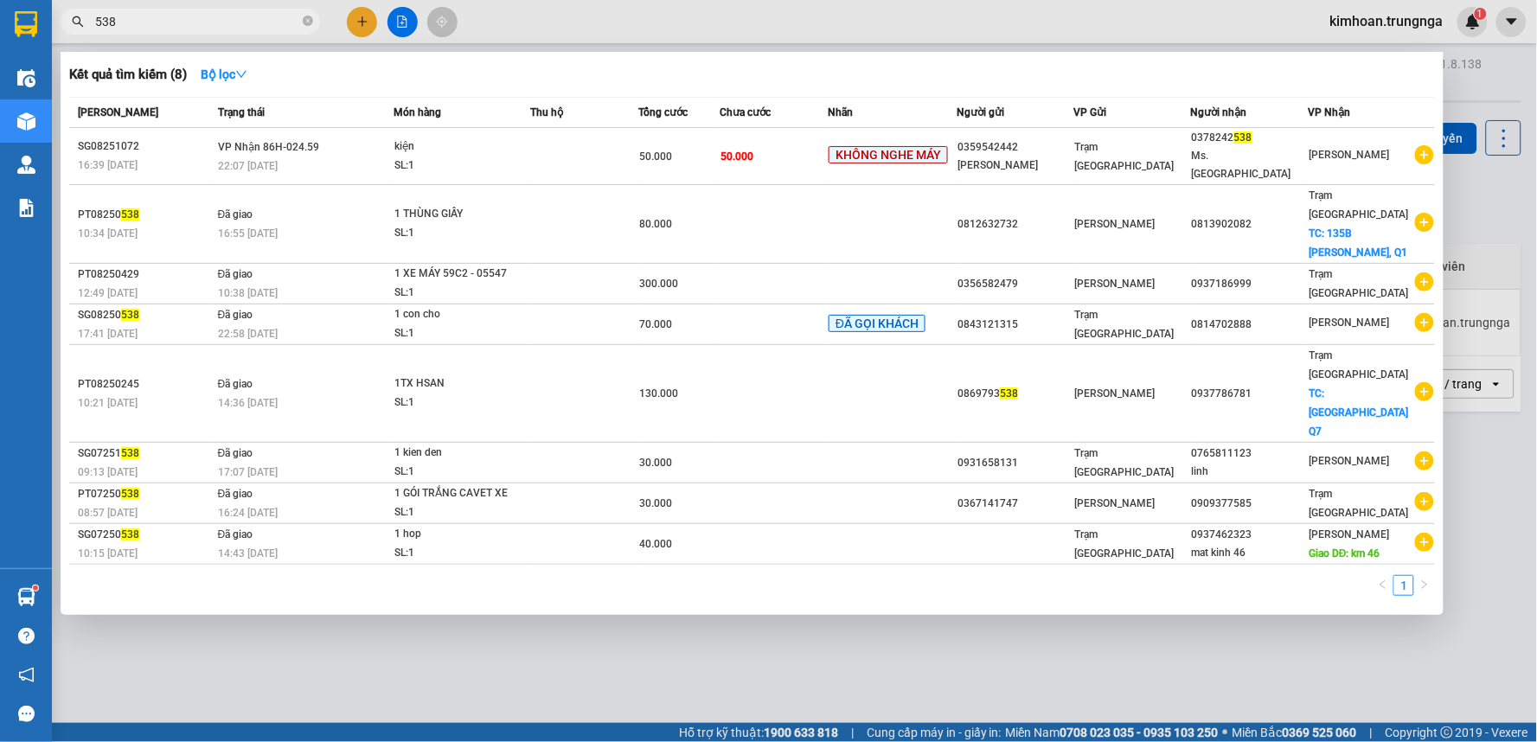
click at [219, 26] on input "538" at bounding box center [197, 21] width 204 height 19
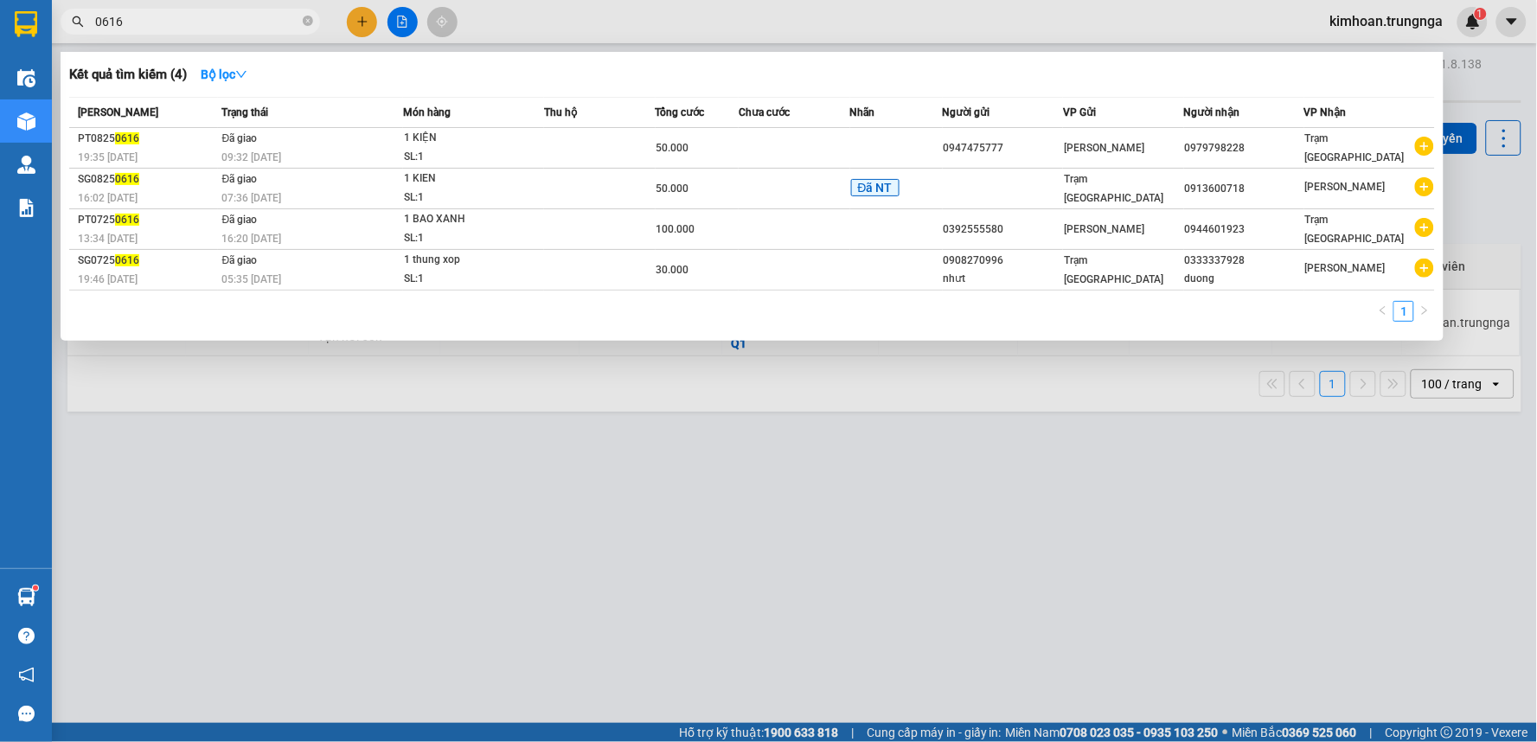
type input "0616"
click at [563, 434] on div at bounding box center [768, 371] width 1537 height 742
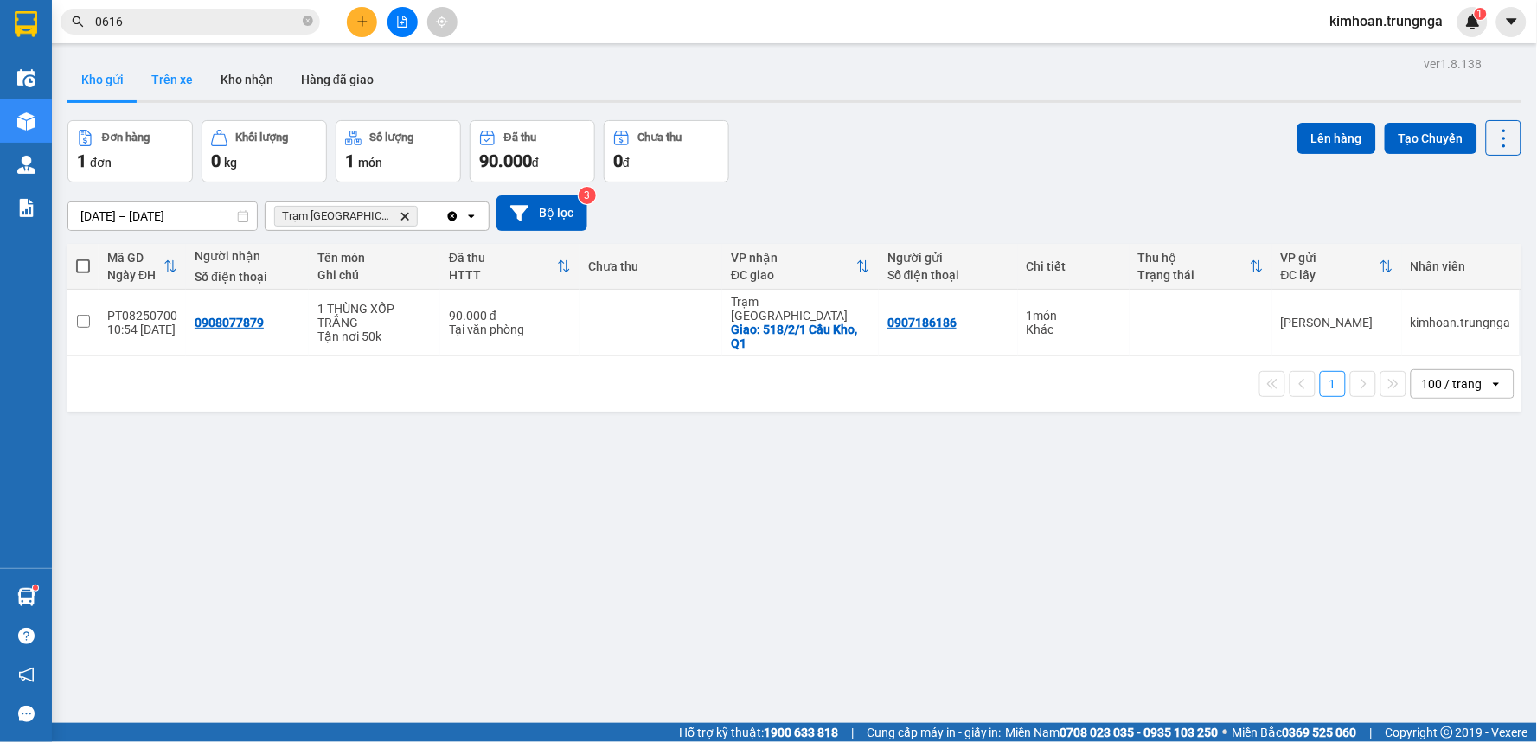
click at [165, 76] on button "Trên xe" at bounding box center [171, 80] width 69 height 42
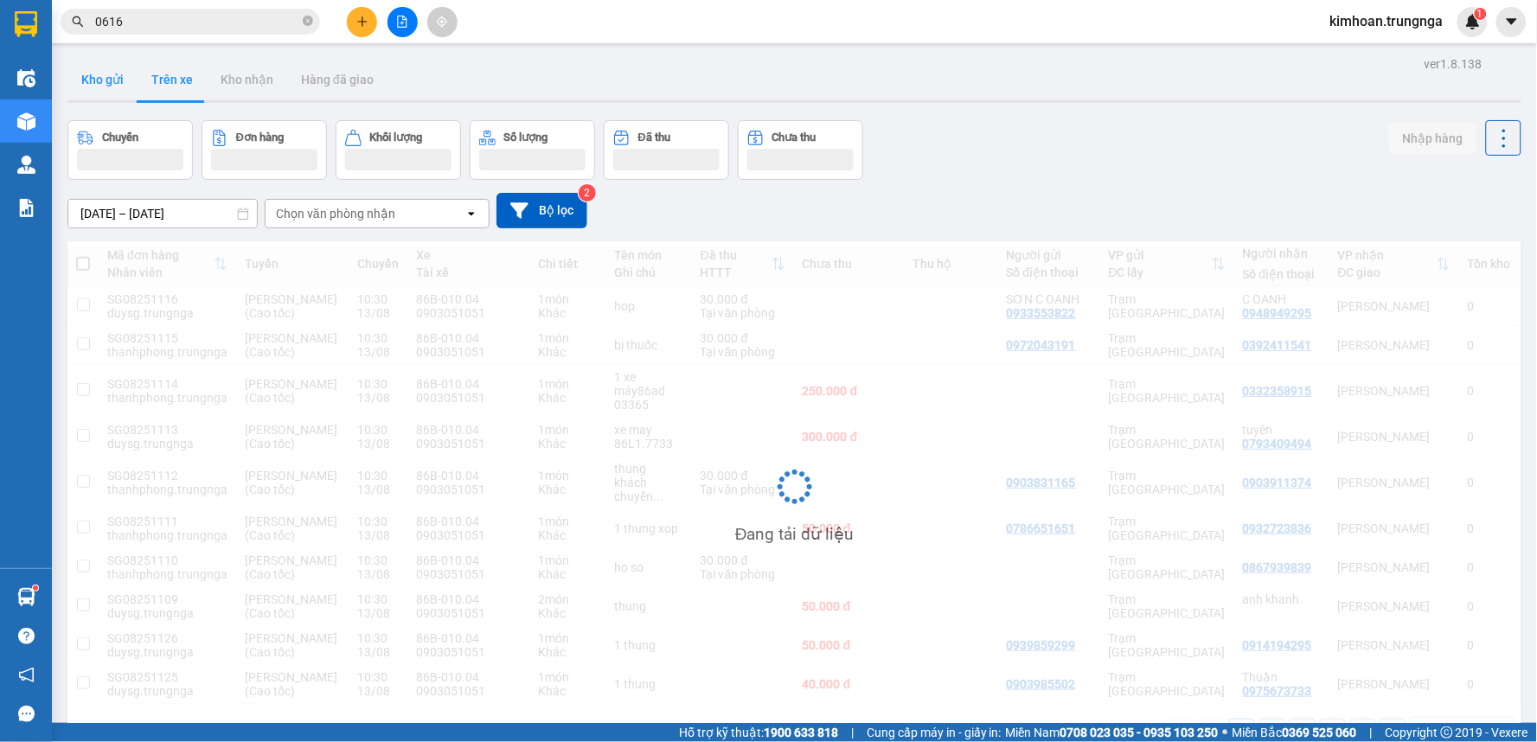
click at [104, 93] on button "Kho gửi" at bounding box center [102, 80] width 70 height 42
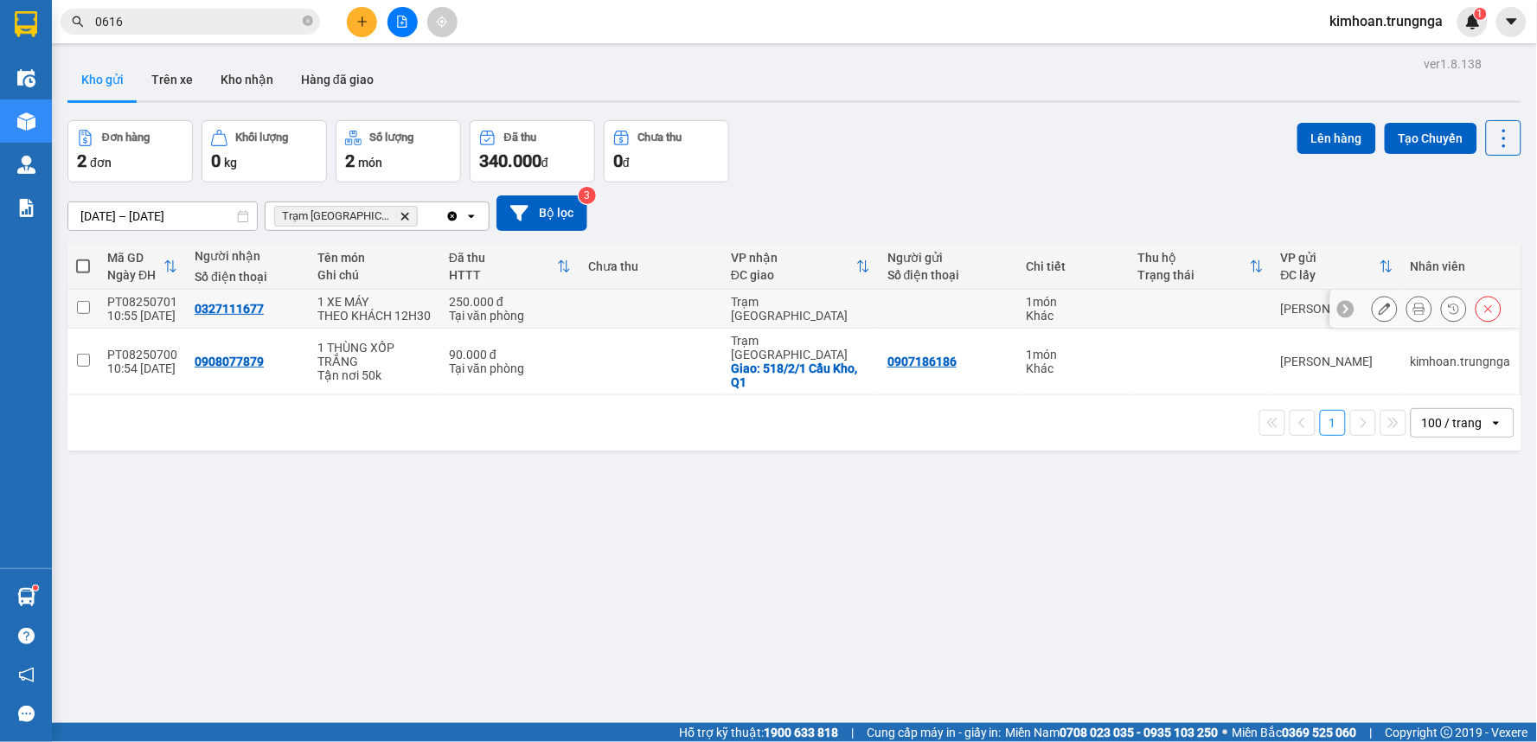
click at [1413, 310] on icon at bounding box center [1419, 309] width 12 height 12
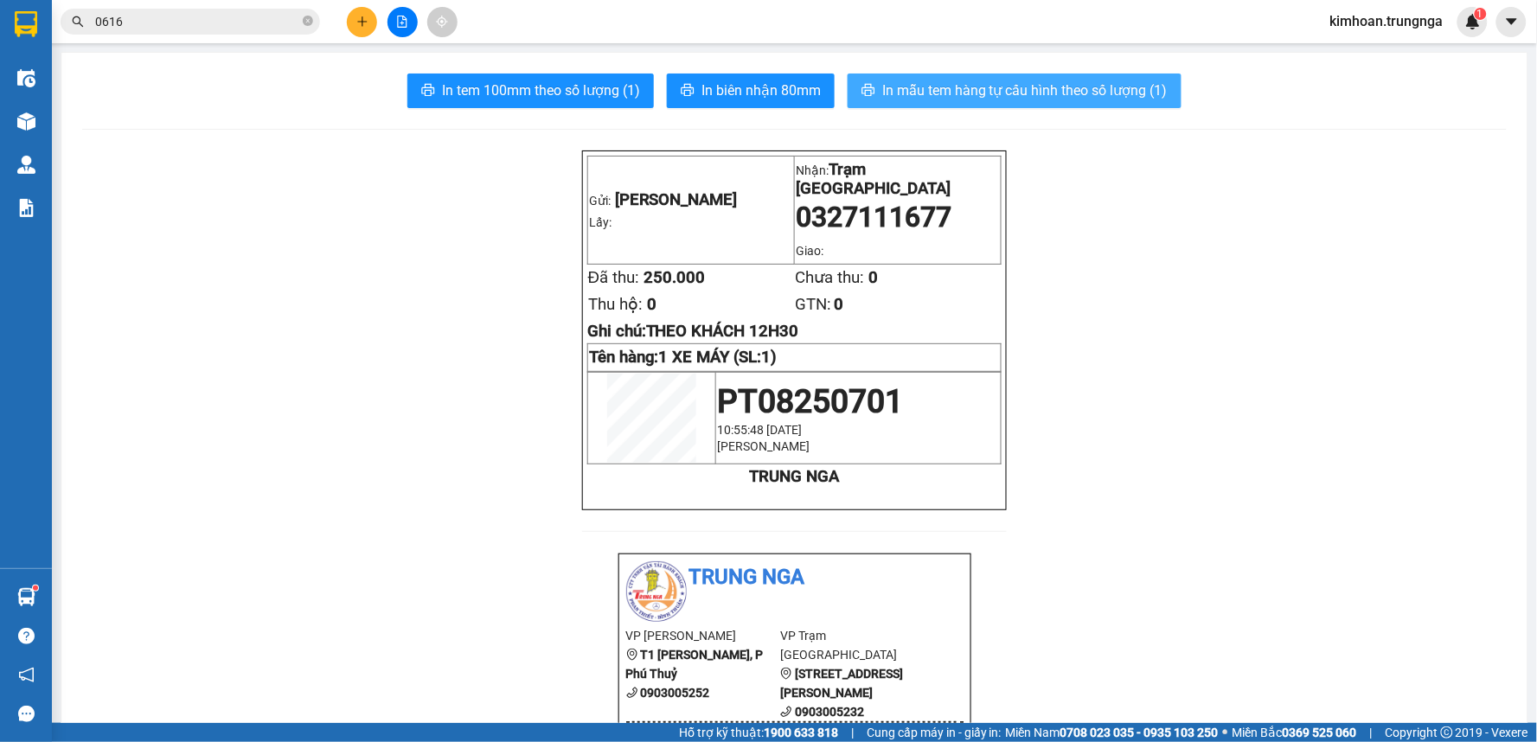
click at [863, 93] on icon "printer" at bounding box center [868, 90] width 13 height 12
click at [190, 17] on input "0616" at bounding box center [197, 21] width 204 height 19
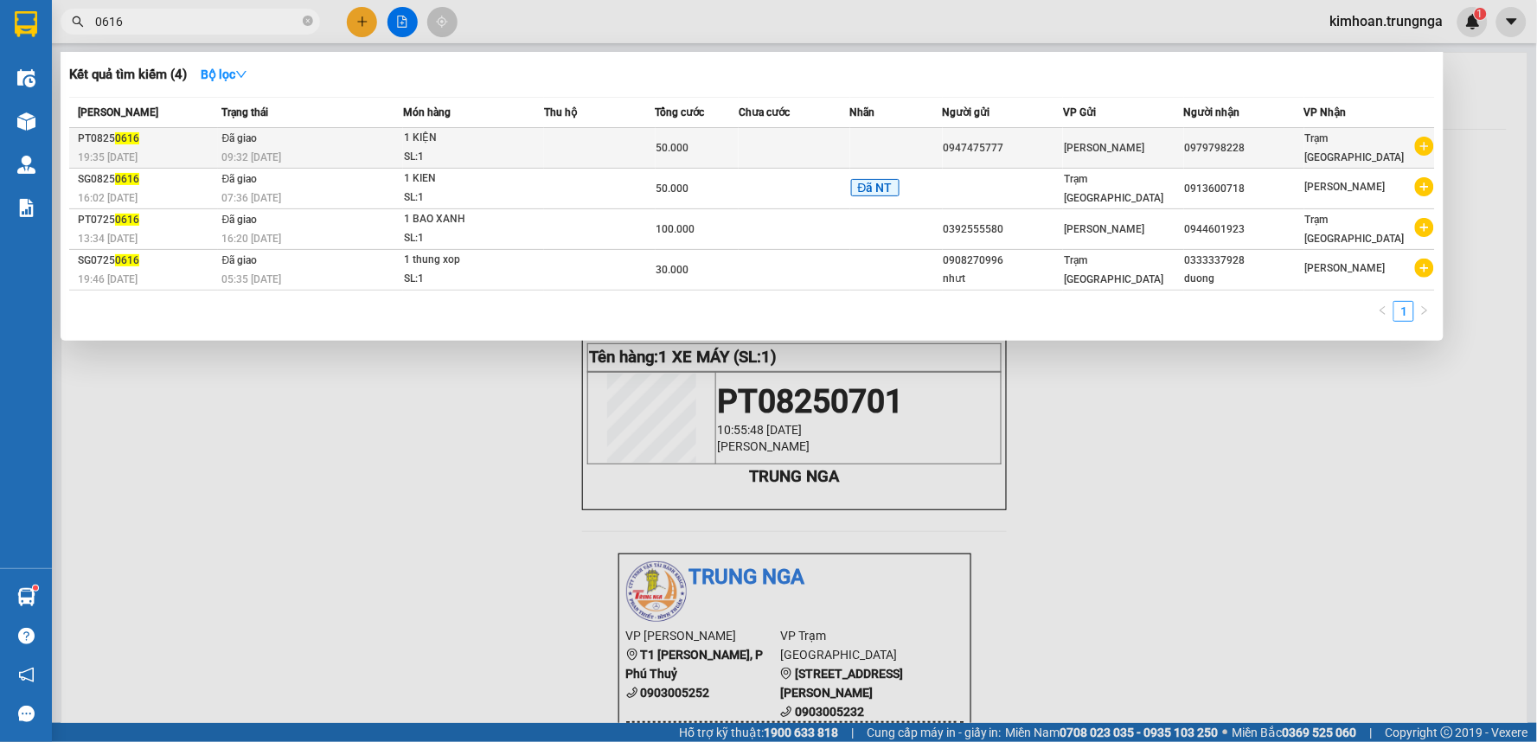
click at [478, 157] on div "SL: 1" at bounding box center [469, 157] width 130 height 19
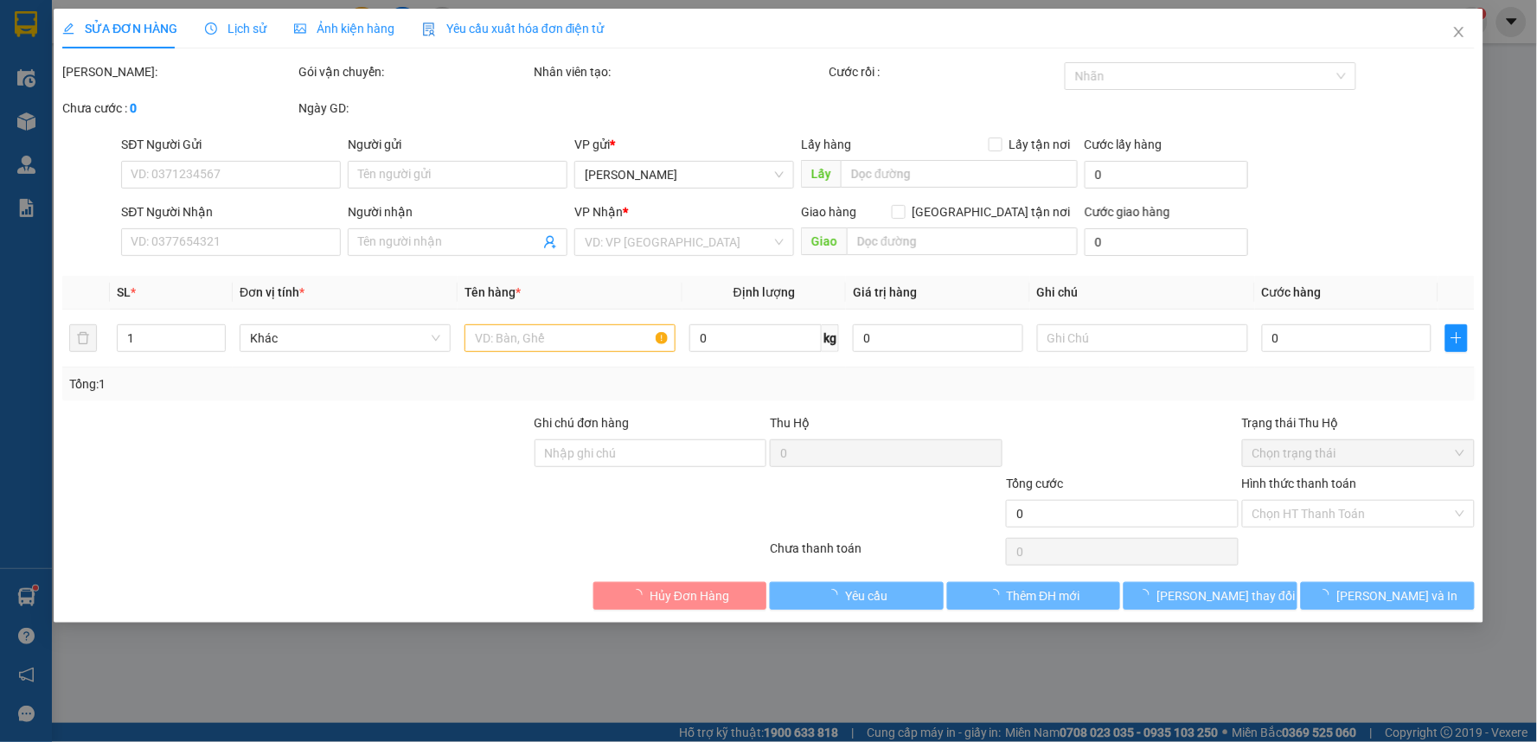
type input "0947475777"
type input "0979798228"
type input "50.000"
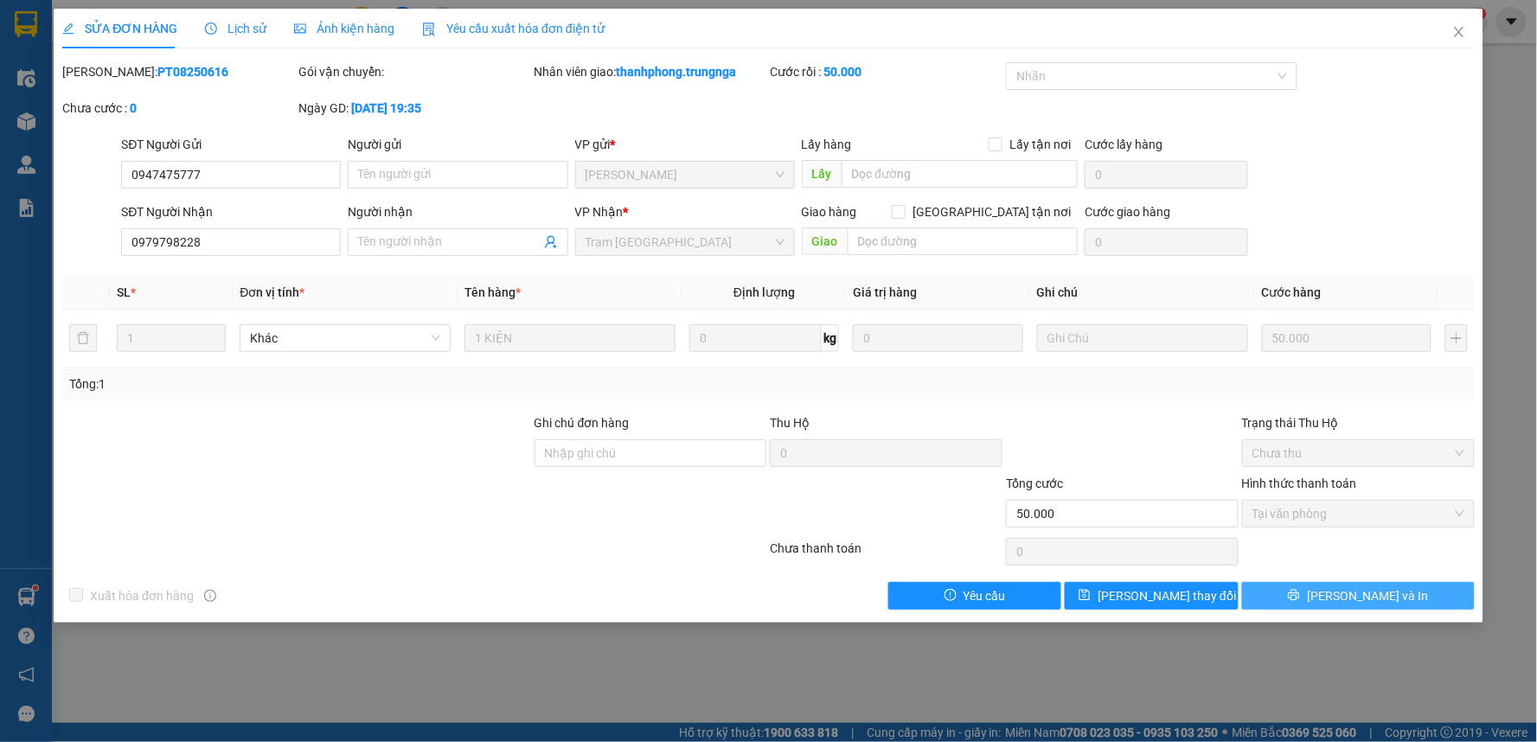
click at [1393, 600] on button "[PERSON_NAME] và In" at bounding box center [1358, 596] width 233 height 28
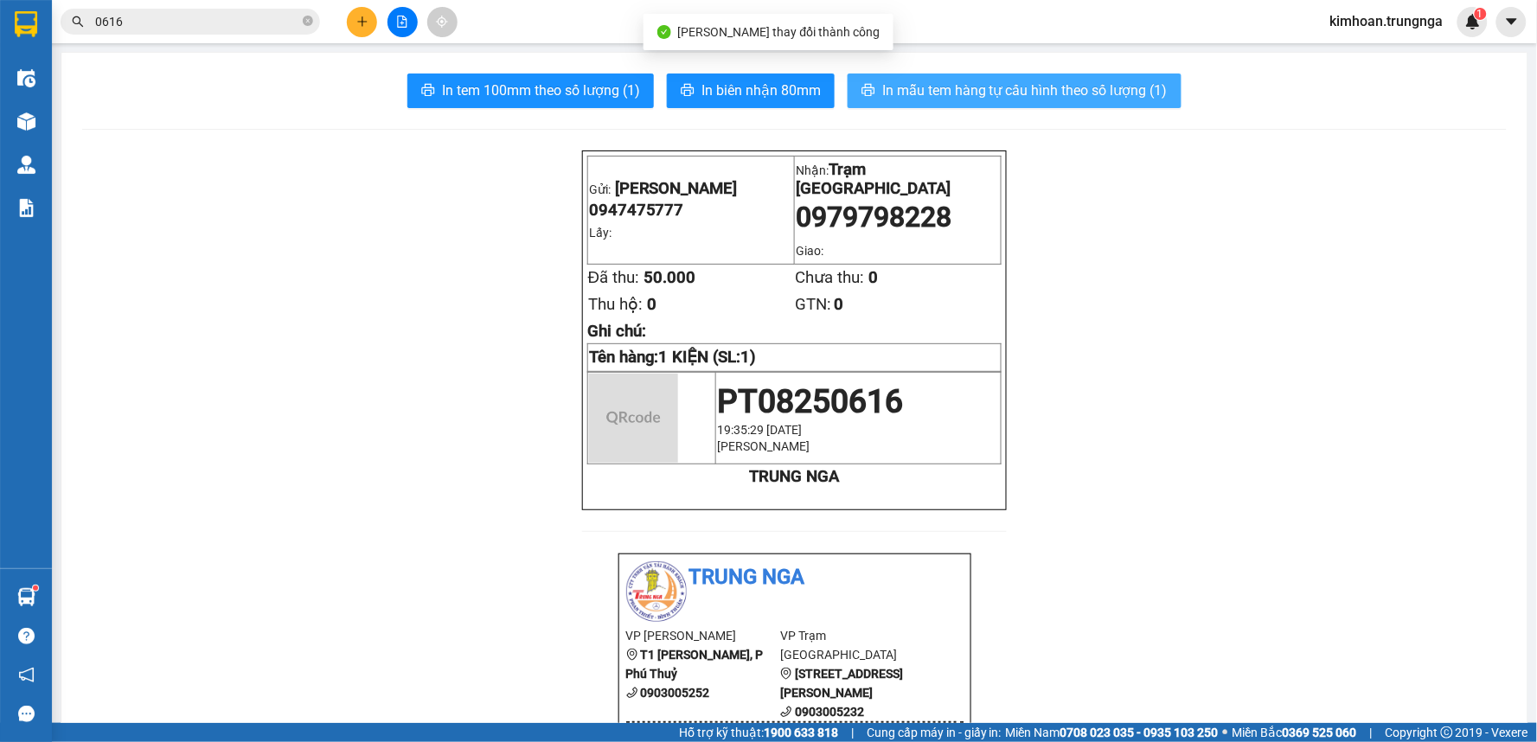
click at [903, 87] on span "In mẫu tem hàng tự cấu hình theo số lượng (1)" at bounding box center [1024, 91] width 285 height 22
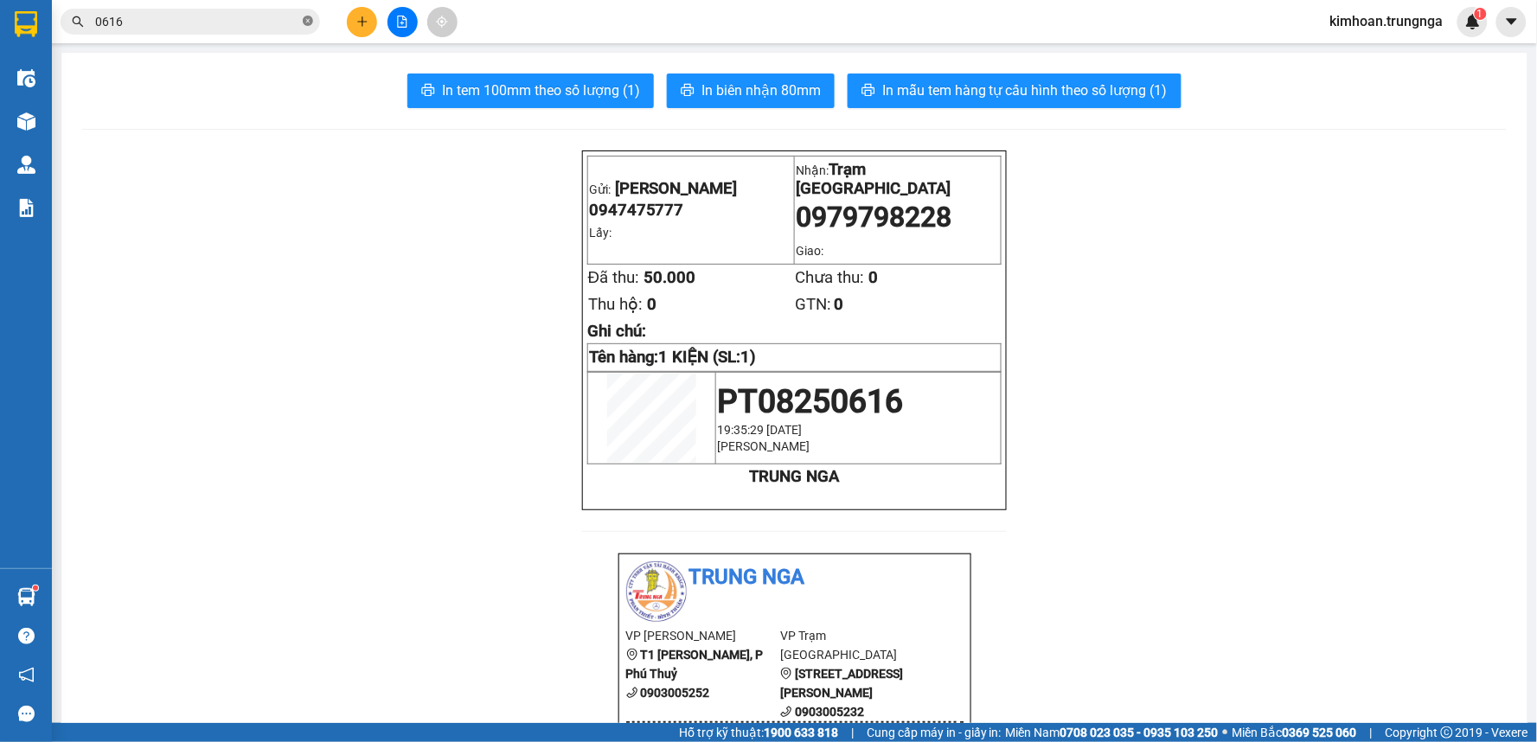
click at [310, 19] on icon "close-circle" at bounding box center [308, 21] width 10 height 10
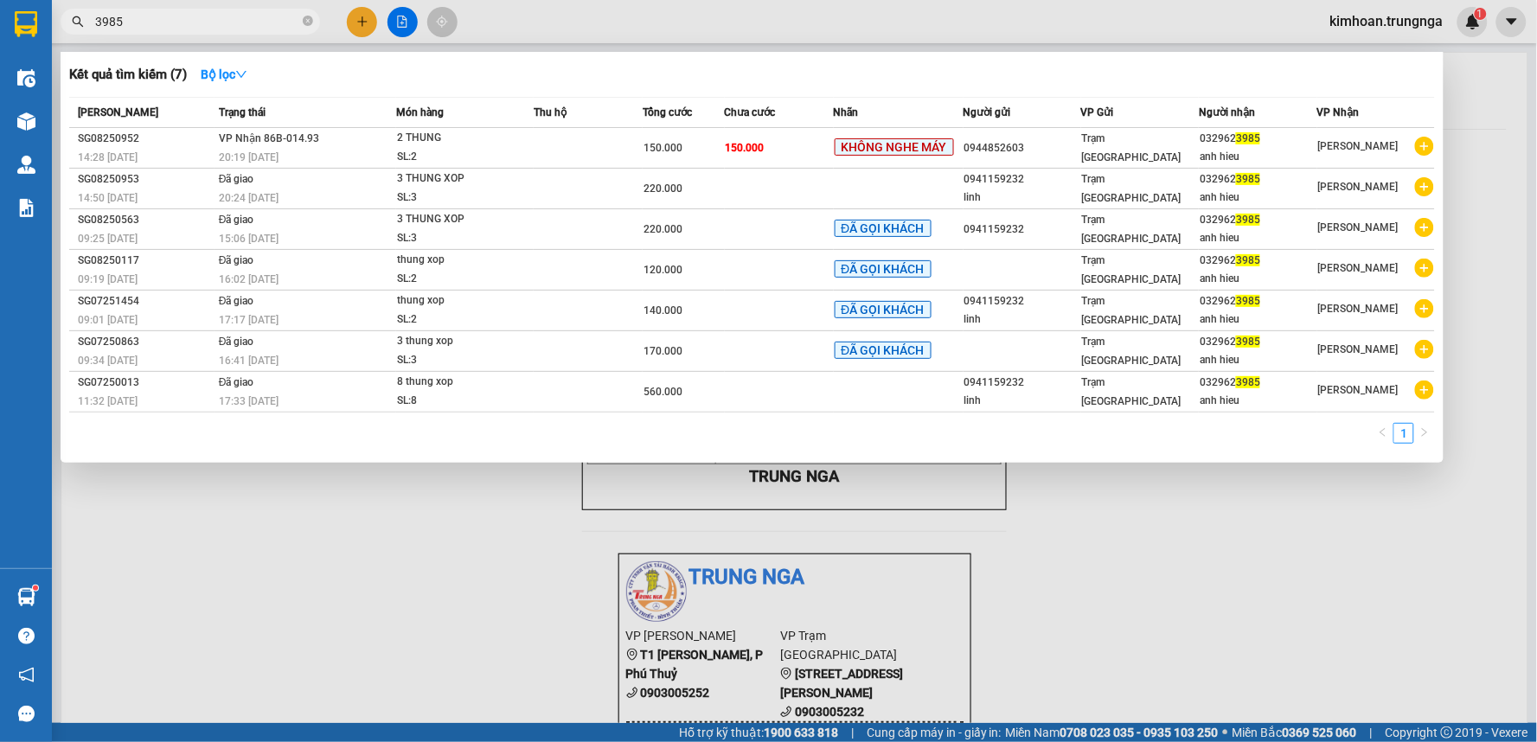
type input "3985"
click at [355, 644] on div at bounding box center [768, 371] width 1537 height 742
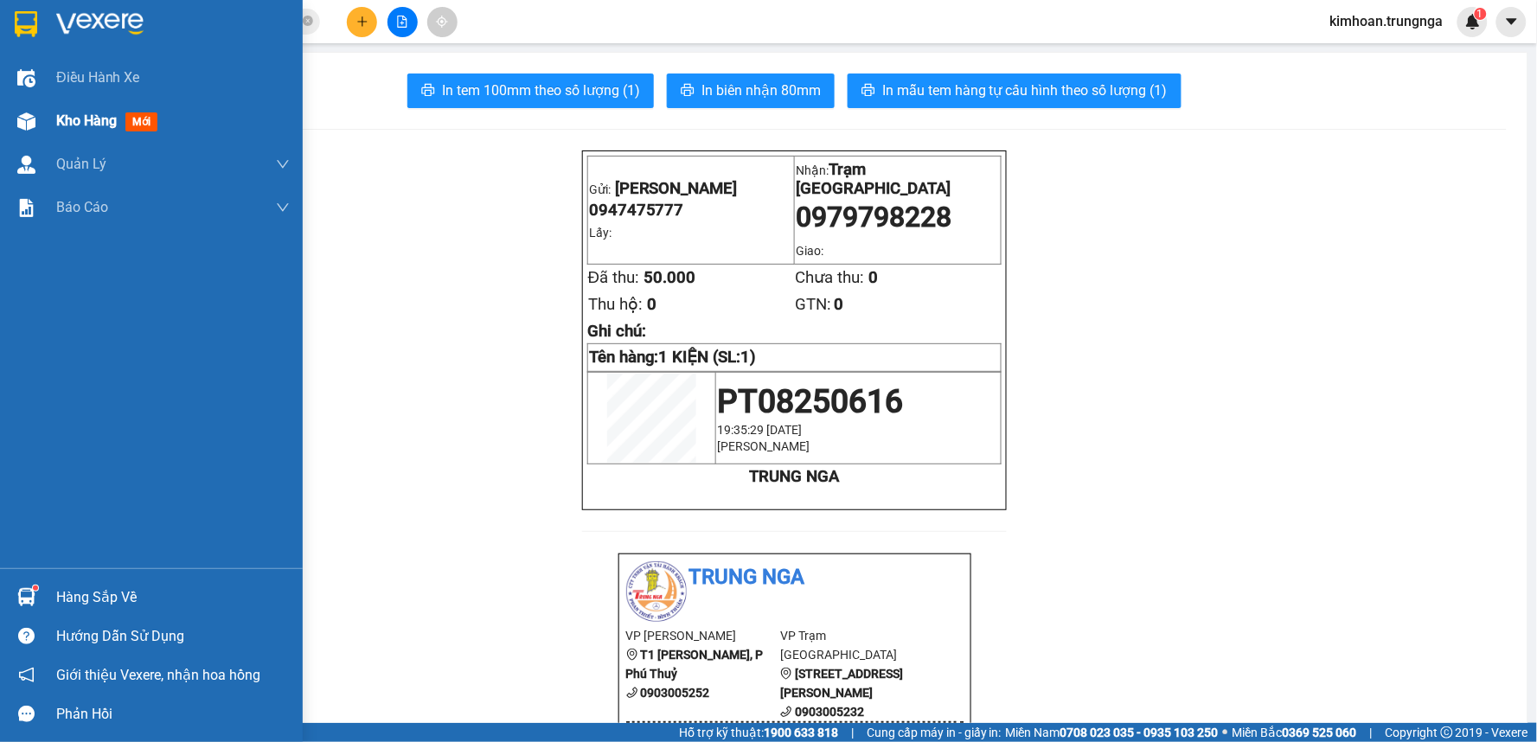
click at [62, 112] on span "Kho hàng" at bounding box center [86, 120] width 61 height 16
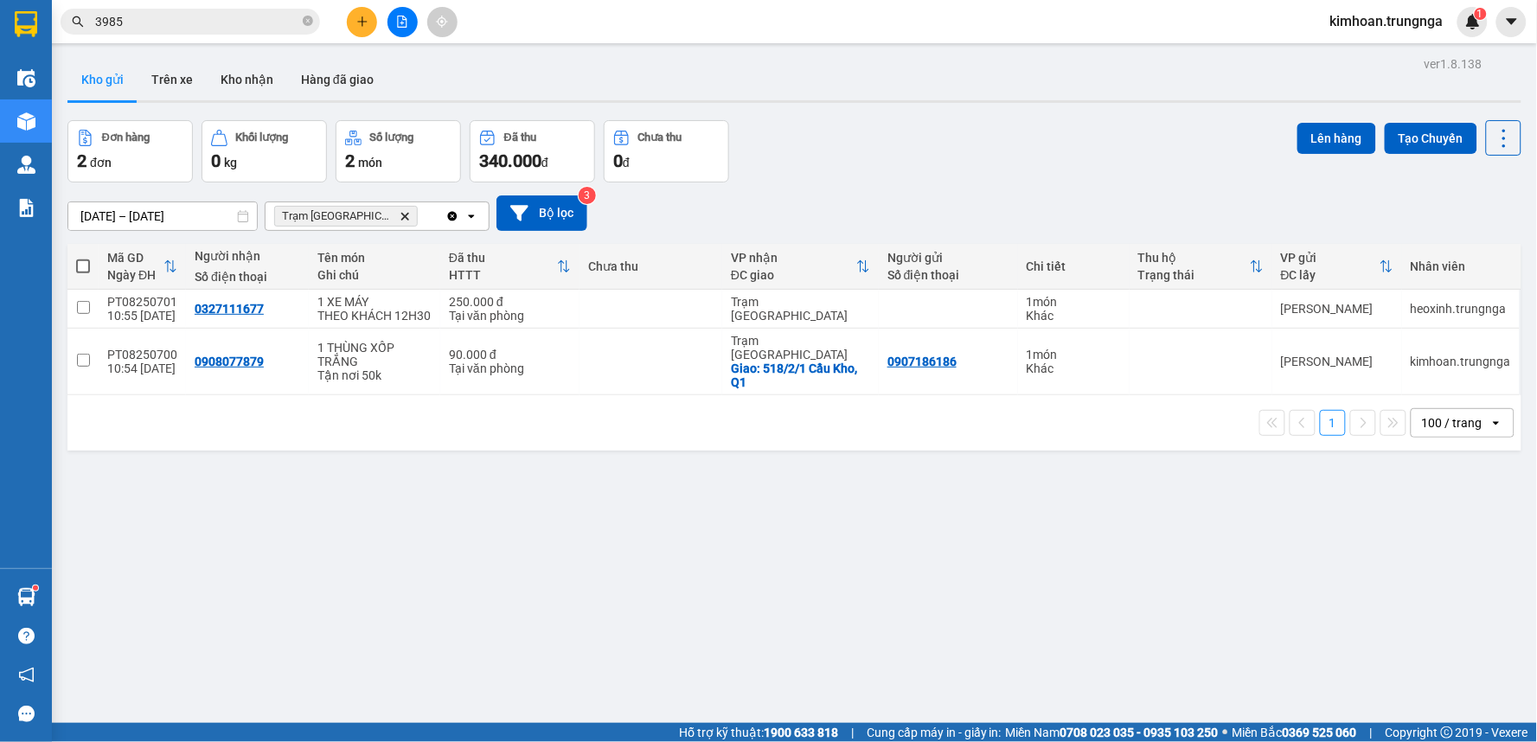
click at [367, 22] on icon "plus" at bounding box center [362, 22] width 12 height 12
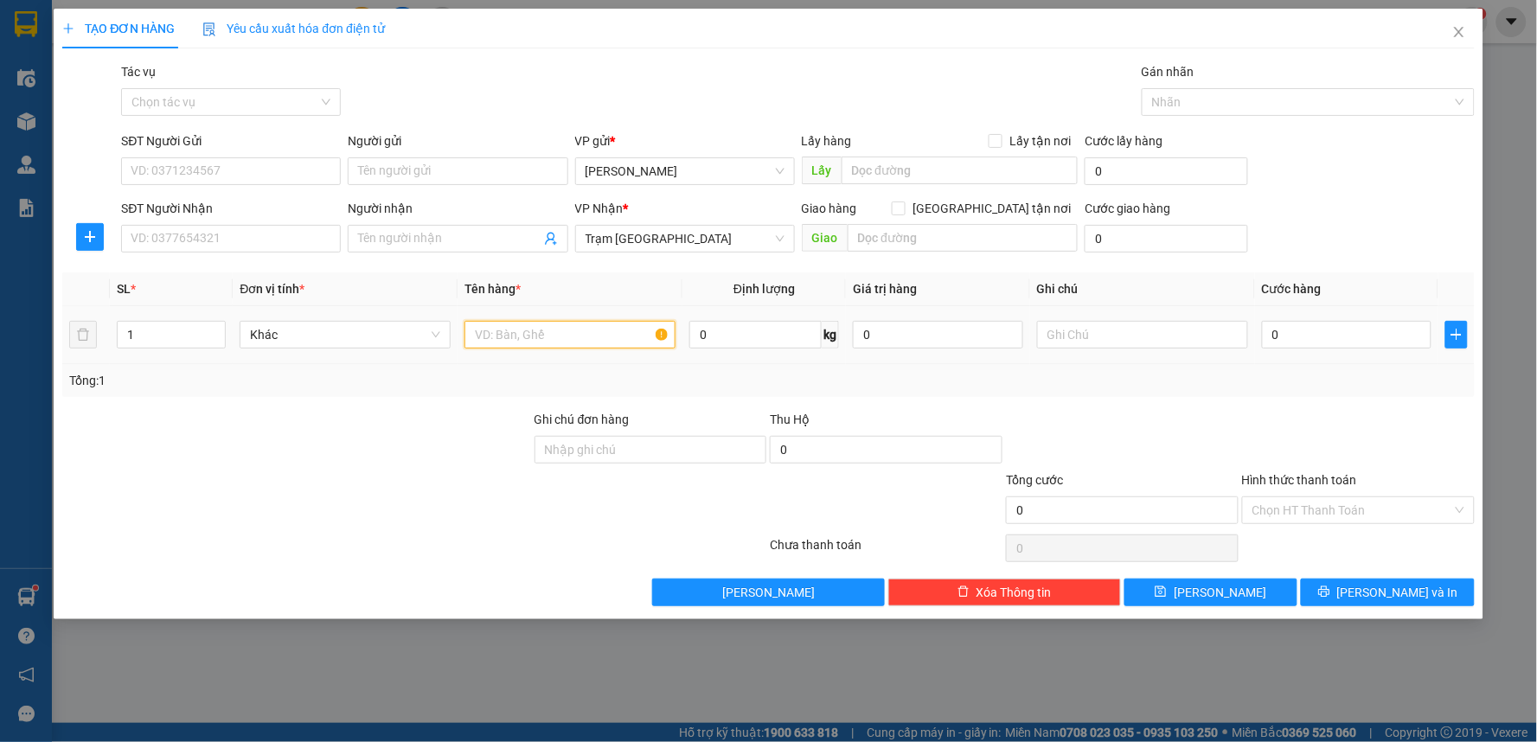
click at [511, 330] on input "text" at bounding box center [569, 335] width 211 height 28
type input "1 THÙNG XỐP TRẮNG"
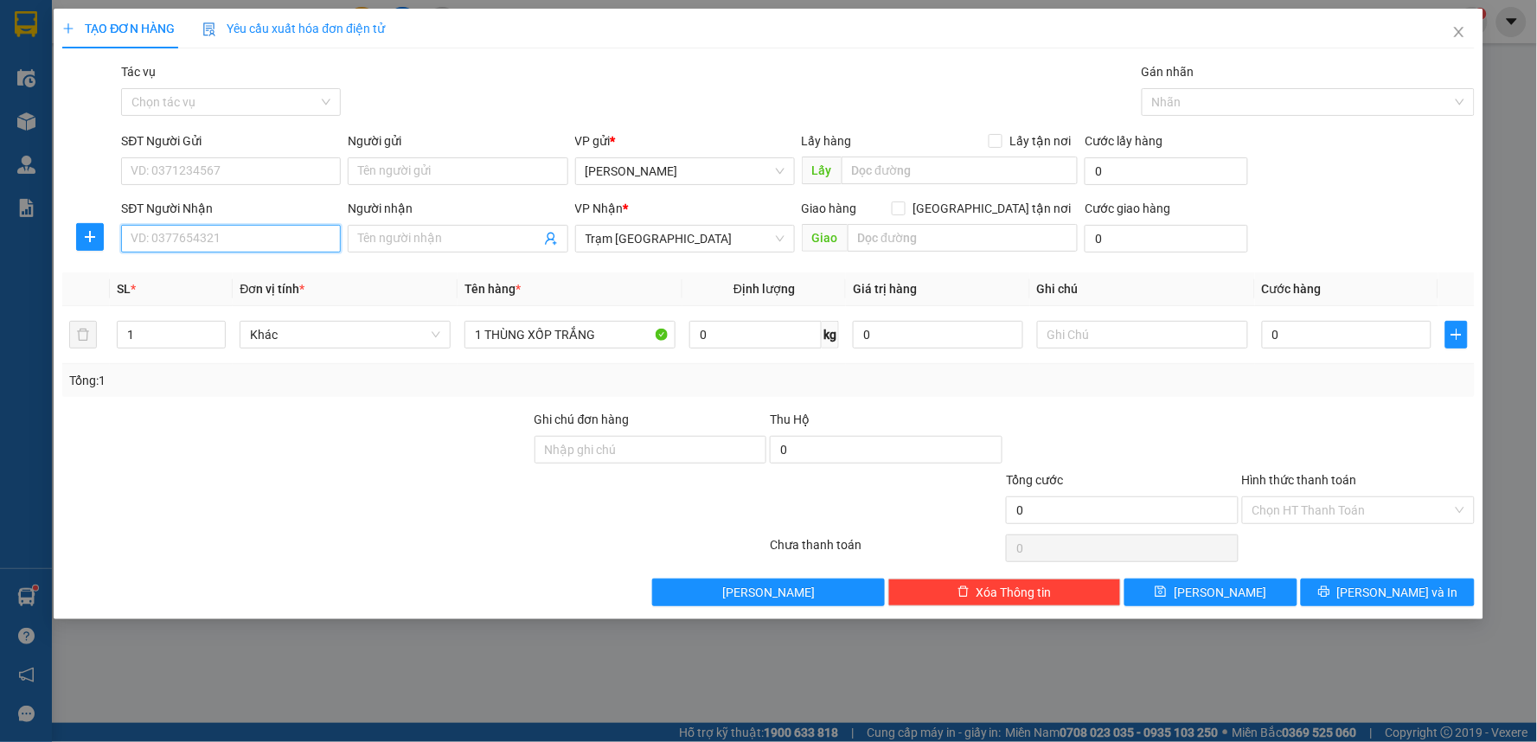
click at [135, 237] on input "SĐT Người Nhận" at bounding box center [231, 239] width 220 height 28
type input "0981332440"
click at [221, 176] on input "SĐT Người Gửi" at bounding box center [231, 171] width 220 height 28
click at [904, 210] on input "[GEOGRAPHIC_DATA] tận nơi" at bounding box center [898, 207] width 12 height 12
checkbox input "true"
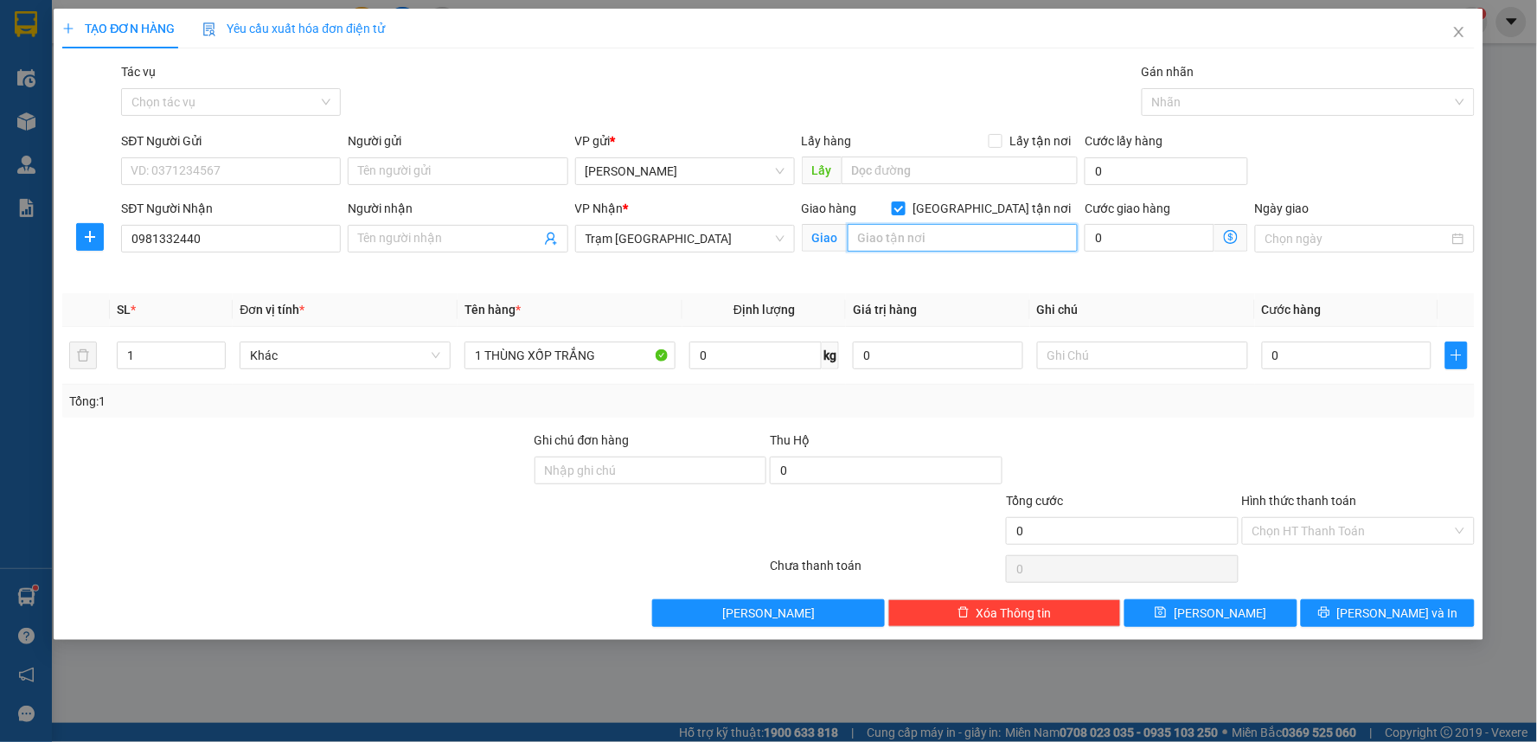
click at [987, 243] on input "text" at bounding box center [962, 238] width 231 height 28
click at [194, 174] on input "SĐT Người Gửi" at bounding box center [231, 171] width 220 height 28
type input "0946678228"
click at [894, 242] on input "text" at bounding box center [962, 238] width 231 height 28
click at [949, 236] on input "48 Dân Tốc" at bounding box center [962, 238] width 231 height 28
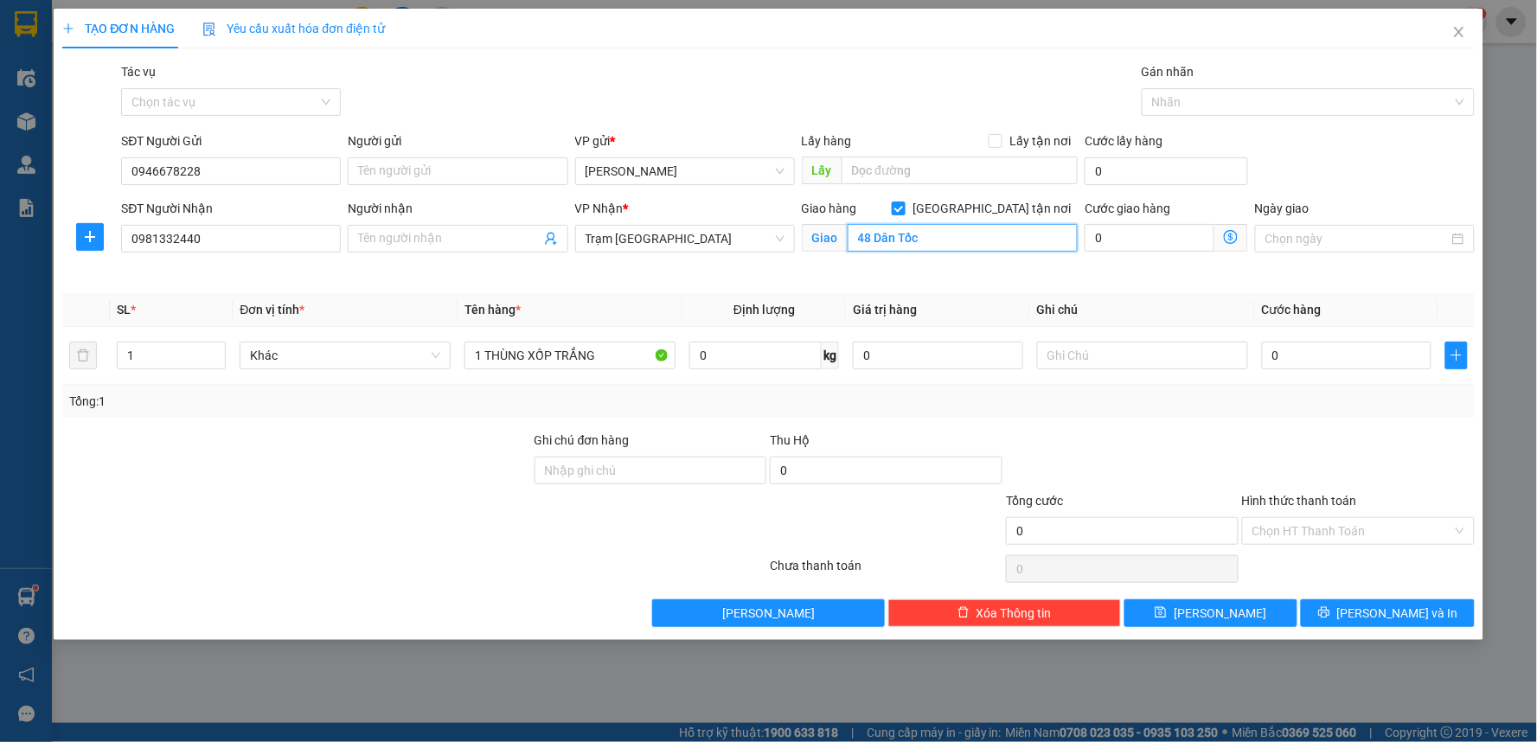
click at [939, 242] on input "48 Dân Tốc" at bounding box center [962, 238] width 231 height 28
type input "48 Dân Tốc, [GEOGRAPHIC_DATA], [GEOGRAPHIC_DATA]"
click at [1133, 234] on input "0" at bounding box center [1149, 238] width 130 height 28
type input "1"
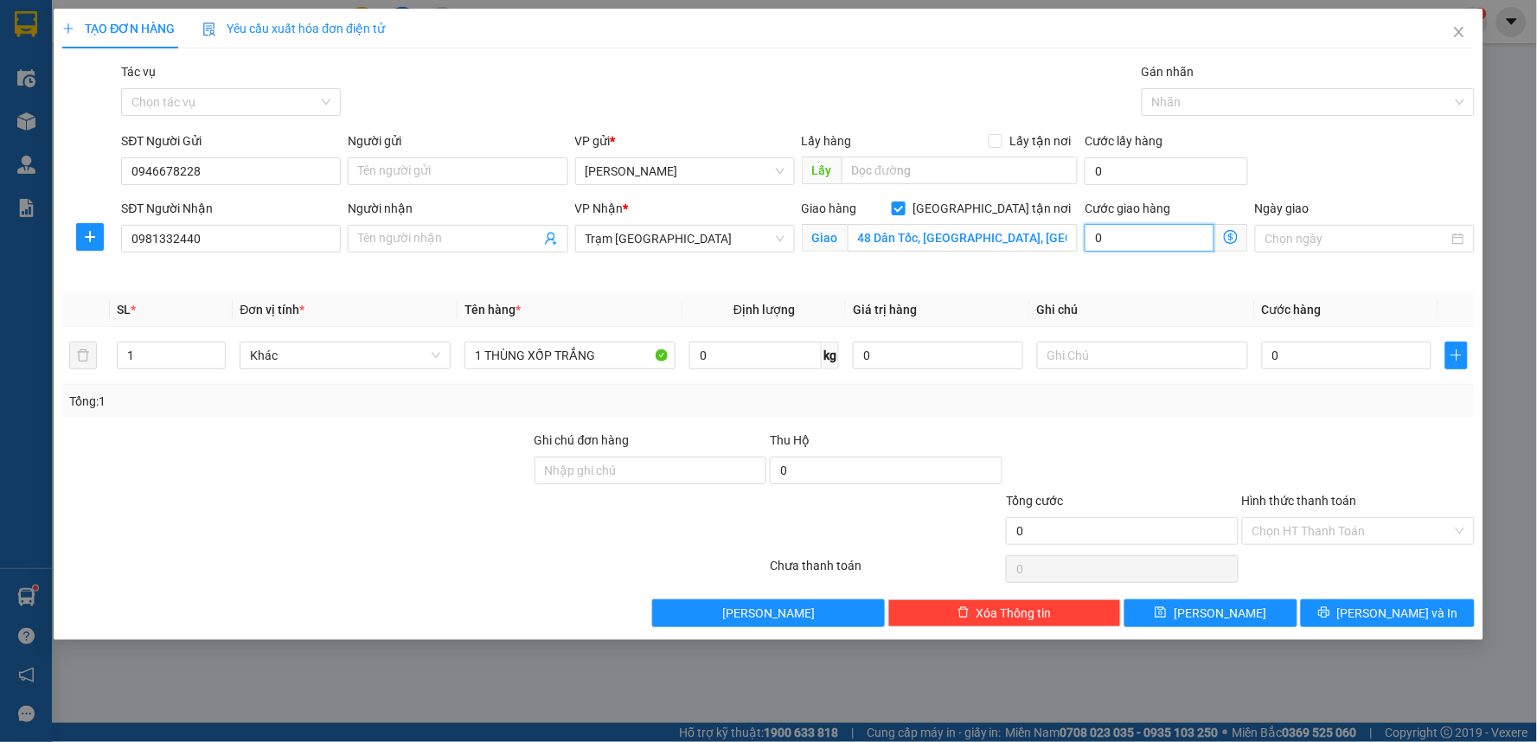
type input "1"
type input "10"
type input "100"
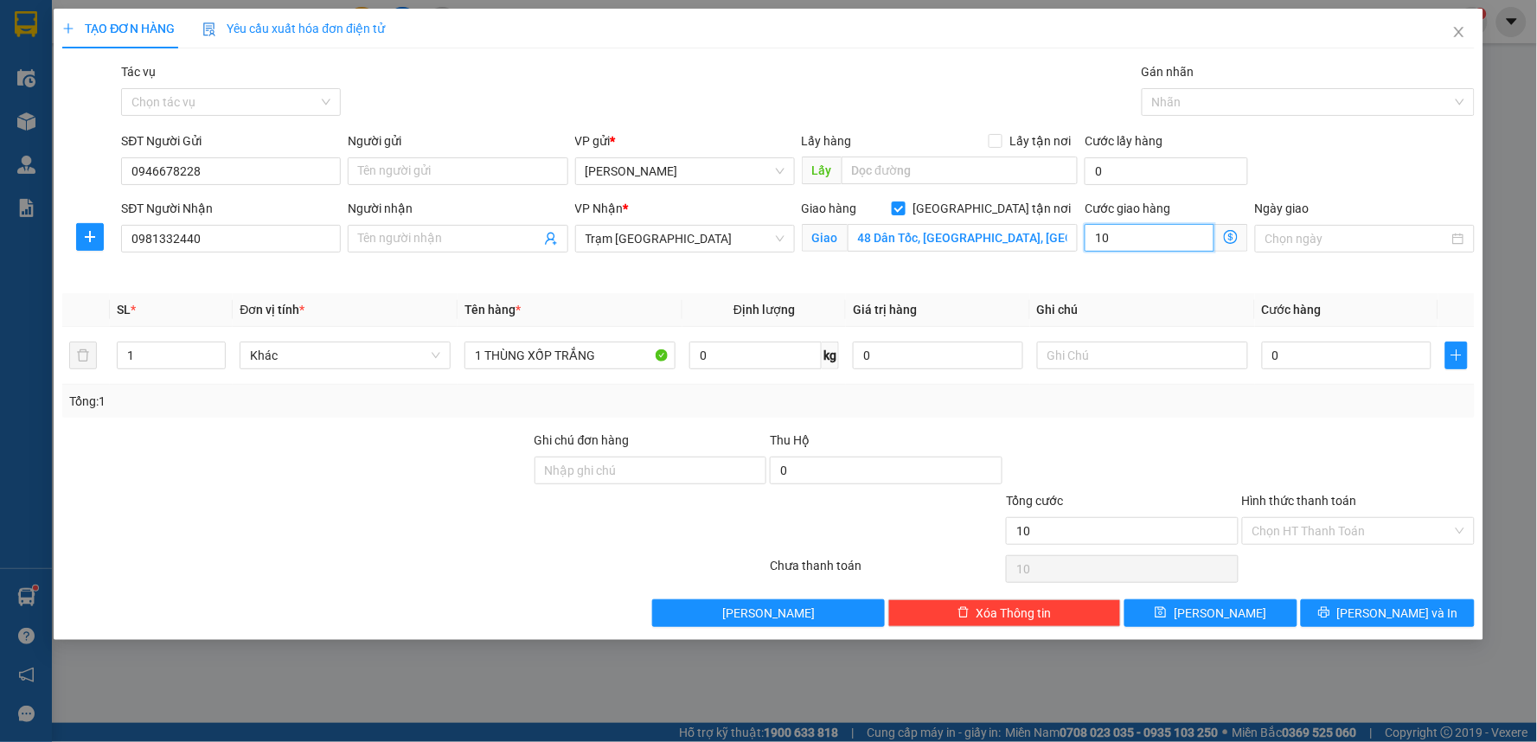
type input "100"
type input "100.000"
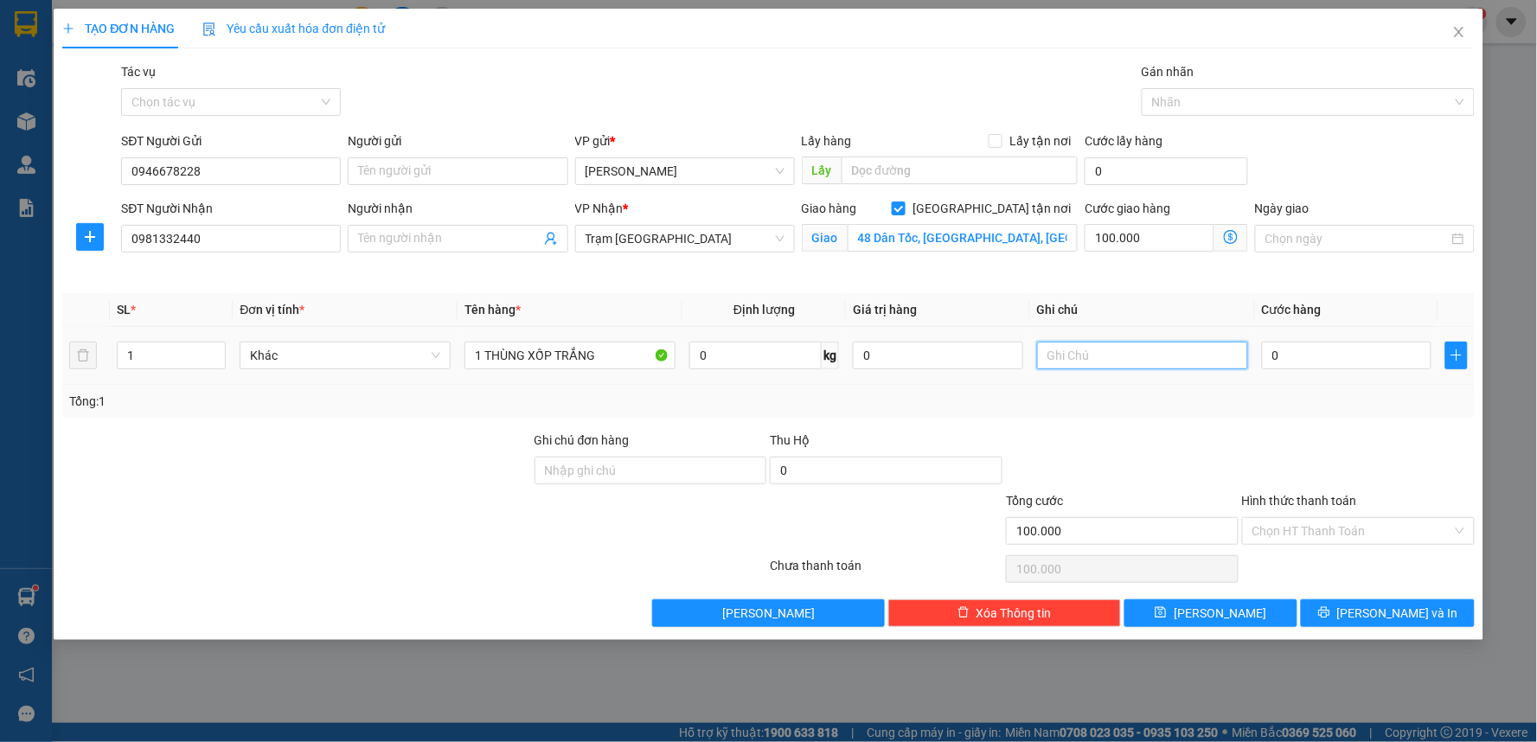
click at [1078, 351] on input "text" at bounding box center [1142, 356] width 211 height 28
type input "Y"
type input "Tân Phú"
click at [1371, 360] on input "0" at bounding box center [1347, 356] width 170 height 28
type input "4"
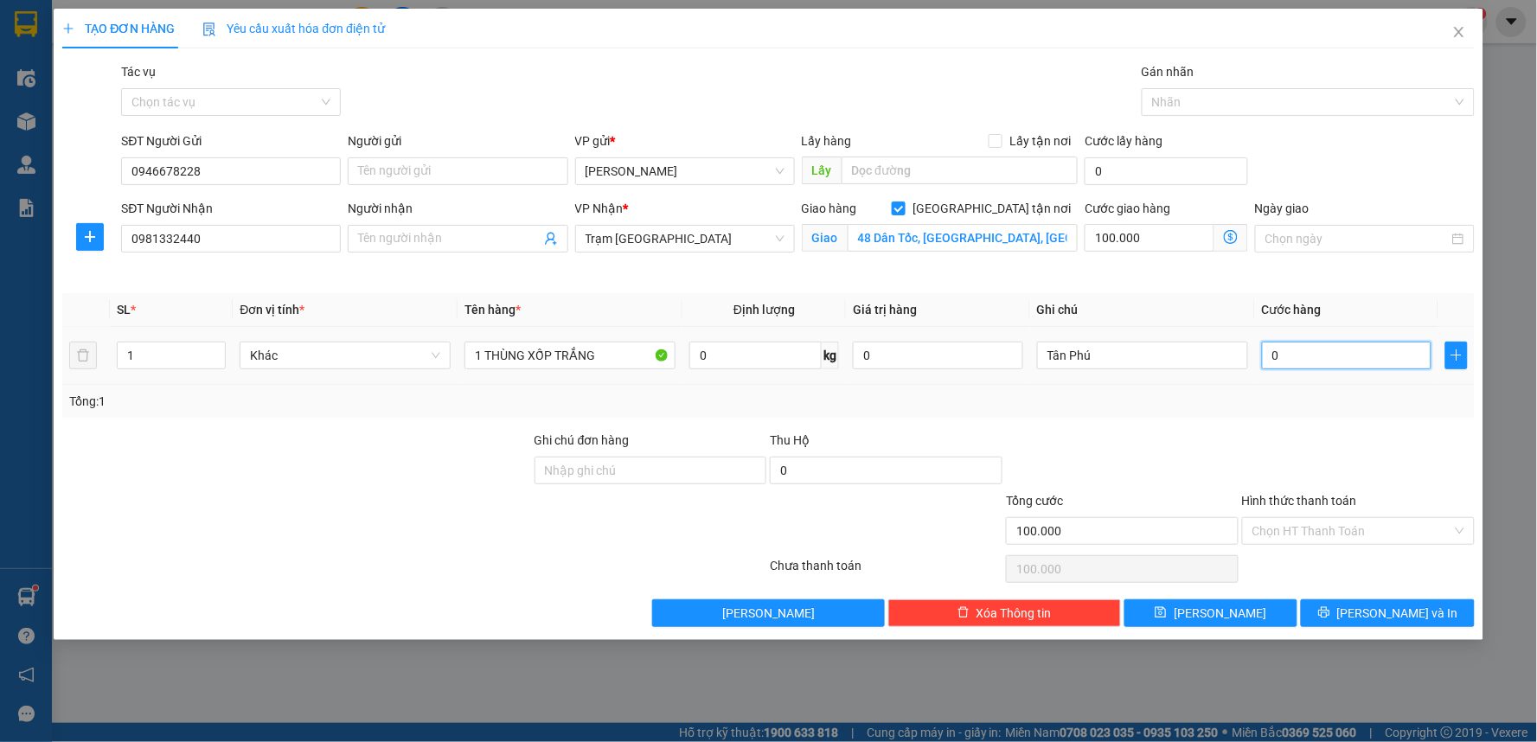
type input "100.004"
type input "40"
type input "100.040"
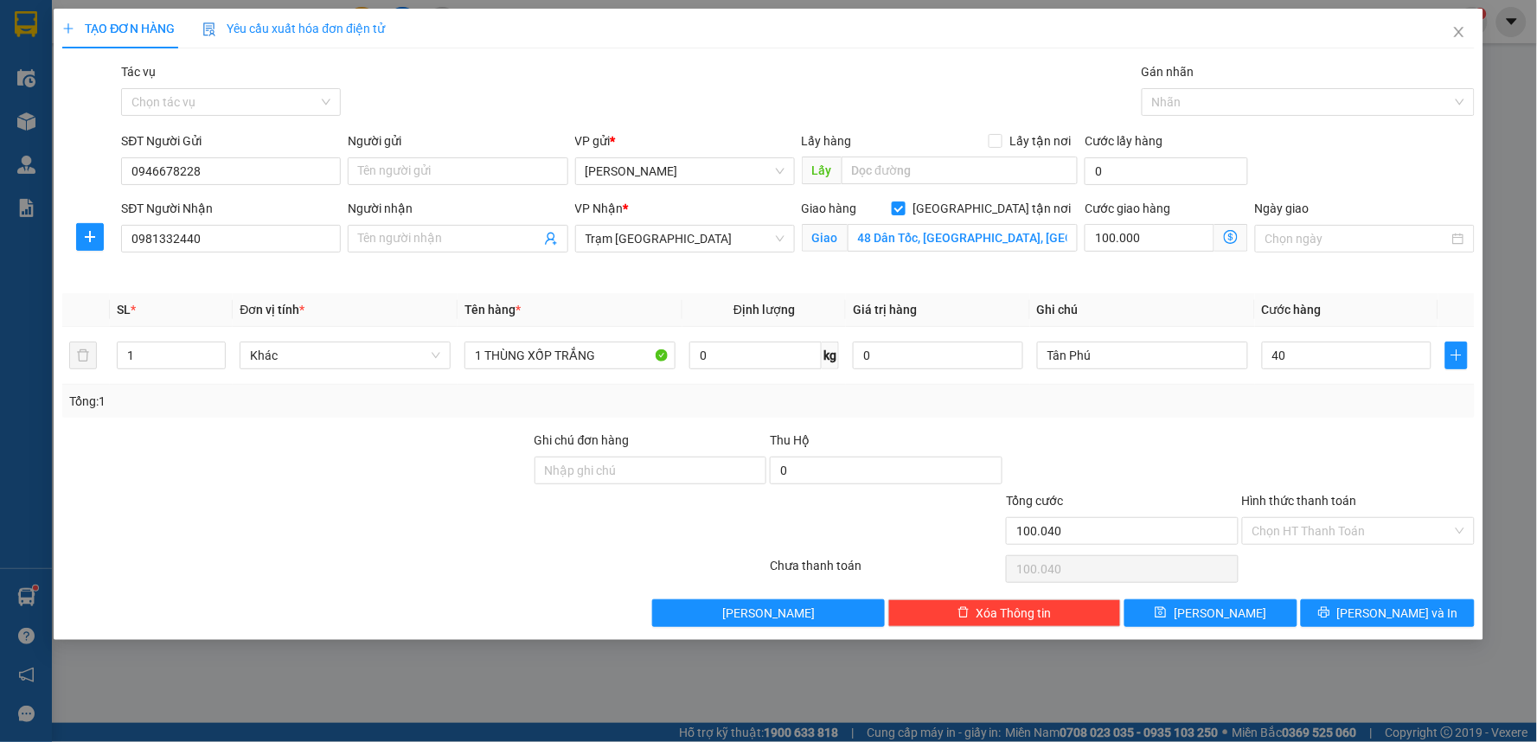
type input "40.000"
type input "140.000"
click at [1301, 425] on div "Transit Pickup Surcharge Ids Transit Deliver Surcharge Ids Transit Deliver Surc…" at bounding box center [768, 344] width 1412 height 565
click at [1313, 515] on div "Hình thức thanh toán" at bounding box center [1358, 504] width 233 height 26
click at [1306, 540] on input "Hình thức thanh toán" at bounding box center [1352, 531] width 200 height 26
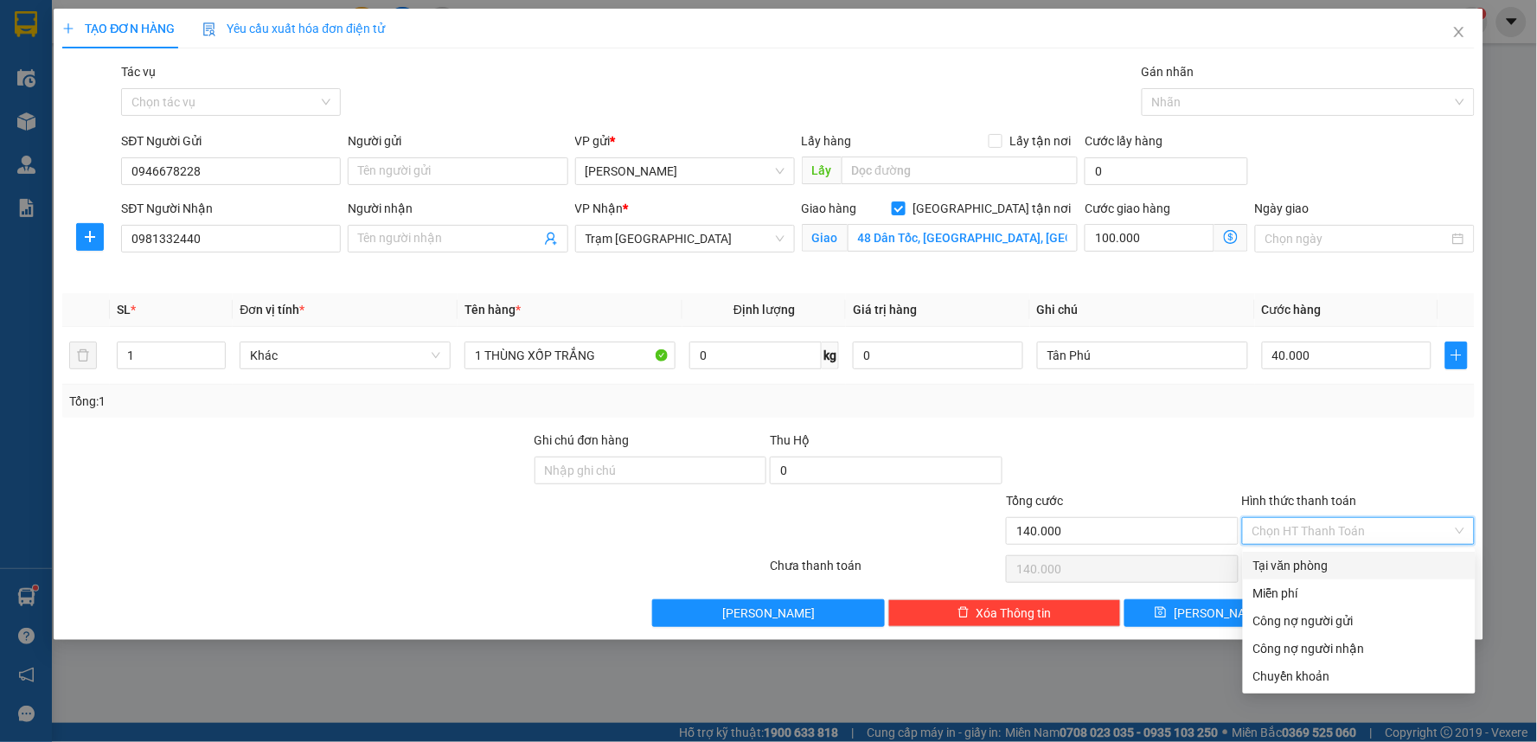
click at [1295, 563] on div "Tại văn phòng" at bounding box center [1359, 565] width 212 height 19
type input "0"
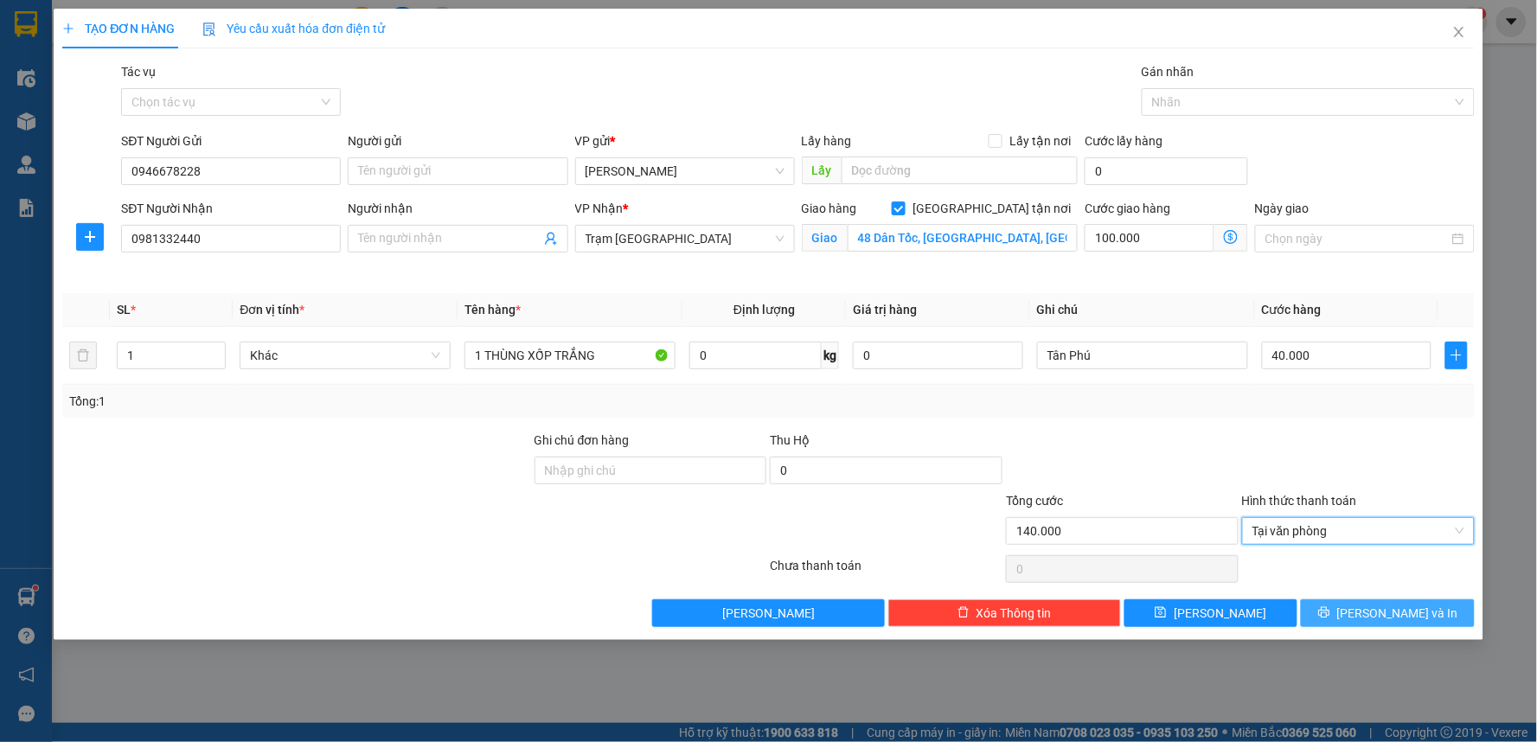
click at [1327, 609] on button "[PERSON_NAME] và In" at bounding box center [1388, 613] width 174 height 28
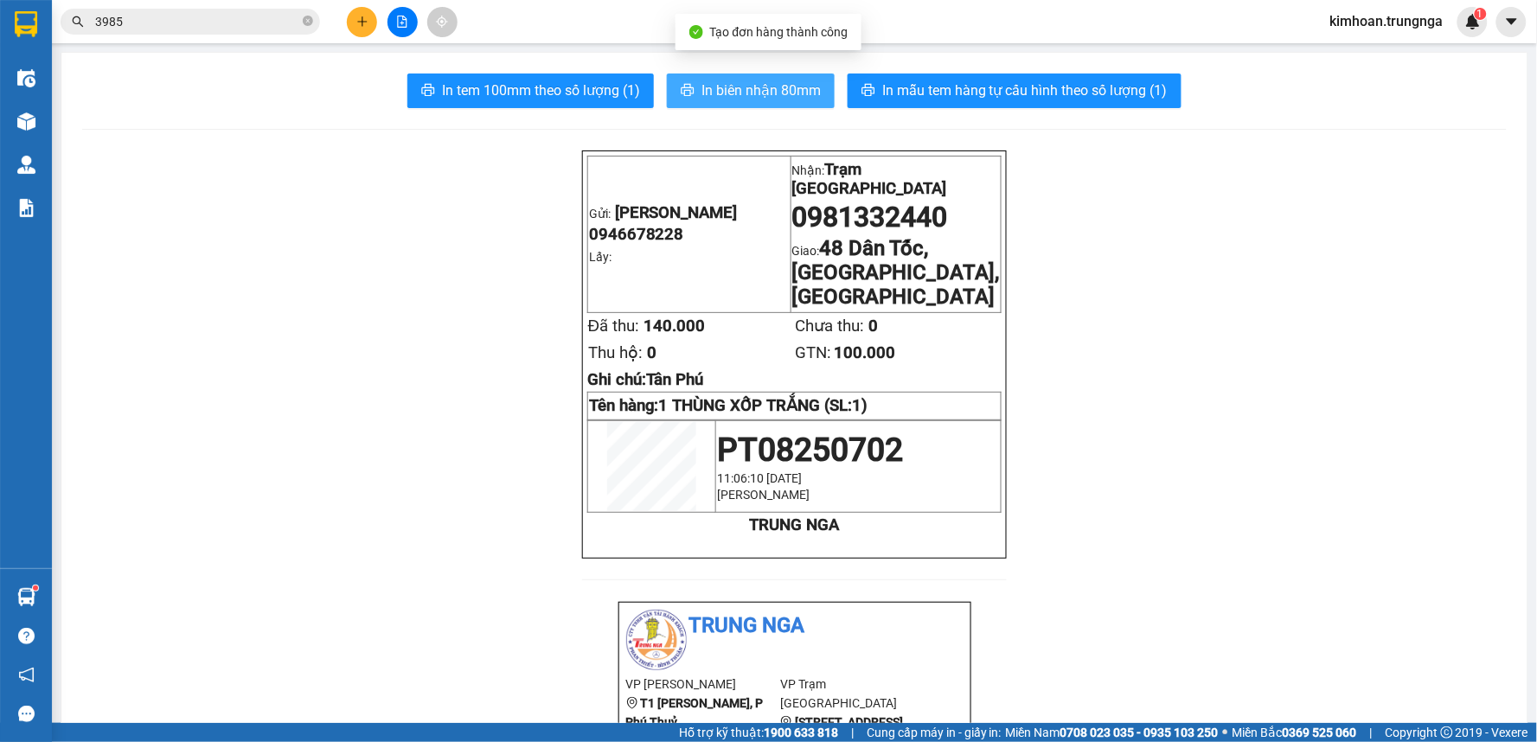
click at [800, 95] on span "In biên nhận 80mm" at bounding box center [760, 91] width 119 height 22
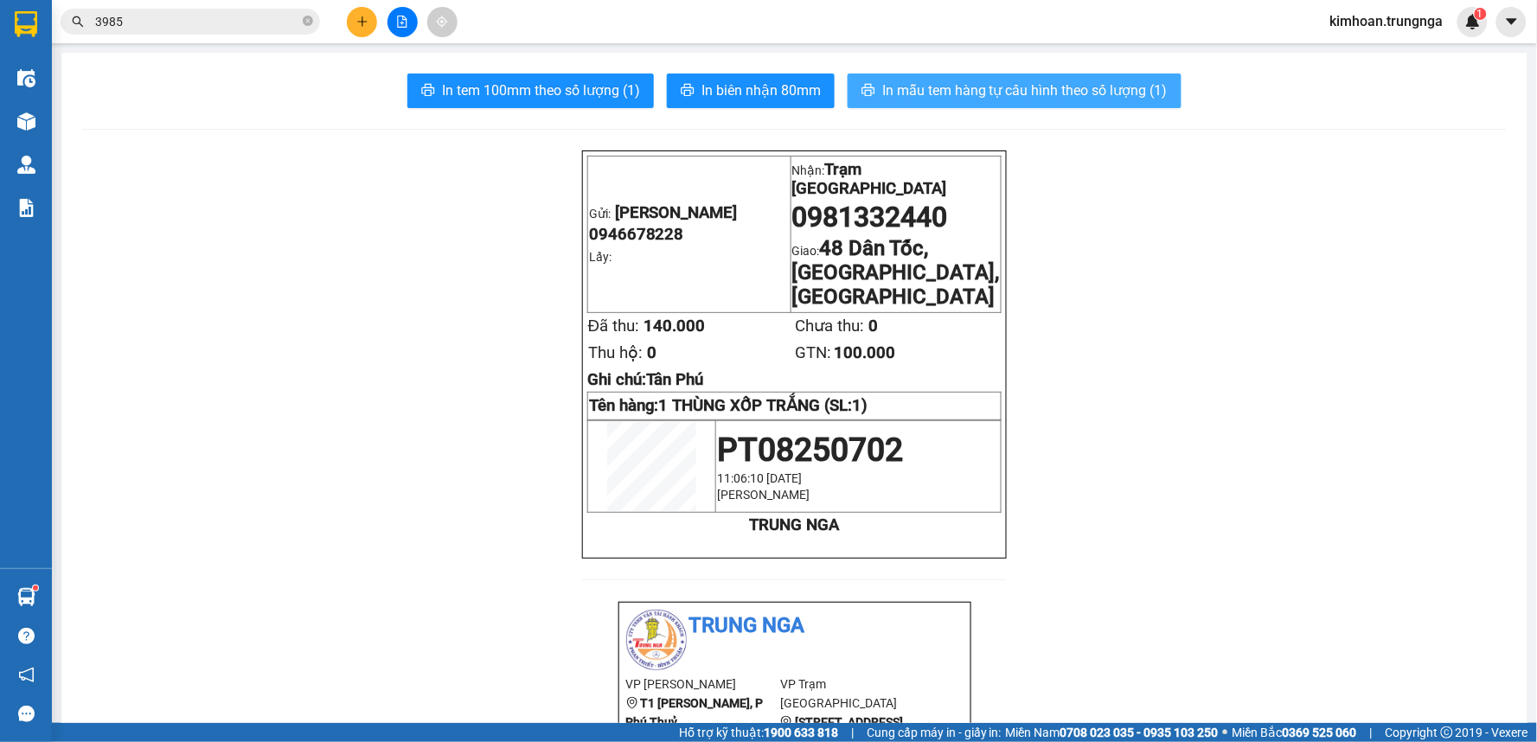
click at [994, 86] on span "In mẫu tem hàng tự cấu hình theo số lượng (1)" at bounding box center [1024, 91] width 285 height 22
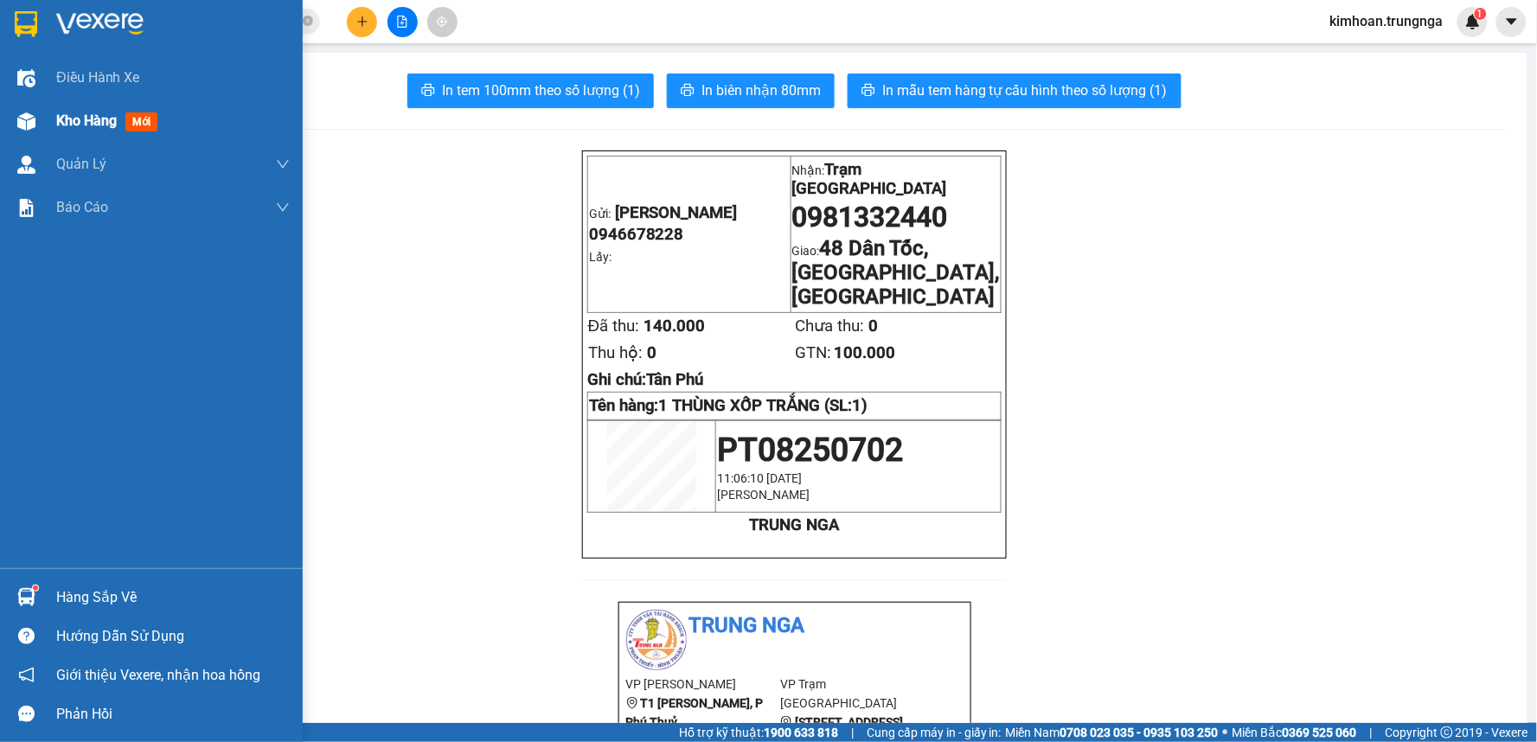
drag, startPoint x: 29, startPoint y: 113, endPoint x: 275, endPoint y: 111, distance: 246.5
click at [29, 114] on img at bounding box center [26, 121] width 18 height 18
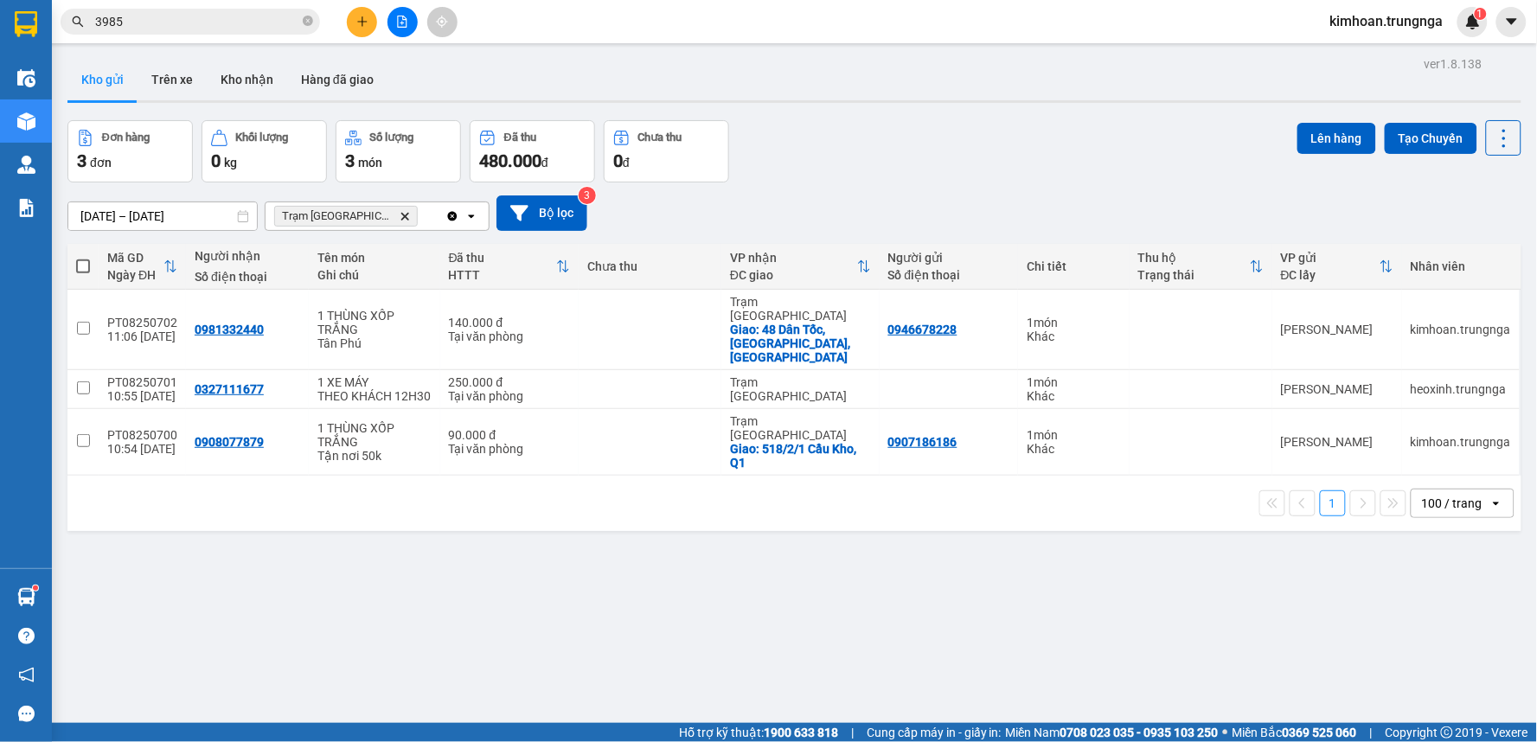
click at [370, 35] on div at bounding box center [402, 22] width 130 height 30
click at [361, 24] on icon "plus" at bounding box center [362, 22] width 12 height 12
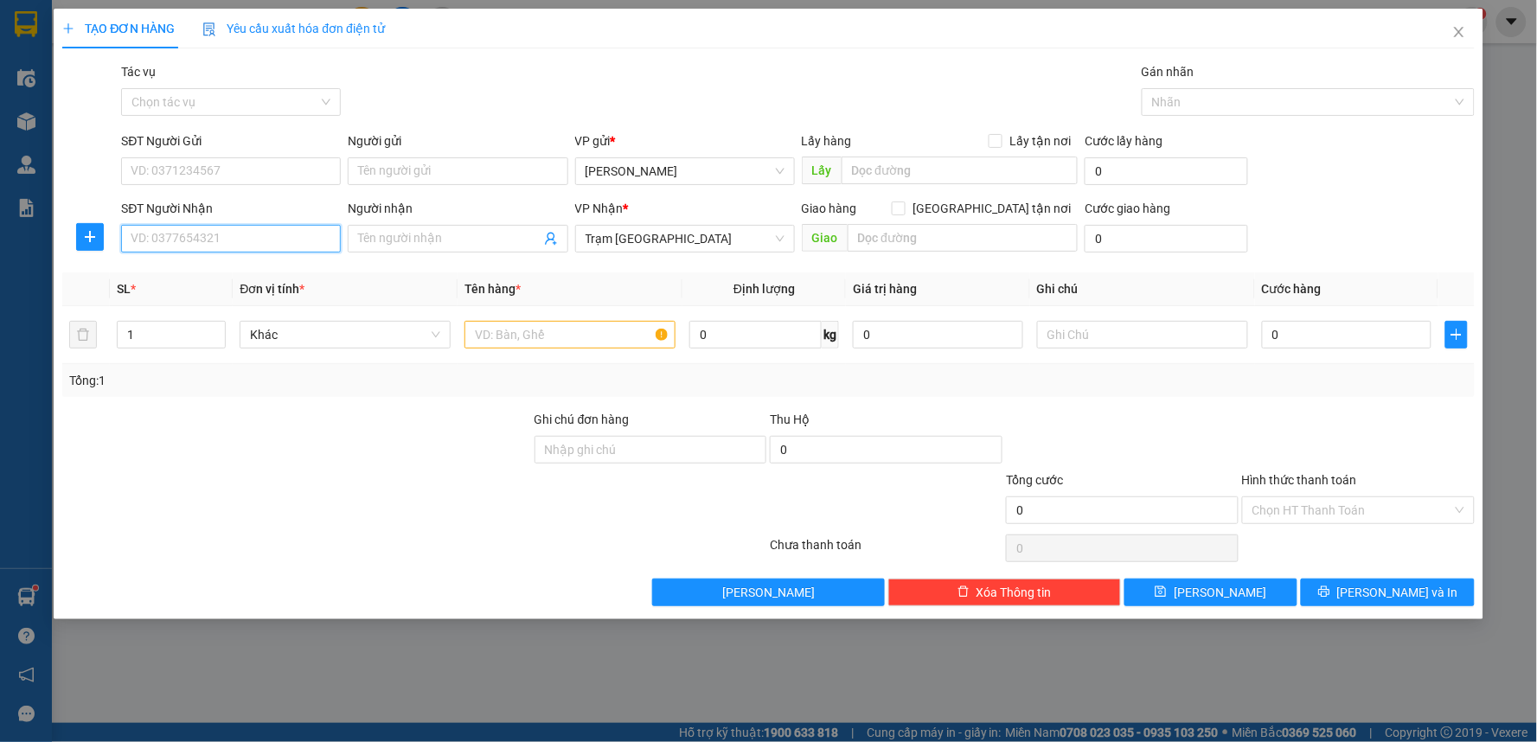
click at [330, 244] on input "SĐT Người Nhận" at bounding box center [231, 239] width 220 height 28
type input "0363945917"
click at [235, 278] on div "0363945917" at bounding box center [230, 273] width 199 height 19
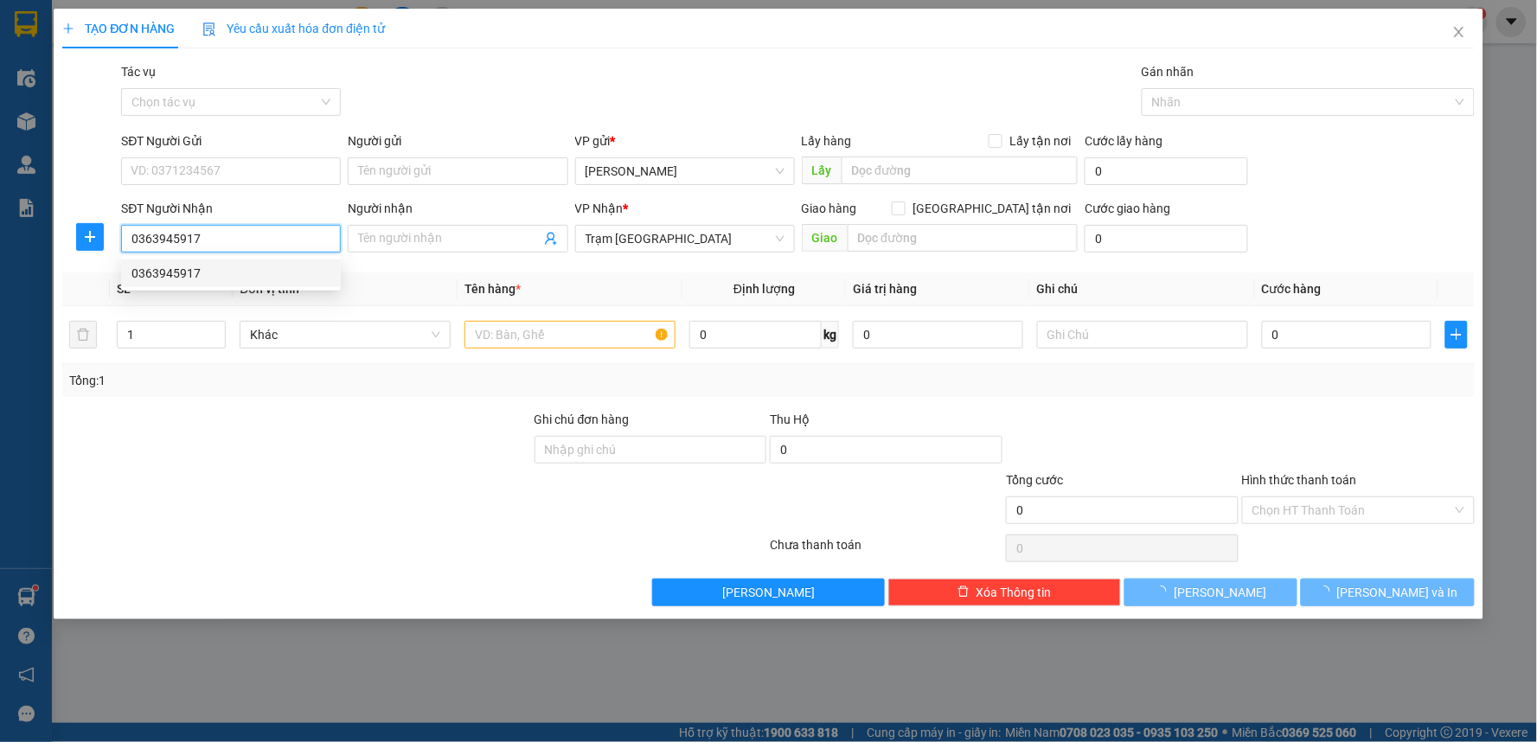
type input "40.000"
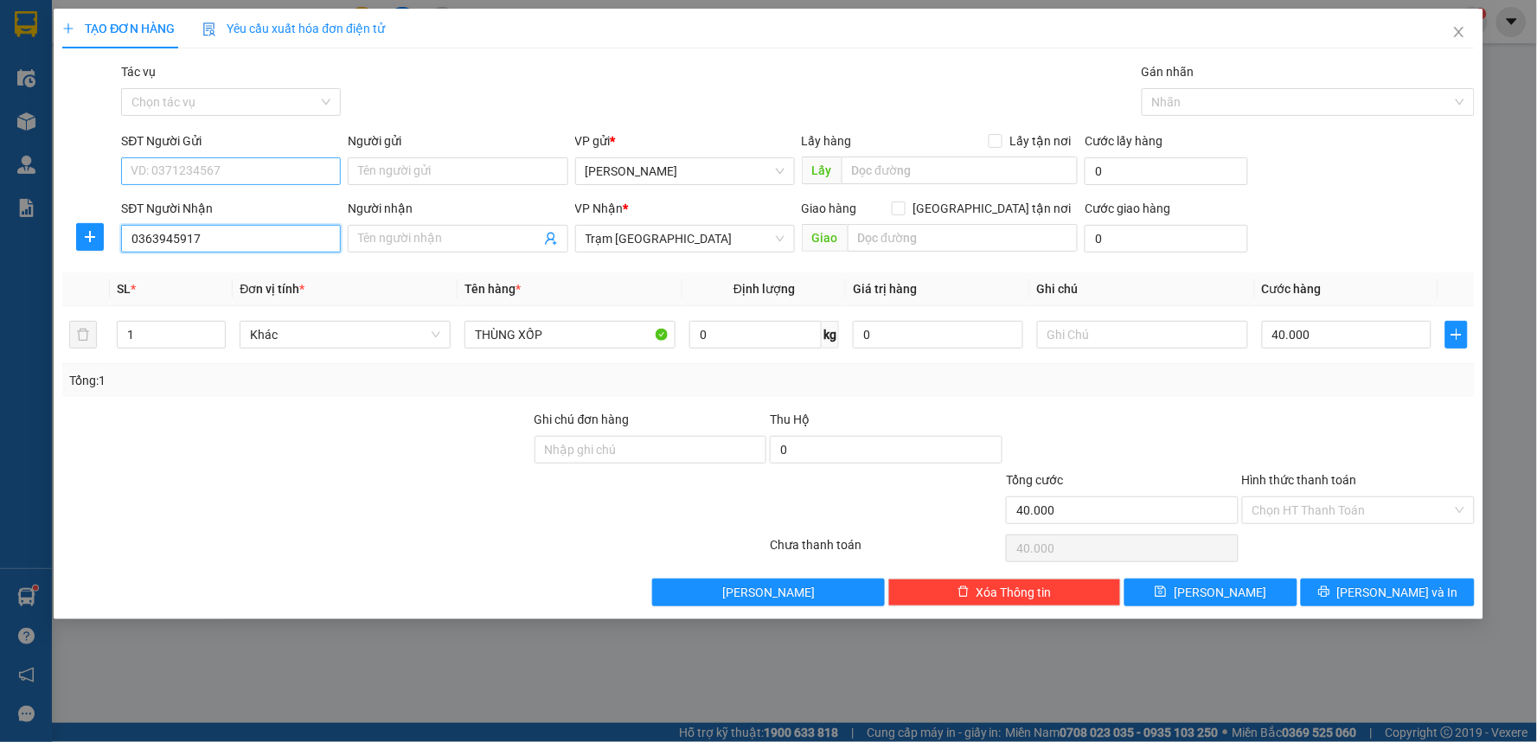
type input "0363945917"
click at [255, 166] on input "SĐT Người Gửi" at bounding box center [231, 171] width 220 height 28
click at [219, 203] on div "0868671506" at bounding box center [230, 205] width 199 height 19
type input "0868671506"
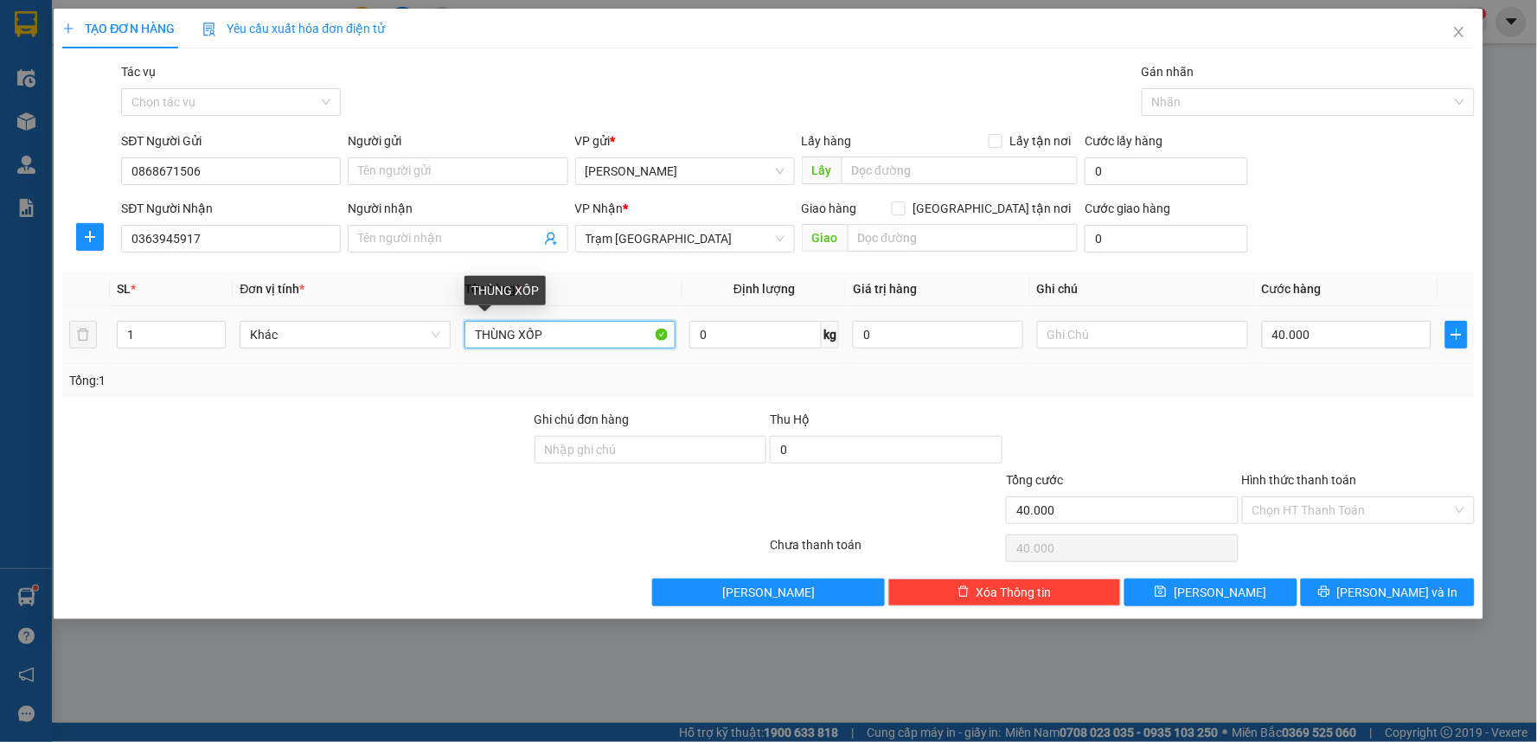
click at [471, 339] on input "THÙNG XỐP" at bounding box center [569, 335] width 211 height 28
type input "1 THÙNG XỐP"
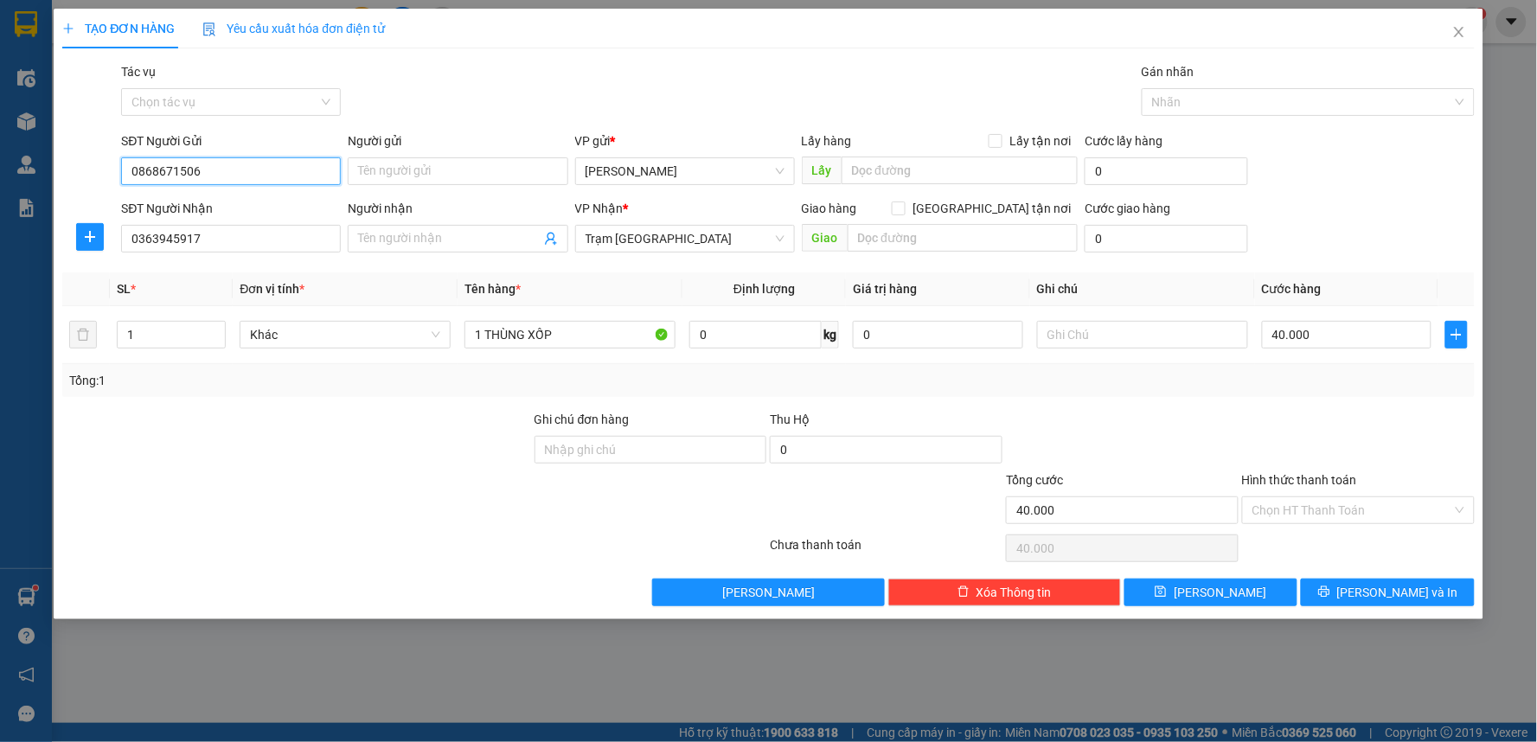
click at [211, 169] on input "0868671506" at bounding box center [231, 171] width 220 height 28
click at [1390, 583] on span "[PERSON_NAME] và In" at bounding box center [1397, 592] width 121 height 19
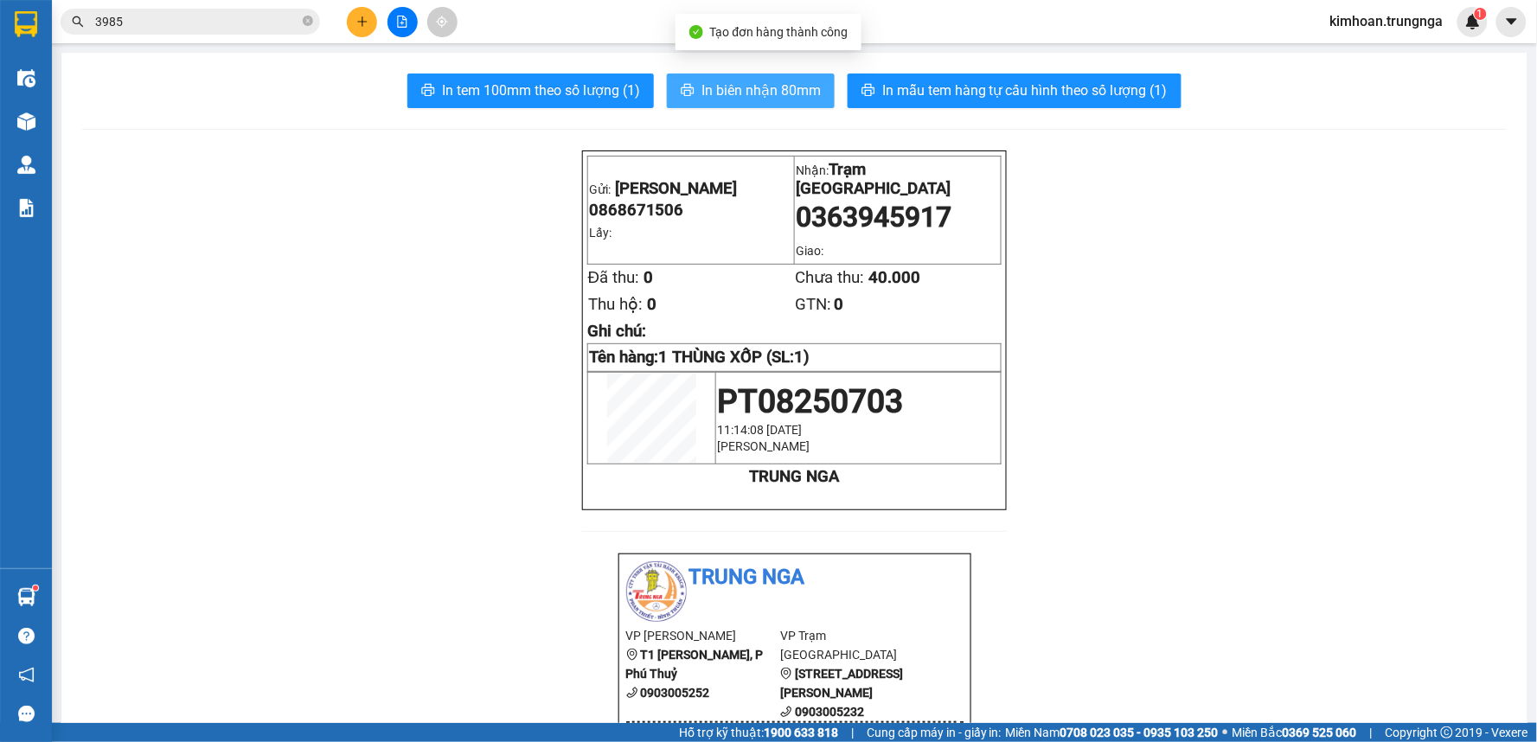
click at [719, 91] on span "In biên nhận 80mm" at bounding box center [760, 91] width 119 height 22
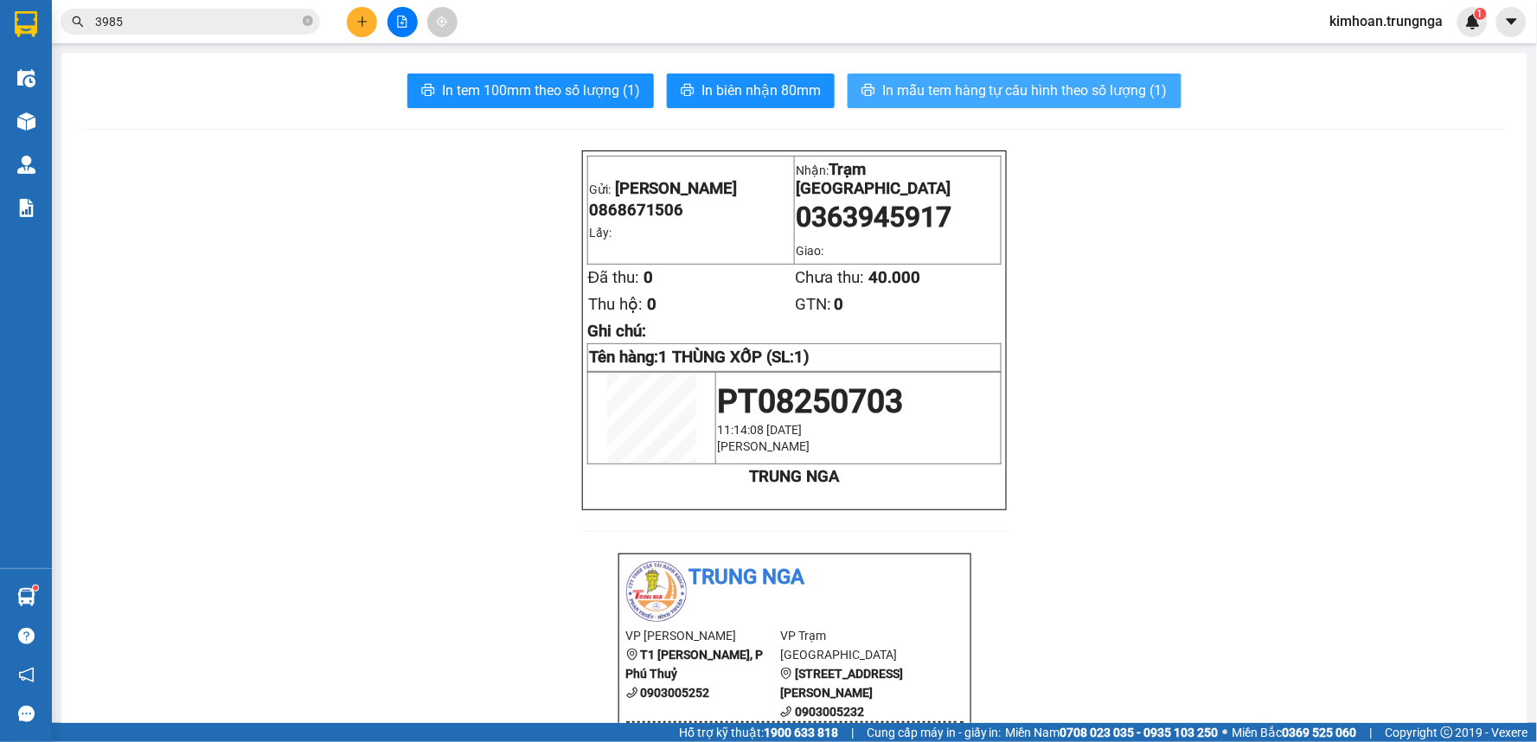
click at [965, 93] on span "In mẫu tem hàng tự cấu hình theo số lượng (1)" at bounding box center [1024, 91] width 285 height 22
click at [358, 24] on icon "plus" at bounding box center [362, 22] width 12 height 12
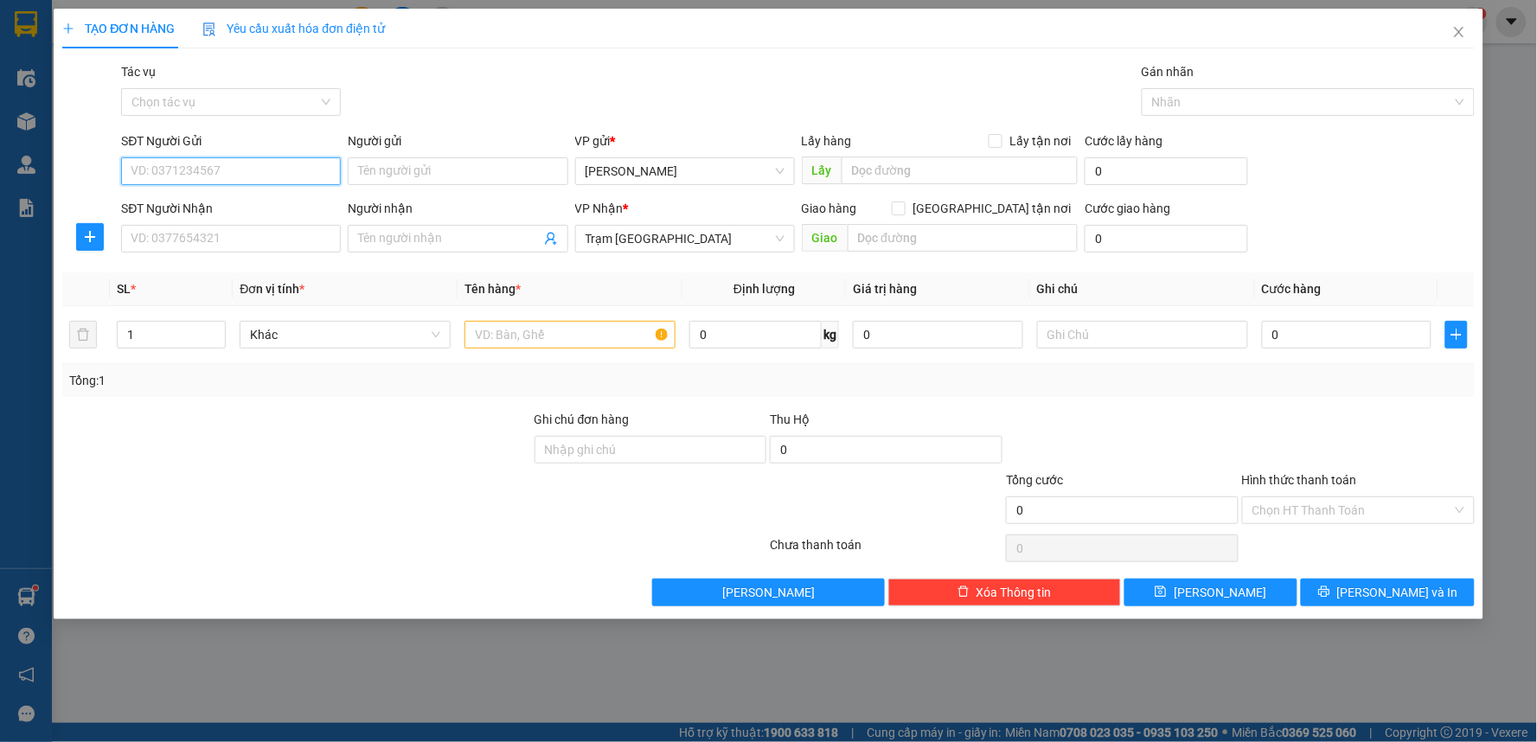
paste input "0868671506"
type input "0868671506"
click at [164, 234] on input "SĐT Người Nhận" at bounding box center [231, 239] width 220 height 28
type input "0917476910"
click at [500, 348] on input "text" at bounding box center [569, 335] width 211 height 28
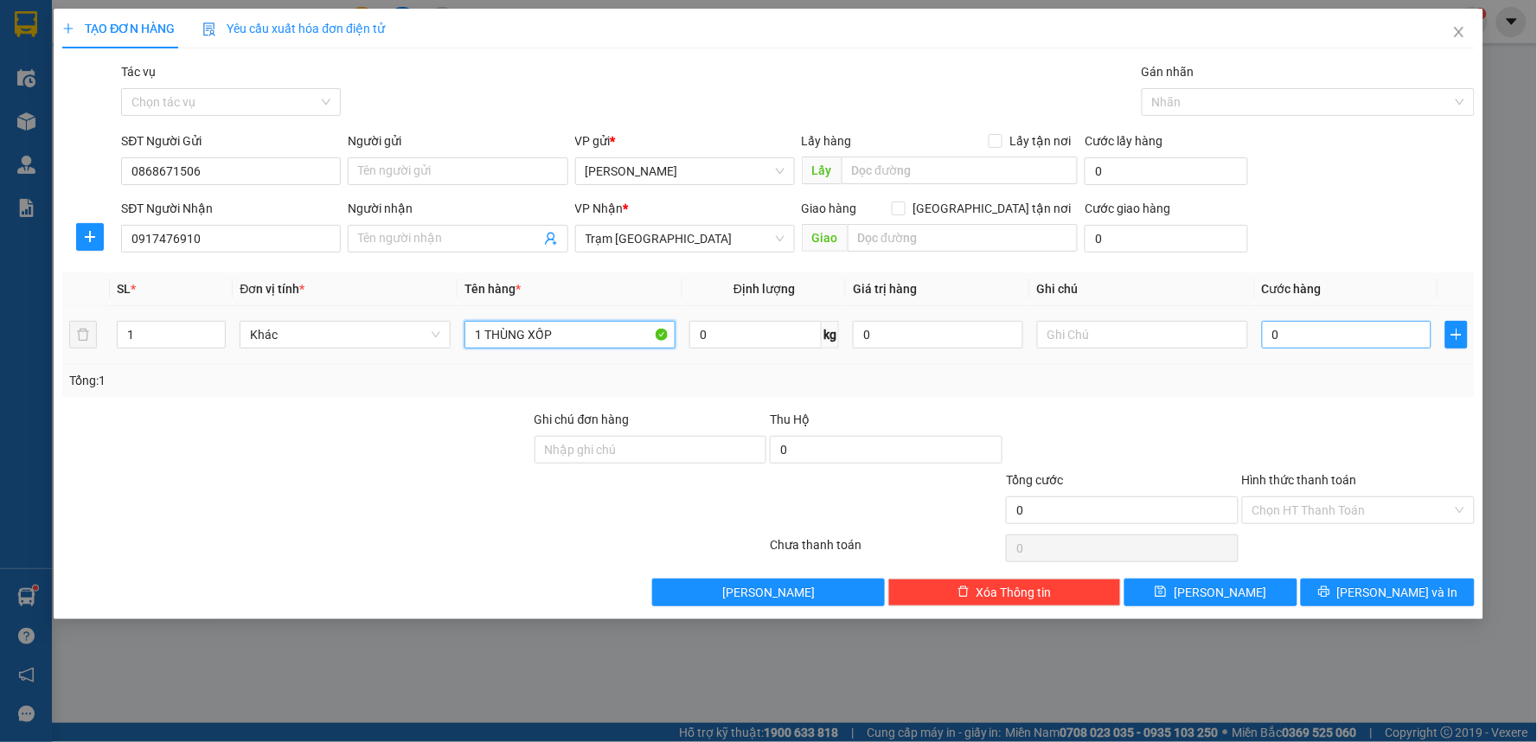
type input "1 THÙNG XỐP"
click at [1269, 339] on input "0" at bounding box center [1347, 335] width 170 height 28
type input "5"
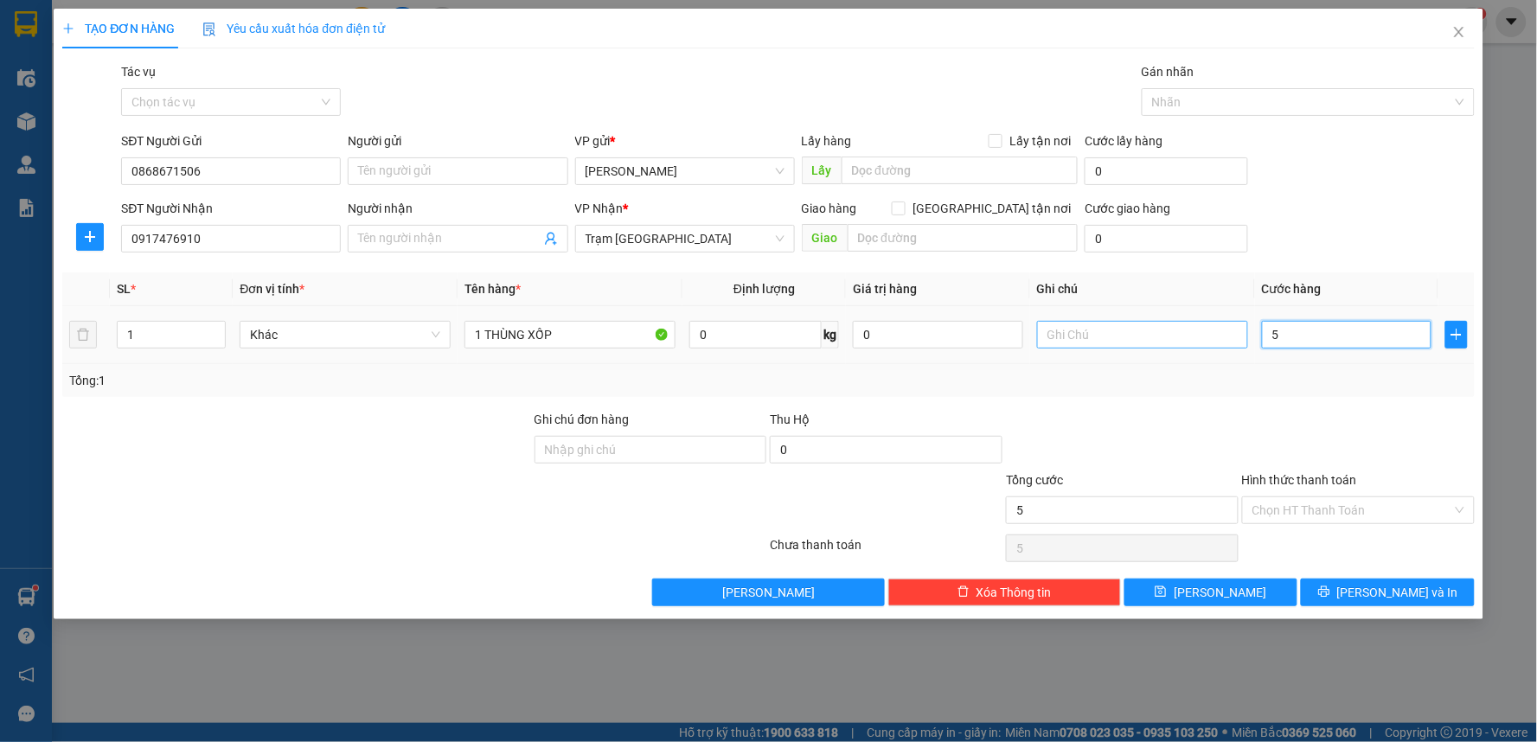
type input "50"
type input "50.000"
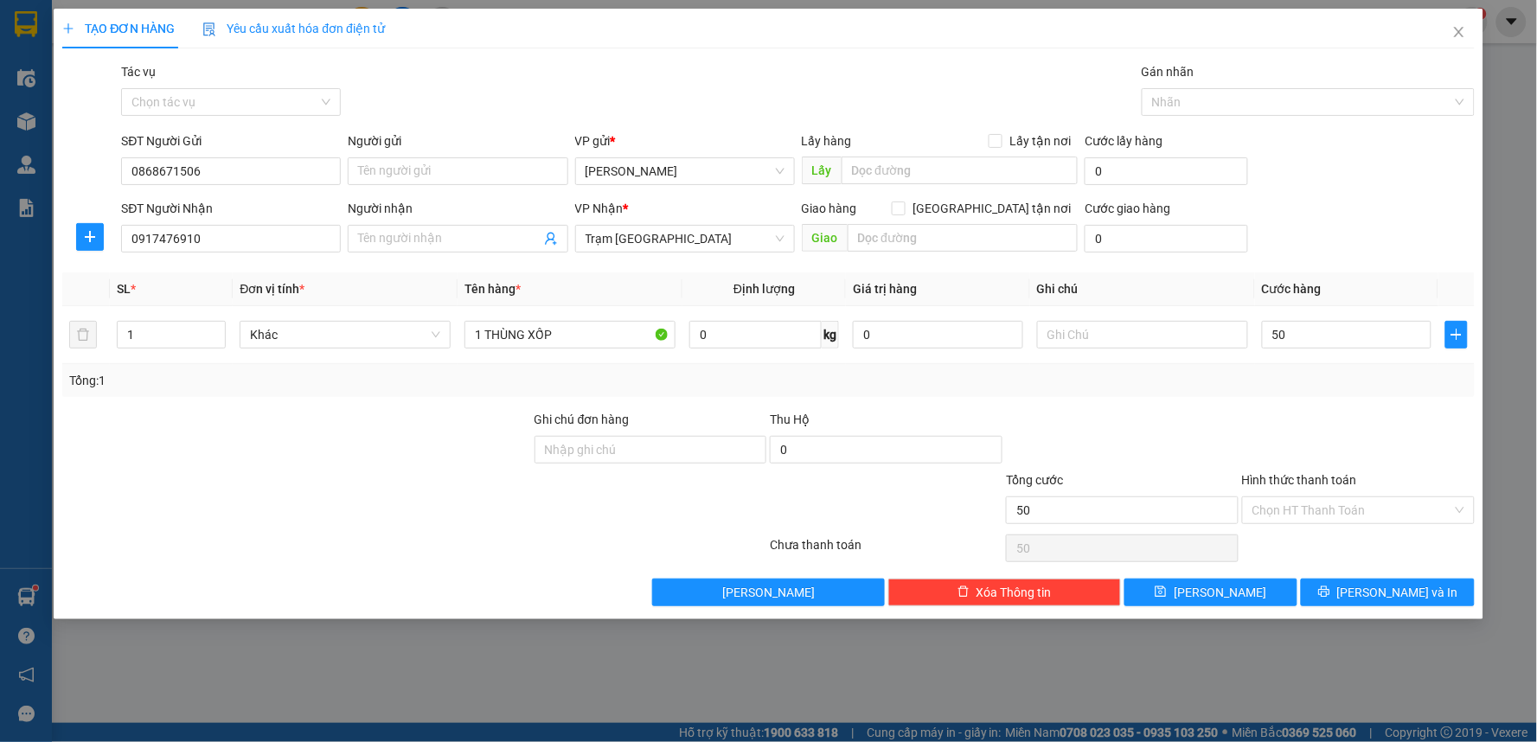
type input "50.000"
click at [1188, 416] on div at bounding box center [1122, 440] width 236 height 61
click at [1327, 591] on button "[PERSON_NAME] và In" at bounding box center [1388, 593] width 174 height 28
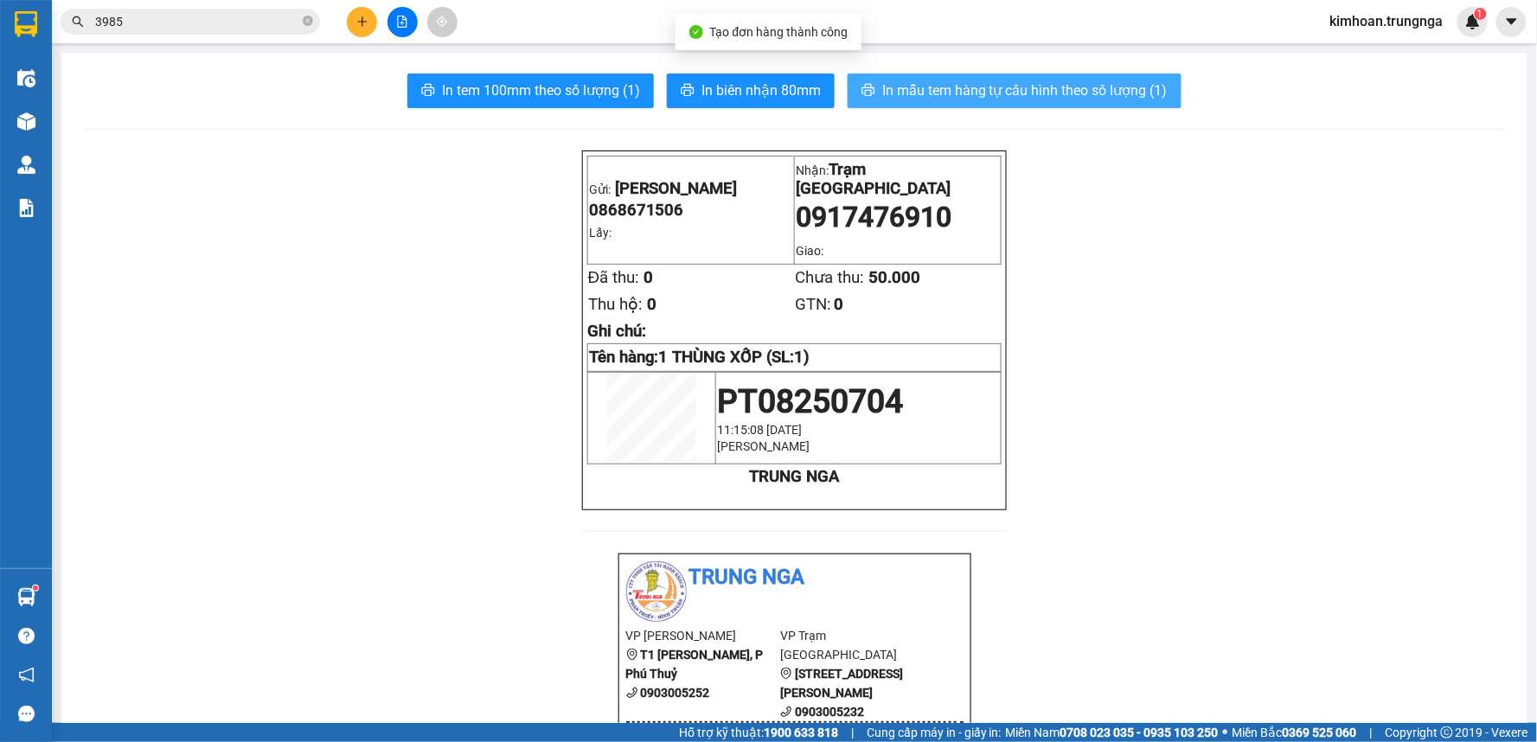
click at [905, 83] on span "In mẫu tem hàng tự cấu hình theo số lượng (1)" at bounding box center [1024, 91] width 285 height 22
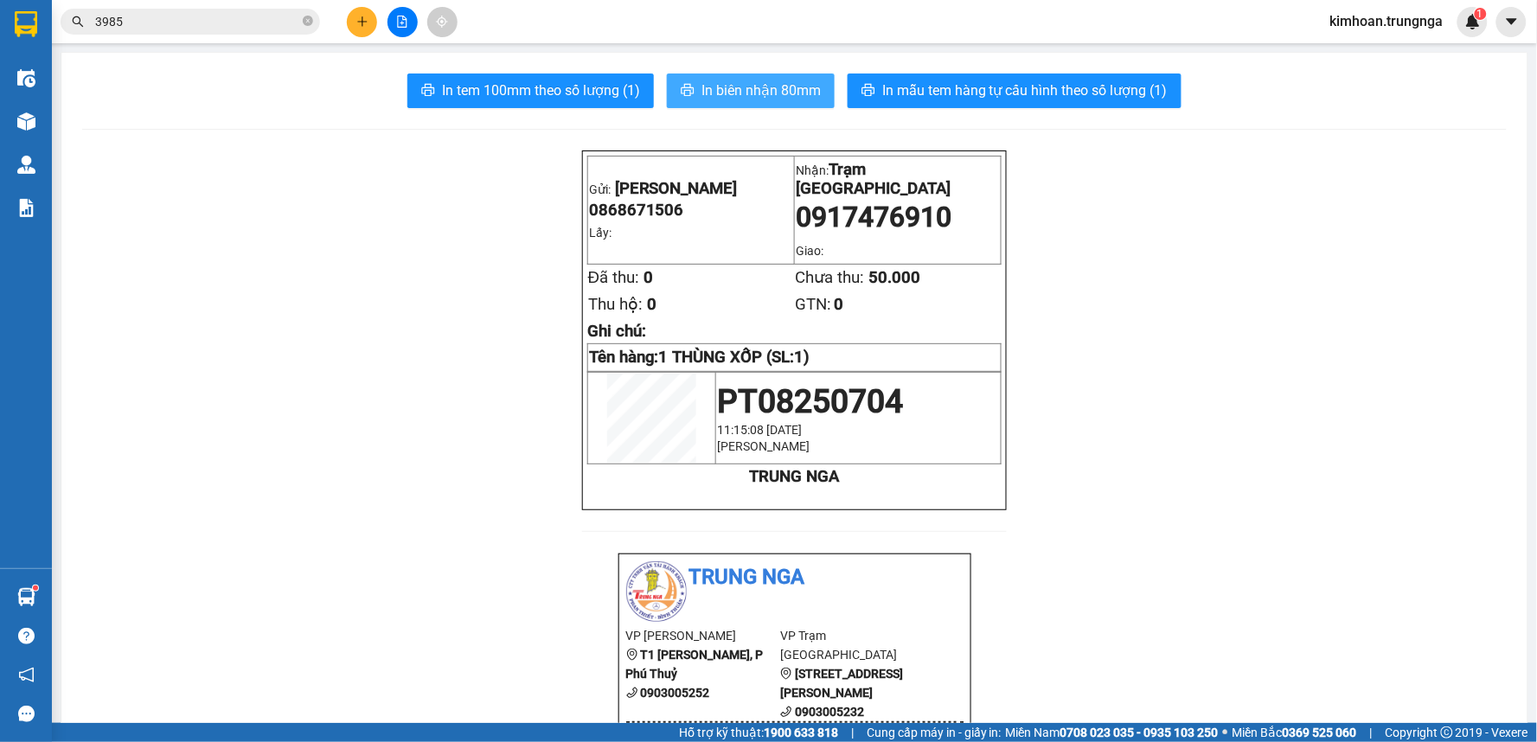
click at [738, 89] on span "In biên nhận 80mm" at bounding box center [760, 91] width 119 height 22
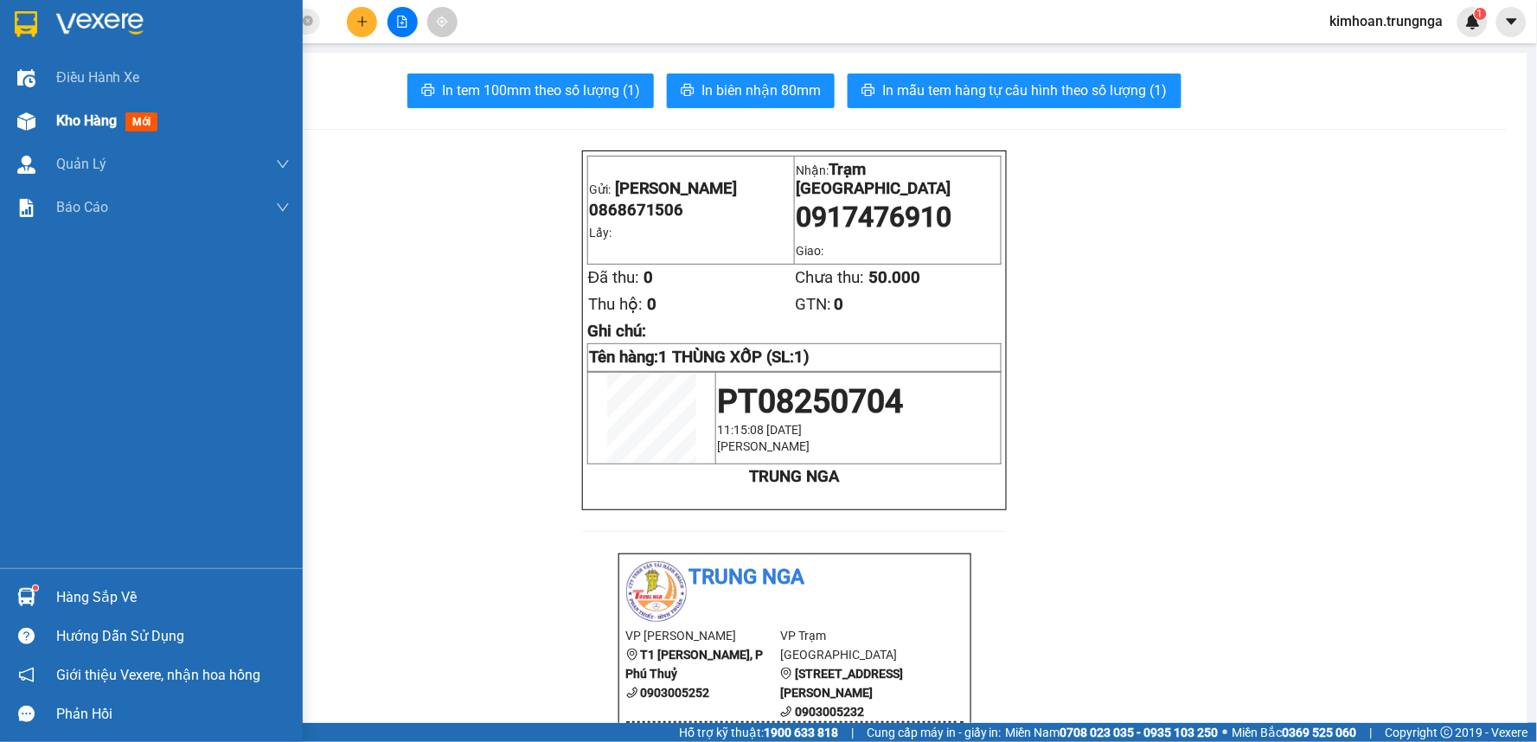
click at [26, 121] on img at bounding box center [26, 121] width 18 height 18
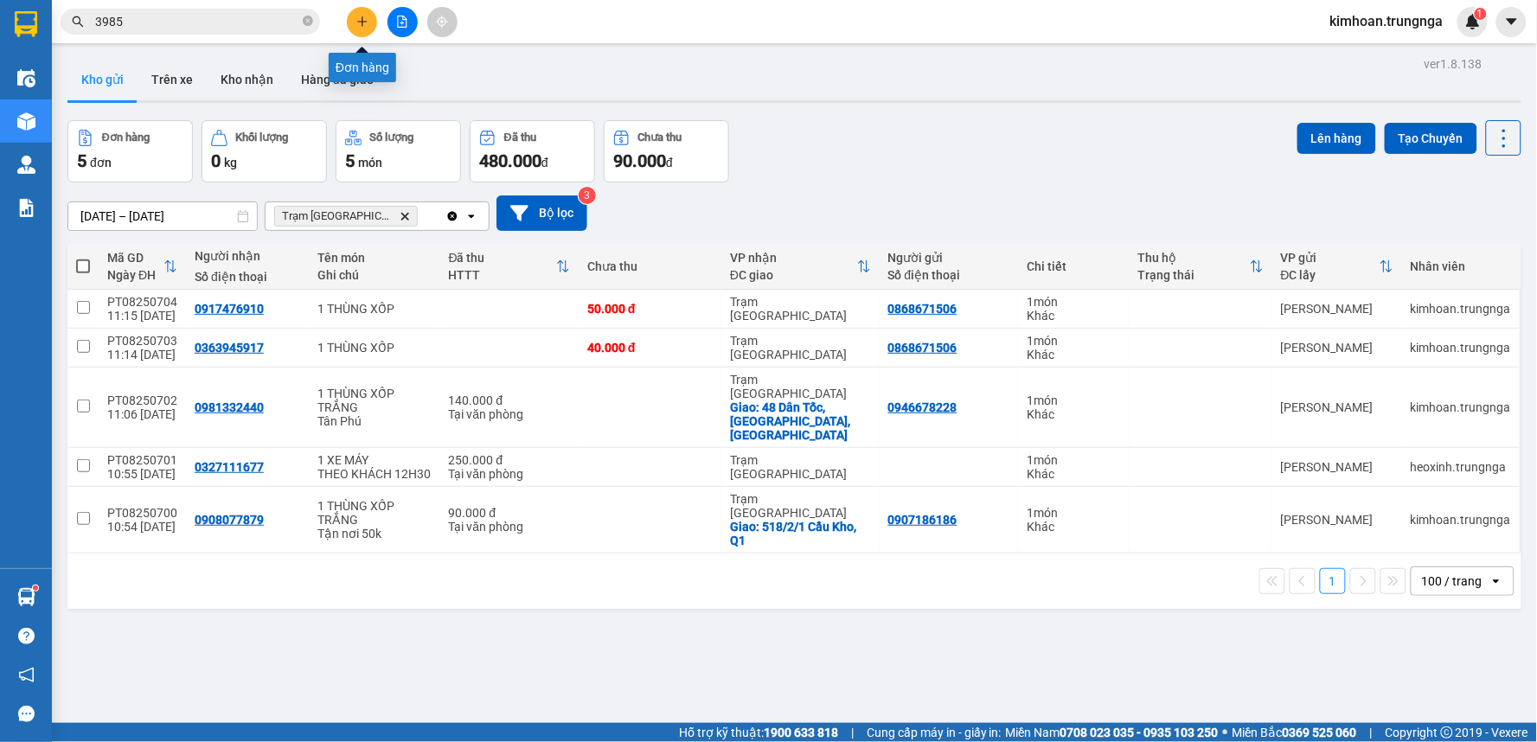
click at [361, 27] on icon "plus" at bounding box center [362, 22] width 12 height 12
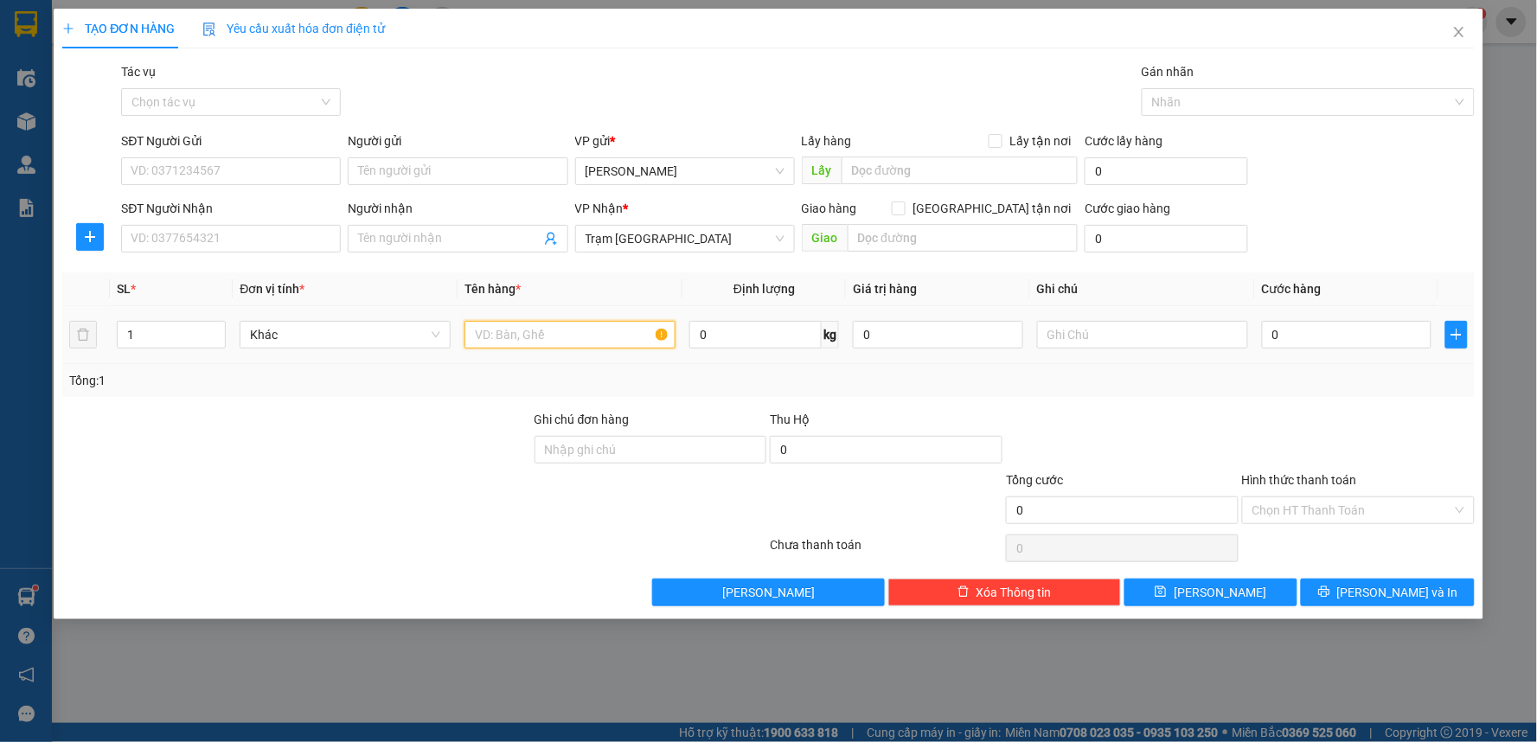
click at [572, 333] on input "text" at bounding box center [569, 335] width 211 height 28
click at [260, 222] on div "SĐT Người Nhận" at bounding box center [231, 212] width 220 height 26
click at [254, 240] on input "SĐT Người Nhận" at bounding box center [231, 239] width 220 height 28
type input "0907133912"
click at [184, 282] on div "0907133912" at bounding box center [230, 273] width 199 height 19
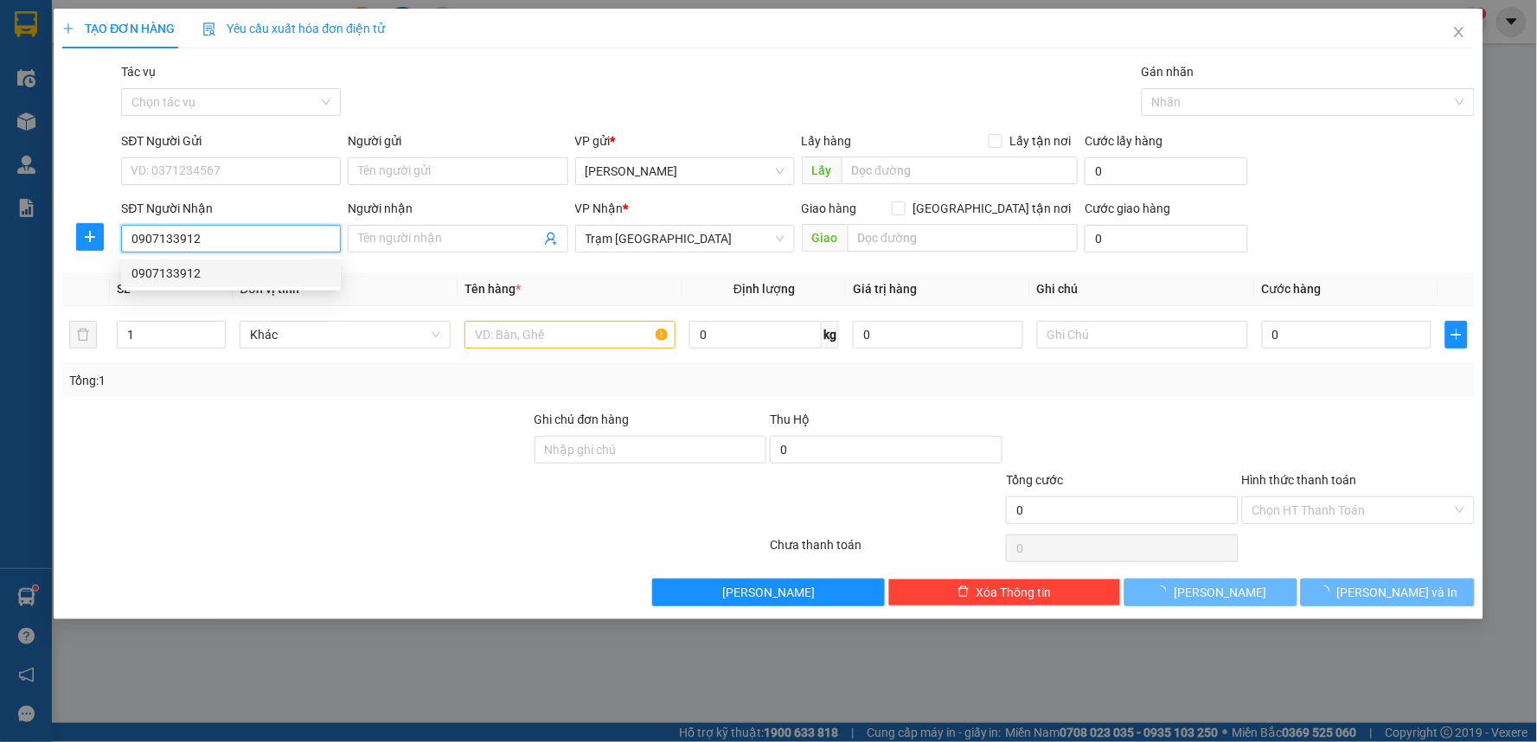
type input "30.000"
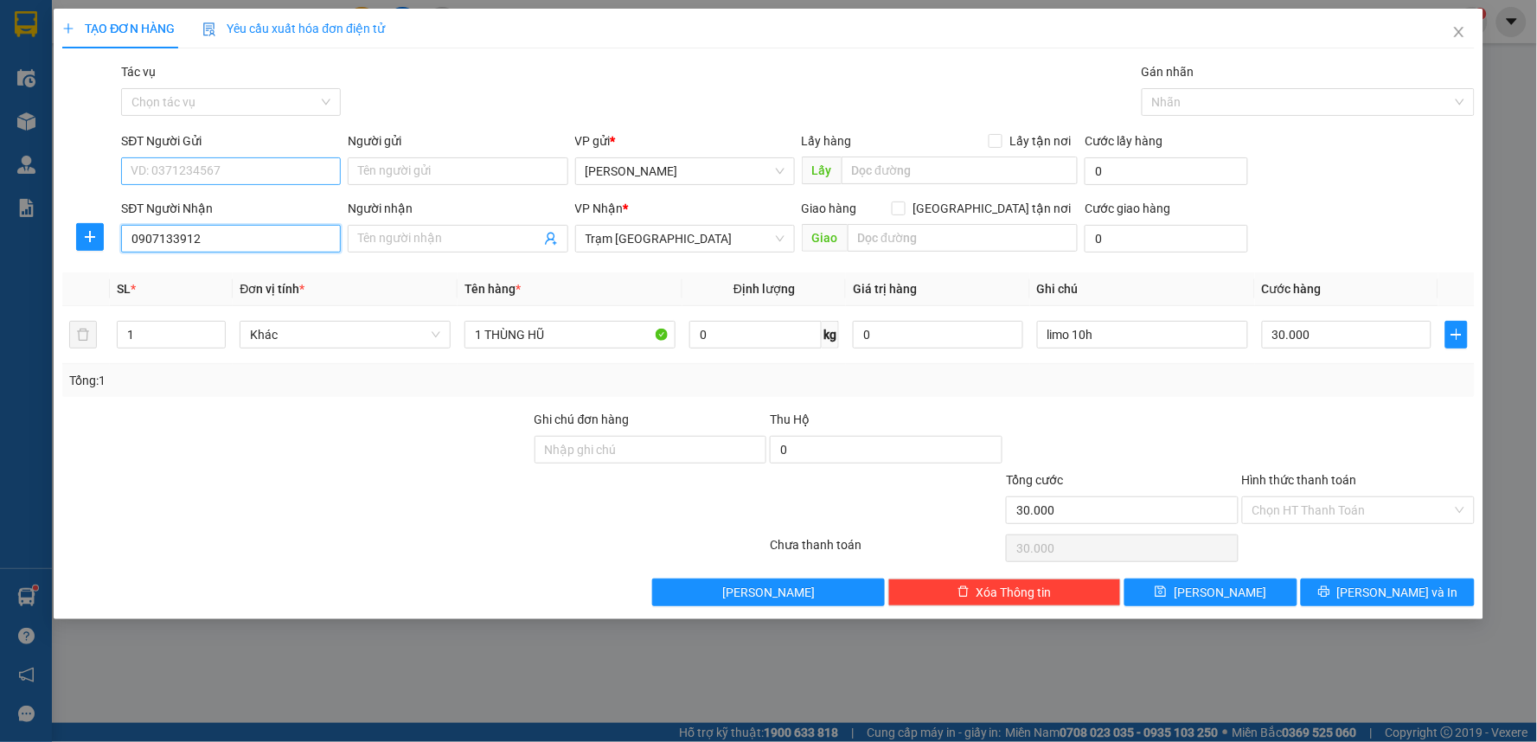
type input "0907133912"
click at [189, 174] on input "SĐT Người Gửi" at bounding box center [231, 171] width 220 height 28
click at [191, 208] on div "0366747925" at bounding box center [230, 205] width 199 height 19
type input "0366747925"
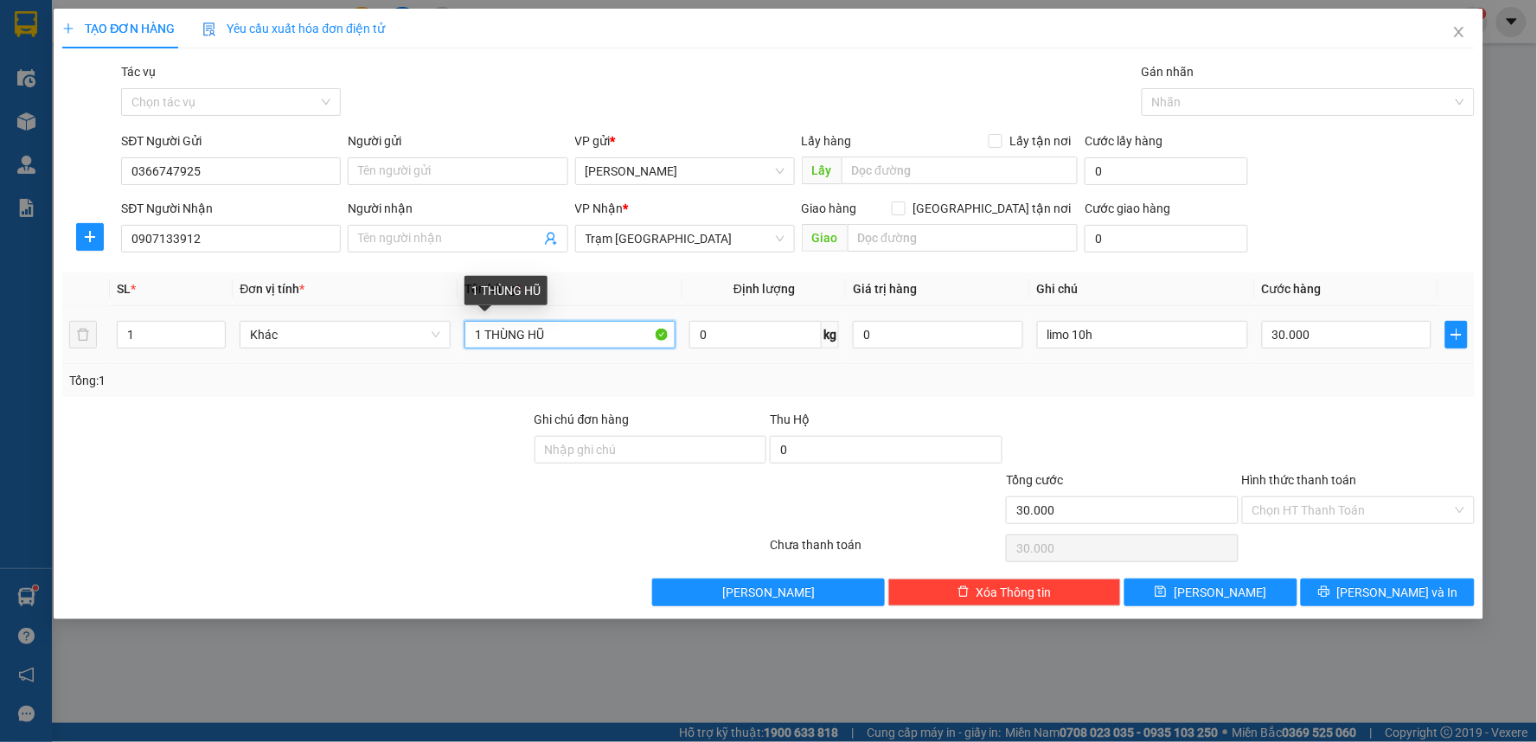
click at [556, 336] on input "1 THÙNG HŨ" at bounding box center [569, 335] width 211 height 28
type input "1 HỘP DẾ"
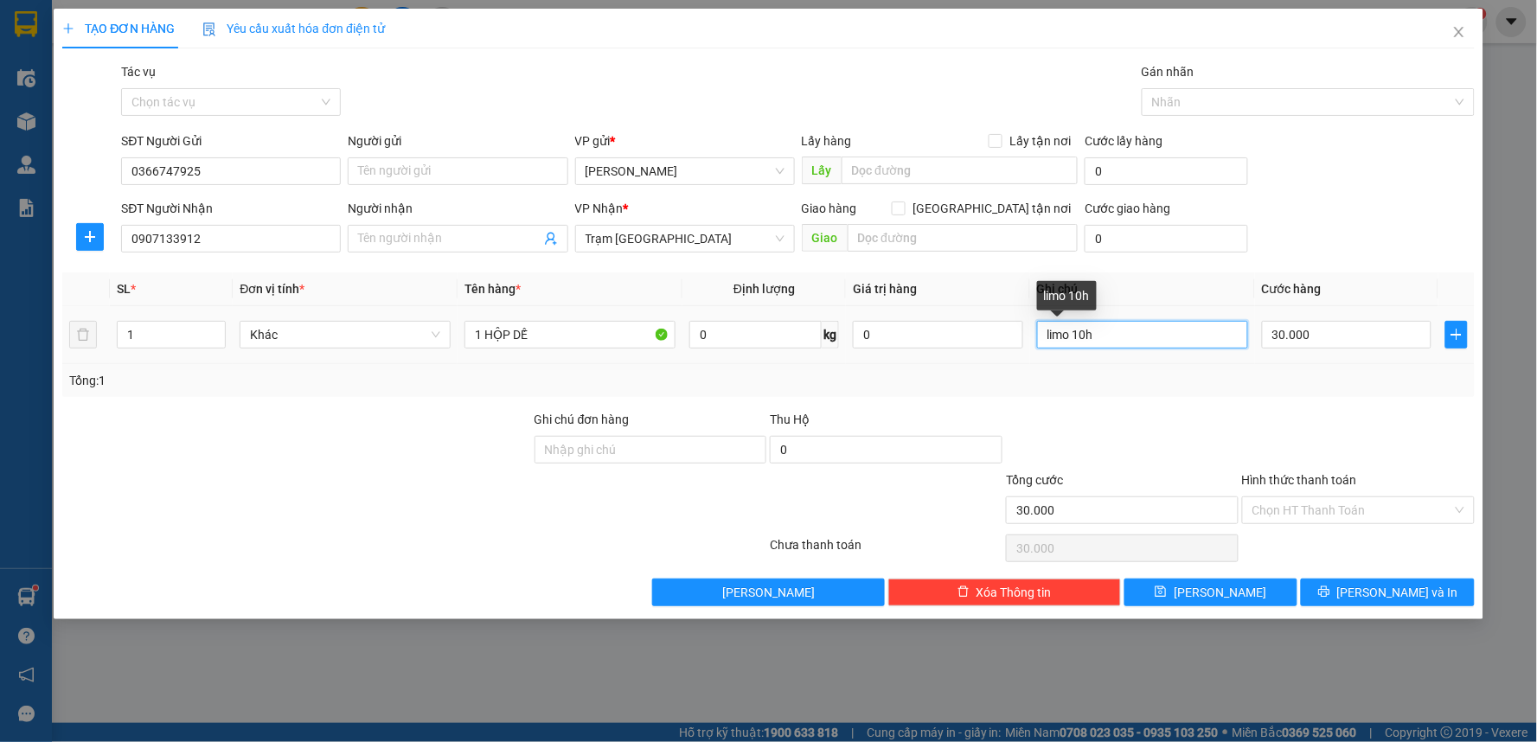
click at [1127, 330] on input "limo 10h" at bounding box center [1142, 335] width 211 height 28
click at [1341, 514] on input "Hình thức thanh toán" at bounding box center [1352, 510] width 200 height 26
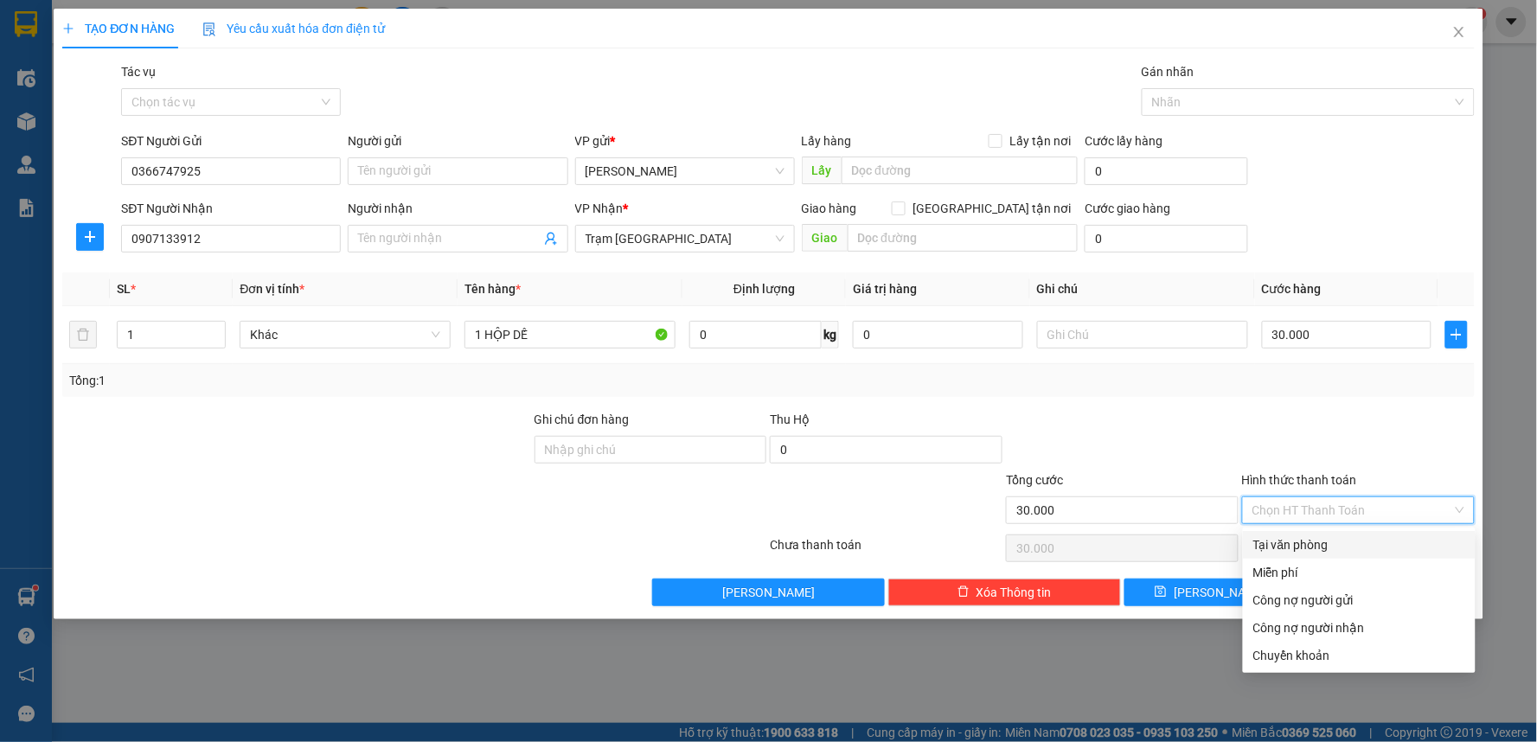
click at [1327, 543] on div "Tại văn phòng" at bounding box center [1359, 544] width 212 height 19
type input "0"
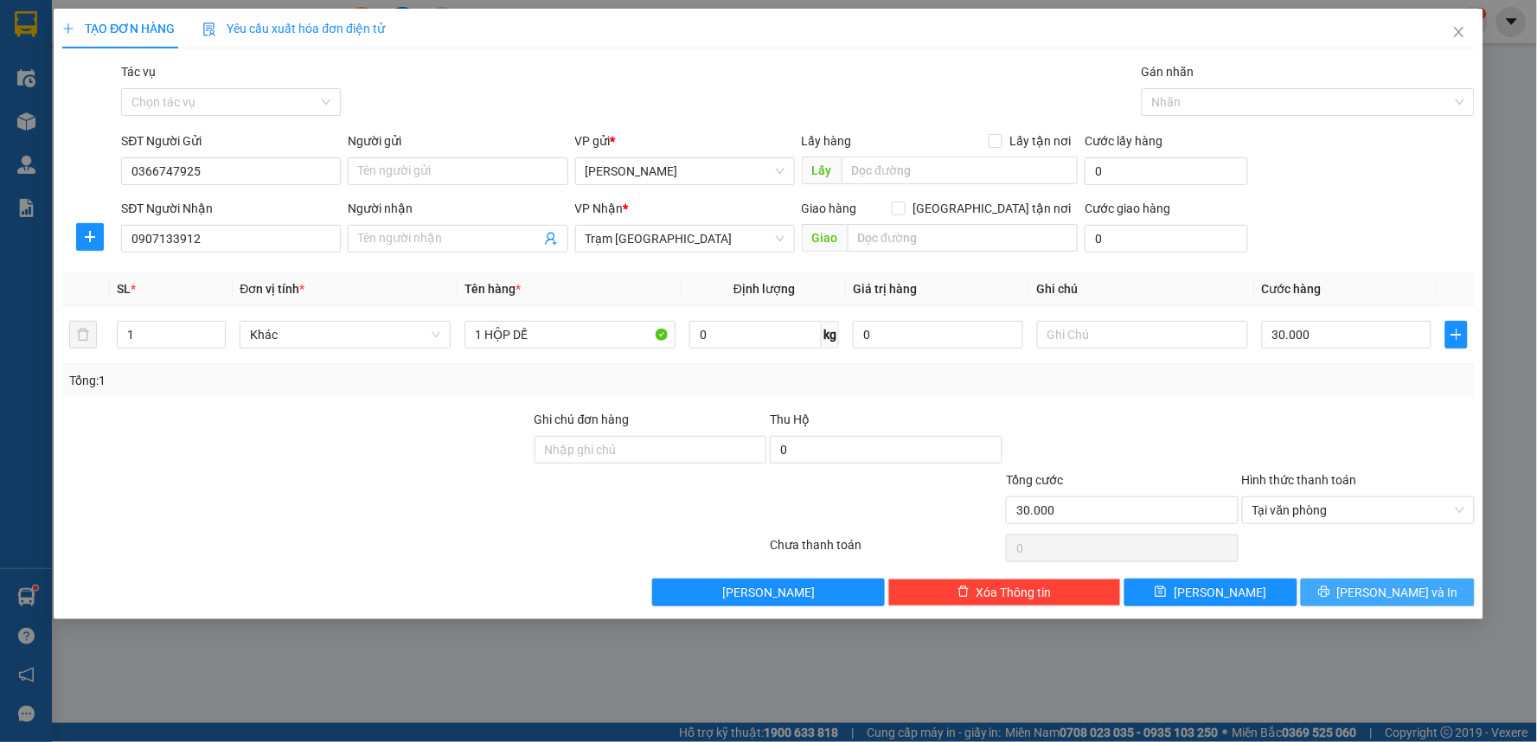
click at [1329, 588] on icon "printer" at bounding box center [1323, 591] width 11 height 11
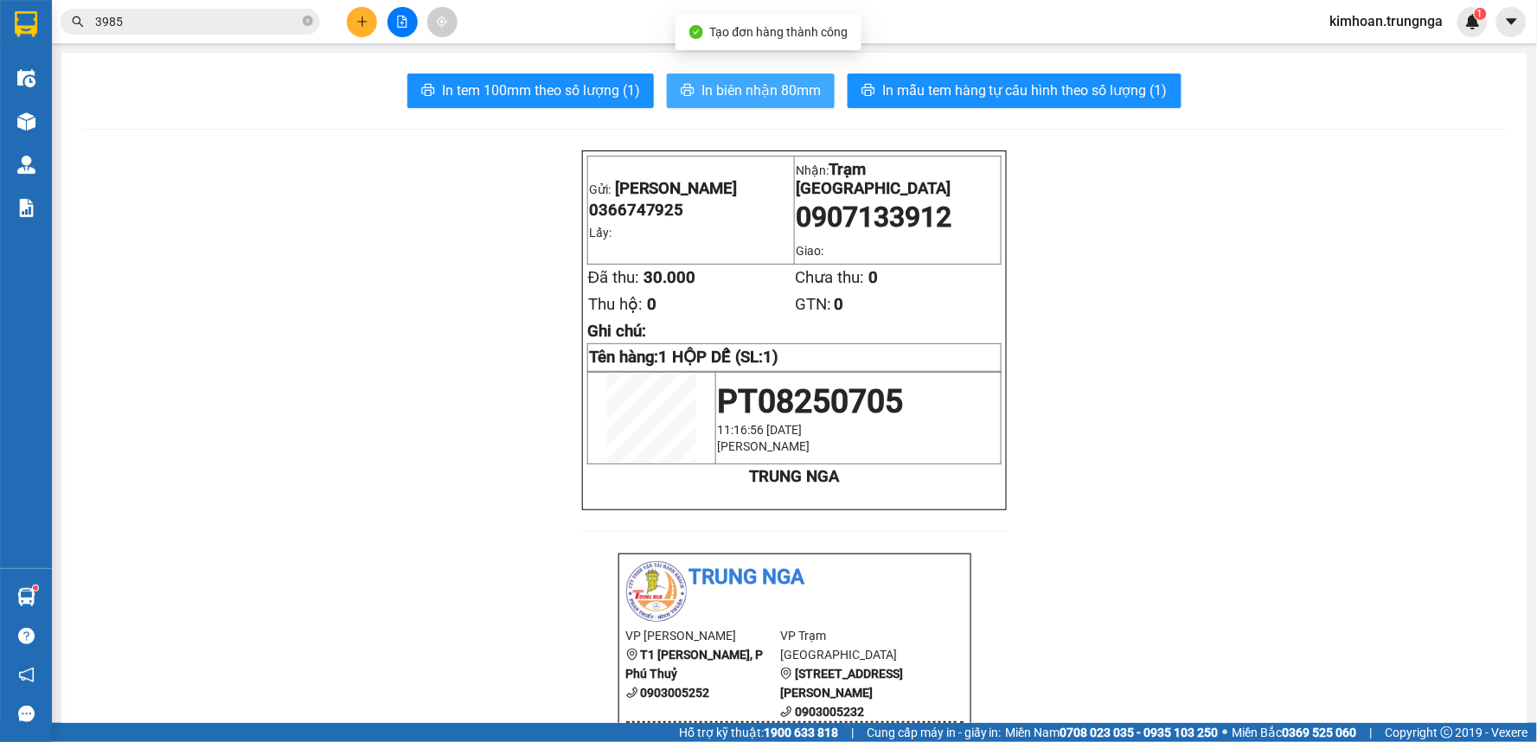
click at [730, 93] on span "In biên nhận 80mm" at bounding box center [760, 91] width 119 height 22
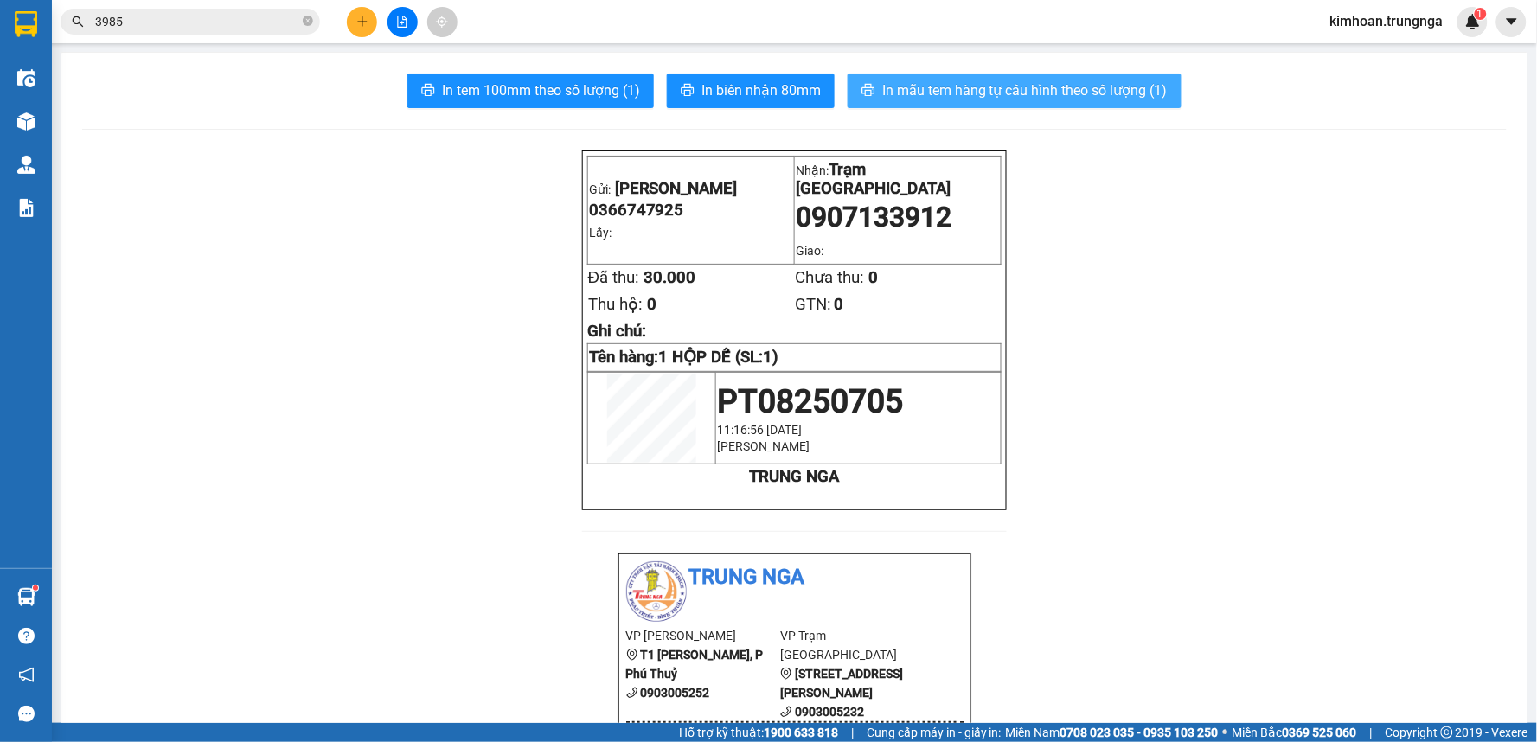
click at [962, 97] on span "In mẫu tem hàng tự cấu hình theo số lượng (1)" at bounding box center [1024, 91] width 285 height 22
click at [366, 29] on button at bounding box center [362, 22] width 30 height 30
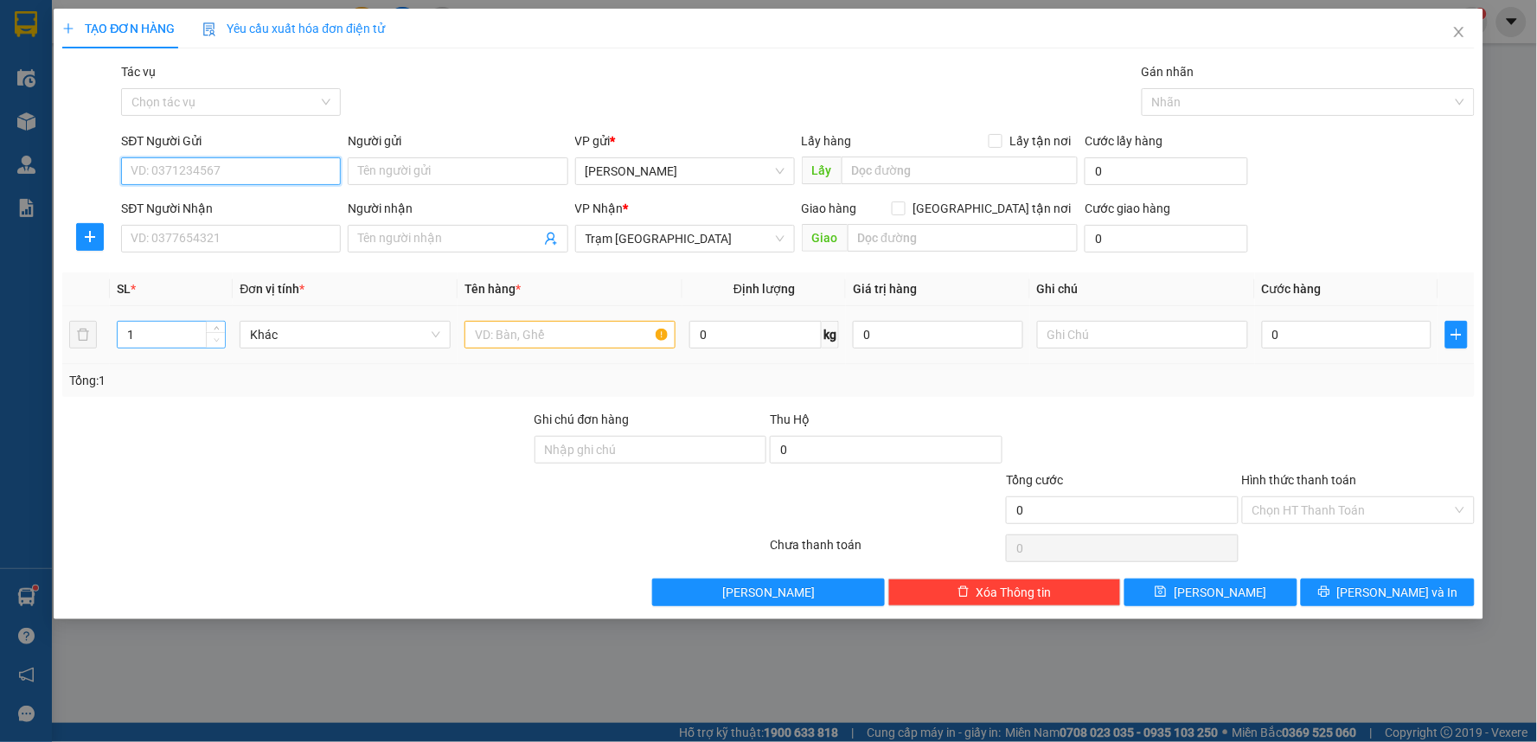
click at [219, 337] on icon "down" at bounding box center [217, 340] width 6 height 6
type input "2"
click at [219, 329] on icon "up" at bounding box center [217, 331] width 6 height 6
click at [524, 334] on input "text" at bounding box center [569, 335] width 211 height 28
type input "2 THÙNG XỐP"
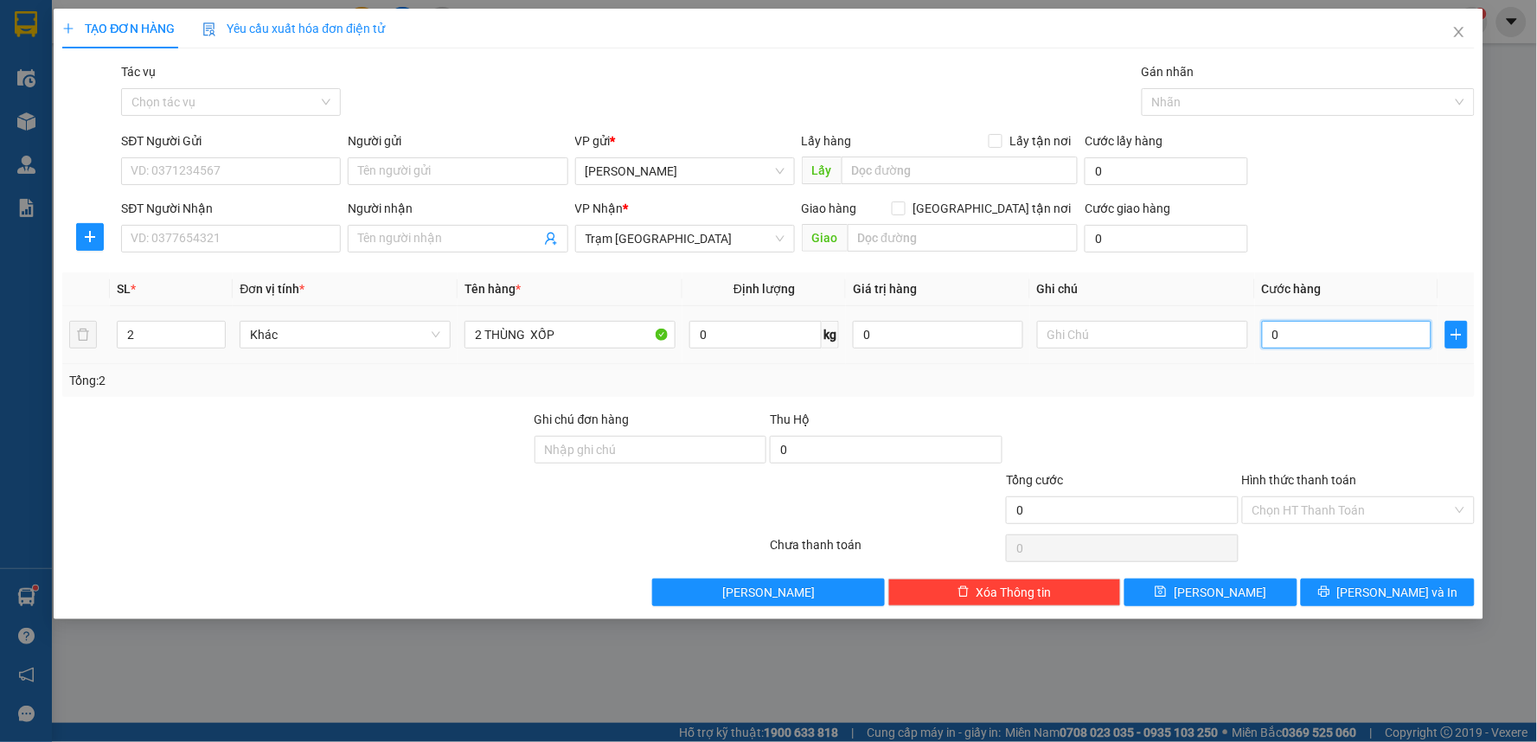
click at [1346, 335] on input "0" at bounding box center [1347, 335] width 170 height 28
click at [297, 243] on input "SĐT Người Nhận" at bounding box center [231, 239] width 220 height 28
click at [216, 231] on input "SĐT Người Nhận" at bounding box center [231, 239] width 220 height 28
type input "0907121070"
click at [266, 158] on input "SĐT Người Gửi" at bounding box center [231, 171] width 220 height 28
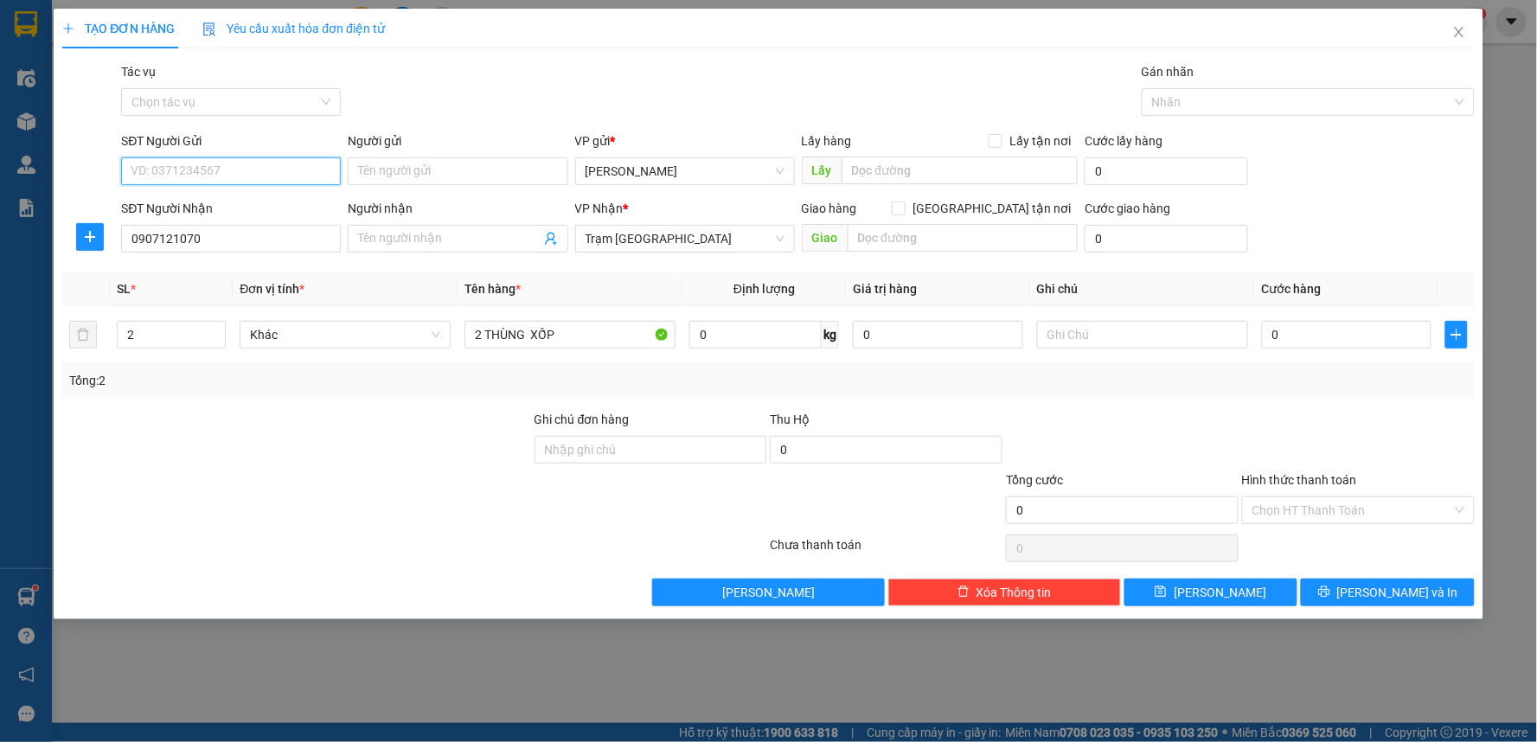
click at [278, 178] on input "SĐT Người Gửi" at bounding box center [231, 171] width 220 height 28
type input "0889515777"
click at [1346, 340] on input "0" at bounding box center [1347, 335] width 170 height 28
type input "1"
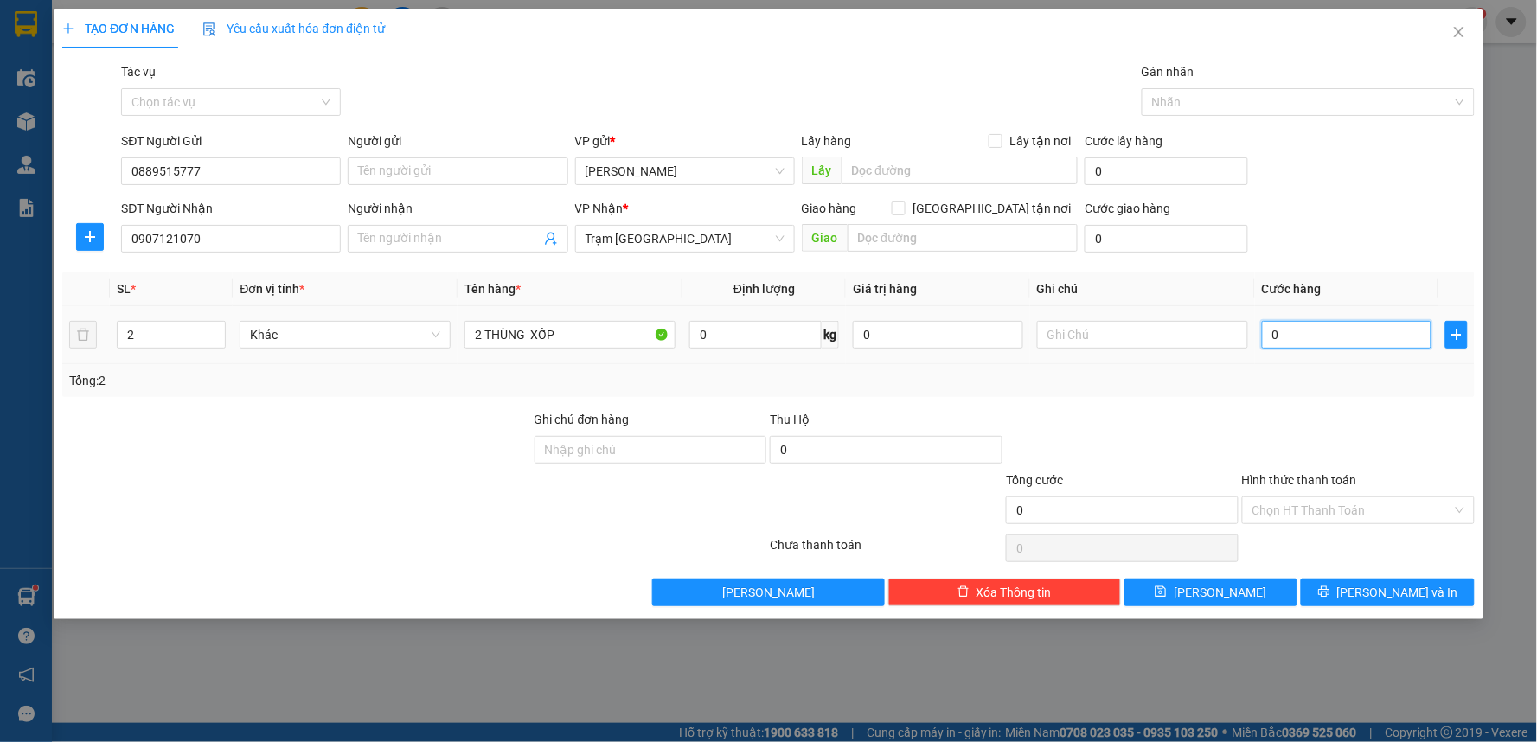
type input "1"
type input "12"
type input "120"
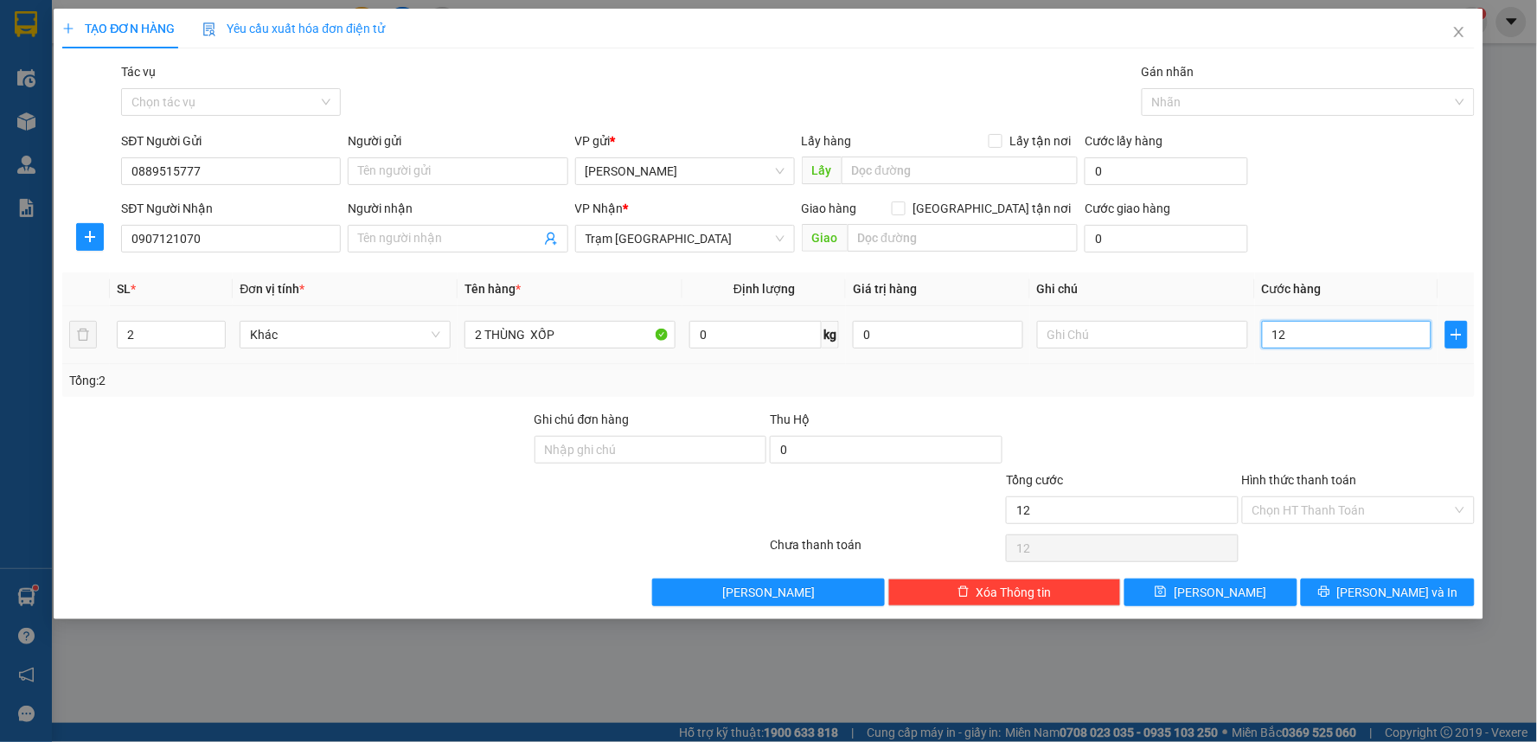
type input "120"
type input "120.000"
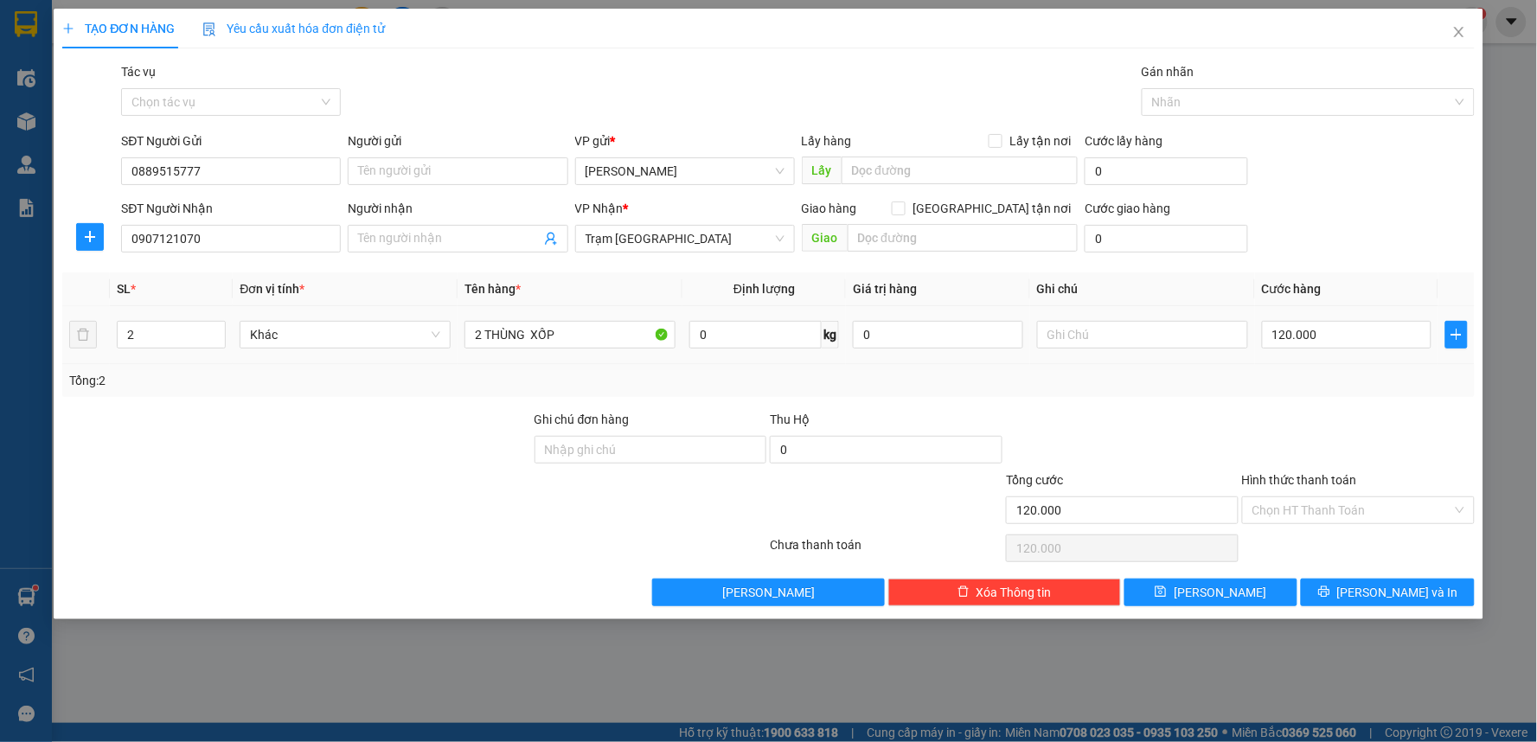
click at [1283, 429] on div at bounding box center [1358, 440] width 236 height 61
click at [1321, 342] on input "120.000" at bounding box center [1347, 335] width 170 height 28
click at [1316, 421] on div at bounding box center [1358, 440] width 236 height 61
click at [1352, 604] on button "[PERSON_NAME] và In" at bounding box center [1388, 593] width 174 height 28
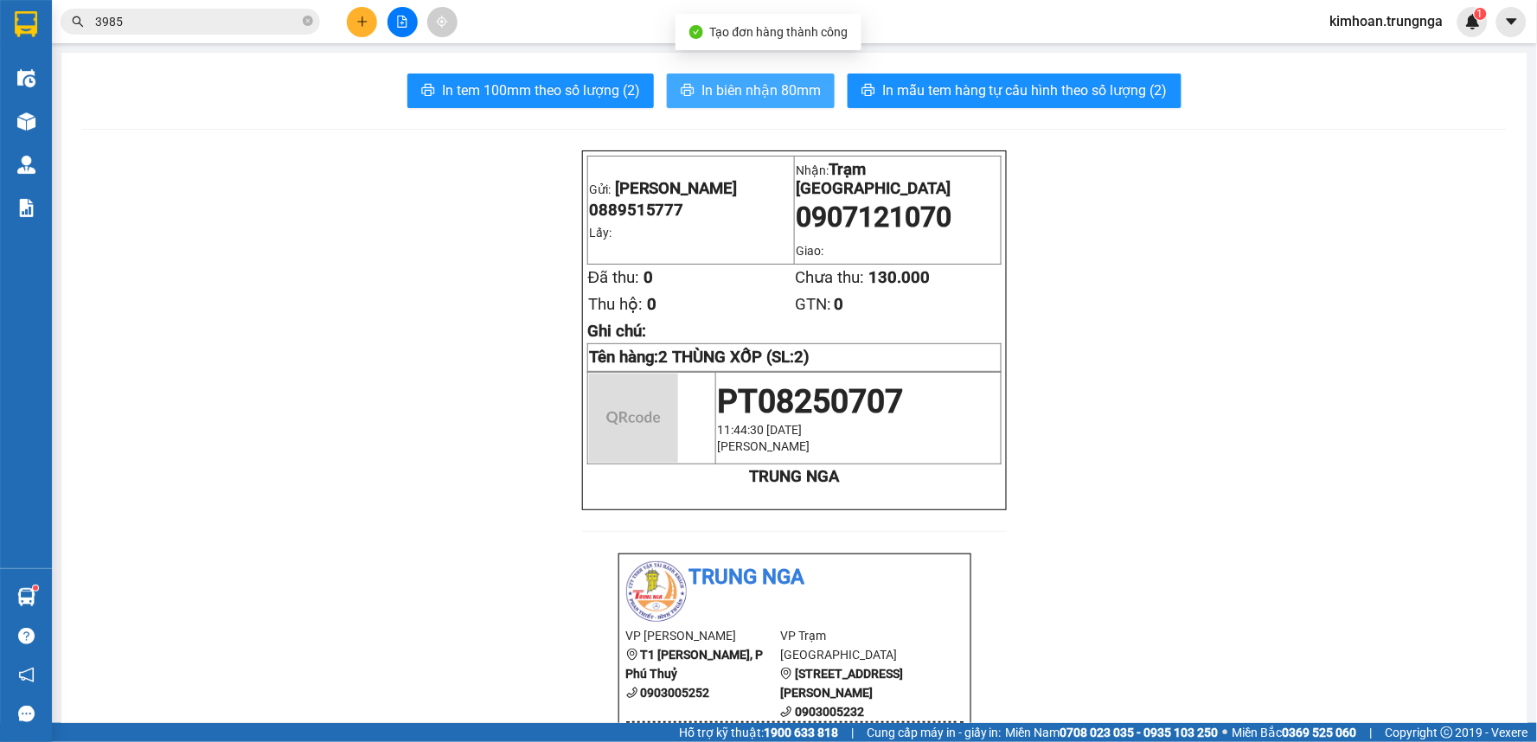
click at [710, 90] on span "In biên nhận 80mm" at bounding box center [760, 91] width 119 height 22
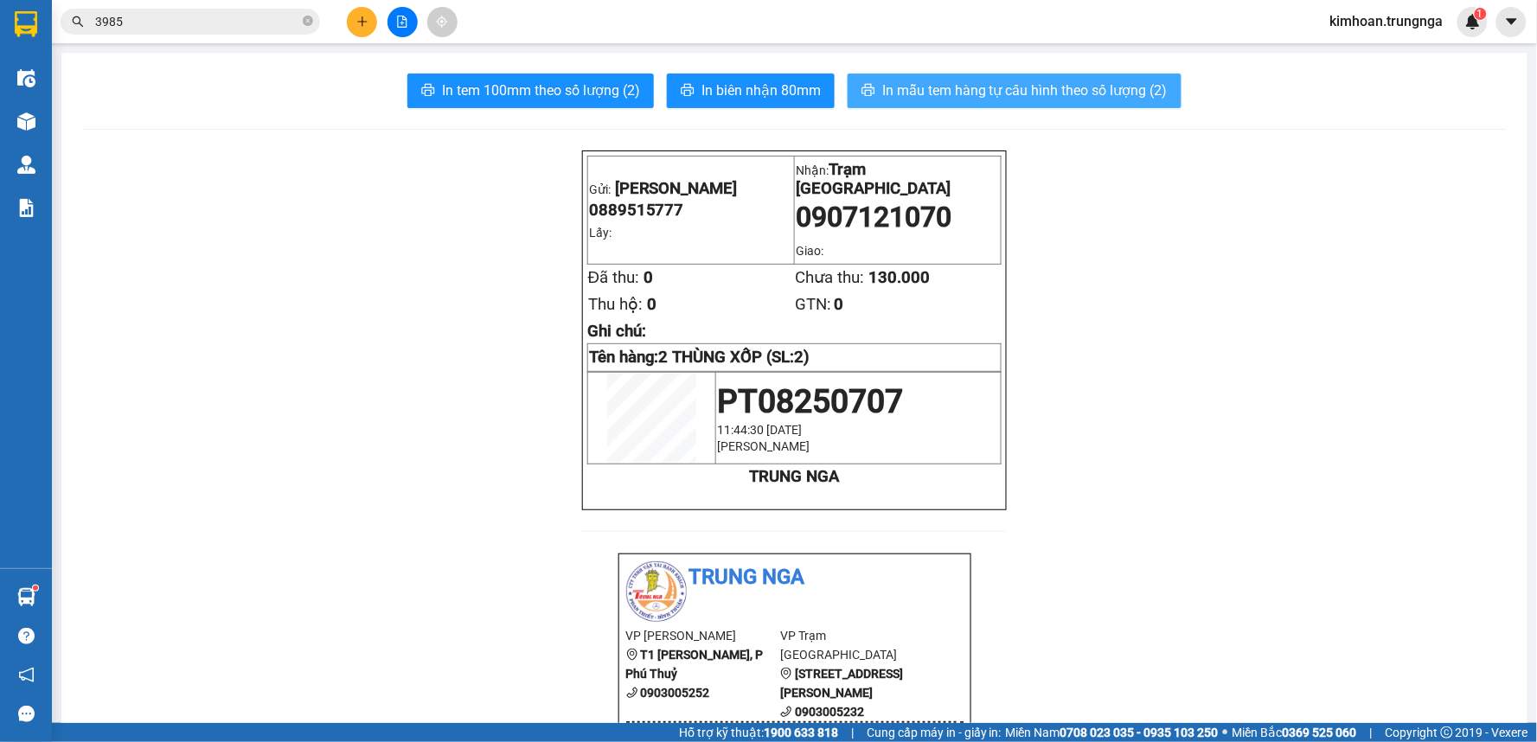
click at [995, 90] on span "In mẫu tem hàng tự cấu hình theo số lượng (2)" at bounding box center [1024, 91] width 285 height 22
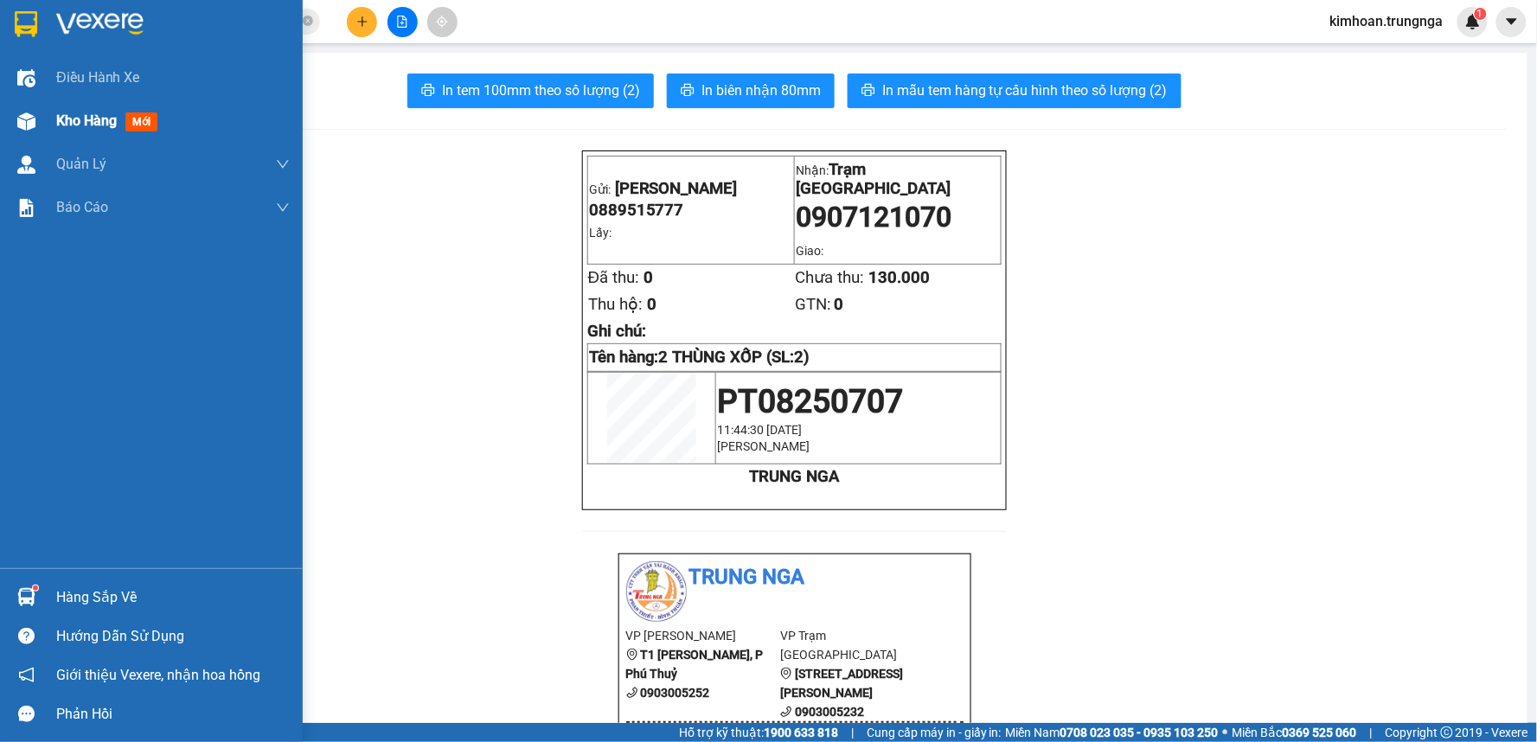
click at [70, 123] on span "Kho hàng" at bounding box center [86, 120] width 61 height 16
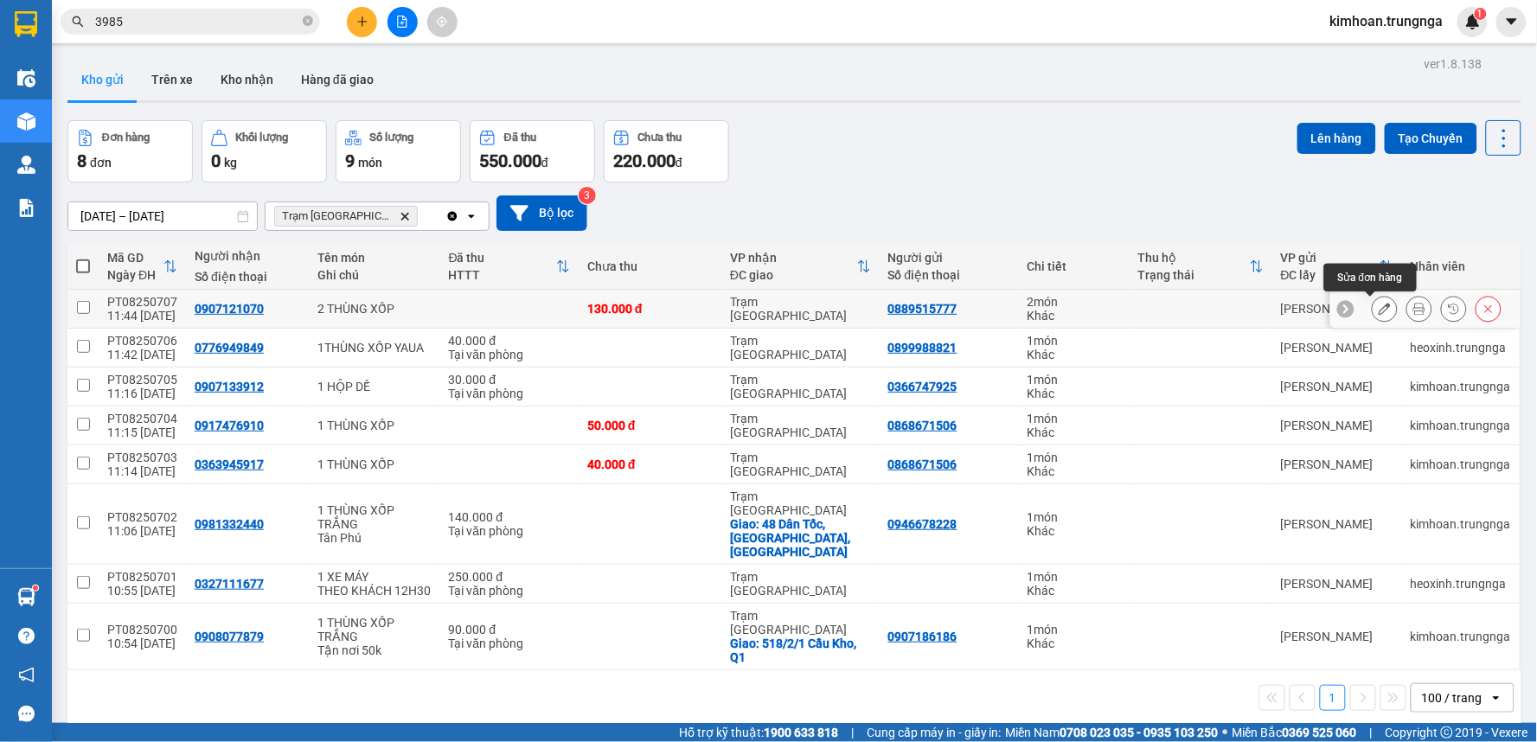
click at [1372, 313] on button at bounding box center [1384, 309] width 24 height 30
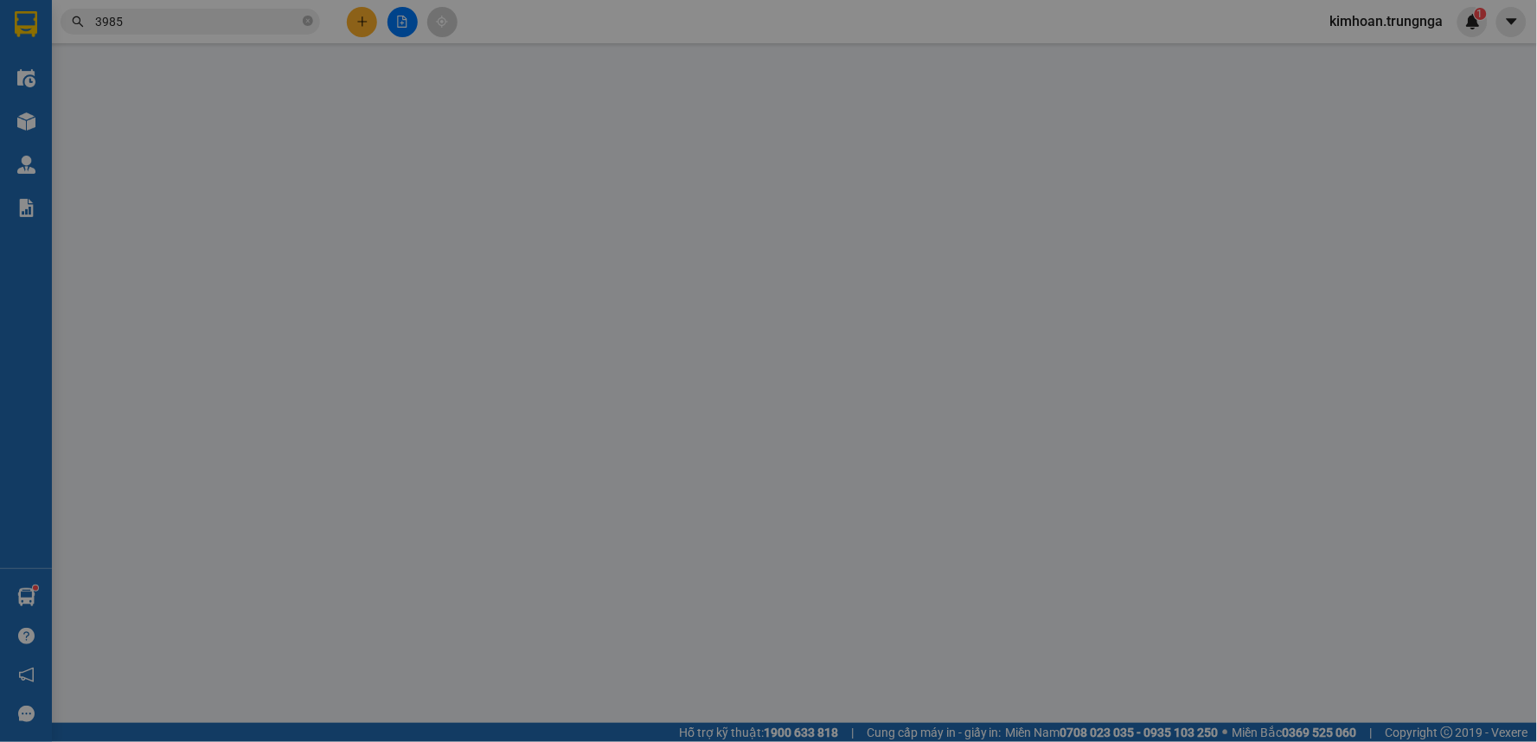
type input "0889515777"
type input "0907121070"
type input "130.000"
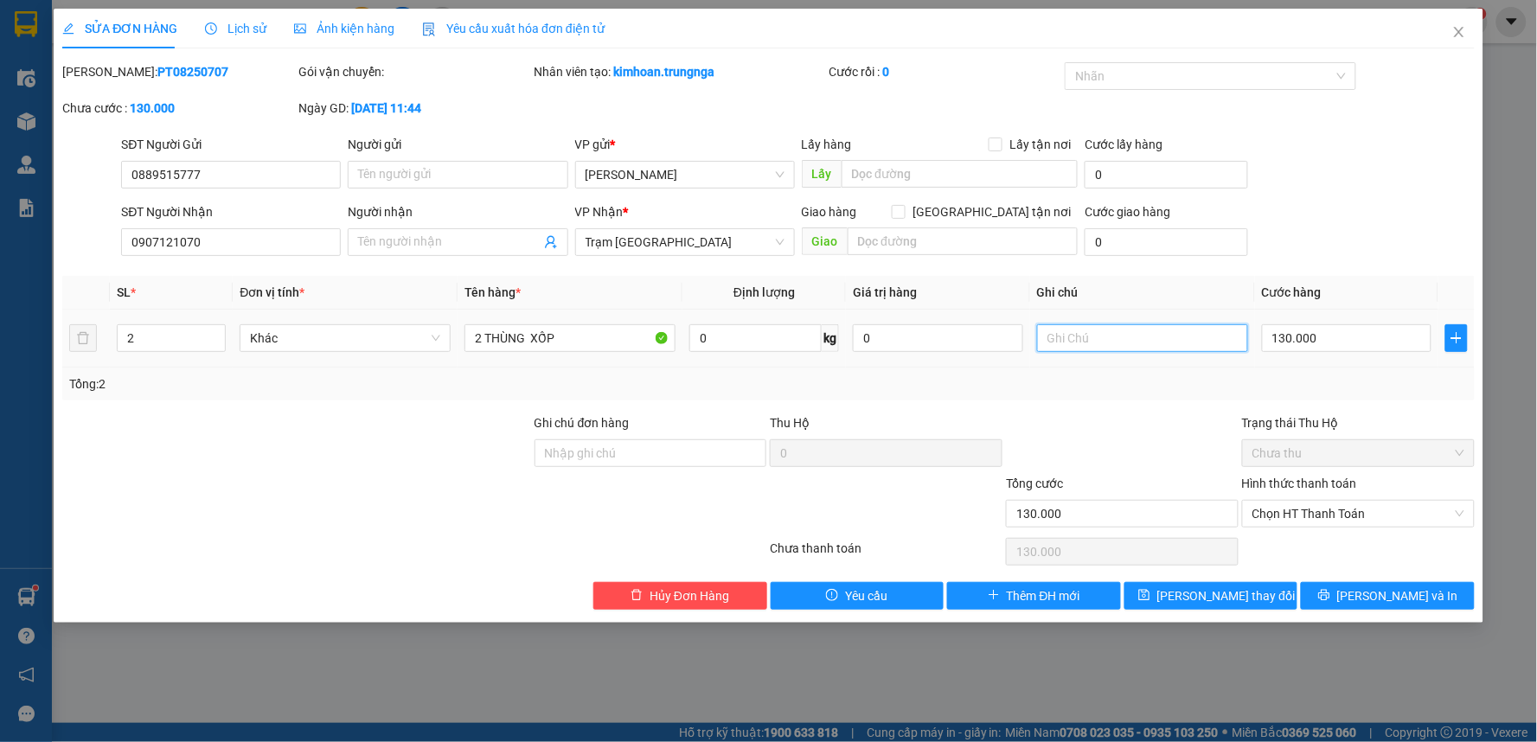
click at [1133, 343] on input "text" at bounding box center [1142, 338] width 211 height 28
type input "2"
type input "Khách nhận 264 MCT"
click at [1312, 513] on span "Chọn HT Thanh Toán" at bounding box center [1358, 514] width 212 height 26
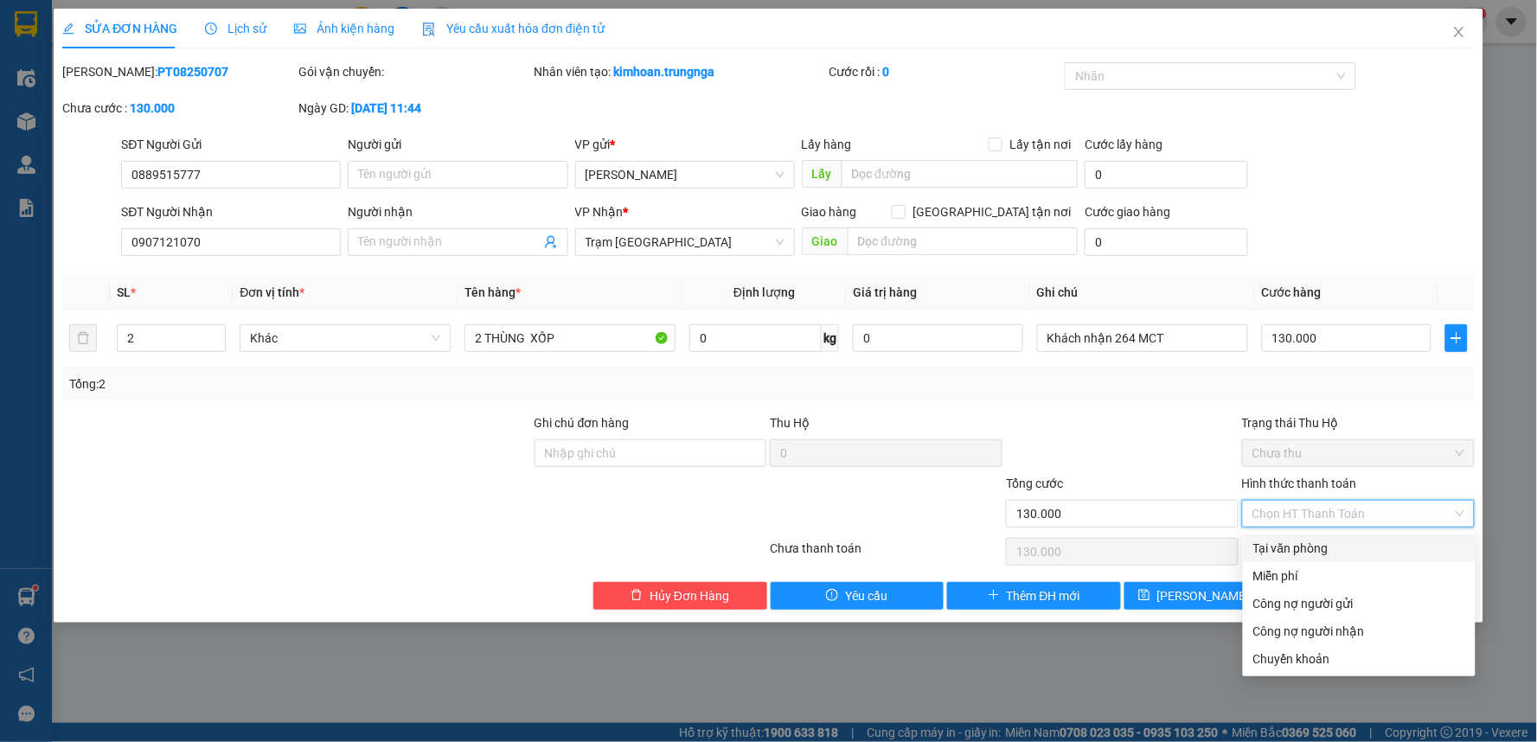
click at [1312, 549] on div "Tại văn phòng" at bounding box center [1359, 548] width 212 height 19
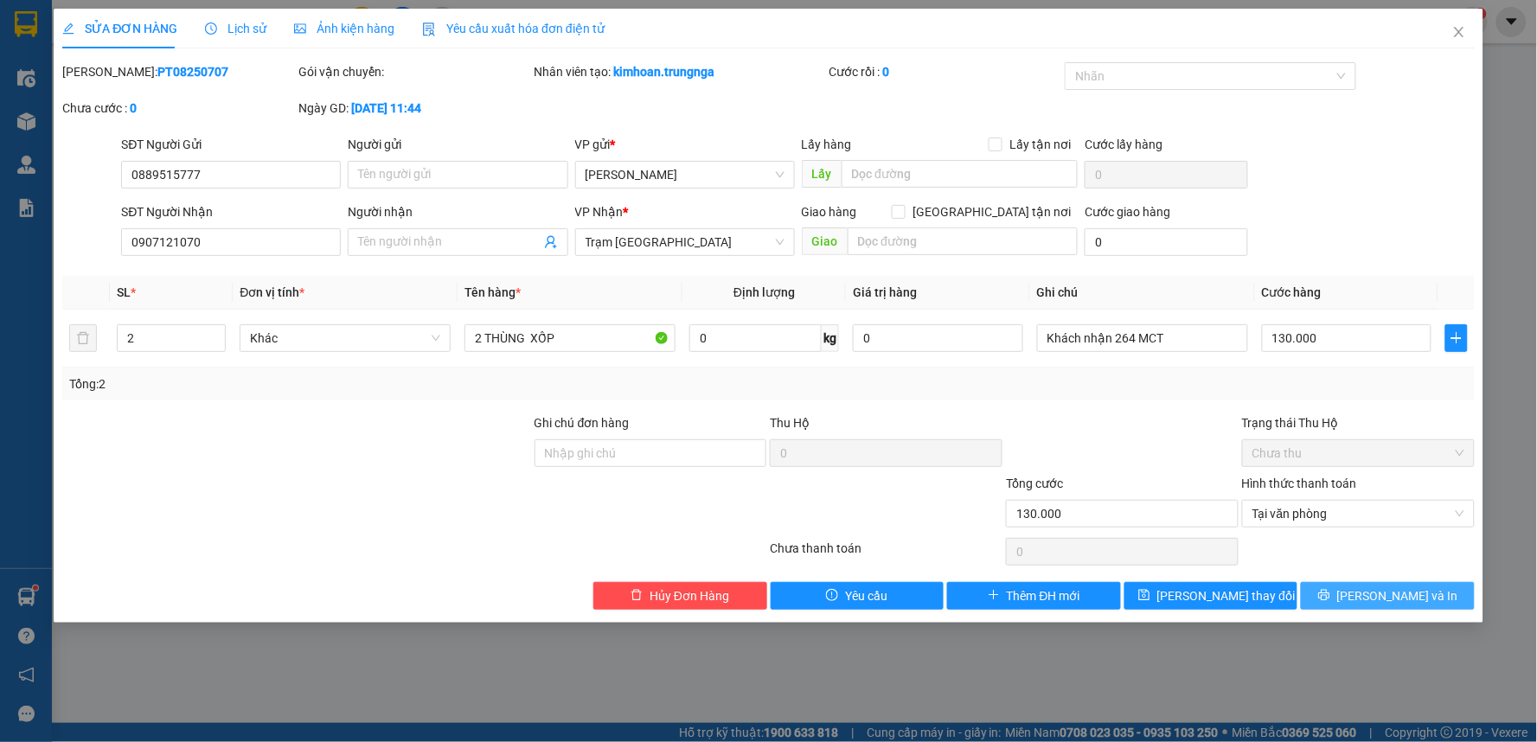
click at [1389, 604] on span "[PERSON_NAME] và In" at bounding box center [1397, 595] width 121 height 19
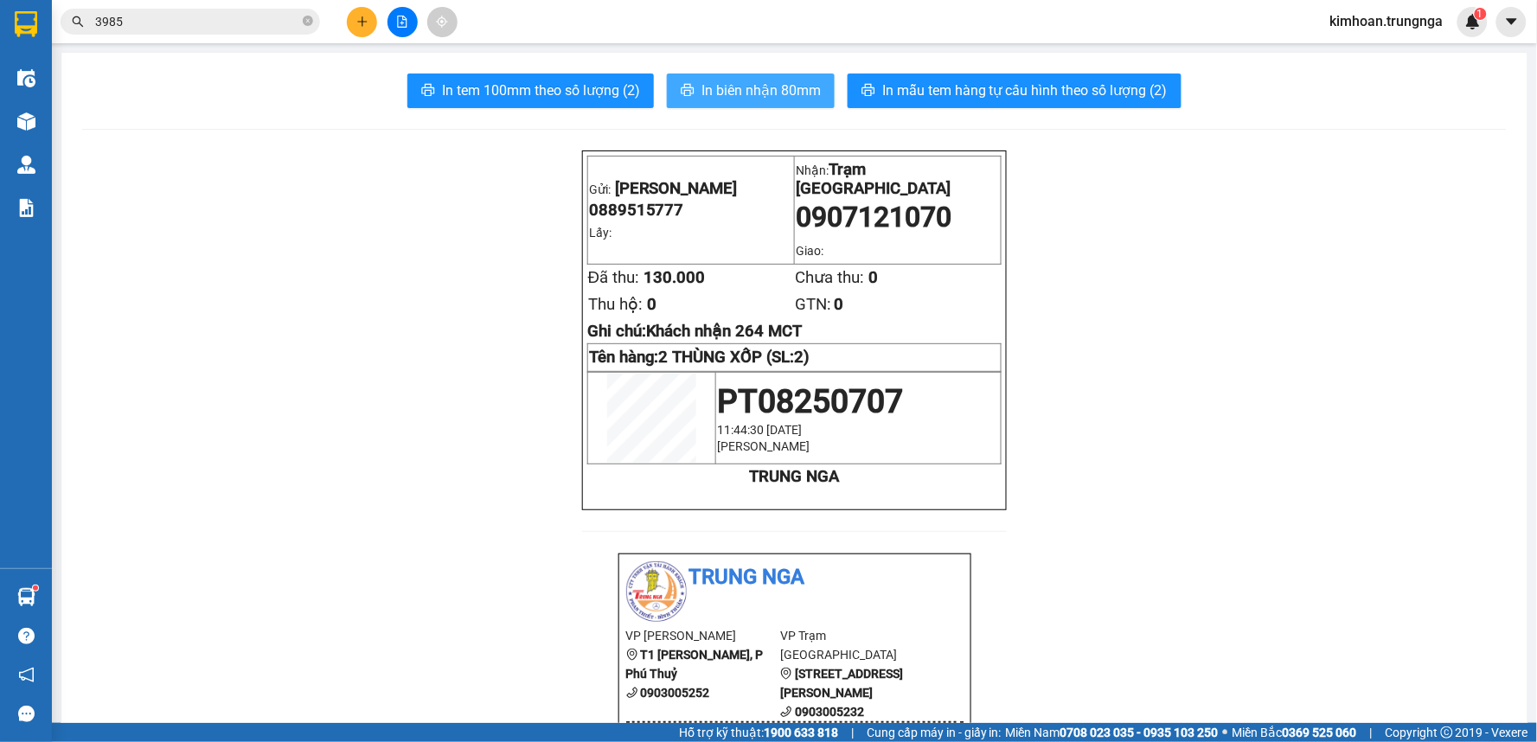
click at [719, 85] on span "In biên nhận 80mm" at bounding box center [760, 91] width 119 height 22
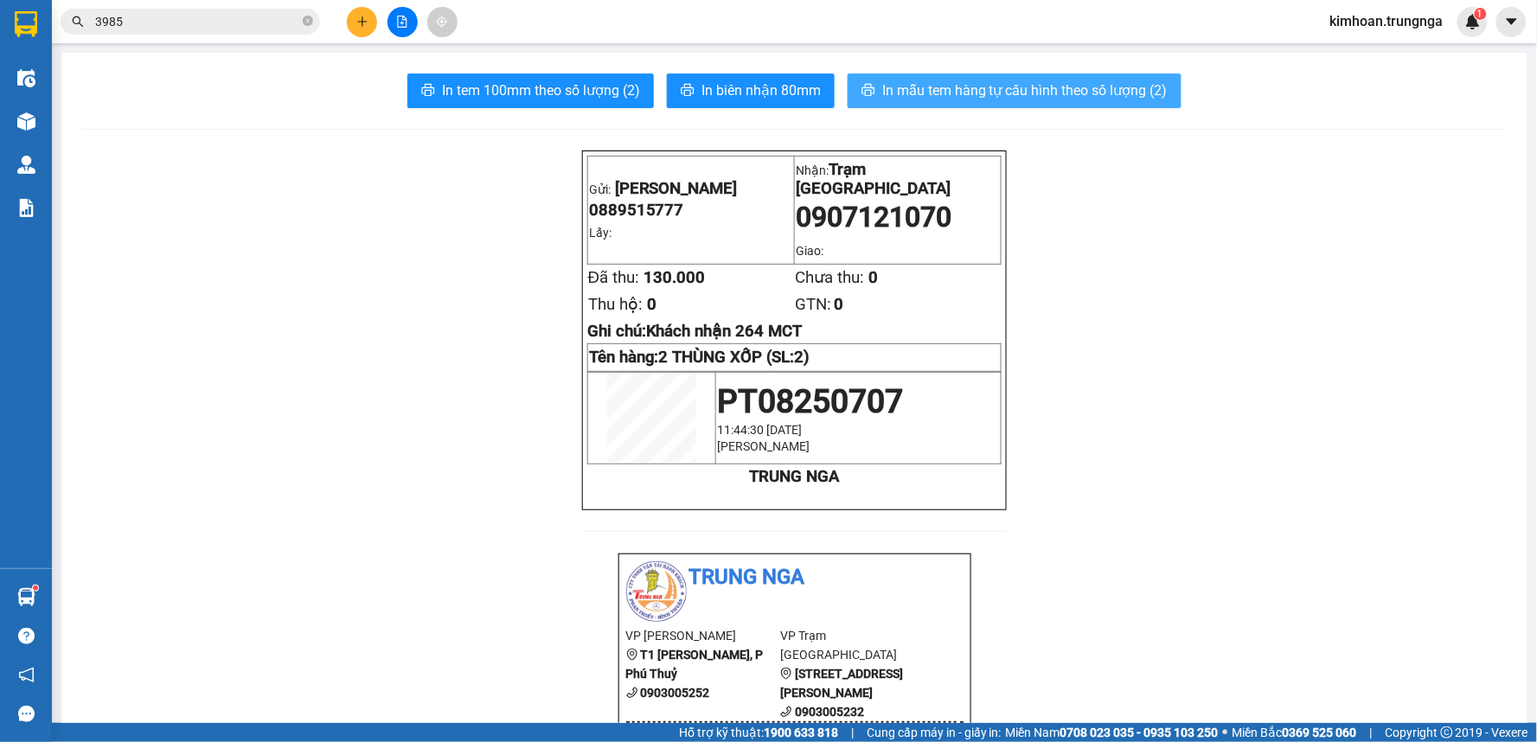
click at [943, 85] on span "In mẫu tem hàng tự cấu hình theo số lượng (2)" at bounding box center [1024, 91] width 285 height 22
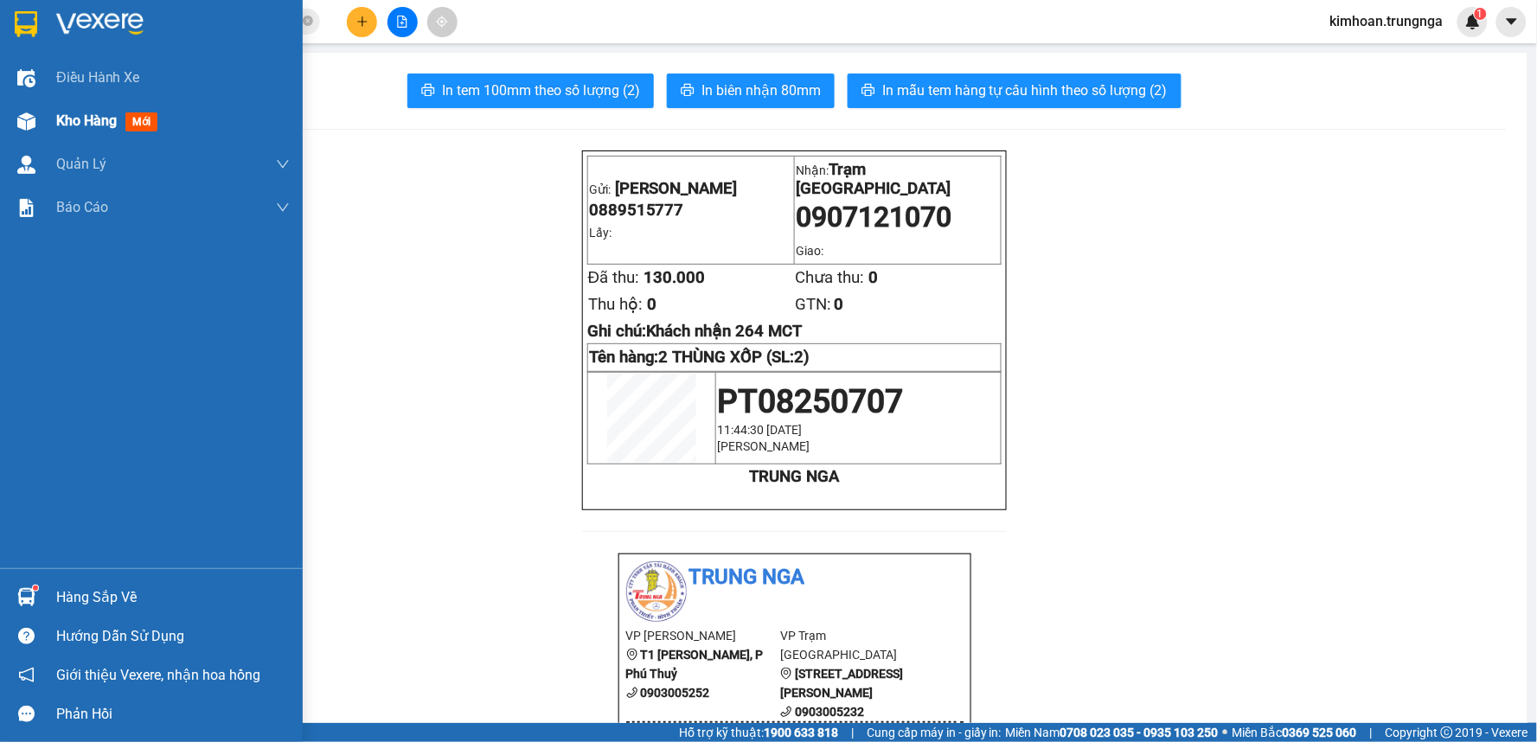
click at [87, 124] on span "Kho hàng" at bounding box center [86, 120] width 61 height 16
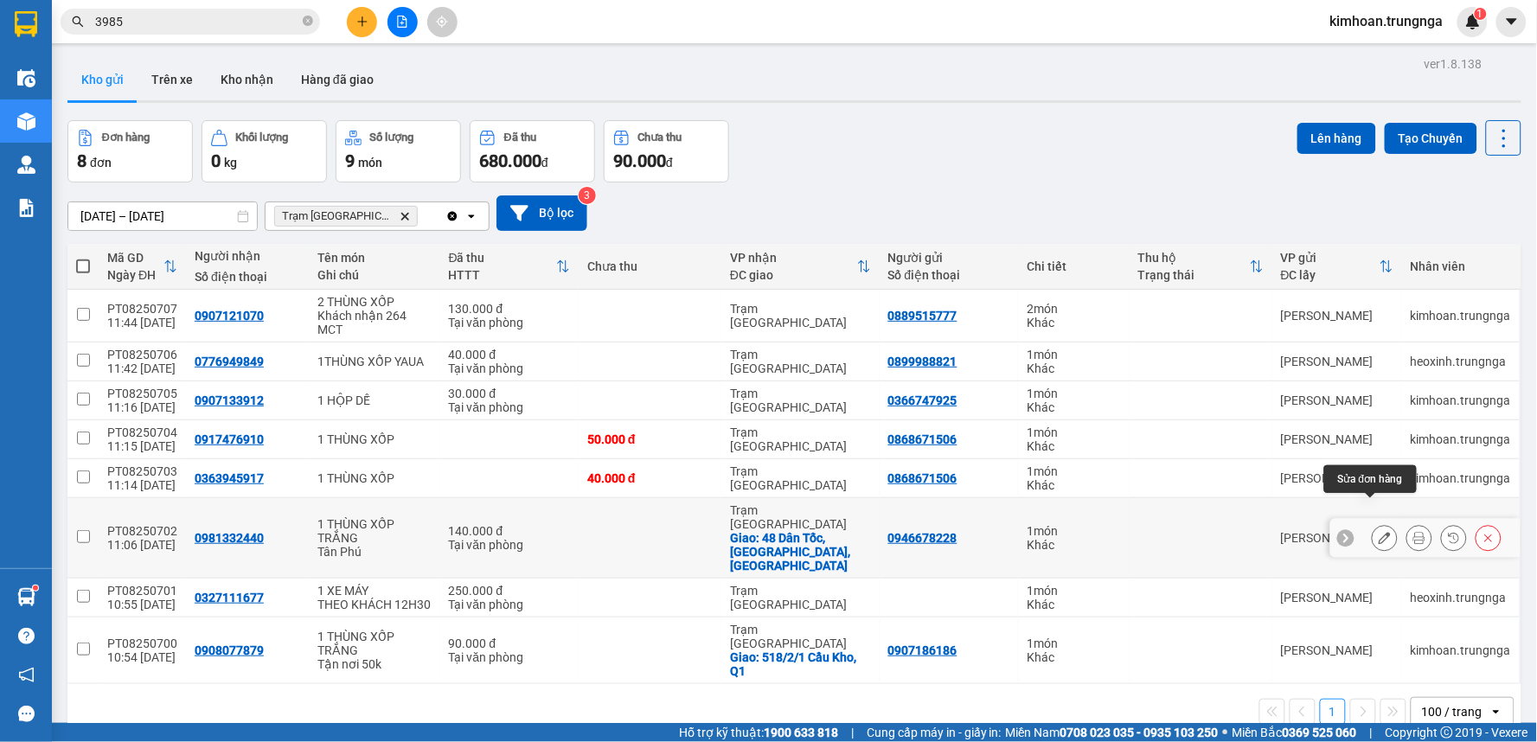
click at [1372, 523] on button at bounding box center [1384, 538] width 24 height 30
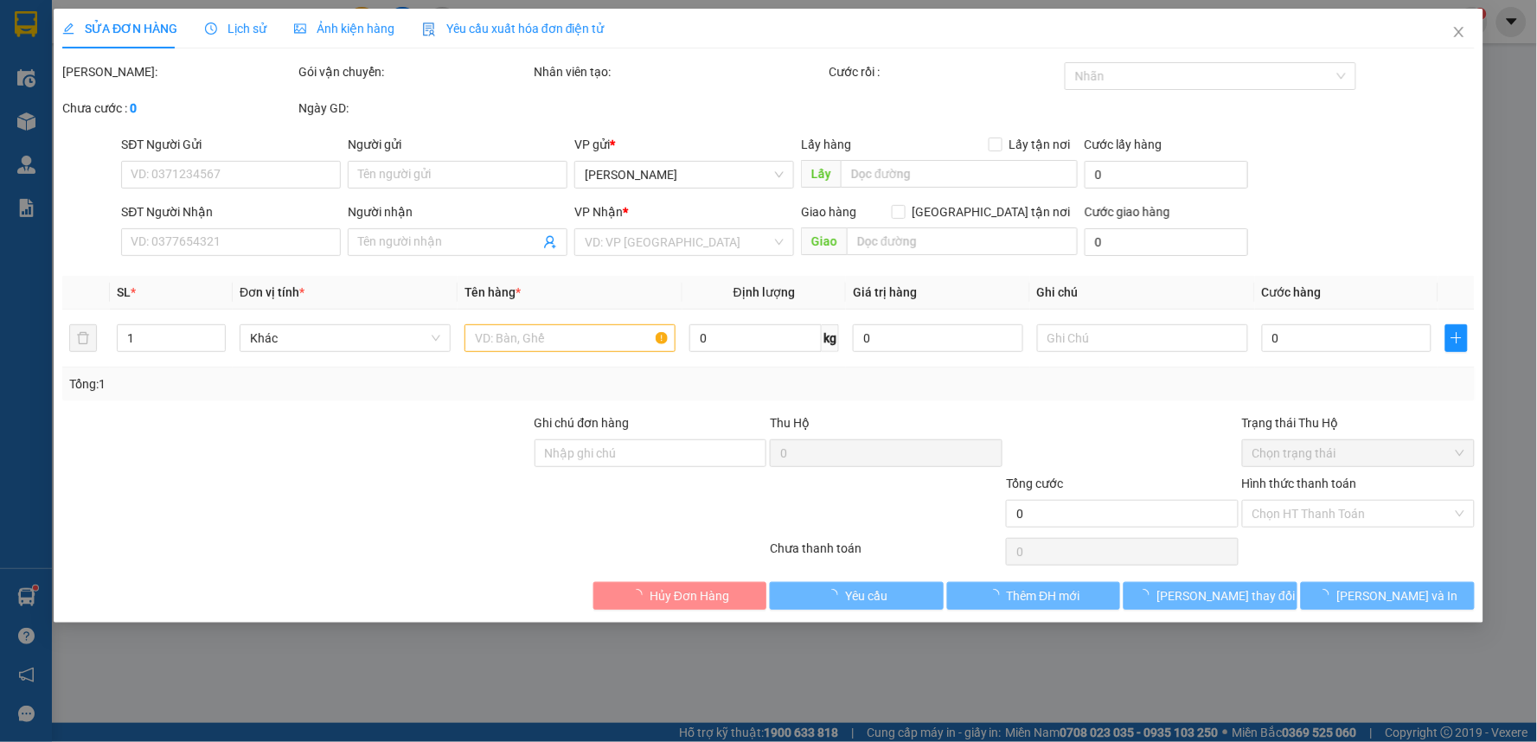
type input "0946678228"
type input "0981332440"
checkbox input "true"
type input "48 Dân Tốc, [GEOGRAPHIC_DATA], [GEOGRAPHIC_DATA]"
type input "140.000"
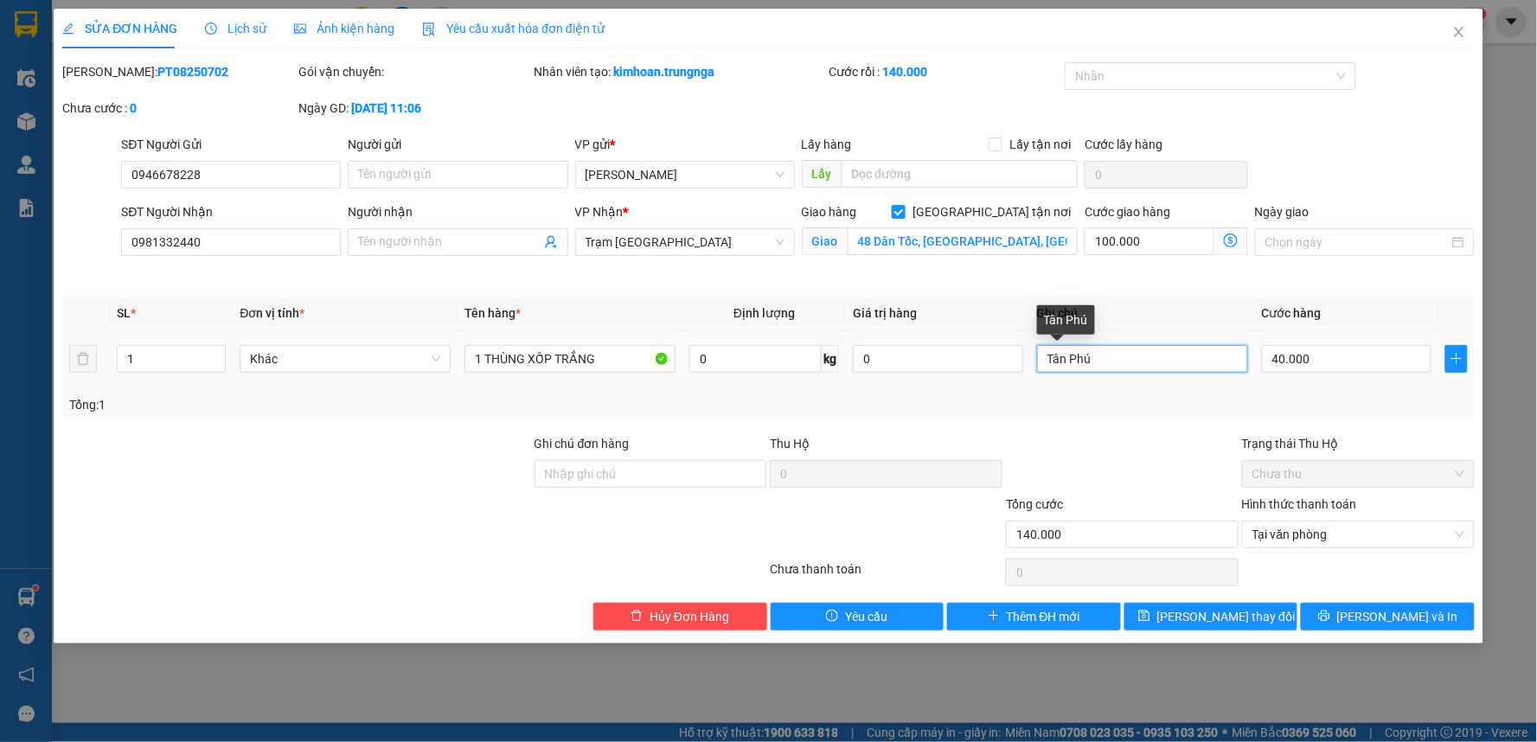
click at [1136, 361] on input "Tân Phú" at bounding box center [1142, 359] width 211 height 28
type input "Tận nơi 100"
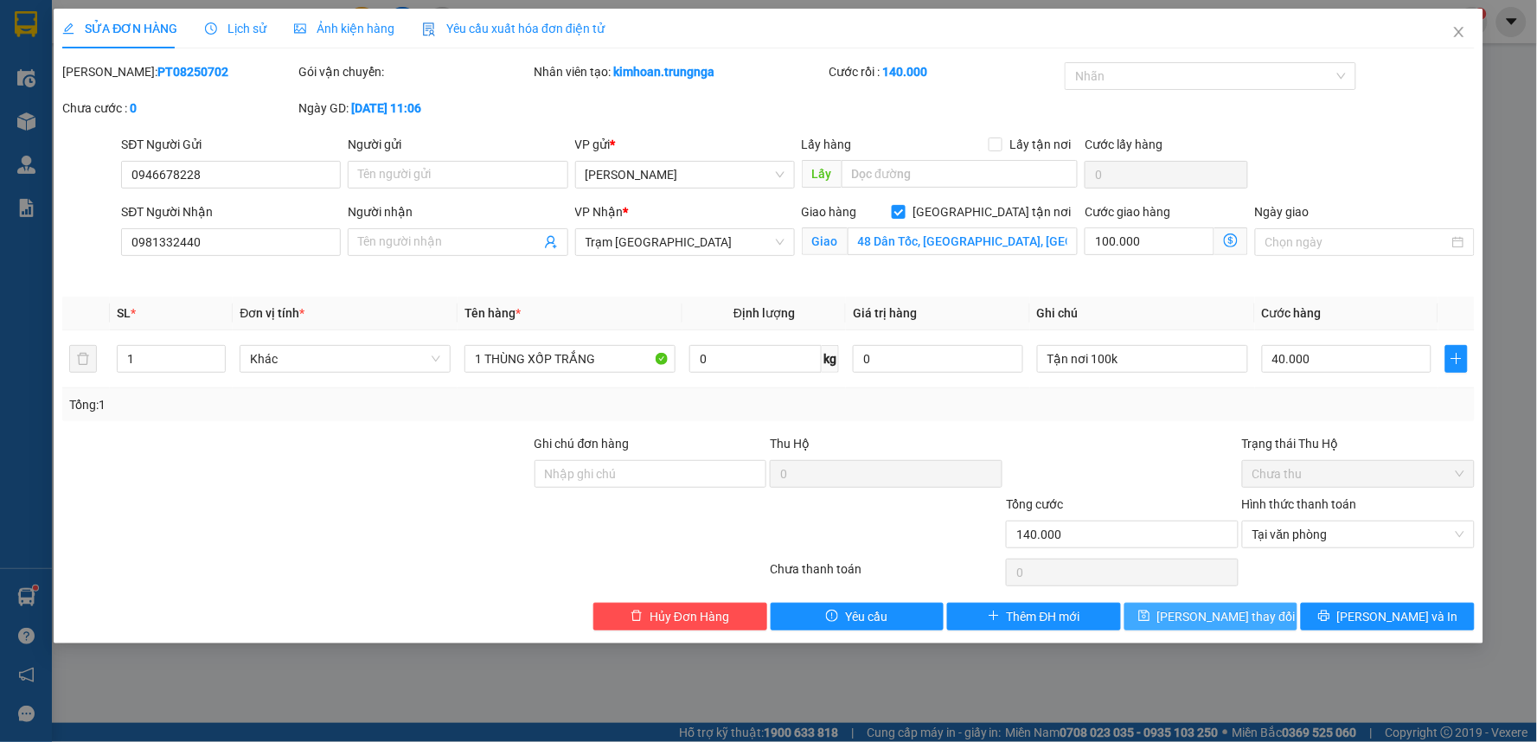
click at [1252, 615] on span "[PERSON_NAME] thay đổi" at bounding box center [1226, 616] width 138 height 19
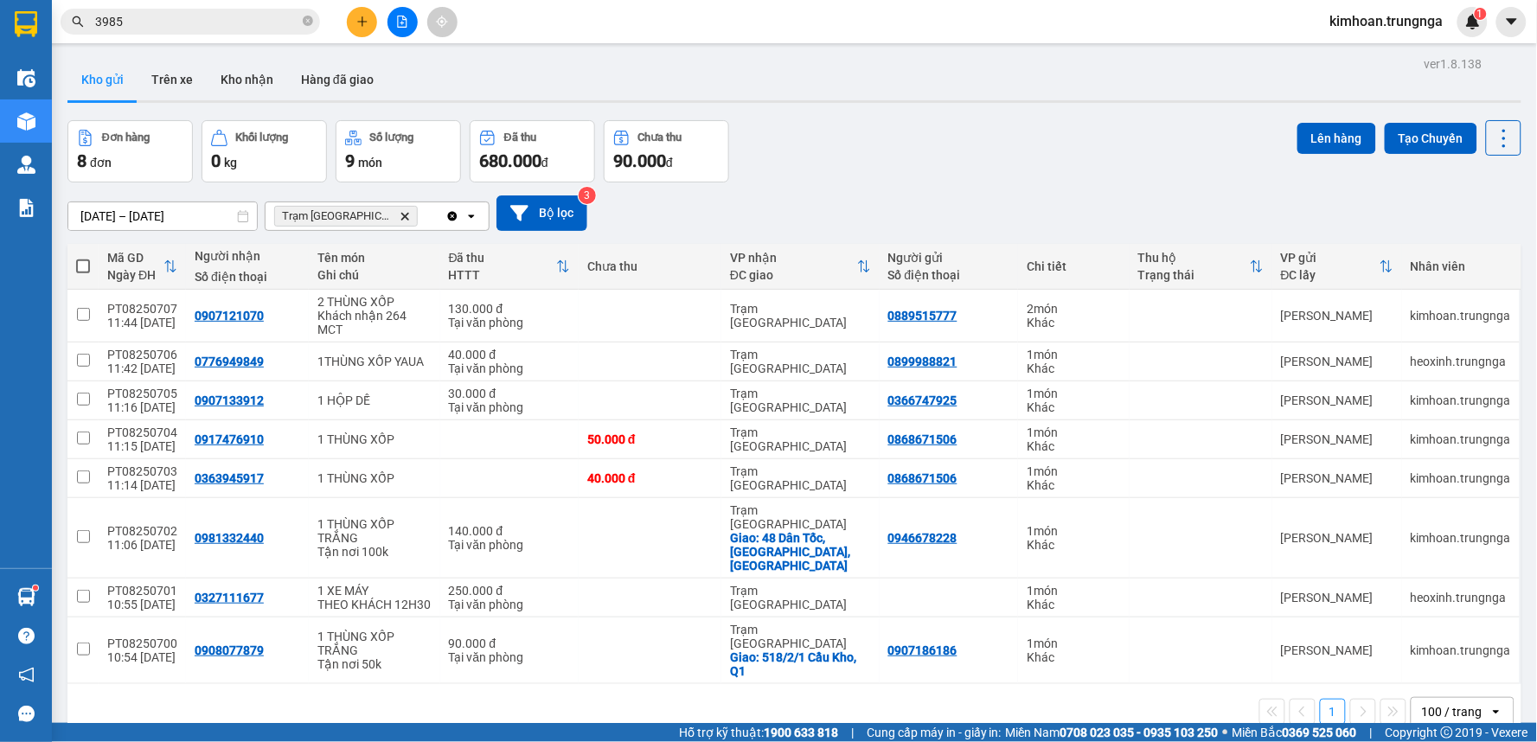
click at [366, 18] on icon "plus" at bounding box center [362, 22] width 12 height 12
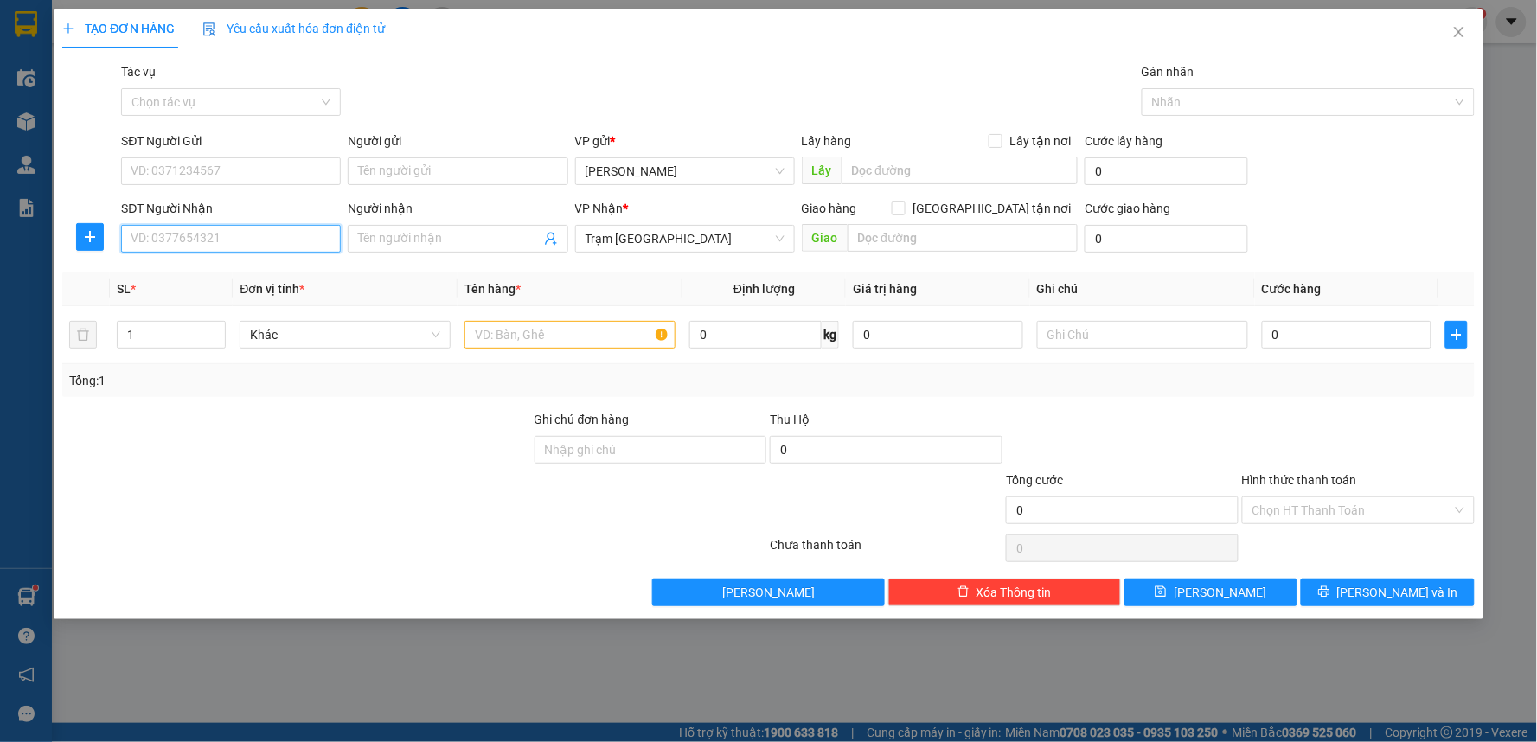
click at [253, 237] on input "SĐT Người Nhận" at bounding box center [231, 239] width 220 height 28
click at [229, 272] on div "0383997647" at bounding box center [230, 273] width 199 height 19
type input "0383997647"
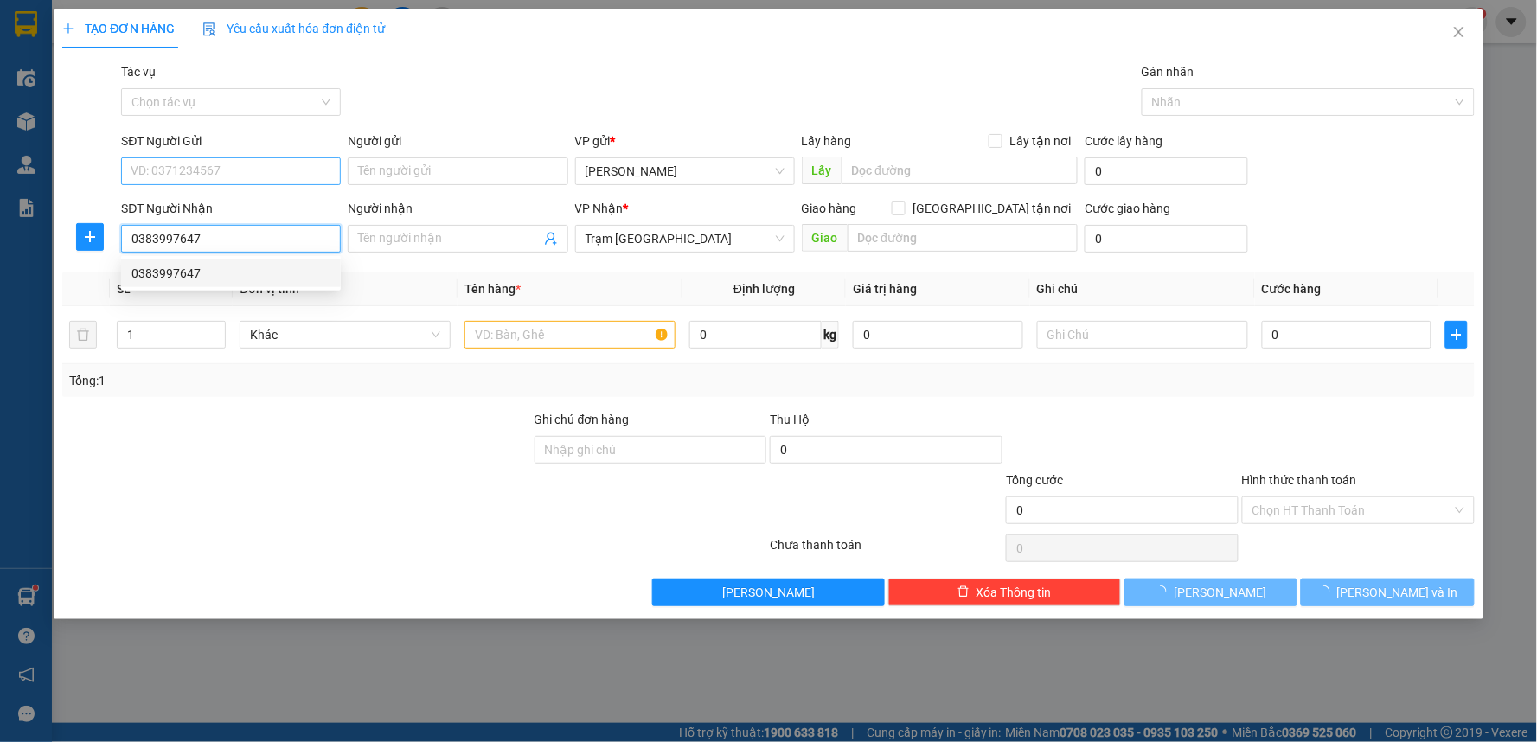
type input "40.000"
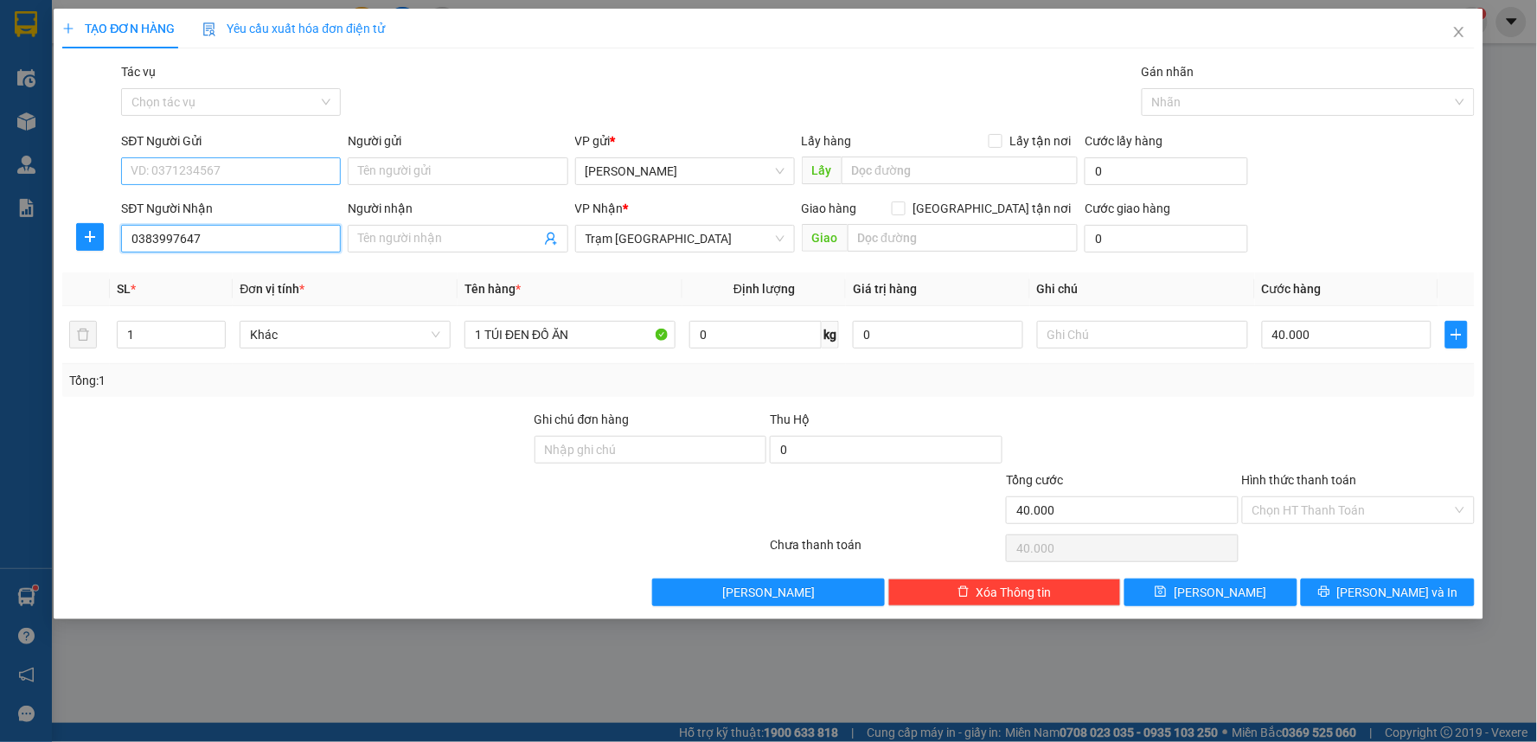
type input "0383997647"
click at [229, 173] on input "SĐT Người Gửi" at bounding box center [231, 171] width 220 height 28
click at [214, 213] on div "0932088286" at bounding box center [230, 205] width 199 height 19
type input "0932088286"
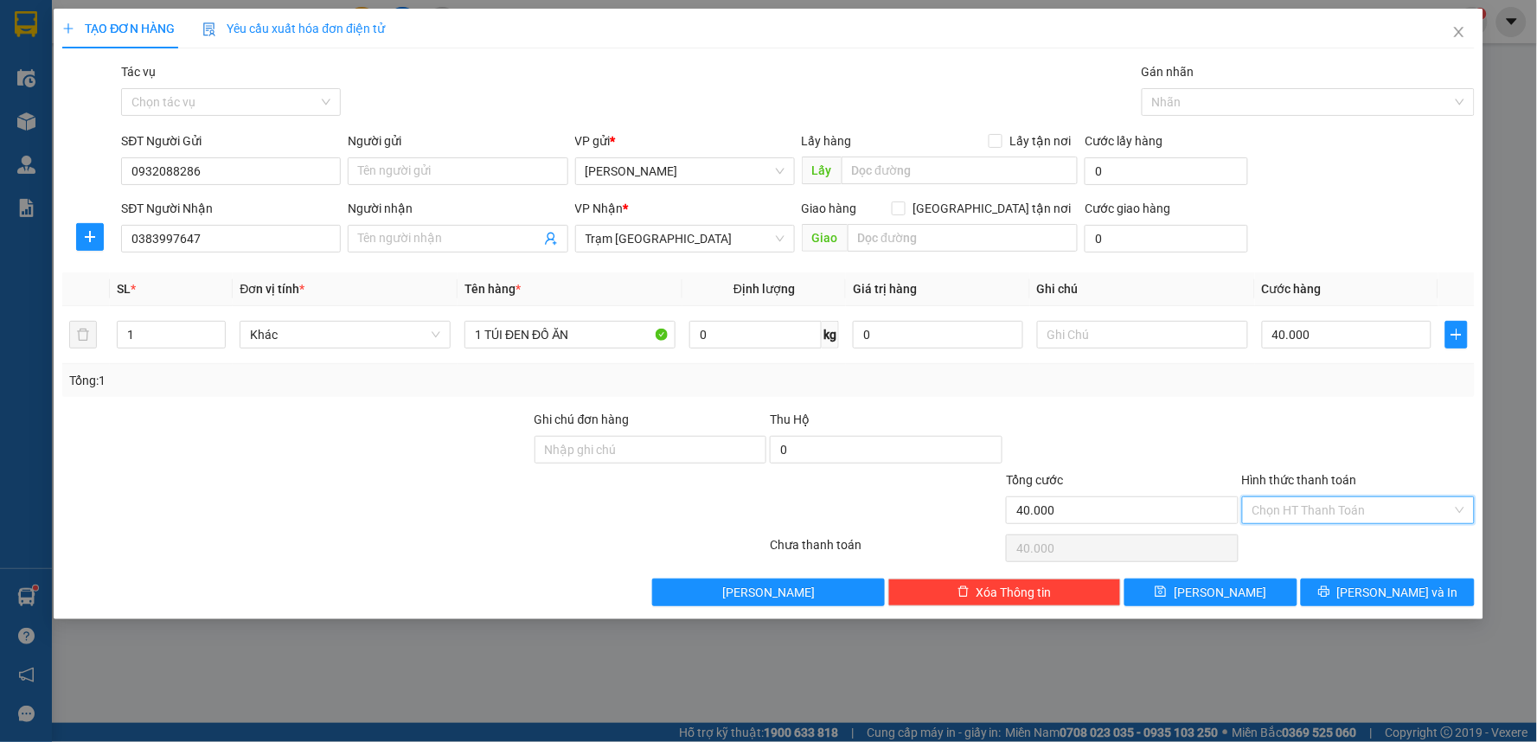
click at [1316, 514] on input "Hình thức thanh toán" at bounding box center [1352, 510] width 200 height 26
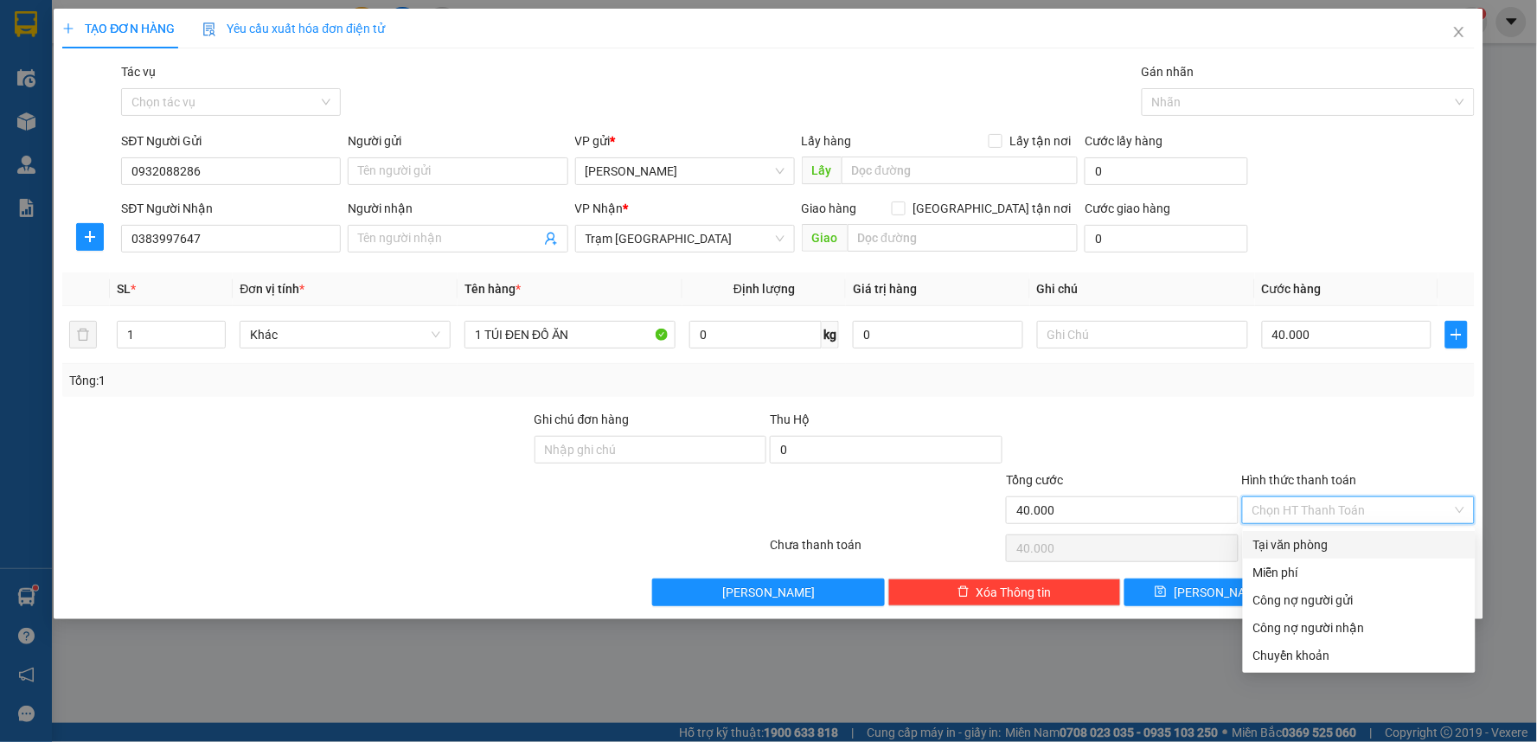
click at [1303, 540] on div "Tại văn phòng" at bounding box center [1359, 544] width 212 height 19
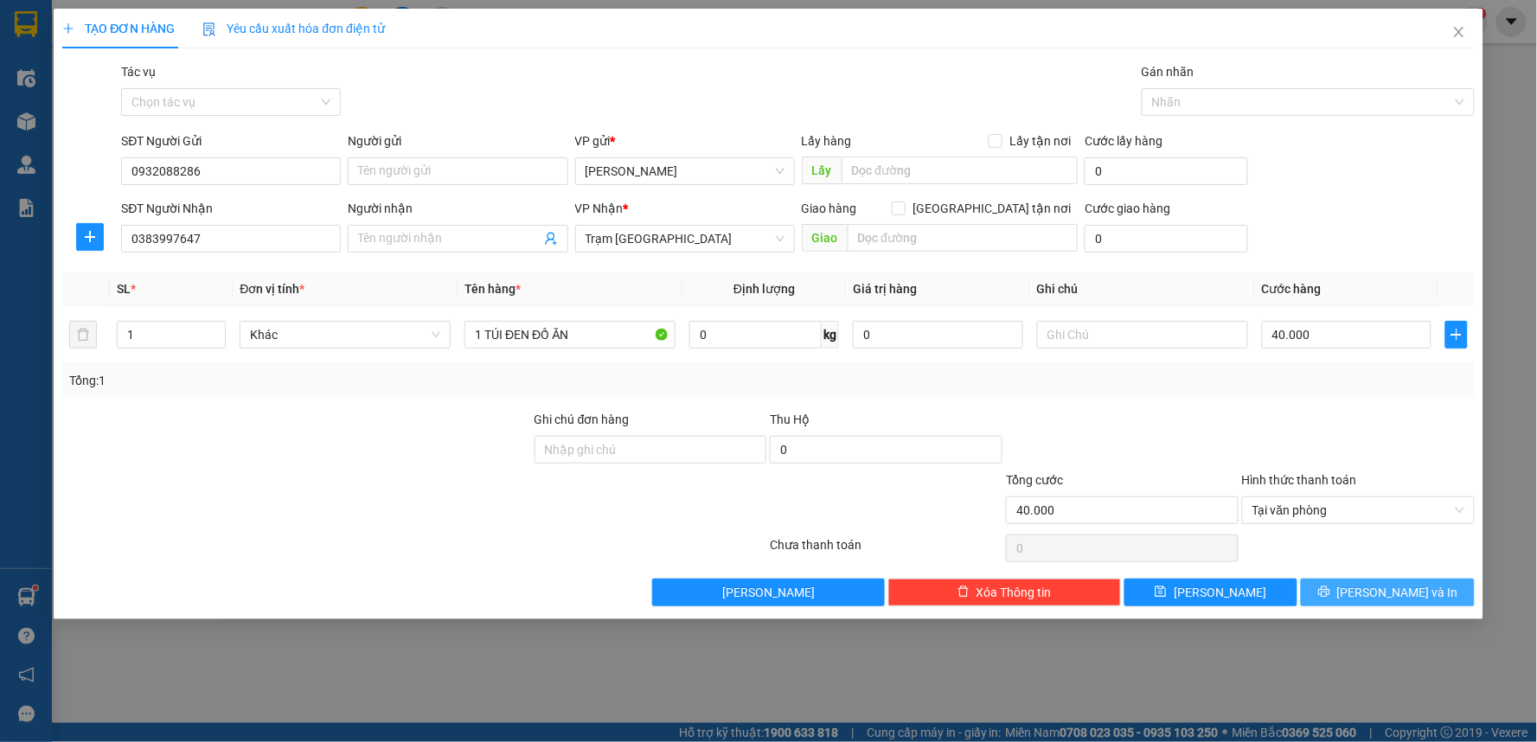
click at [1330, 593] on icon "printer" at bounding box center [1324, 591] width 12 height 12
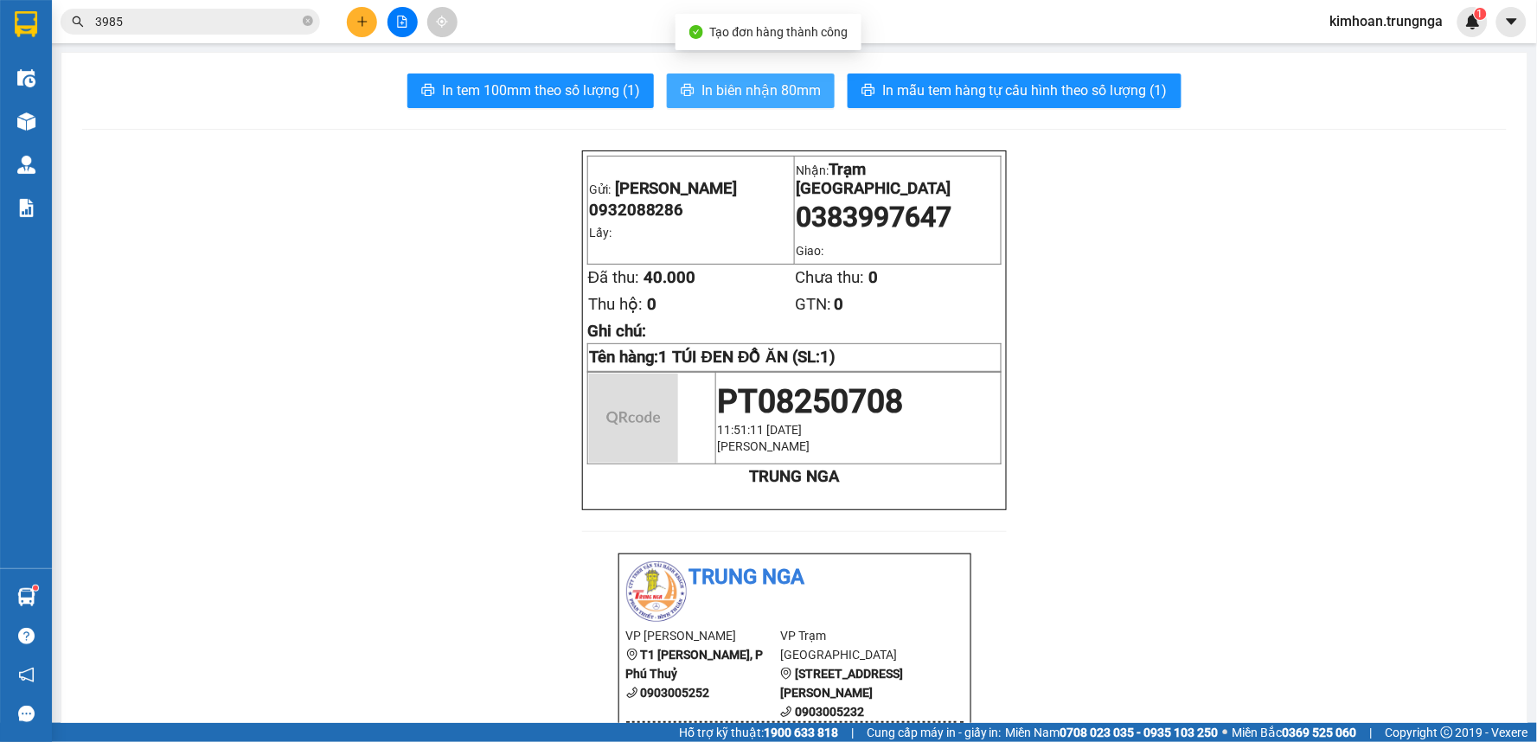
click at [738, 80] on span "In biên nhận 80mm" at bounding box center [760, 91] width 119 height 22
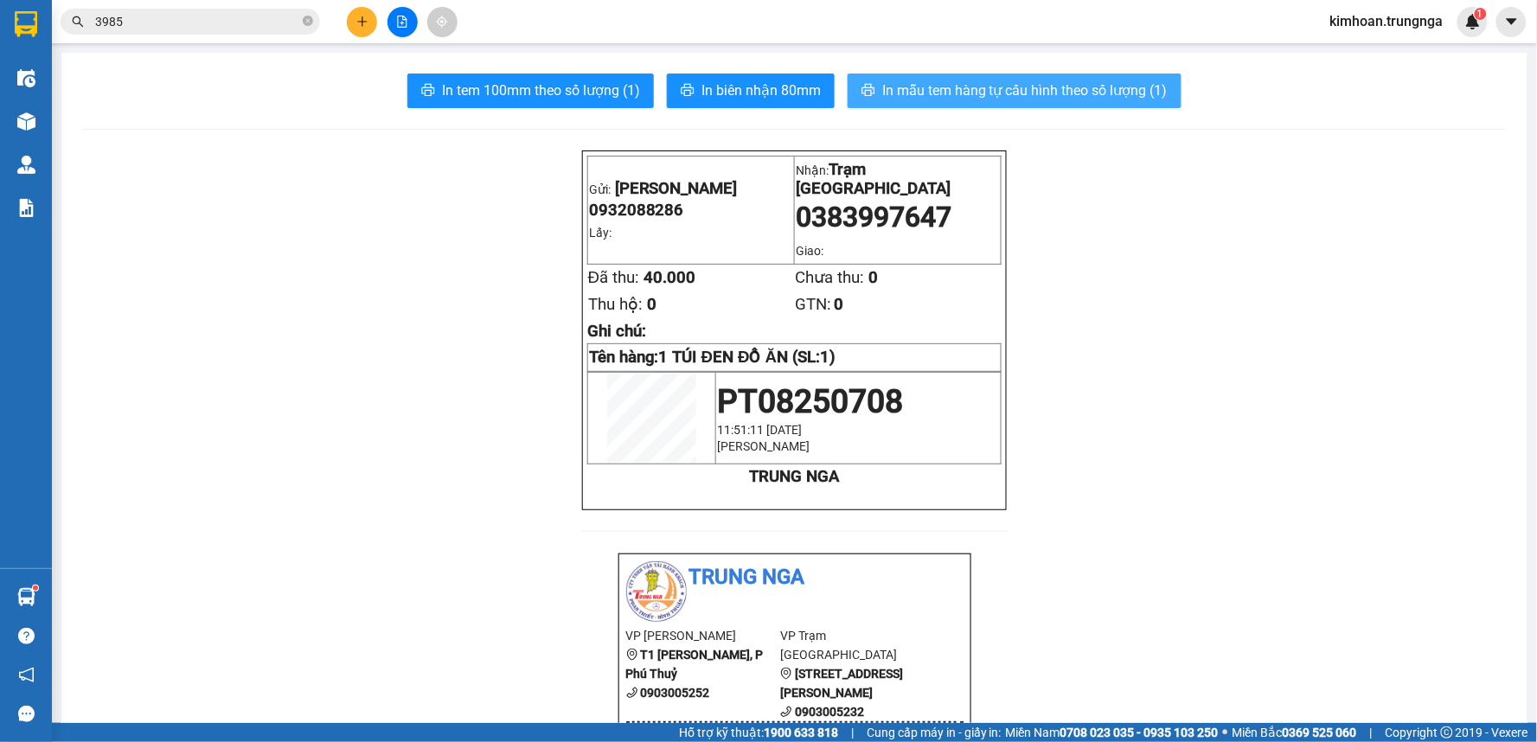
click at [975, 99] on span "In mẫu tem hàng tự cấu hình theo số lượng (1)" at bounding box center [1024, 91] width 285 height 22
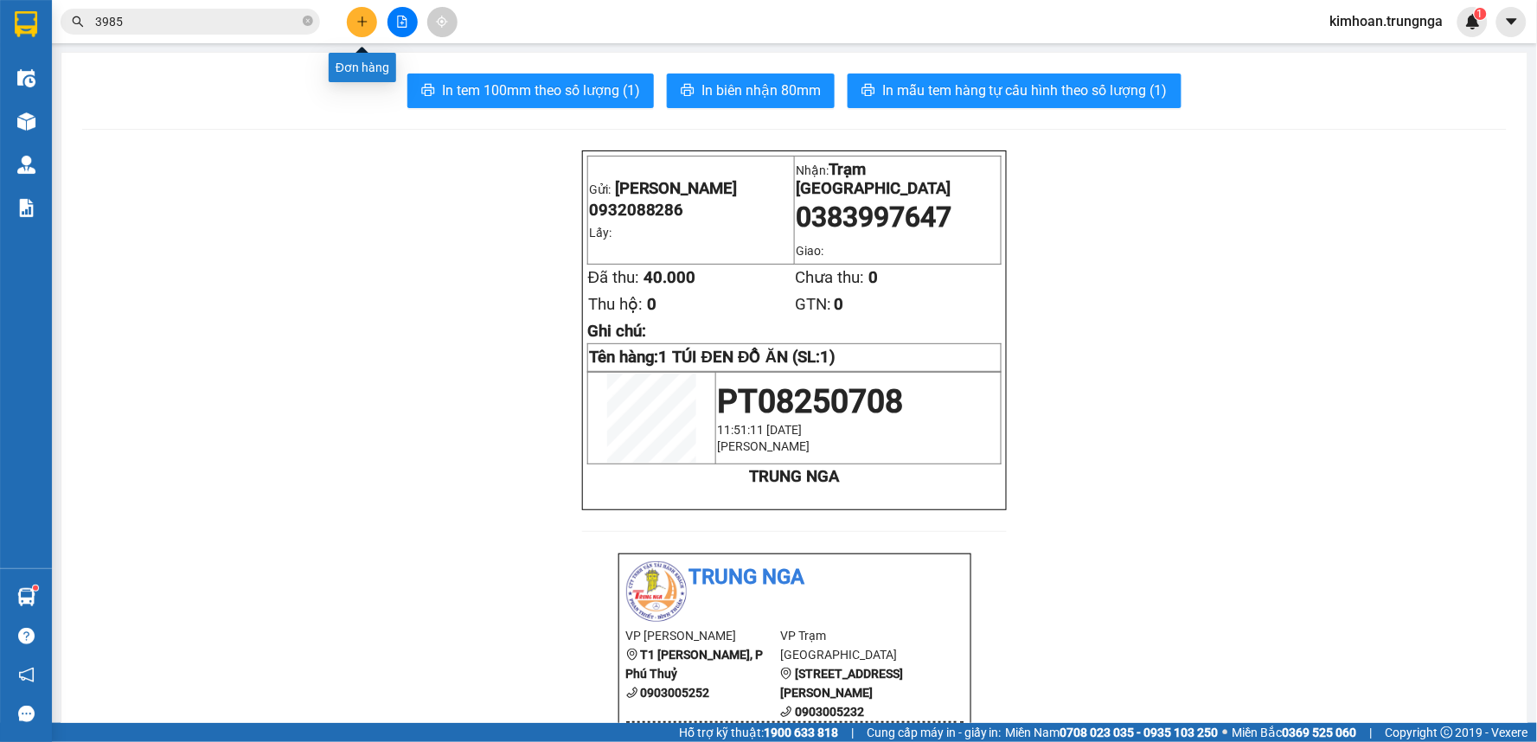
click at [352, 11] on button at bounding box center [362, 22] width 30 height 30
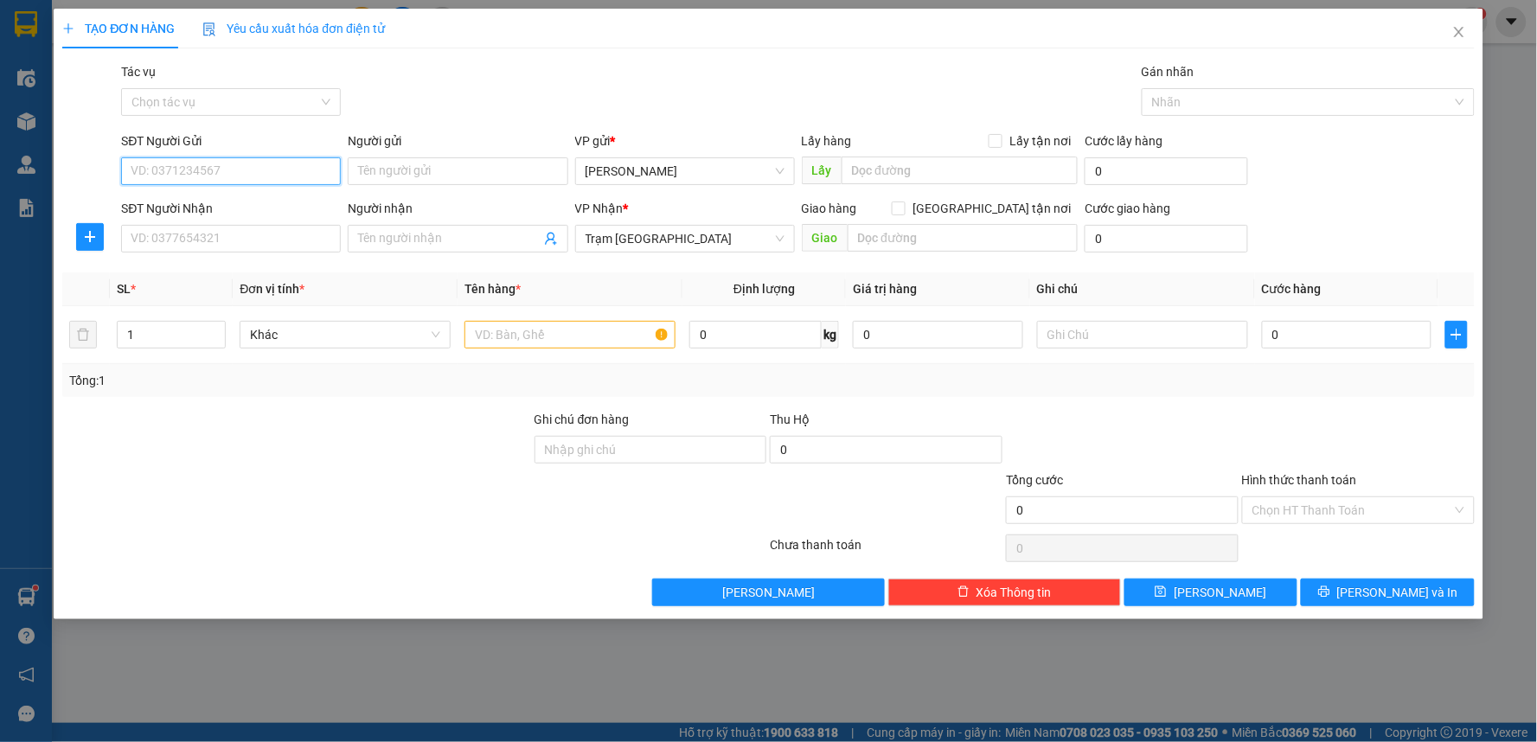
click at [295, 180] on input "SĐT Người Gửi" at bounding box center [231, 171] width 220 height 28
type input "0392555580"
click at [238, 206] on div "0392555580" at bounding box center [230, 205] width 199 height 19
type input "100.000"
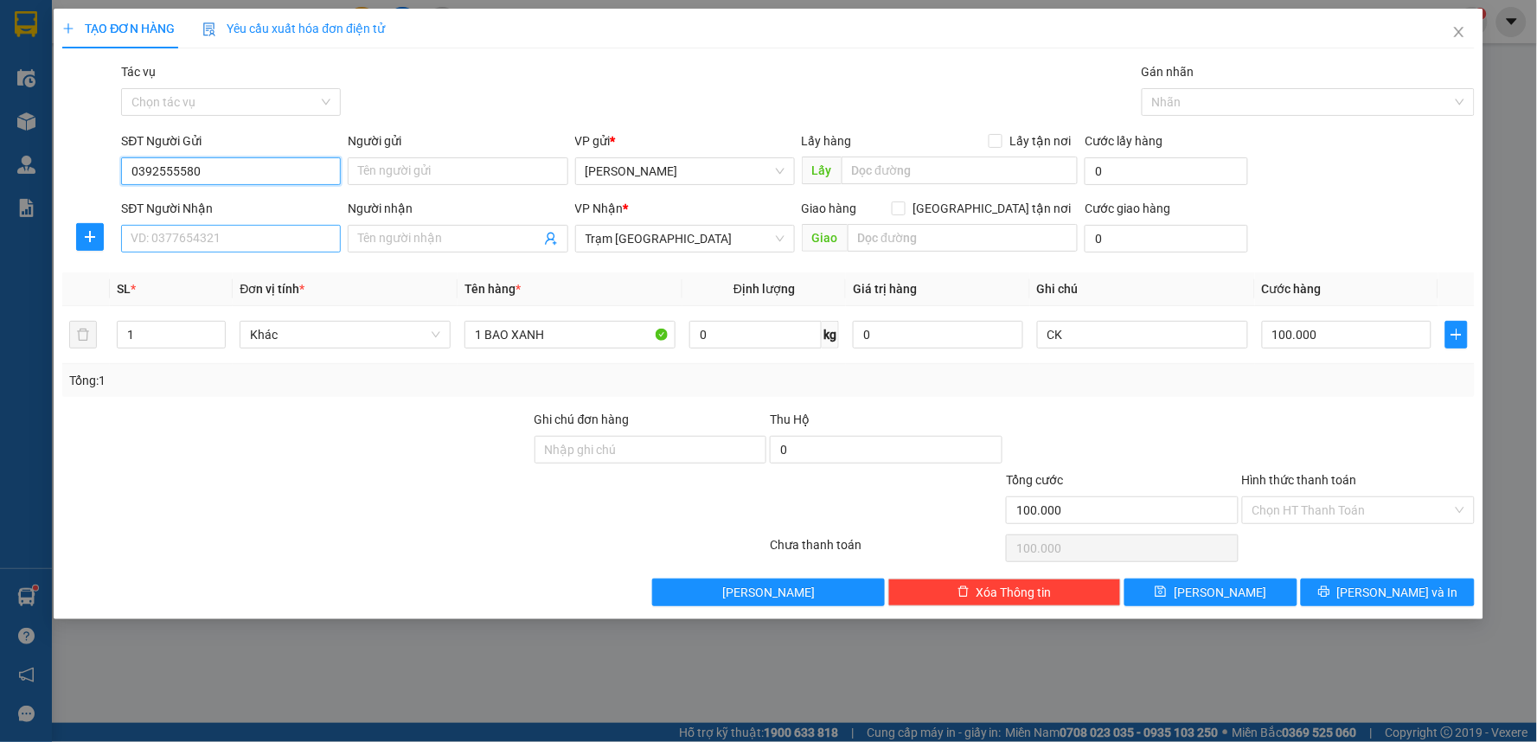
type input "0392555580"
click at [229, 245] on input "SĐT Người Nhận" at bounding box center [231, 239] width 220 height 28
click at [240, 269] on div "0944601923" at bounding box center [230, 273] width 199 height 19
click at [1301, 508] on input "Hình thức thanh toán" at bounding box center [1352, 510] width 200 height 26
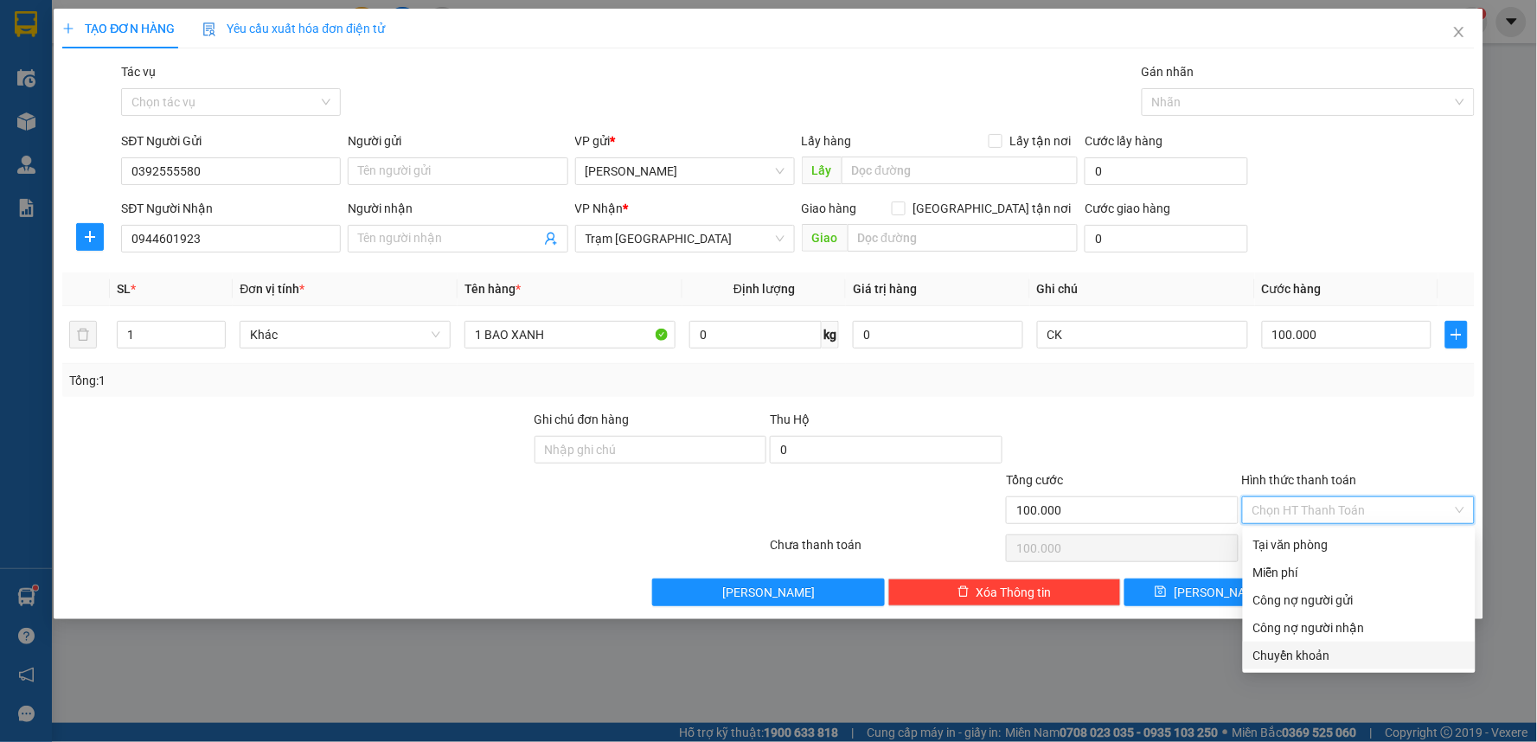
drag, startPoint x: 1301, startPoint y: 546, endPoint x: 1293, endPoint y: 644, distance: 99.0
click at [1293, 644] on div "Tại văn phòng Miễn phí Công nợ người gửi Công nợ người nhận Chuyển khoản" at bounding box center [1359, 600] width 233 height 138
click at [1288, 655] on div "Chuyển khoản" at bounding box center [1359, 655] width 212 height 19
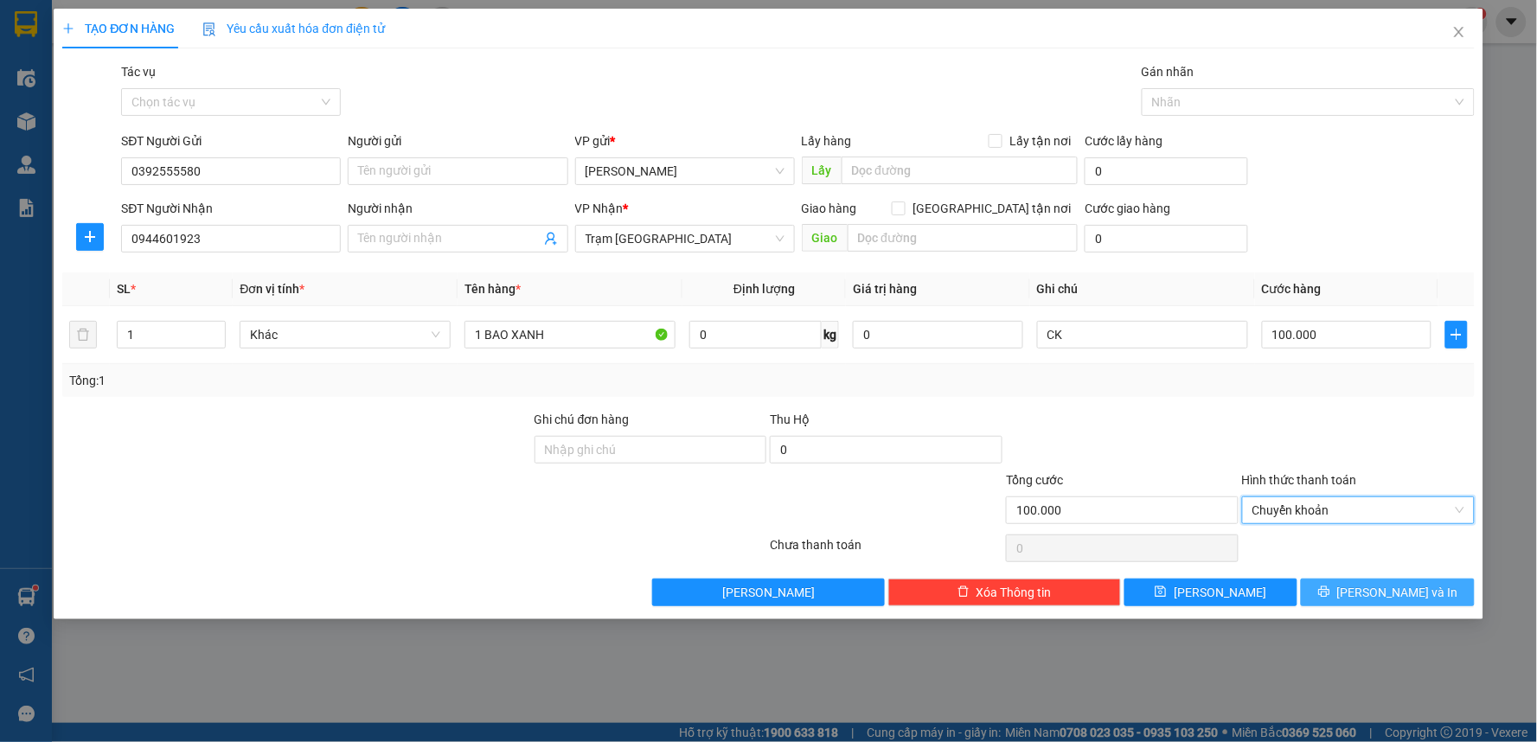
click at [1340, 588] on button "[PERSON_NAME] và In" at bounding box center [1388, 593] width 174 height 28
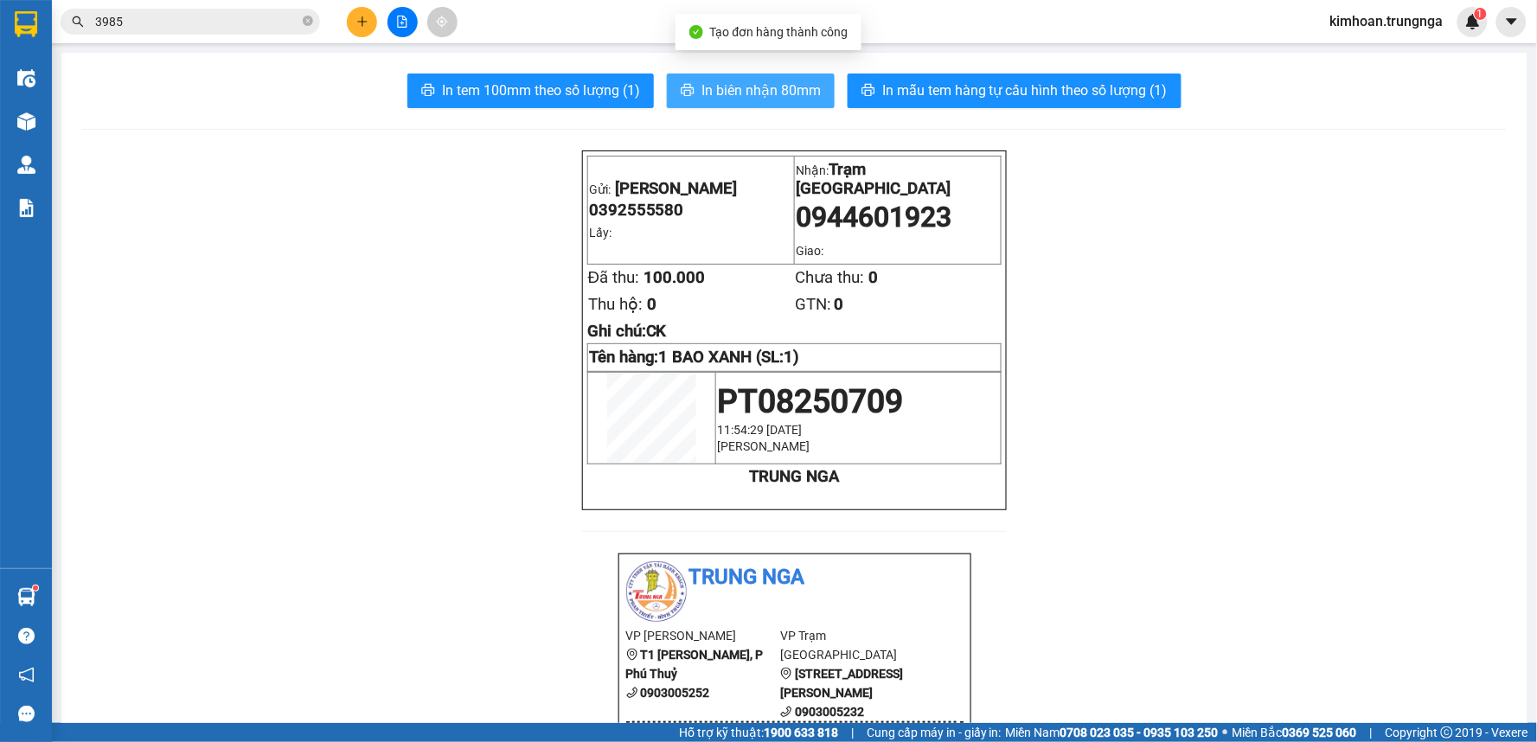
click at [723, 84] on span "In biên nhận 80mm" at bounding box center [760, 91] width 119 height 22
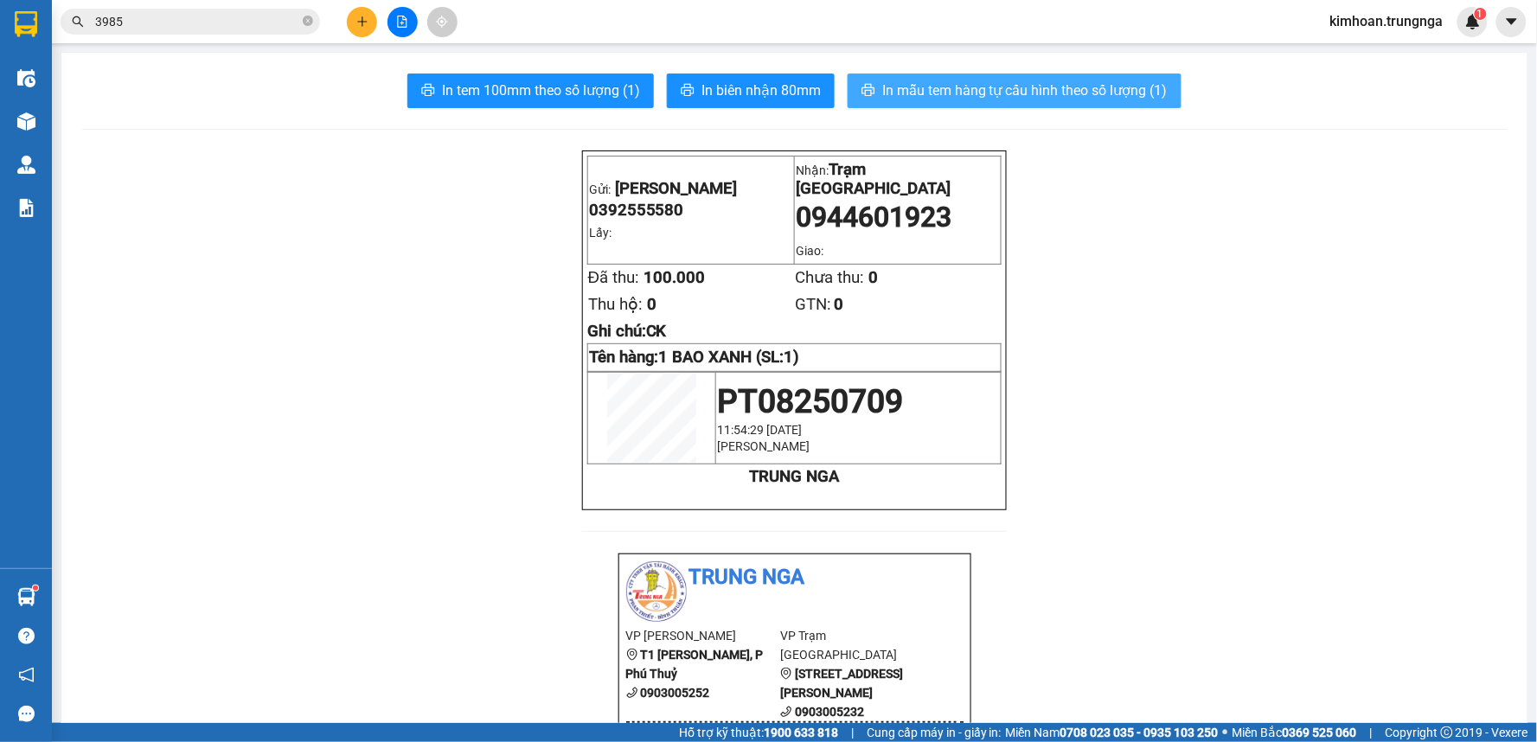
click at [962, 97] on span "In mẫu tem hàng tự cấu hình theo số lượng (1)" at bounding box center [1024, 91] width 285 height 22
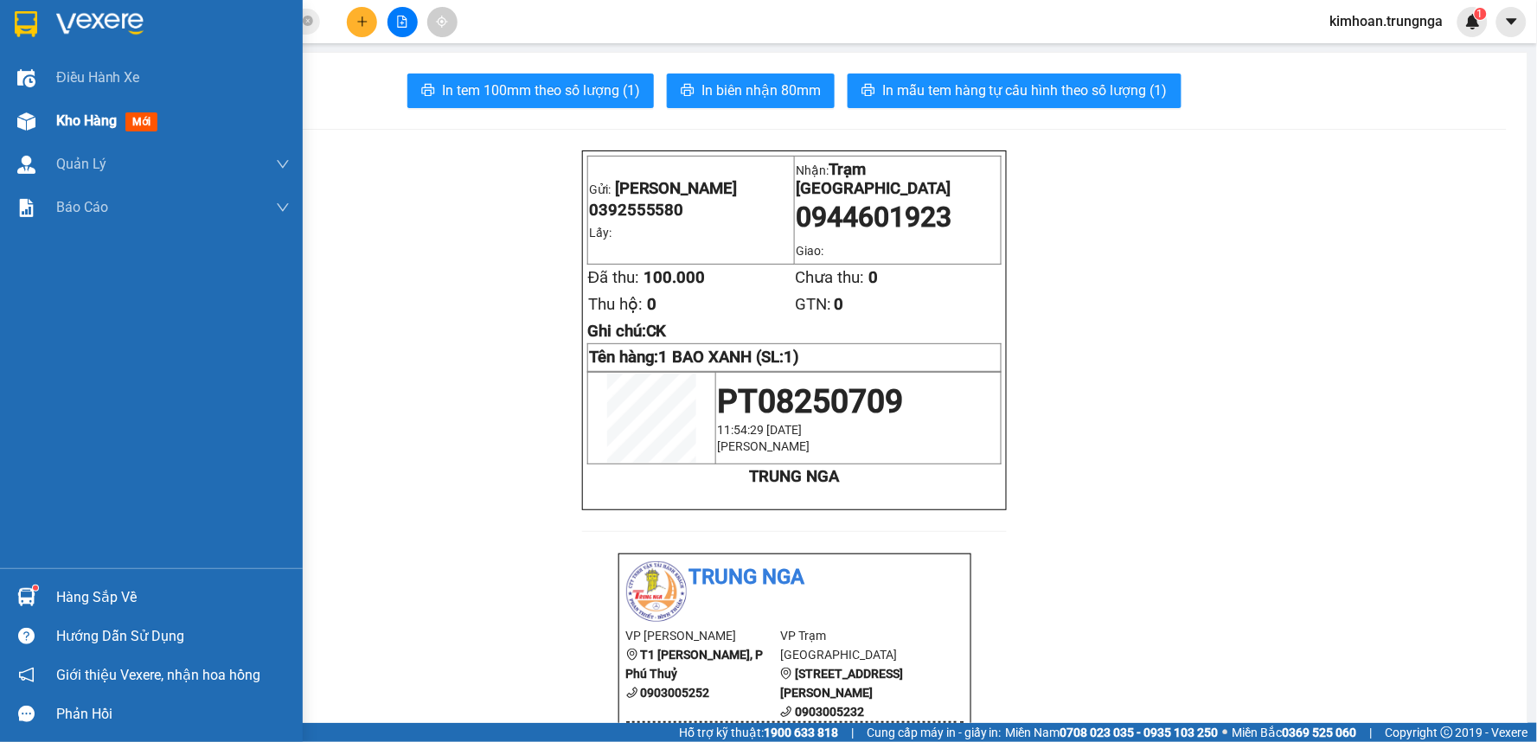
click at [47, 108] on div "Kho hàng mới" at bounding box center [151, 120] width 303 height 43
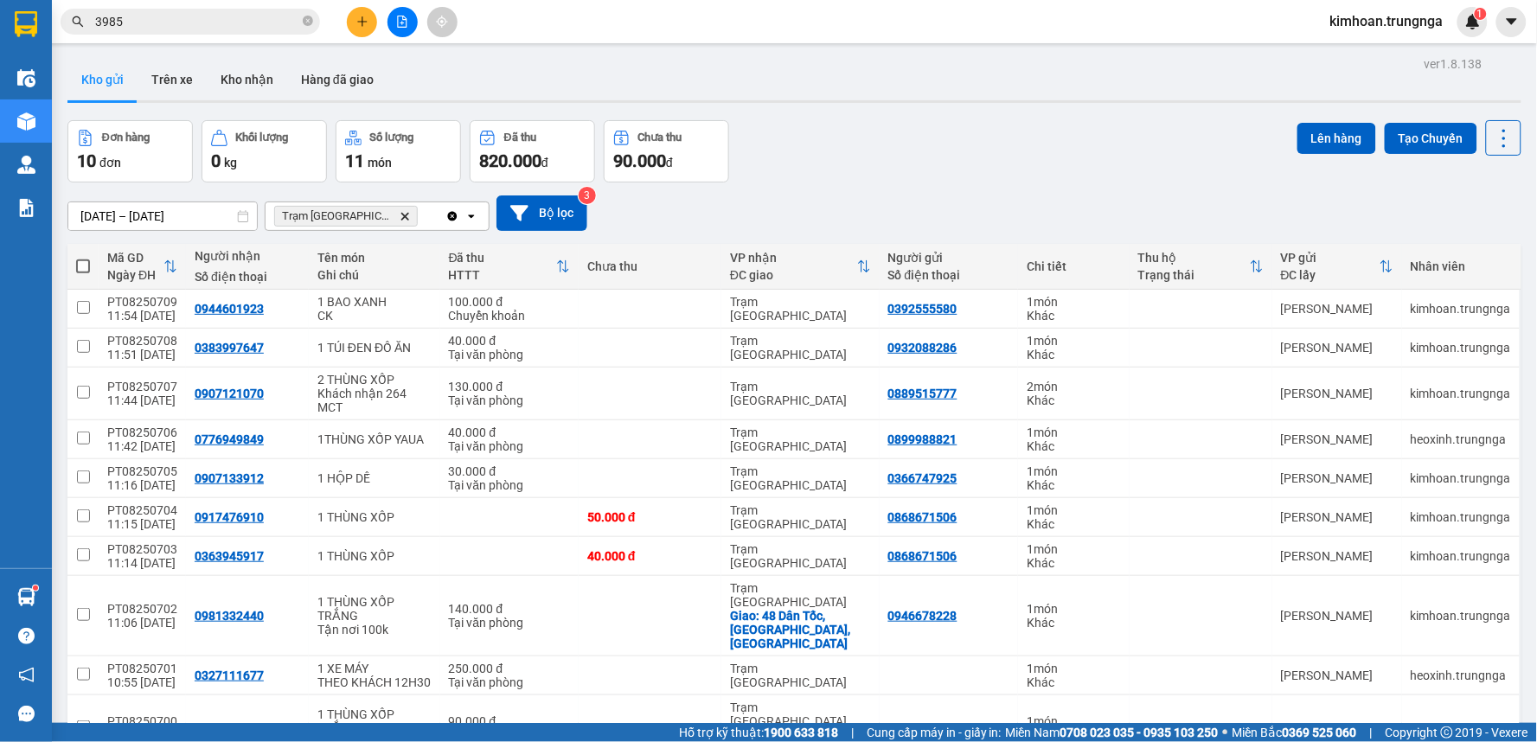
click at [84, 275] on th at bounding box center [82, 267] width 31 height 46
click at [87, 269] on span at bounding box center [83, 266] width 14 height 14
click at [83, 258] on input "checkbox" at bounding box center [83, 258] width 0 height 0
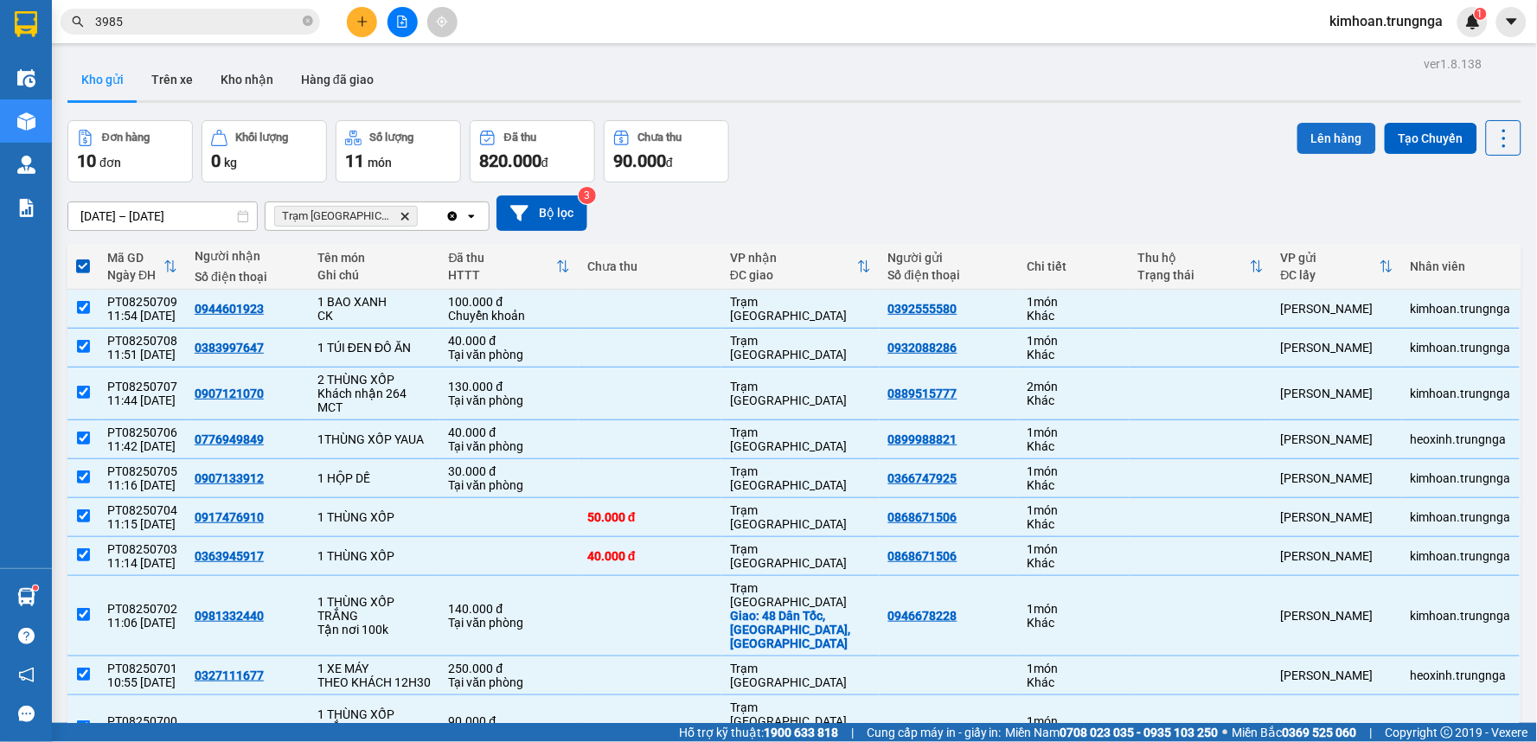
click at [1312, 141] on button "Lên hàng" at bounding box center [1336, 138] width 79 height 31
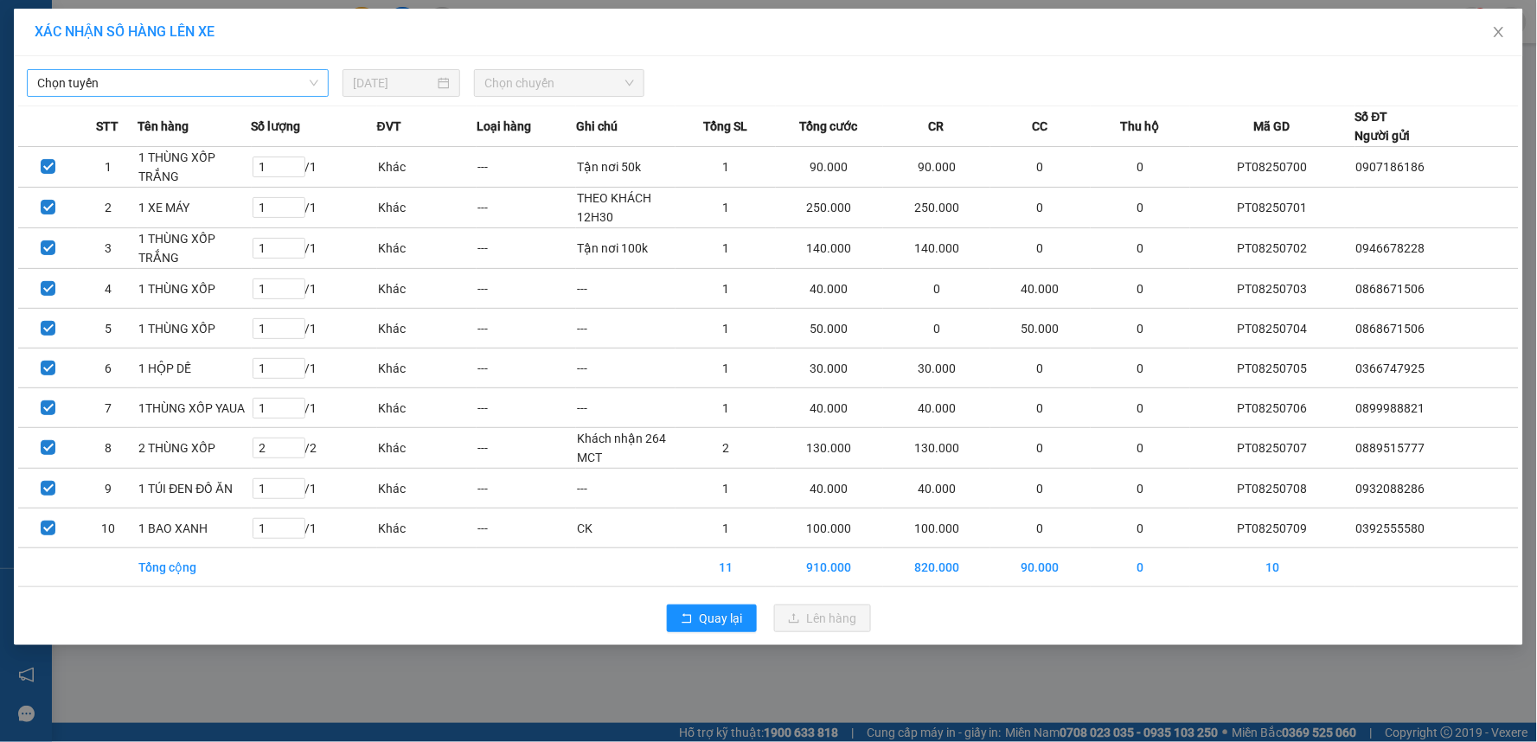
drag, startPoint x: 261, startPoint y: 91, endPoint x: 248, endPoint y: 96, distance: 14.0
click at [260, 91] on span "Chọn tuyến" at bounding box center [177, 83] width 281 height 26
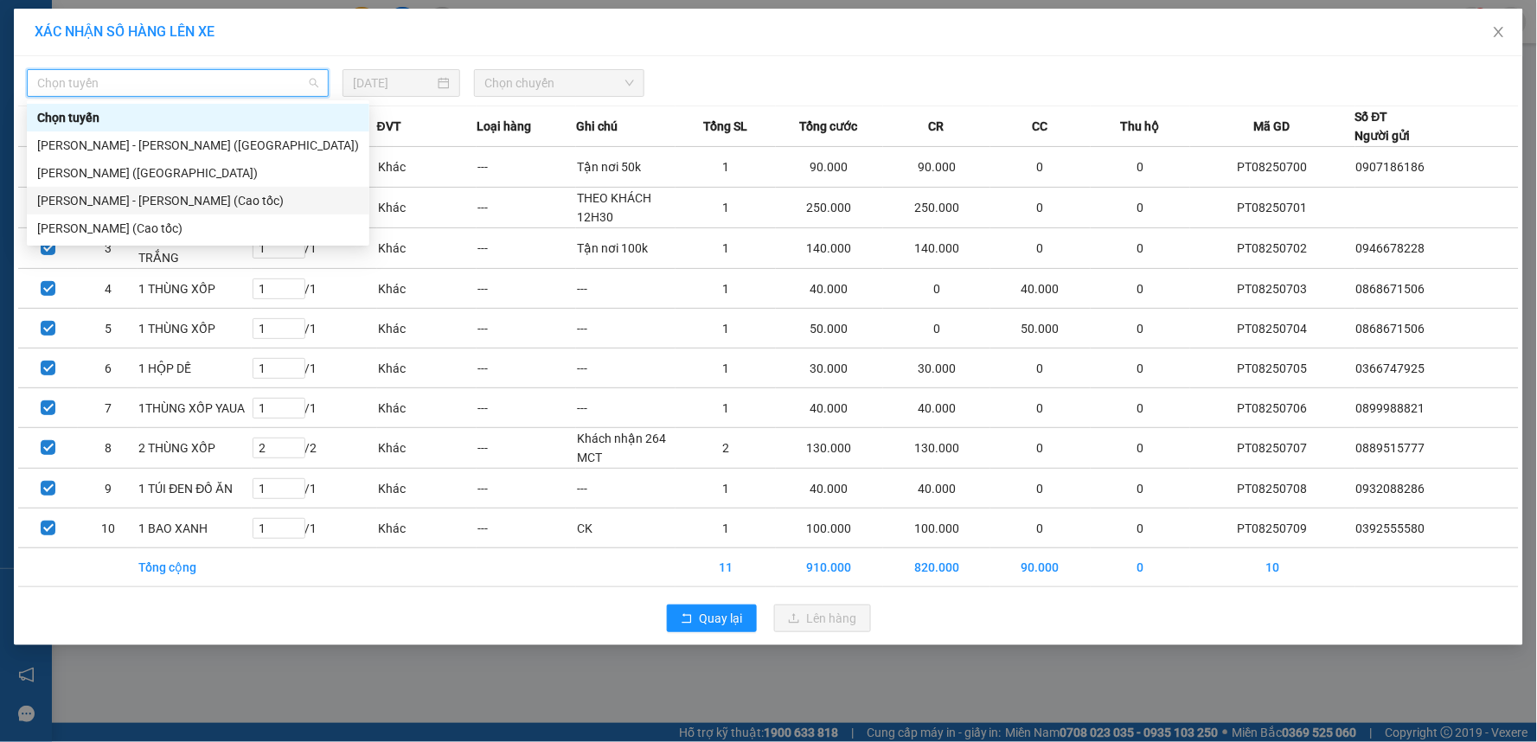
click at [176, 200] on div "[PERSON_NAME] - [PERSON_NAME] (Cao tốc)" at bounding box center [198, 200] width 322 height 19
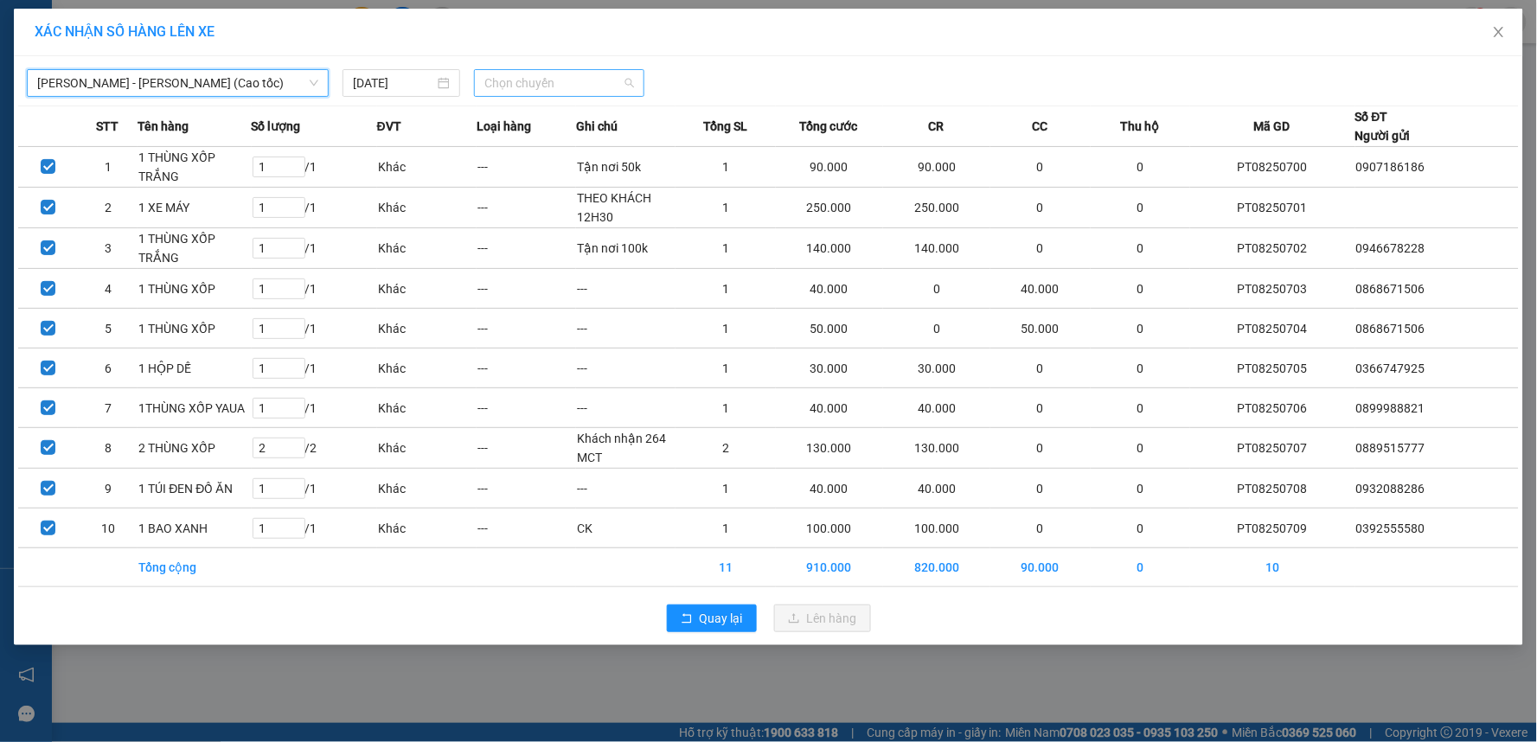
click at [531, 81] on span "Chọn chuyến" at bounding box center [559, 83] width 150 height 26
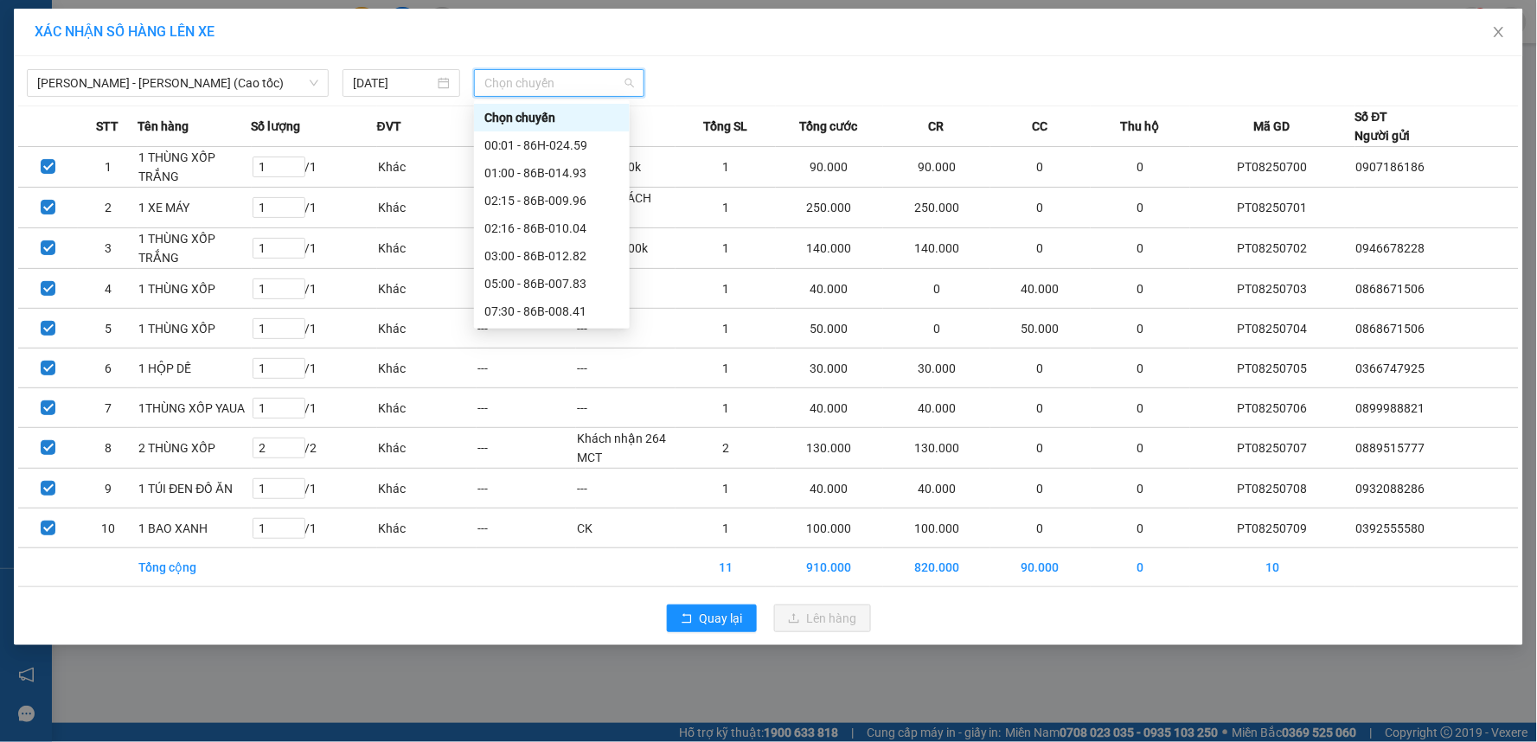
click at [523, 357] on div "12:30 - 86H-024.59" at bounding box center [551, 366] width 135 height 19
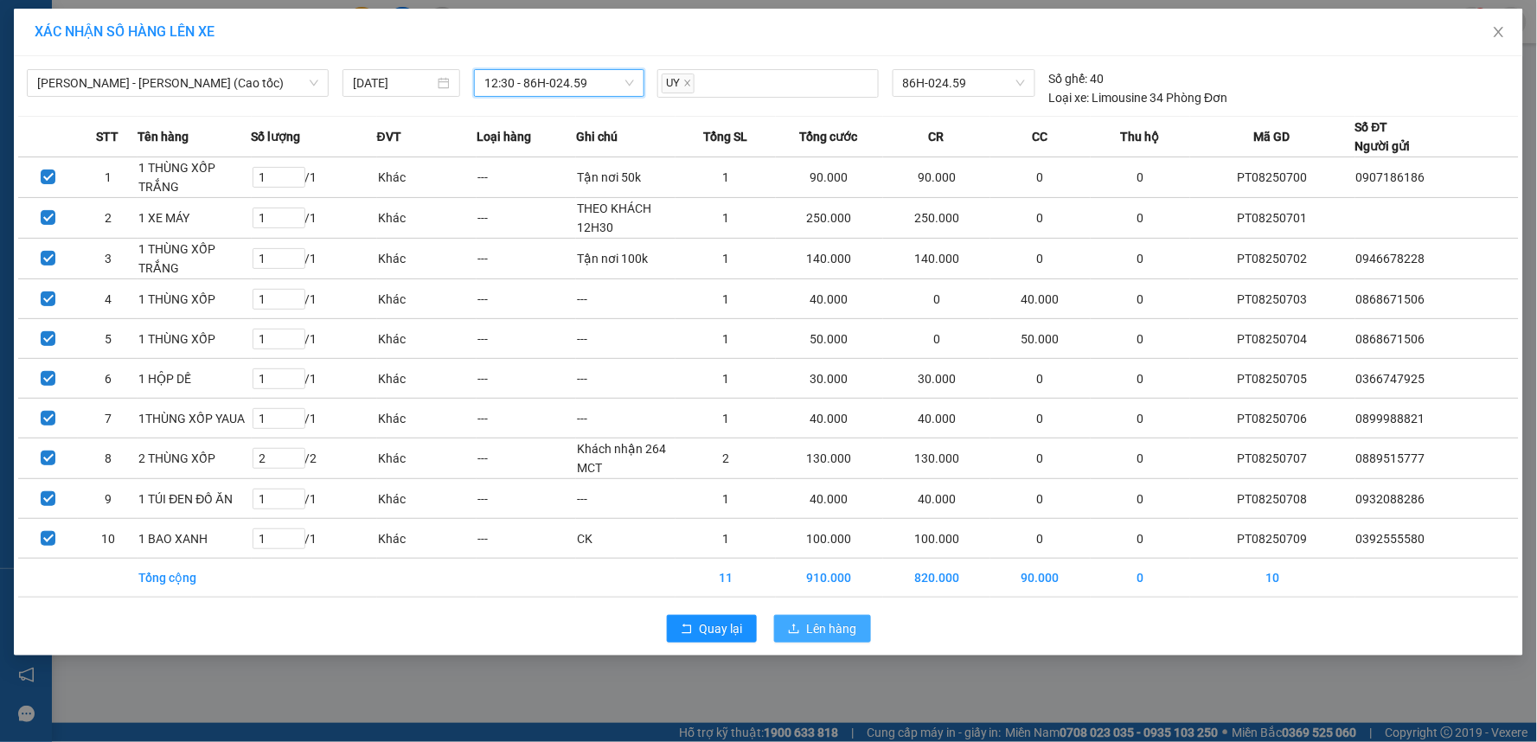
click at [811, 633] on span "Lên hàng" at bounding box center [832, 628] width 50 height 19
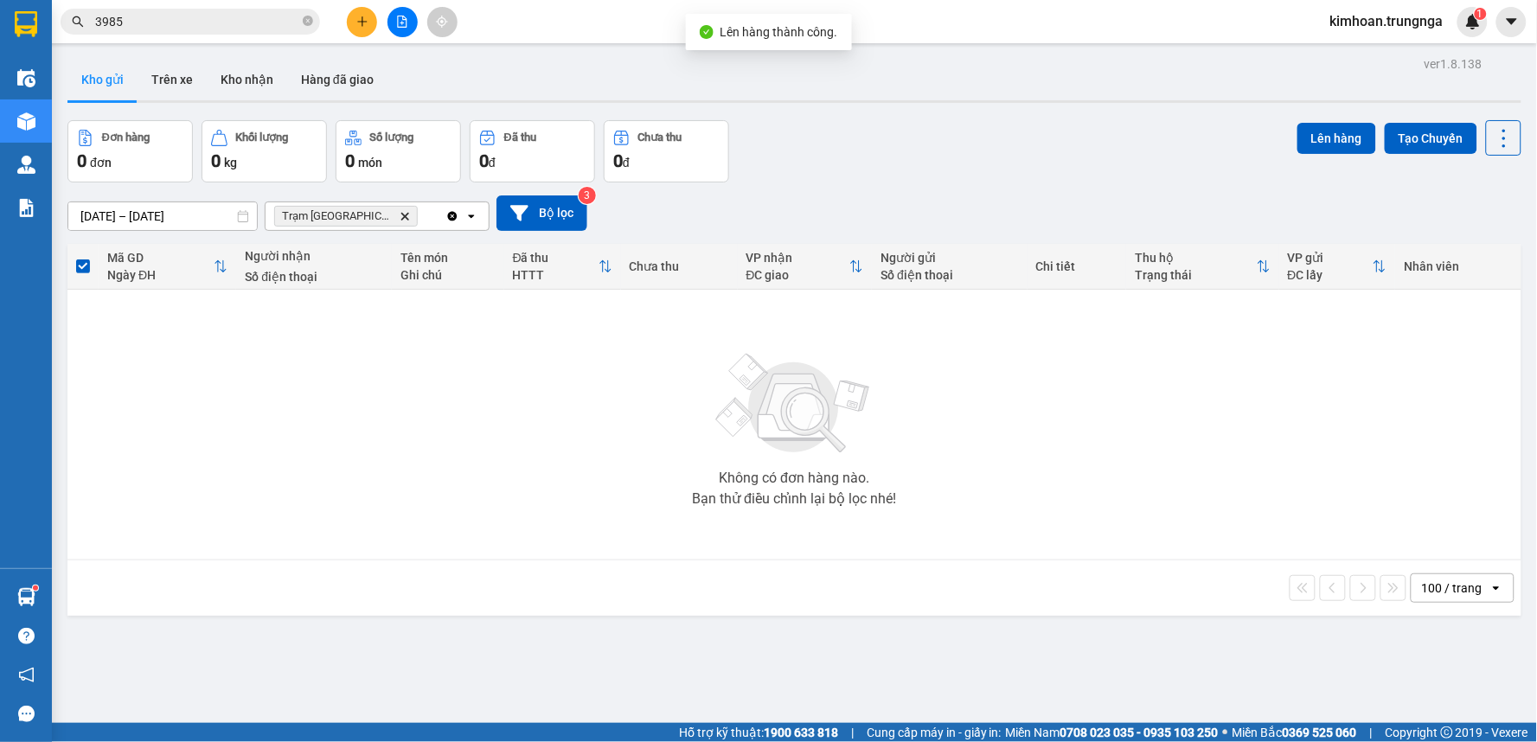
click at [398, 23] on icon "file-add" at bounding box center [403, 22] width 10 height 12
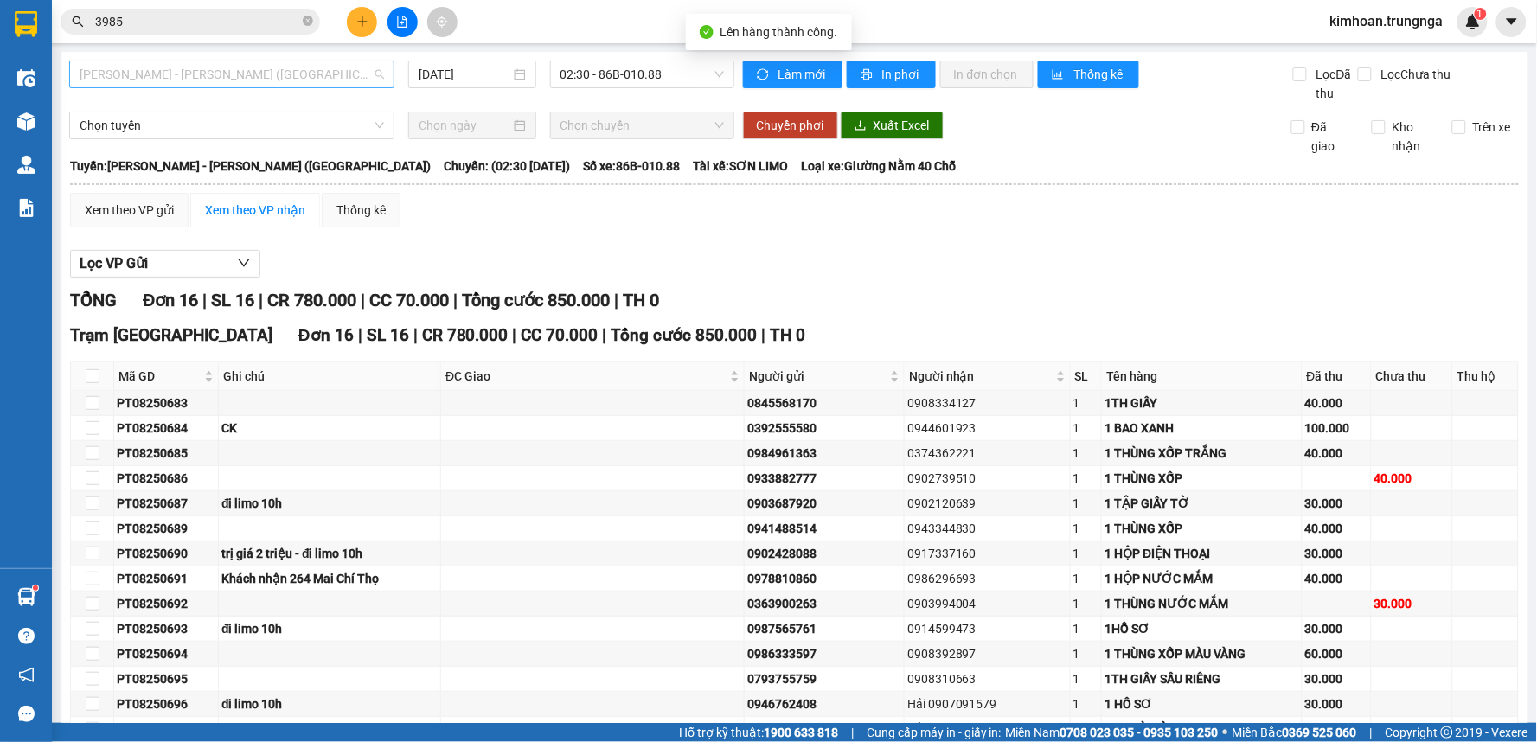
click at [229, 82] on span "[PERSON_NAME] - [PERSON_NAME] ([GEOGRAPHIC_DATA])" at bounding box center [232, 74] width 304 height 26
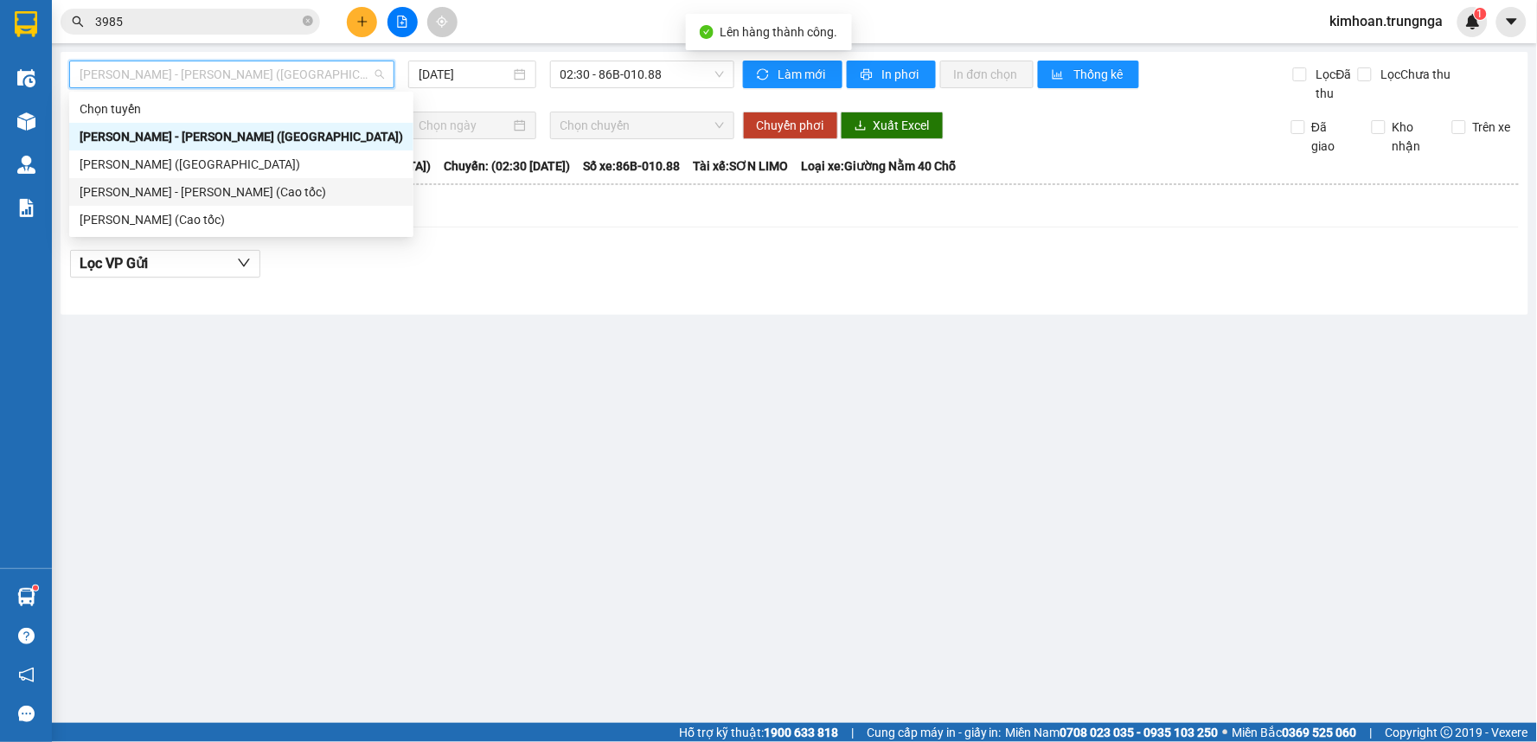
click at [194, 195] on div "[PERSON_NAME] - [PERSON_NAME] (Cao tốc)" at bounding box center [241, 191] width 323 height 19
type input "[DATE]"
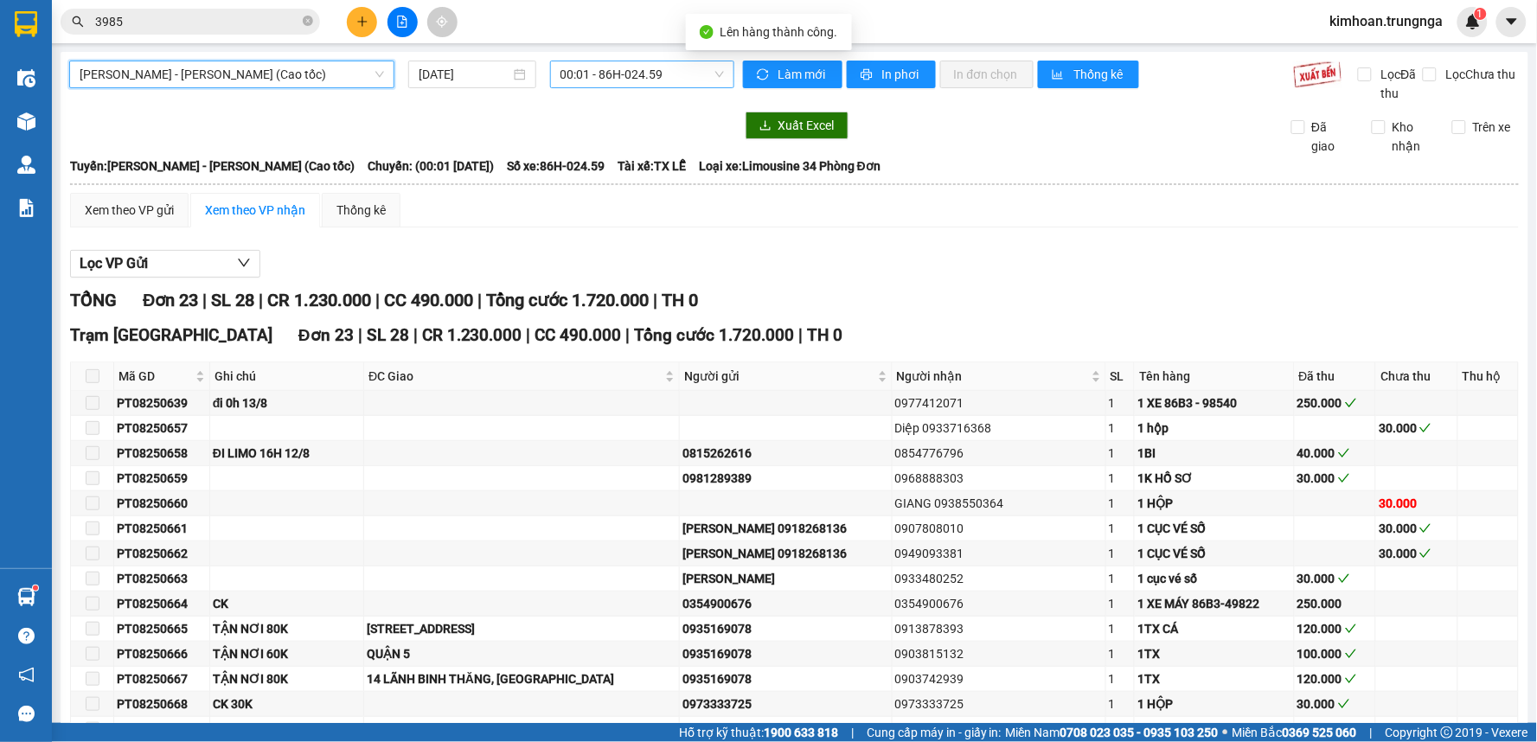
click at [616, 70] on span "00:01 - 86H-024.59" at bounding box center [641, 74] width 163 height 26
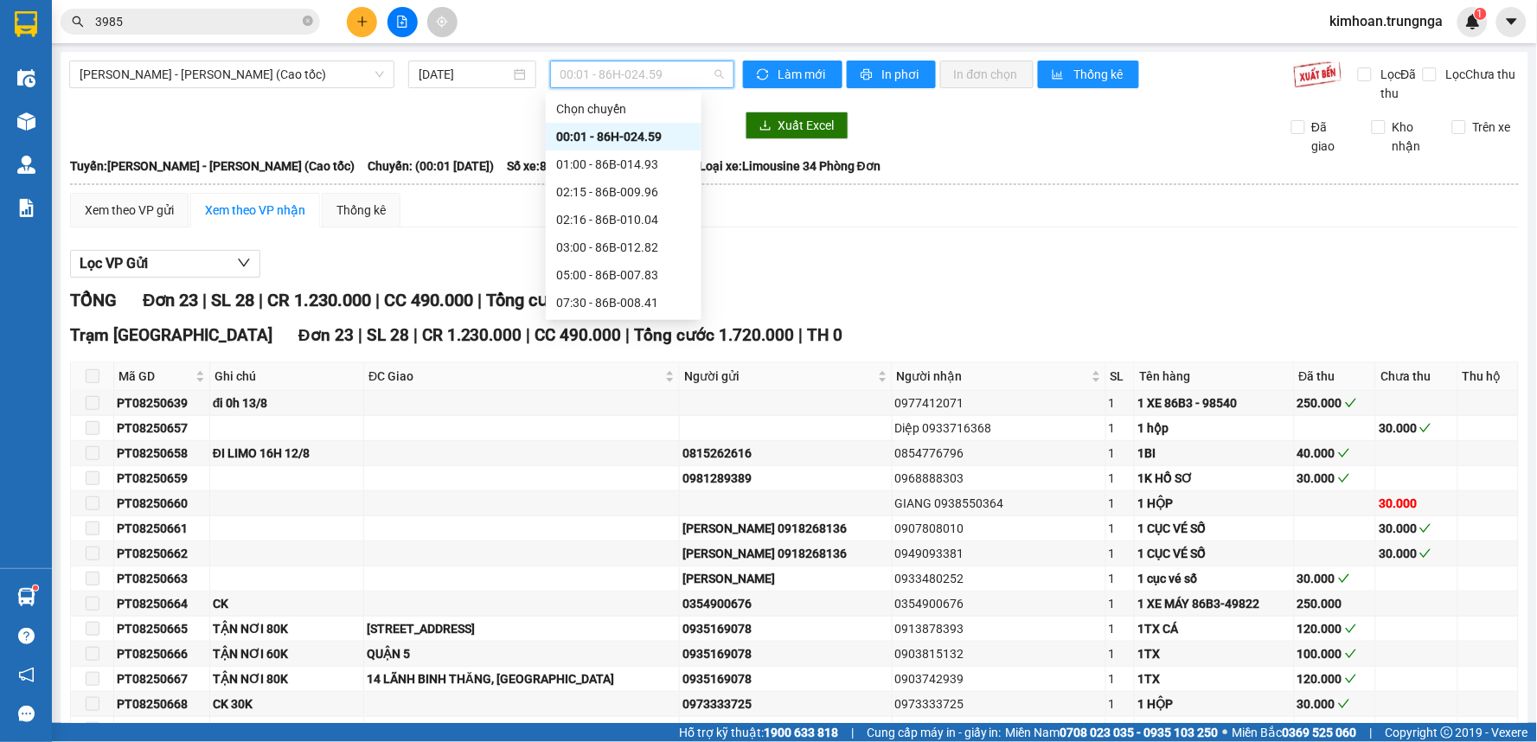
click at [602, 348] on div "12:30 - 86H-024.59" at bounding box center [623, 357] width 135 height 19
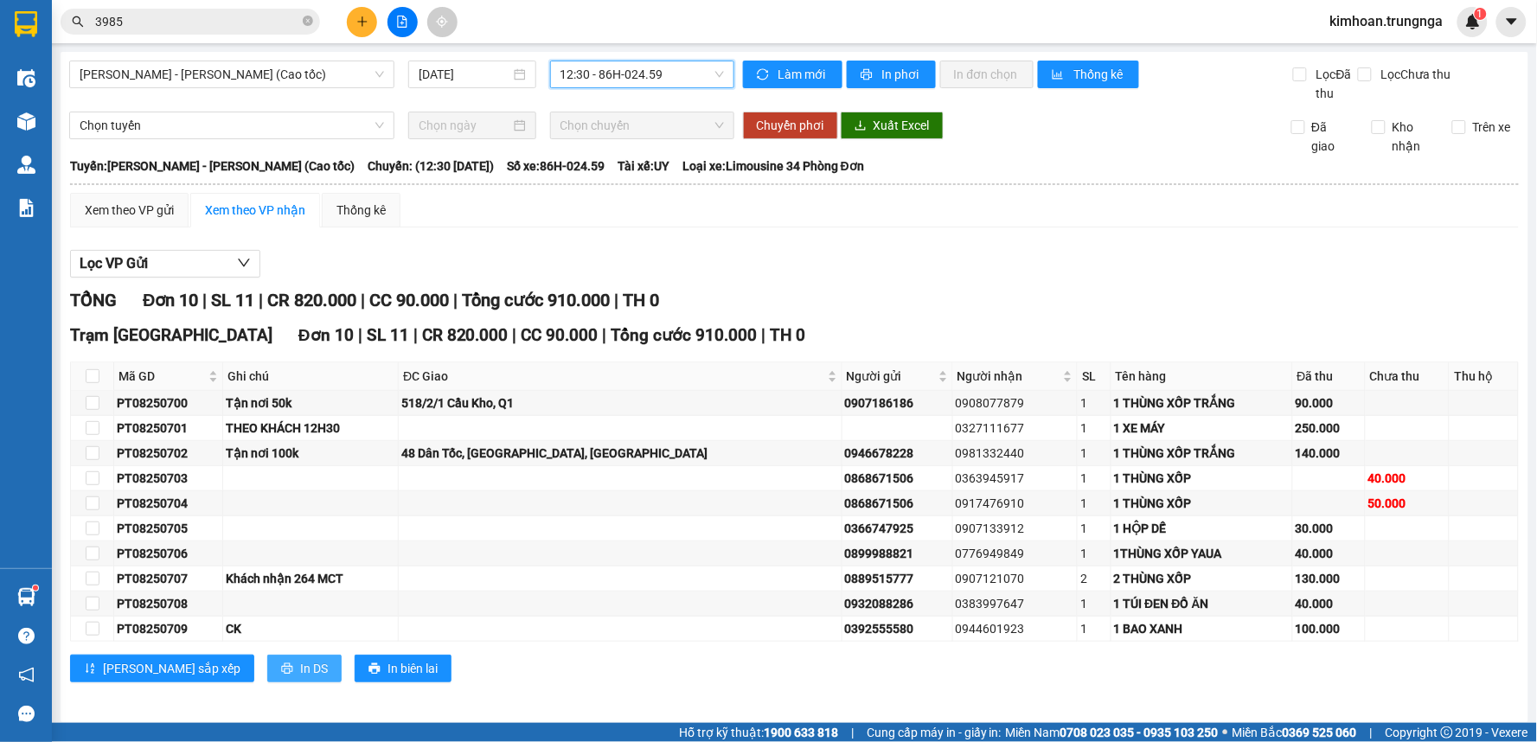
click at [267, 655] on button "In DS" at bounding box center [304, 669] width 74 height 28
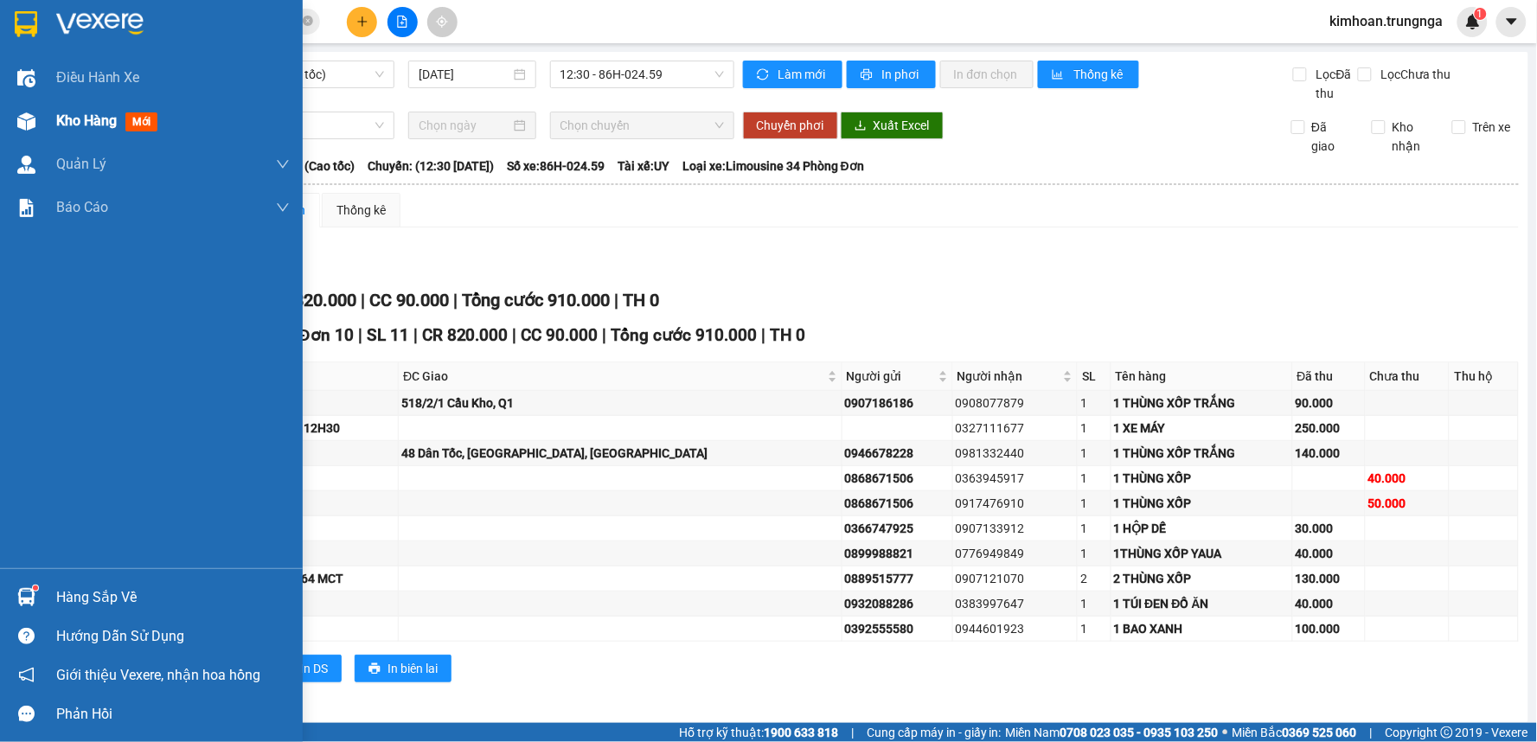
click at [56, 116] on span "Kho hàng" at bounding box center [86, 120] width 61 height 16
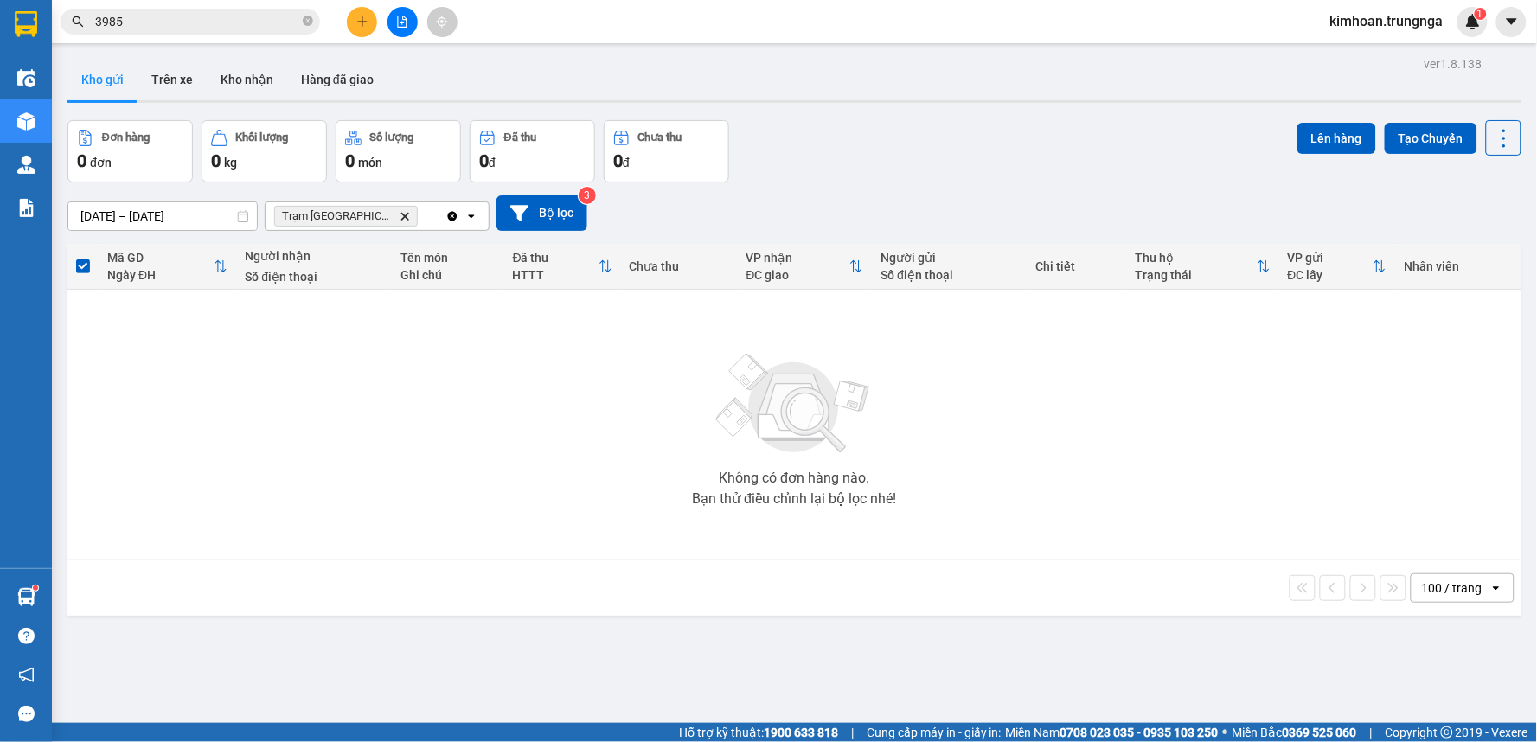
click at [355, 29] on button at bounding box center [362, 22] width 30 height 30
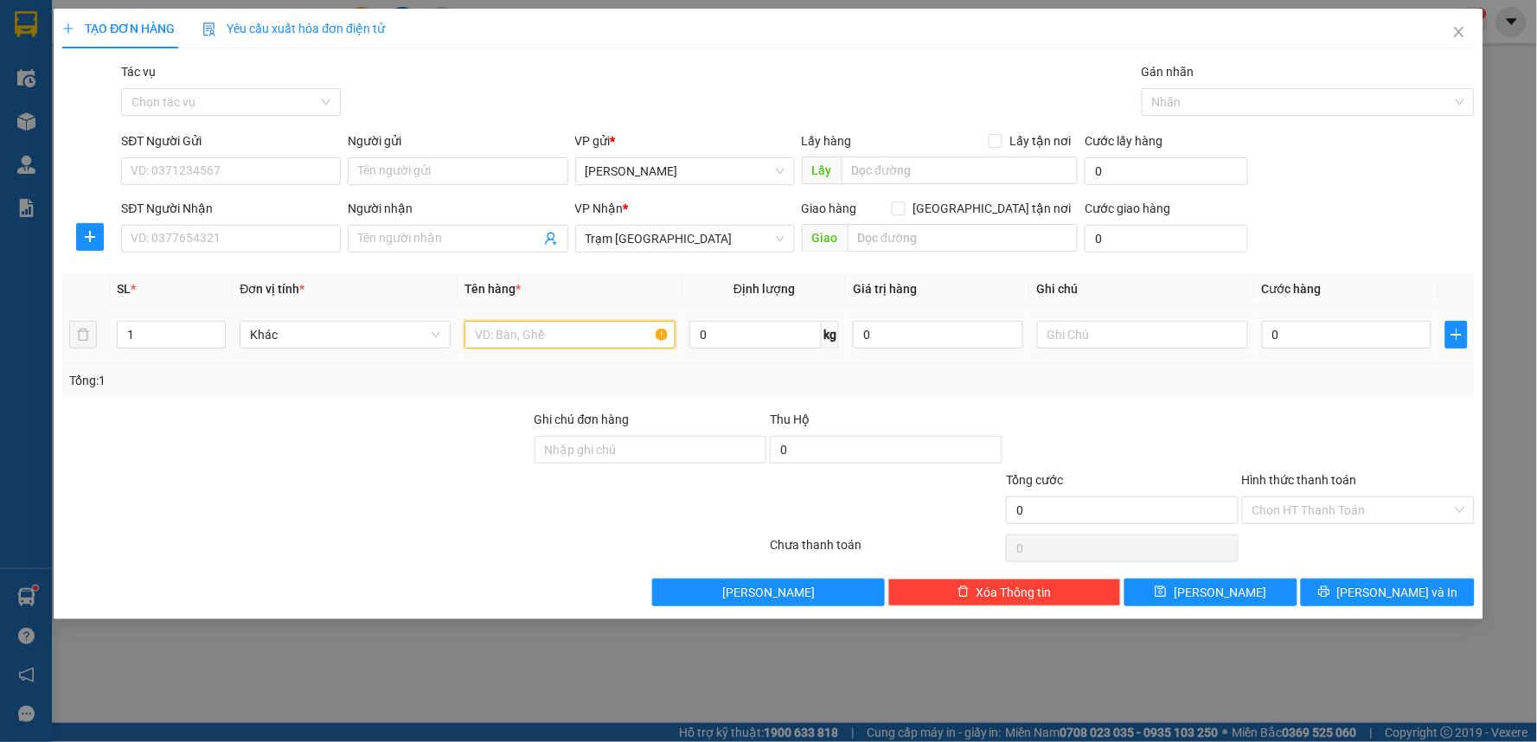
click at [515, 335] on input "text" at bounding box center [569, 335] width 211 height 28
type input "1 THÙNG XỐP"
click at [1345, 334] on input "0" at bounding box center [1347, 335] width 170 height 28
type input "4"
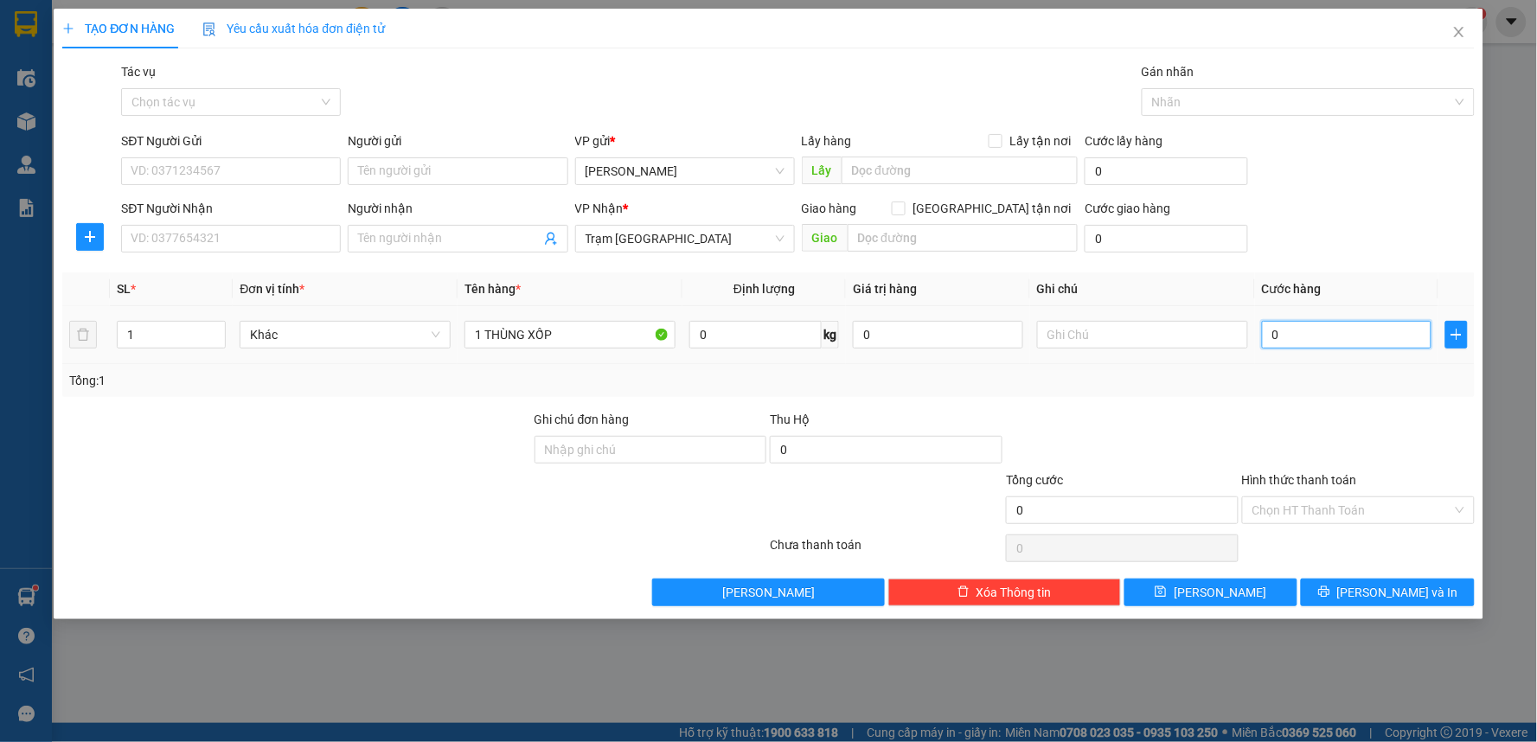
type input "4"
type input "40"
type input "40.000"
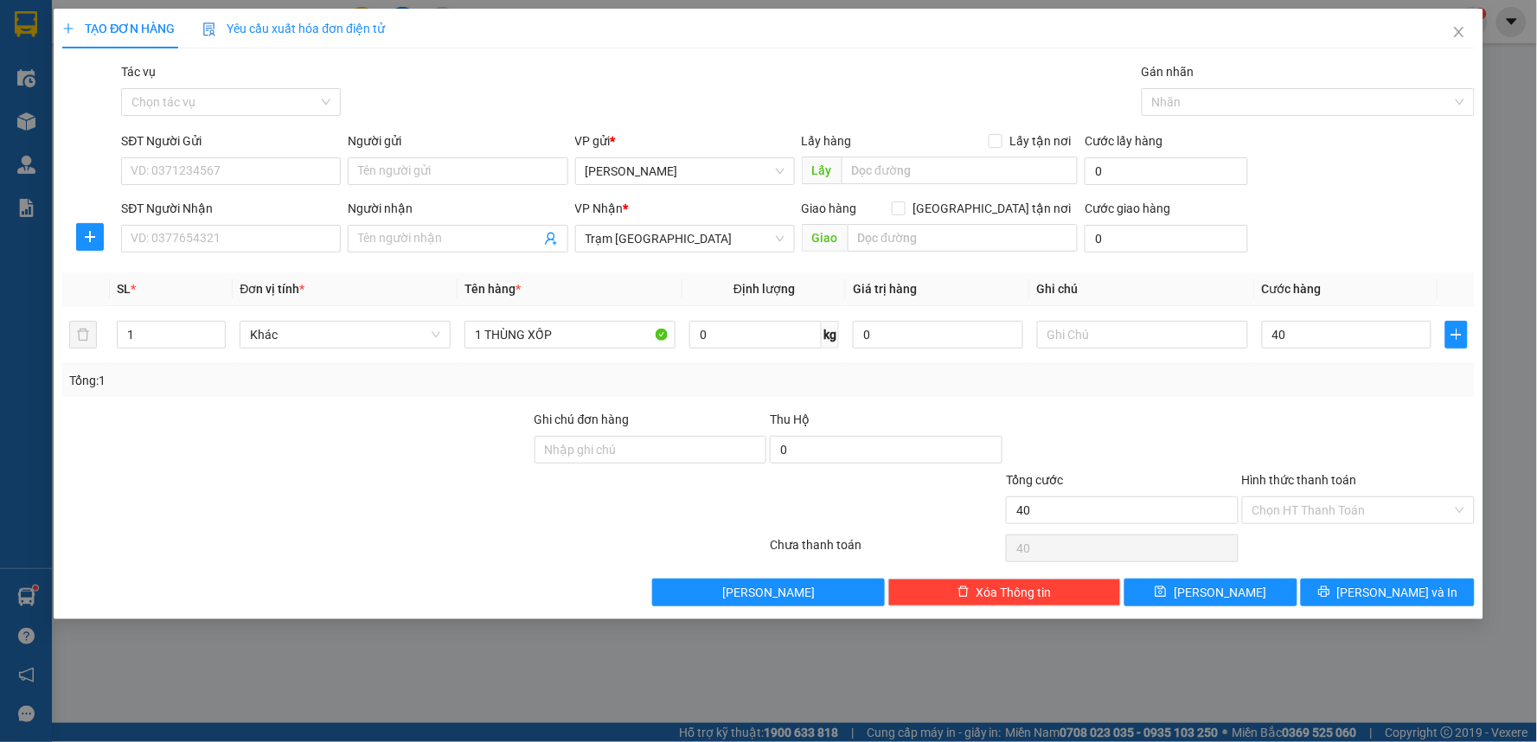
type input "40.000"
click at [1101, 405] on div "Transit Pickup Surcharge Ids Transit Deliver Surcharge Ids Transit Deliver Surc…" at bounding box center [768, 334] width 1412 height 544
click at [195, 246] on input "SĐT Người Nhận" at bounding box center [231, 239] width 220 height 28
click at [566, 336] on input "1 THÙNG XỐP" at bounding box center [569, 335] width 211 height 28
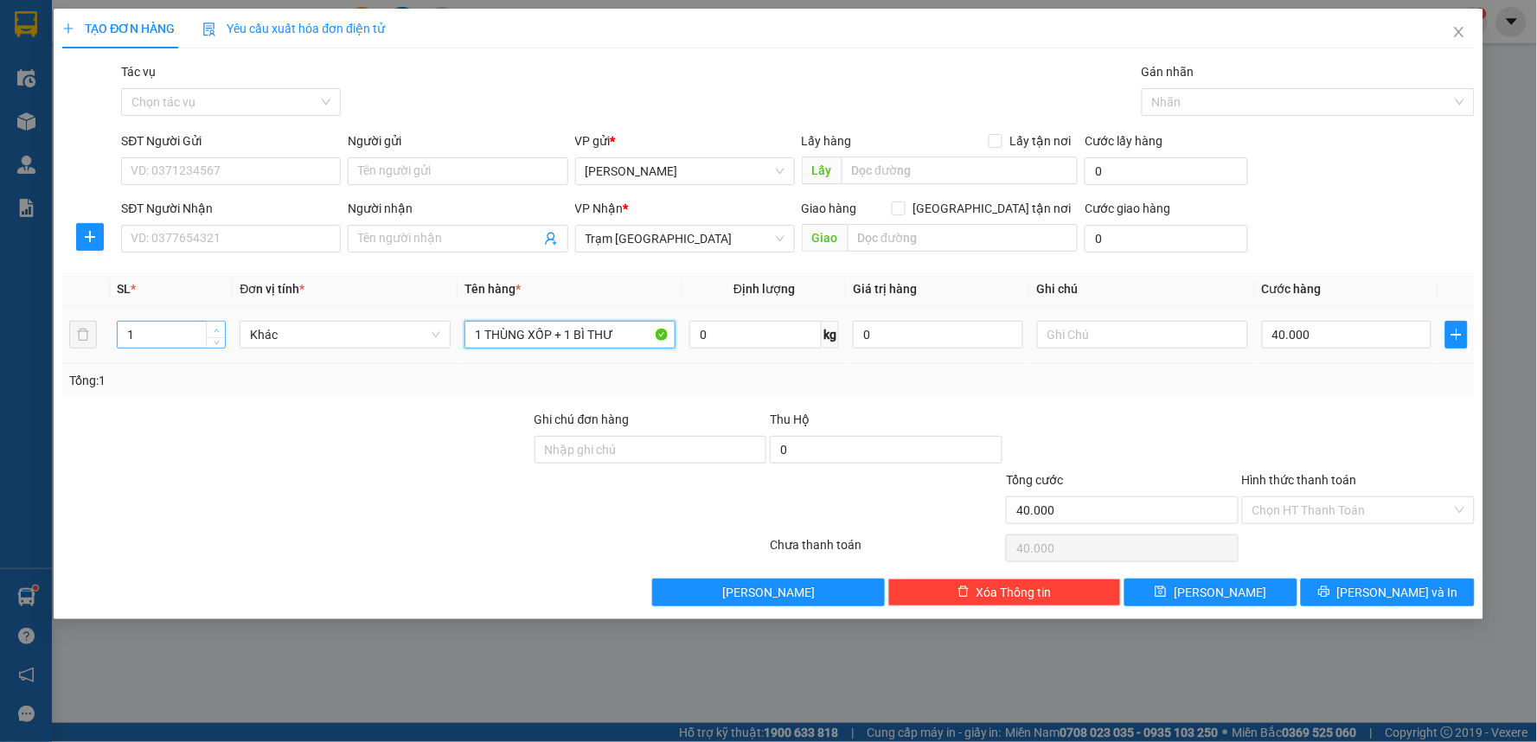
type input "1 THÙNG XỐP + 1 BÌ THƯ"
type input "2"
click at [213, 325] on span "up" at bounding box center [216, 330] width 10 height 10
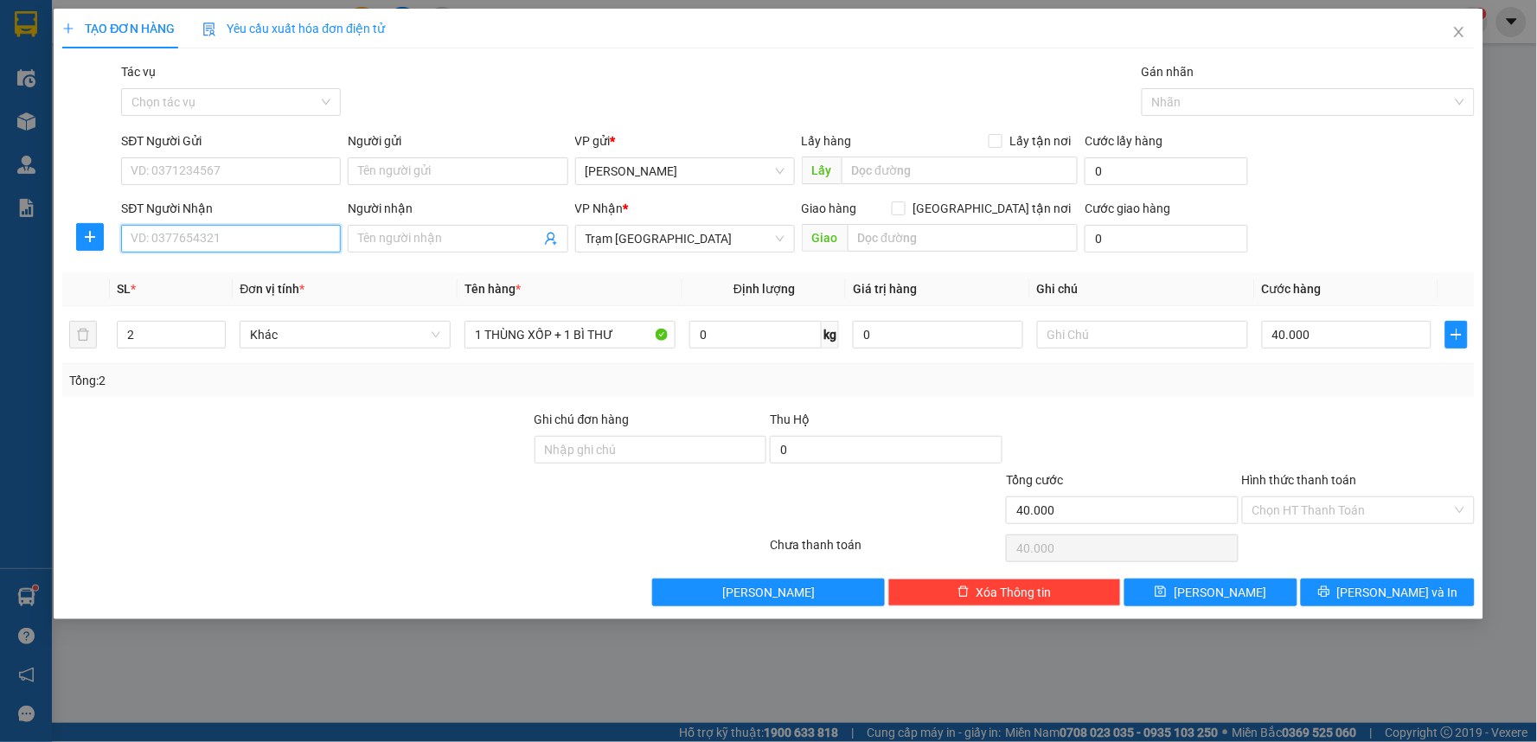
click at [219, 238] on input "SĐT Người Nhận" at bounding box center [231, 239] width 220 height 28
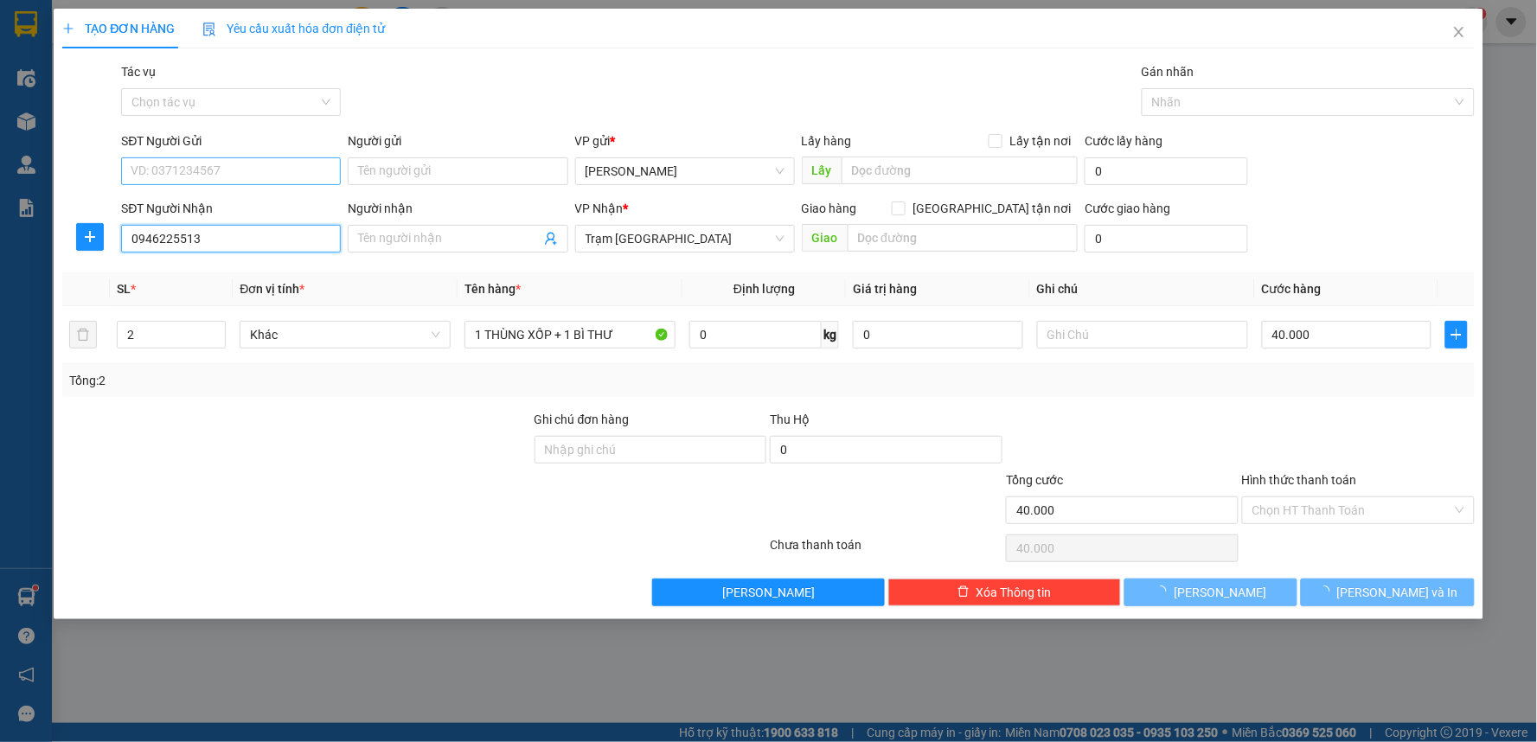
type input "0946225513"
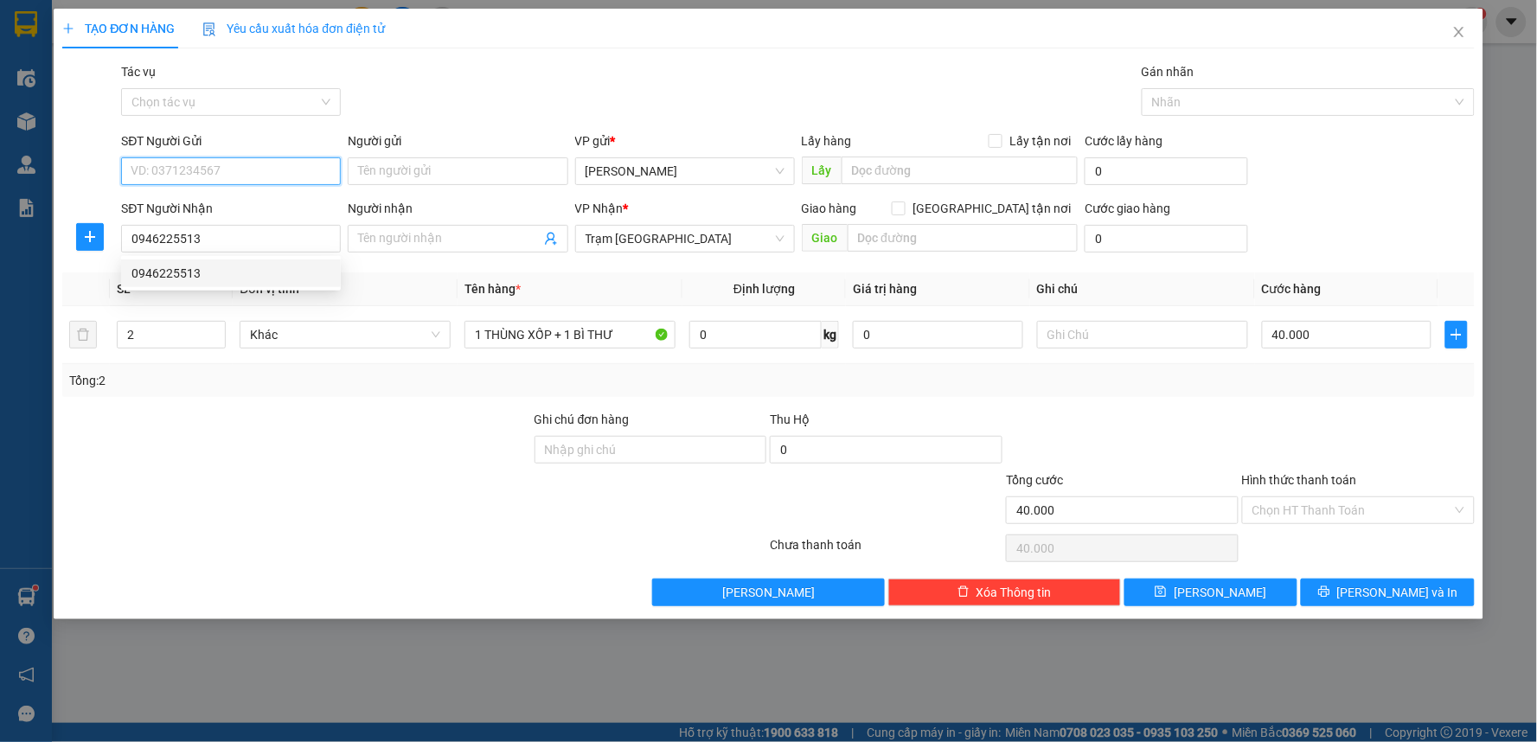
click at [297, 180] on input "SĐT Người Gửi" at bounding box center [231, 171] width 220 height 28
type input "0829068750"
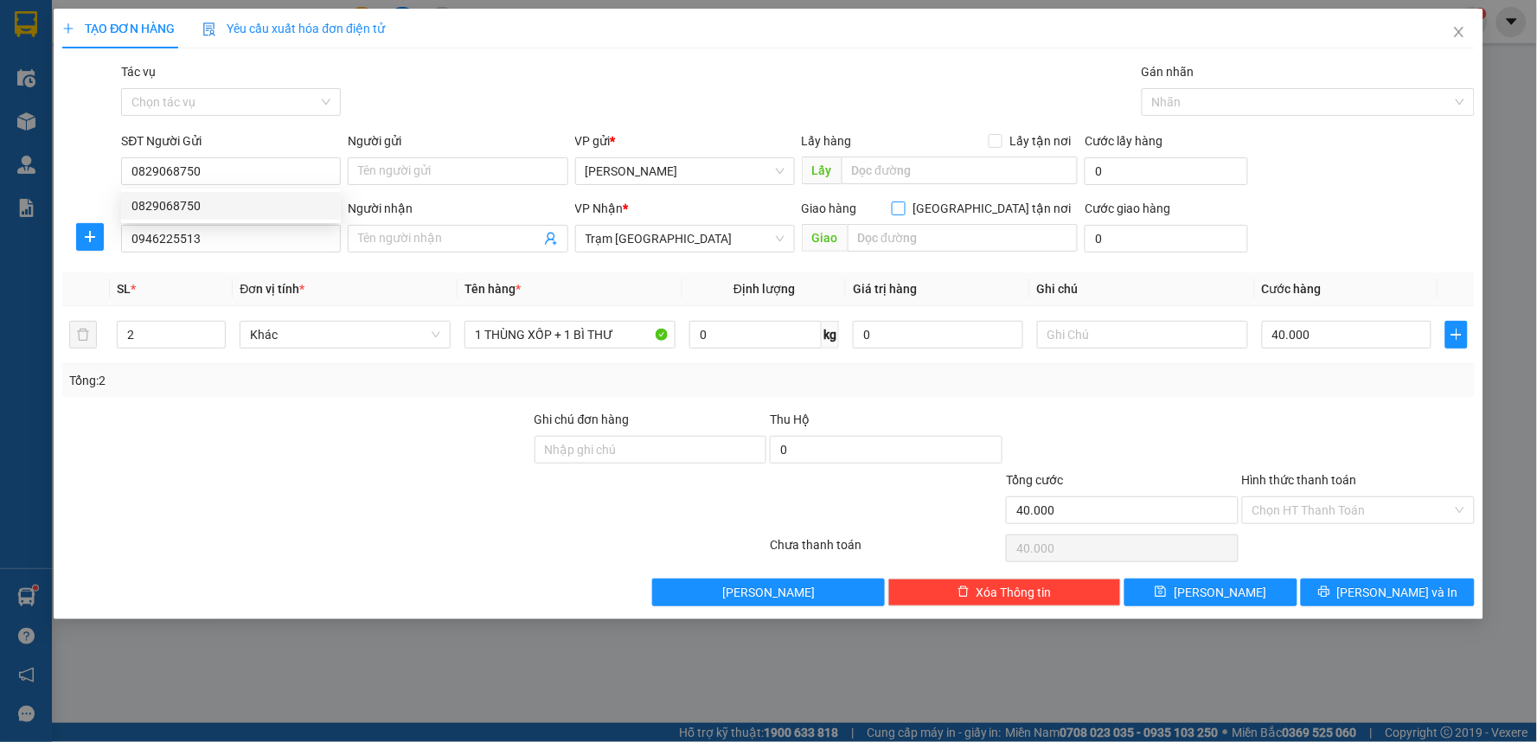
click at [904, 213] on input "[GEOGRAPHIC_DATA] tận nơi" at bounding box center [898, 207] width 12 height 12
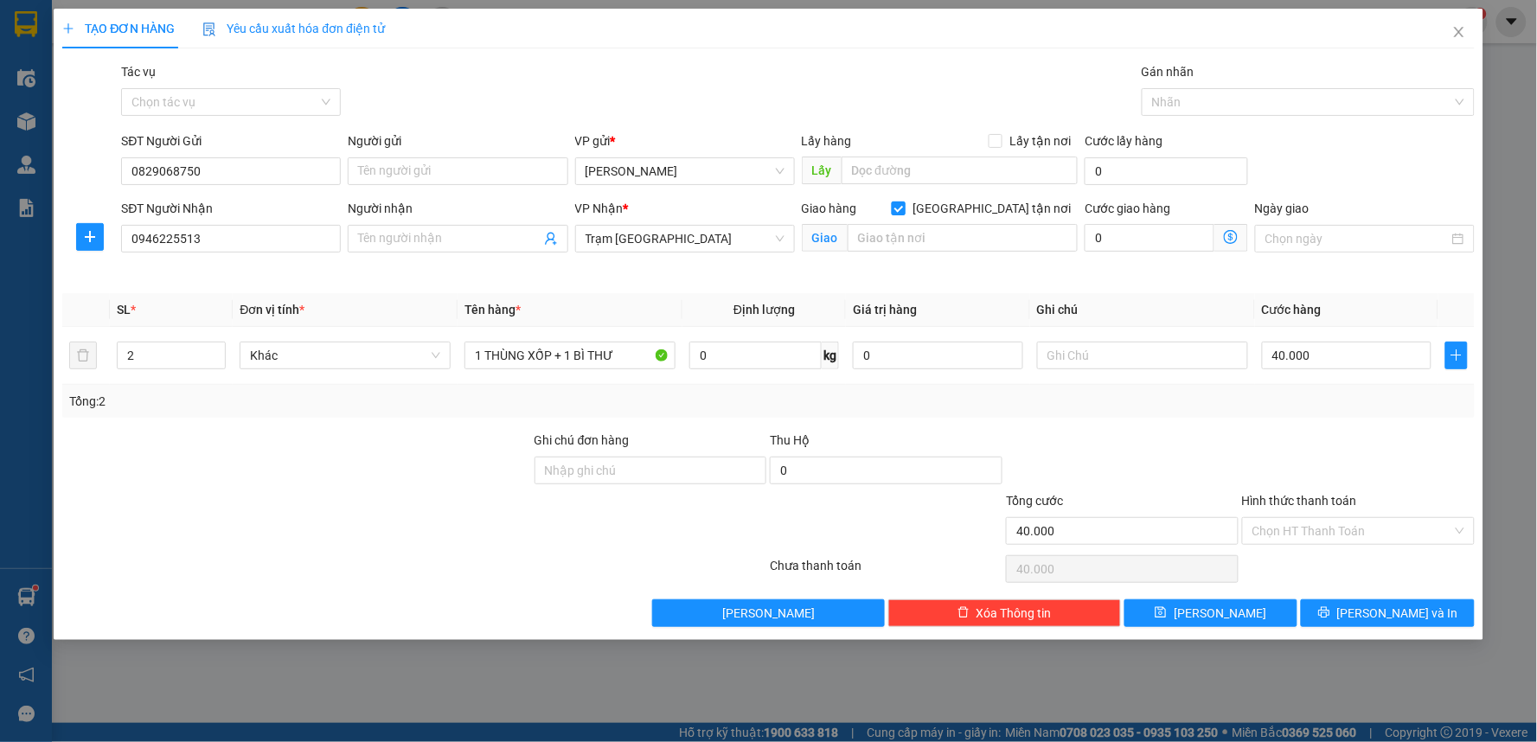
click at [904, 208] on input "[GEOGRAPHIC_DATA] tận nơi" at bounding box center [898, 207] width 12 height 12
checkbox input "false"
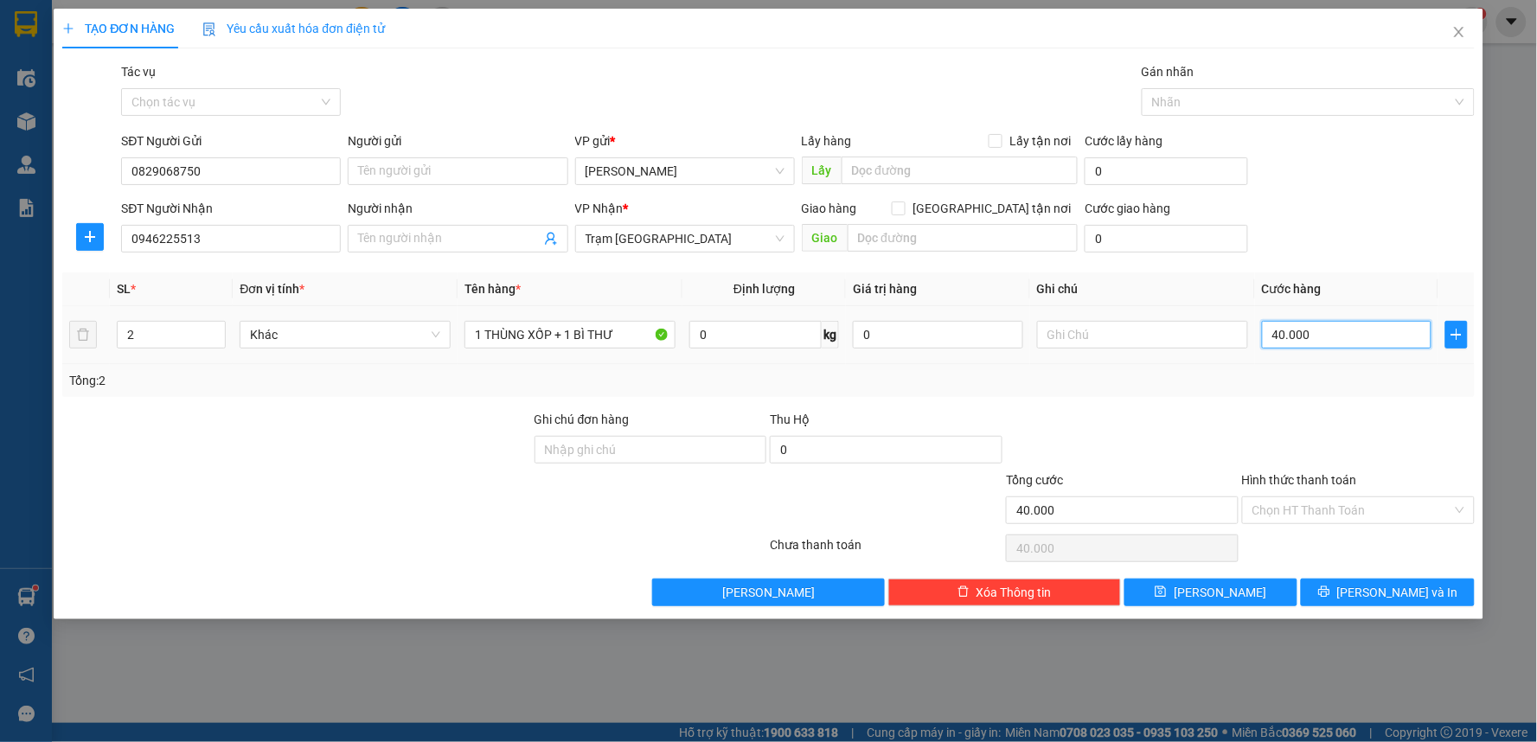
click at [1329, 341] on input "40.000" at bounding box center [1347, 335] width 170 height 28
type input "5"
type input "50"
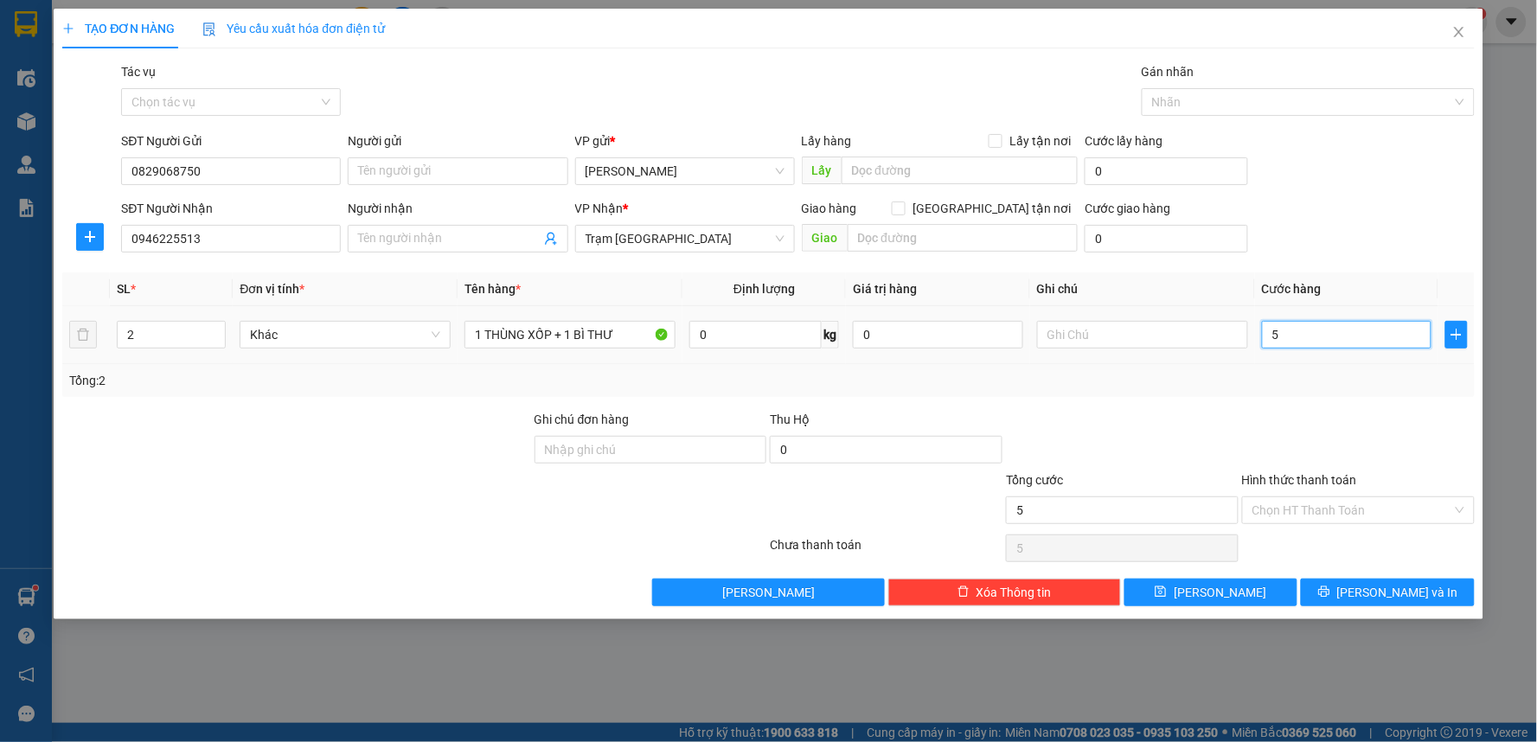
type input "50"
type input "50.000"
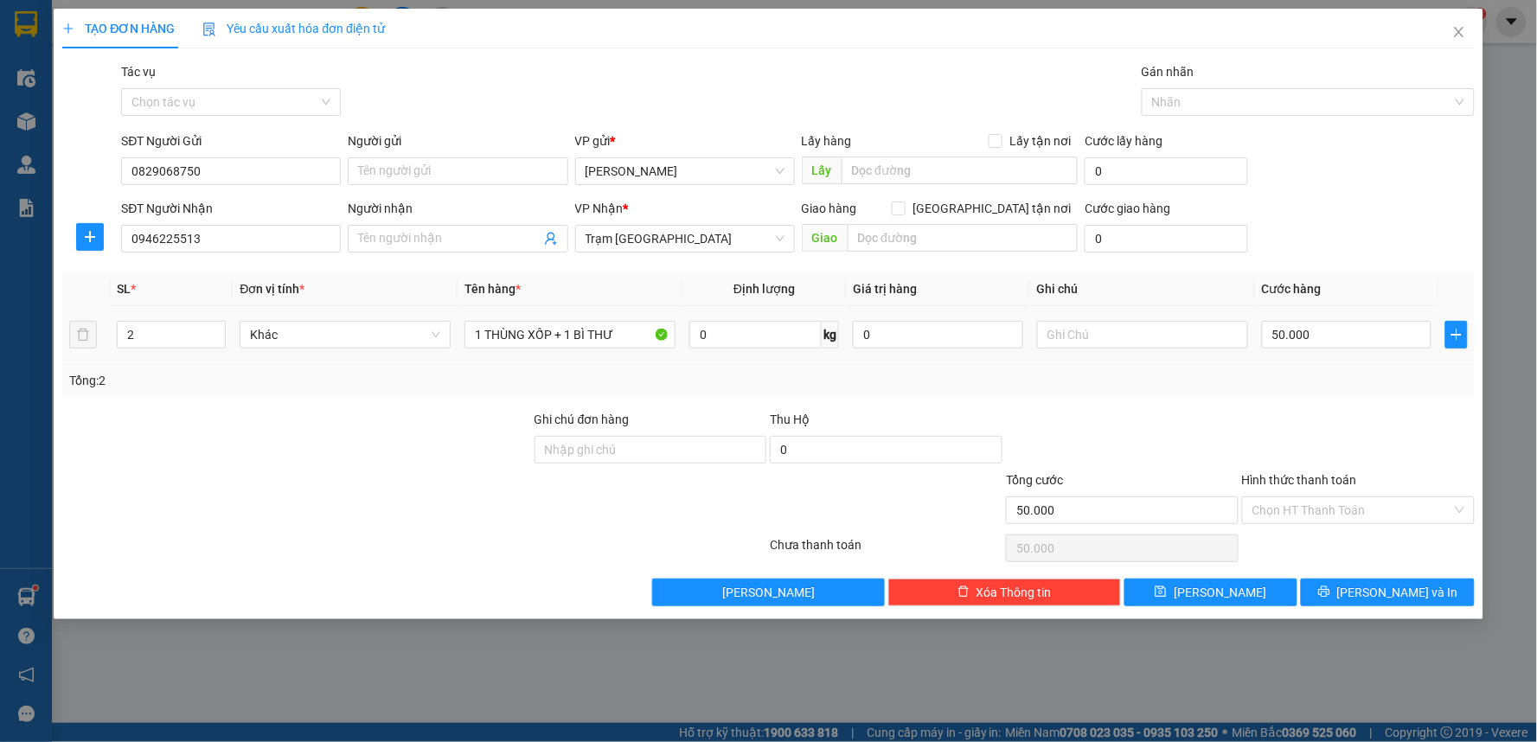
click at [1315, 370] on div "Tổng: 2" at bounding box center [768, 380] width 1412 height 33
click at [1339, 515] on input "Hình thức thanh toán" at bounding box center [1352, 510] width 200 height 26
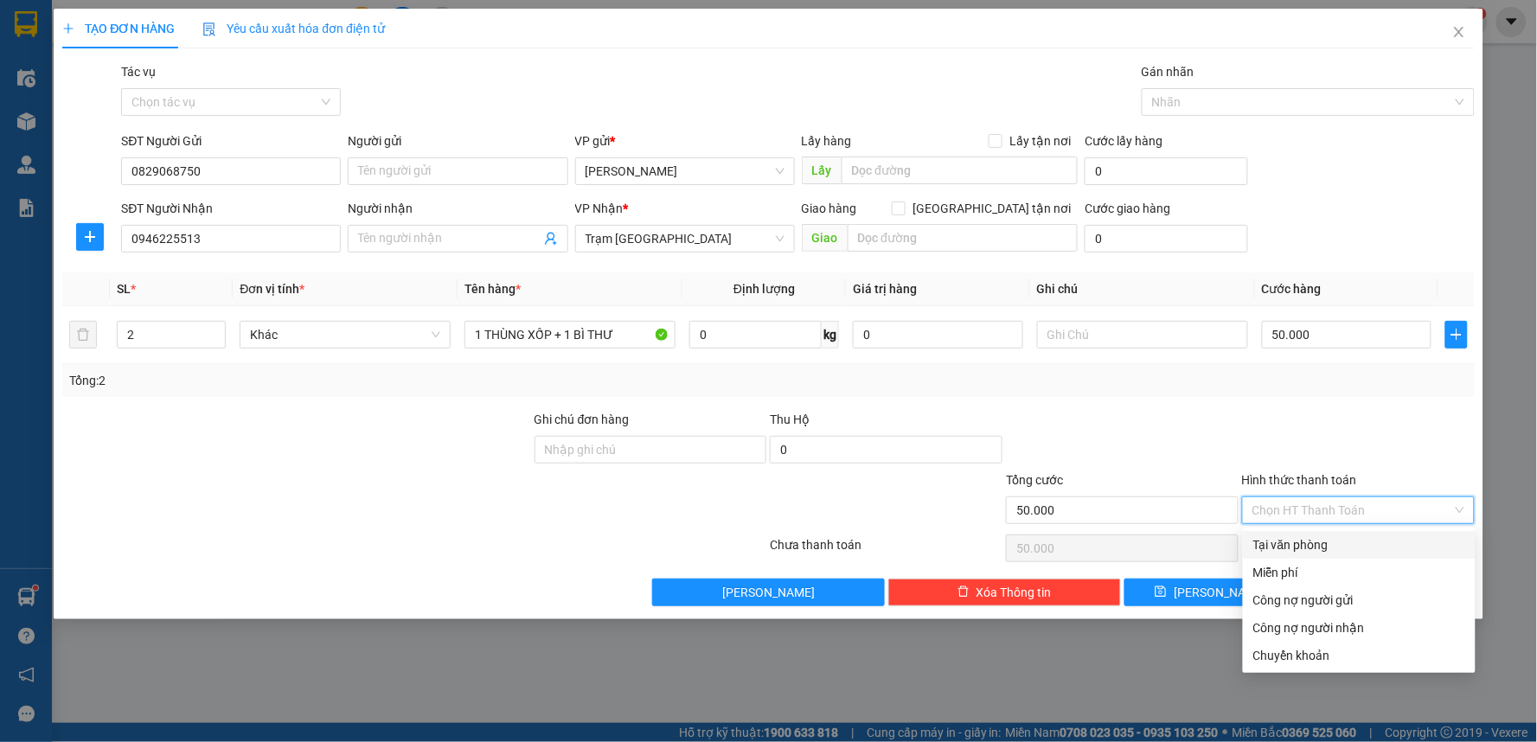
click at [1325, 548] on div "Tại văn phòng" at bounding box center [1359, 544] width 212 height 19
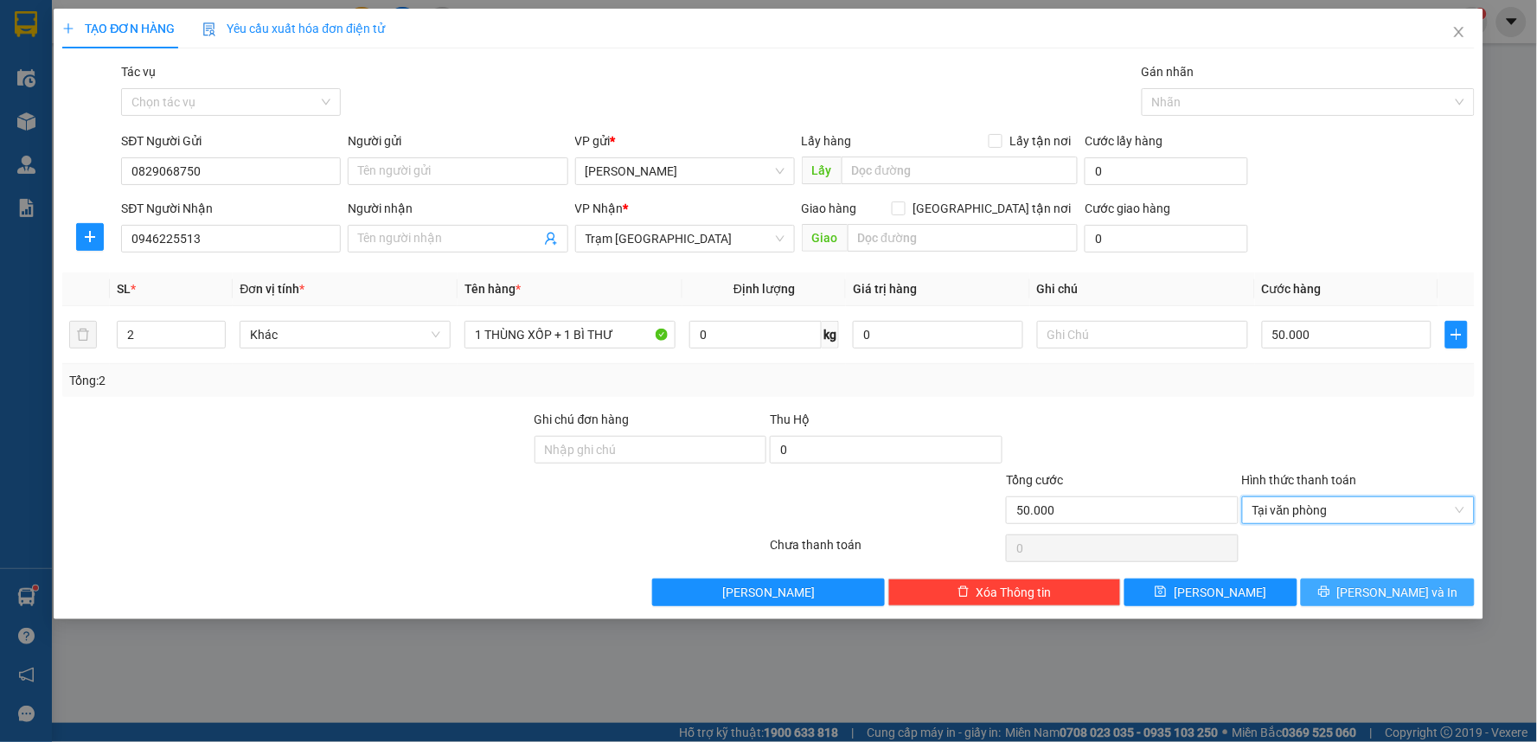
click at [1330, 589] on icon "printer" at bounding box center [1324, 591] width 12 height 12
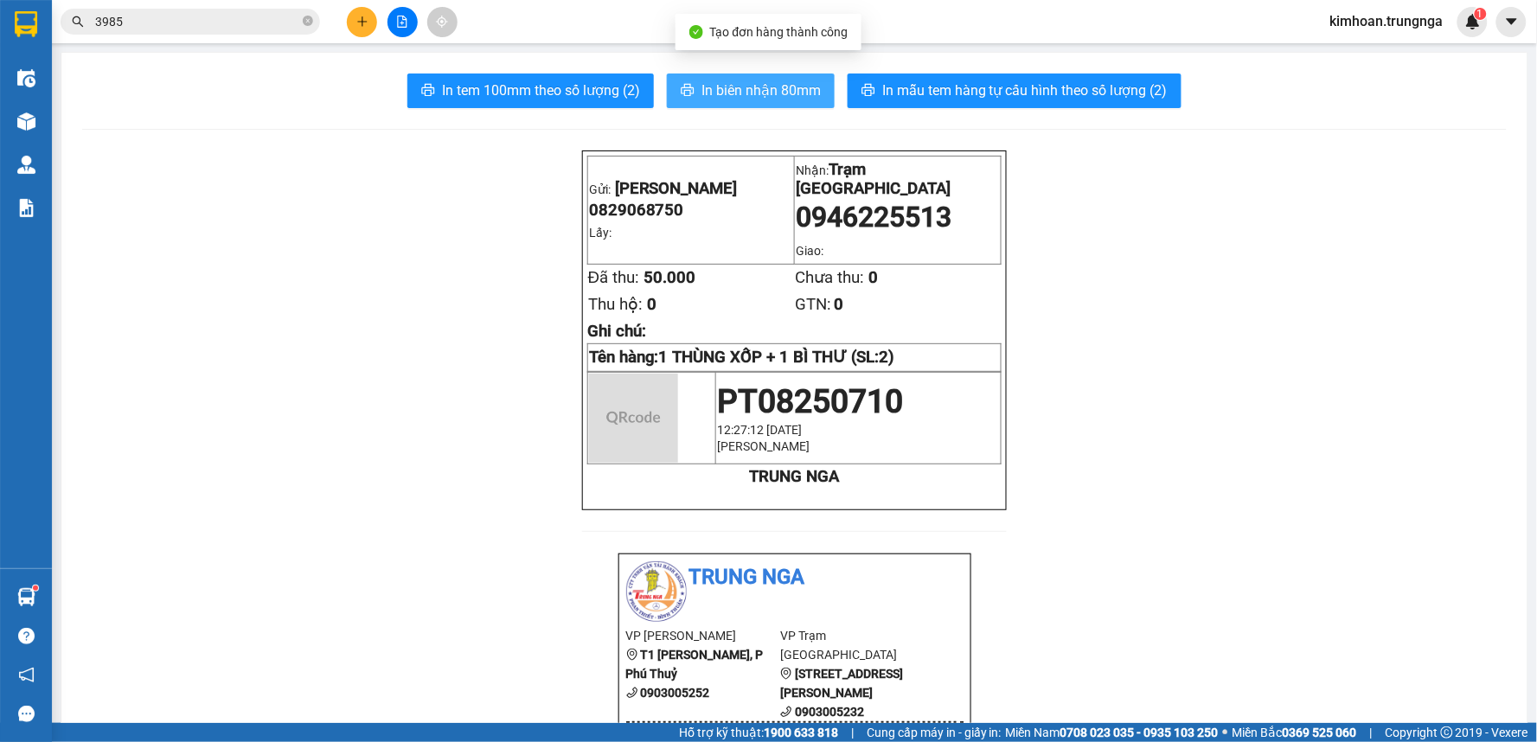
click at [778, 100] on span "In biên nhận 80mm" at bounding box center [760, 91] width 119 height 22
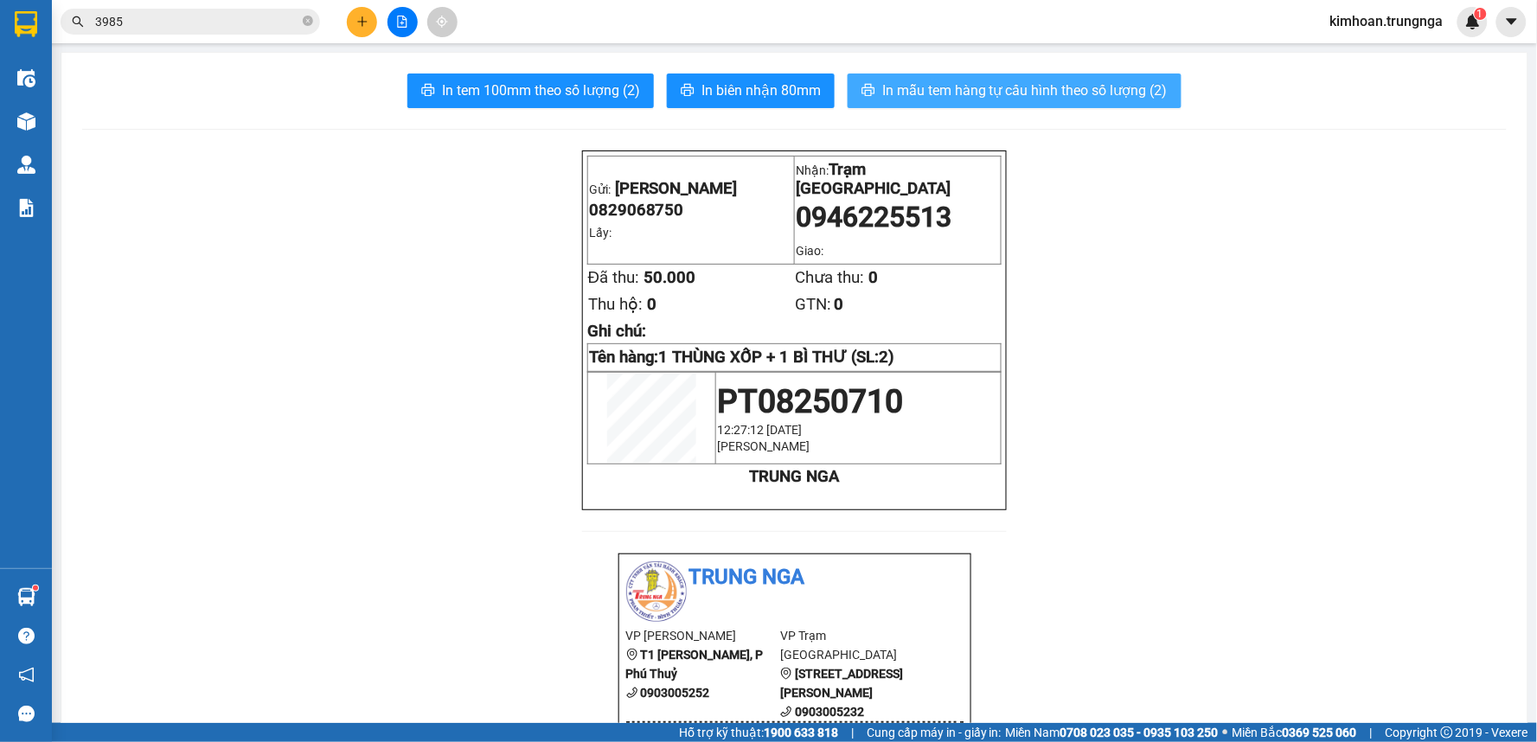
click at [1083, 99] on span "In mẫu tem hàng tự cấu hình theo số lượng (2)" at bounding box center [1024, 91] width 285 height 22
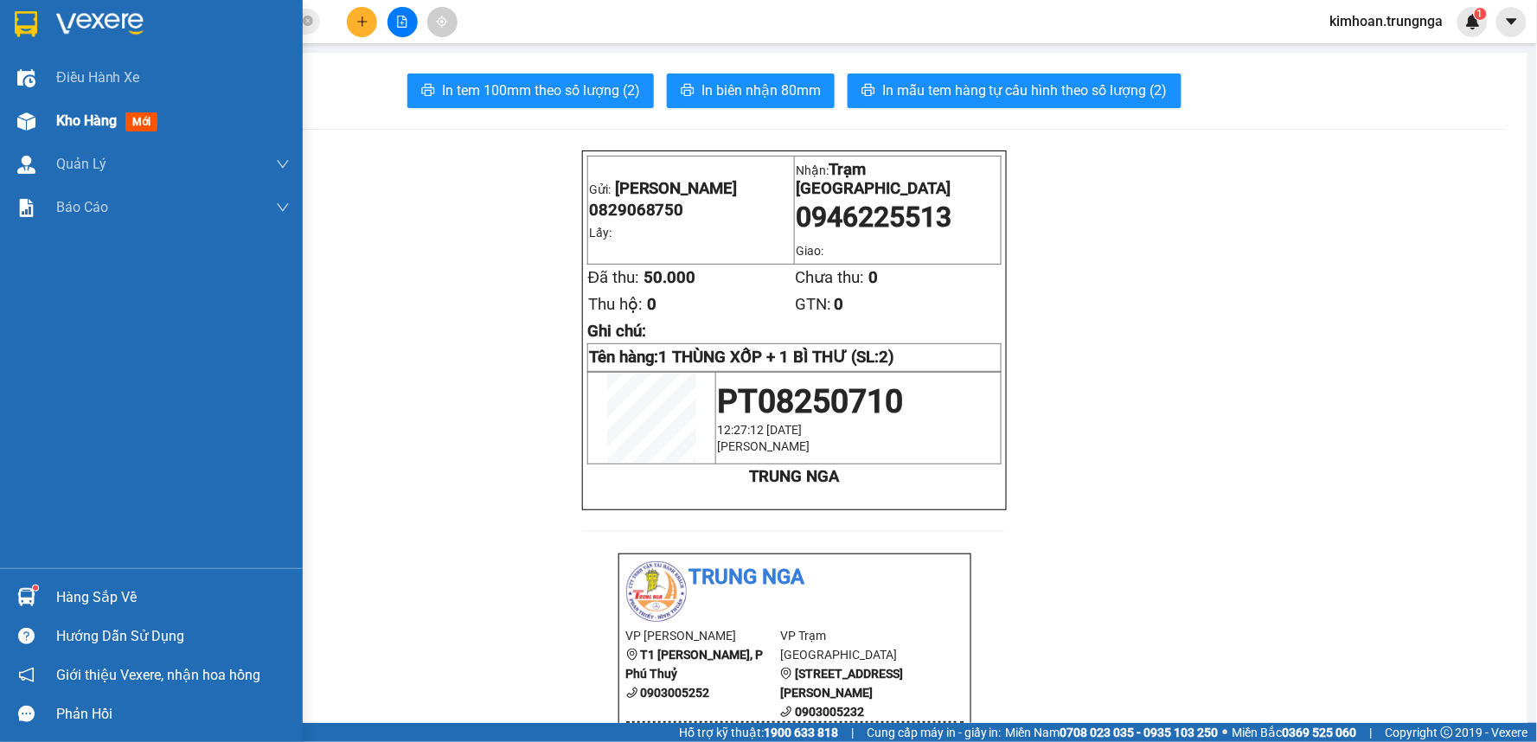
click at [83, 113] on span "Kho hàng" at bounding box center [86, 120] width 61 height 16
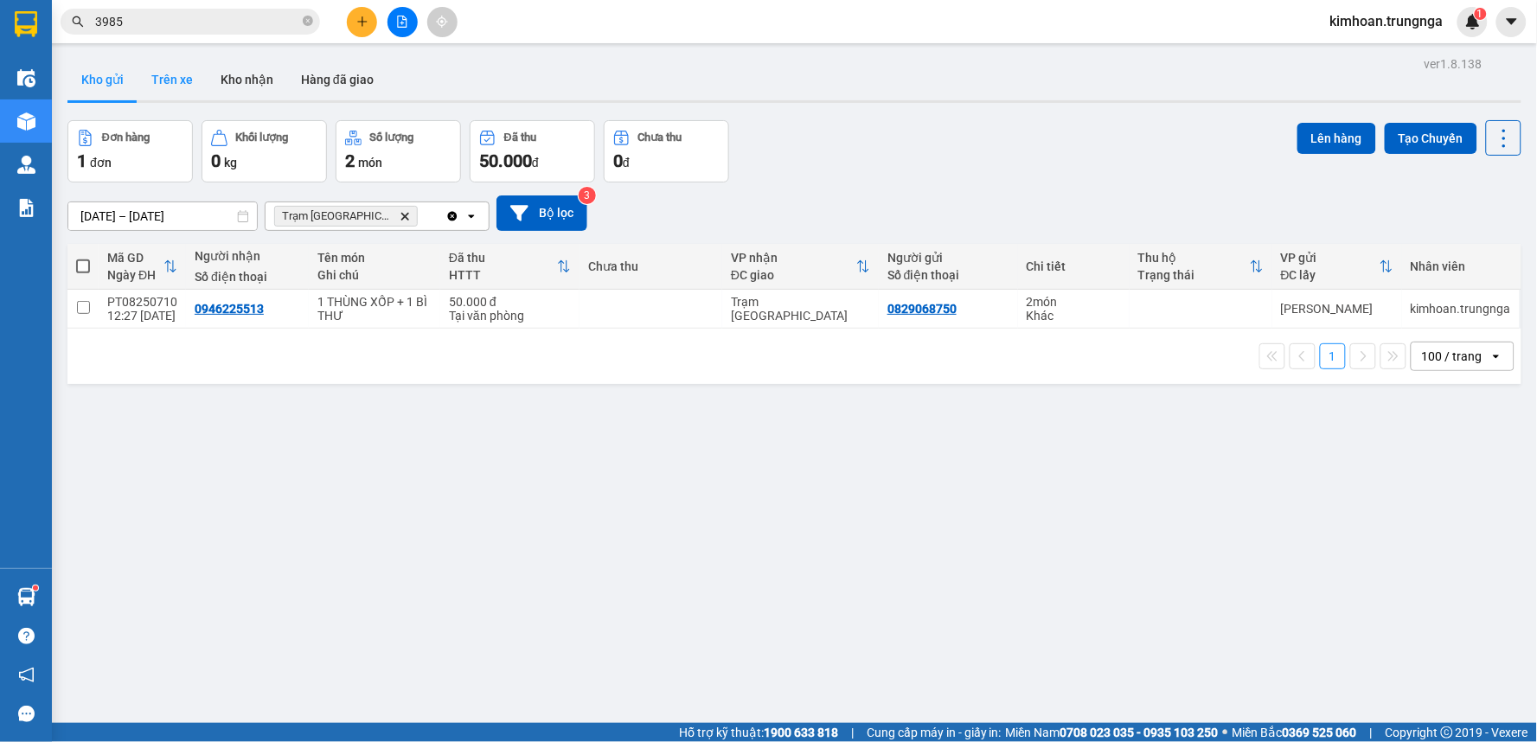
click at [162, 75] on button "Trên xe" at bounding box center [171, 80] width 69 height 42
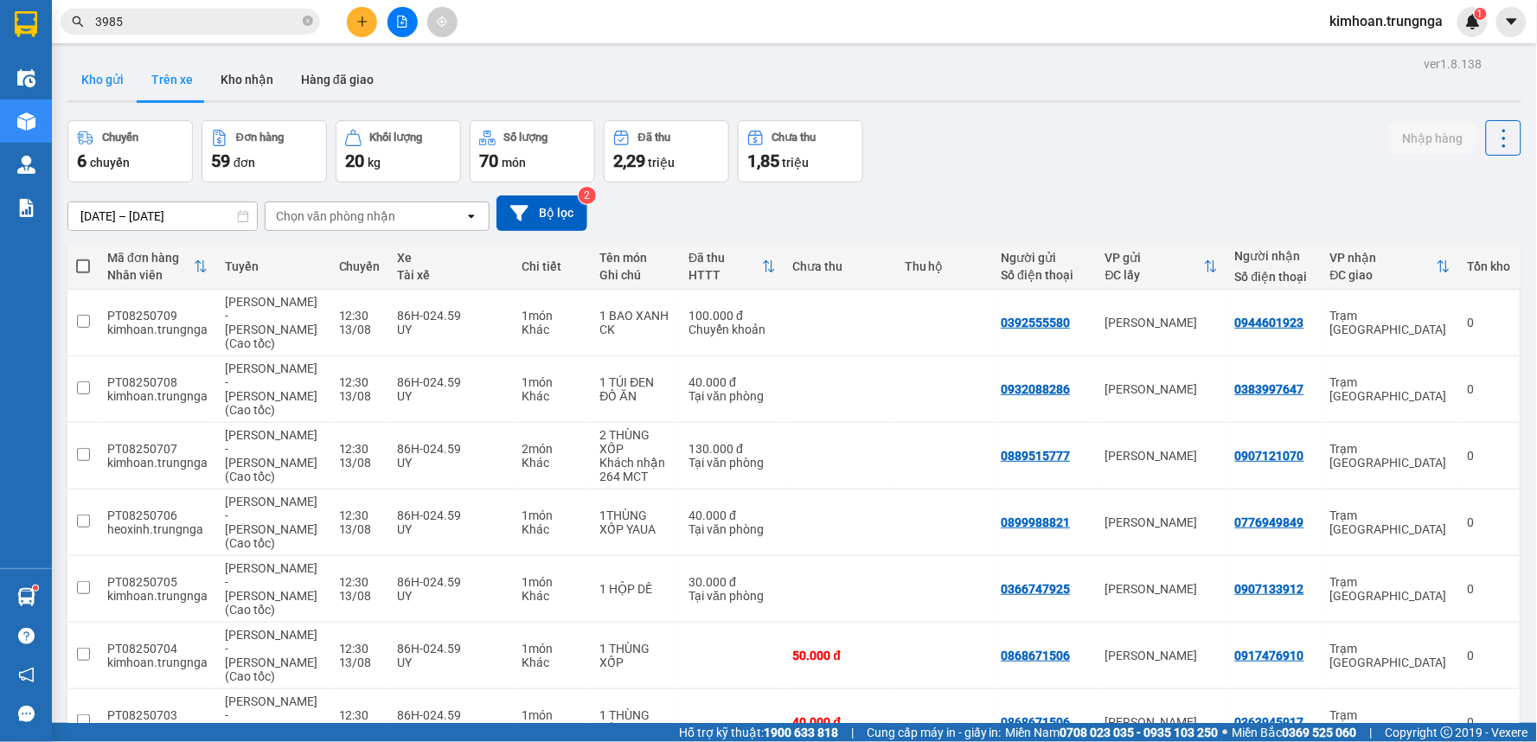
click at [105, 78] on button "Kho gửi" at bounding box center [102, 80] width 70 height 42
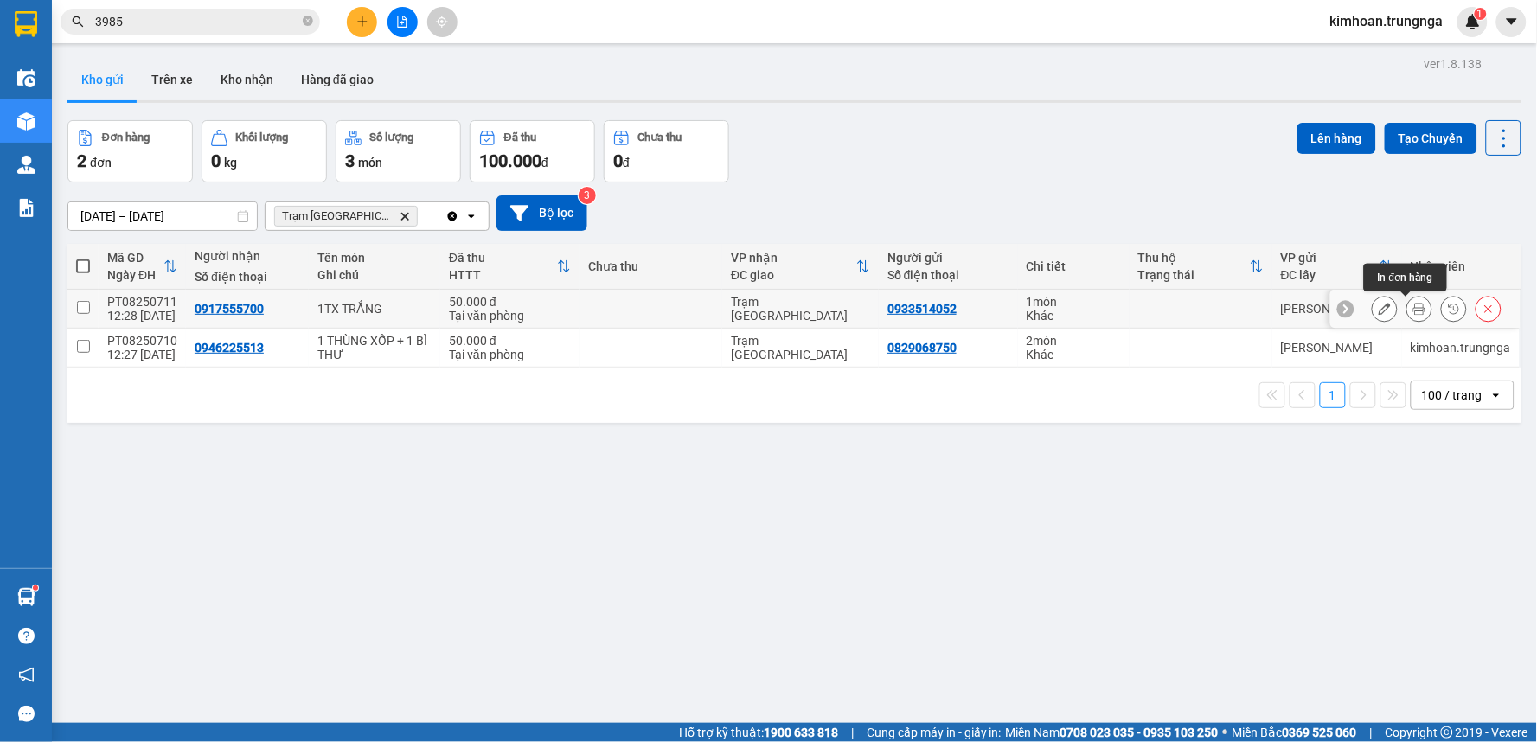
click at [1407, 313] on button at bounding box center [1419, 309] width 24 height 30
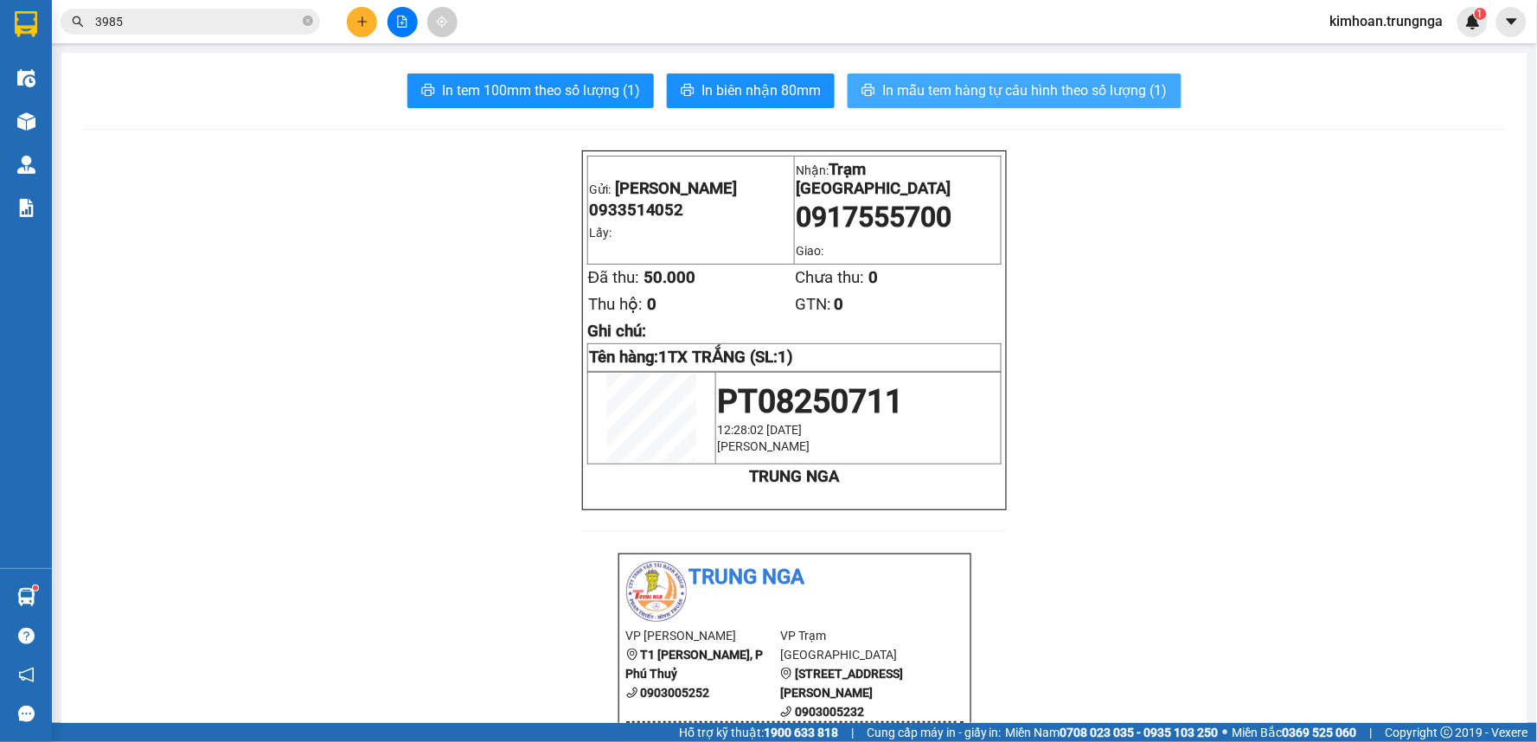
click at [872, 81] on button "In mẫu tem hàng tự cấu hình theo số lượng (1)" at bounding box center [1014, 91] width 334 height 35
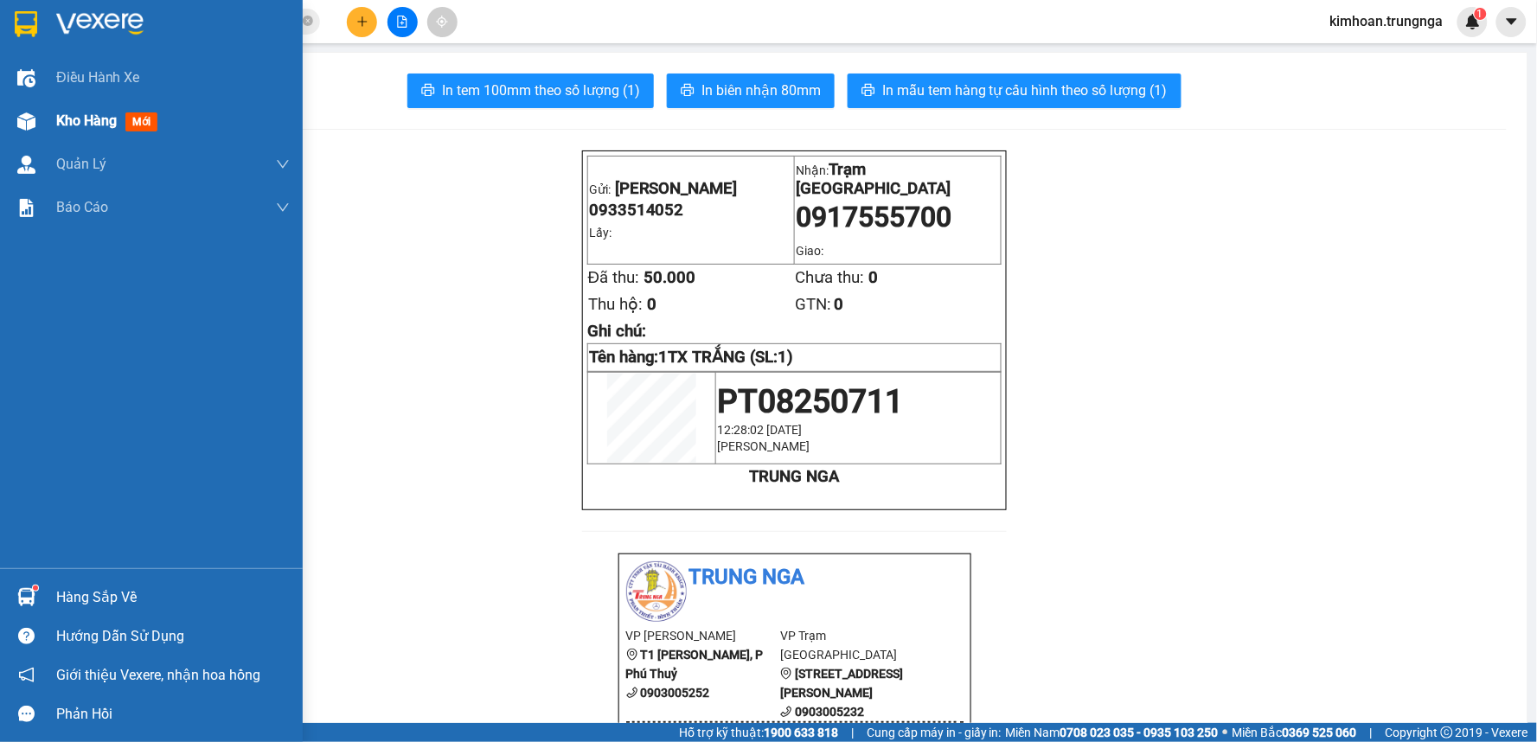
click at [66, 131] on div "Kho hàng mới" at bounding box center [110, 121] width 108 height 22
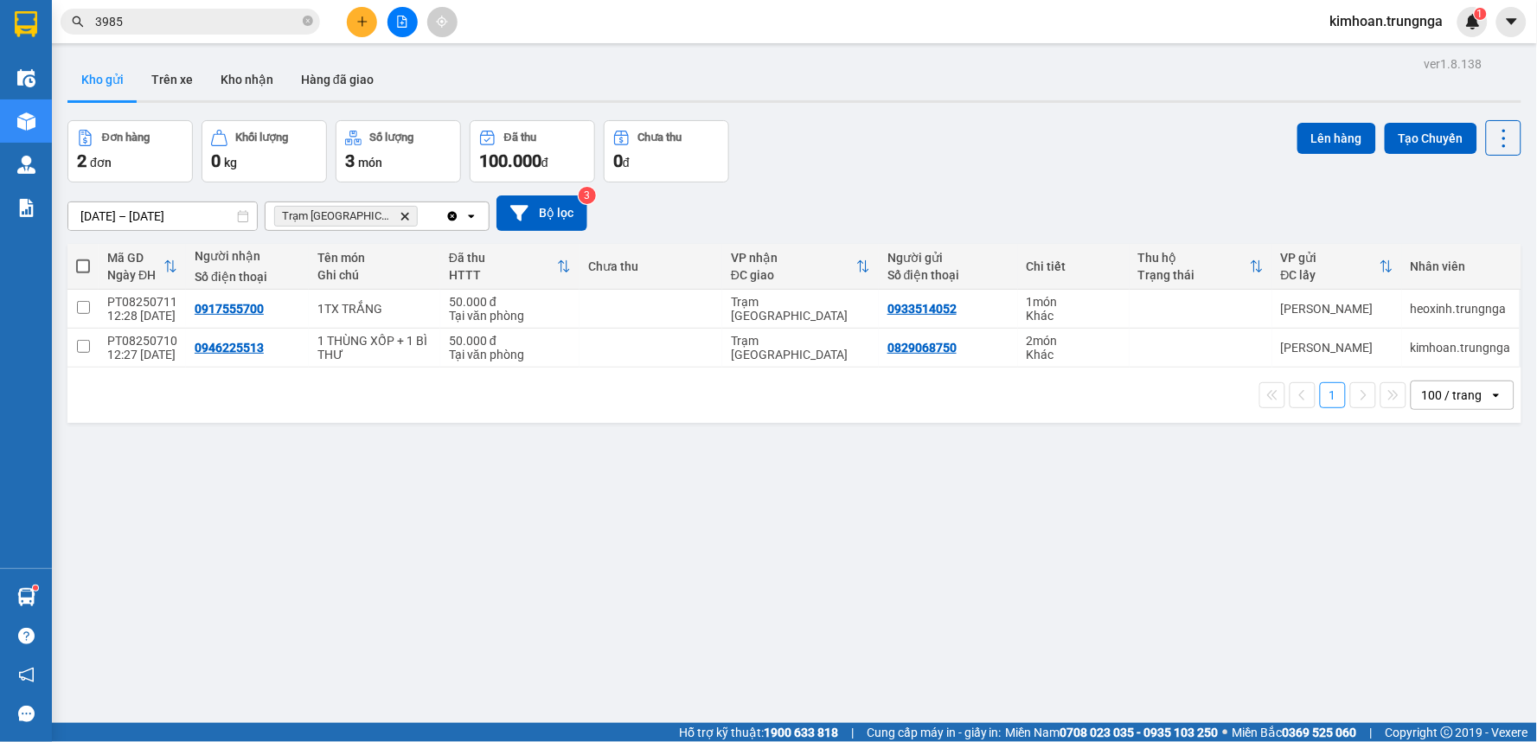
click at [87, 273] on label at bounding box center [83, 266] width 14 height 17
click at [83, 258] on input "checkbox" at bounding box center [83, 258] width 0 height 0
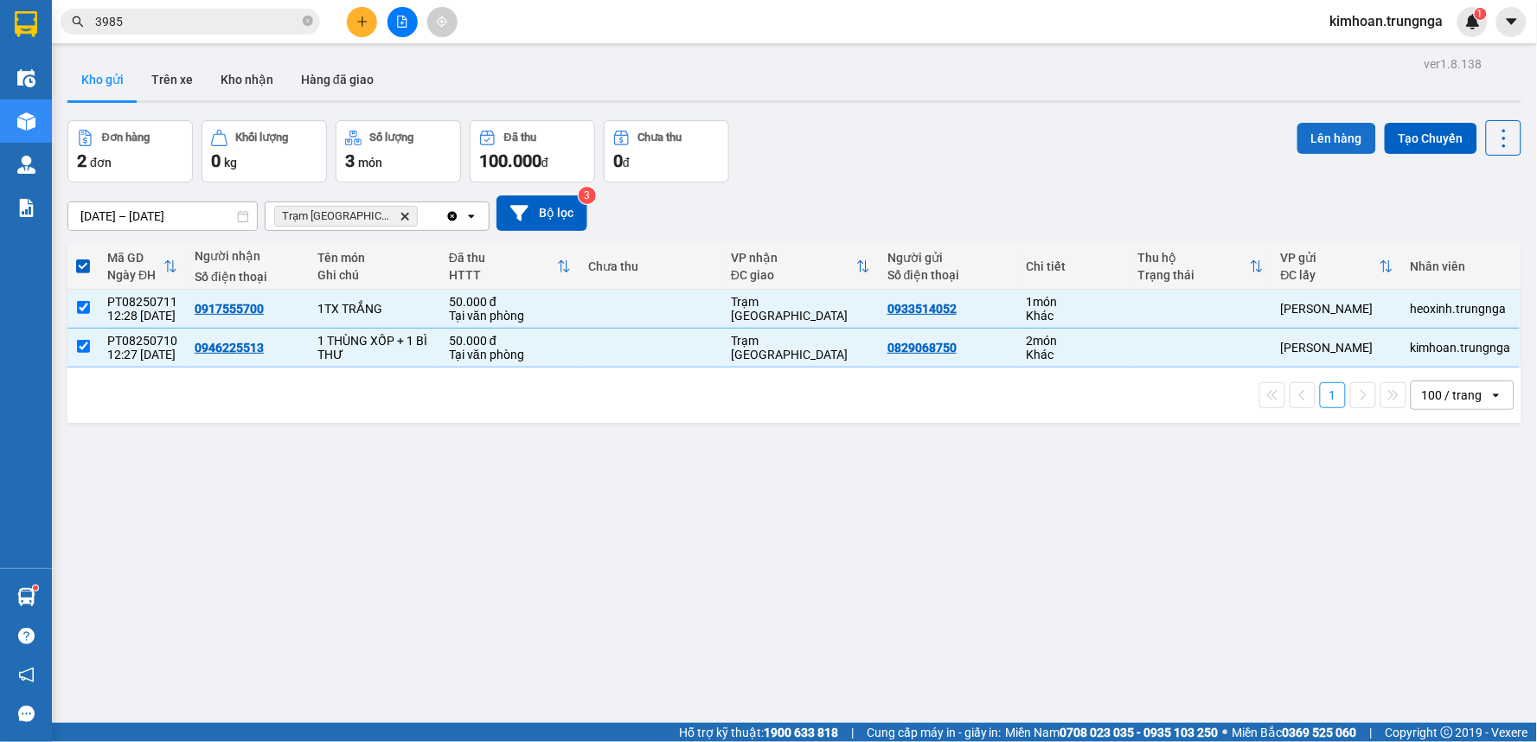
click at [1304, 147] on button "Lên hàng" at bounding box center [1336, 138] width 79 height 31
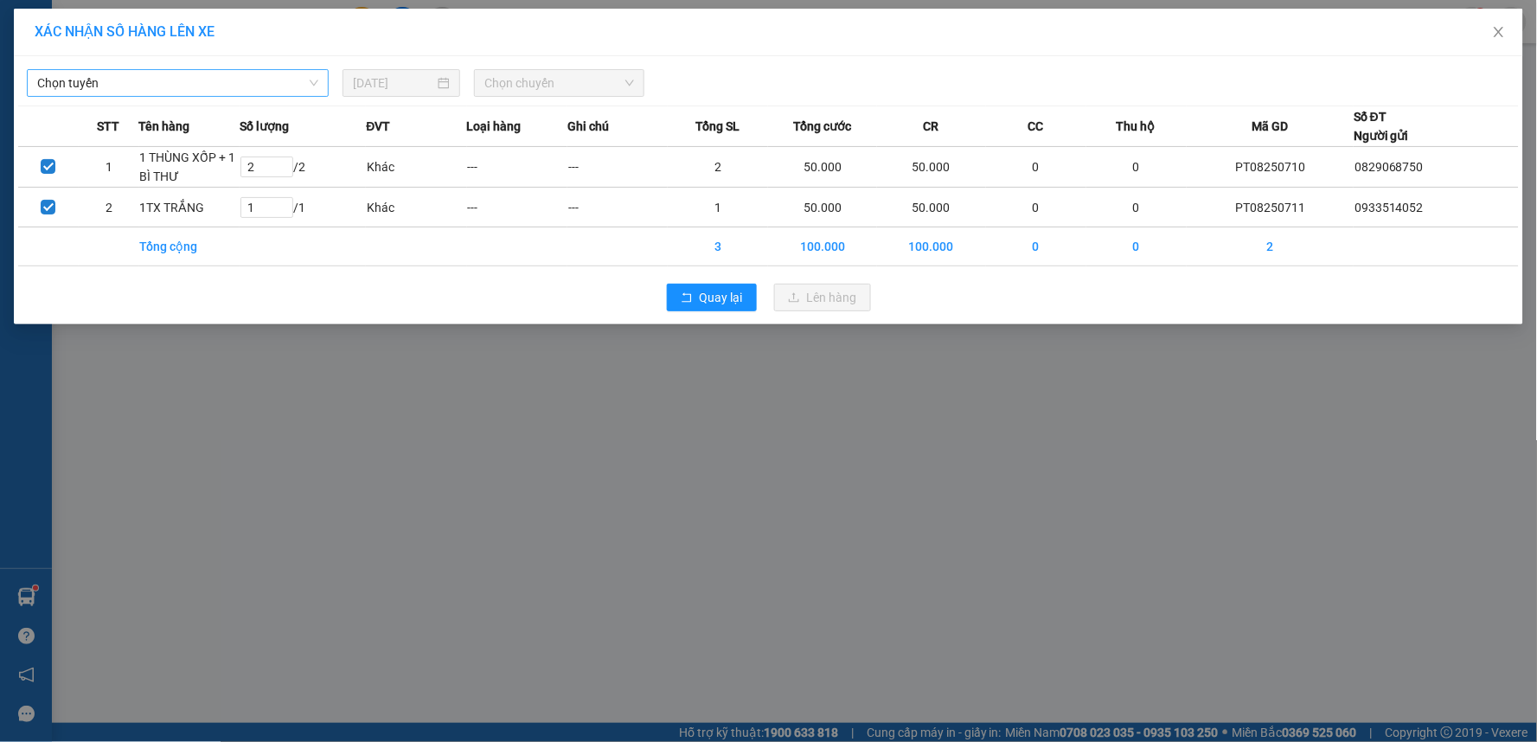
click at [251, 79] on span "Chọn tuyến" at bounding box center [177, 83] width 281 height 26
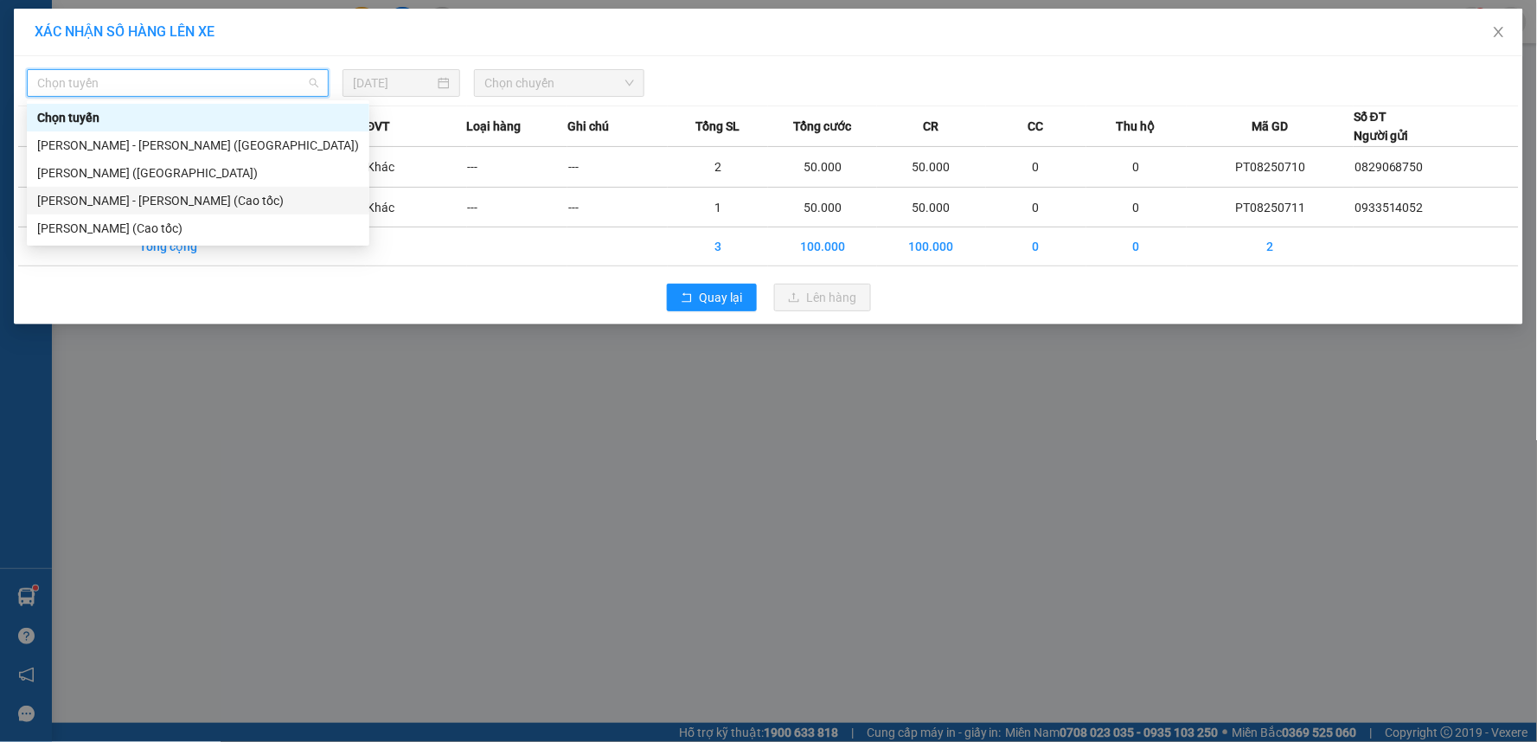
click at [199, 201] on div "[PERSON_NAME] - [PERSON_NAME] (Cao tốc)" at bounding box center [198, 200] width 322 height 19
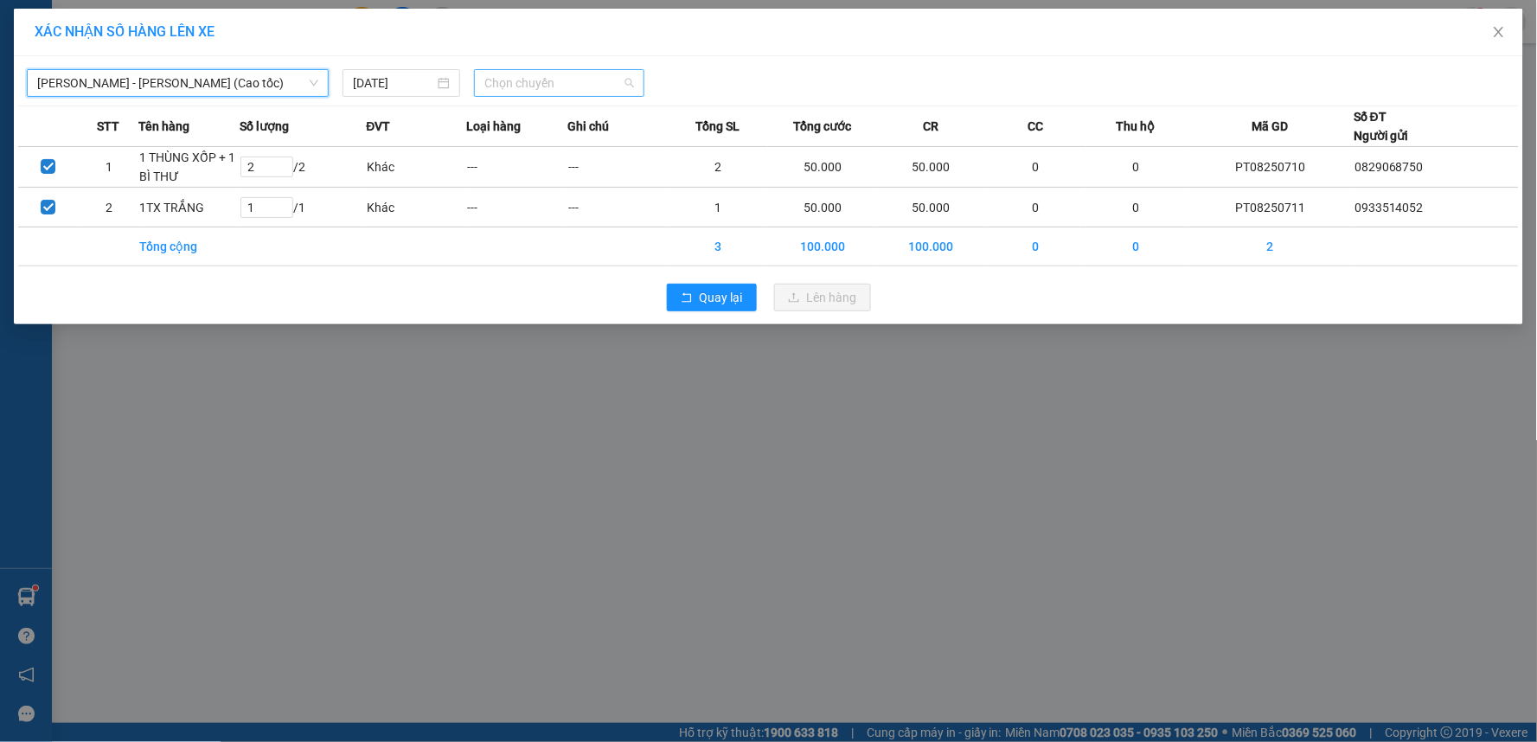
click at [534, 72] on span "Chọn chuyến" at bounding box center [559, 83] width 150 height 26
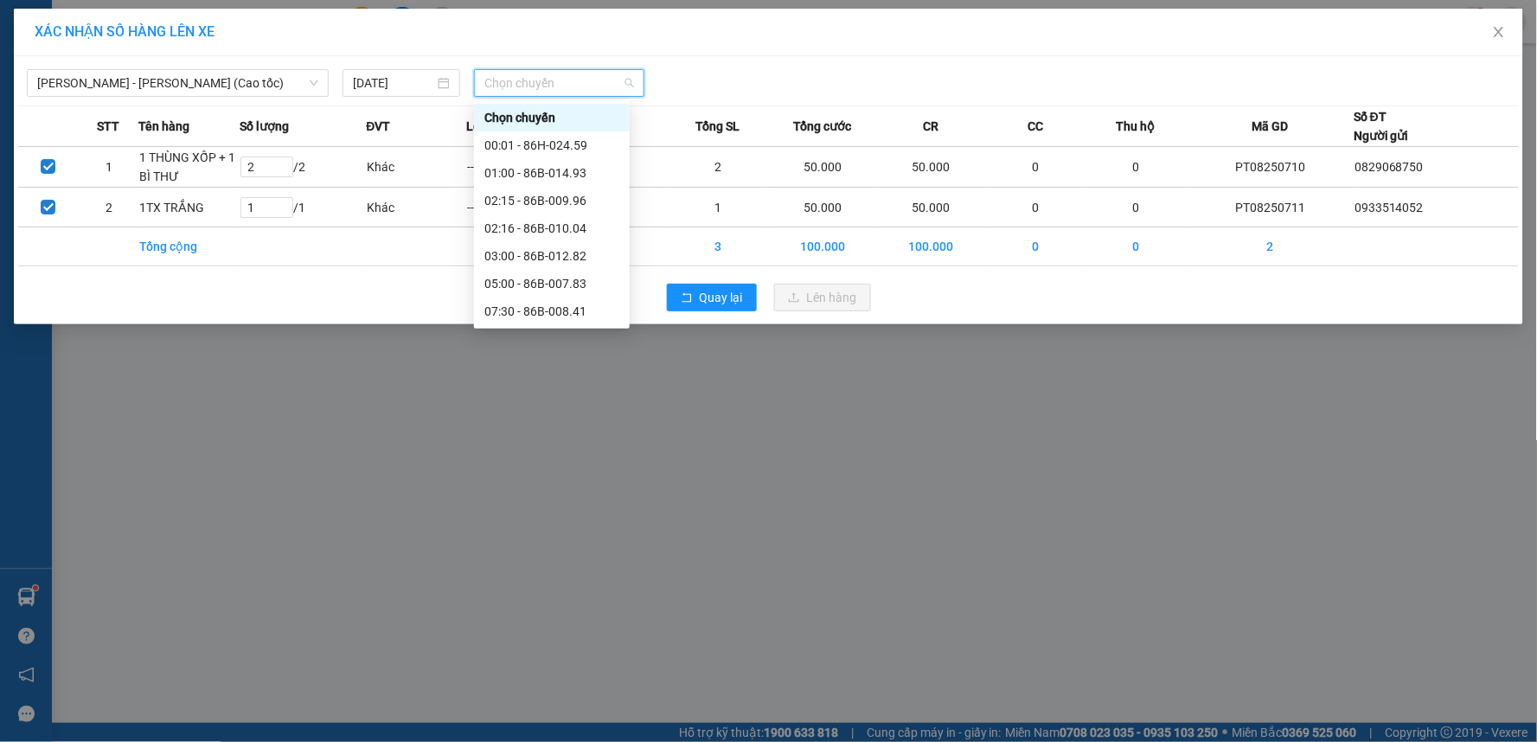
click at [532, 357] on div "12:30 - 86H-024.59" at bounding box center [551, 366] width 135 height 19
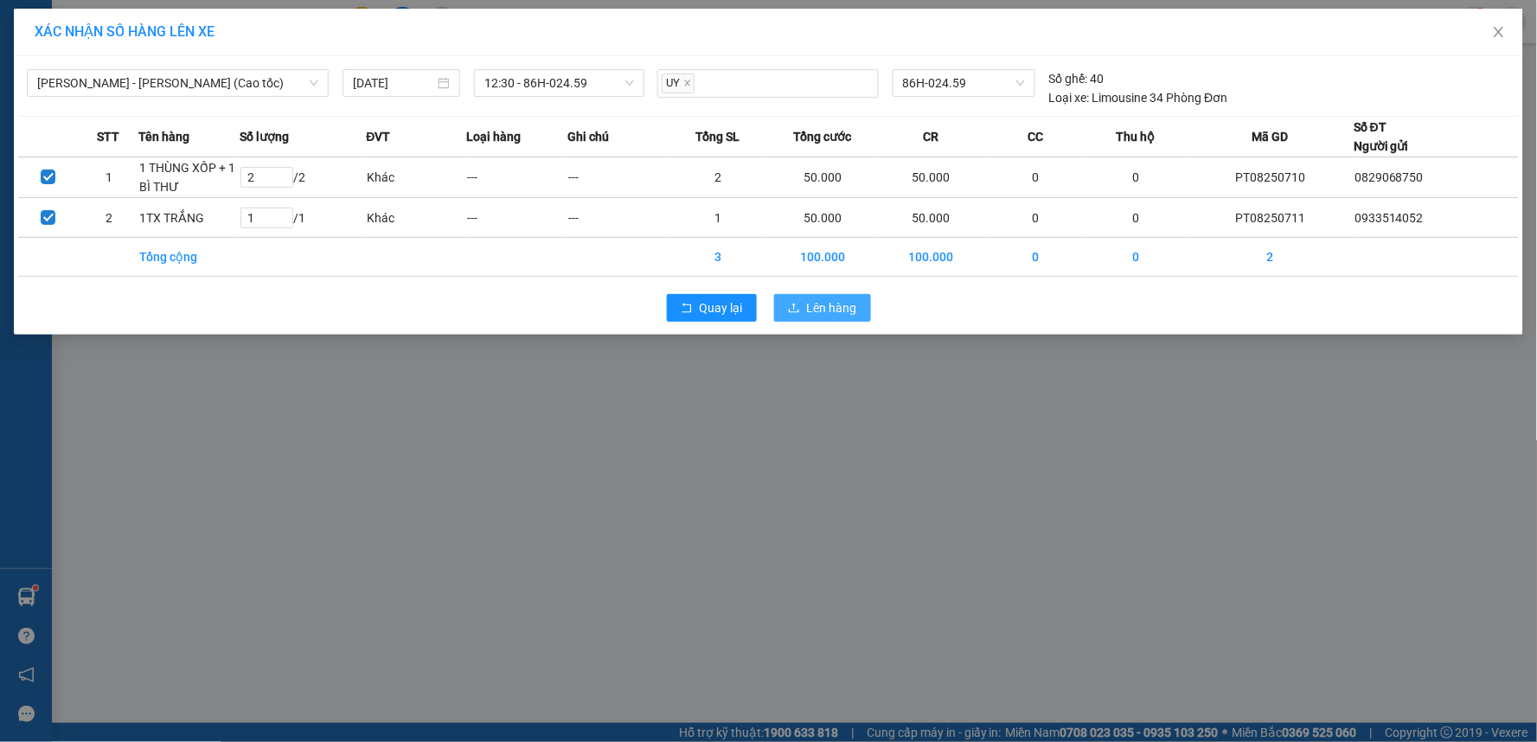
click at [821, 311] on span "Lên hàng" at bounding box center [832, 307] width 50 height 19
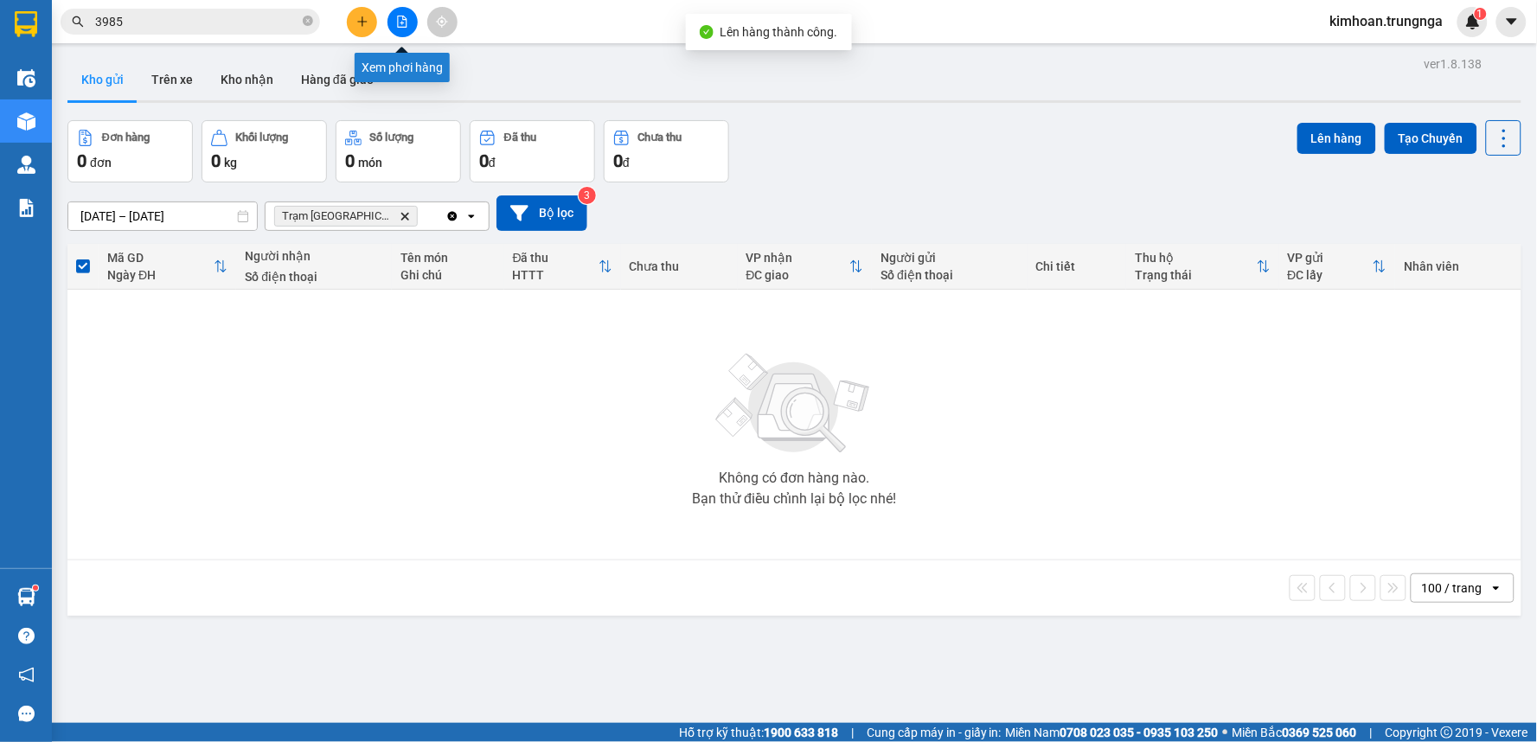
click at [409, 29] on button at bounding box center [402, 22] width 30 height 30
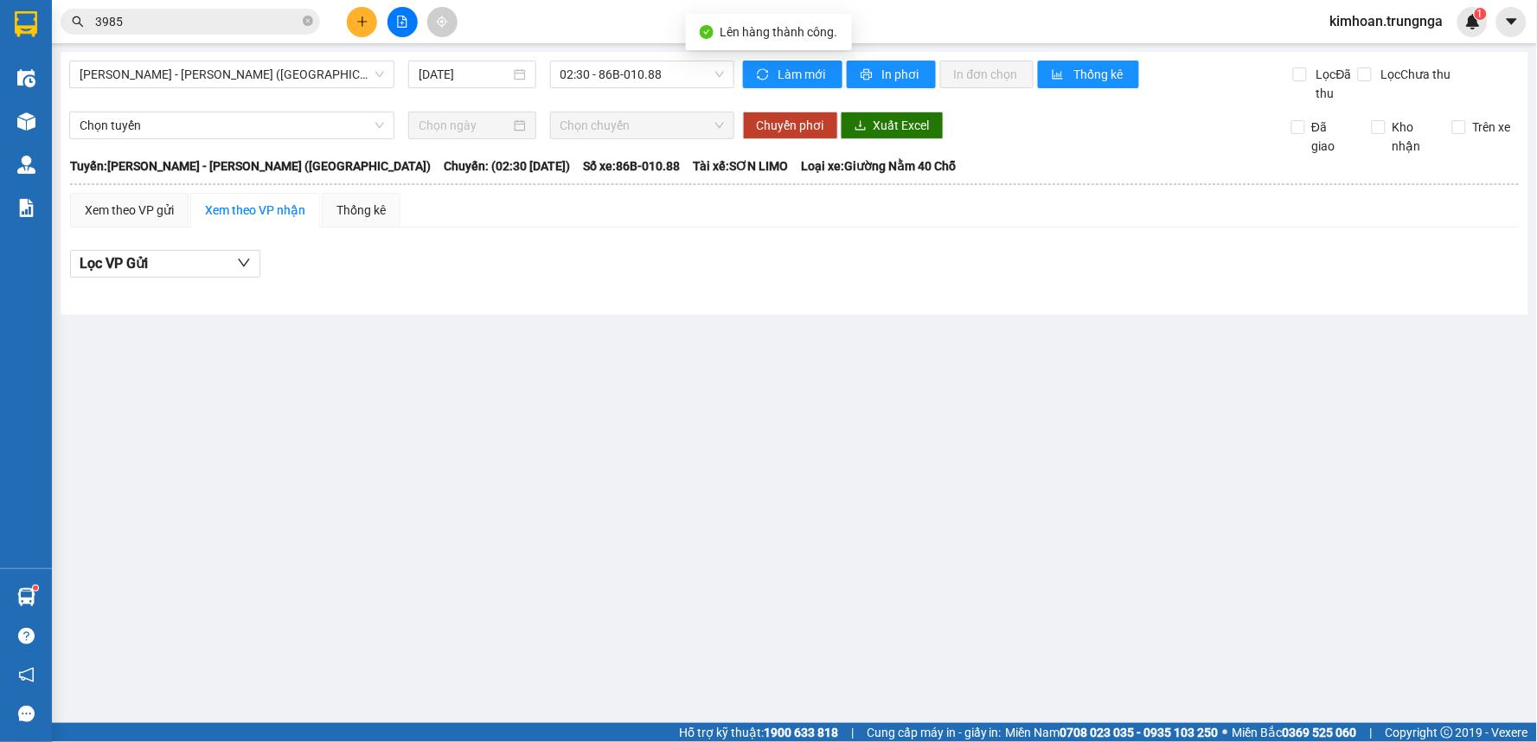
click at [200, 88] on div "[PERSON_NAME] - [PERSON_NAME] ([GEOGRAPHIC_DATA]) [DATE] 02:30 - 86B-010.88" at bounding box center [401, 82] width 665 height 42
click at [213, 70] on span "[PERSON_NAME] - [PERSON_NAME] ([GEOGRAPHIC_DATA])" at bounding box center [232, 74] width 304 height 26
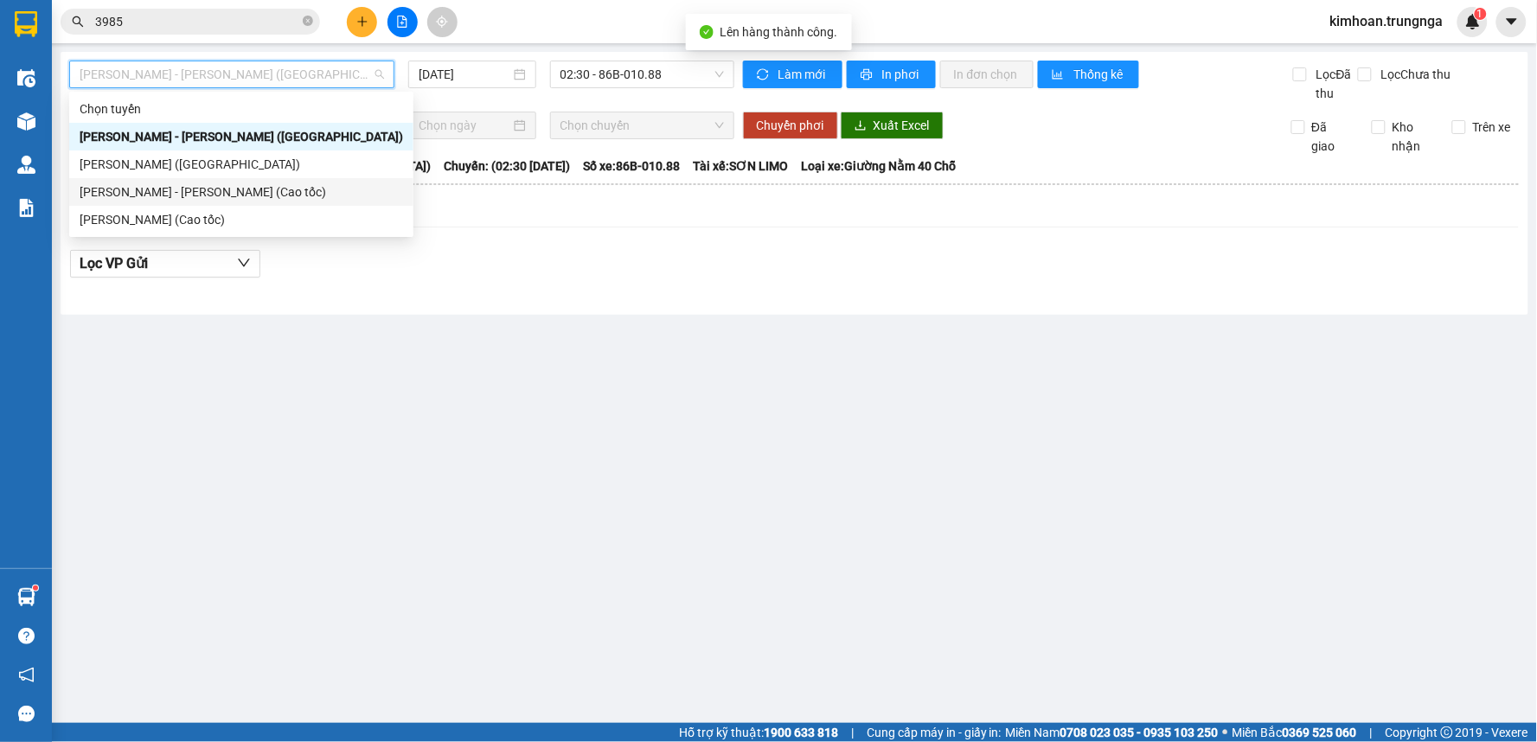
click at [161, 195] on div "[PERSON_NAME] - [PERSON_NAME] (Cao tốc)" at bounding box center [241, 191] width 323 height 19
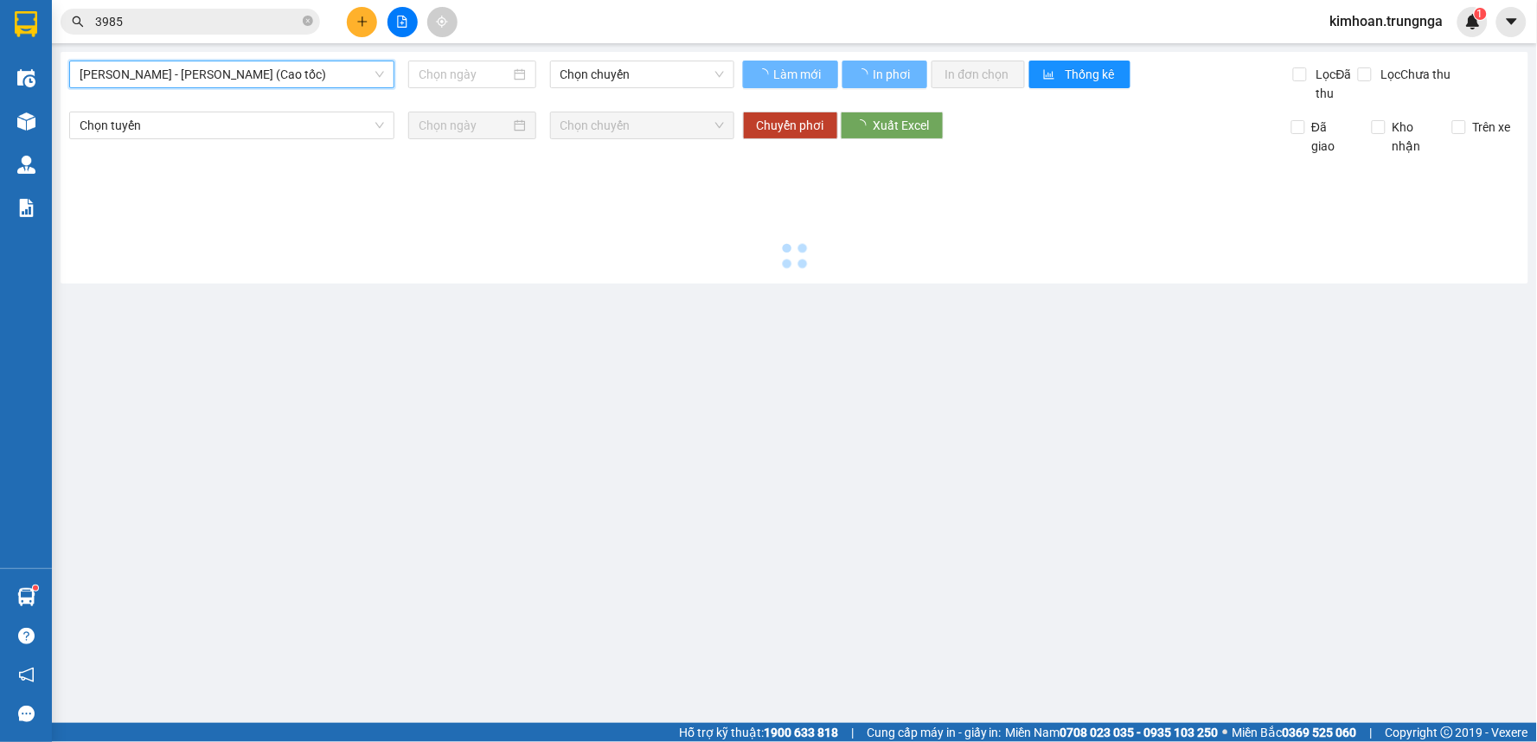
type input "[DATE]"
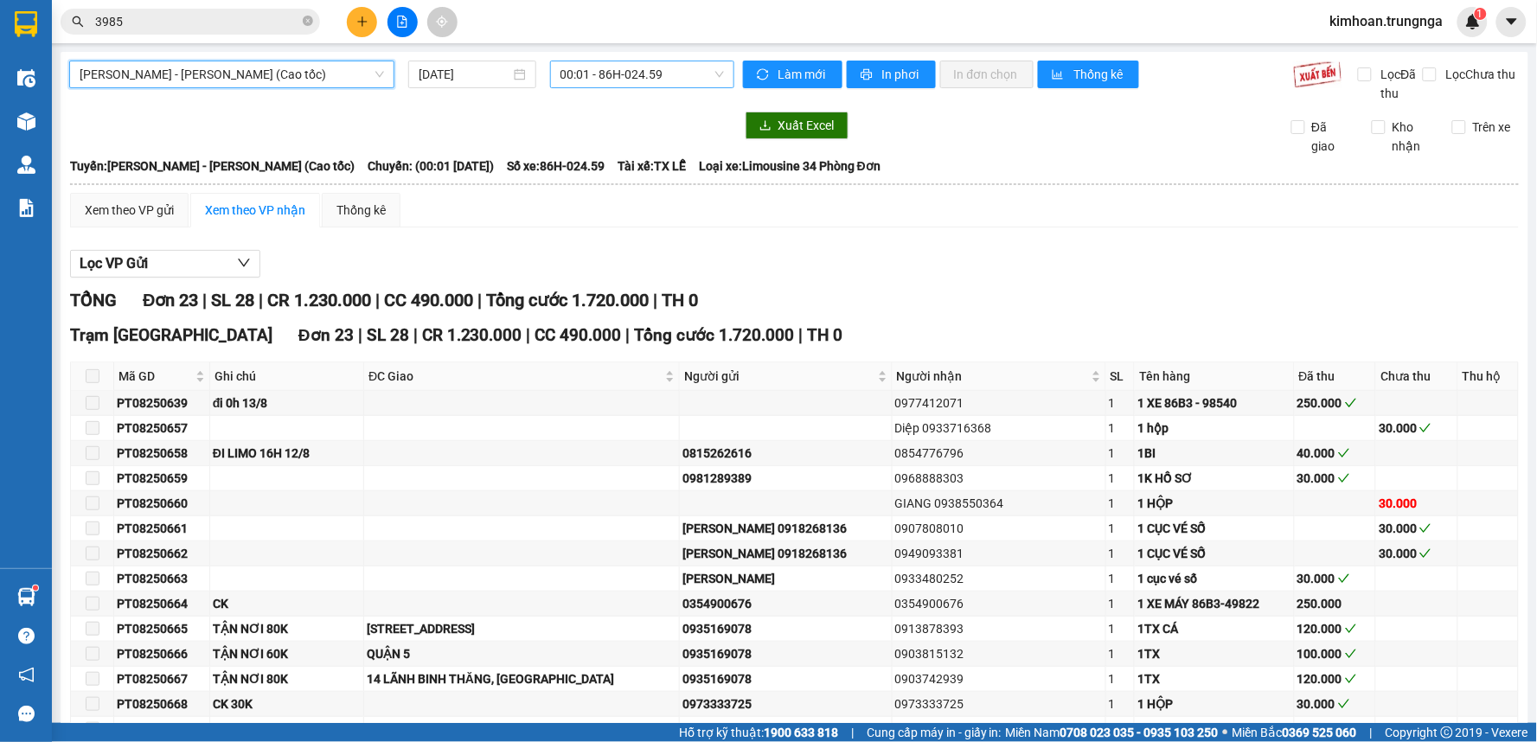
click at [601, 80] on span "00:01 - 86H-024.59" at bounding box center [641, 74] width 163 height 26
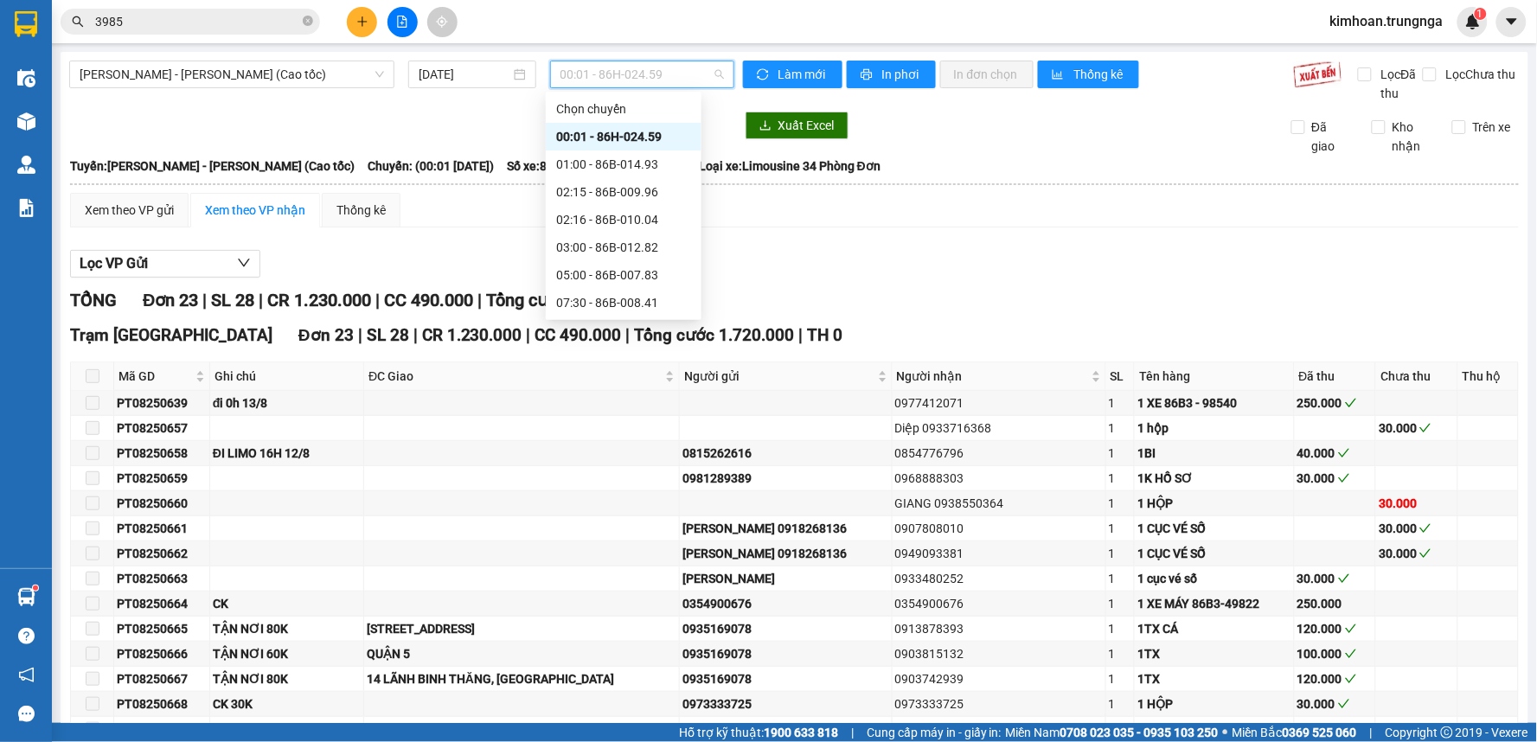
drag, startPoint x: 586, startPoint y: 271, endPoint x: 600, endPoint y: 249, distance: 25.7
click at [600, 249] on div "Chọn chuyến 00:01 - 86H-024.59 01:00 - 86B-014.93 02:15 - 86B-009.96 02:16 - 86…" at bounding box center [624, 261] width 156 height 332
click at [602, 348] on div "12:30 - 86H-024.59" at bounding box center [623, 357] width 135 height 19
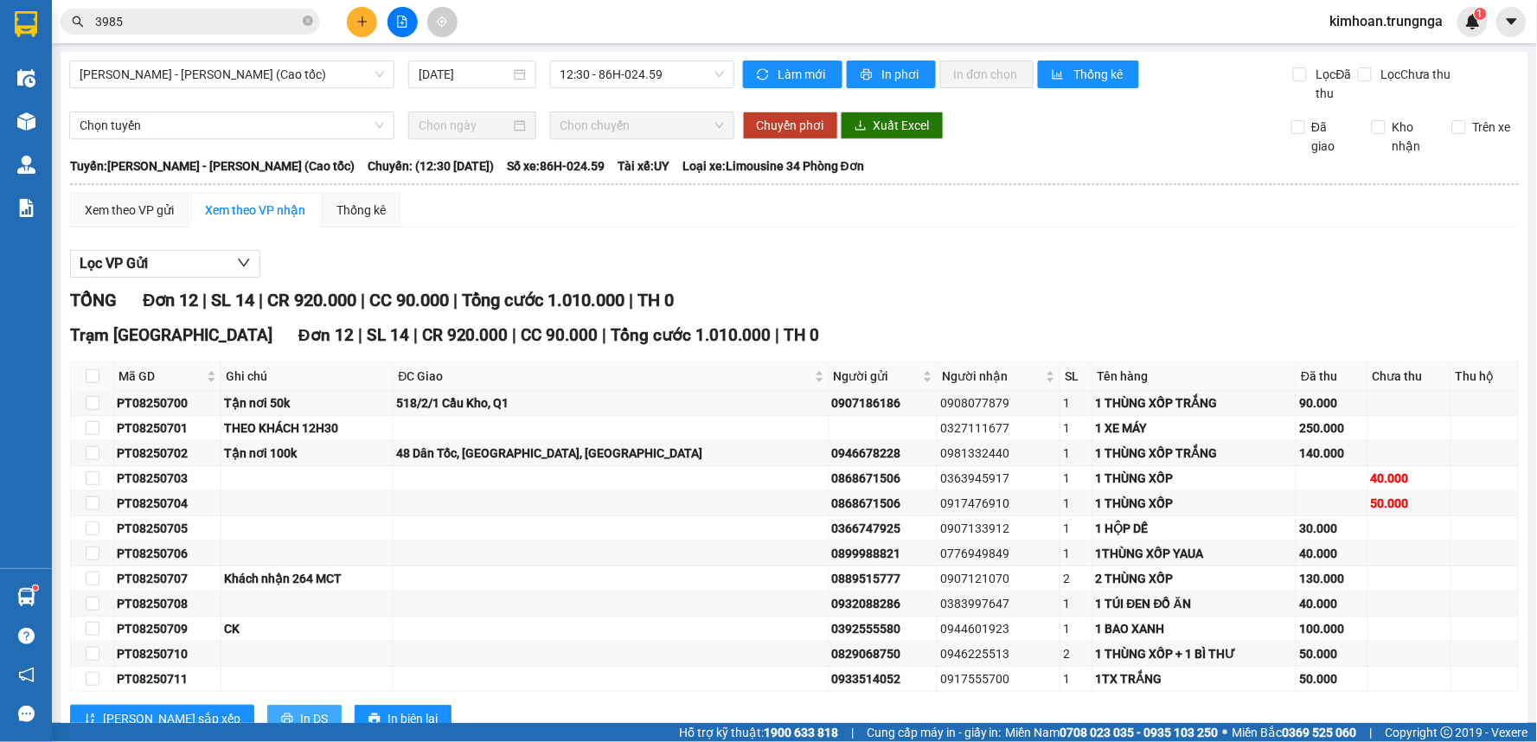
click at [300, 709] on span "In DS" at bounding box center [314, 718] width 28 height 19
drag, startPoint x: 188, startPoint y: 574, endPoint x: 119, endPoint y: 564, distance: 69.1
click at [119, 619] on div "PT08250709" at bounding box center [167, 628] width 101 height 19
click at [284, 73] on span "[PERSON_NAME] - [PERSON_NAME] (Cao tốc)" at bounding box center [232, 74] width 304 height 26
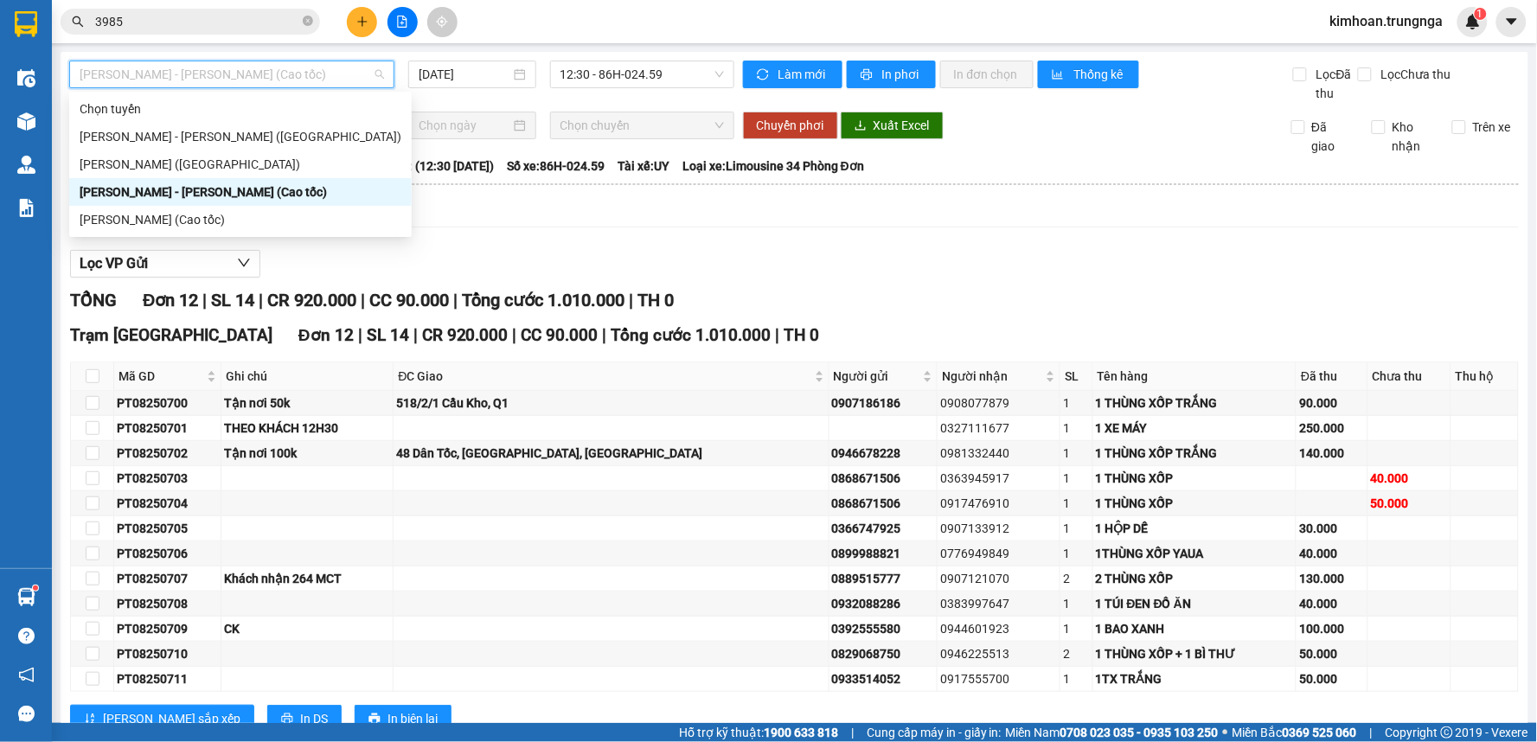
click at [284, 73] on span "[PERSON_NAME] - [PERSON_NAME] (Cao tốc)" at bounding box center [232, 74] width 304 height 26
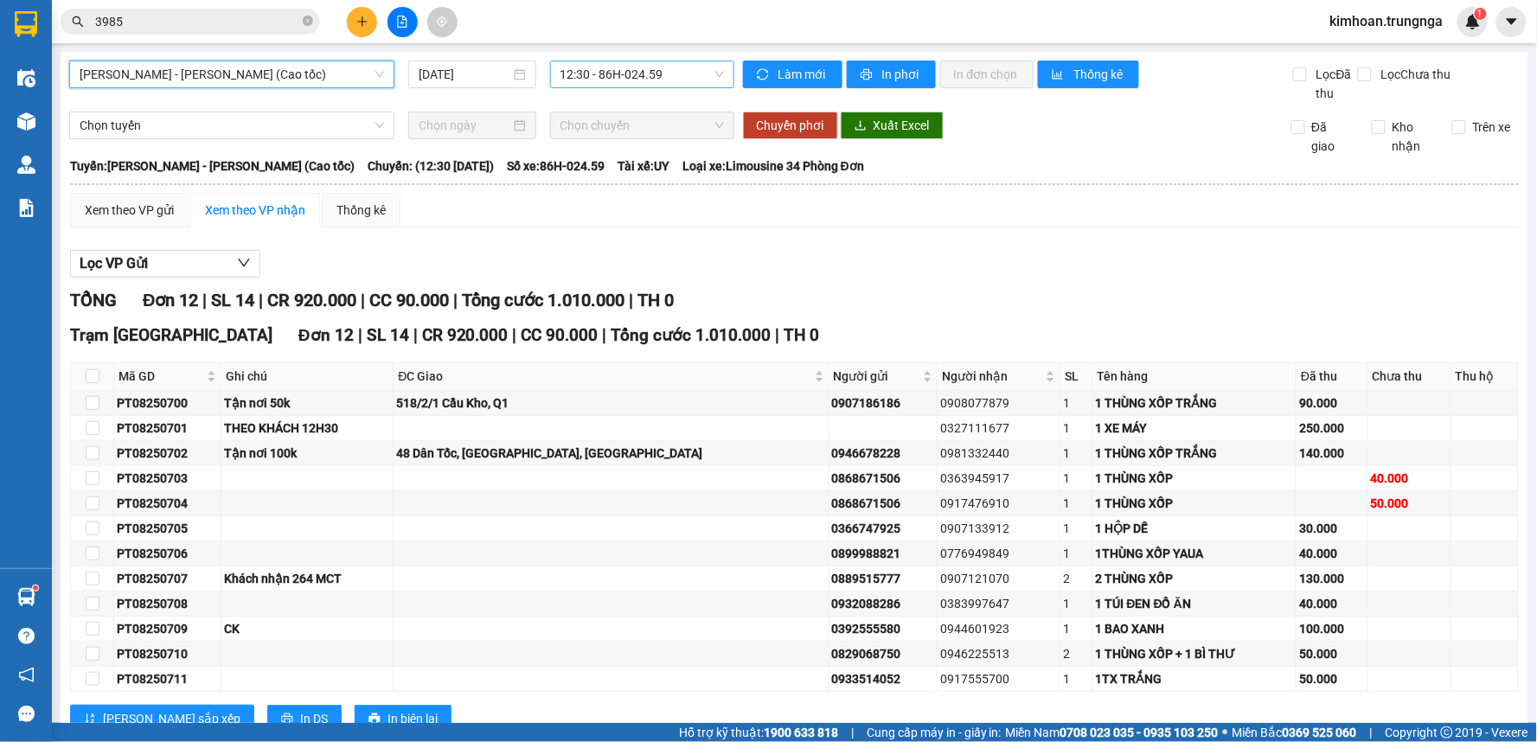
click at [594, 73] on span "12:30 - 86H-024.59" at bounding box center [641, 74] width 163 height 26
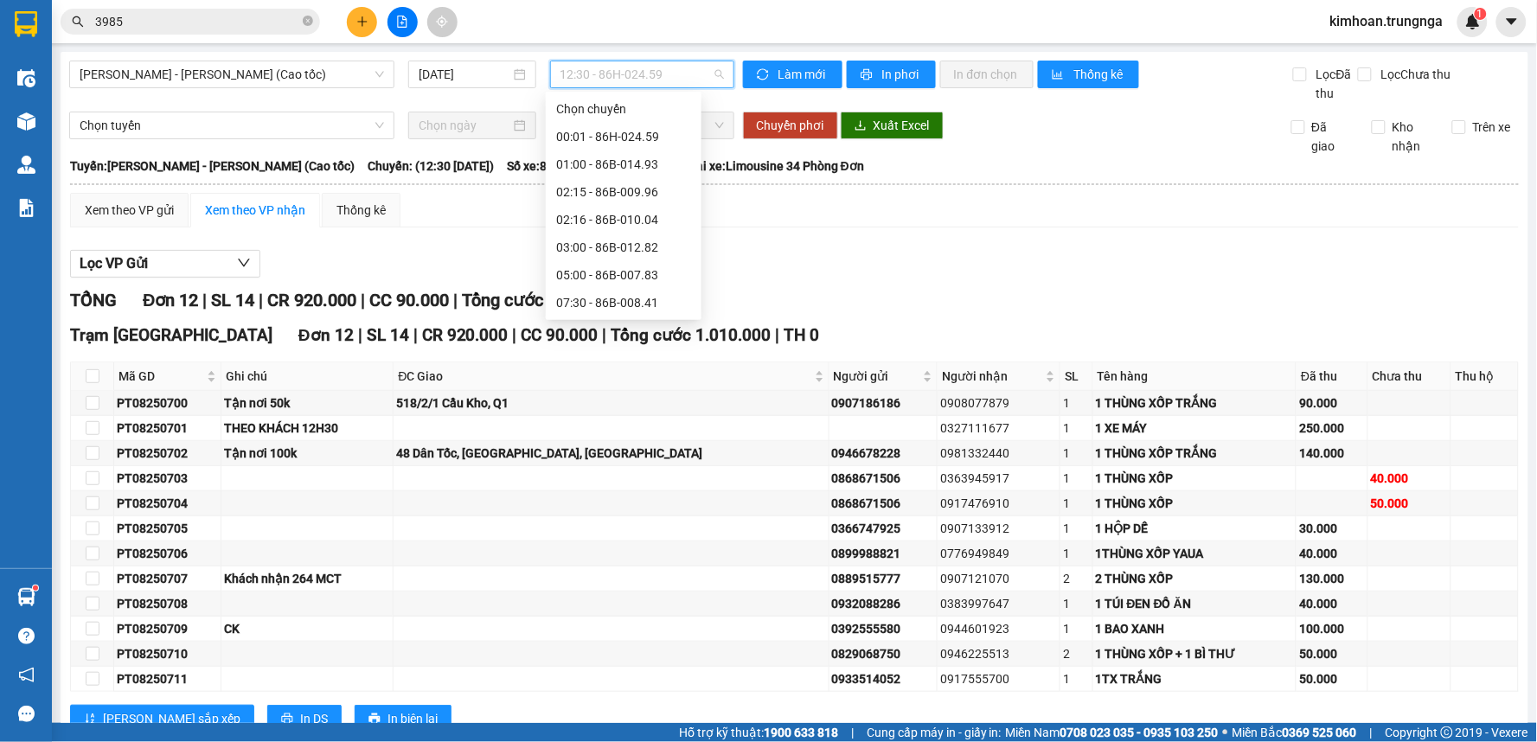
click at [611, 321] on div "10:30 - 86B-010.09" at bounding box center [623, 330] width 135 height 19
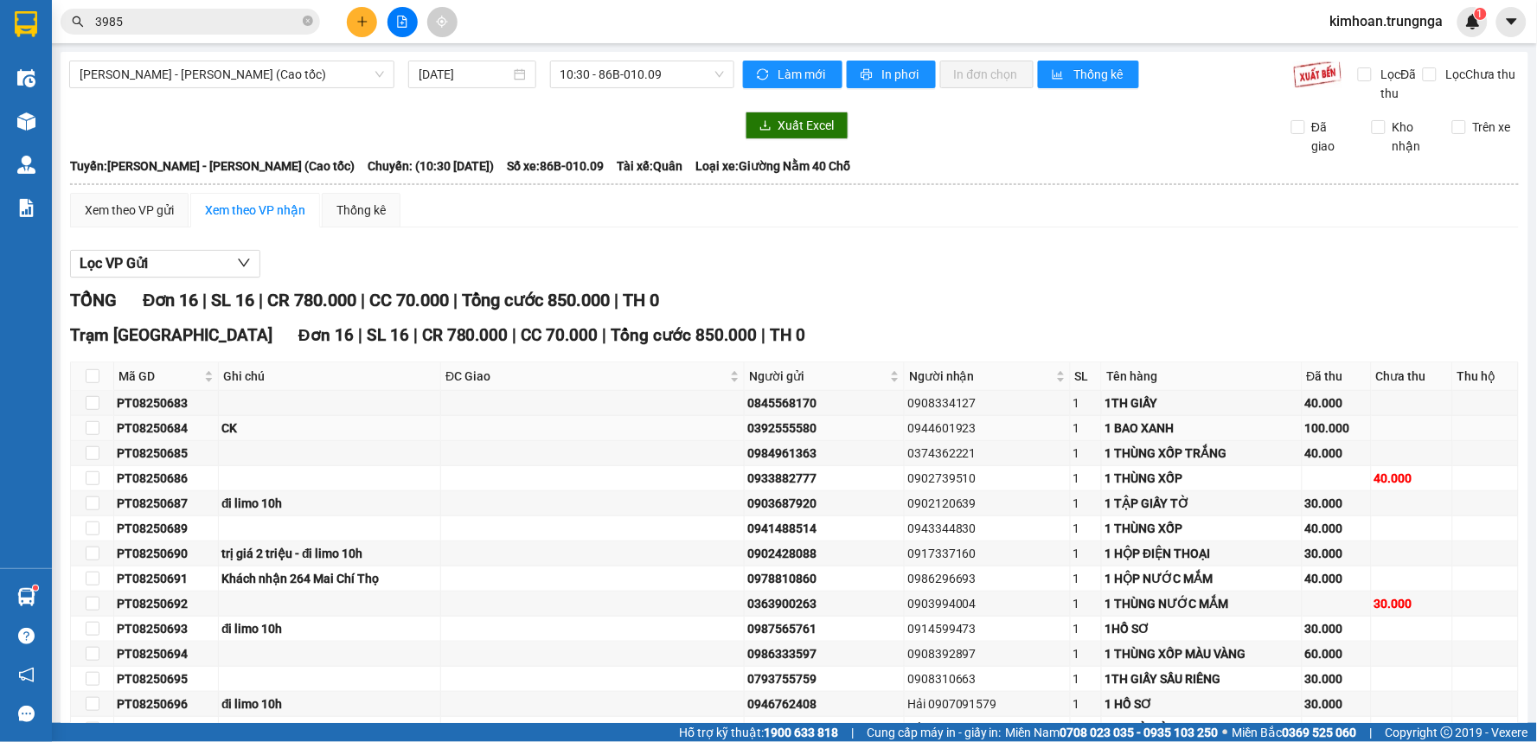
drag, startPoint x: 187, startPoint y: 270, endPoint x: 118, endPoint y: 280, distance: 70.0
click at [118, 416] on td "PT08250684" at bounding box center [166, 428] width 105 height 25
click at [635, 67] on span "10:30 - 86B-010.09" at bounding box center [641, 74] width 163 height 26
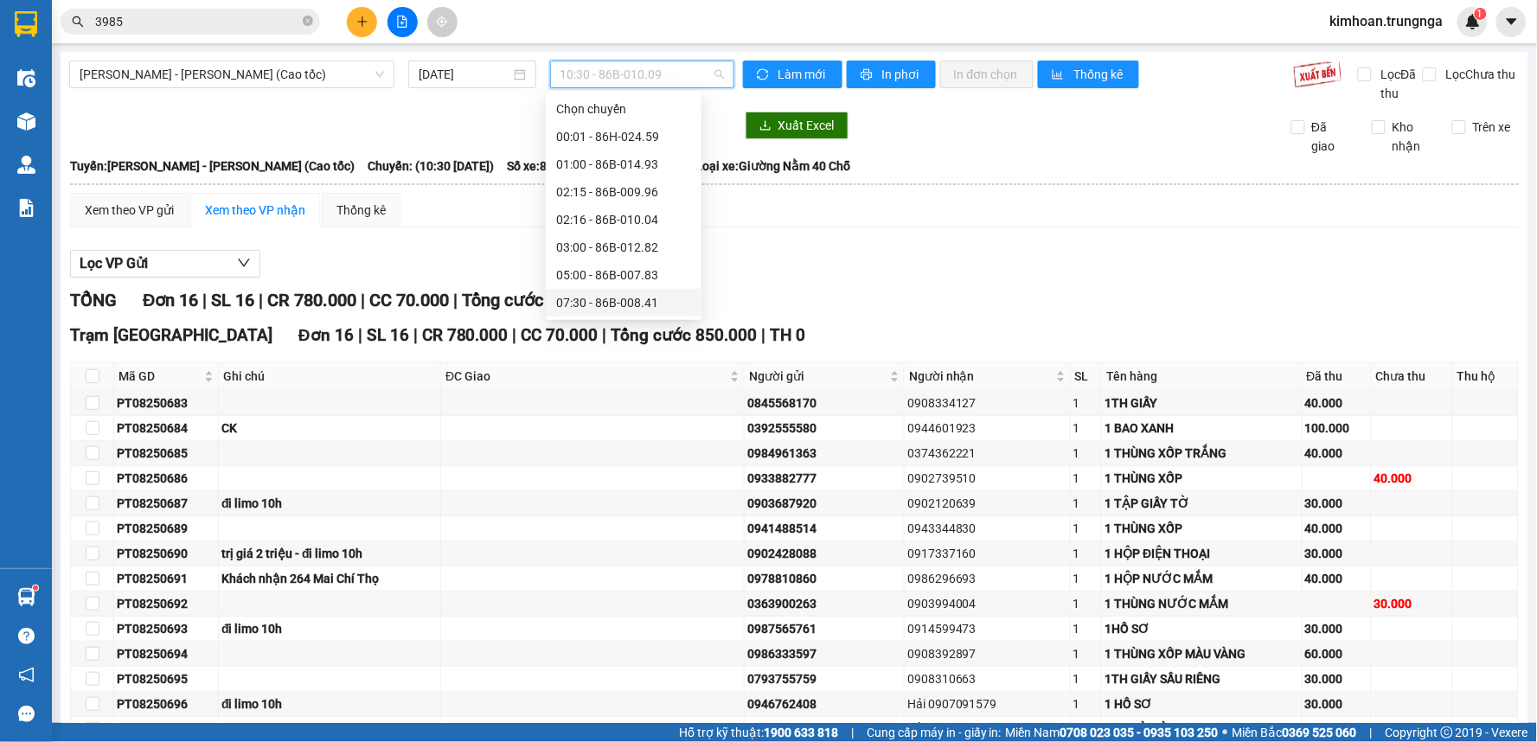
click at [600, 293] on div "07:30 - 86B-008.41" at bounding box center [623, 302] width 135 height 19
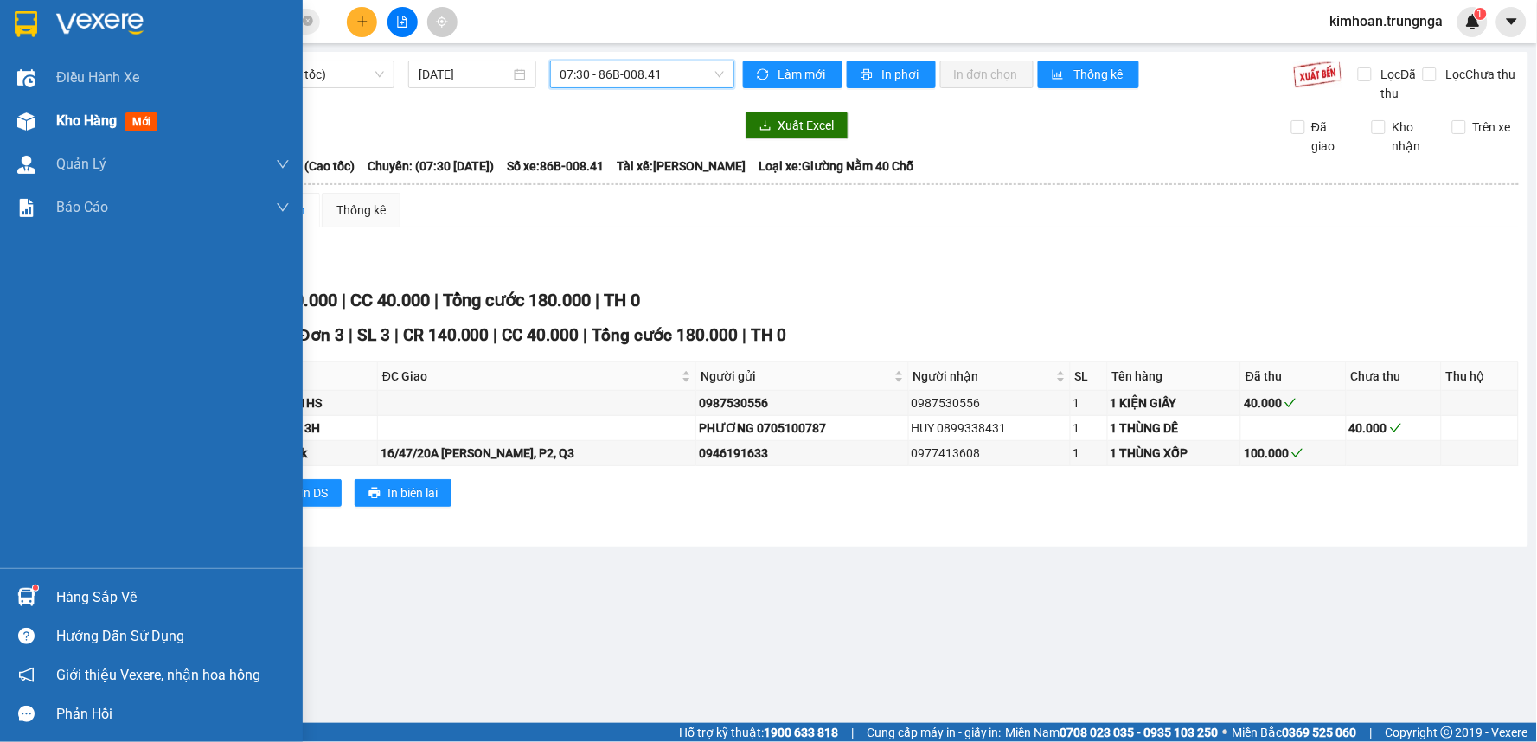
click at [44, 118] on div "Kho hàng mới" at bounding box center [151, 120] width 303 height 43
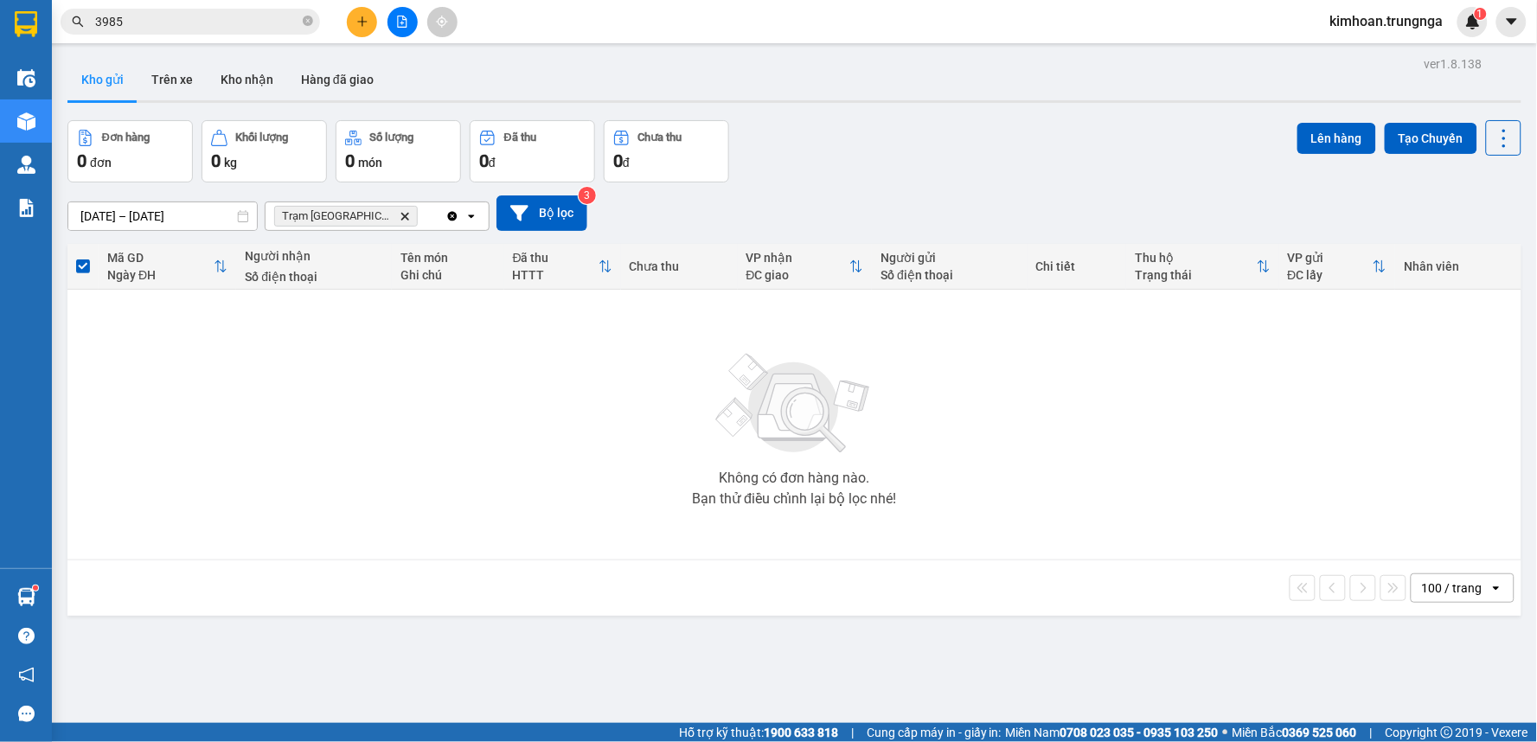
click at [407, 35] on div at bounding box center [402, 22] width 130 height 30
click at [407, 30] on button at bounding box center [402, 22] width 30 height 30
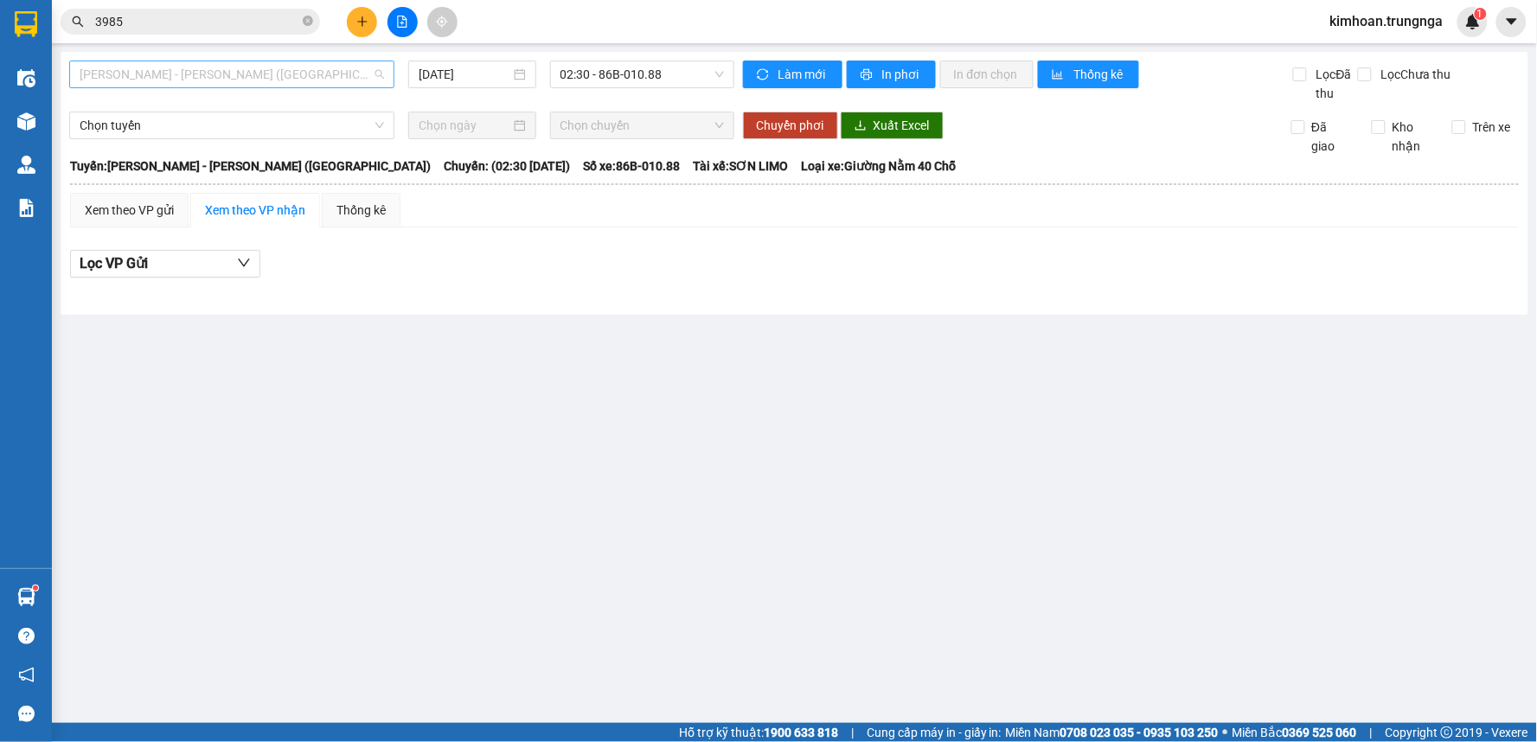
click at [262, 67] on span "[PERSON_NAME] - [PERSON_NAME] ([GEOGRAPHIC_DATA])" at bounding box center [232, 74] width 304 height 26
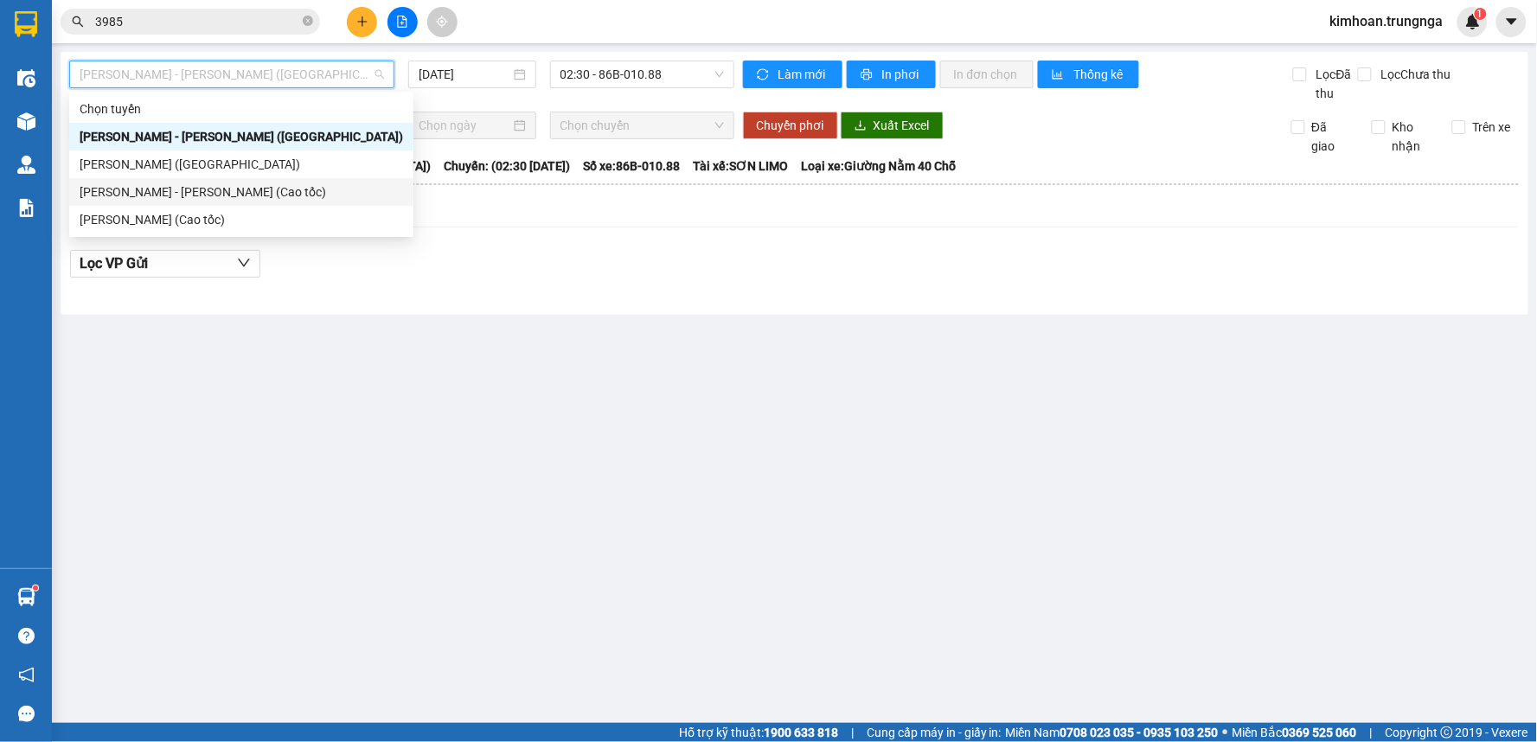
click at [220, 190] on div "[PERSON_NAME] - [PERSON_NAME] (Cao tốc)" at bounding box center [241, 191] width 323 height 19
type input "[DATE]"
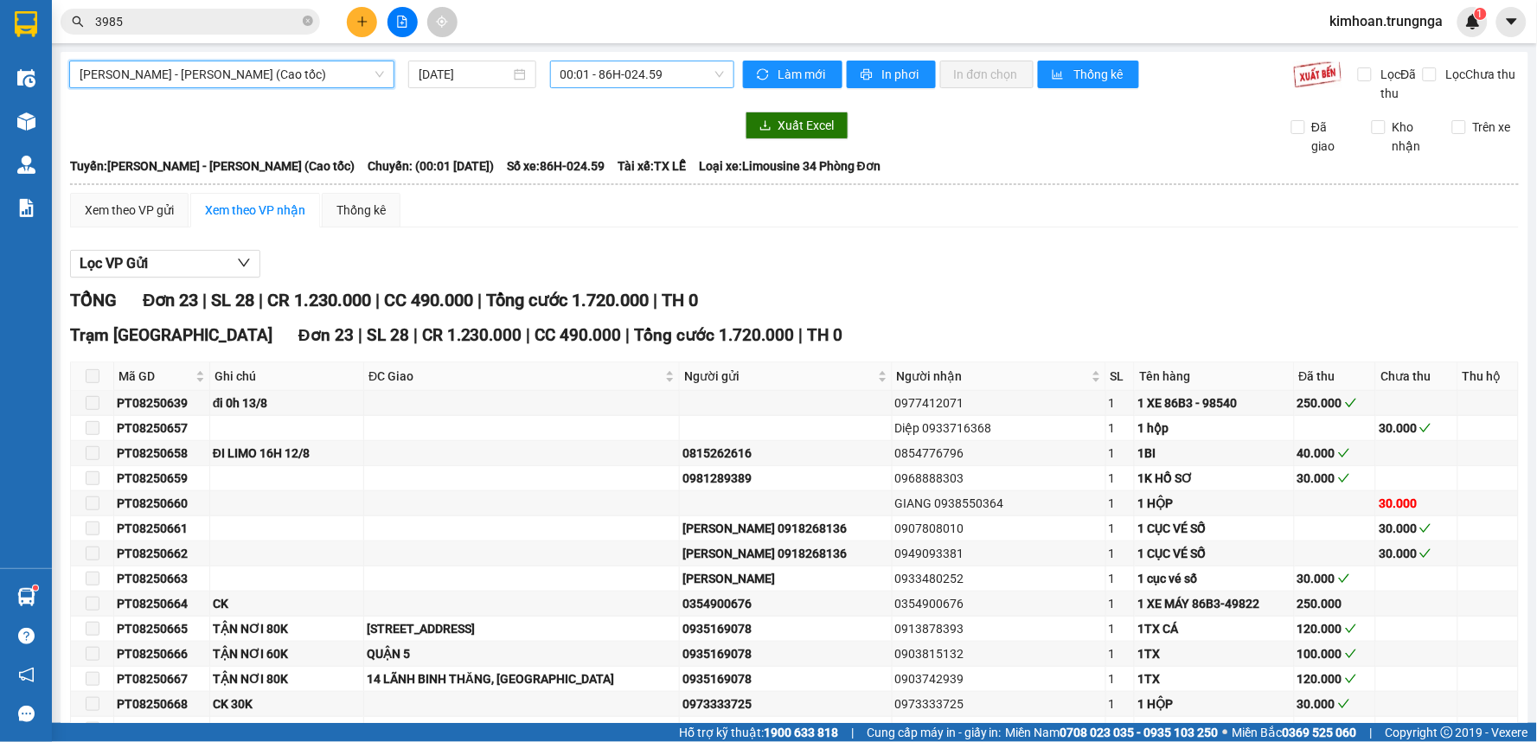
click at [589, 72] on span "00:01 - 86H-024.59" at bounding box center [641, 74] width 163 height 26
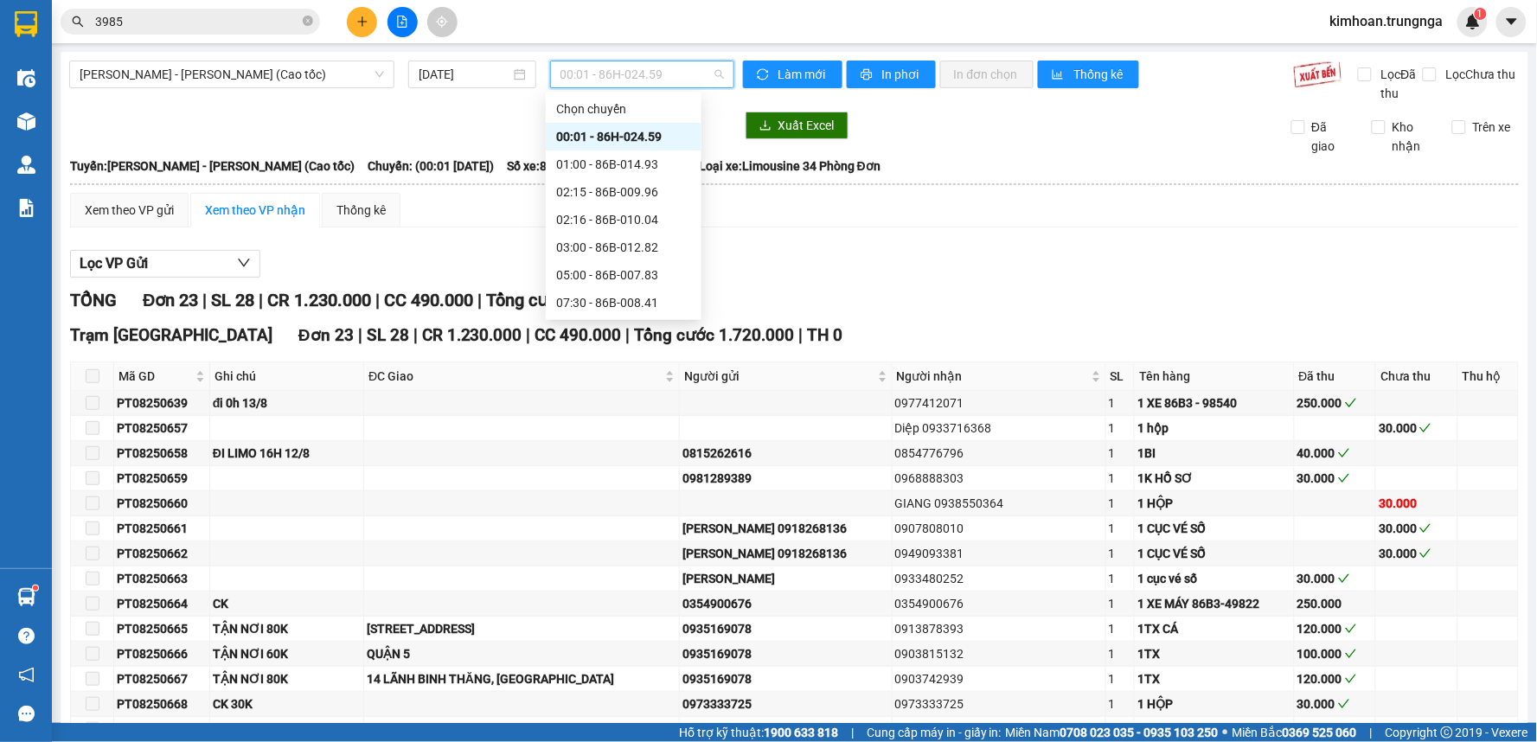
click at [607, 348] on div "12:30 - 86H-024.59" at bounding box center [623, 357] width 135 height 19
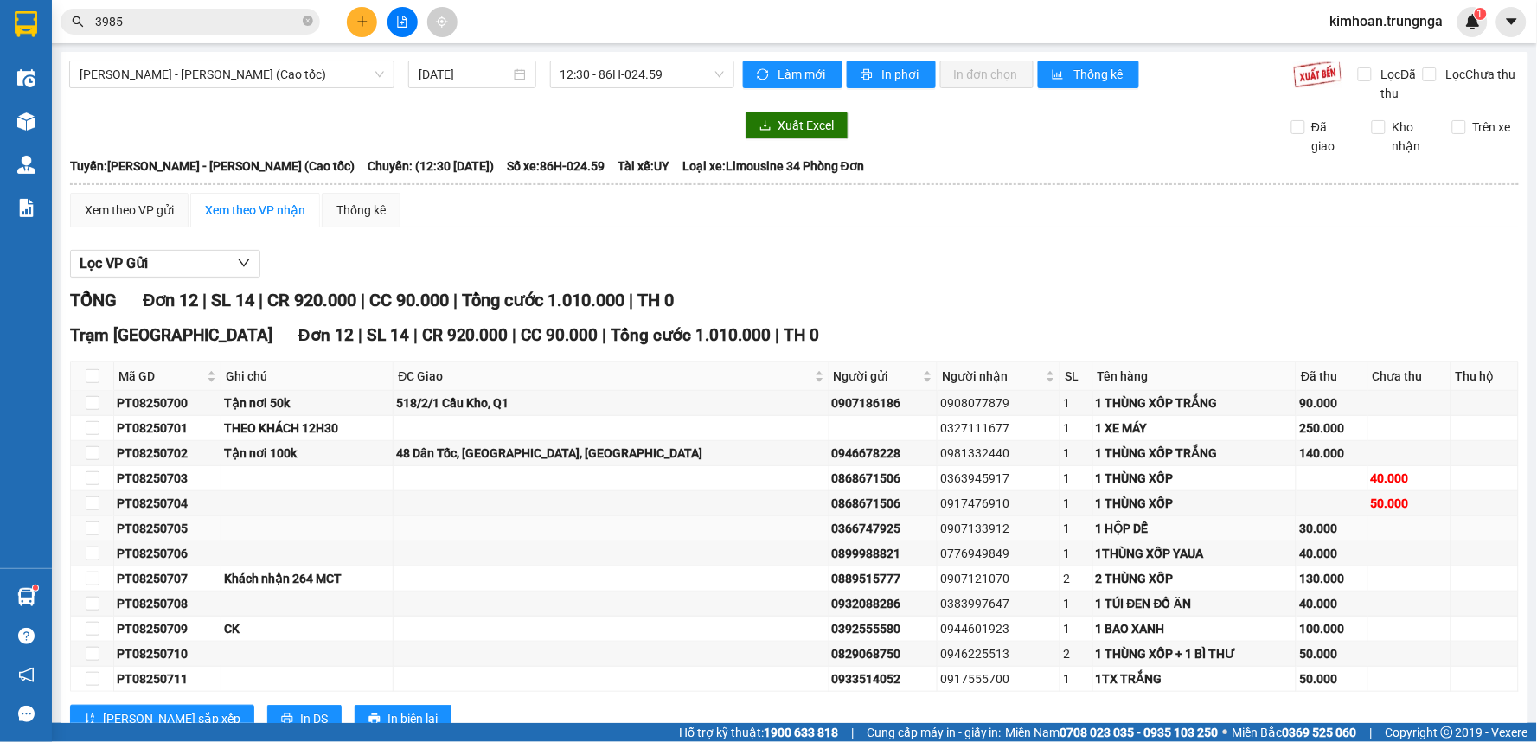
drag, startPoint x: 185, startPoint y: 465, endPoint x: 115, endPoint y: 468, distance: 70.1
click at [115, 516] on td "PT08250705" at bounding box center [167, 528] width 107 height 25
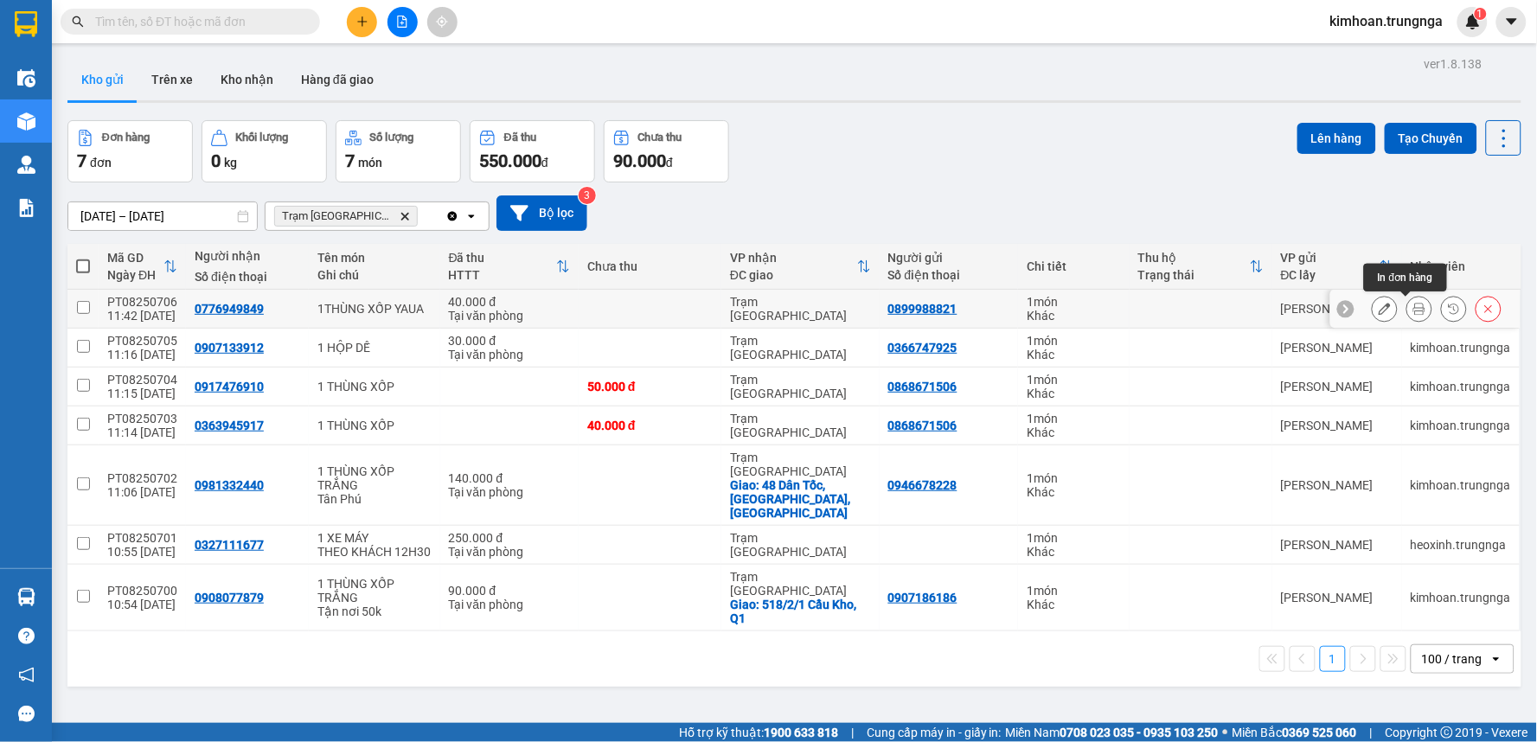
click at [1413, 304] on icon at bounding box center [1419, 309] width 12 height 12
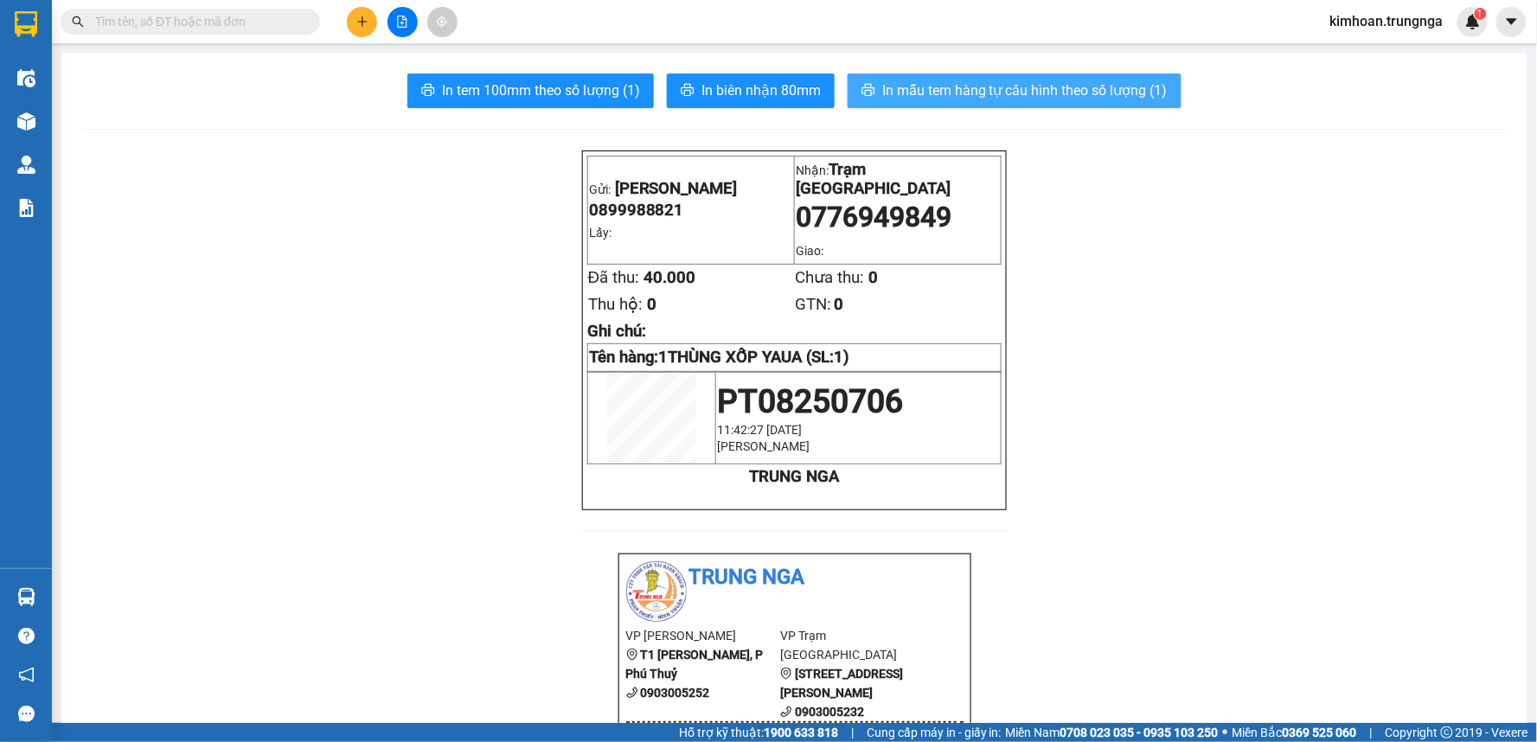
click at [928, 89] on span "In mẫu tem hàng tự cấu hình theo số lượng (1)" at bounding box center [1024, 91] width 285 height 22
click at [286, 12] on input "text" at bounding box center [197, 21] width 204 height 19
paste input "PT08250709"
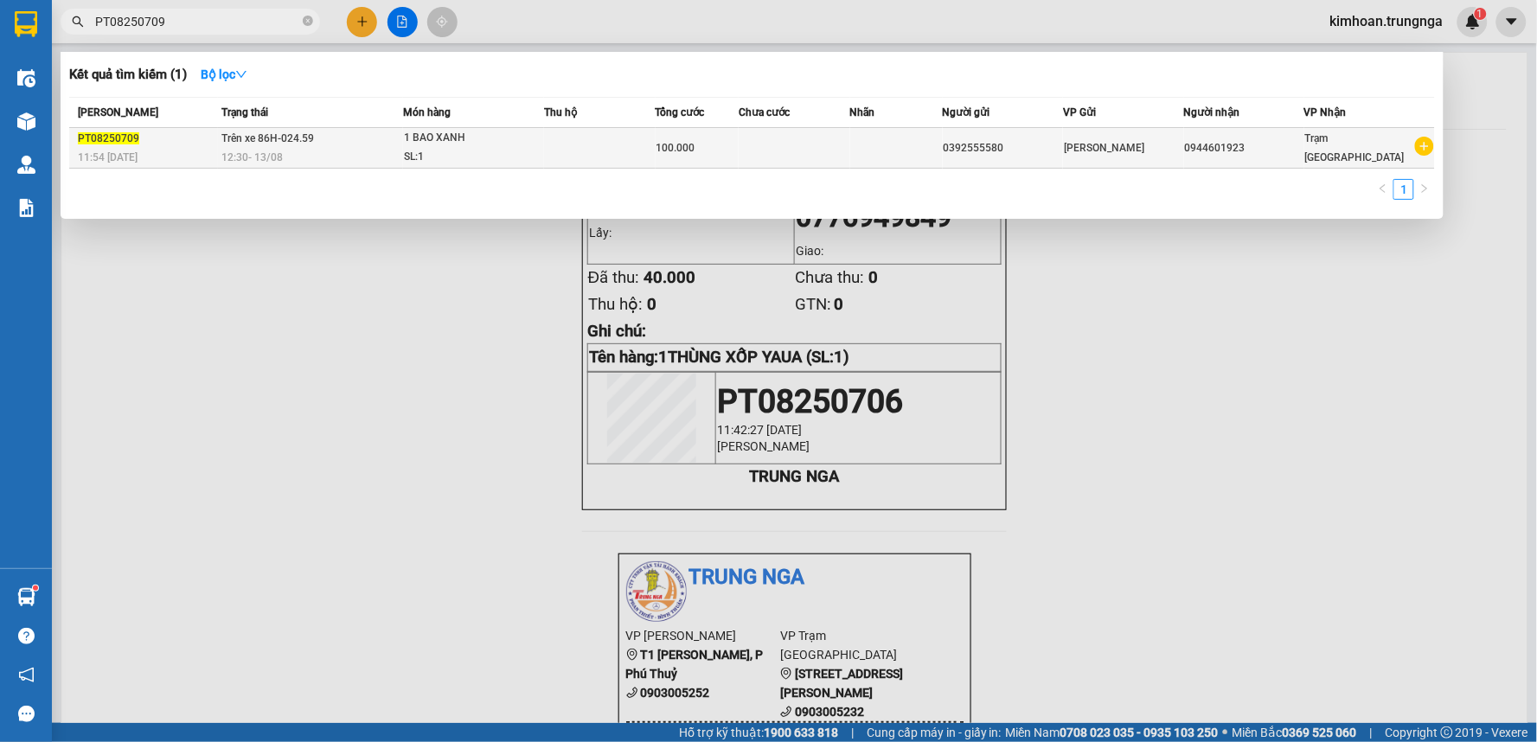
type input "PT08250709"
click at [400, 130] on td "Trên xe 86H-024.59 12:30 - 13/08" at bounding box center [310, 148] width 185 height 41
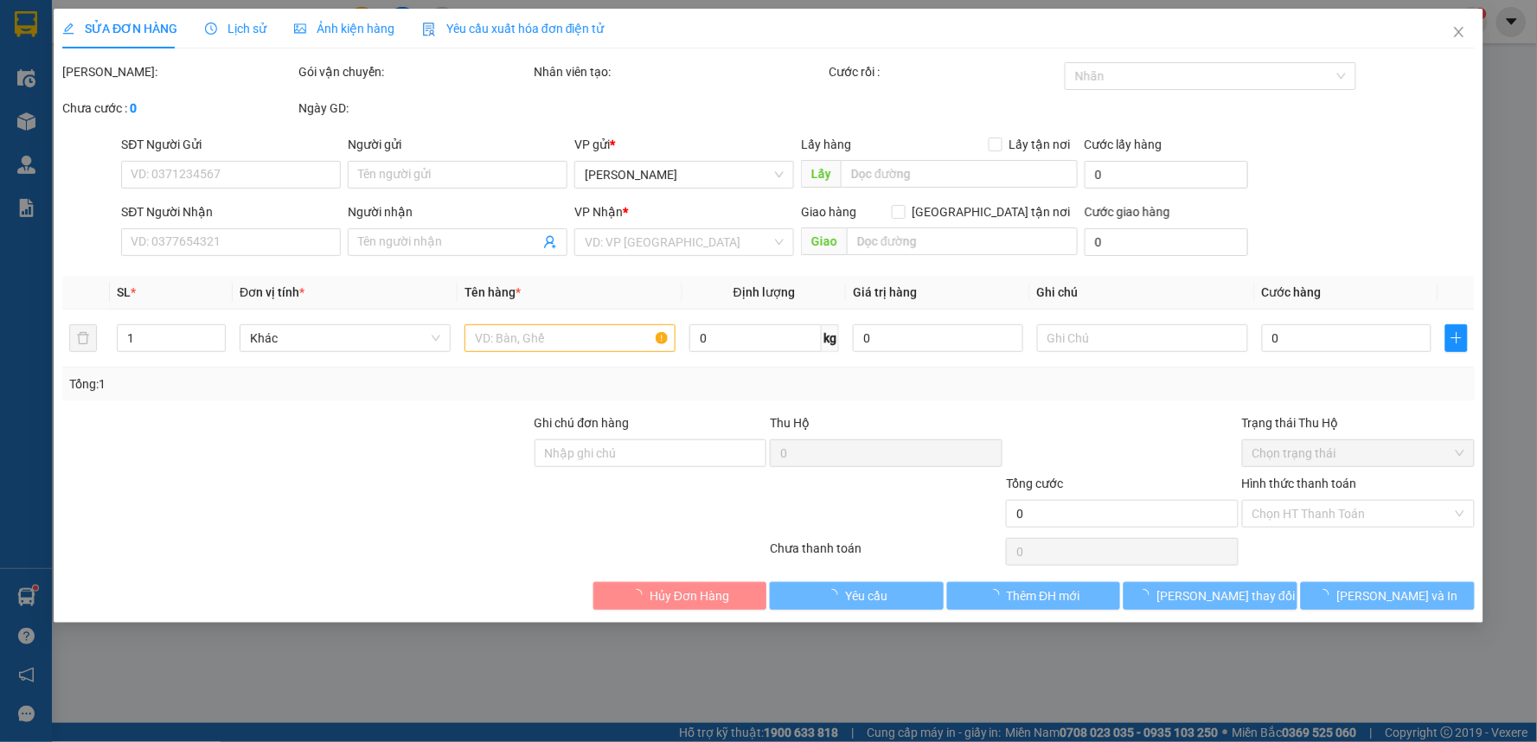
type input "0392555580"
type input "0944601923"
type input "100.000"
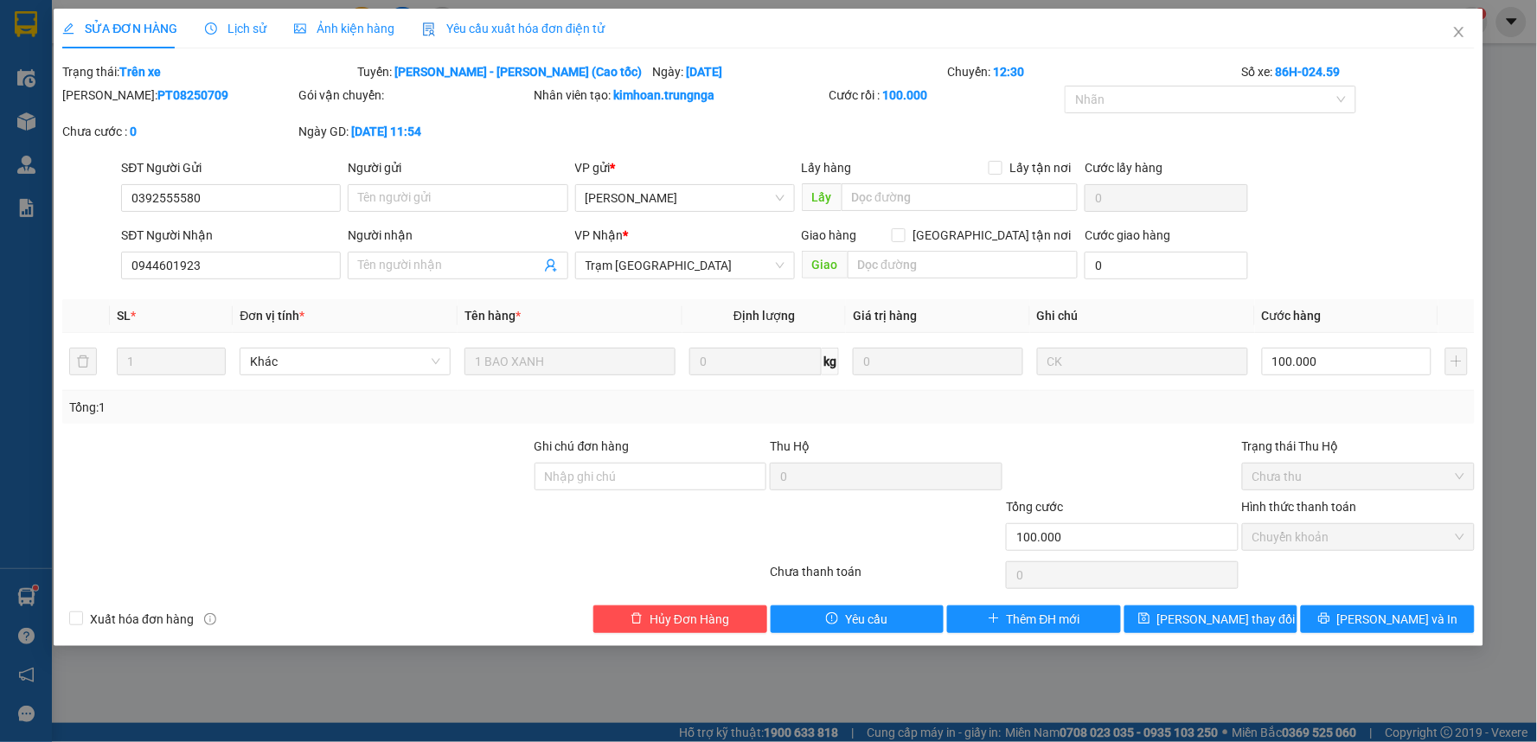
click at [477, 26] on span "Yêu cầu xuất hóa đơn điện tử" at bounding box center [513, 29] width 182 height 14
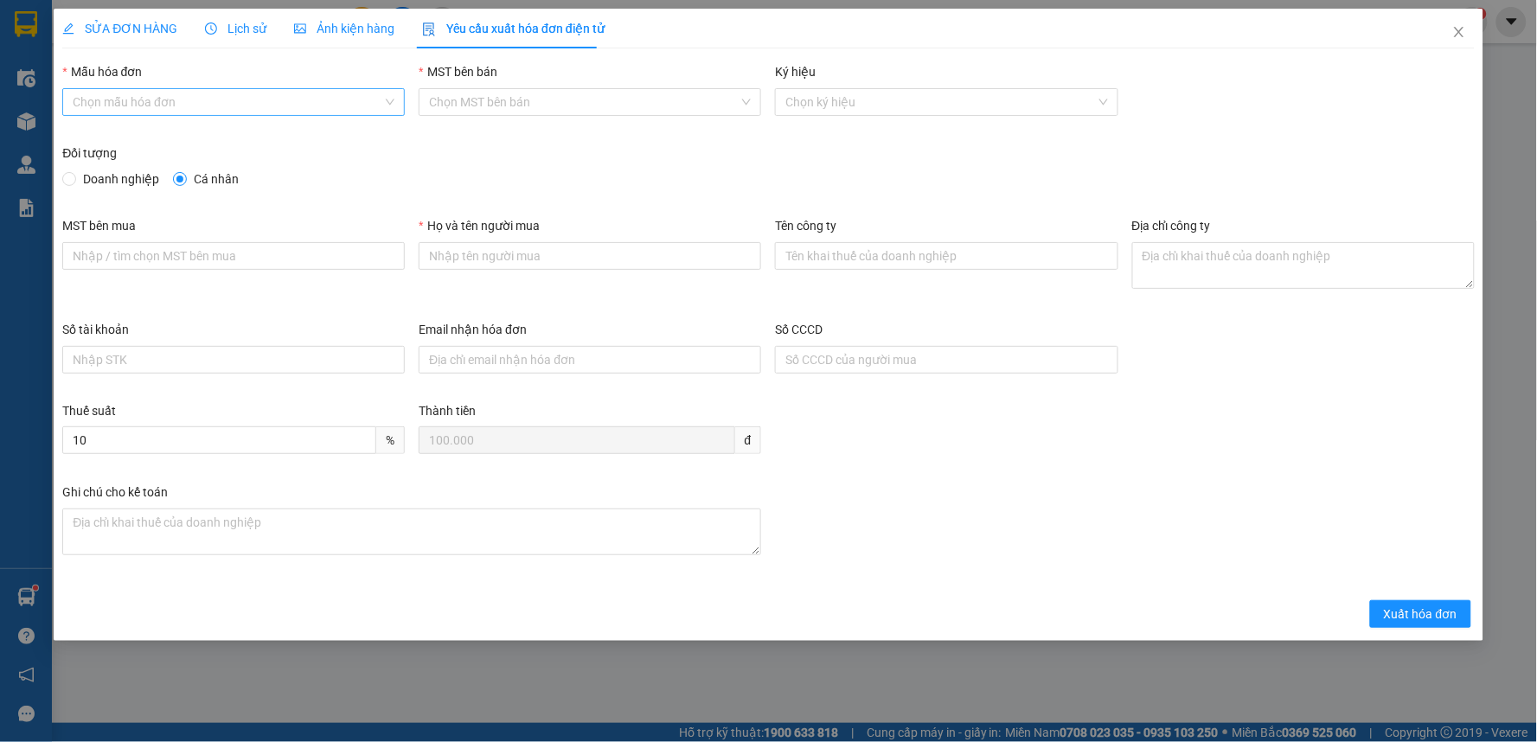
click at [254, 89] on input "Mẫu hóa đơn" at bounding box center [228, 102] width 310 height 26
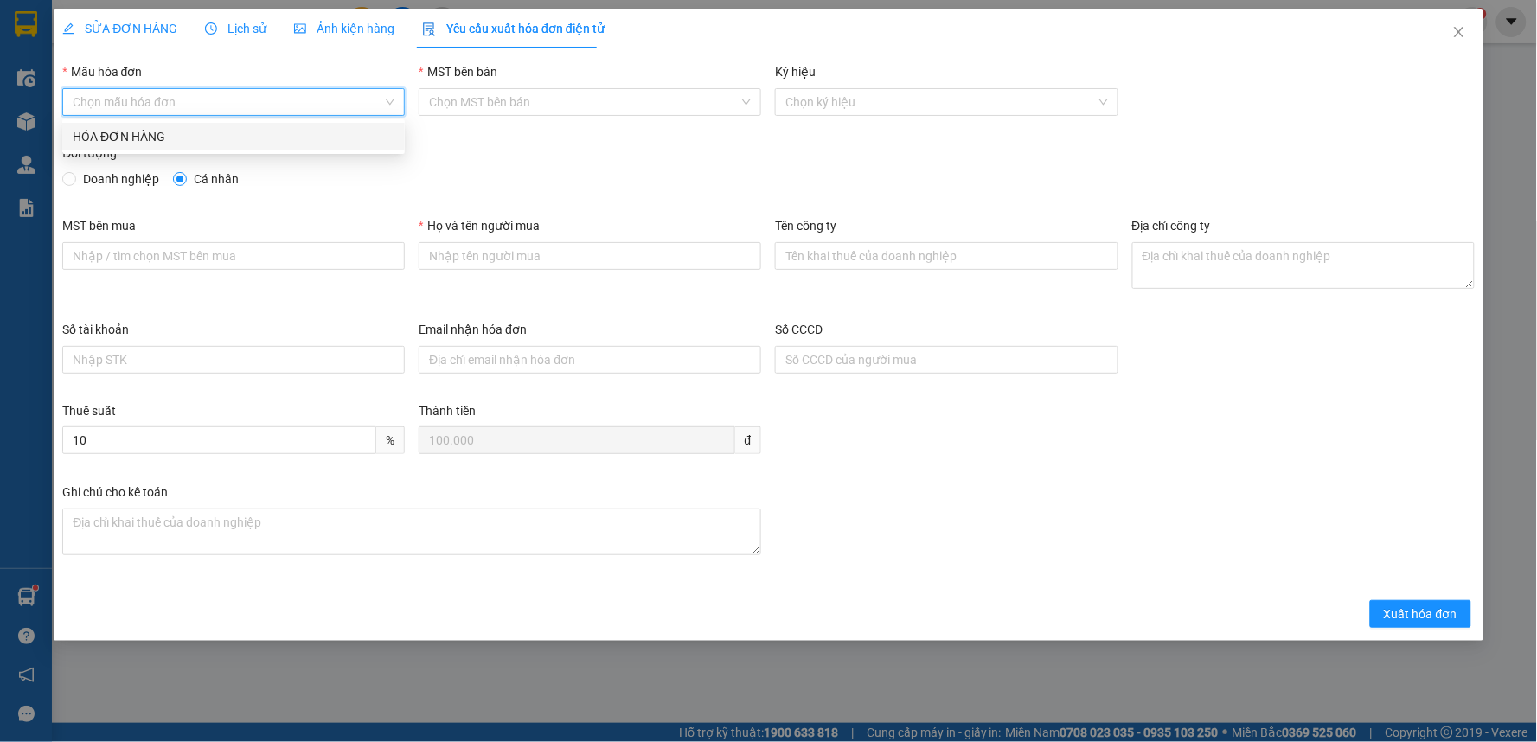
click at [231, 127] on div "HÓA ĐƠN HÀNG" at bounding box center [234, 136] width 322 height 19
type input "8"
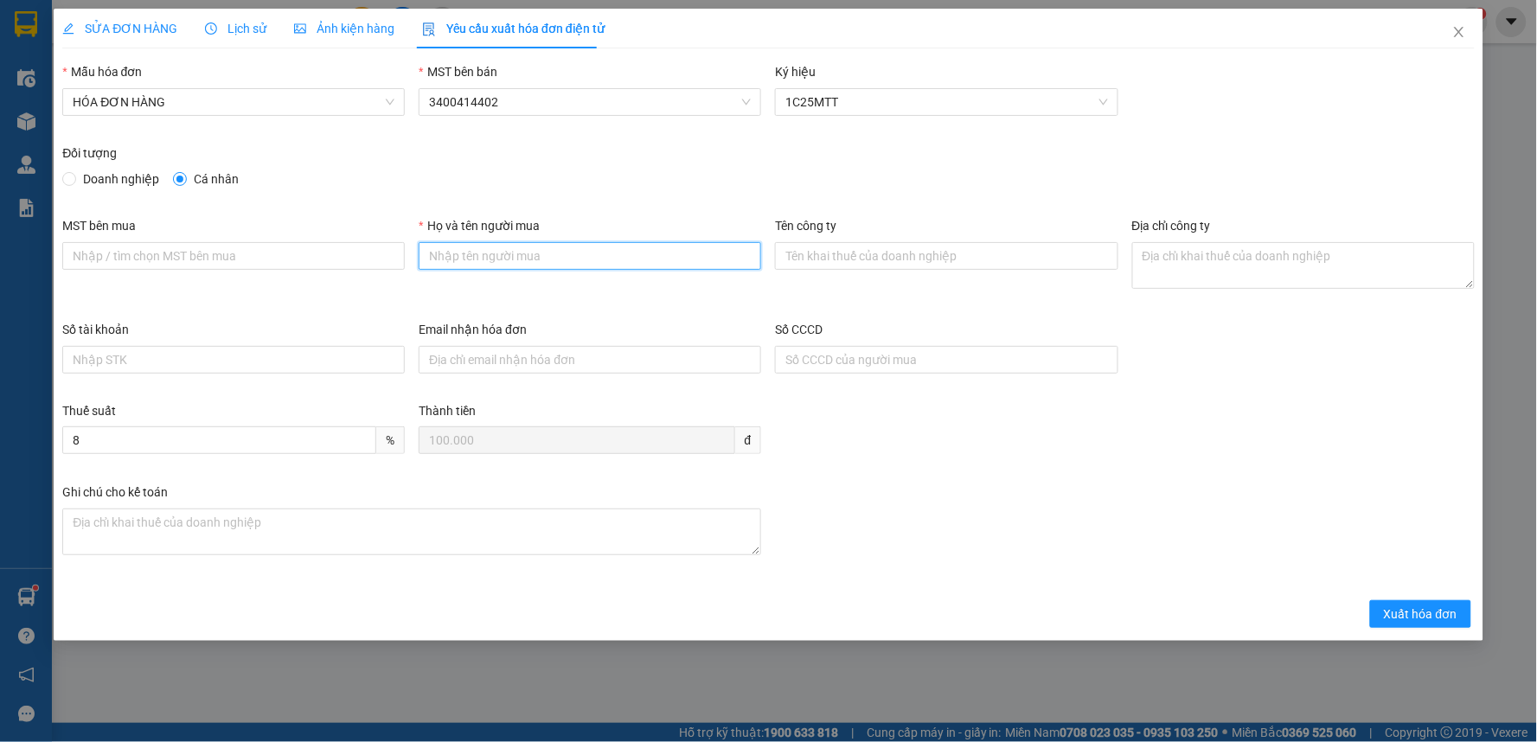
click at [489, 265] on input "Họ và tên người mua" at bounding box center [590, 256] width 342 height 28
type input "Khách lẻ"
click at [1413, 607] on span "Xuất hóa đơn" at bounding box center [1421, 613] width 74 height 19
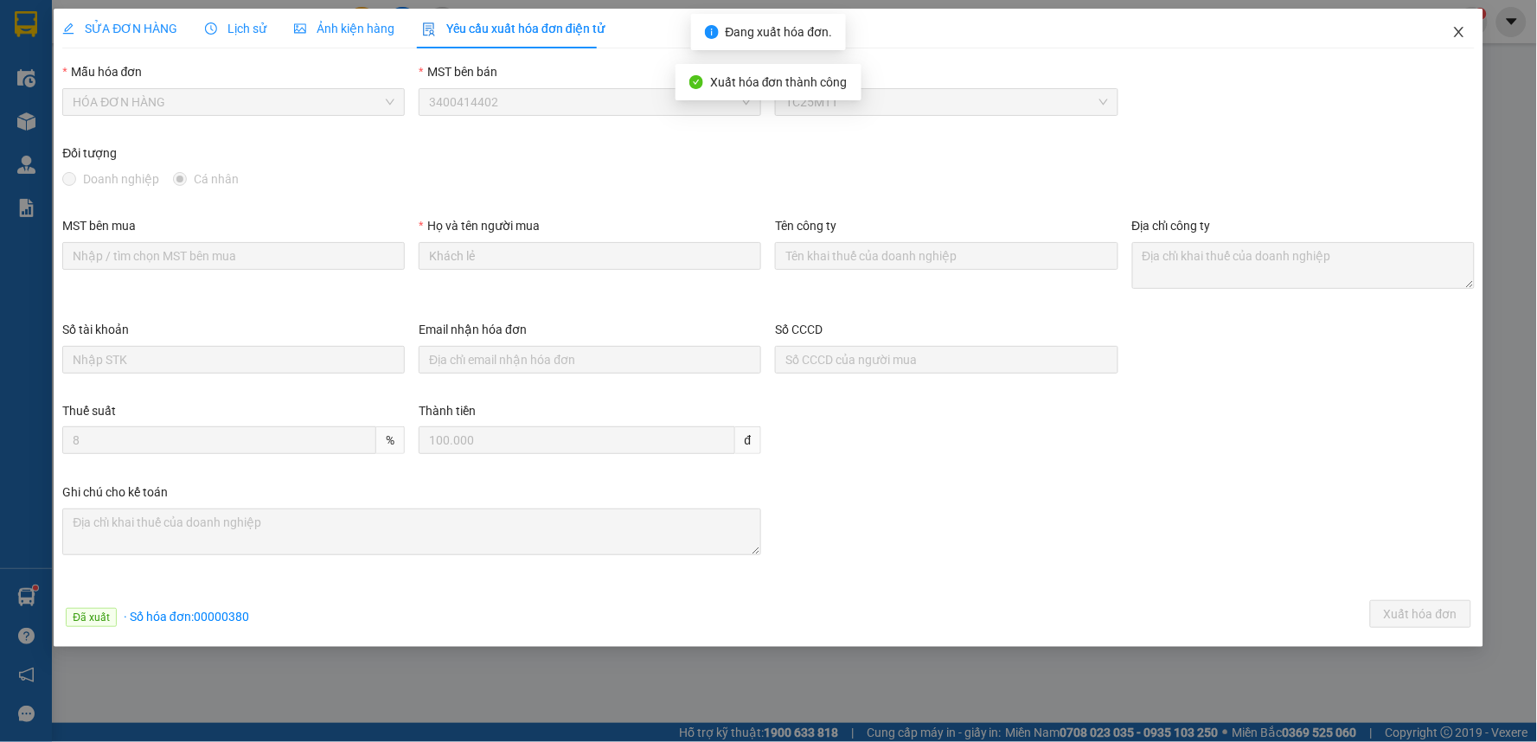
click at [1454, 33] on icon "close" at bounding box center [1459, 32] width 14 height 14
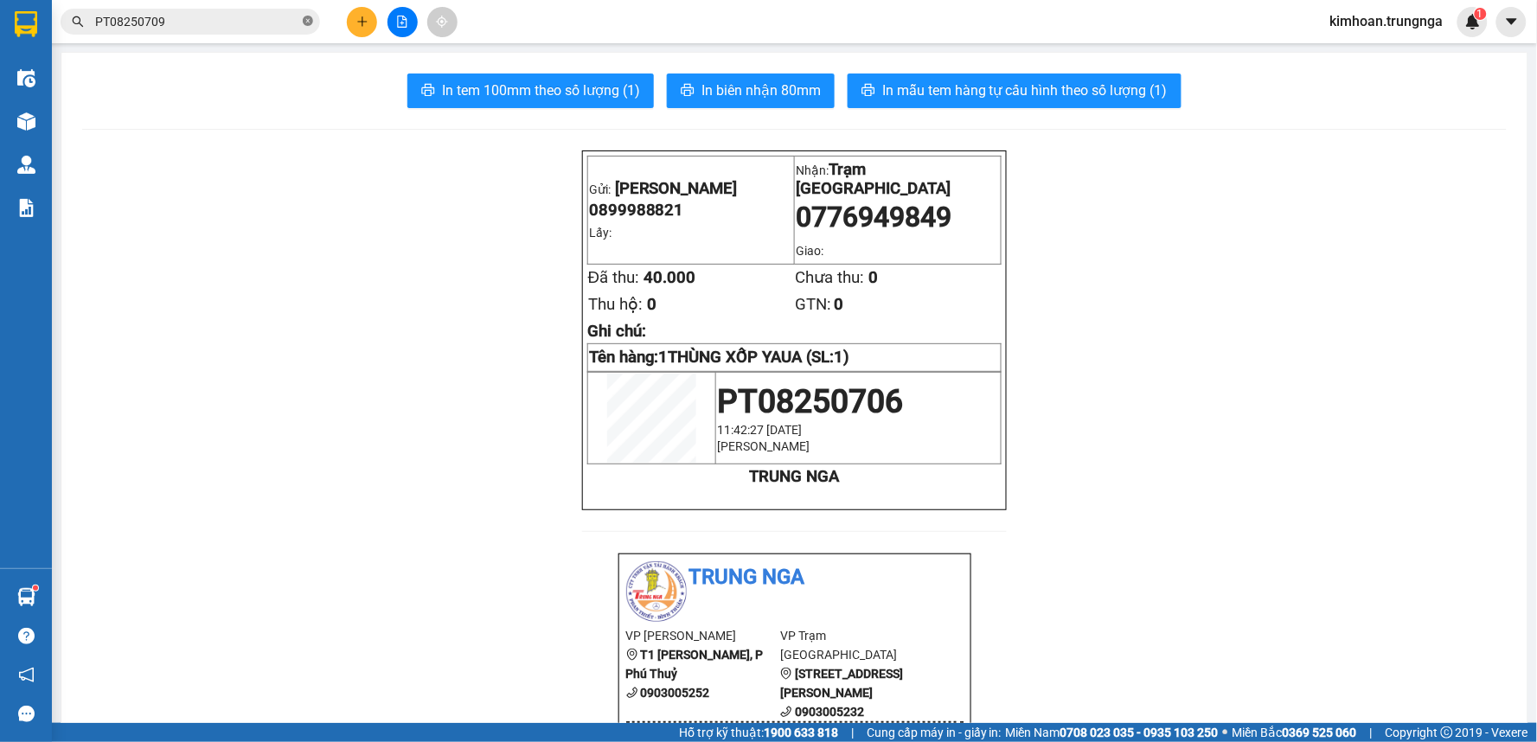
click at [307, 24] on icon "close-circle" at bounding box center [308, 21] width 10 height 10
paste input "PT08250684"
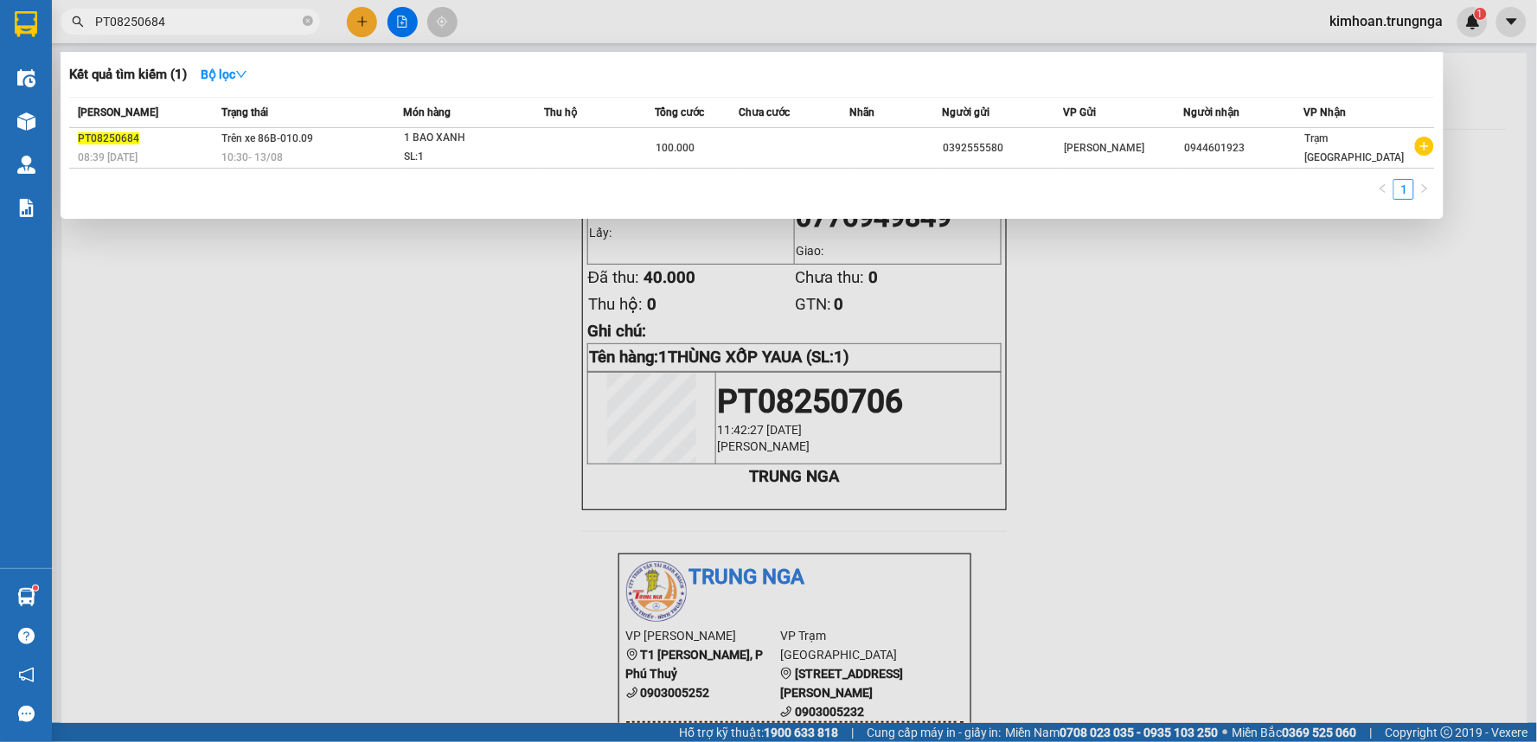
type input "PT08250684"
click at [277, 150] on span "10:30 - 13/08" at bounding box center [252, 157] width 61 height 14
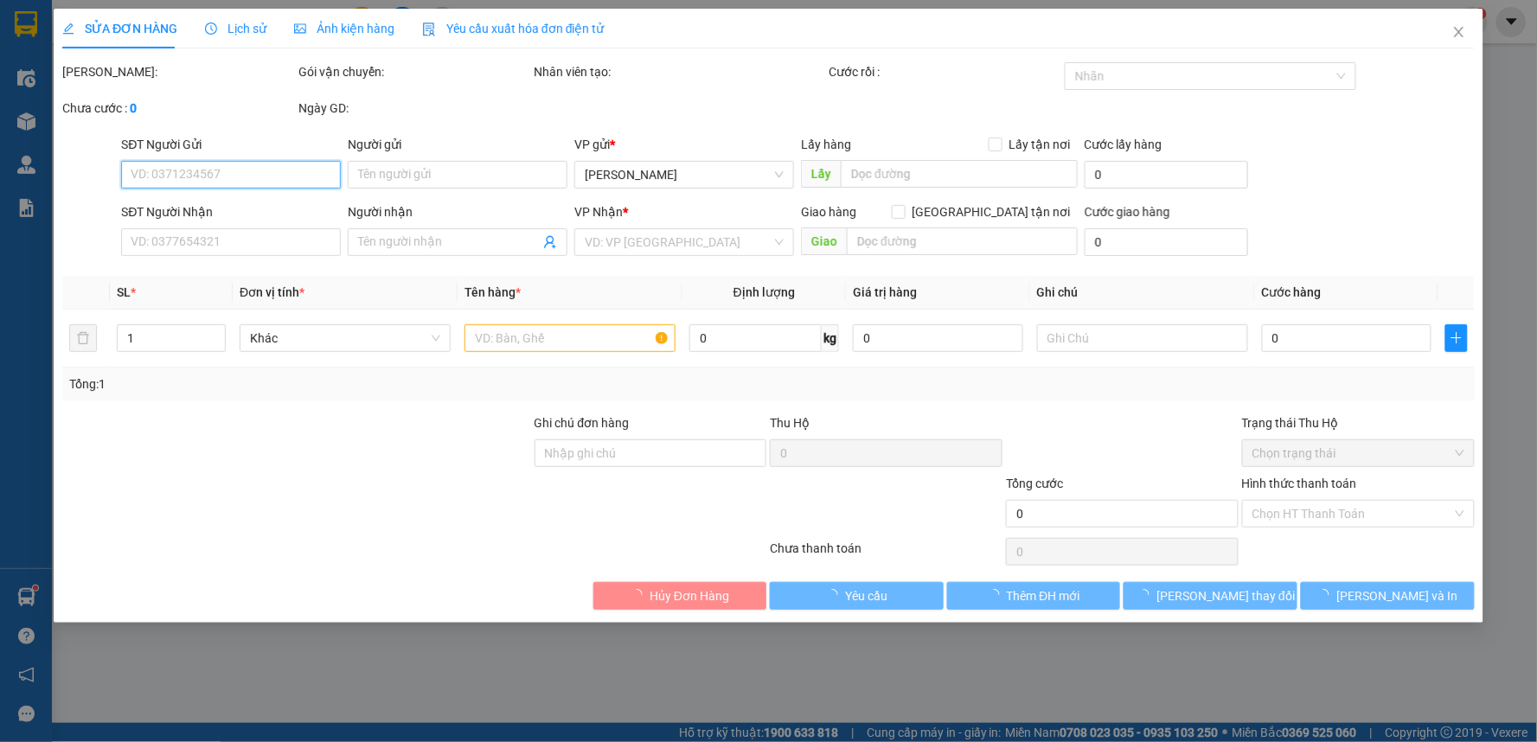
type input "0392555580"
type input "0944601923"
type input "100.000"
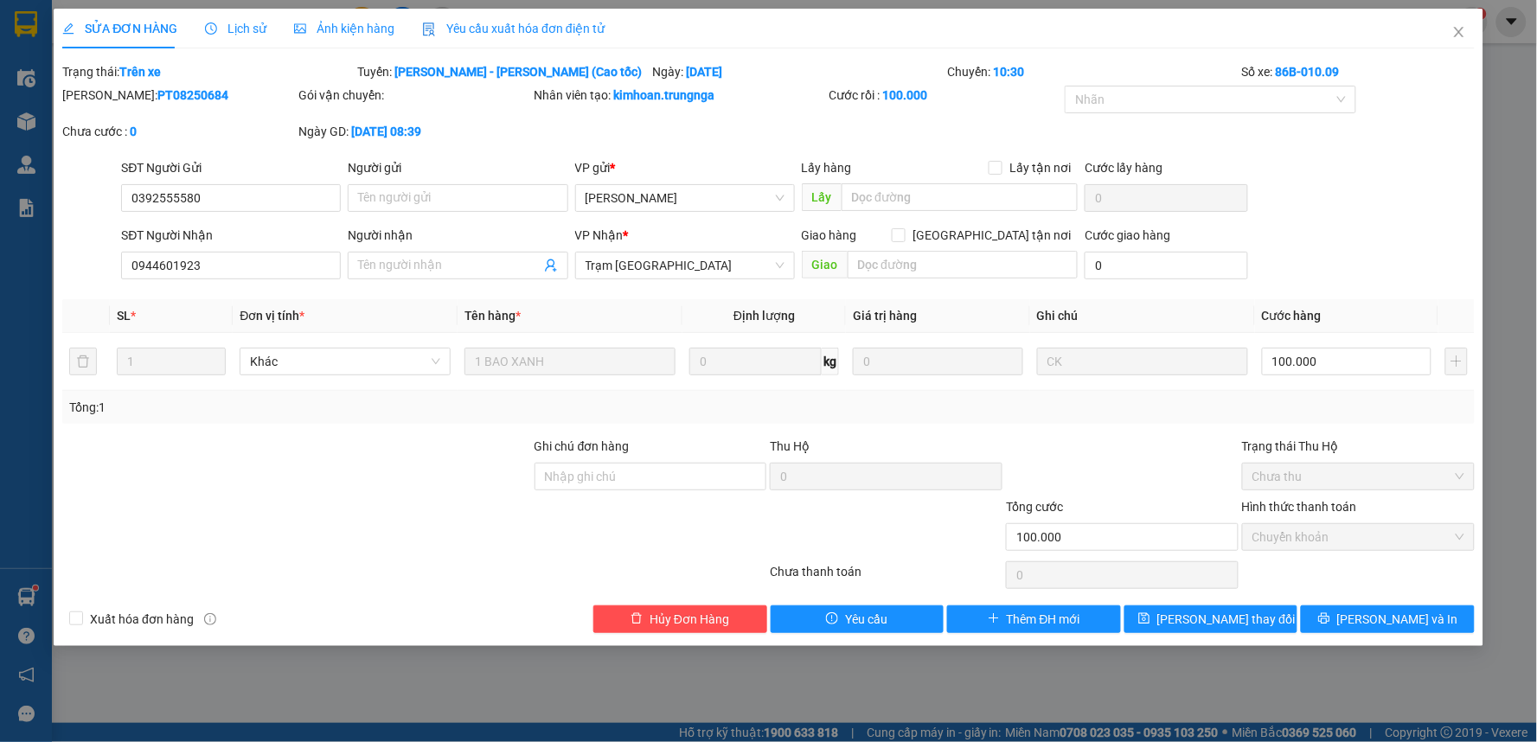
click at [452, 22] on span "Yêu cầu xuất hóa đơn điện tử" at bounding box center [513, 29] width 182 height 14
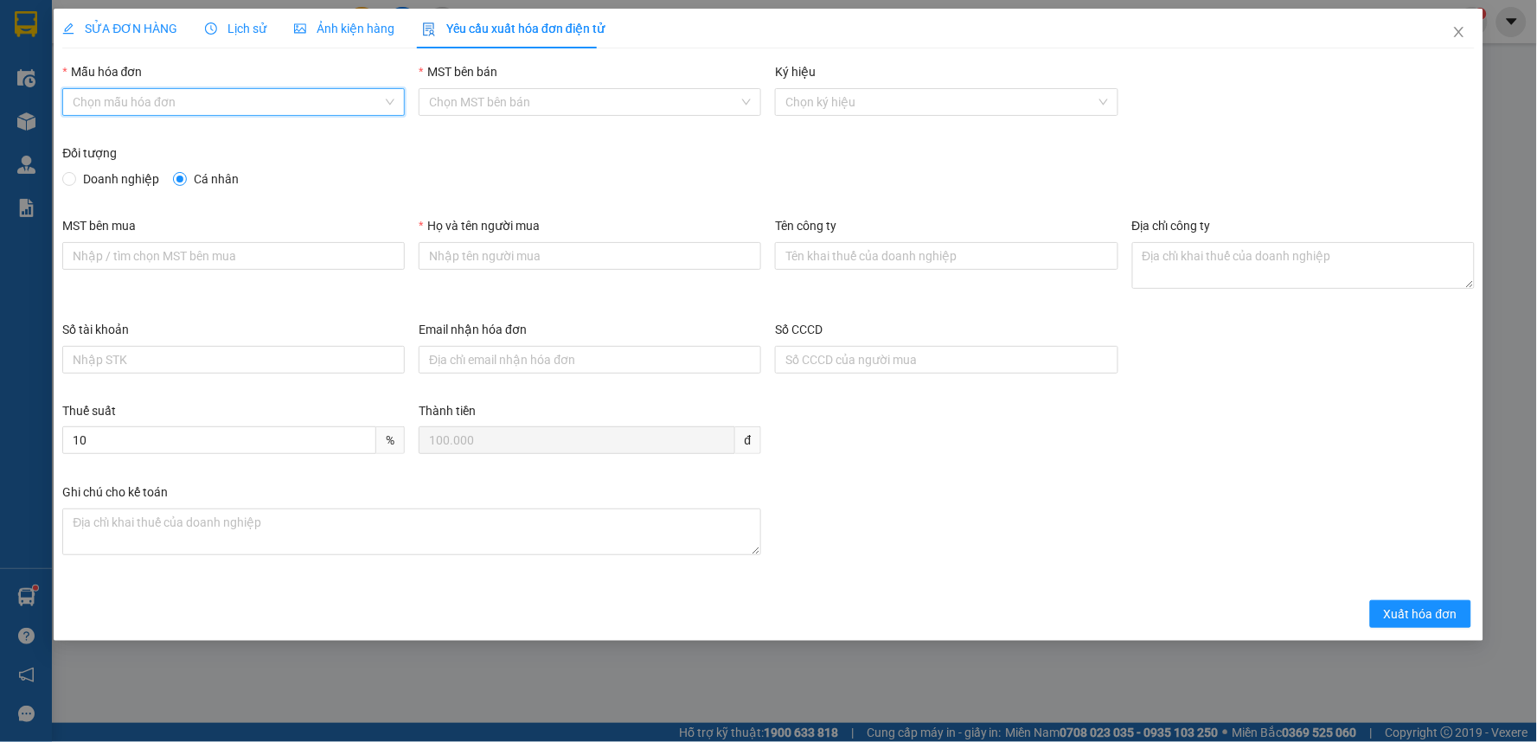
click at [230, 101] on input "Mẫu hóa đơn" at bounding box center [228, 102] width 310 height 26
click at [212, 141] on div "HÓA ĐƠN HÀNG" at bounding box center [234, 136] width 322 height 19
type input "8"
click at [521, 269] on input "Họ và tên người mua" at bounding box center [590, 256] width 342 height 28
type input "Khách lẻ"
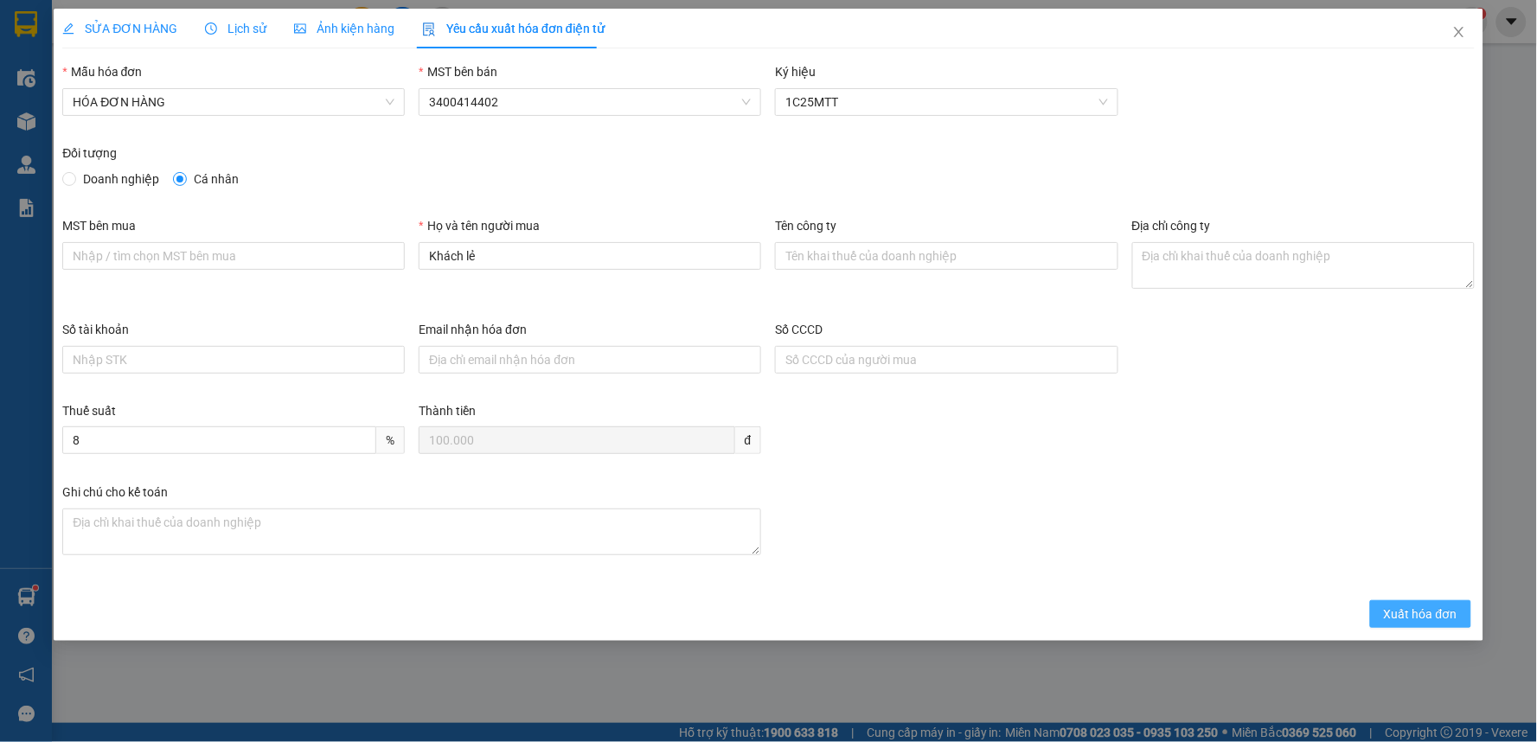
click at [1440, 616] on span "Xuất hóa đơn" at bounding box center [1421, 613] width 74 height 19
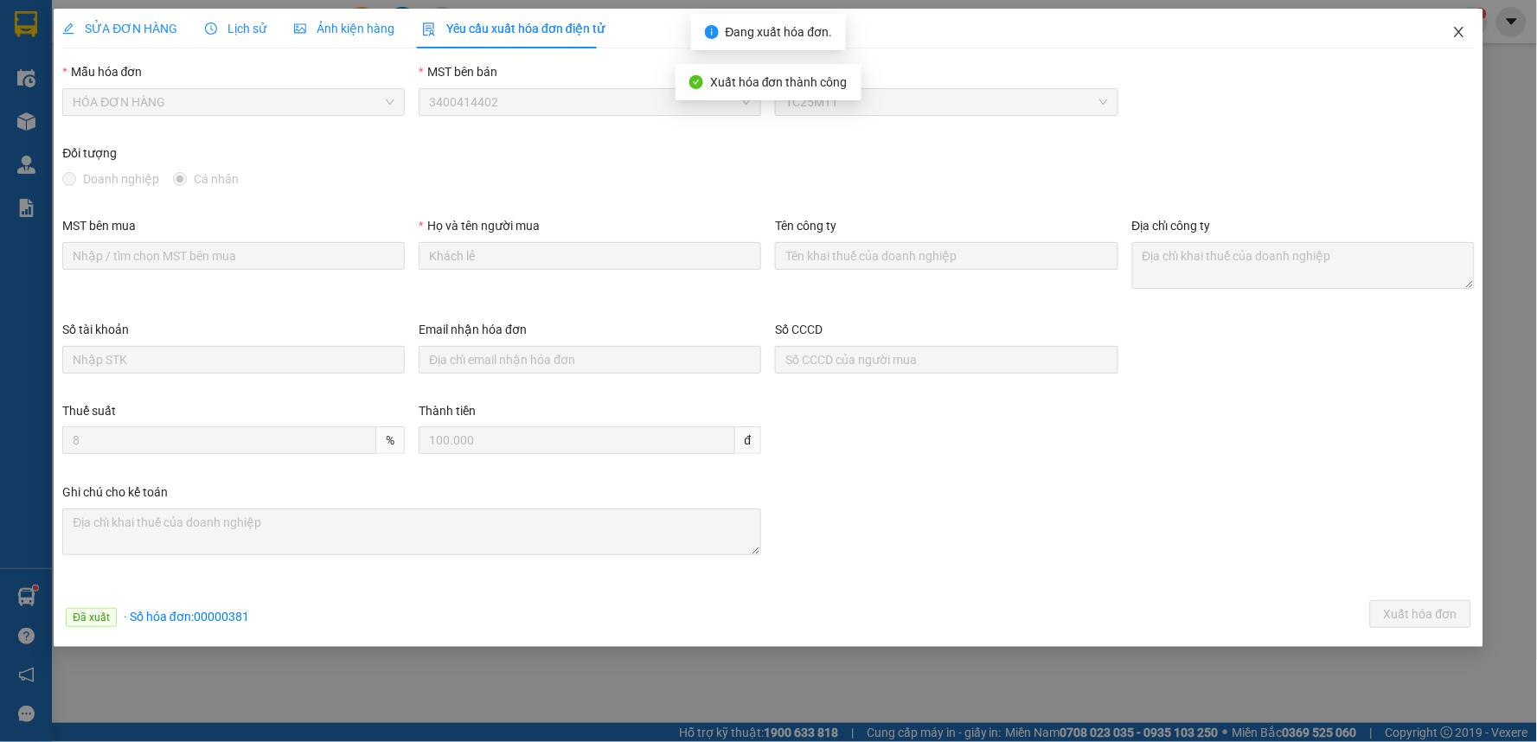
click at [1464, 35] on icon "close" at bounding box center [1459, 32] width 14 height 14
